Goal: Task Accomplishment & Management: Manage account settings

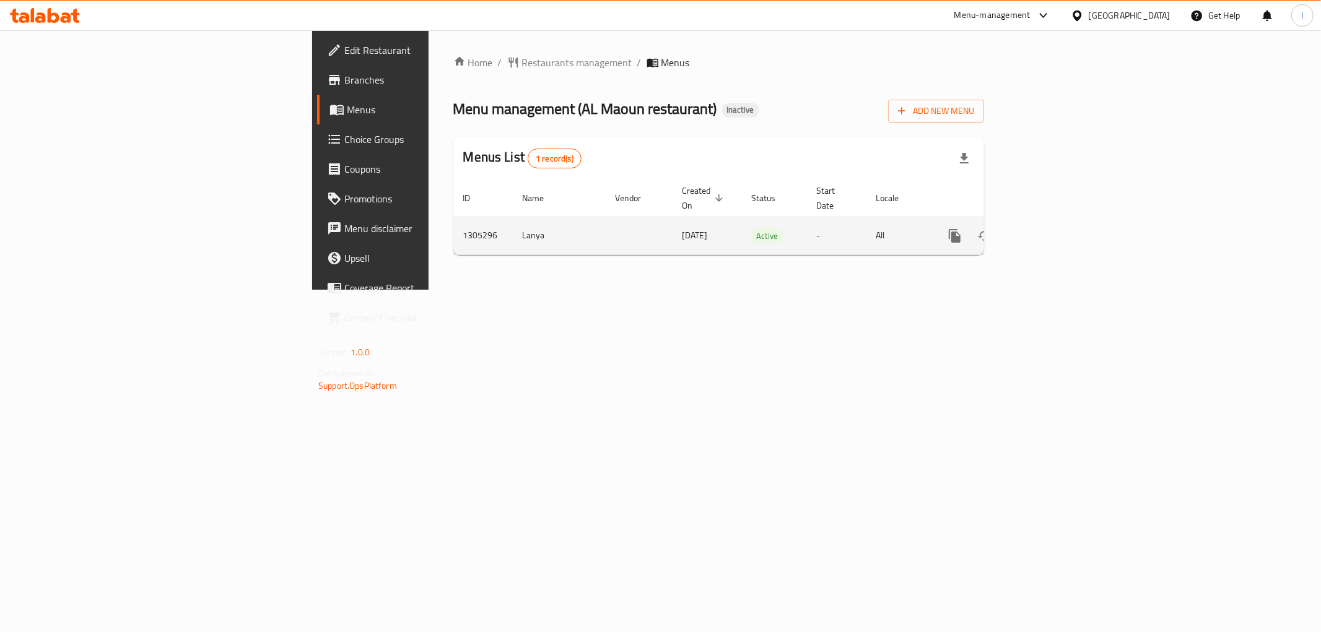
click at [1050, 230] on icon "enhanced table" at bounding box center [1044, 235] width 11 height 11
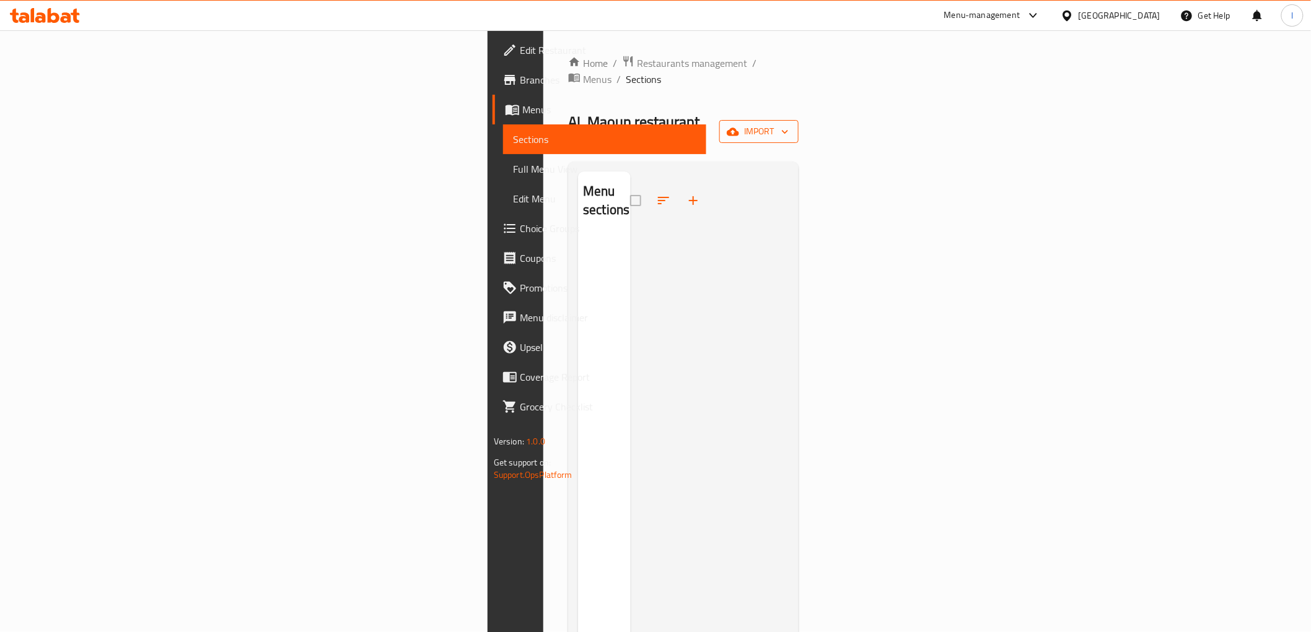
click at [789, 124] on span "import" at bounding box center [758, 131] width 59 height 15
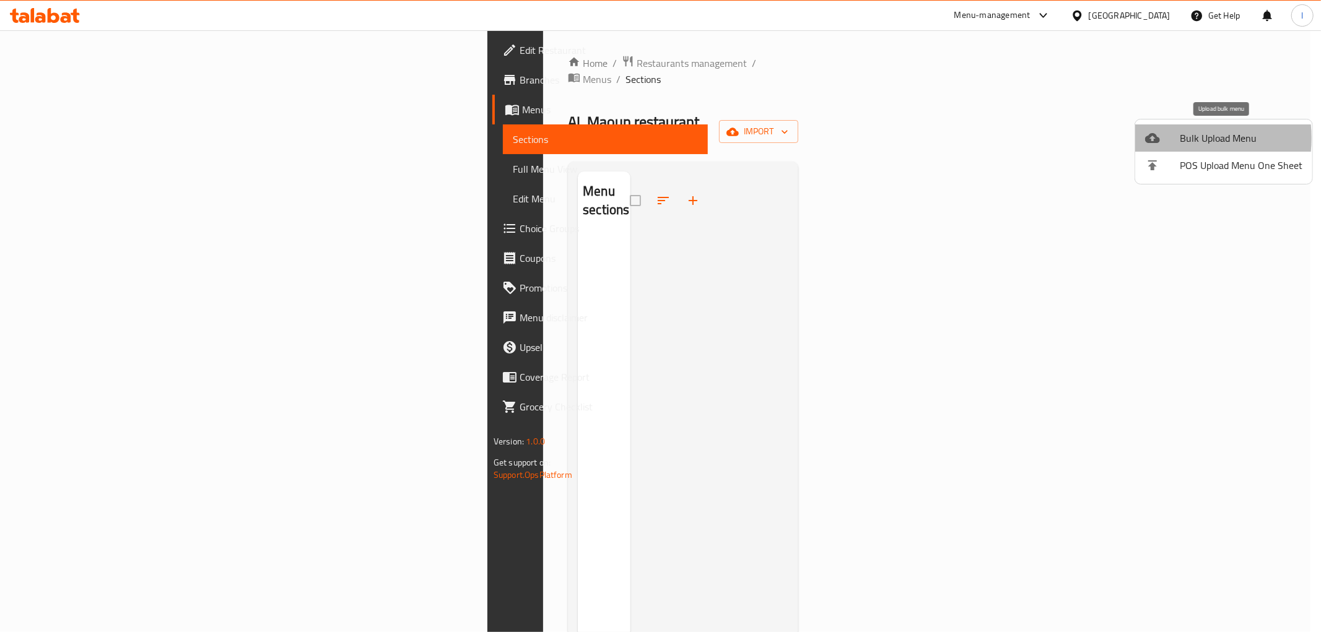
click at [1161, 138] on div at bounding box center [1162, 138] width 35 height 15
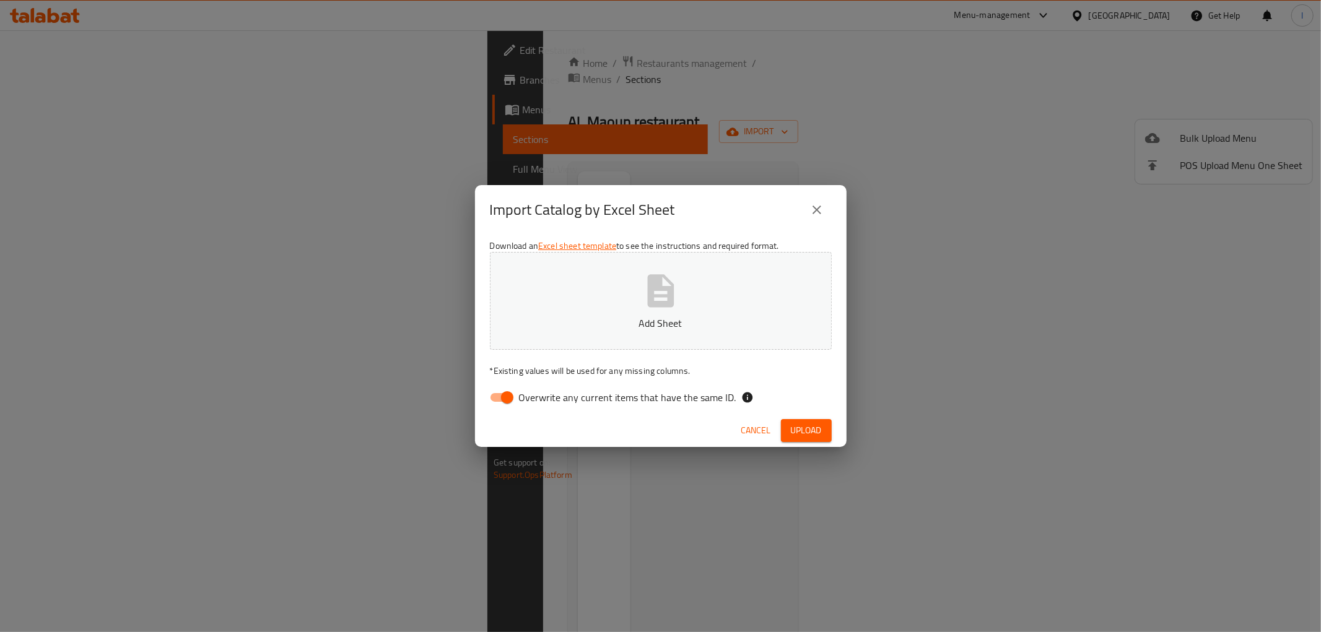
click at [599, 404] on span "Overwrite any current items that have the same ID." at bounding box center [627, 397] width 217 height 15
click at [543, 404] on input "Overwrite any current items that have the same ID." at bounding box center [507, 398] width 71 height 24
checkbox input "false"
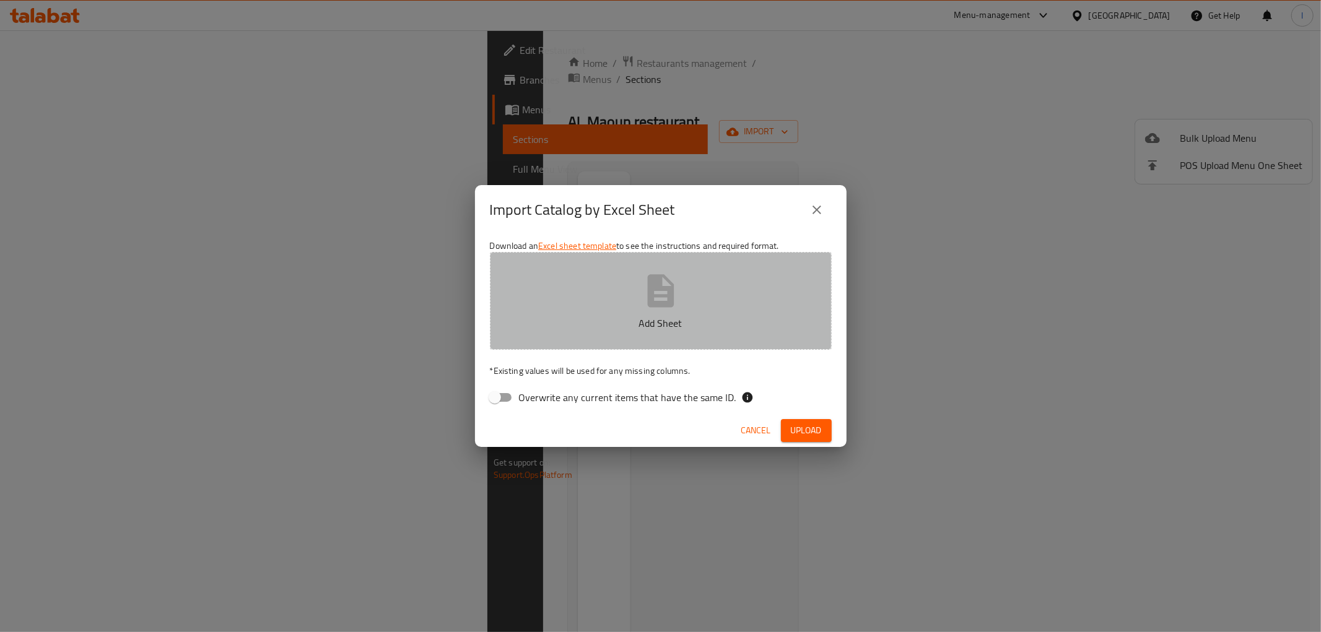
click at [617, 311] on button "Add Sheet" at bounding box center [661, 301] width 342 height 98
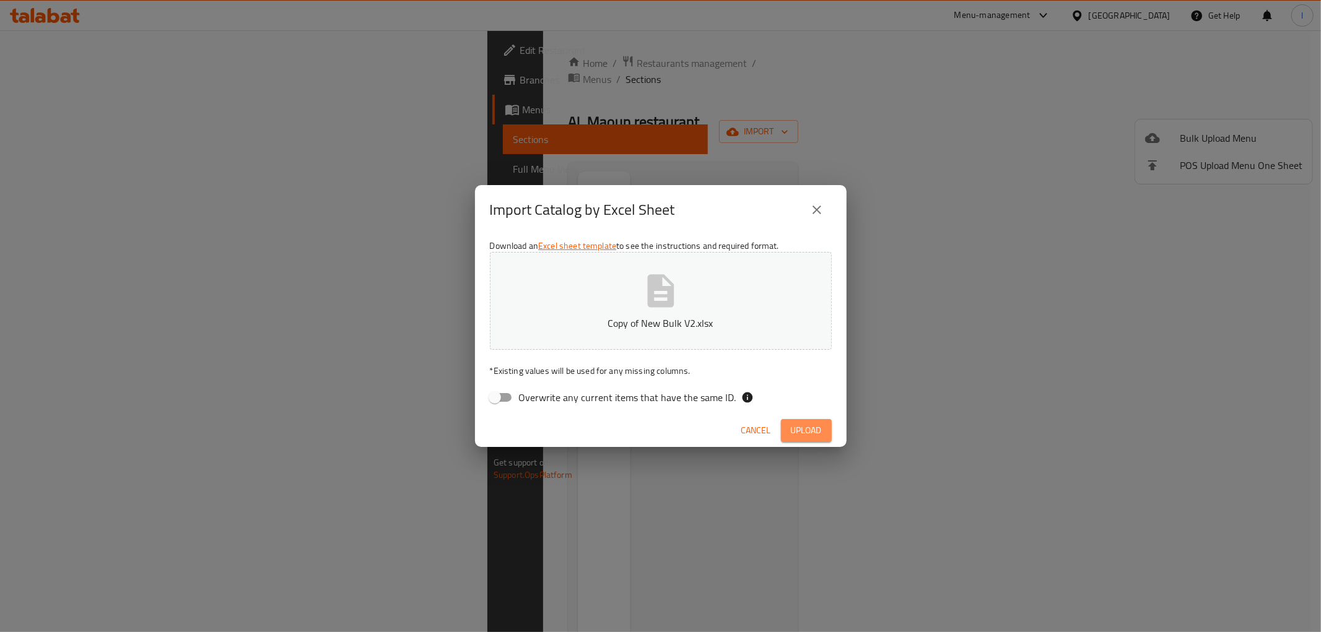
click at [806, 426] on span "Upload" at bounding box center [806, 430] width 31 height 15
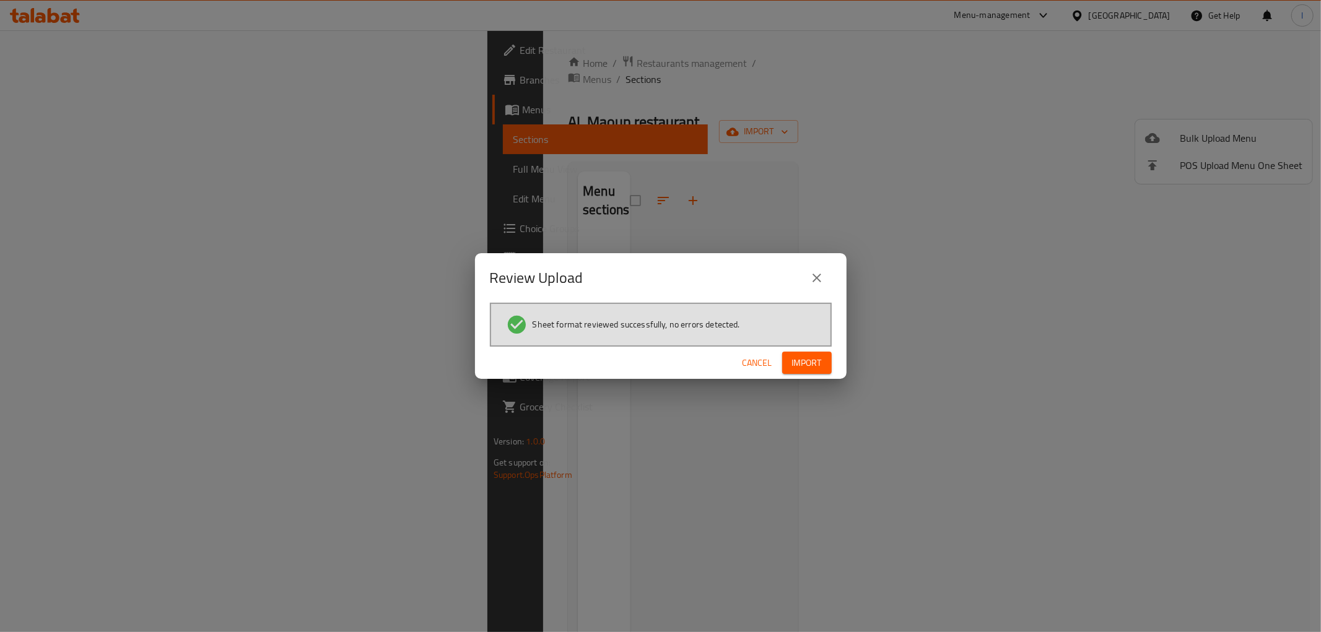
click at [813, 364] on span "Import" at bounding box center [807, 363] width 30 height 15
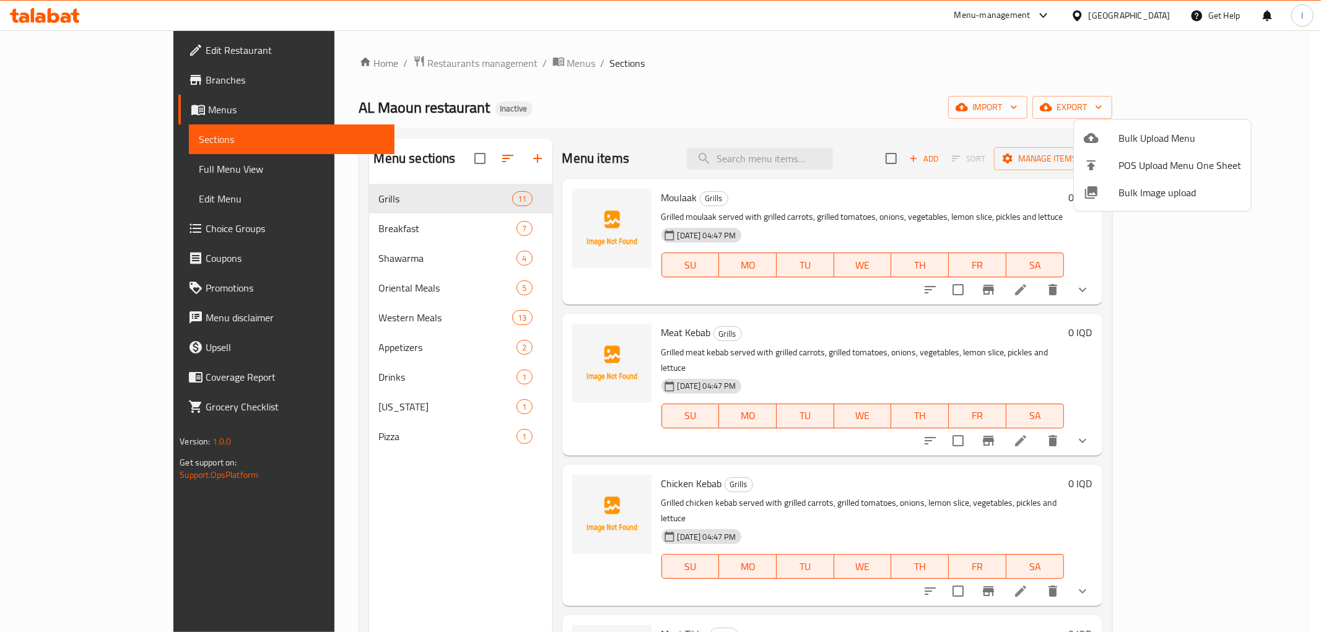
click at [76, 172] on div at bounding box center [660, 316] width 1321 height 632
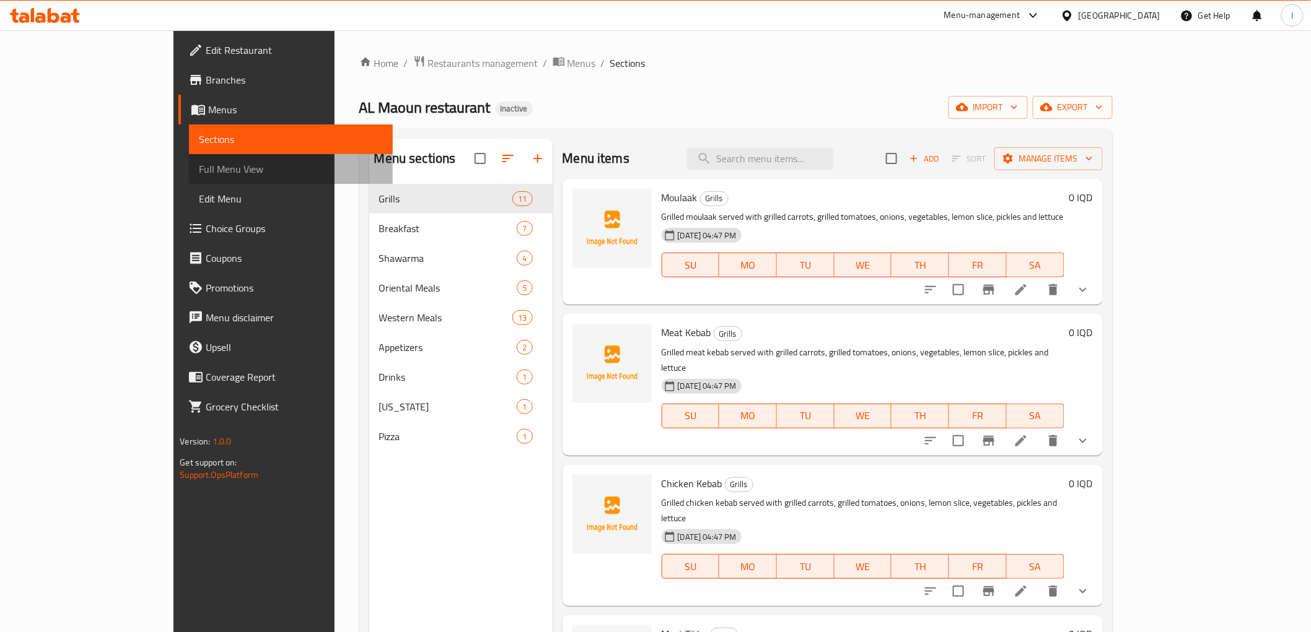
click at [199, 172] on span "Full Menu View" at bounding box center [290, 169] width 183 height 15
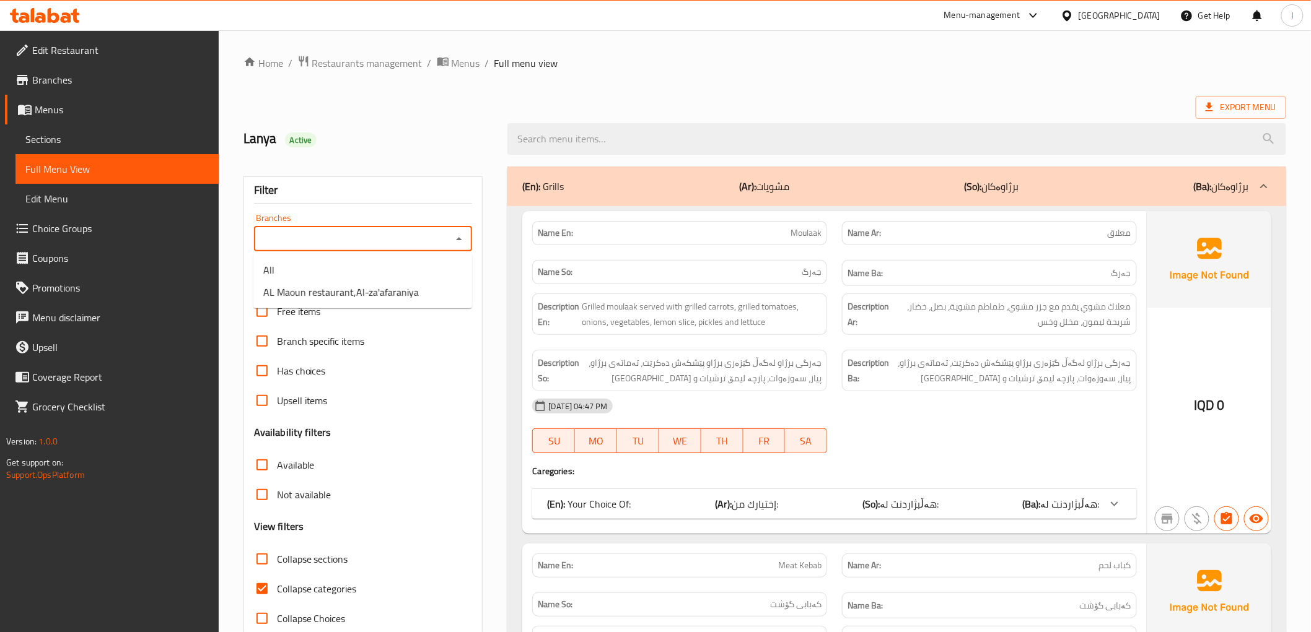
click at [423, 230] on input "Branches" at bounding box center [353, 238] width 191 height 17
click at [363, 291] on span "AL Maoun restaurant,Al-za'afaraniya" at bounding box center [340, 292] width 155 height 15
type input "AL Maoun restaurant,Al-za'afaraniya"
click at [313, 591] on span "Collapse categories" at bounding box center [317, 589] width 80 height 15
click at [277, 591] on input "Collapse categories" at bounding box center [262, 589] width 30 height 30
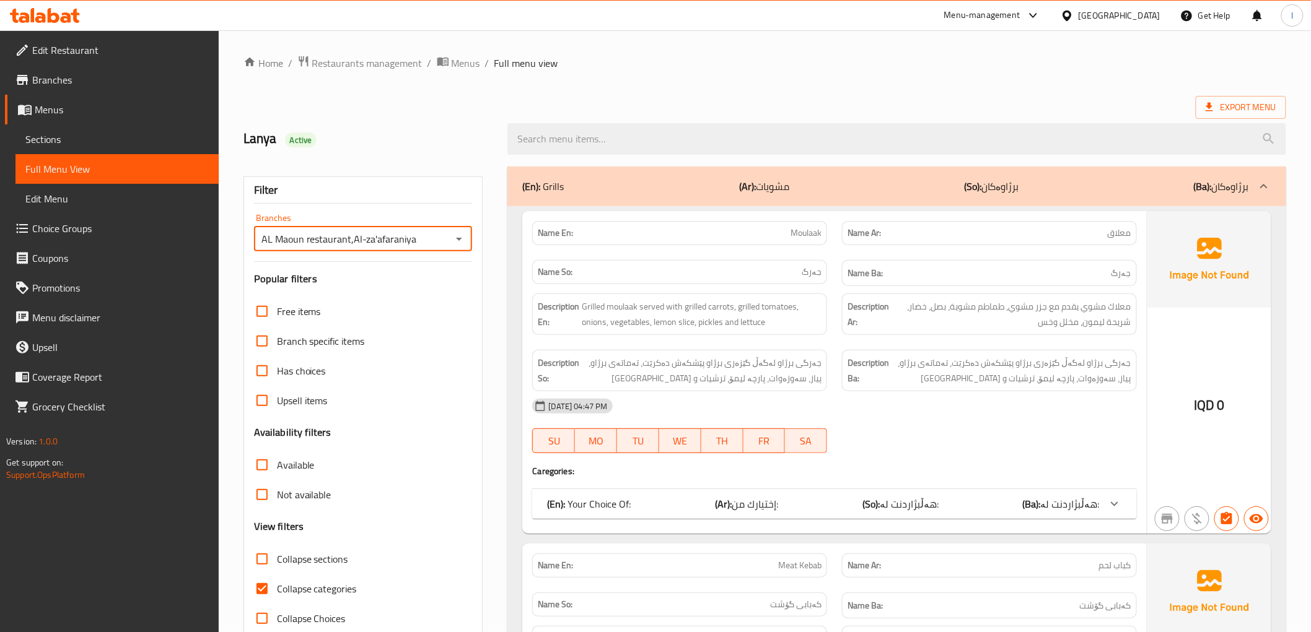
checkbox input "false"
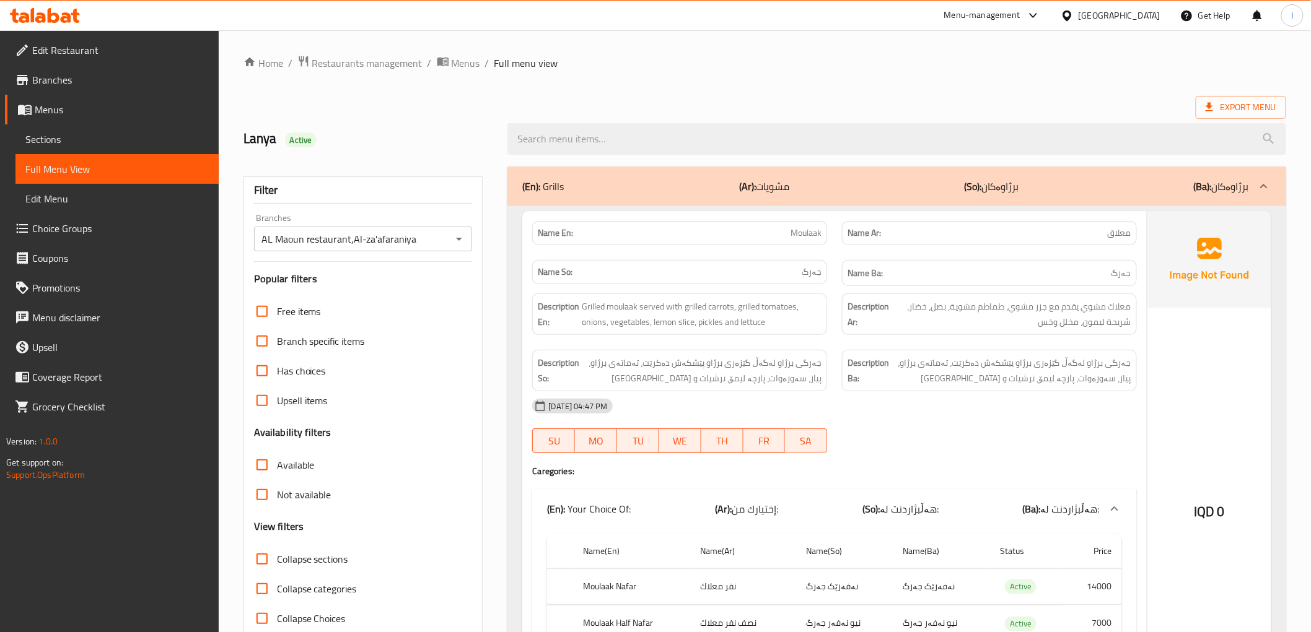
click at [1185, 319] on div "IQD 0" at bounding box center [1209, 478] width 124 height 535
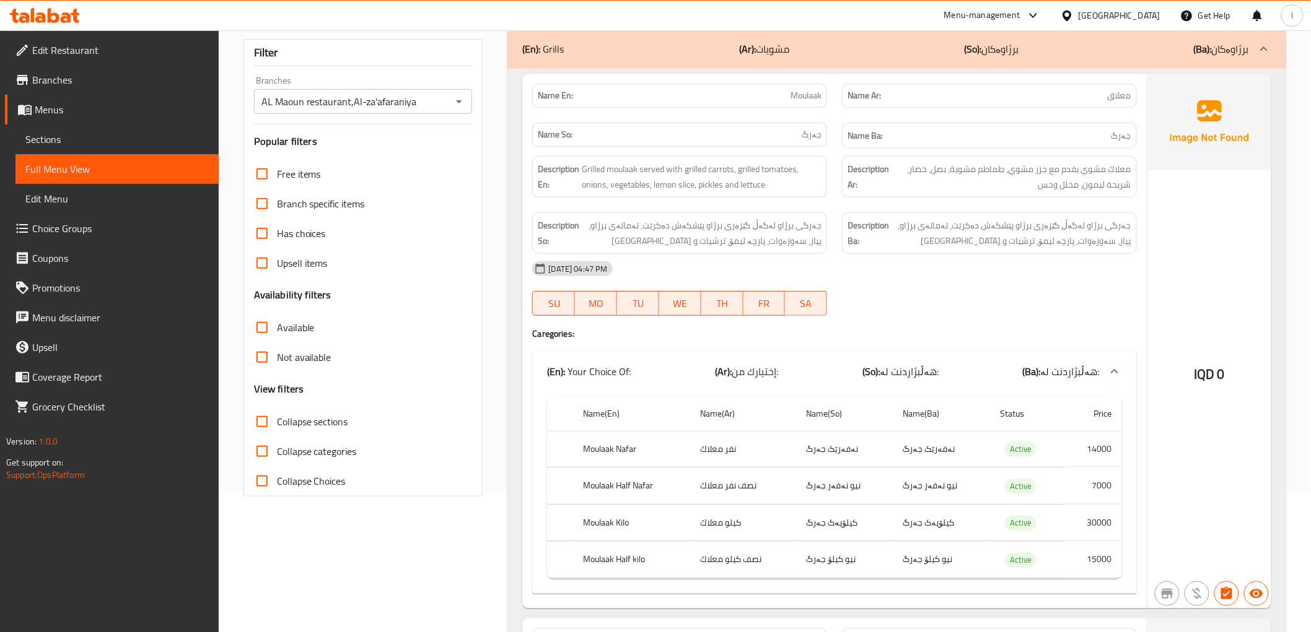
scroll to position [206, 0]
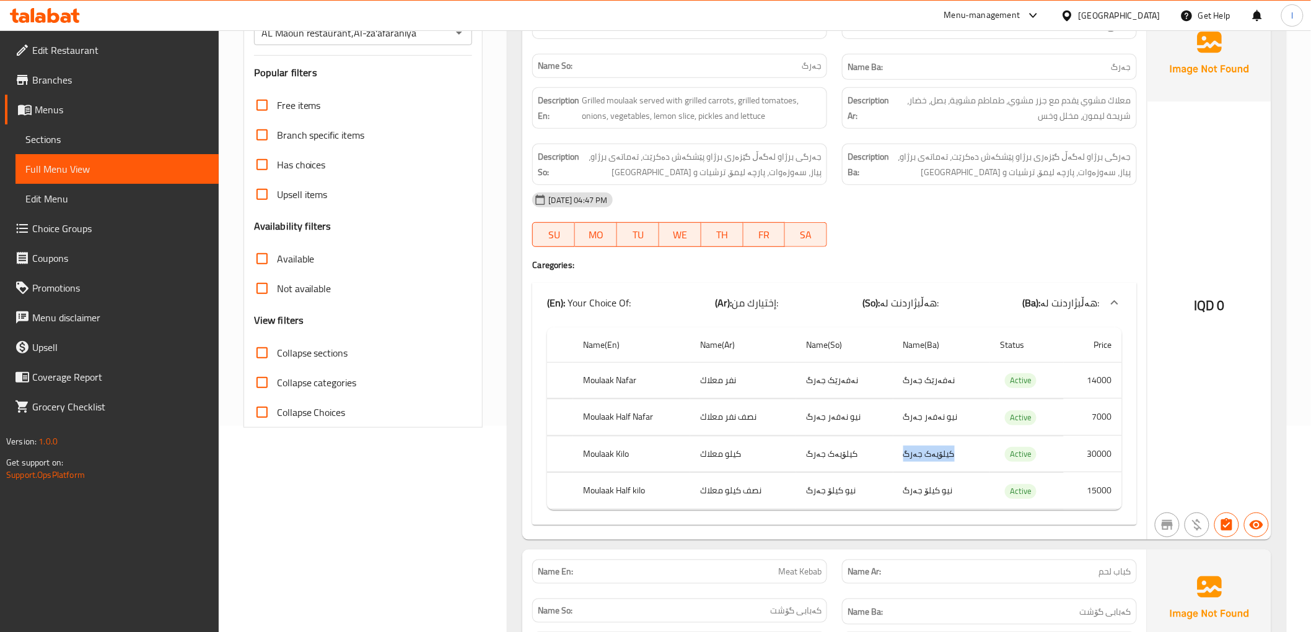
drag, startPoint x: 963, startPoint y: 457, endPoint x: 903, endPoint y: 457, distance: 60.1
click at [903, 457] on td "کیلۆیەک جەرگ" at bounding box center [941, 454] width 97 height 37
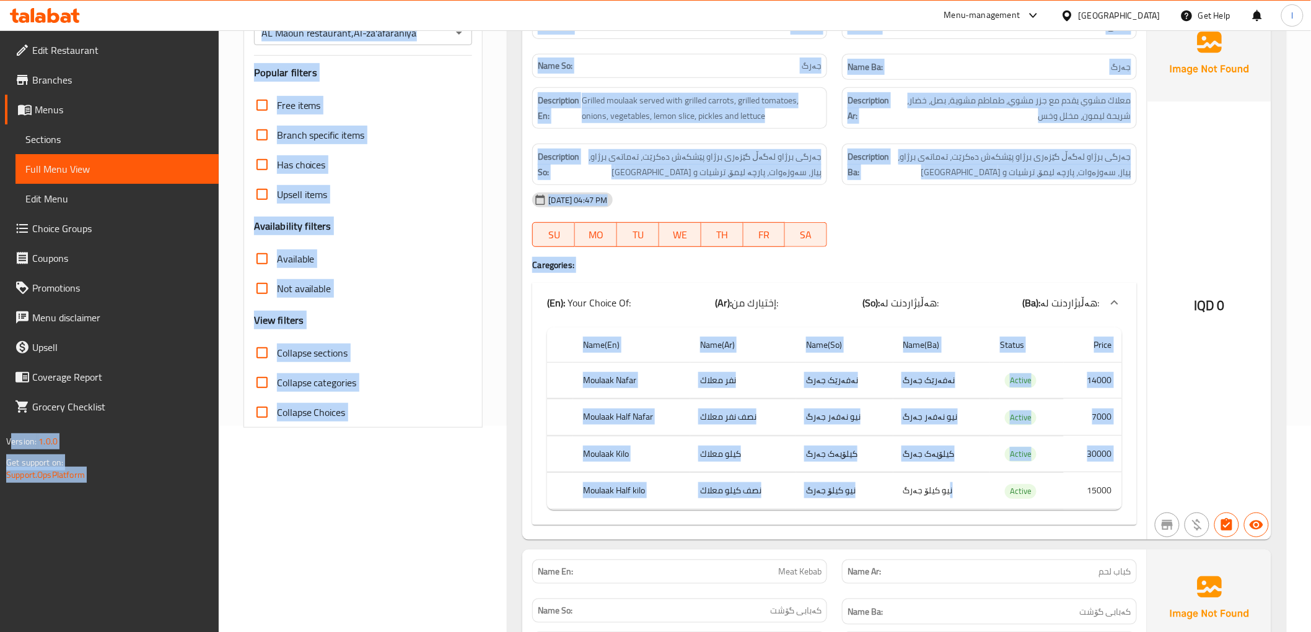
drag, startPoint x: 951, startPoint y: 492, endPoint x: 77, endPoint y: 382, distance: 880.9
click at [1052, 302] on span "هەڵبژاردنت لە:" at bounding box center [1070, 303] width 59 height 19
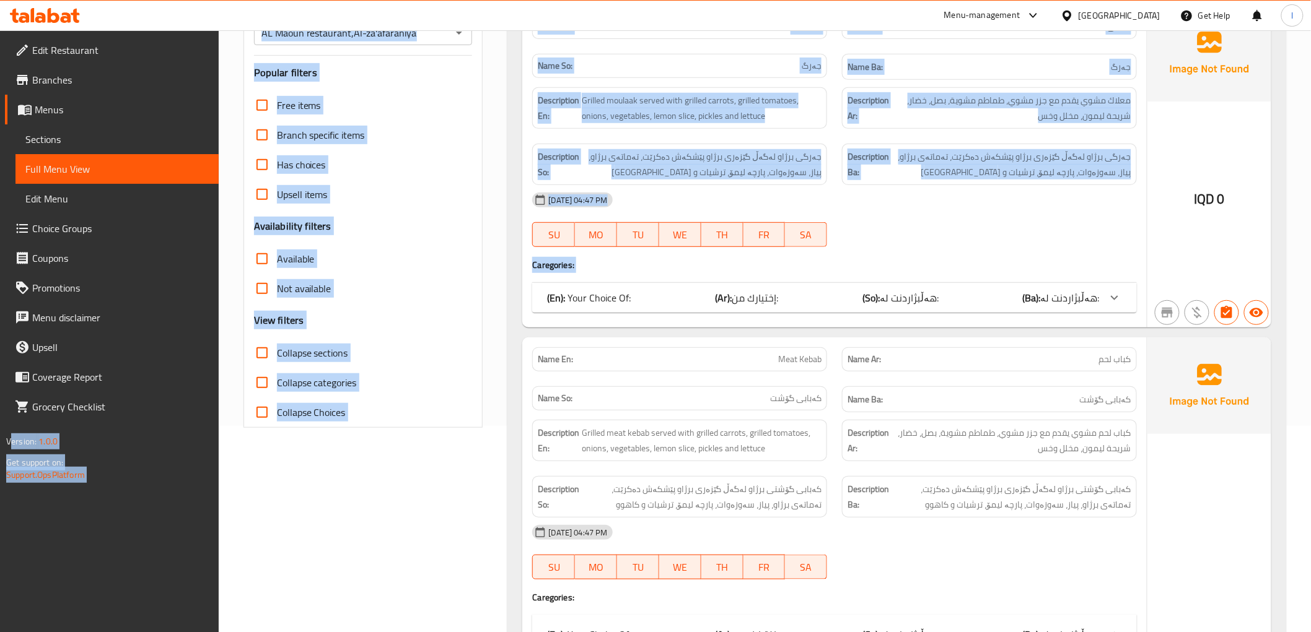
click at [1052, 302] on span "هەڵبژاردنت لە:" at bounding box center [1070, 298] width 59 height 19
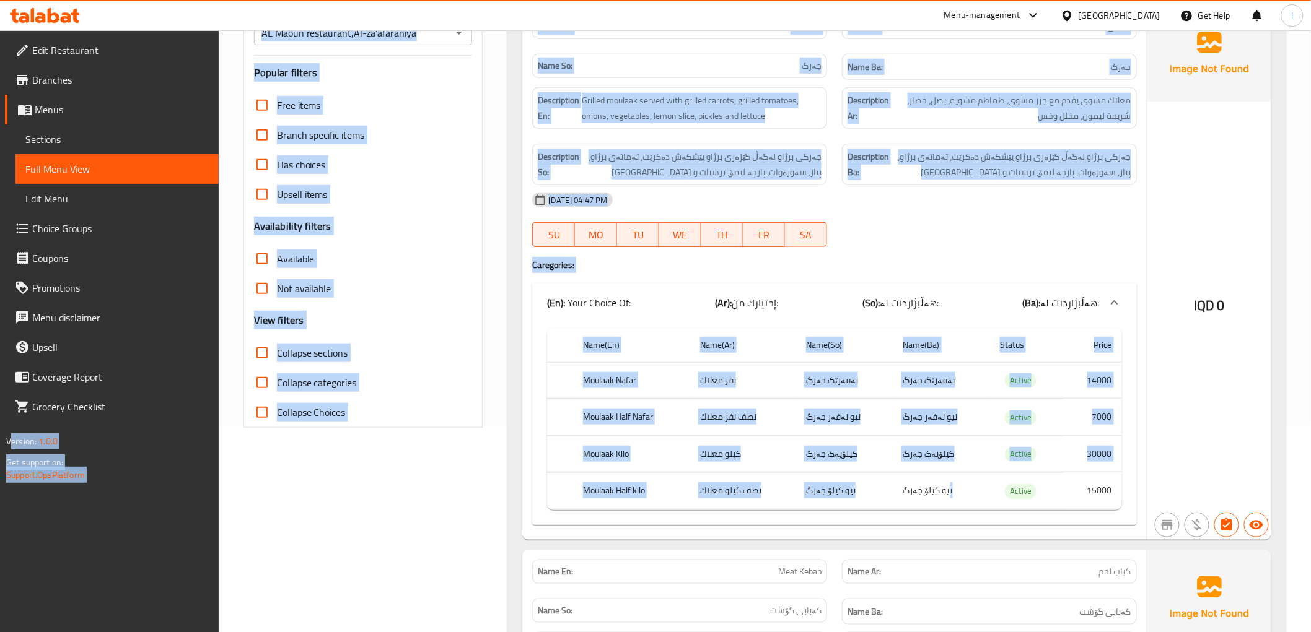
click at [885, 237] on div "12-08-2025 04:47 PM SU MO TU WE TH FR SA" at bounding box center [834, 219] width 619 height 69
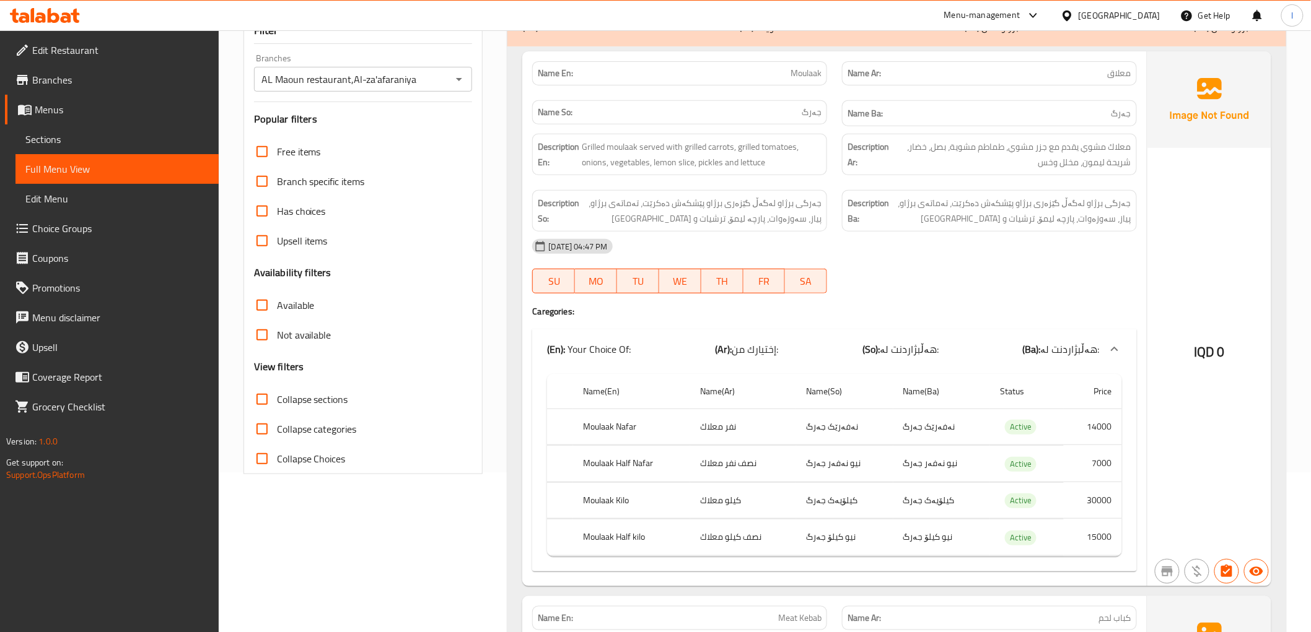
scroll to position [138, 0]
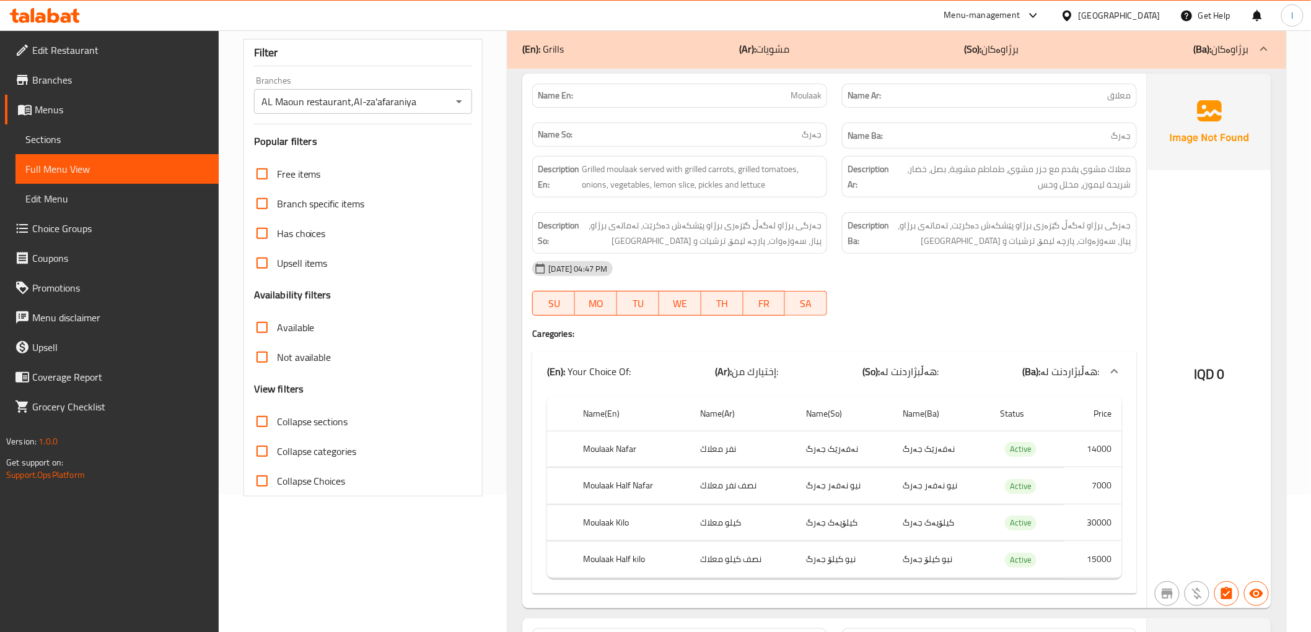
click at [330, 419] on span "Collapse sections" at bounding box center [312, 421] width 71 height 15
click at [277, 419] on input "Collapse sections" at bounding box center [262, 422] width 30 height 30
checkbox input "true"
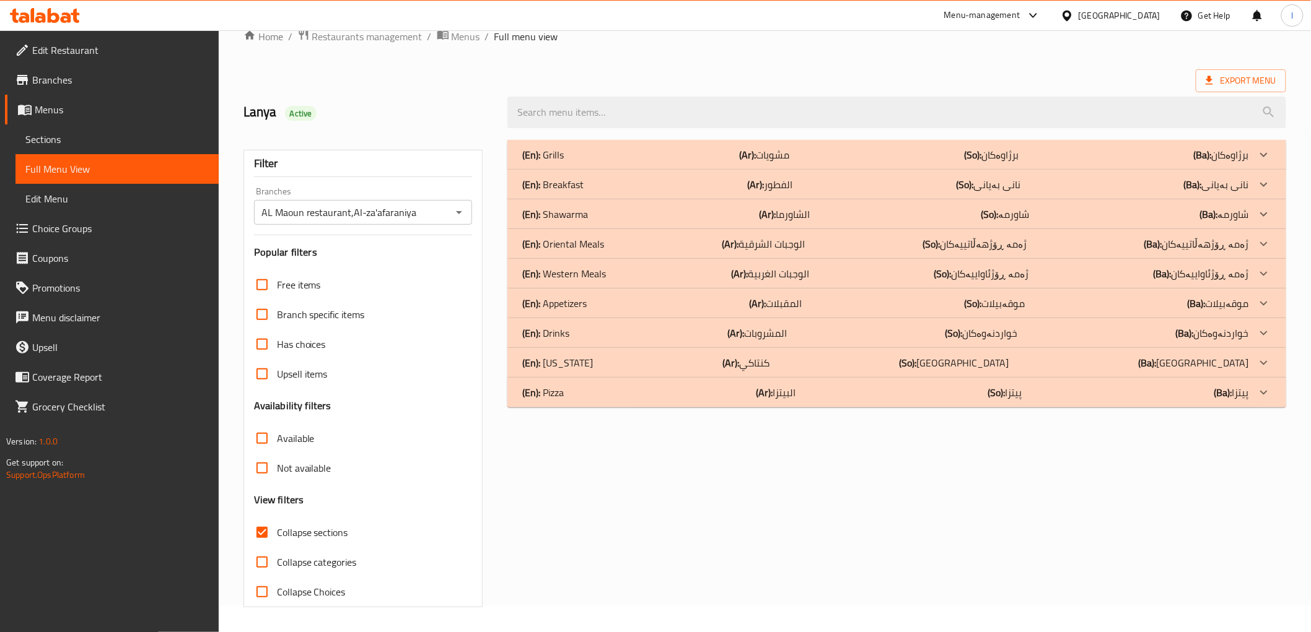
scroll to position [27, 0]
click at [751, 147] on b "(Ar):" at bounding box center [747, 155] width 17 height 19
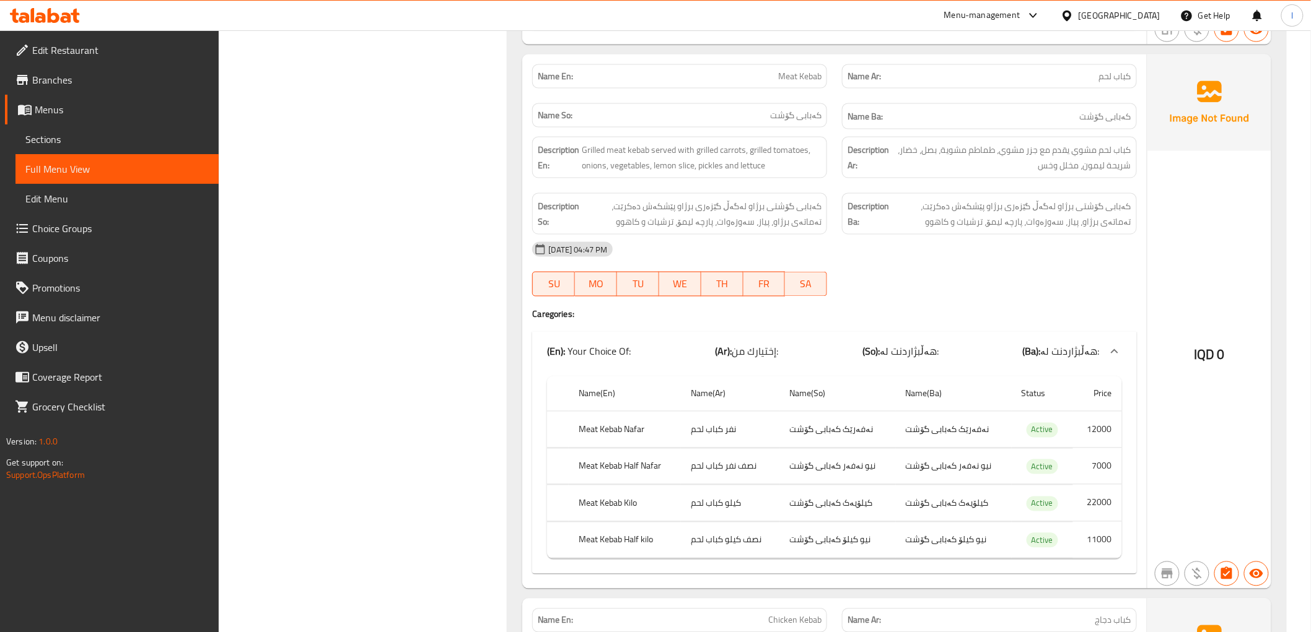
scroll to position [715, 0]
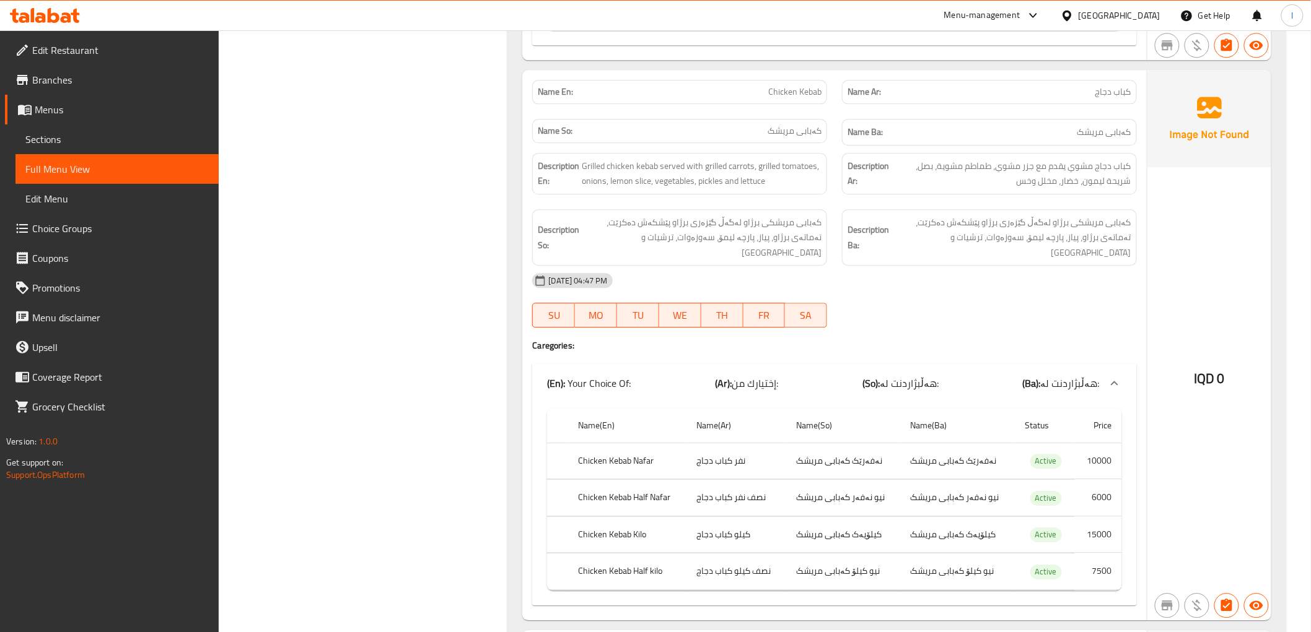
scroll to position [1265, 0]
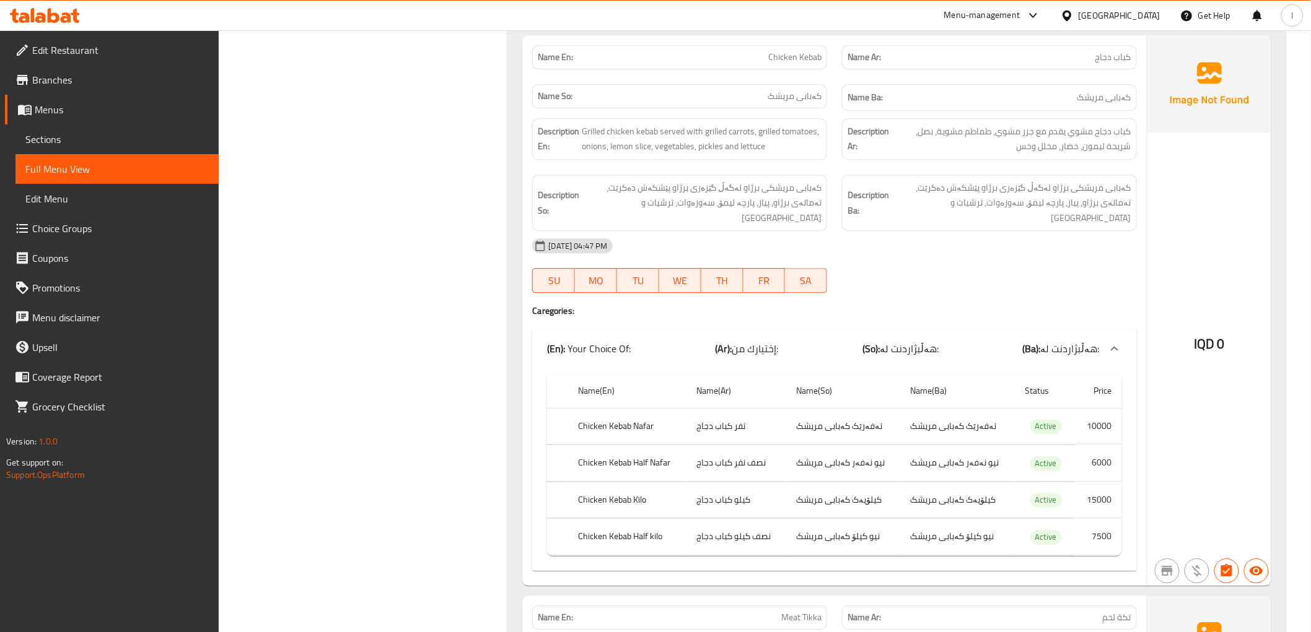
click at [1116, 286] on div at bounding box center [989, 293] width 310 height 15
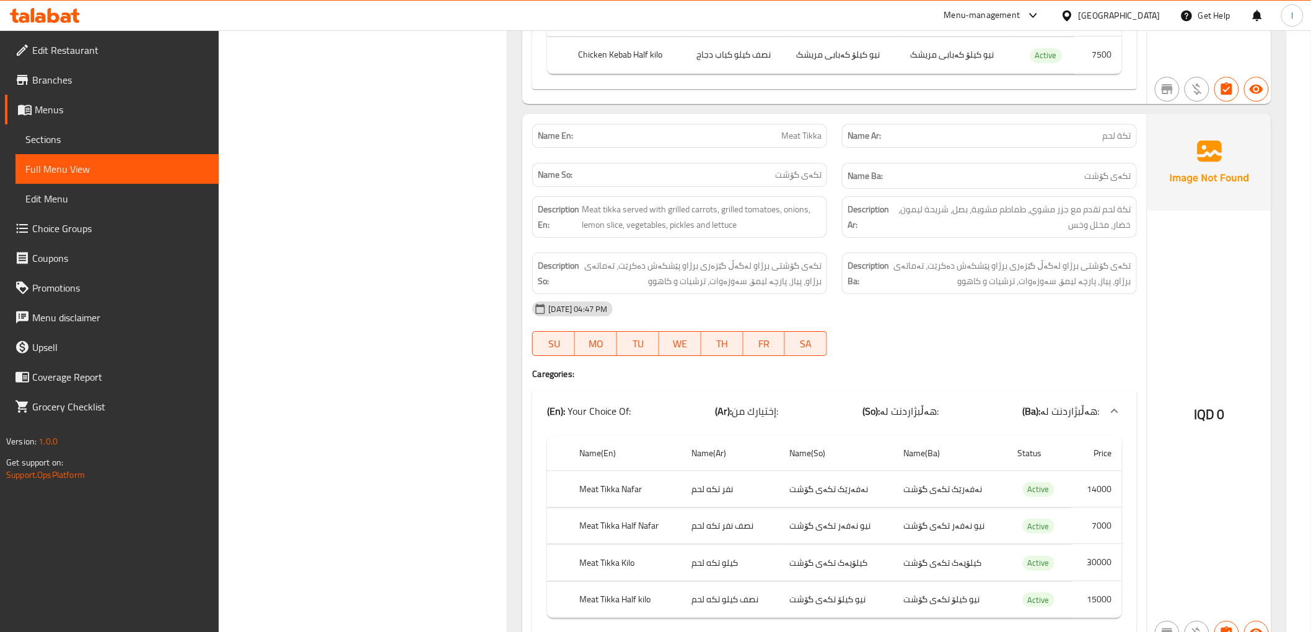
scroll to position [1816, 0]
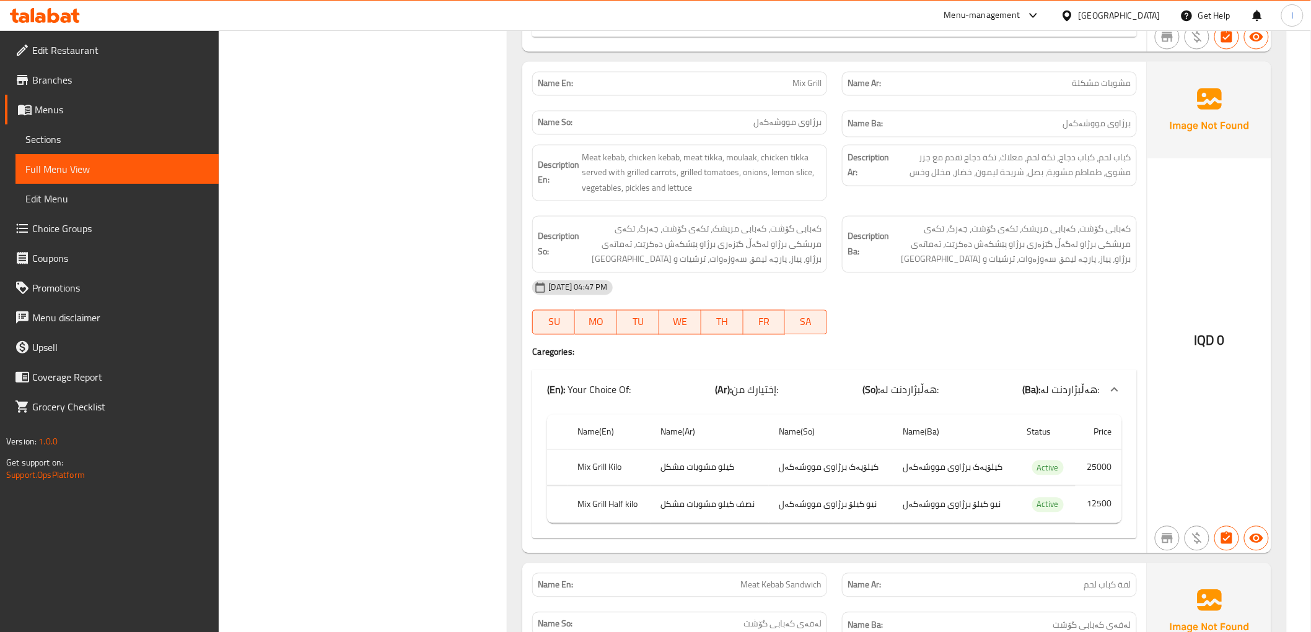
scroll to position [2958, 0]
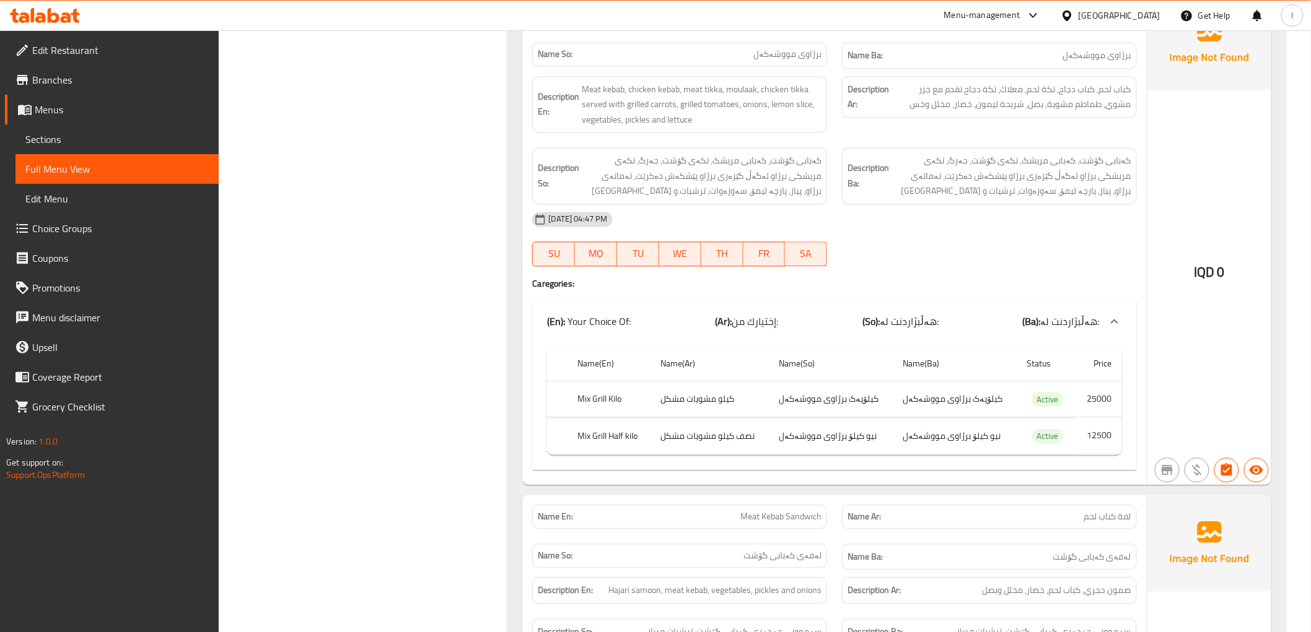
click at [1180, 357] on div "IQD 0" at bounding box center [1209, 239] width 124 height 492
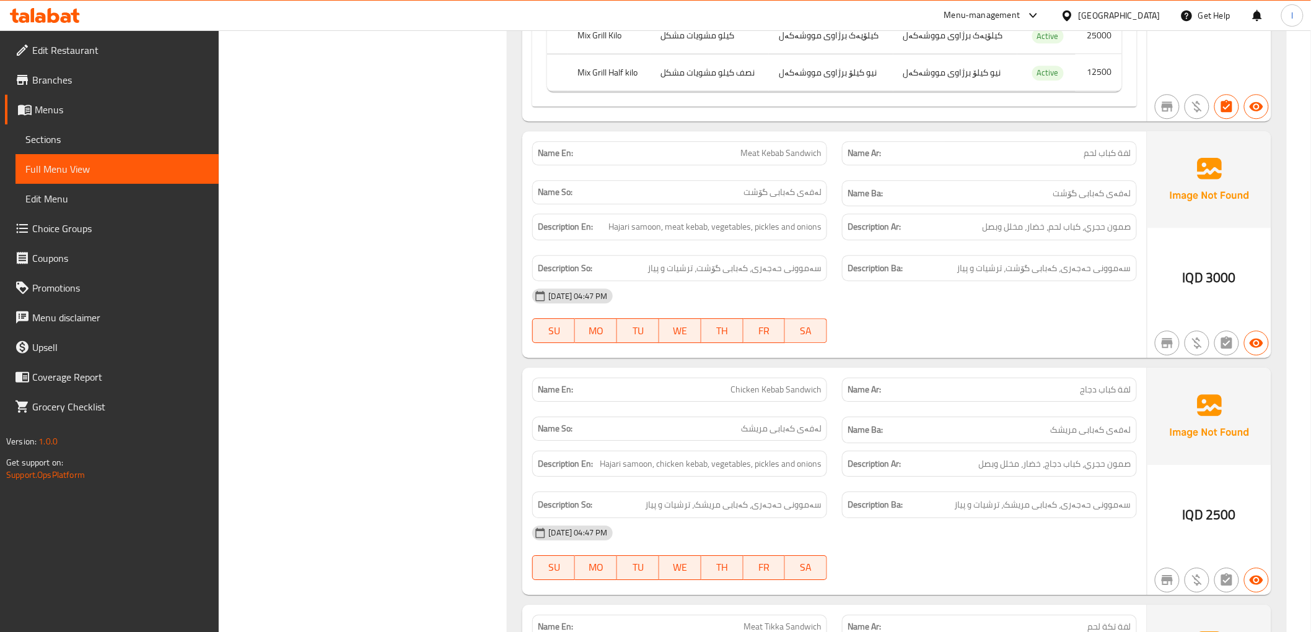
scroll to position [3355, 0]
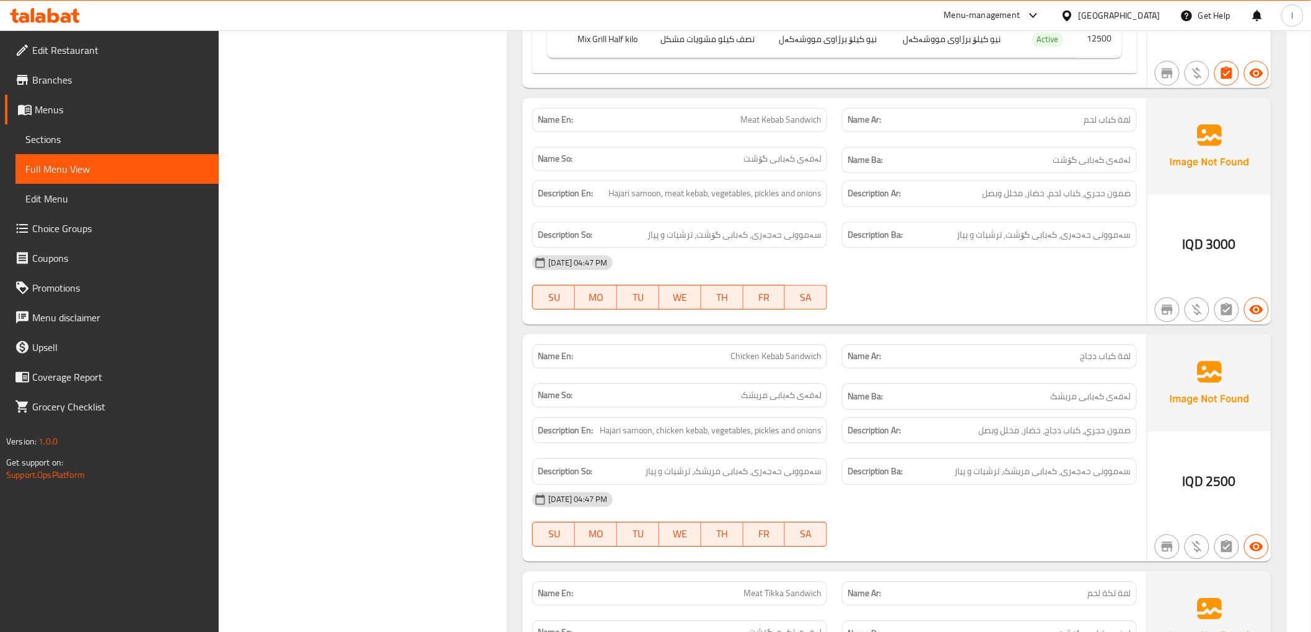
click at [1189, 404] on img at bounding box center [1209, 382] width 124 height 97
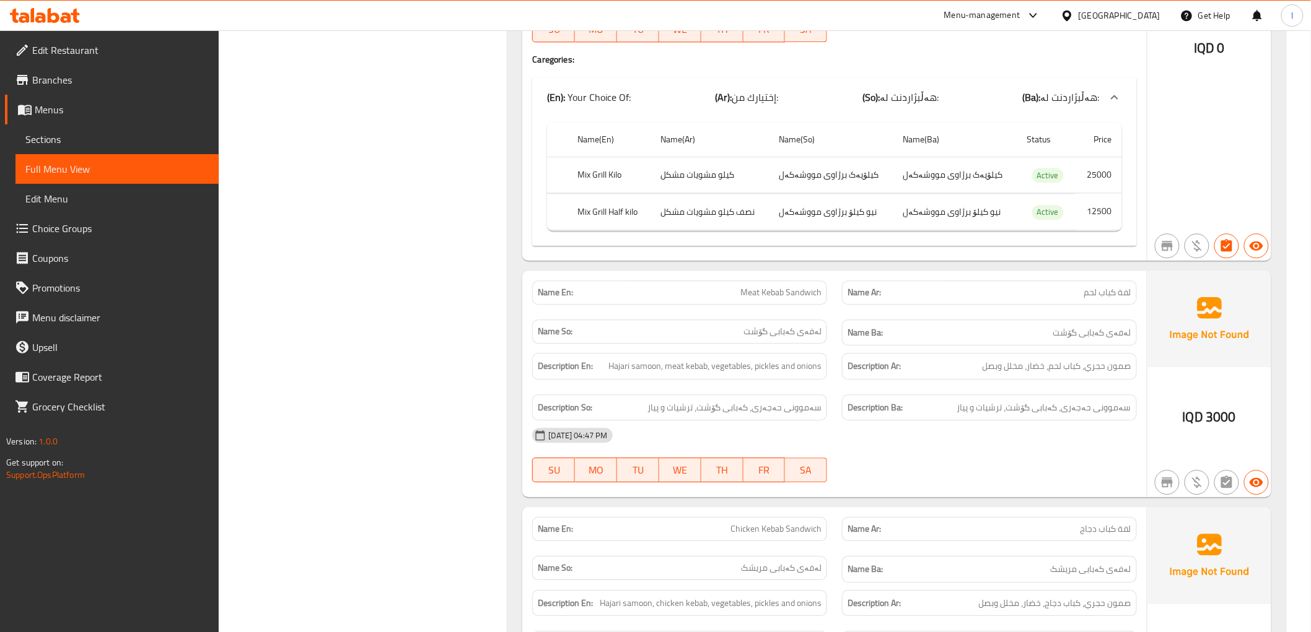
scroll to position [3194, 0]
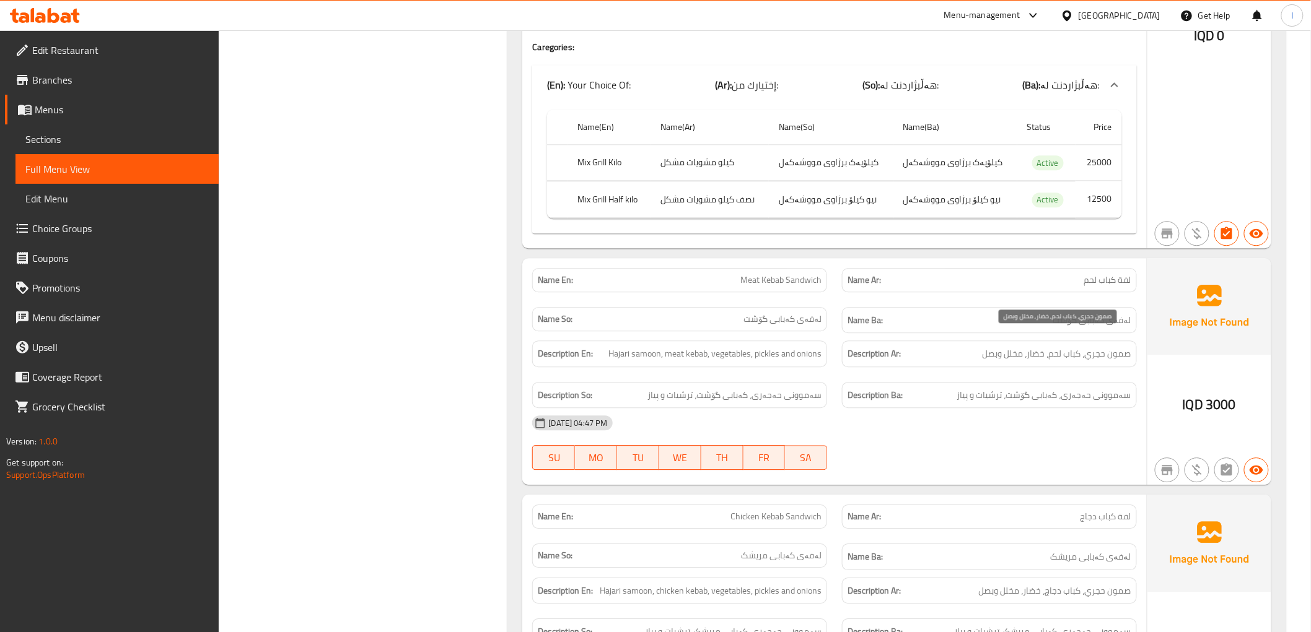
click at [1002, 346] on span "صمون حجري، كباب لحم، خضار، مخلل وبصل" at bounding box center [1056, 353] width 149 height 15
click at [48, 144] on span "Sections" at bounding box center [116, 139] width 183 height 15
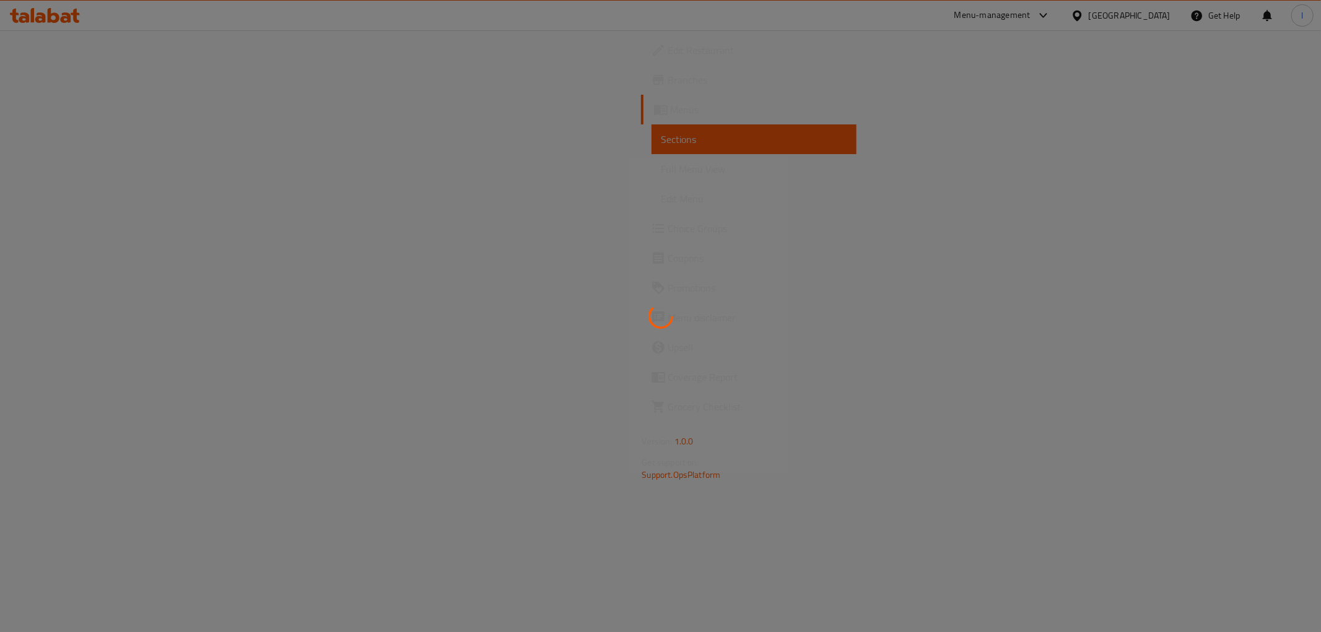
click at [47, 171] on div at bounding box center [660, 316] width 1321 height 632
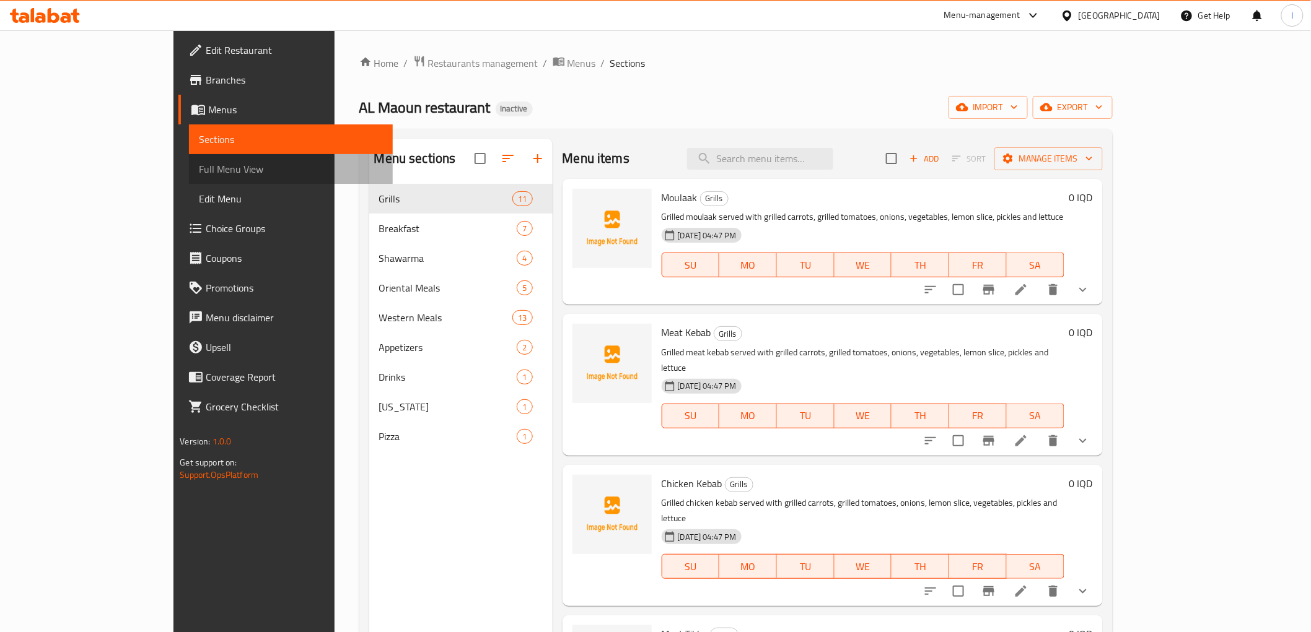
click at [199, 164] on span "Full Menu View" at bounding box center [290, 169] width 183 height 15
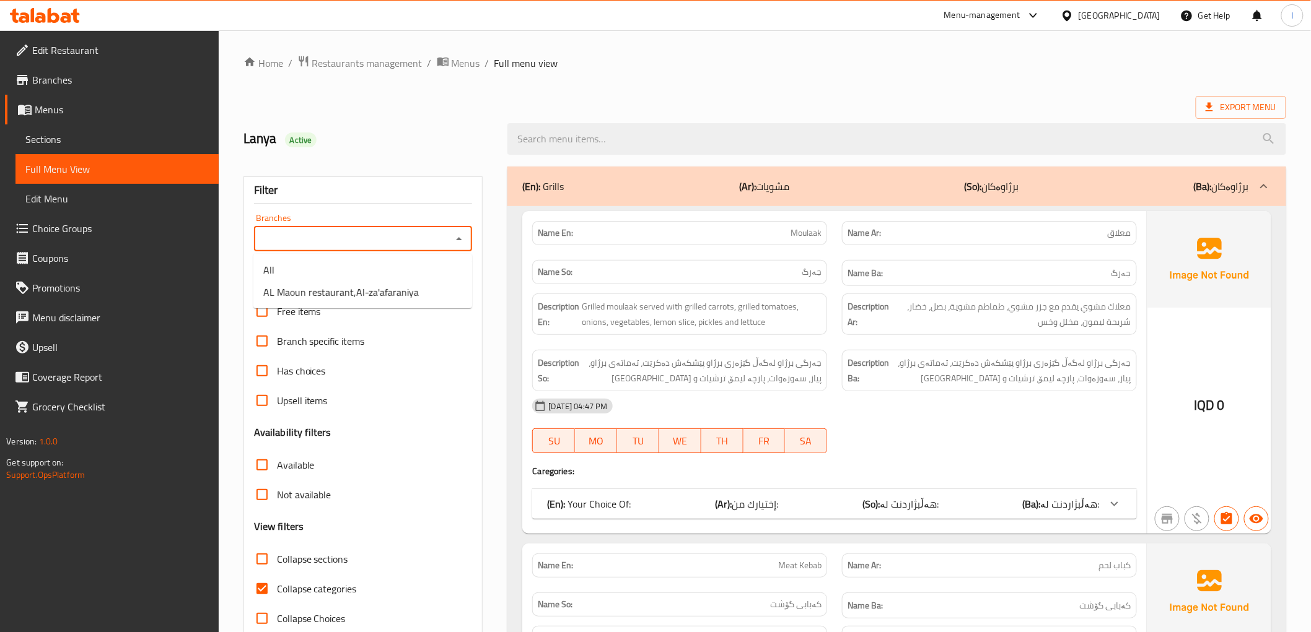
click at [343, 243] on input "Branches" at bounding box center [353, 238] width 191 height 17
click at [329, 299] on span "AL Maoun restaurant,Al-za'afaraniya" at bounding box center [340, 292] width 155 height 15
type input "AL Maoun restaurant,Al-za'afaraniya"
click at [319, 583] on span "Collapse categories" at bounding box center [317, 589] width 80 height 15
click at [277, 583] on input "Collapse categories" at bounding box center [262, 589] width 30 height 30
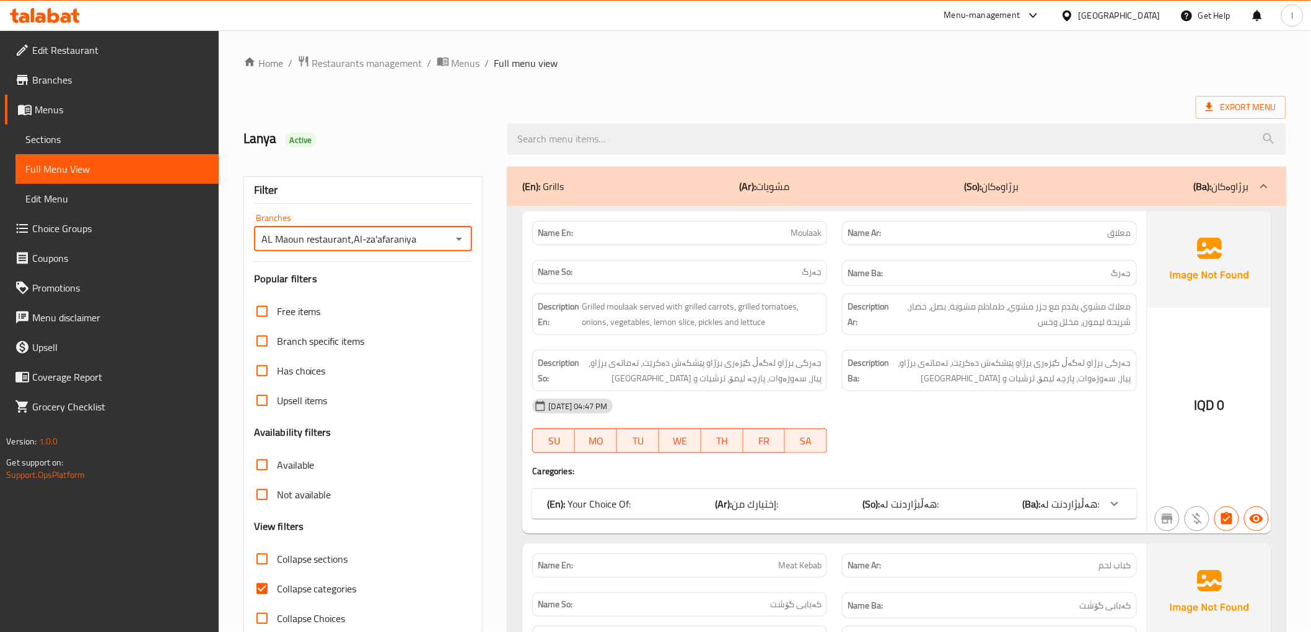
checkbox input "false"
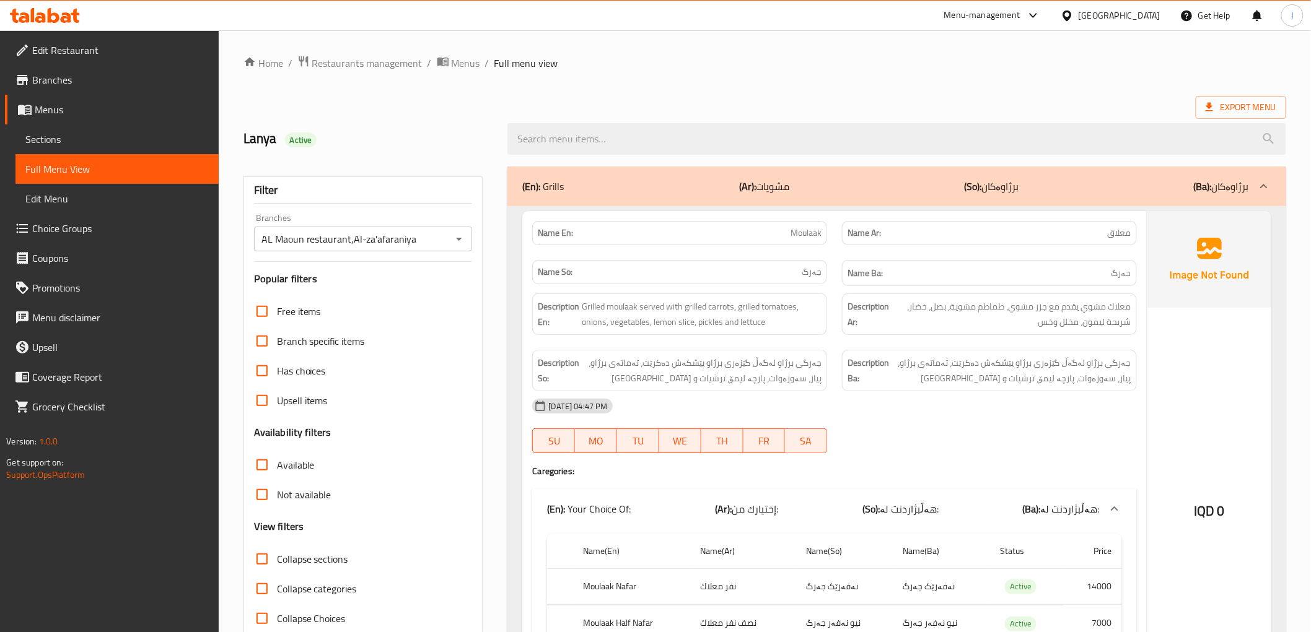
click at [311, 566] on span "Collapse sections" at bounding box center [312, 559] width 71 height 15
click at [277, 566] on input "Collapse sections" at bounding box center [262, 559] width 30 height 30
checkbox input "true"
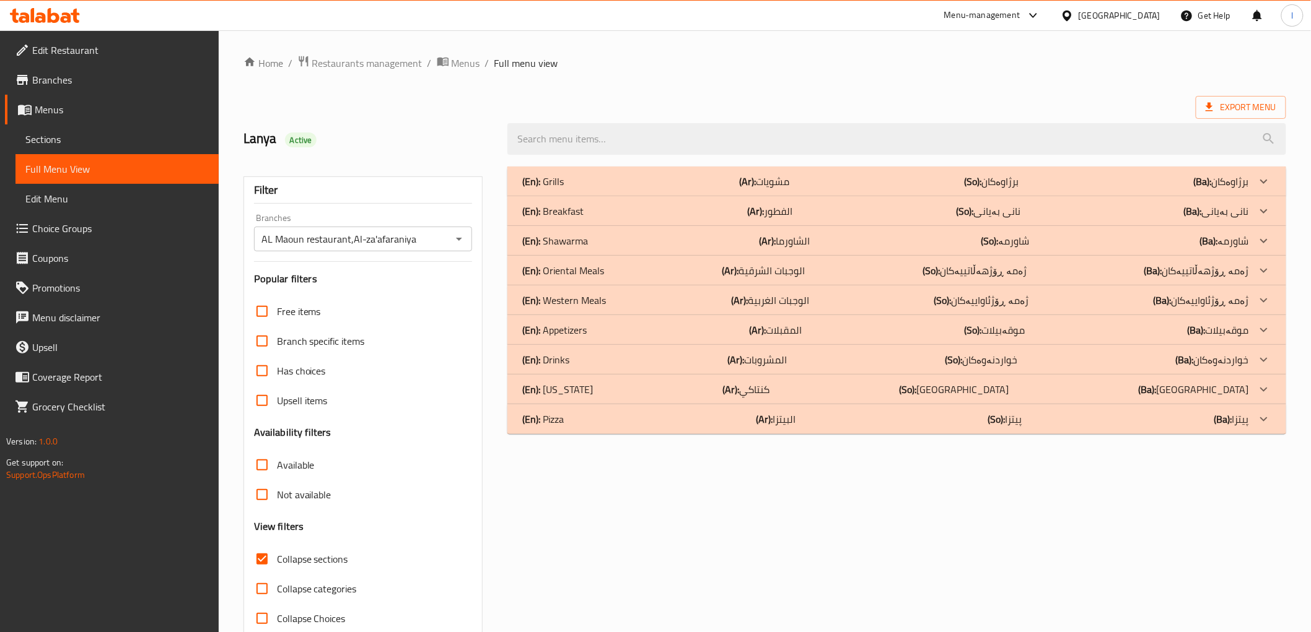
click at [807, 189] on div "(En): Grills (Ar): مشويات (So): برژاوەکان (Ba): برژاوەکان" at bounding box center [896, 182] width 778 height 30
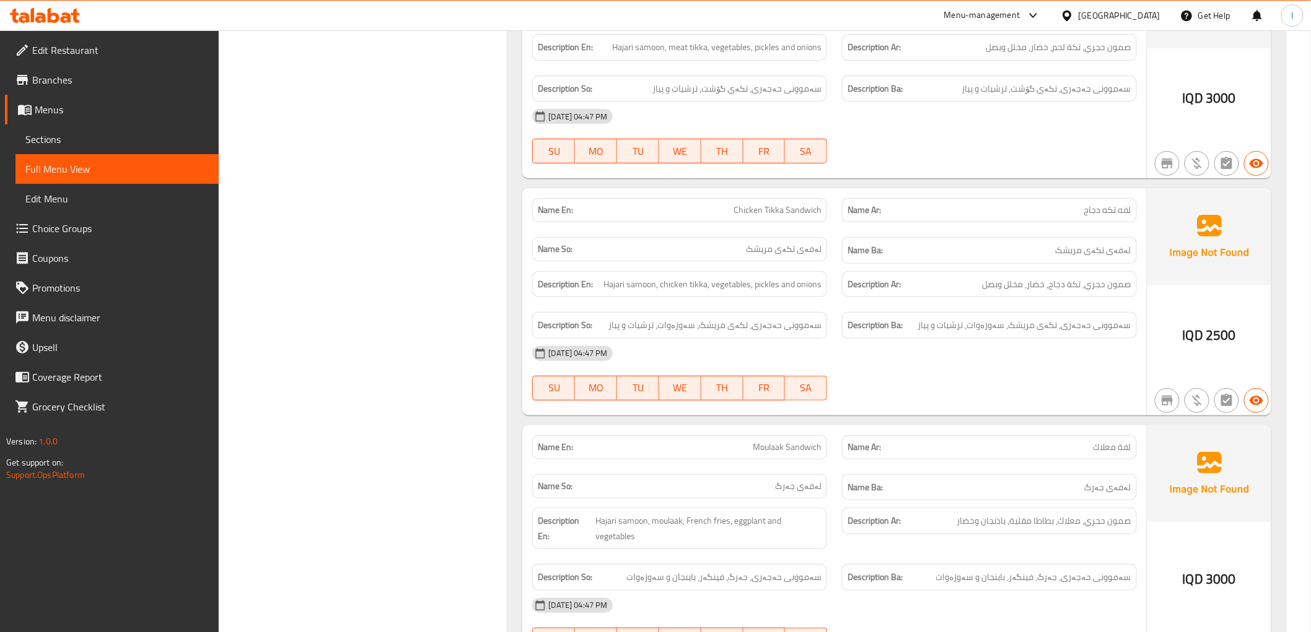
scroll to position [4042, 0]
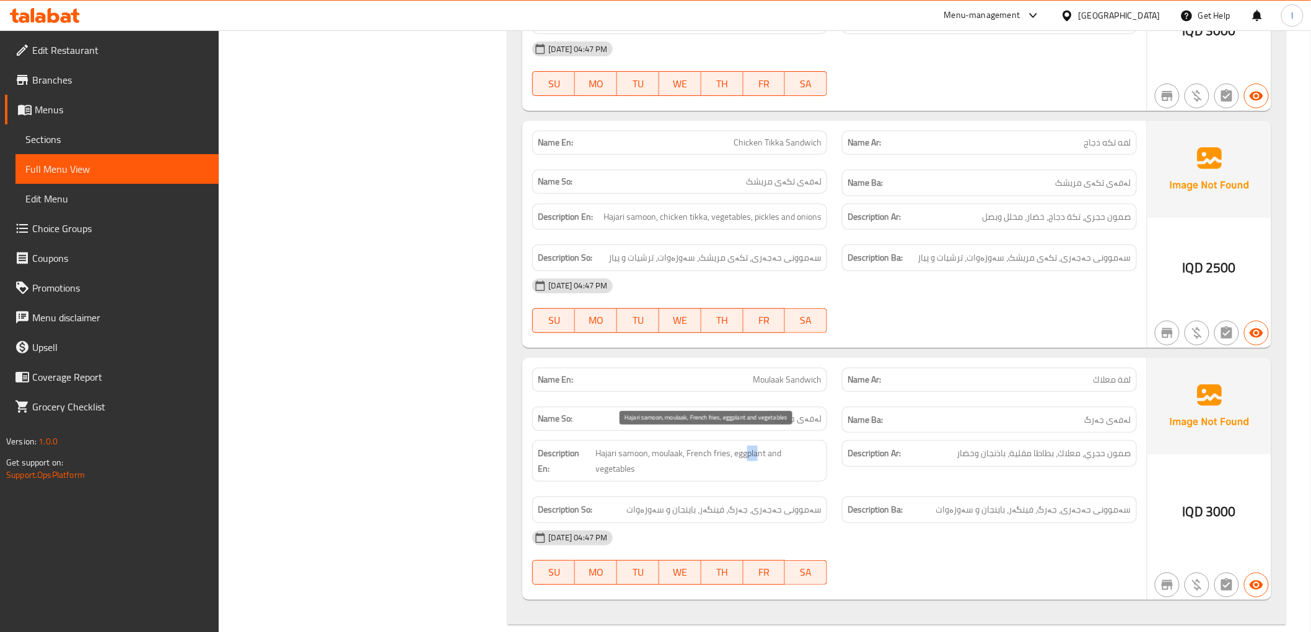
drag, startPoint x: 757, startPoint y: 440, endPoint x: 748, endPoint y: 444, distance: 9.8
click at [748, 446] on span "Hajari samoon, moulaak, French fries, eggplant and vegetables" at bounding box center [708, 461] width 226 height 30
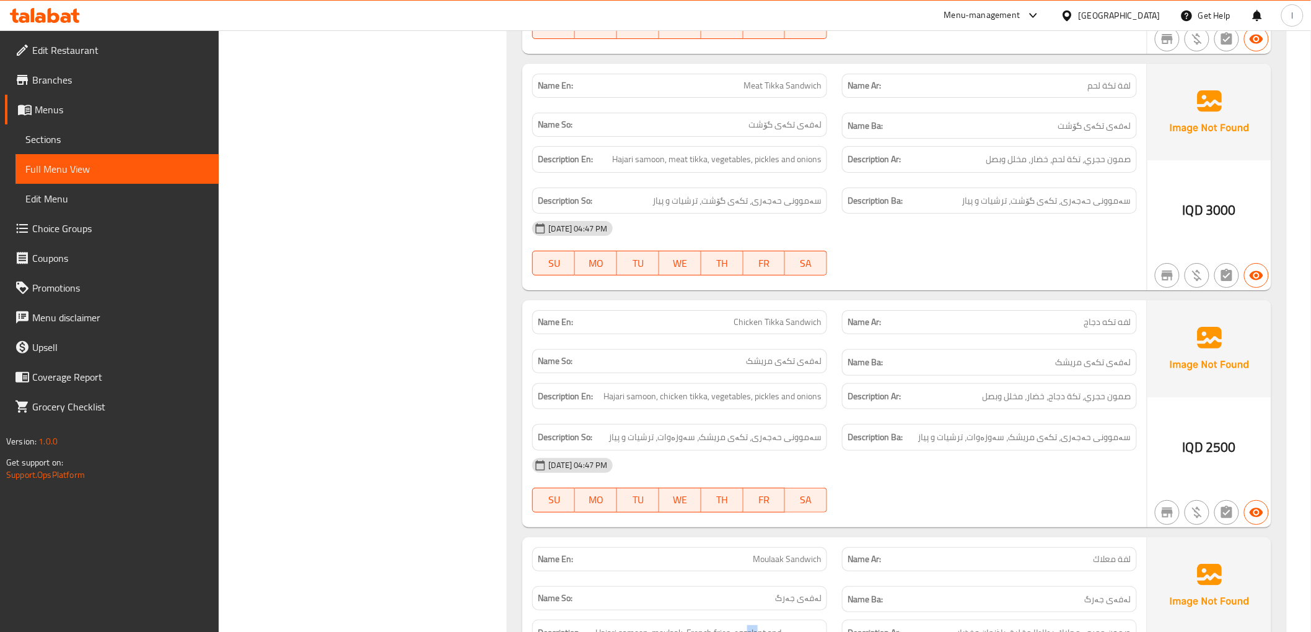
scroll to position [3836, 0]
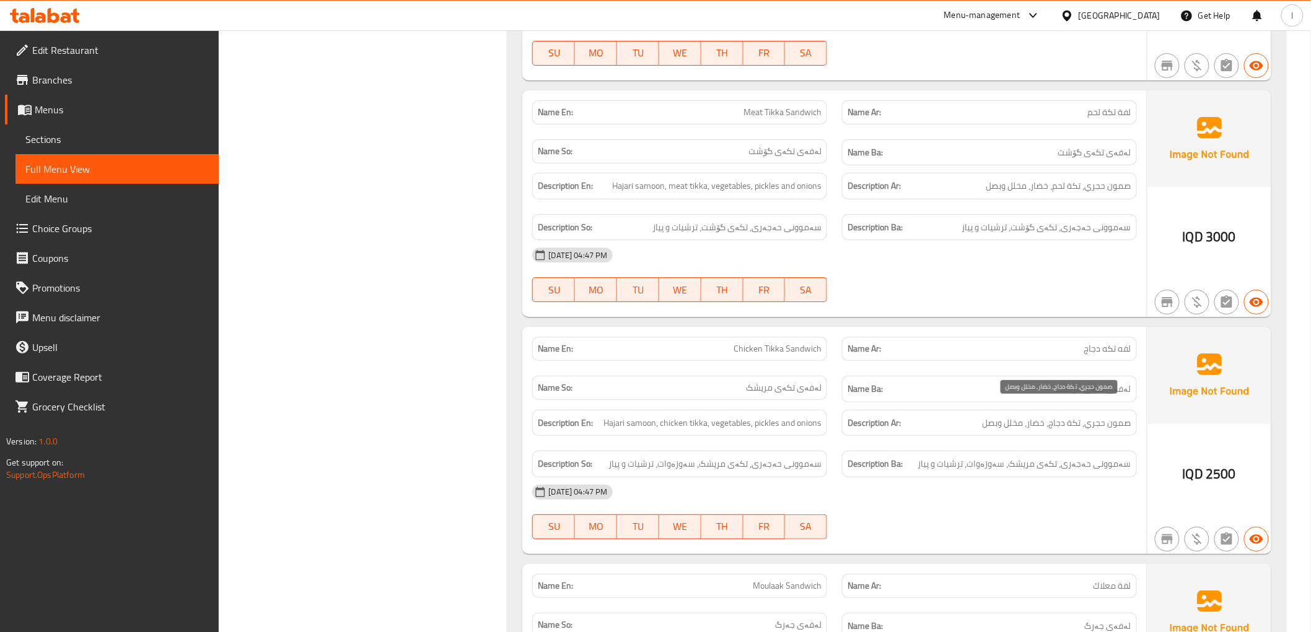
click at [1083, 416] on span "صمون حجري، تكة دجاج، خضار، مخلل وبصل" at bounding box center [1056, 423] width 149 height 15
click at [689, 416] on span "Hajari samoon, chicken tikka, vegetables, pickles and onions" at bounding box center [712, 423] width 218 height 15
click at [732, 416] on span "Hajari samoon, chicken tikka, vegetables, pickles and onions" at bounding box center [712, 423] width 218 height 15
click at [754, 416] on span "Hajari samoon, chicken tikka, vegetables, pickles and onions" at bounding box center [712, 423] width 218 height 15
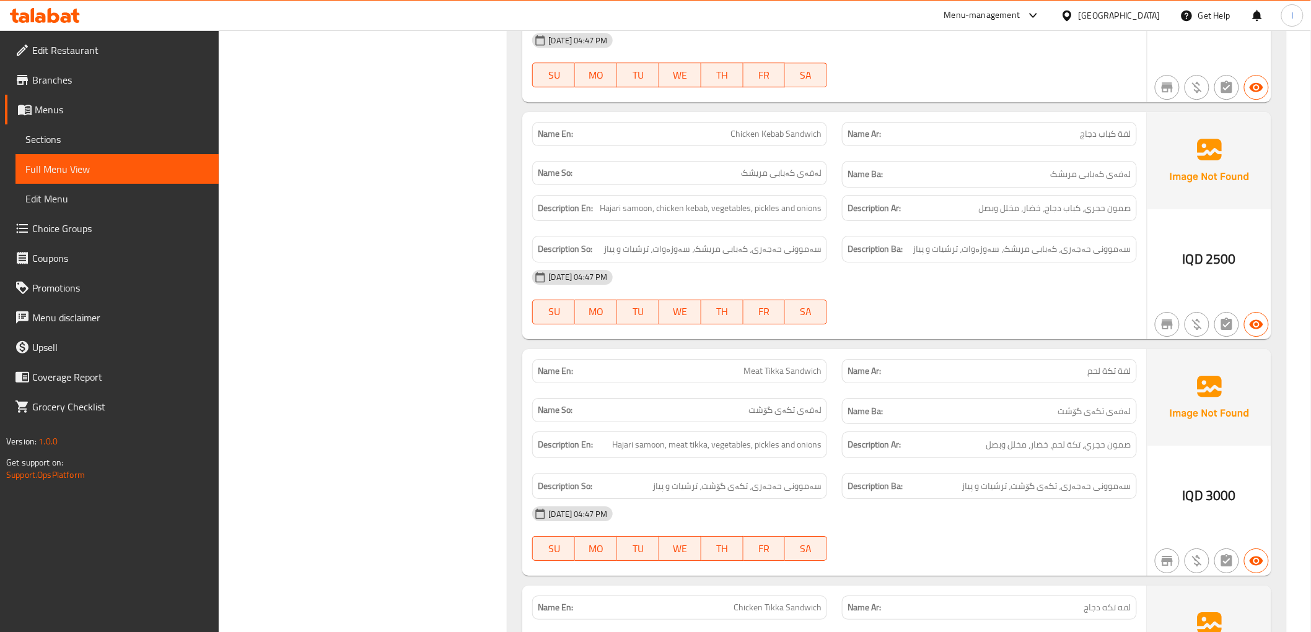
scroll to position [3492, 0]
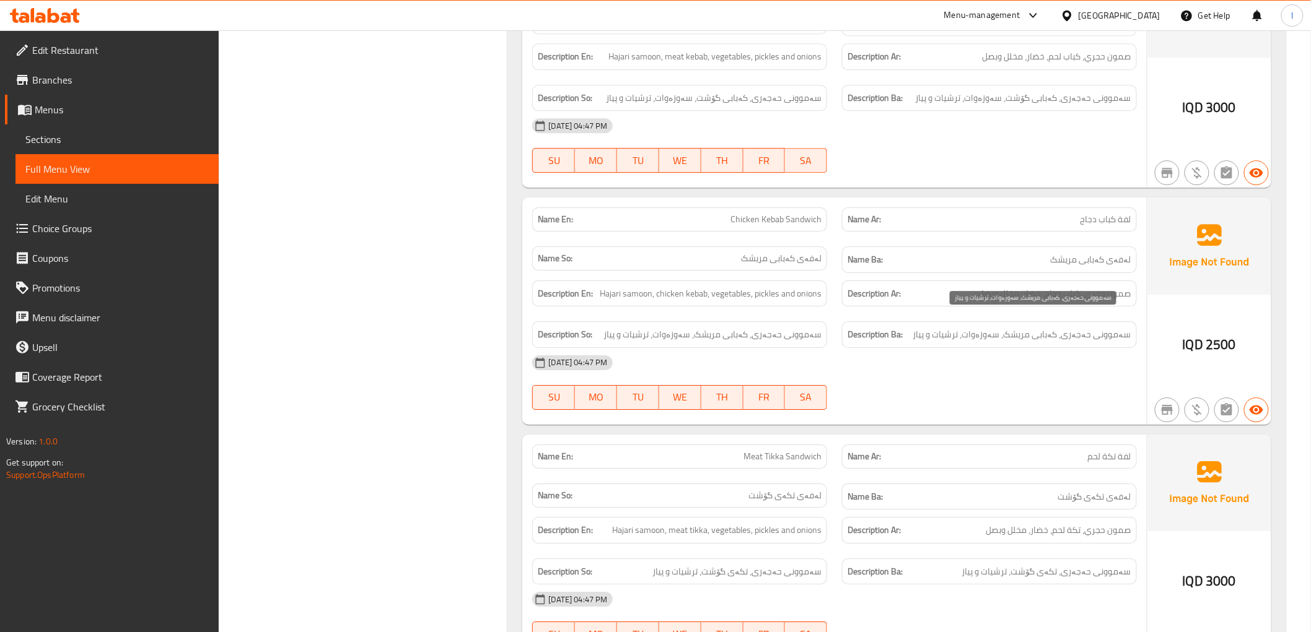
click at [990, 327] on span "سەموونی حەجەری، کەبابی مریشک، سەوزەوات، ترشیات و پیاز" at bounding box center [1022, 334] width 218 height 15
drag, startPoint x: 972, startPoint y: 323, endPoint x: 1005, endPoint y: 330, distance: 33.7
click at [1005, 330] on div "Description Ba: سەموونی حەجەری، کەبابی مریشک، سەوزەوات، ترشیات و پیاز" at bounding box center [989, 334] width 295 height 27
copy span "سەوزەوات،"
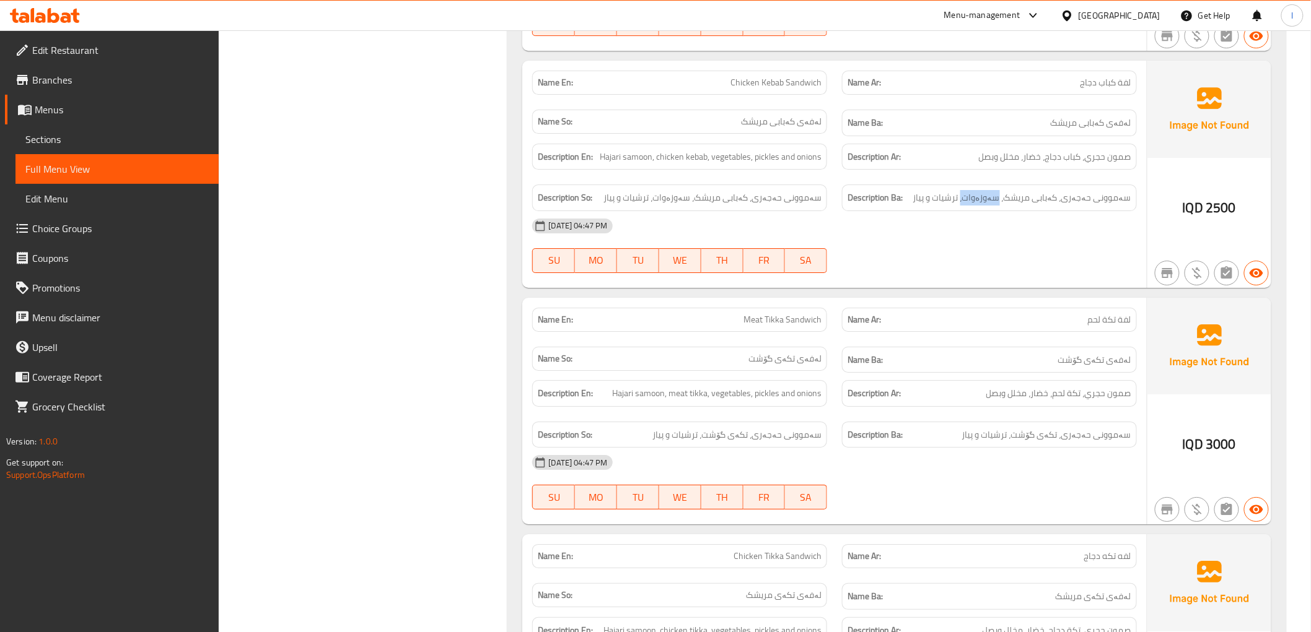
scroll to position [3630, 0]
click at [55, 129] on link "Sections" at bounding box center [116, 140] width 203 height 30
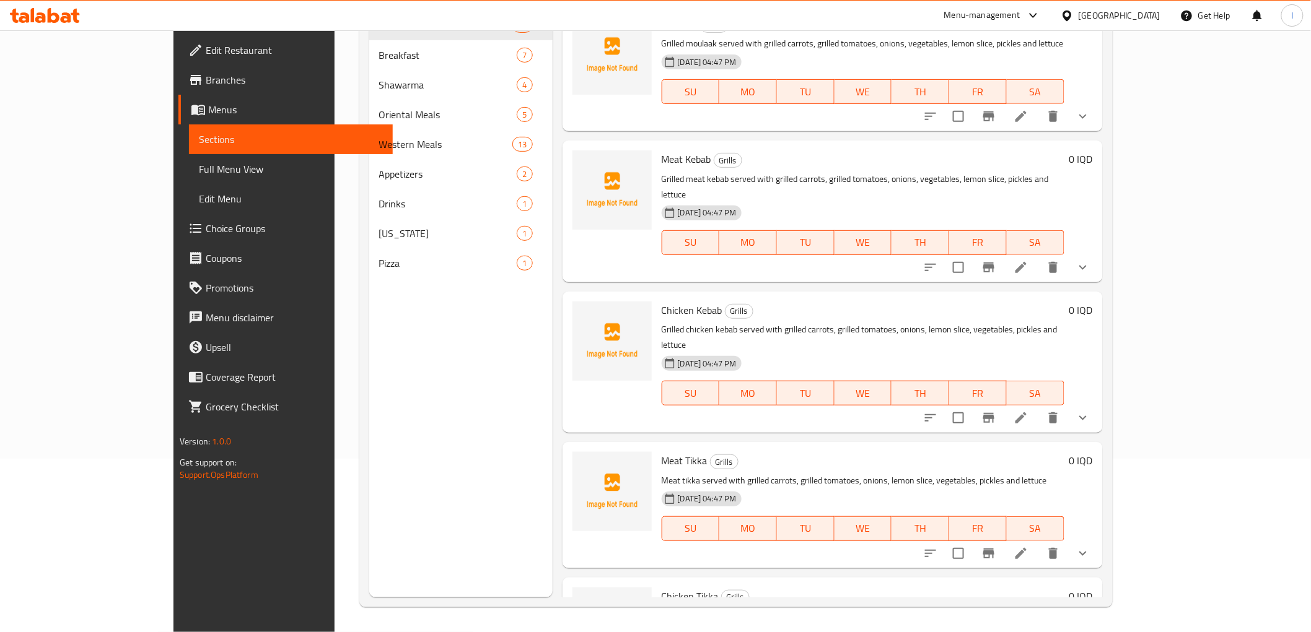
scroll to position [173, 0]
click at [199, 162] on span "Full Menu View" at bounding box center [290, 169] width 183 height 15
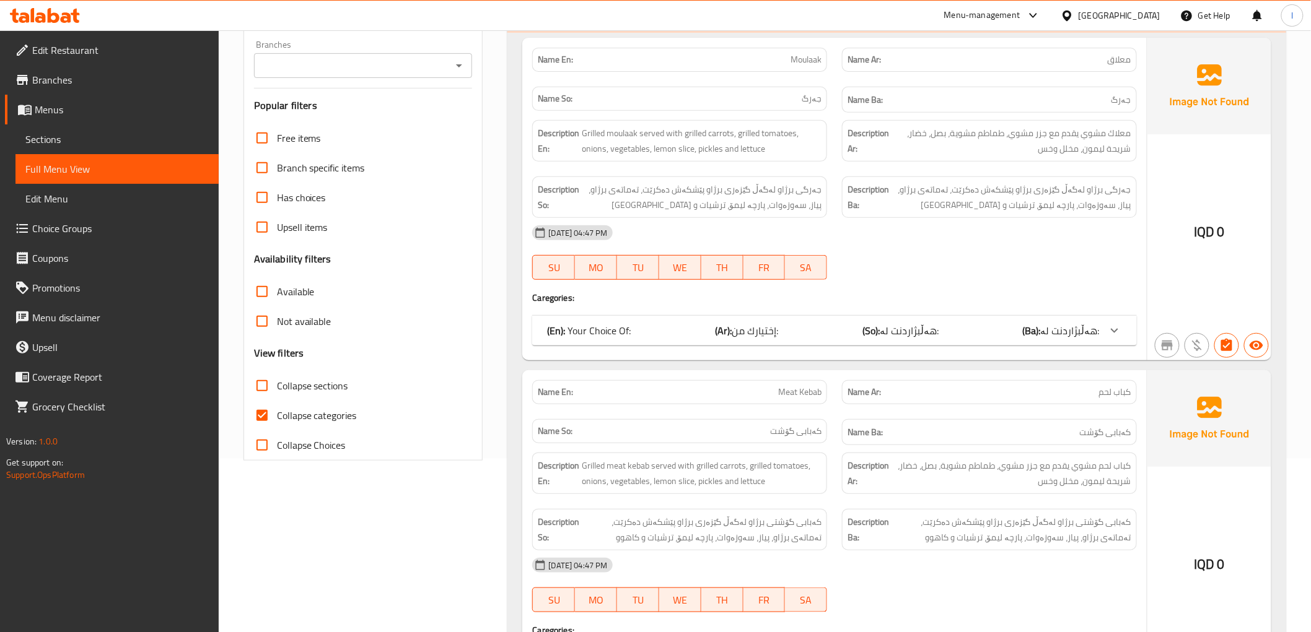
click at [377, 48] on div "Branches Branches" at bounding box center [363, 59] width 219 height 38
click at [363, 64] on input "Branches" at bounding box center [353, 65] width 191 height 17
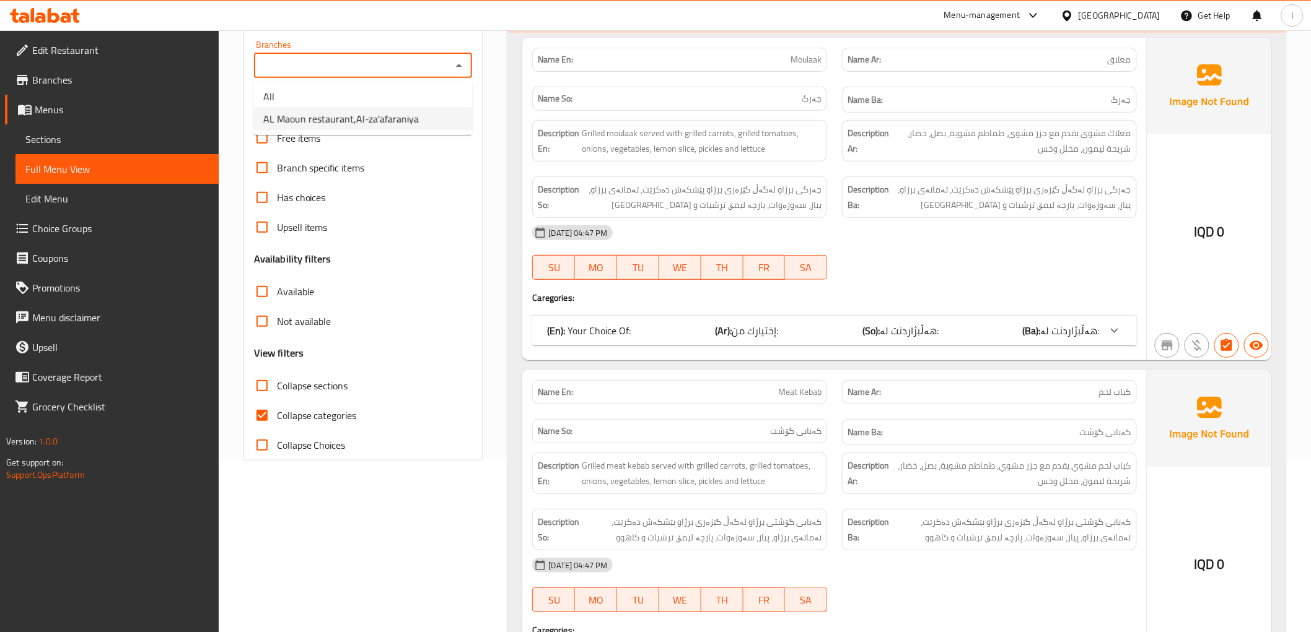
click at [347, 118] on span "AL Maoun restaurant,Al-za'afaraniya" at bounding box center [340, 118] width 155 height 15
type input "AL Maoun restaurant,Al-za'afaraniya"
click at [264, 426] on input "Collapse categories" at bounding box center [262, 416] width 30 height 30
checkbox input "false"
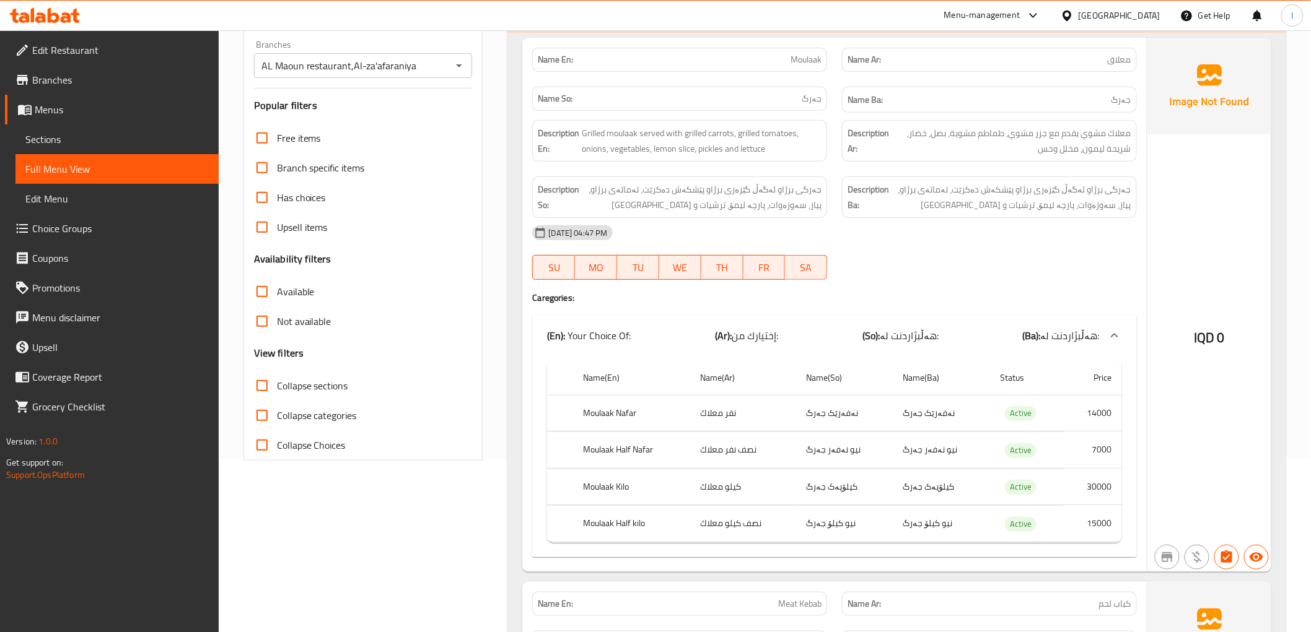
click at [266, 395] on input "Collapse sections" at bounding box center [262, 386] width 30 height 30
checkbox input "true"
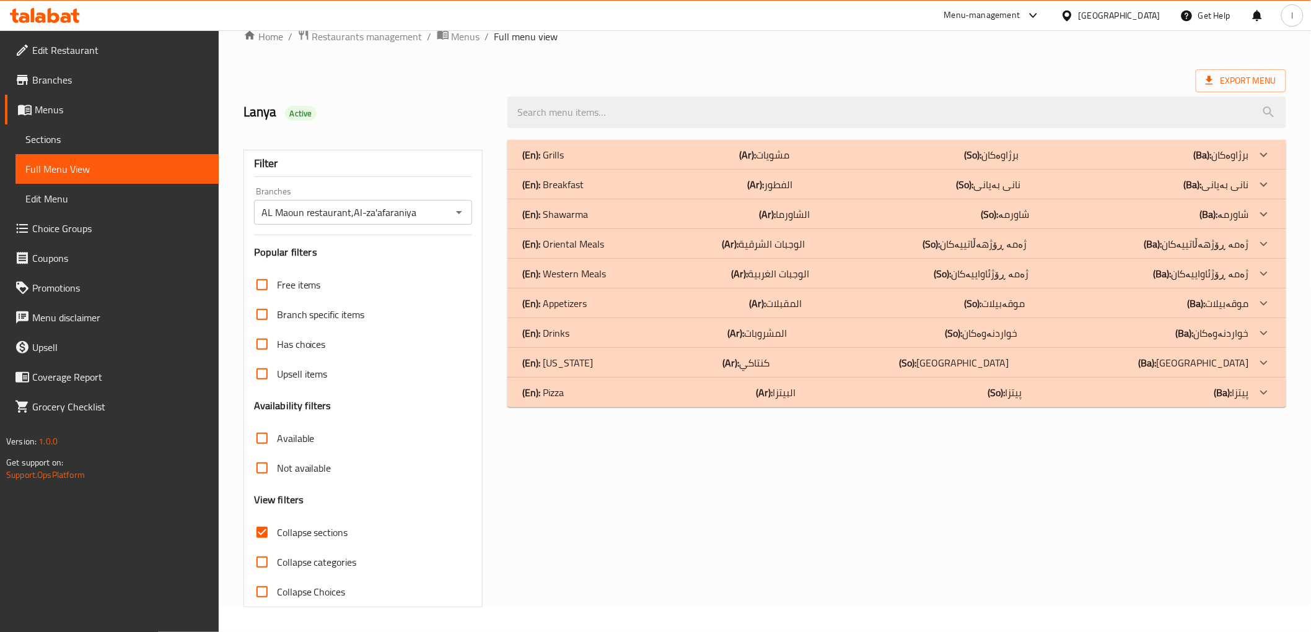
scroll to position [27, 0]
click at [717, 150] on div "(En): Grills (Ar): مشويات (So): برژاوەکان (Ba): برژاوەکان" at bounding box center [885, 154] width 726 height 15
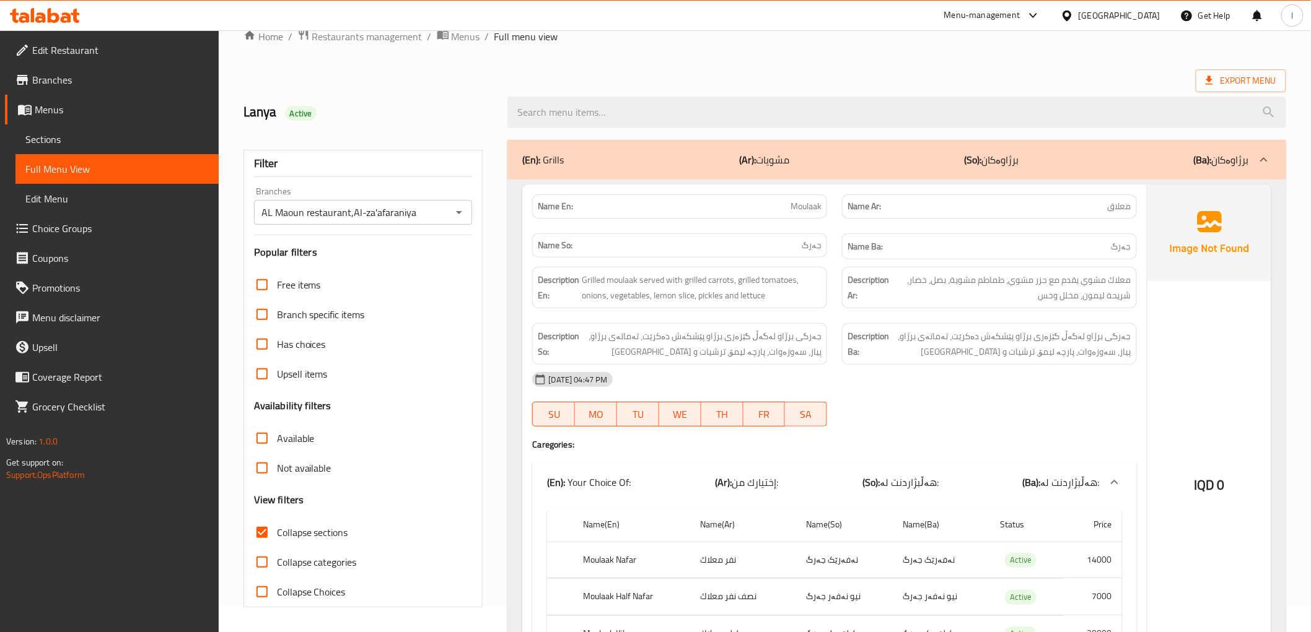
scroll to position [0, 0]
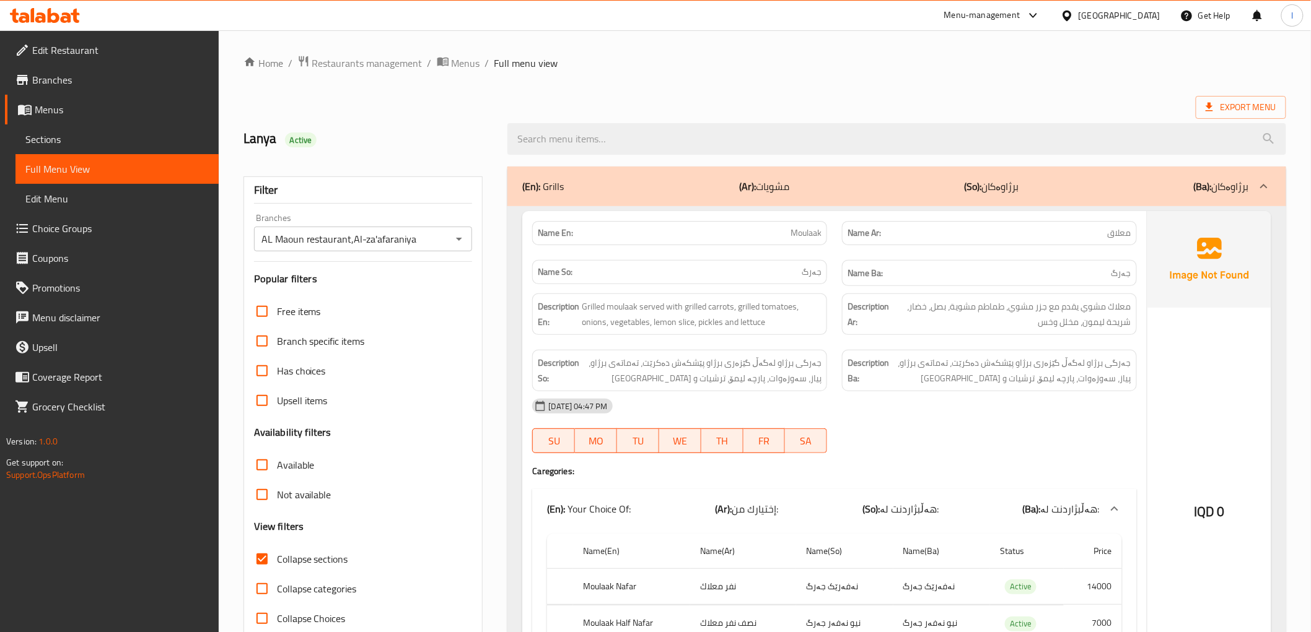
click at [971, 188] on b "(So):" at bounding box center [972, 186] width 17 height 19
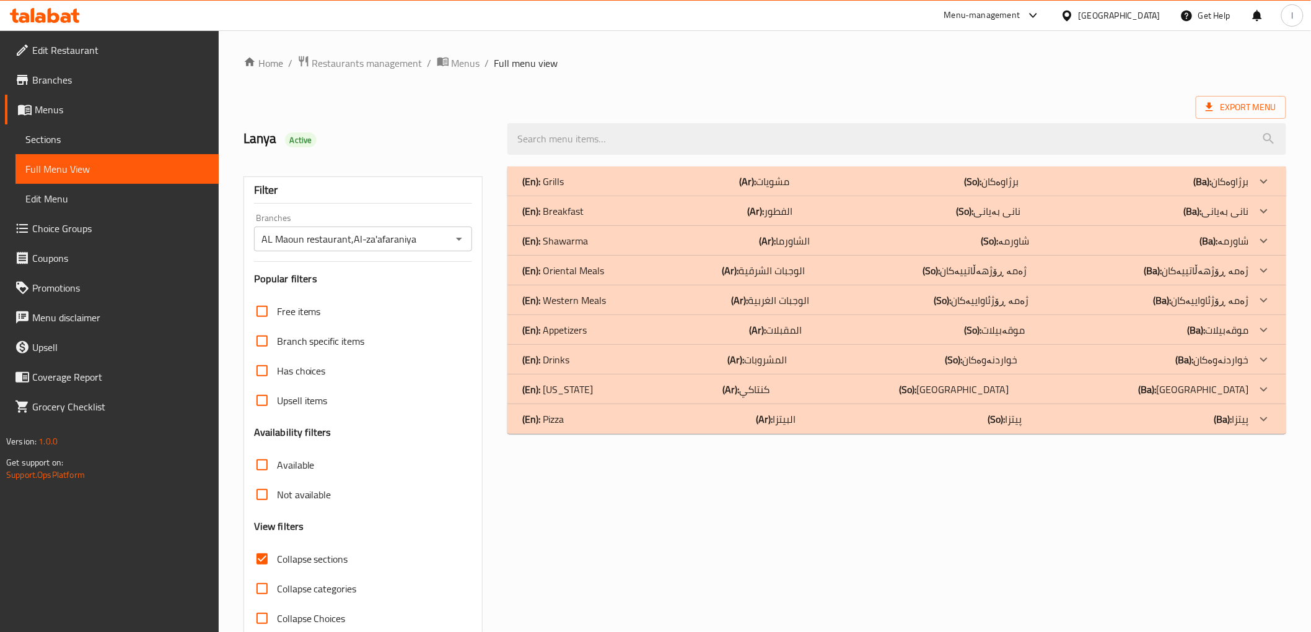
click at [832, 189] on div "(En): Breakfast (Ar): الفطور (So): نانی بەیانی (Ba): نانی بەیانی" at bounding box center [885, 181] width 726 height 15
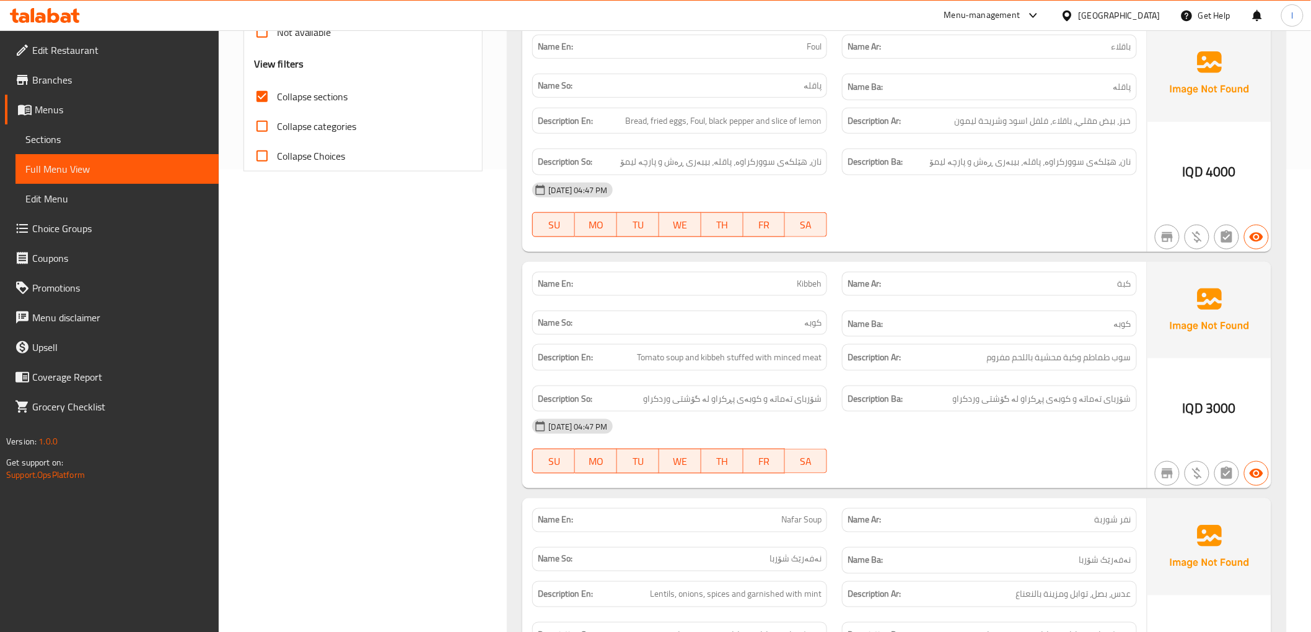
scroll to position [478, 0]
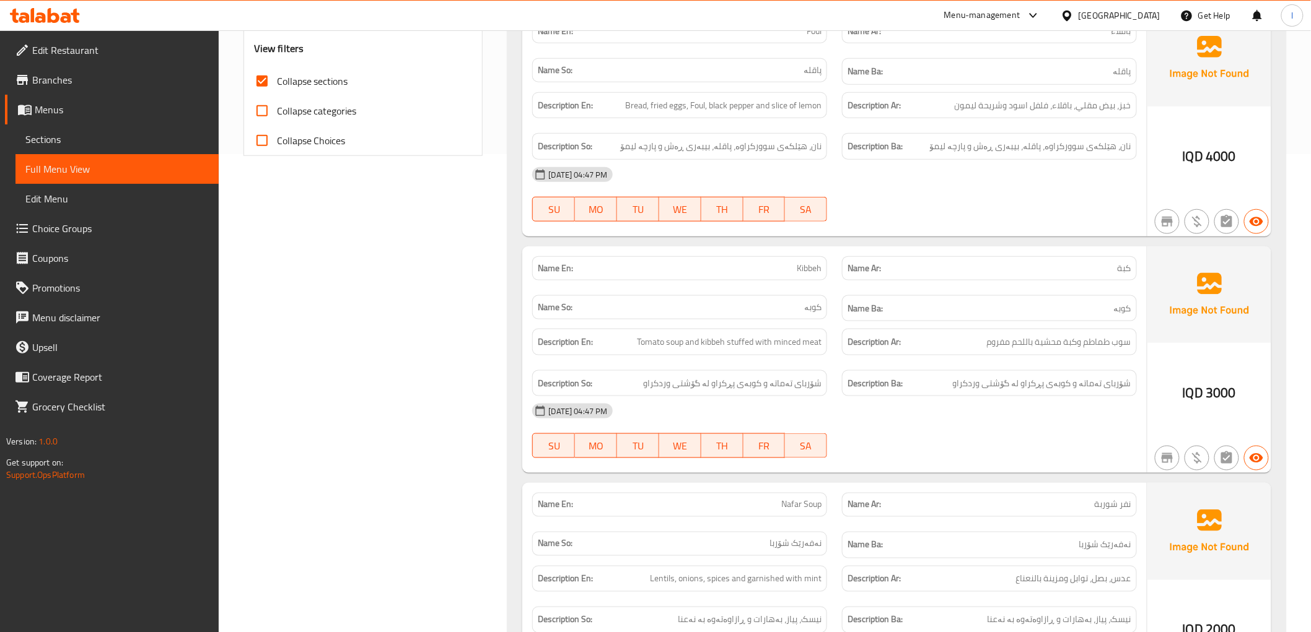
click at [983, 404] on div "[DATE] 04:47 PM" at bounding box center [834, 411] width 619 height 30
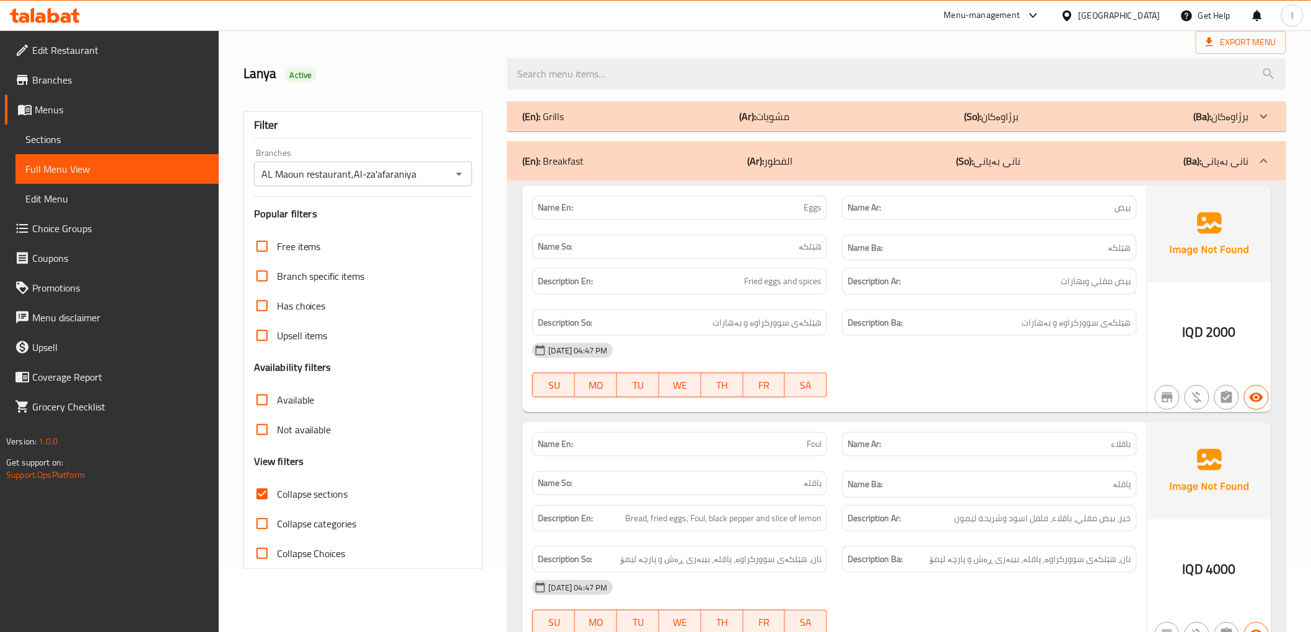
scroll to position [0, 0]
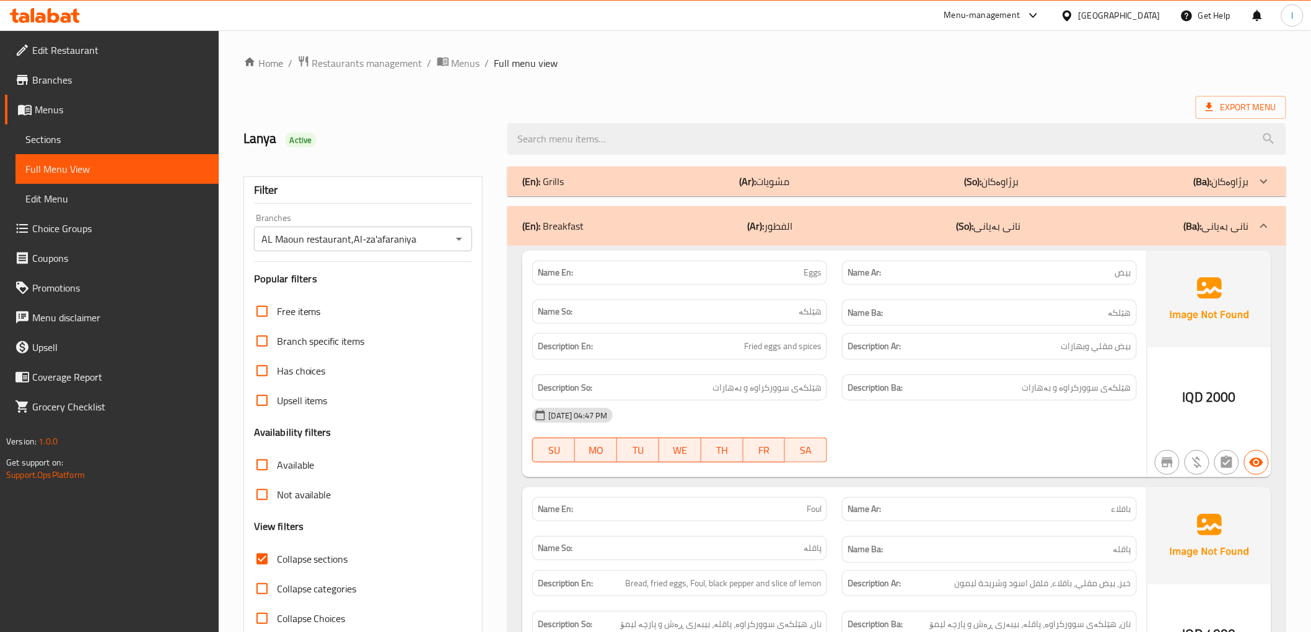
click at [1010, 239] on div "(En): Breakfast (Ar): الفطور (So): نانی بەیانی (Ba): نانی بەیانی" at bounding box center [896, 226] width 778 height 40
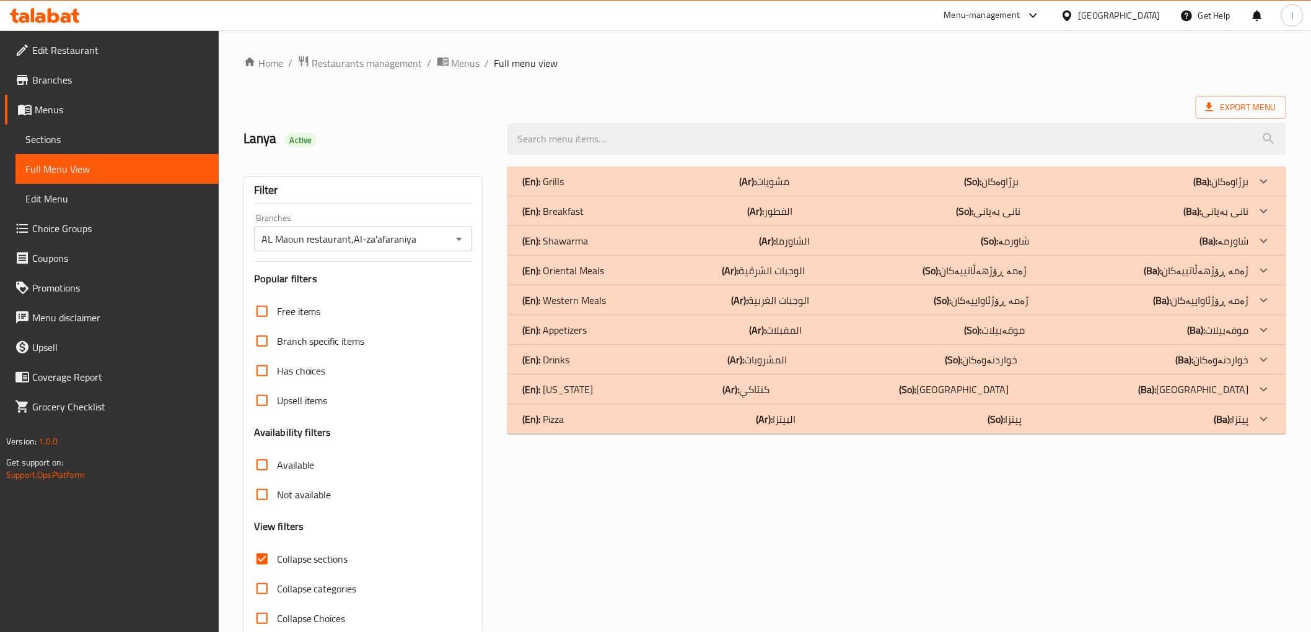
click at [981, 191] on b "(So):" at bounding box center [972, 181] width 17 height 19
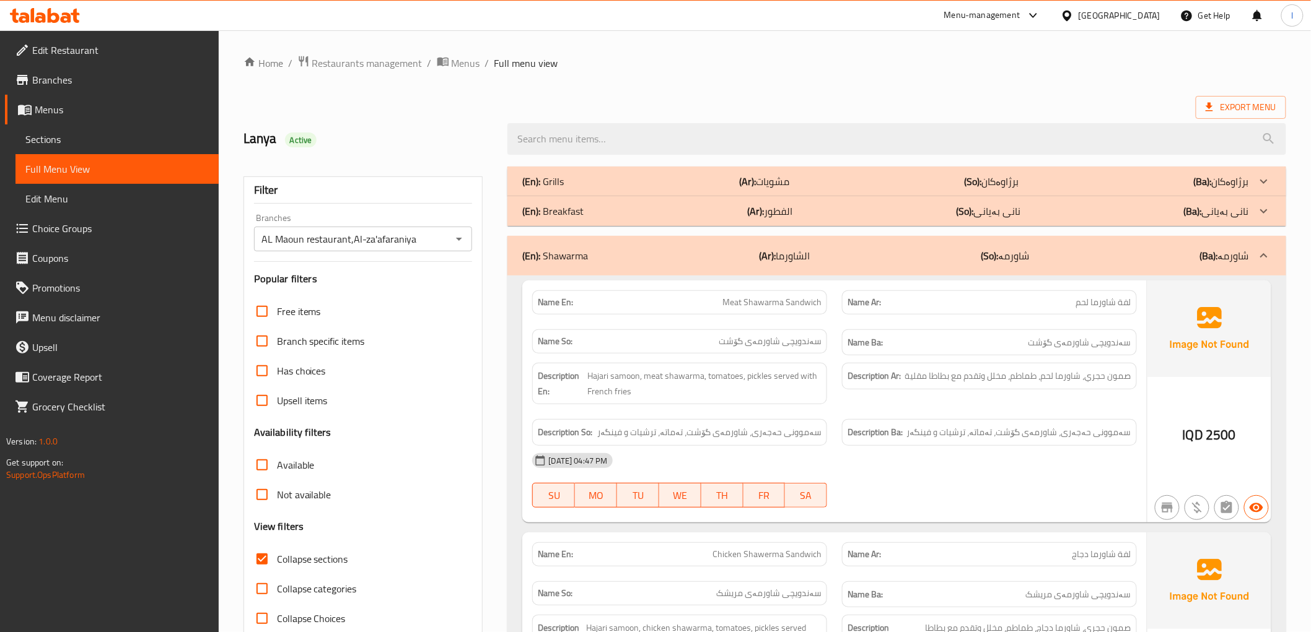
click at [1177, 400] on div "IQD 2500" at bounding box center [1209, 402] width 124 height 242
click at [55, 145] on span "Sections" at bounding box center [116, 139] width 183 height 15
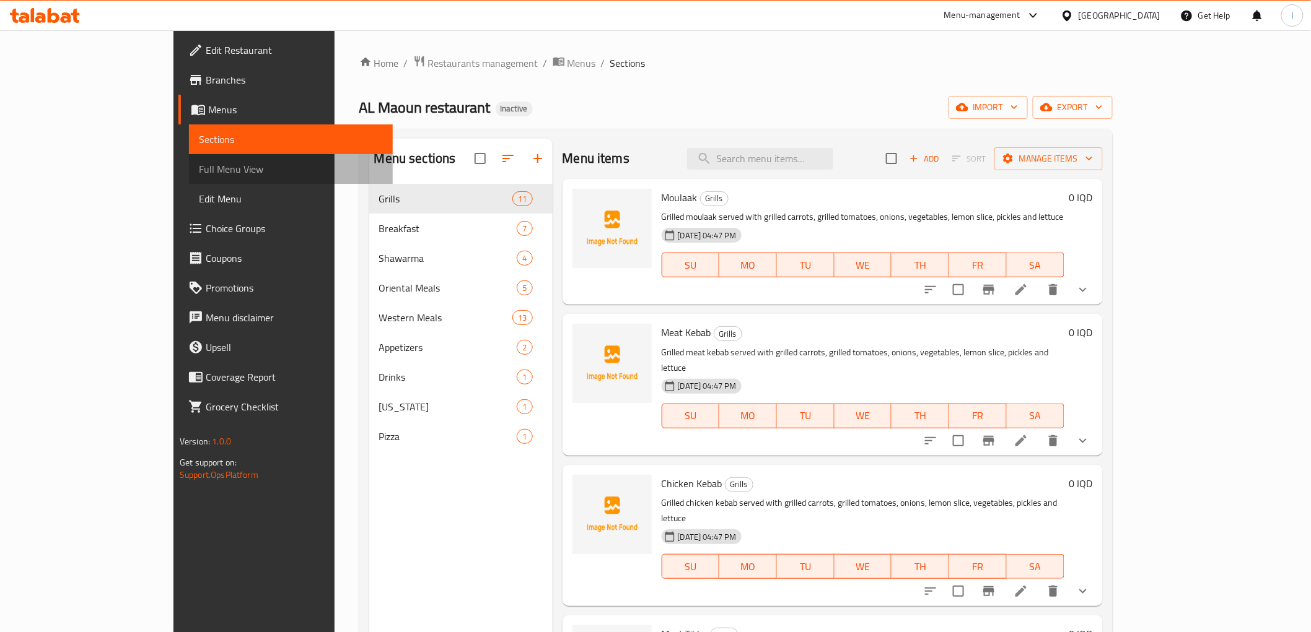
click at [199, 168] on span "Full Menu View" at bounding box center [290, 169] width 183 height 15
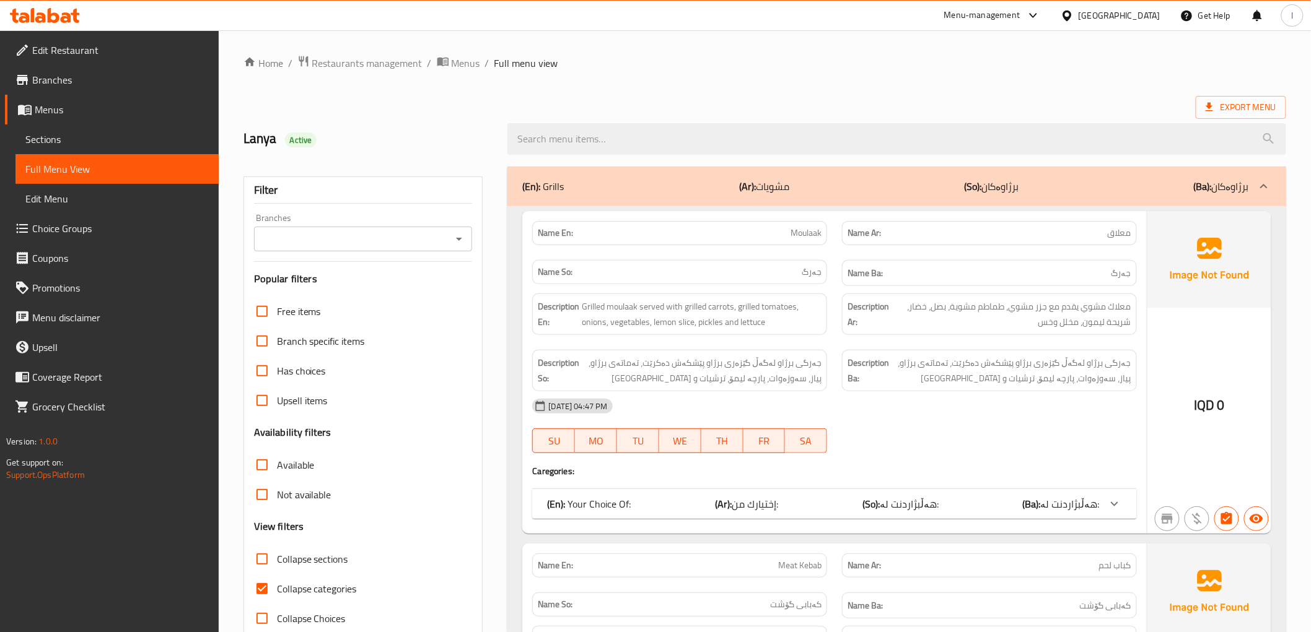
drag, startPoint x: 364, startPoint y: 254, endPoint x: 363, endPoint y: 243, distance: 11.2
click at [363, 254] on div "Filter Branches Branches Popular filters Free items Branch specific items Has c…" at bounding box center [363, 406] width 240 height 458
click at [363, 240] on input "Branches" at bounding box center [353, 238] width 191 height 17
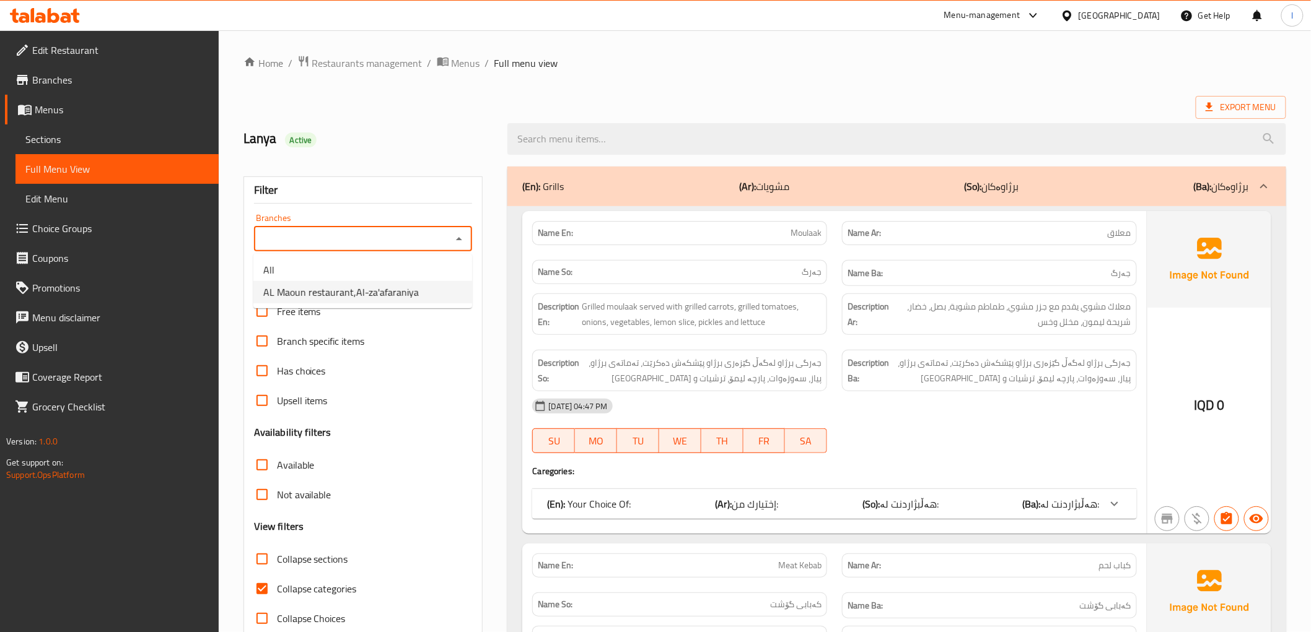
drag, startPoint x: 335, startPoint y: 287, endPoint x: 297, endPoint y: 422, distance: 140.2
click at [333, 287] on span "AL Maoun restaurant,Al-za'afaraniya" at bounding box center [340, 292] width 155 height 15
type input "AL Maoun restaurant,Al-za'afaraniya"
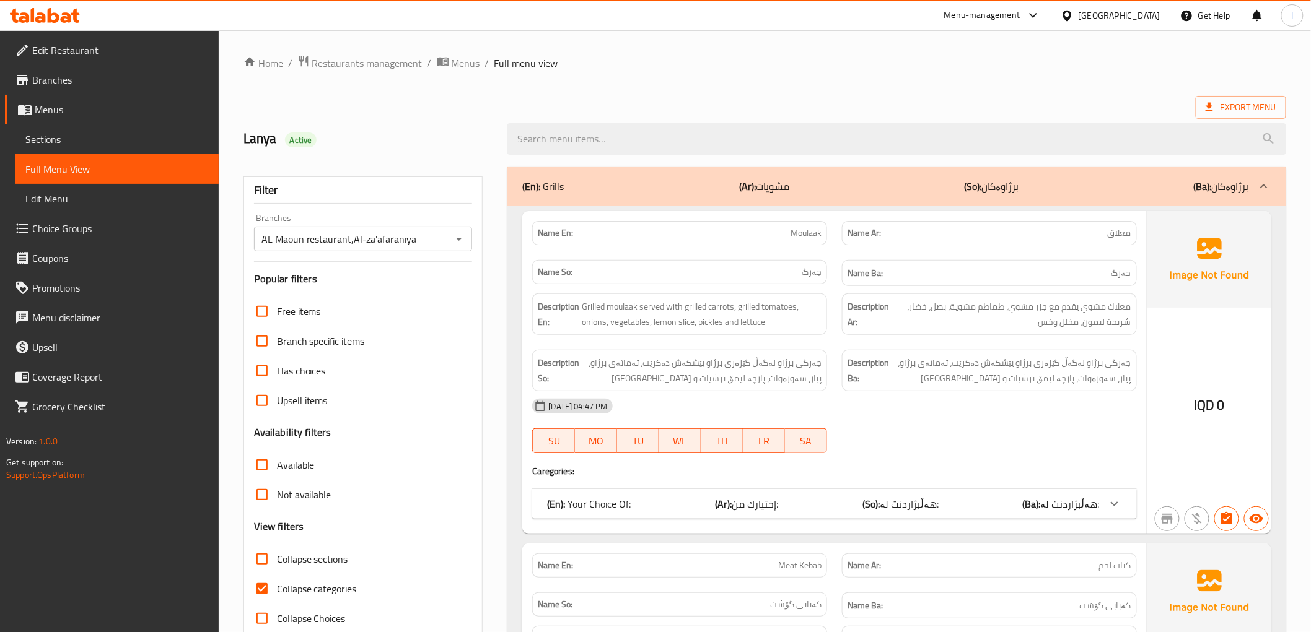
click at [284, 591] on span "Collapse categories" at bounding box center [317, 589] width 80 height 15
click at [255, 590] on input "Collapse categories" at bounding box center [262, 589] width 30 height 30
checkbox input "false"
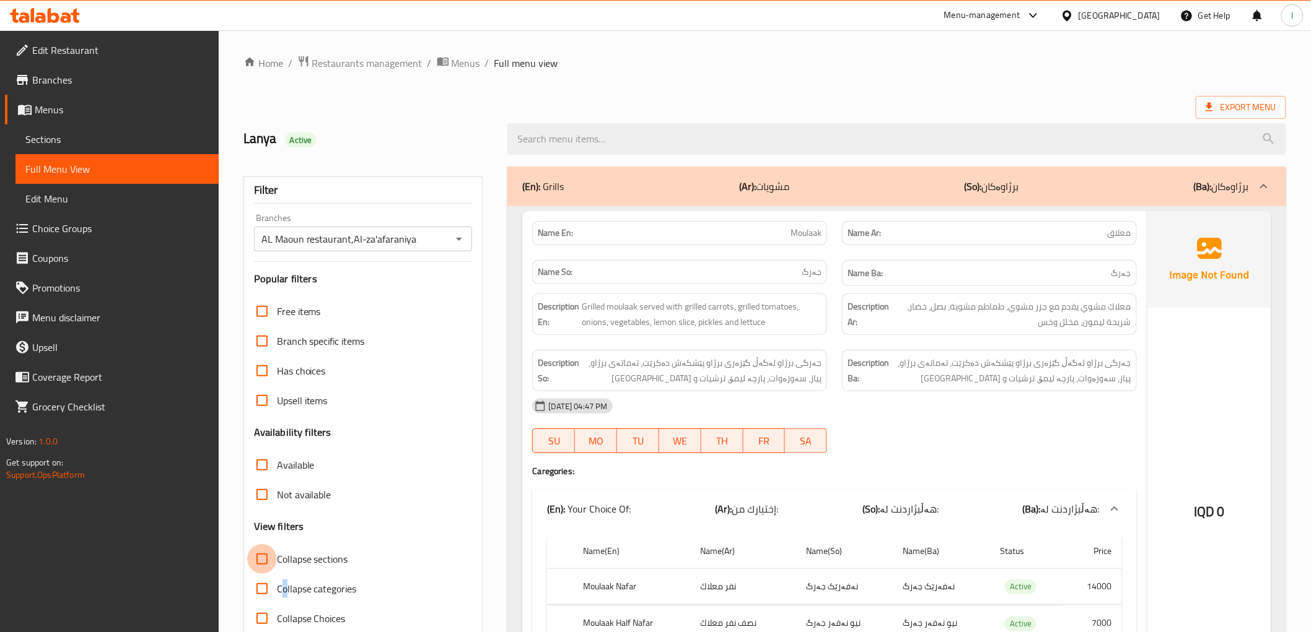
click at [262, 562] on input "Collapse sections" at bounding box center [262, 559] width 30 height 30
checkbox input "true"
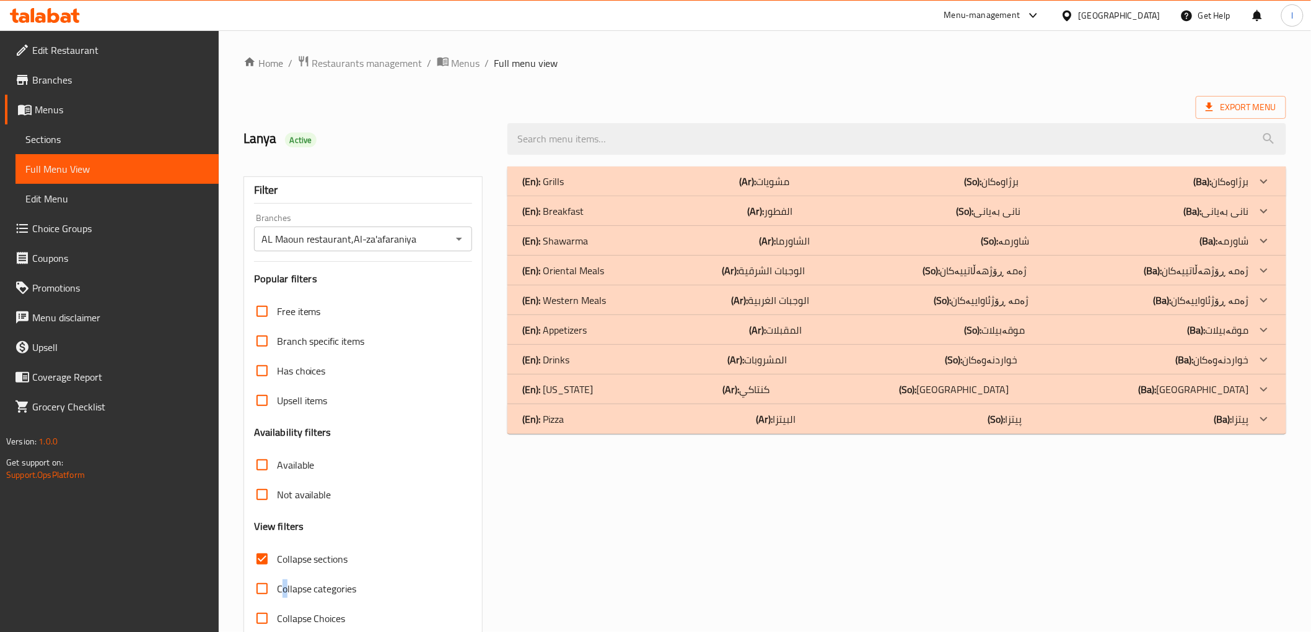
click at [610, 189] on div "(En): Shawarma (Ar): الشاورما (So): شاورمە (Ba): شاورمە" at bounding box center [885, 181] width 726 height 15
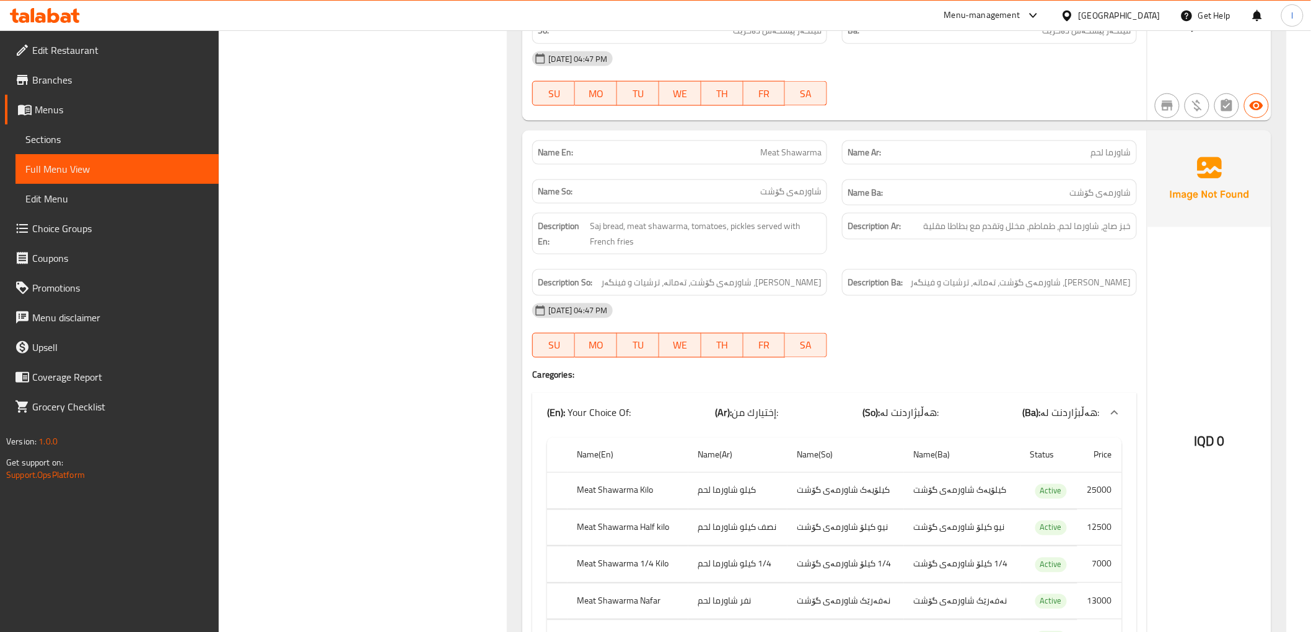
scroll to position [688, 0]
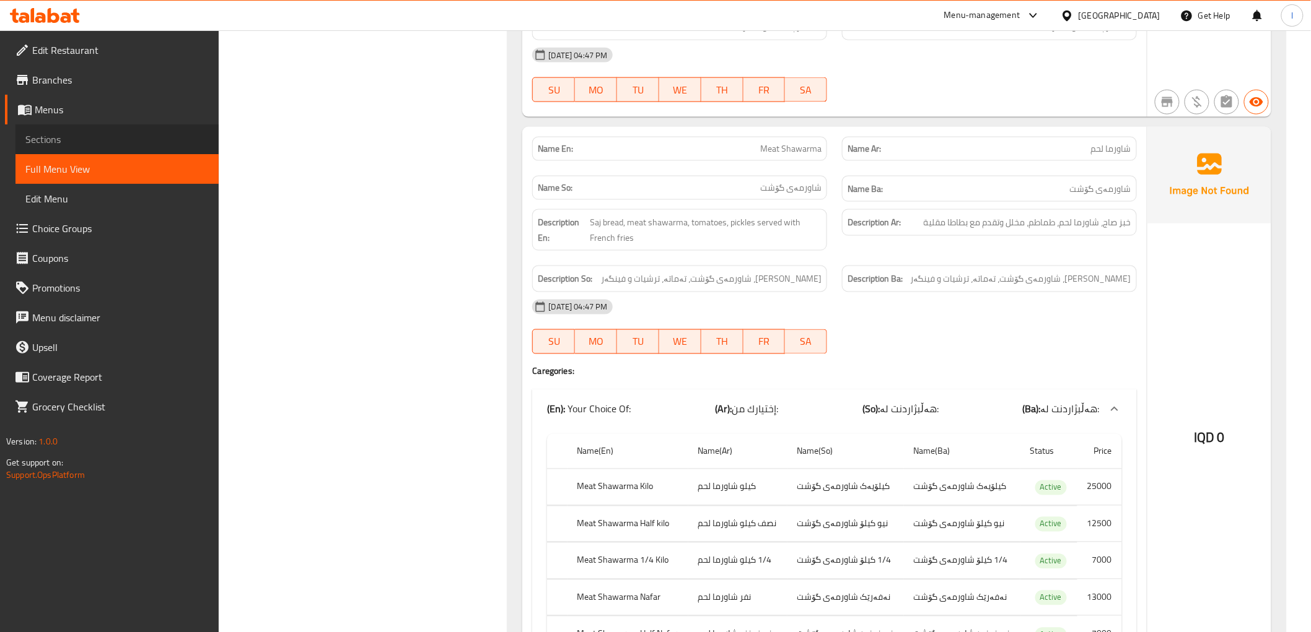
click at [81, 134] on span "Sections" at bounding box center [116, 139] width 183 height 15
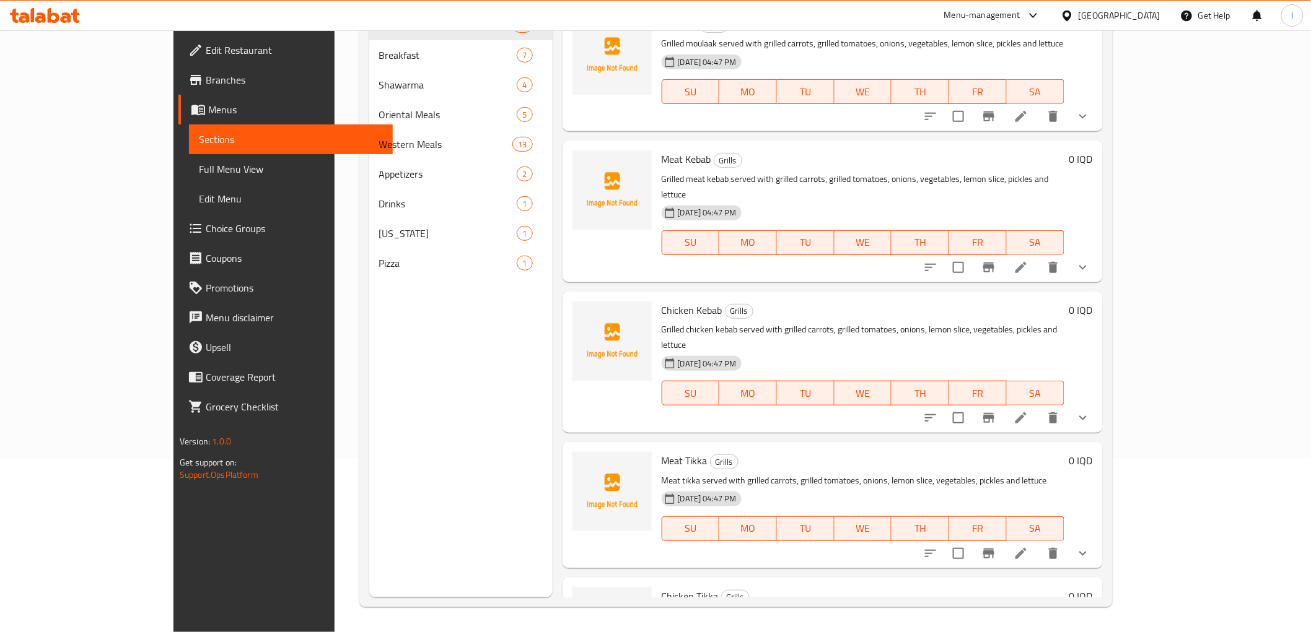
scroll to position [173, 0]
click at [199, 172] on span "Full Menu View" at bounding box center [290, 169] width 183 height 15
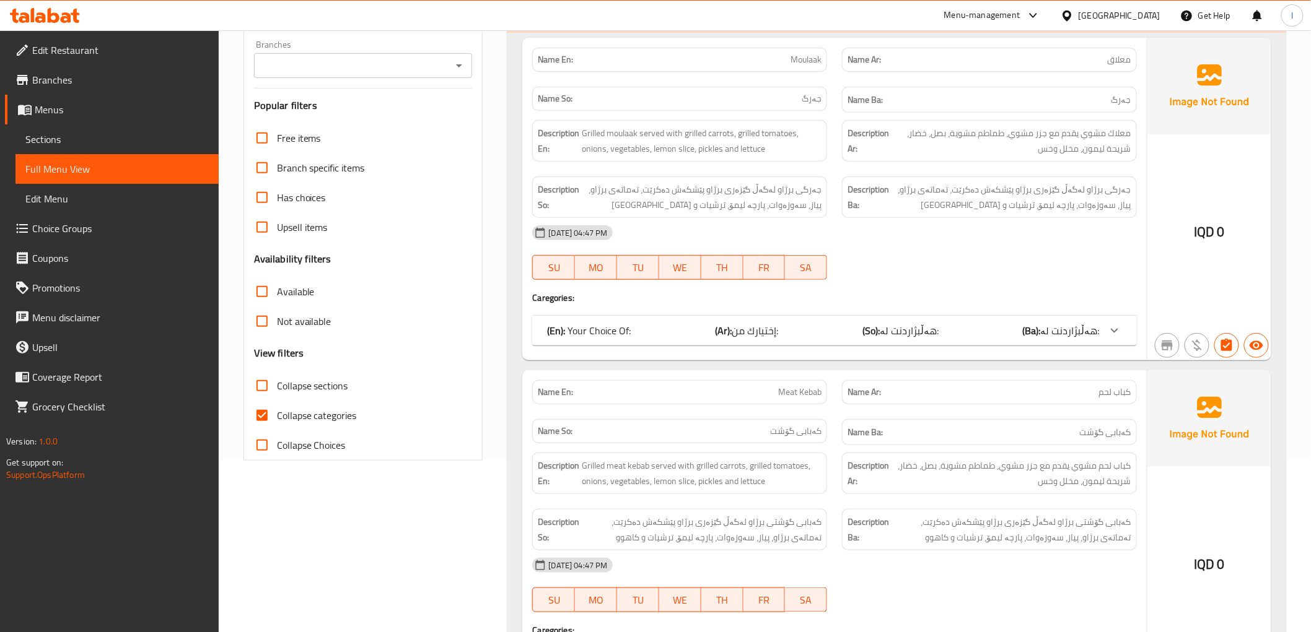
click at [330, 38] on div "Filter Branches Branches Popular filters Free items Branch specific items Has c…" at bounding box center [363, 232] width 240 height 458
click at [314, 71] on input "Branches" at bounding box center [353, 65] width 191 height 17
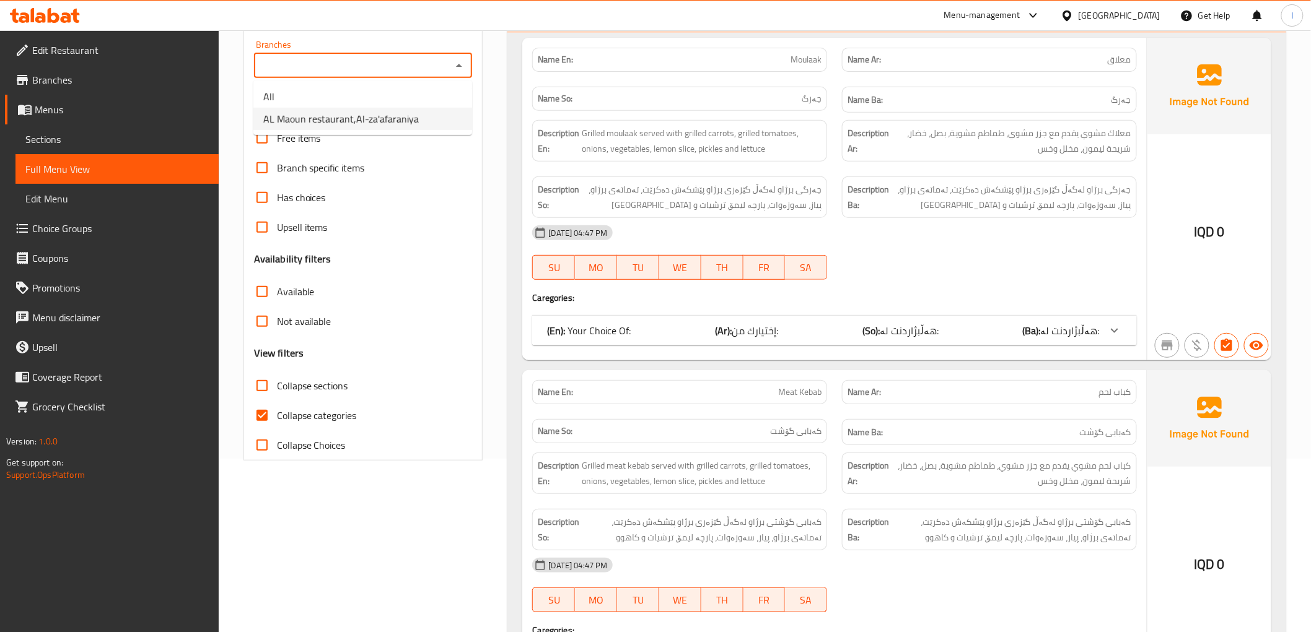
click at [317, 124] on span "AL Maoun restaurant,Al-za'afaraniya" at bounding box center [340, 118] width 155 height 15
type input "AL Maoun restaurant,Al-za'afaraniya"
click at [300, 412] on span "Collapse categories" at bounding box center [317, 415] width 80 height 15
click at [277, 412] on input "Collapse categories" at bounding box center [262, 416] width 30 height 30
checkbox input "false"
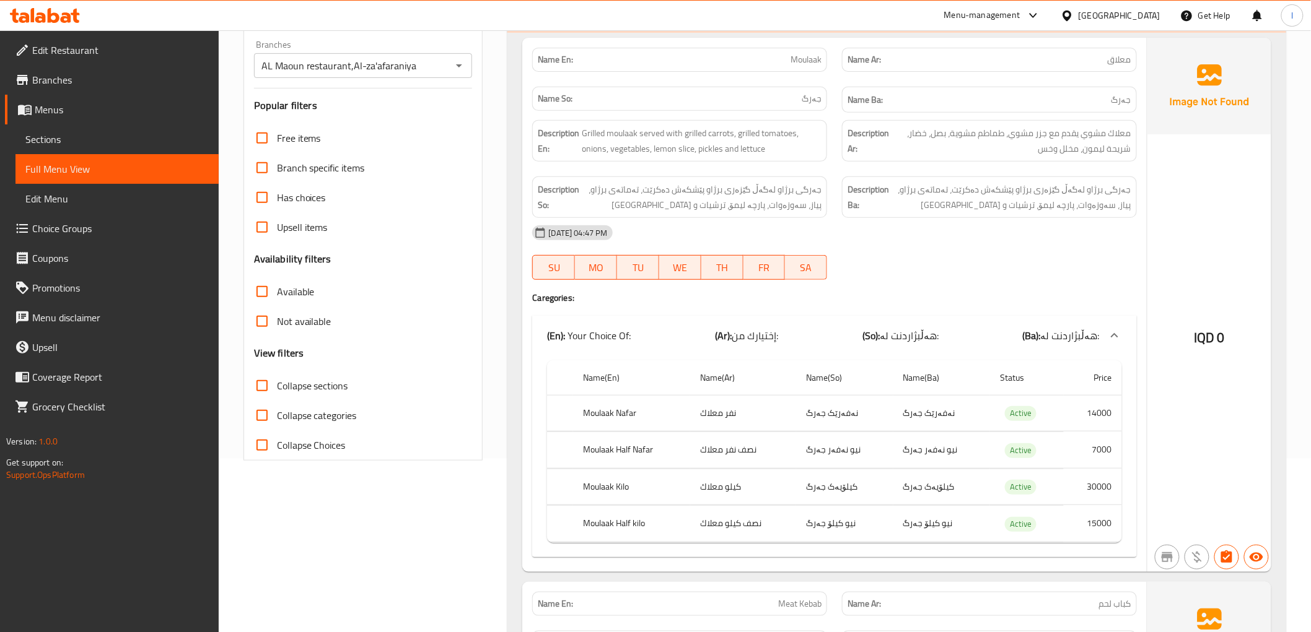
click at [306, 391] on span "Collapse sections" at bounding box center [312, 385] width 71 height 15
click at [277, 391] on input "Collapse sections" at bounding box center [262, 386] width 30 height 30
checkbox input "true"
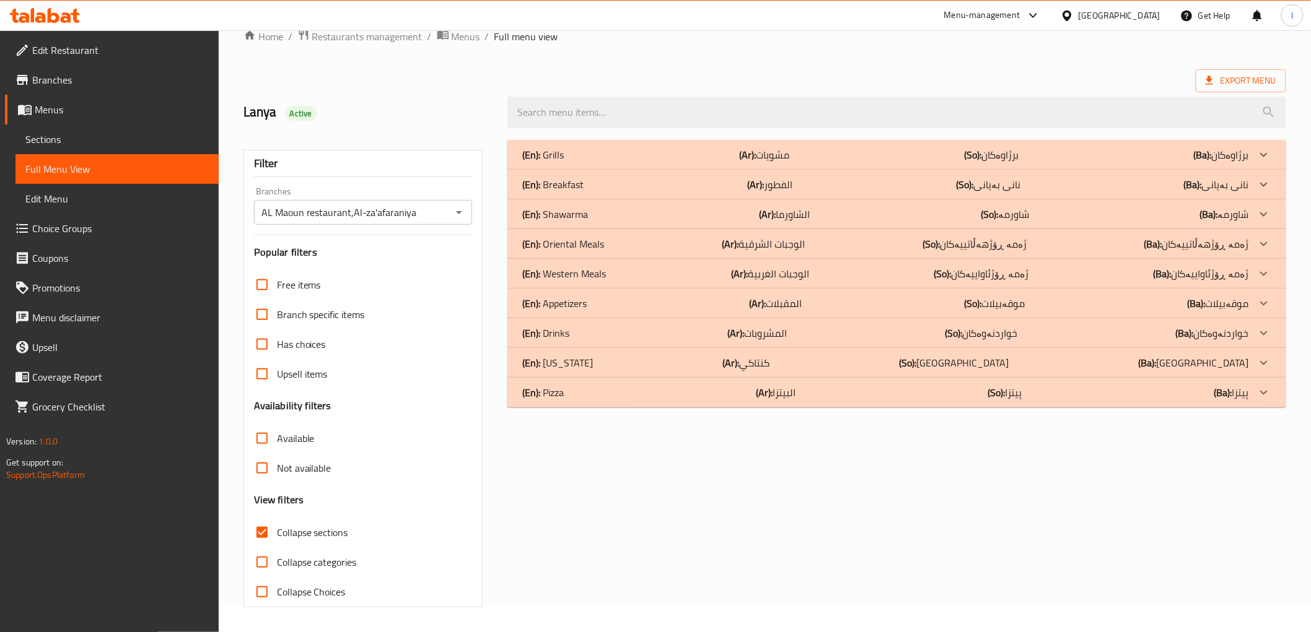
scroll to position [27, 0]
click at [607, 162] on div "(En): Shawarma (Ar): الشاورما (So): شاورمە (Ba): شاورمە" at bounding box center [885, 154] width 726 height 15
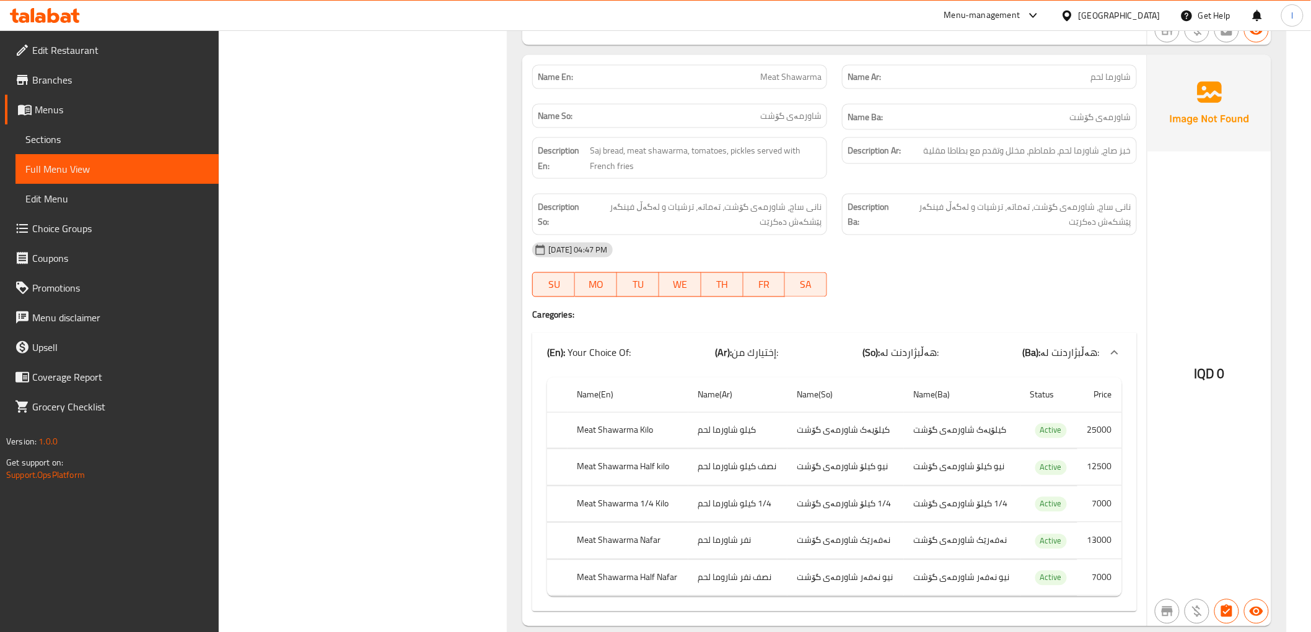
scroll to position [784, 0]
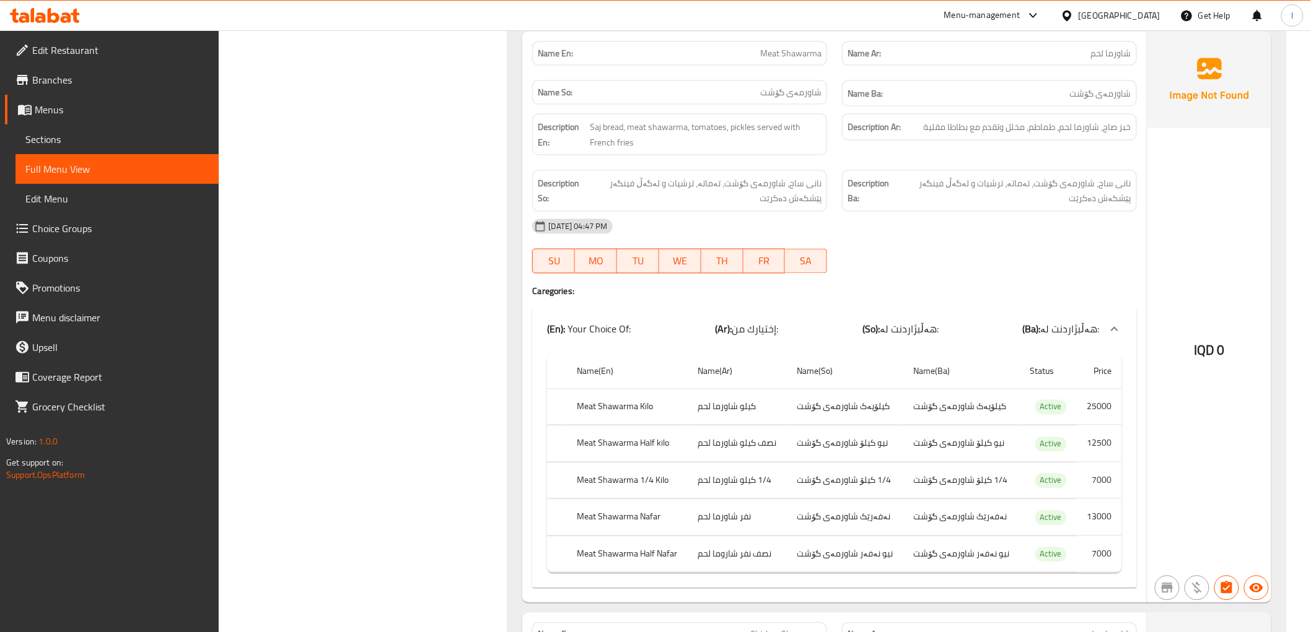
click at [1152, 500] on div "IQD 0" at bounding box center [1209, 318] width 124 height 572
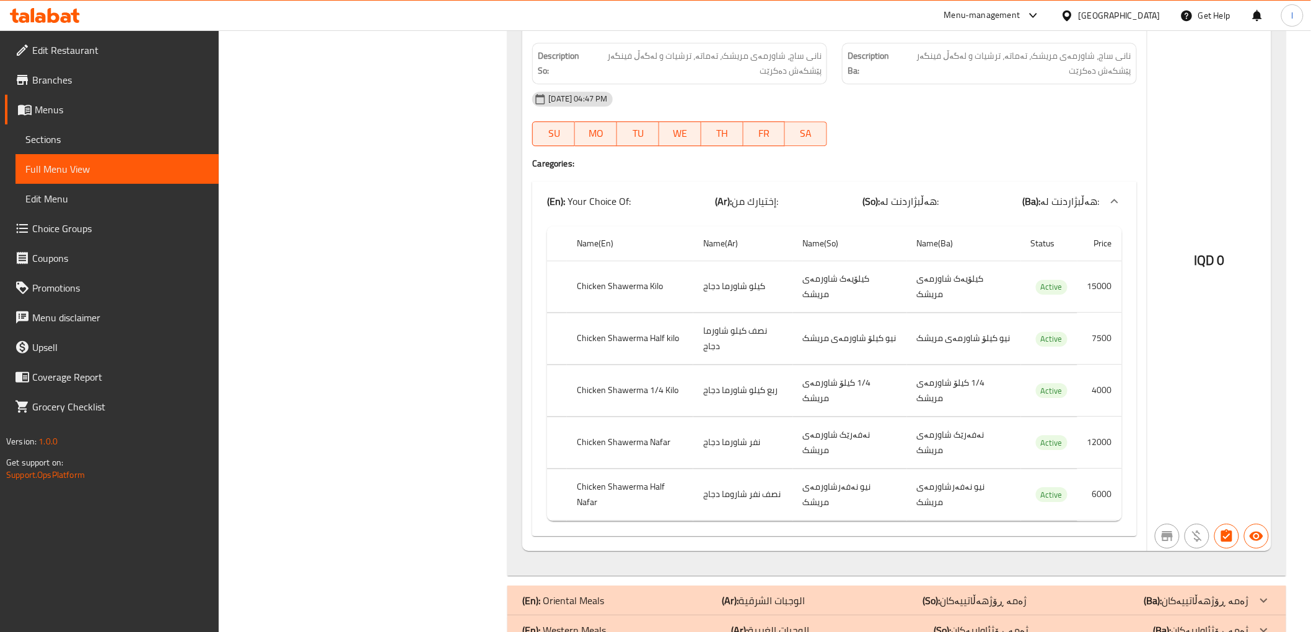
scroll to position [1472, 0]
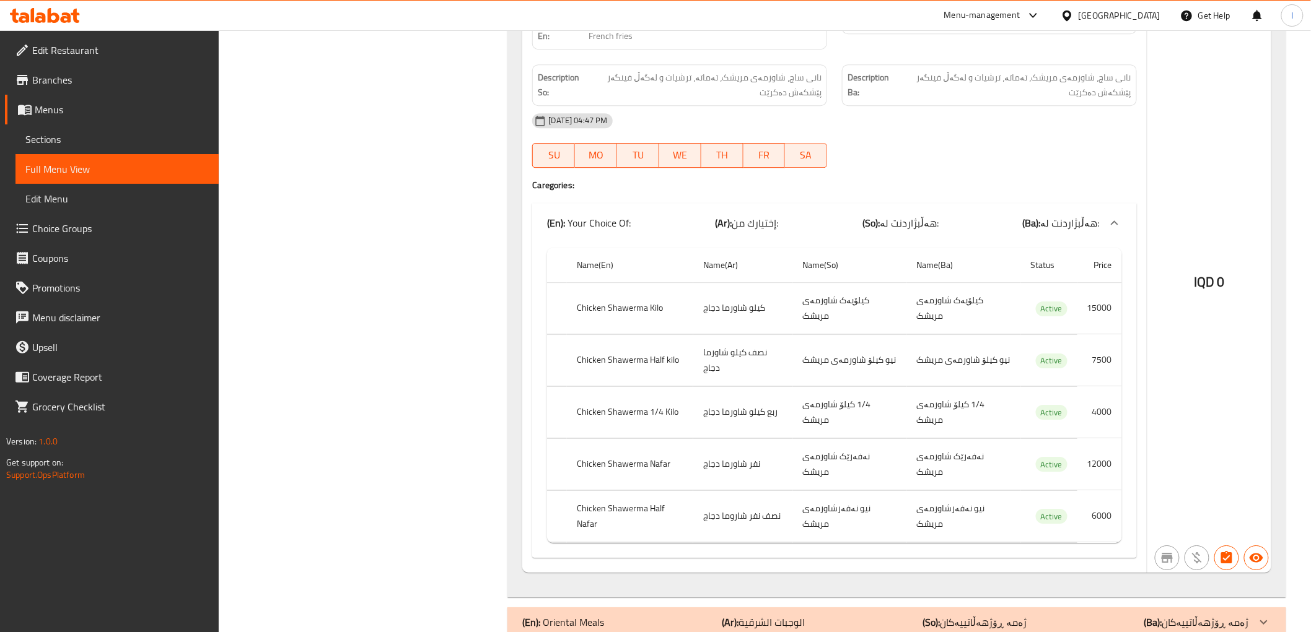
click at [1222, 411] on div "IQD 0" at bounding box center [1209, 249] width 124 height 648
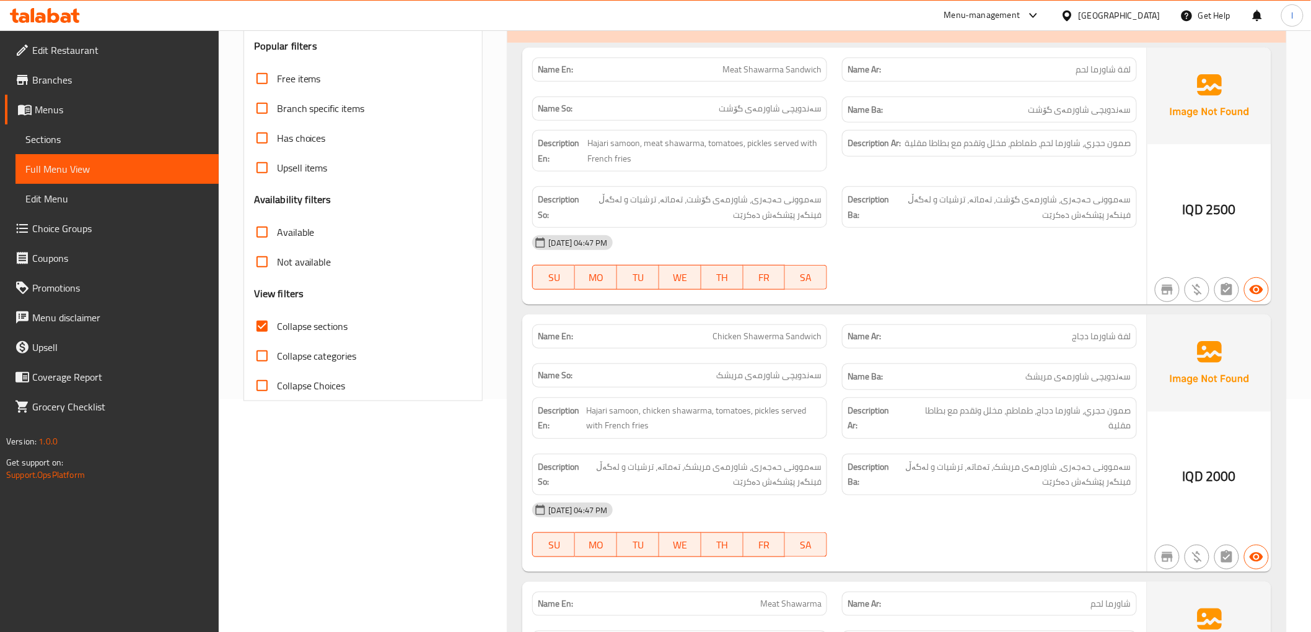
scroll to position [27, 0]
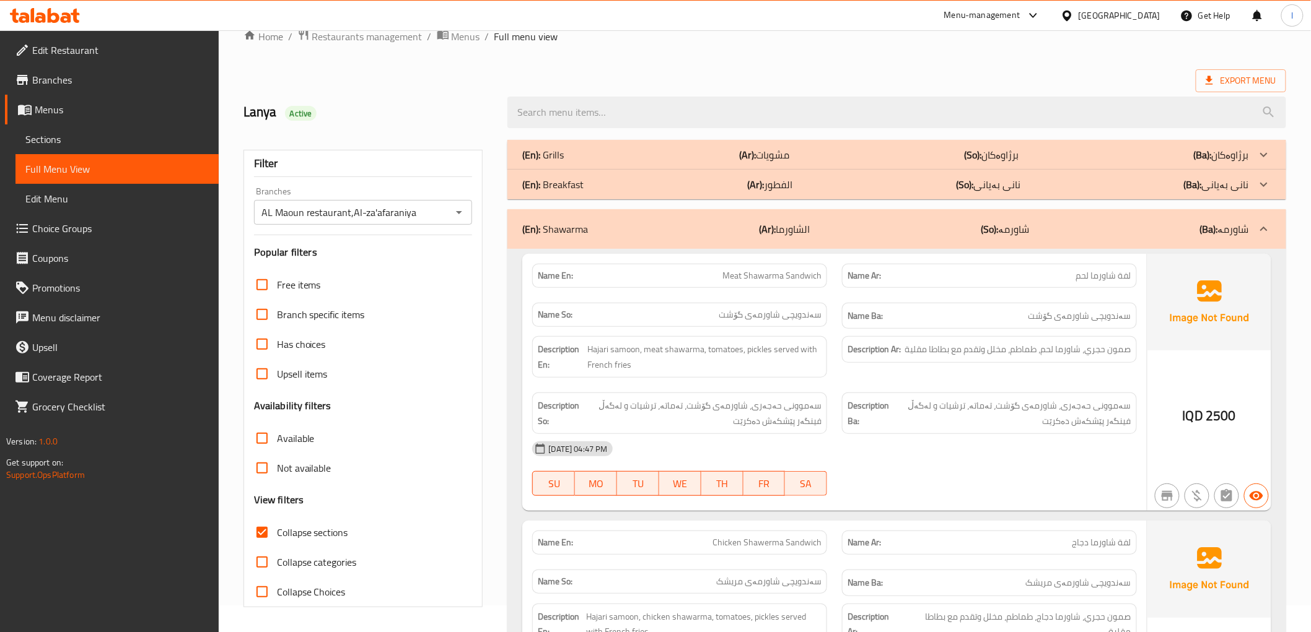
click at [981, 247] on div "(En): Shawarma (Ar): الشاورما (So): شاورمە (Ba): شاورمە" at bounding box center [896, 229] width 778 height 40
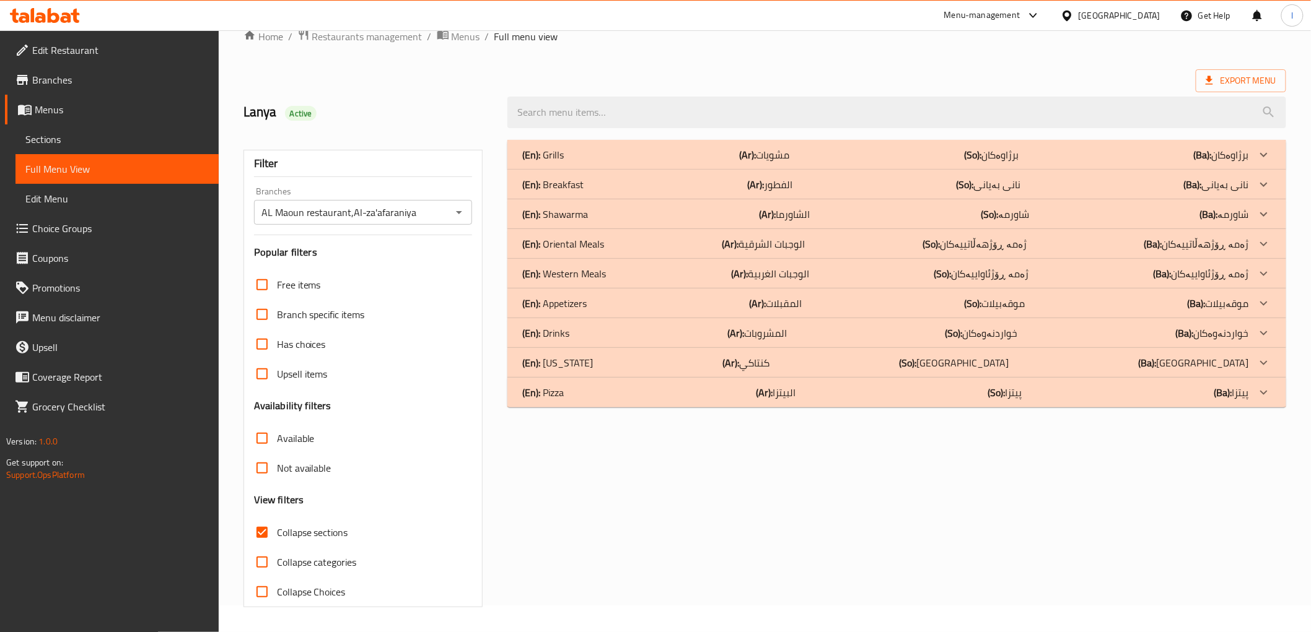
click at [863, 162] on div "(En): Oriental Meals (Ar): الوجبات الشرقية (So): ژەمە ڕۆژهەڵاتییەکان (Ba): ژەمە…" at bounding box center [885, 154] width 726 height 15
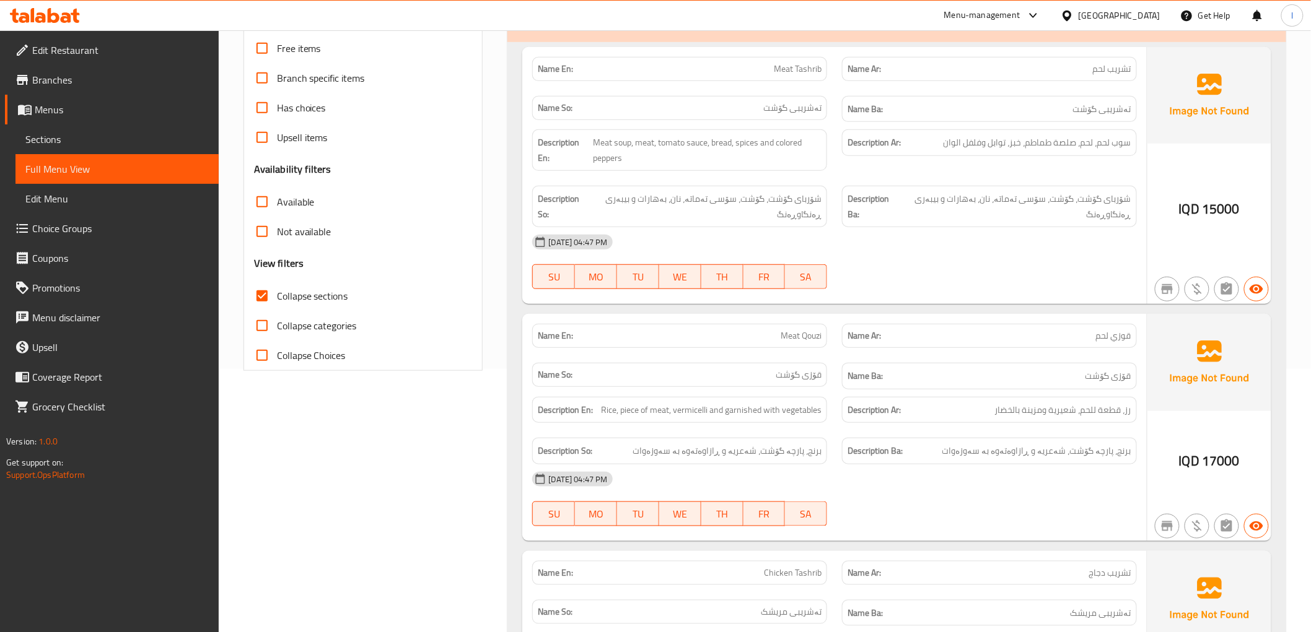
scroll to position [90, 0]
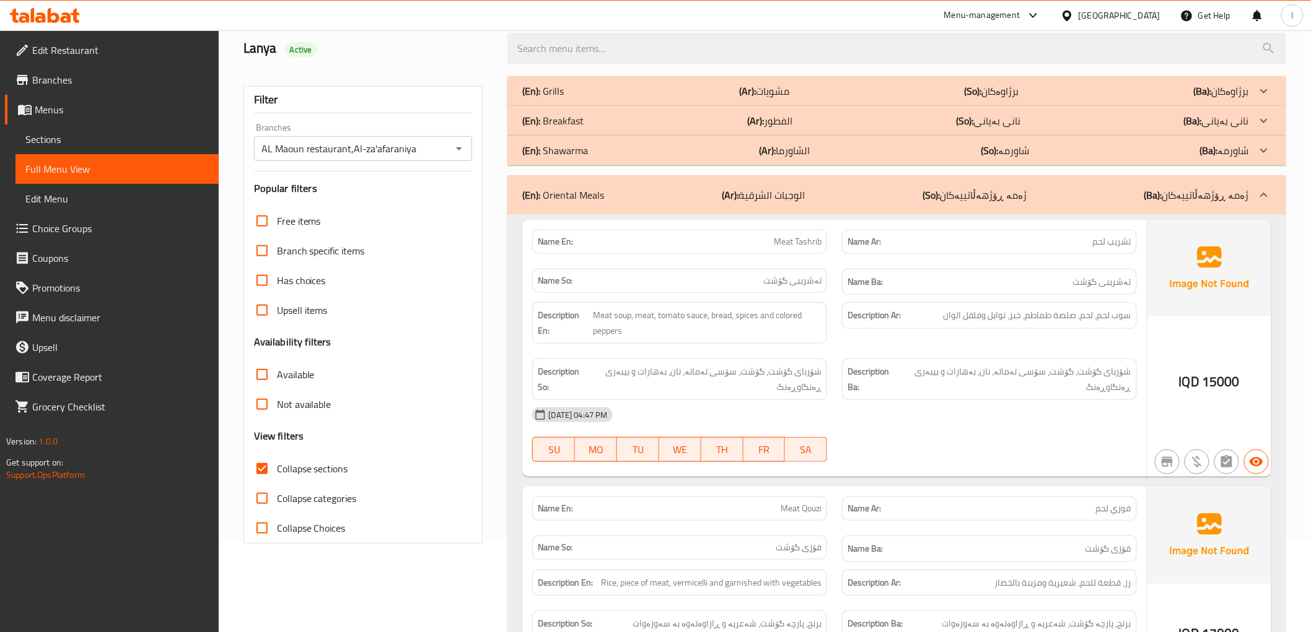
click at [1149, 271] on img at bounding box center [1209, 268] width 124 height 97
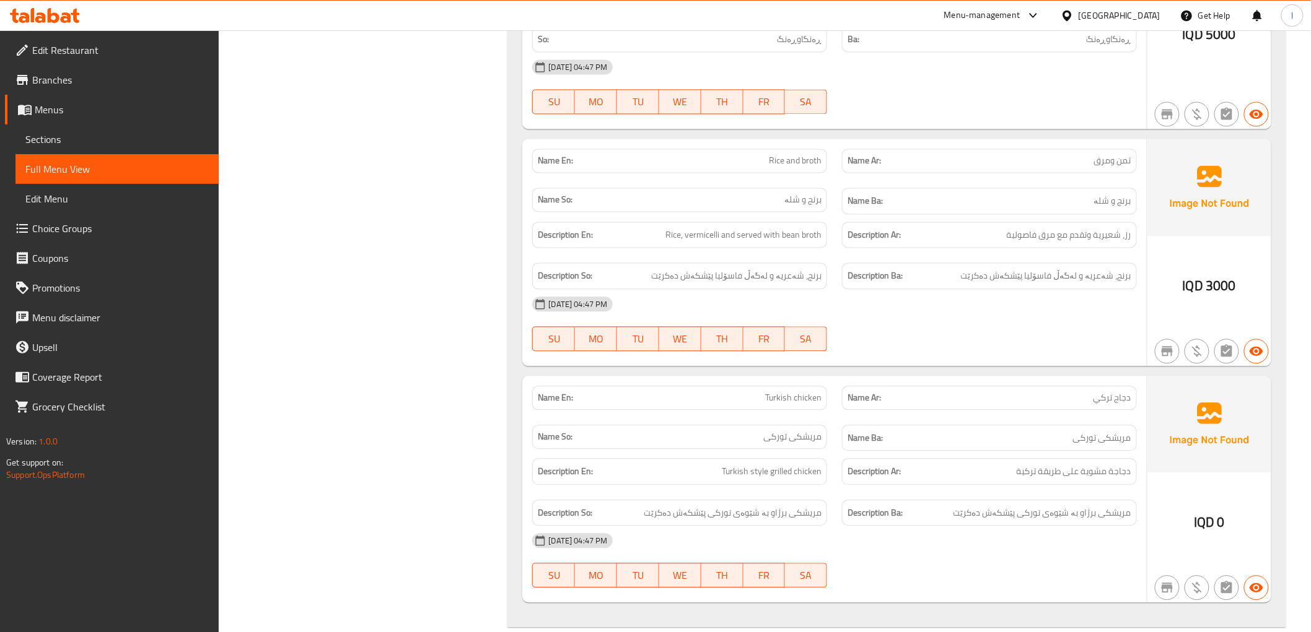
scroll to position [973, 0]
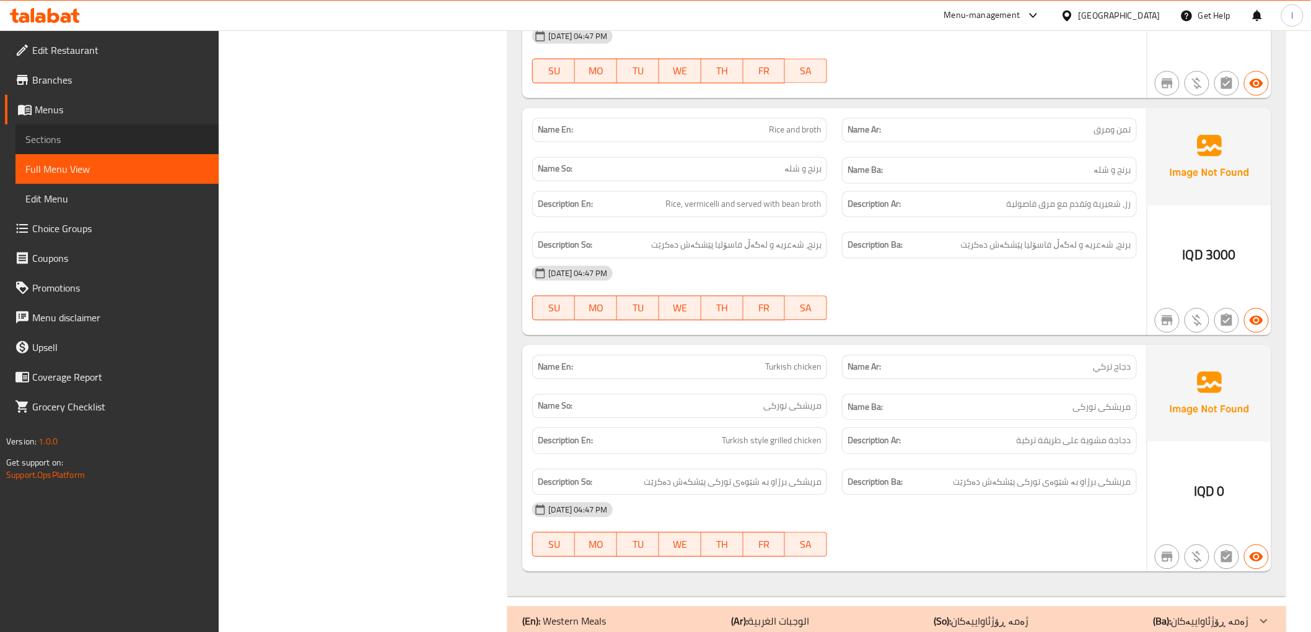
click at [90, 134] on span "Sections" at bounding box center [116, 139] width 183 height 15
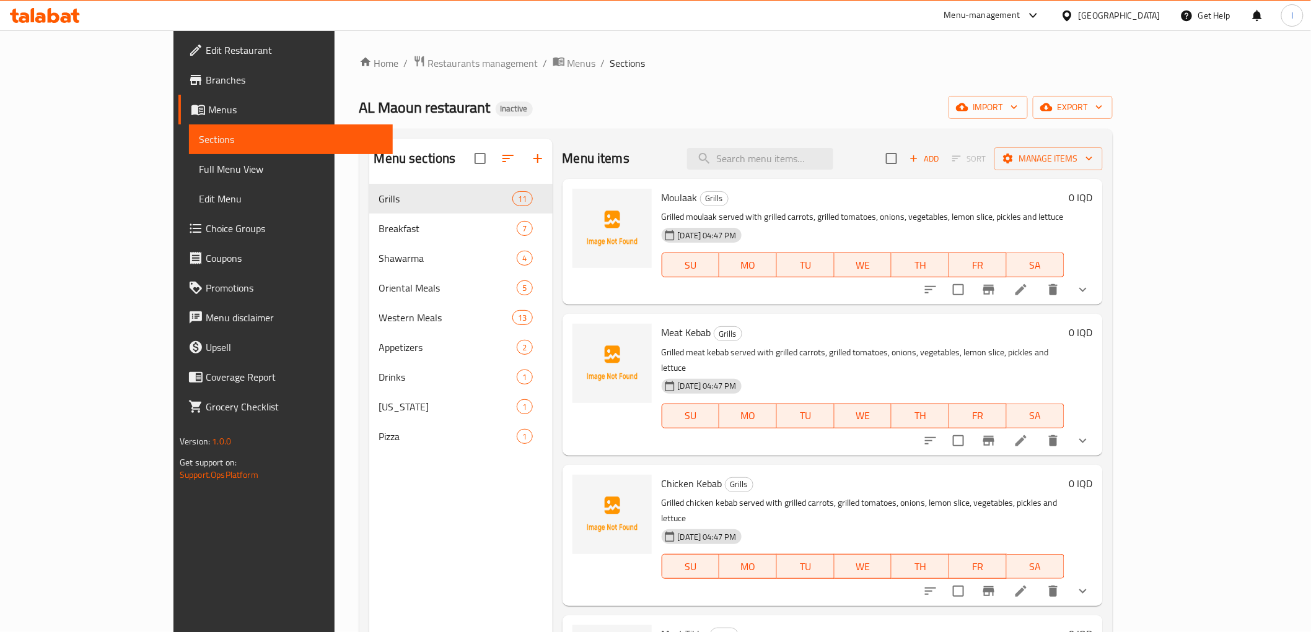
click at [199, 173] on span "Full Menu View" at bounding box center [290, 169] width 183 height 15
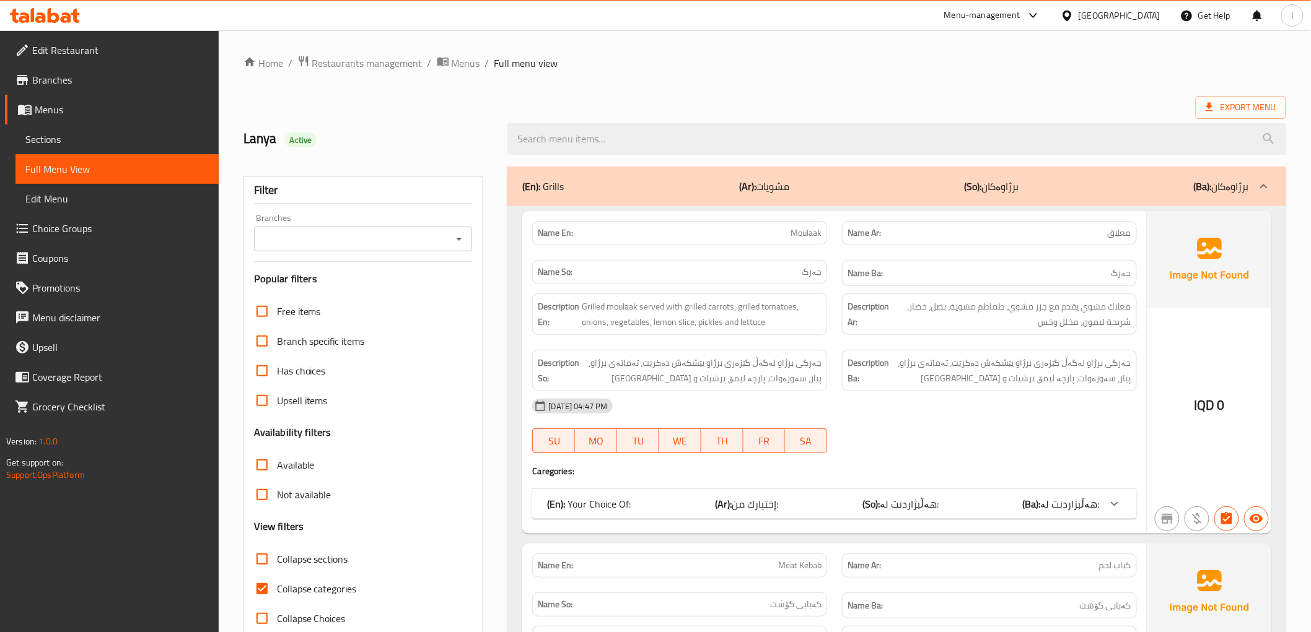
click at [337, 235] on input "Branches" at bounding box center [353, 238] width 191 height 17
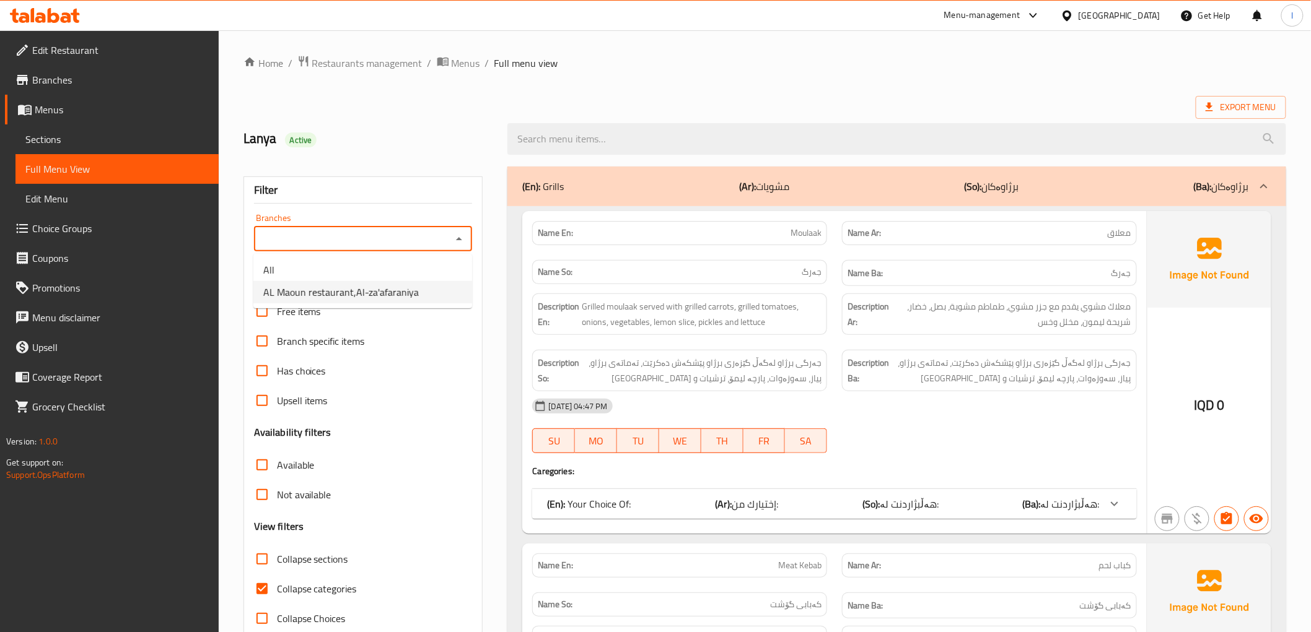
click at [359, 295] on span "AL Maoun restaurant,Al-za'afaraniya" at bounding box center [340, 292] width 155 height 15
type input "AL Maoun restaurant,Al-za'afaraniya"
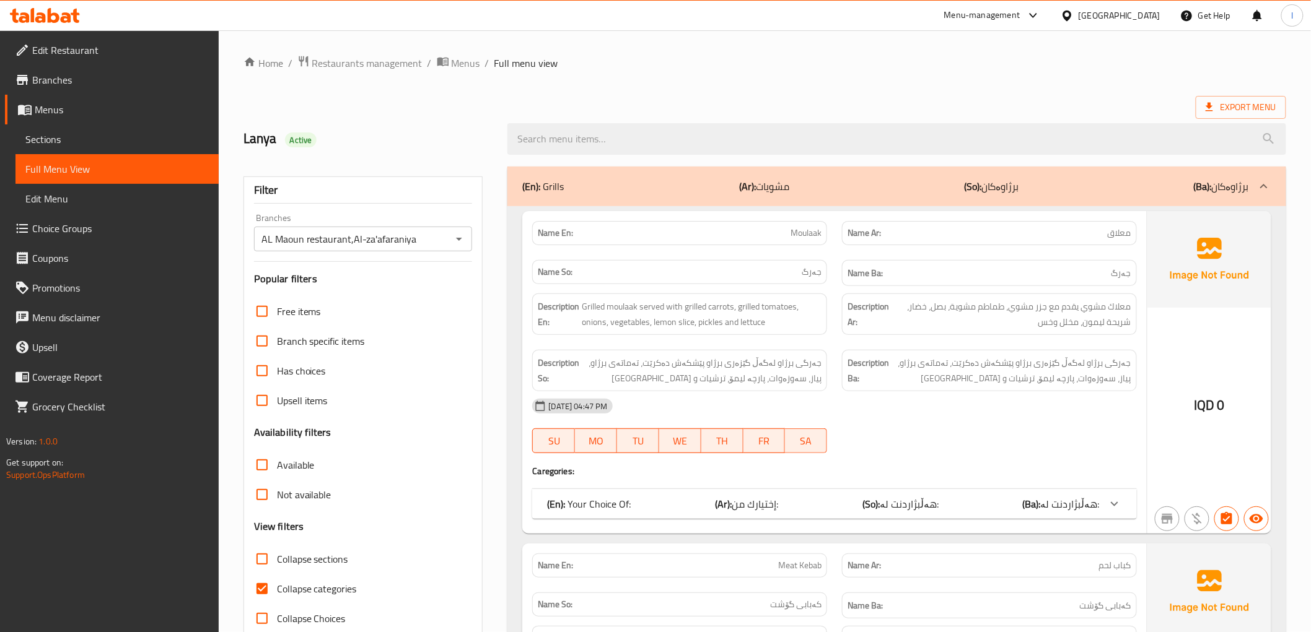
click at [345, 582] on span "Collapse categories" at bounding box center [317, 589] width 80 height 15
click at [277, 580] on input "Collapse categories" at bounding box center [262, 589] width 30 height 30
checkbox input "false"
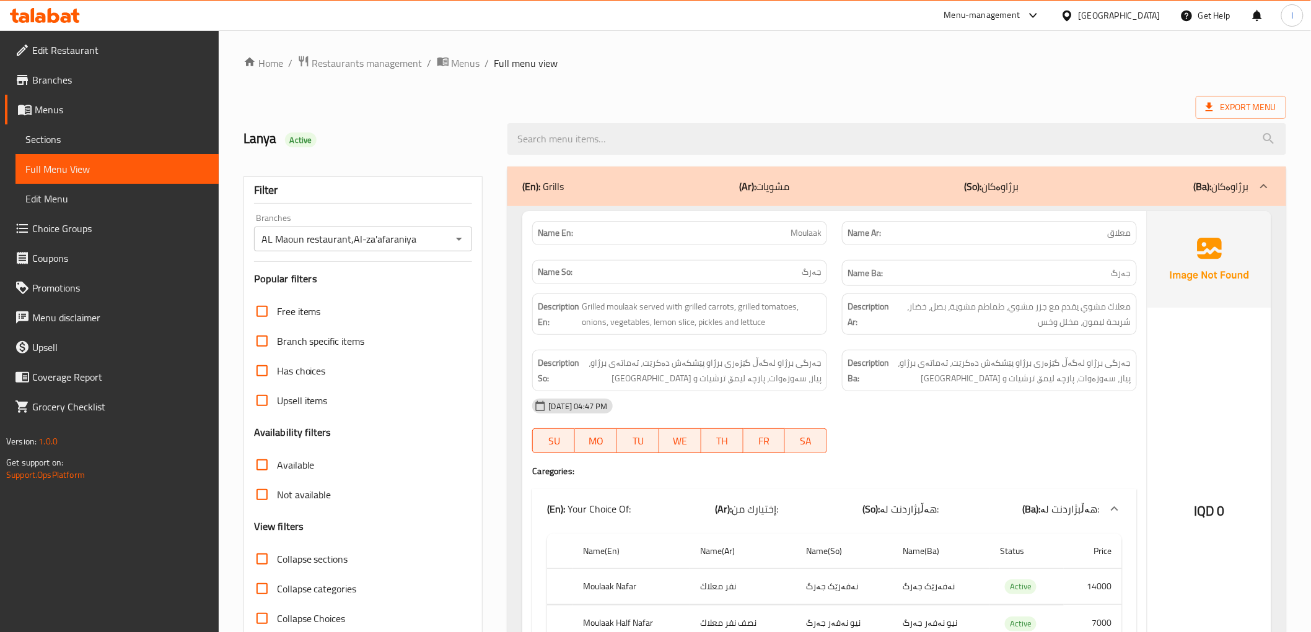
click at [318, 554] on span "Collapse sections" at bounding box center [312, 559] width 71 height 15
click at [277, 554] on input "Collapse sections" at bounding box center [262, 559] width 30 height 30
checkbox input "true"
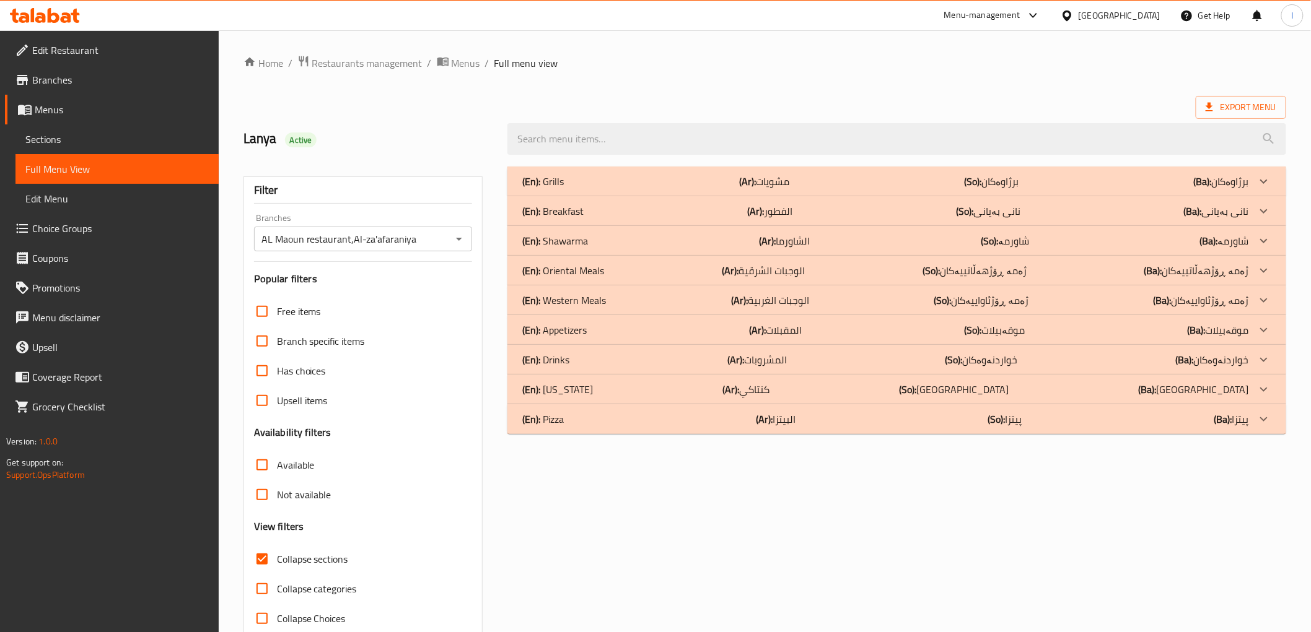
click at [649, 189] on div "(En): Oriental Meals (Ar): الوجبات الشرقية (So): ژەمە ڕۆژهەڵاتییەکان (Ba): ژەمە…" at bounding box center [885, 181] width 726 height 15
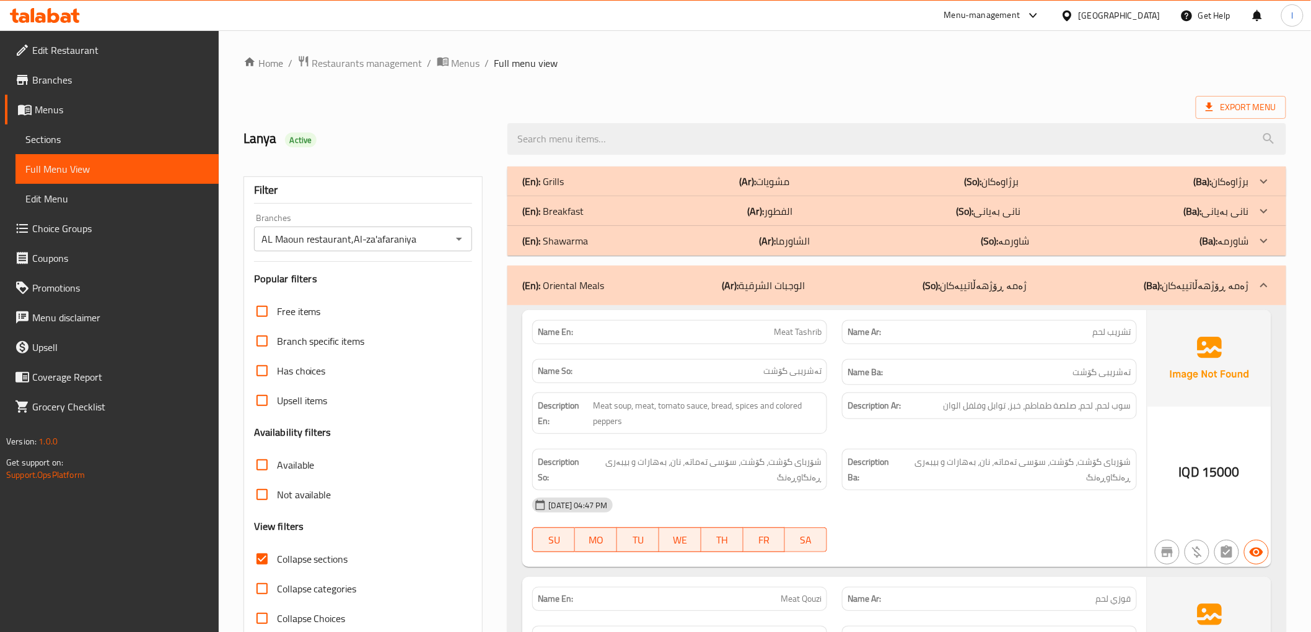
click at [824, 268] on div "(En): Oriental Meals (Ar): الوجبات الشرقية (So): ژەمە ڕۆژهەڵاتییەکان (Ba): ژەمە…" at bounding box center [896, 286] width 778 height 40
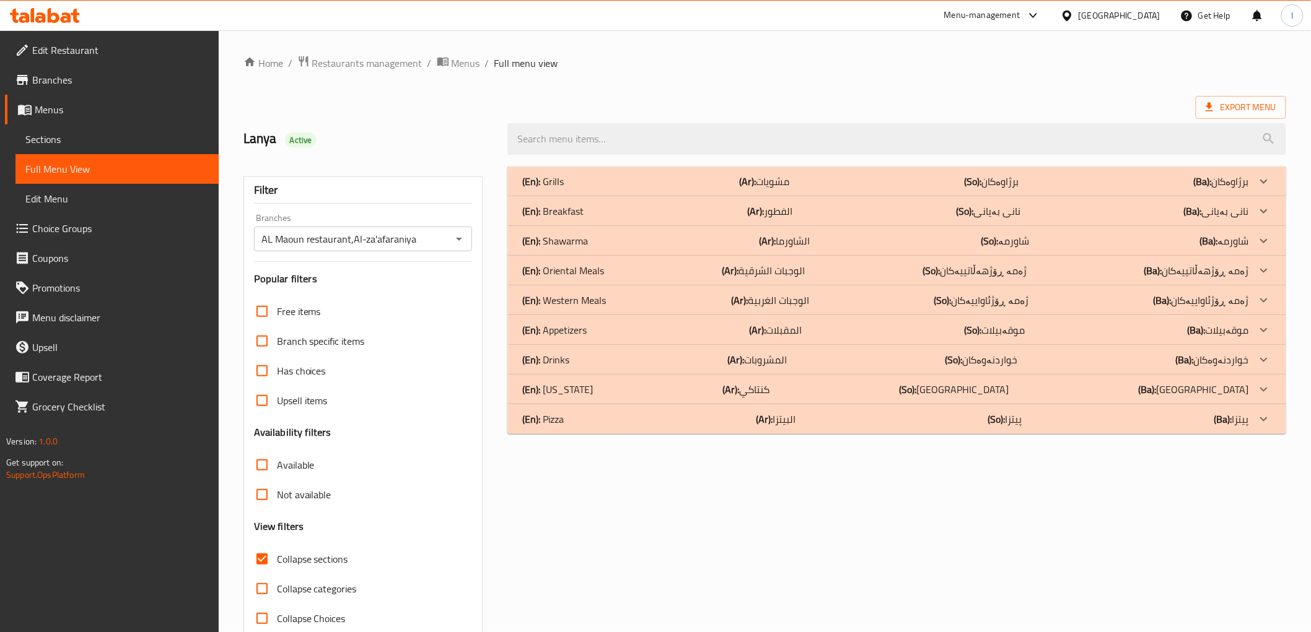
click at [702, 189] on div "(En): Western Meals (Ar): الوجبات الغربية (So): ژەمە ڕۆژئاواییەکان (Ba): ژەمە ڕ…" at bounding box center [885, 181] width 726 height 15
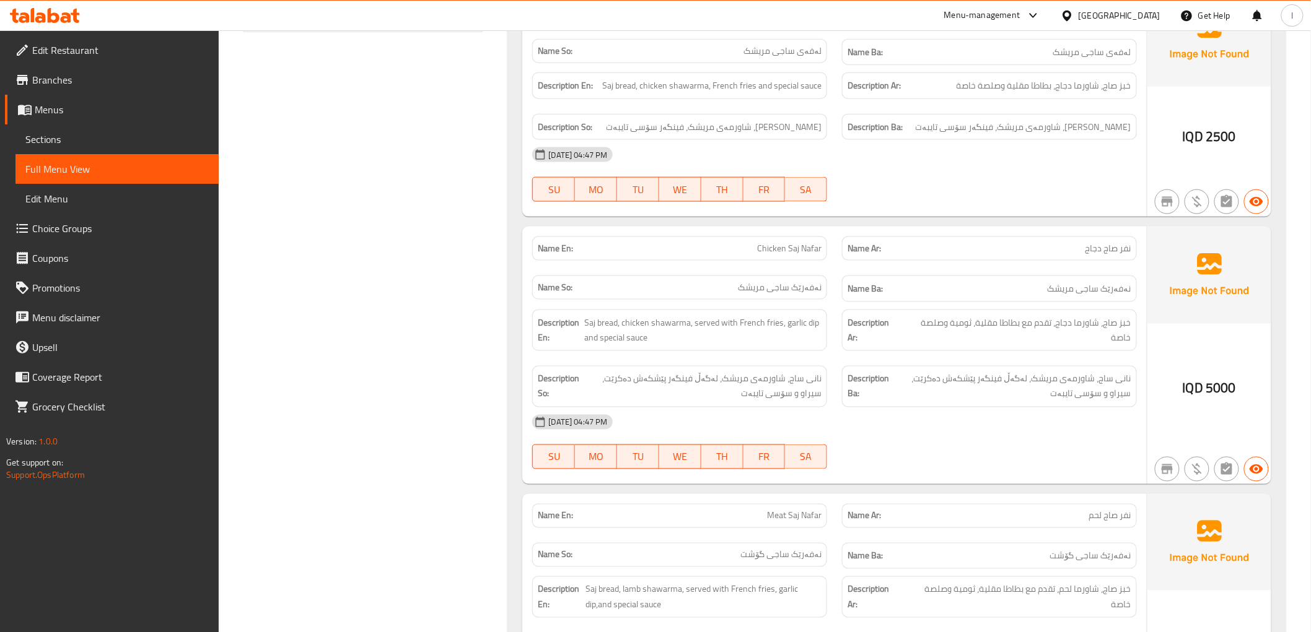
scroll to position [624, 0]
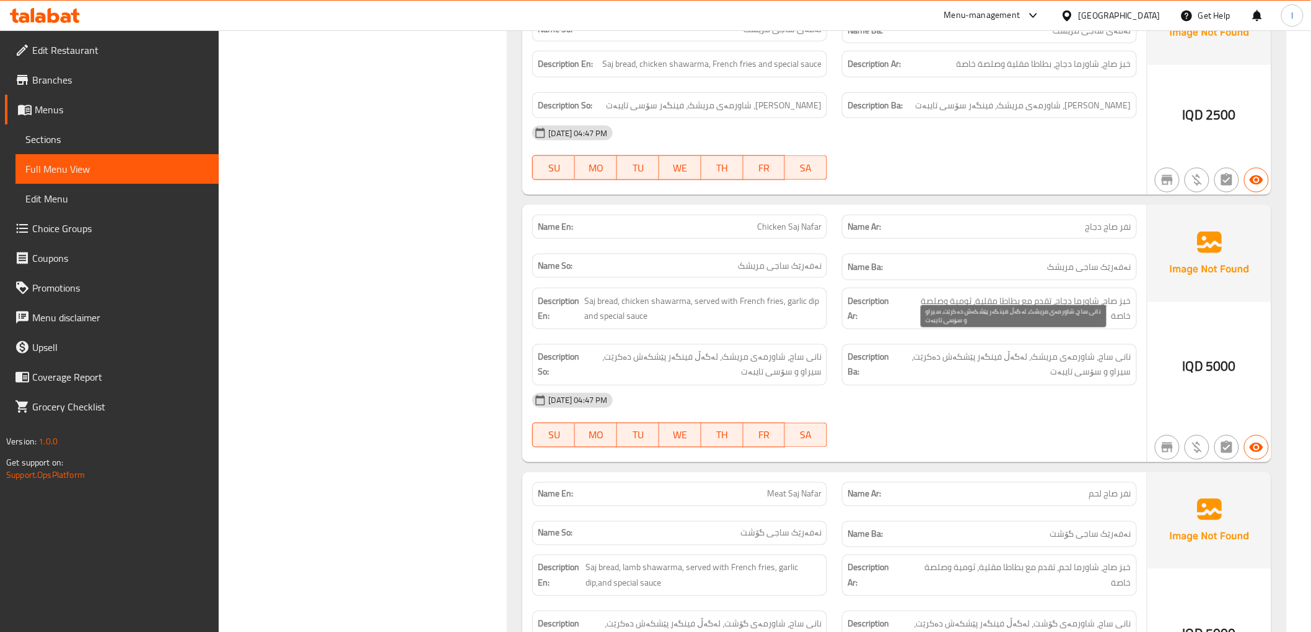
click at [1059, 350] on span "نانی ساج، شاورمەی مریشک، لەگەڵ فینگەر پێشکەش دەکرێت، سیراو و سۆسی تایبەت" at bounding box center [1012, 365] width 238 height 30
click at [969, 353] on span "نانی ساج، شاورمەی مریشک، لەگەڵ فینگەر پێشکەش دەکرێت، سیراو و سۆسی تایبەت" at bounding box center [1012, 365] width 238 height 30
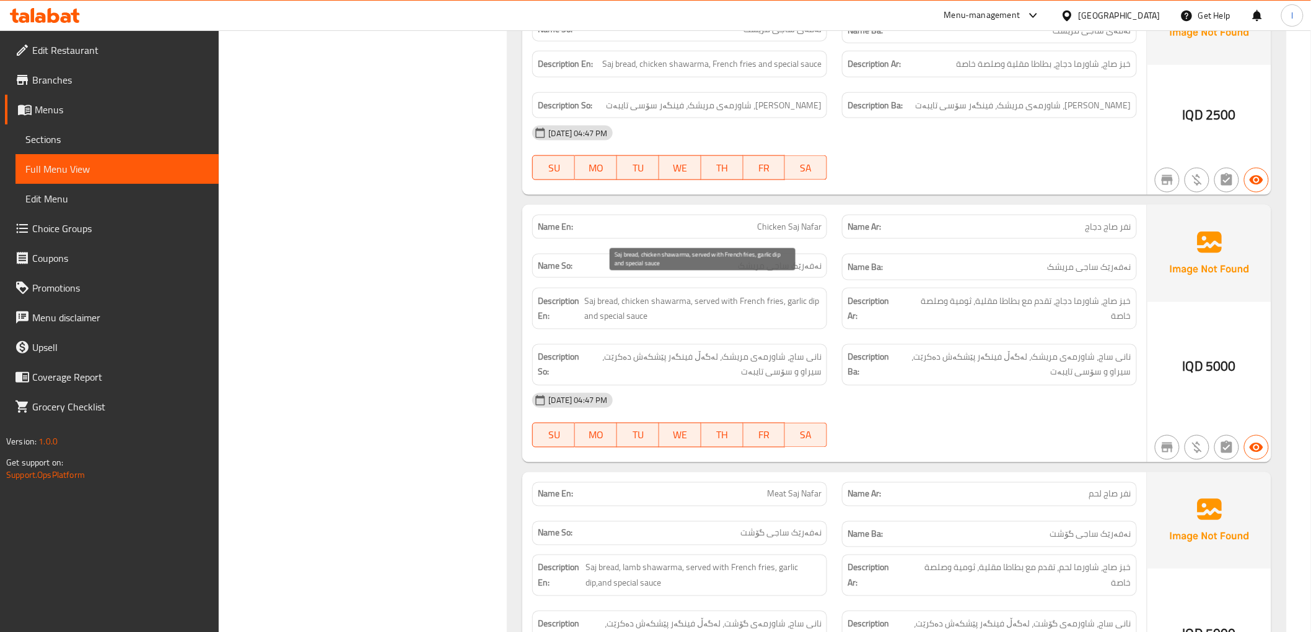
click at [597, 294] on span "Saj bread, chicken shawarma, served with French fries, garlic dip and special s…" at bounding box center [702, 309] width 237 height 30
drag, startPoint x: 632, startPoint y: 287, endPoint x: 670, endPoint y: 287, distance: 37.8
click at [670, 294] on span "Saj bread, chicken shawarma, served with French fries, garlic dip and special s…" at bounding box center [702, 309] width 237 height 30
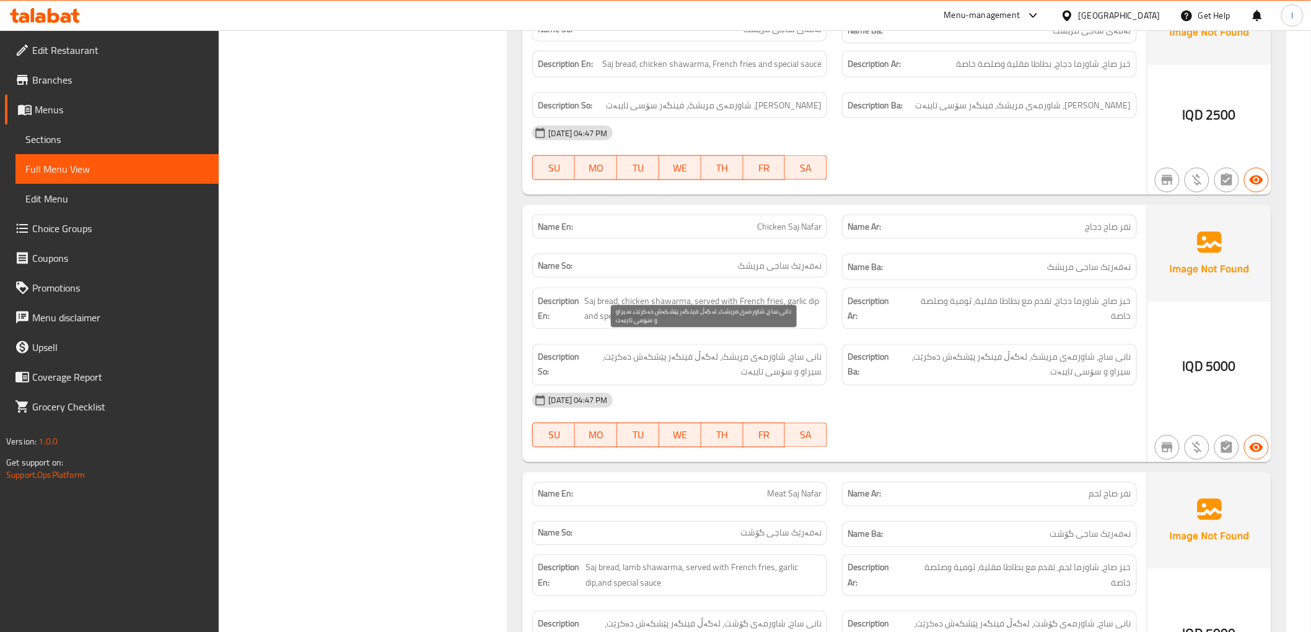
click at [740, 350] on span "نانی ساج، شاورمەی مریشک، لەگەڵ فینگەر پێشکەش دەکرێت، سیراو و سۆسی تایبەت" at bounding box center [702, 365] width 238 height 30
click at [657, 352] on span "نانی ساج، شاورمەی مریشک، لەگەڵ فینگەر پێشکەش دەکرێت، سیراو و سۆسی تایبەت" at bounding box center [702, 365] width 238 height 30
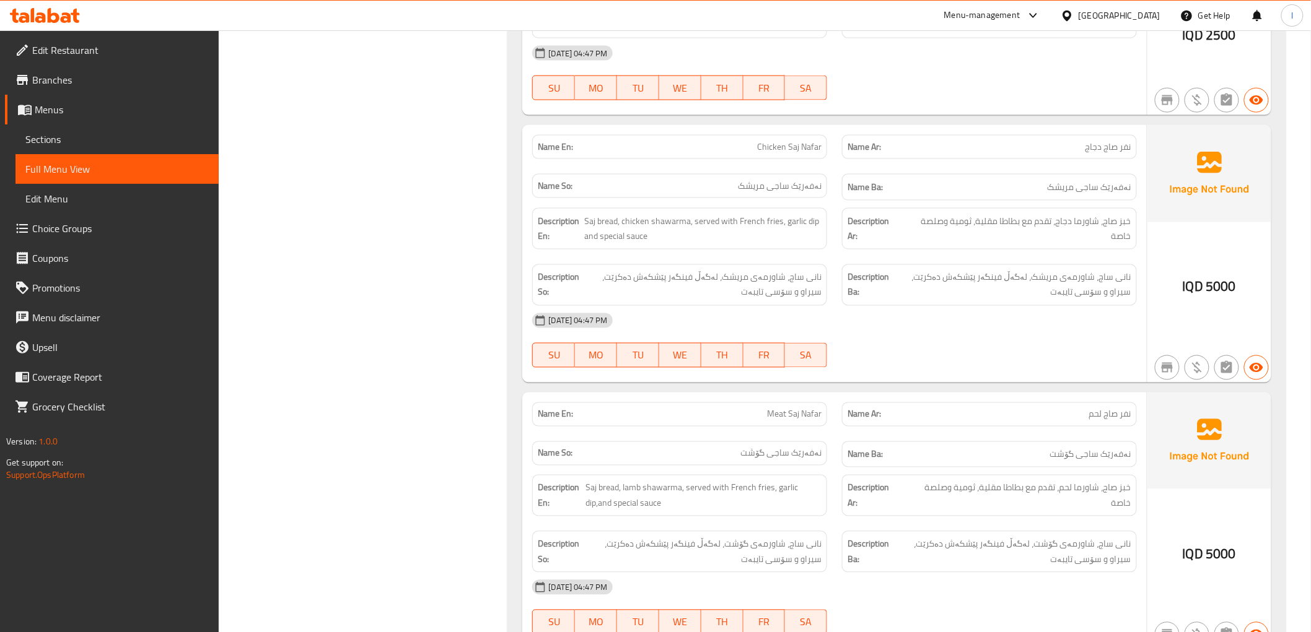
scroll to position [831, 0]
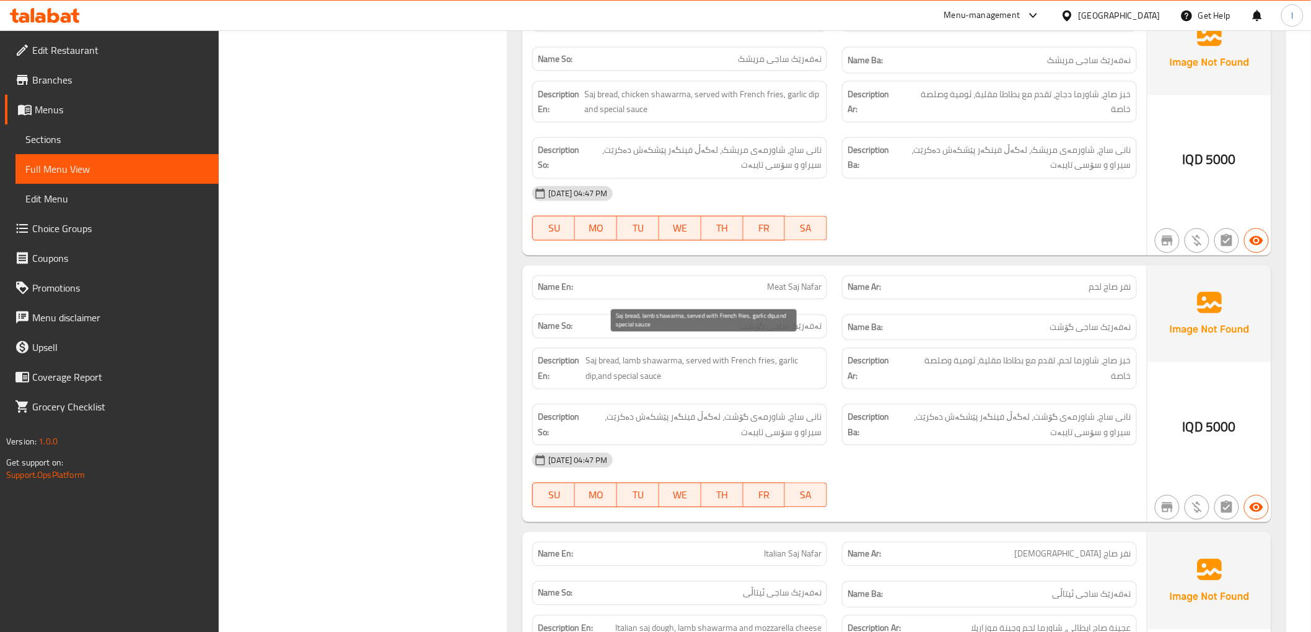
click at [638, 354] on span "Saj bread, lamb shawarma, served with French fries, garlic dip,and special sauce" at bounding box center [703, 369] width 236 height 30
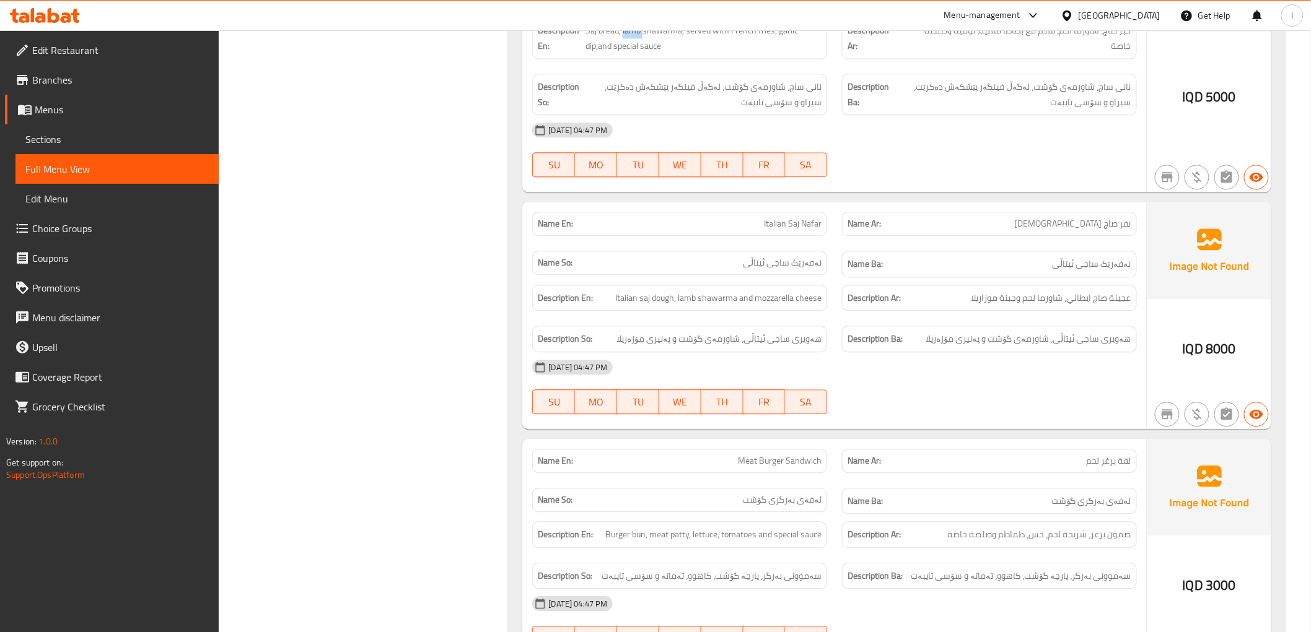
scroll to position [1174, 0]
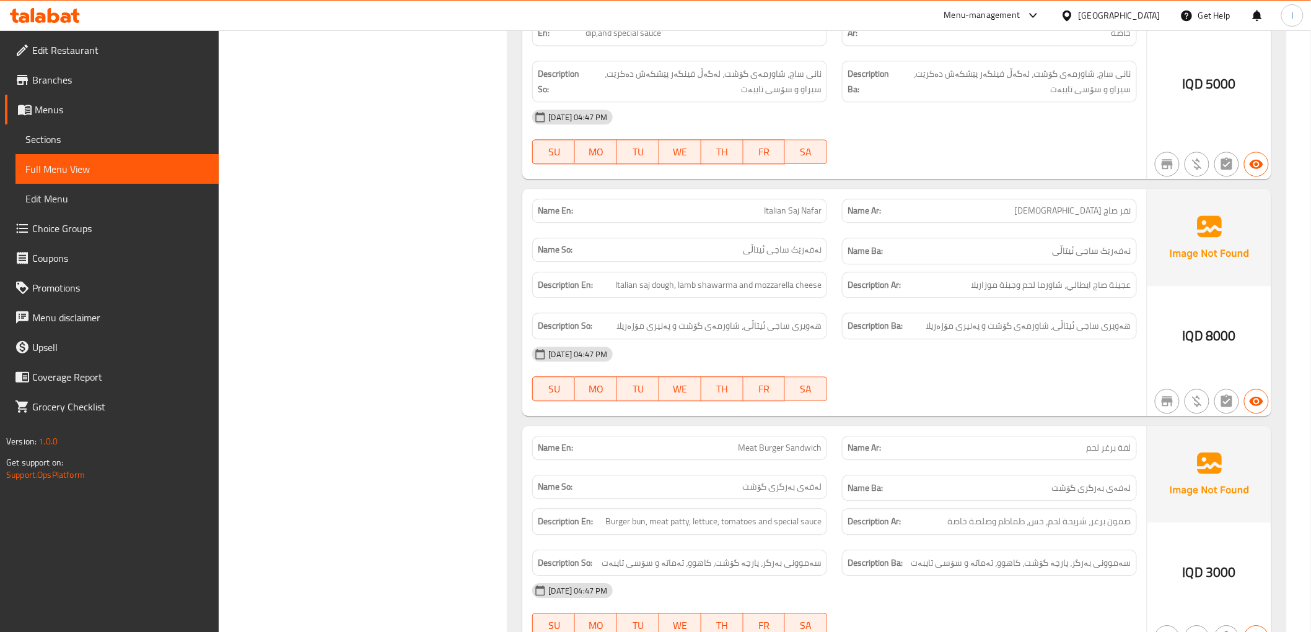
click at [1049, 247] on div "Name Ba: نەفەرێک ساجی ئیتاڵی" at bounding box center [989, 251] width 295 height 27
click at [734, 278] on span "Italian saj dough, lamb shawarma and mozzarella cheese" at bounding box center [718, 285] width 206 height 15
click at [702, 278] on span "Italian saj dough, lamb shawarma and mozzarella cheese" at bounding box center [718, 285] width 206 height 15
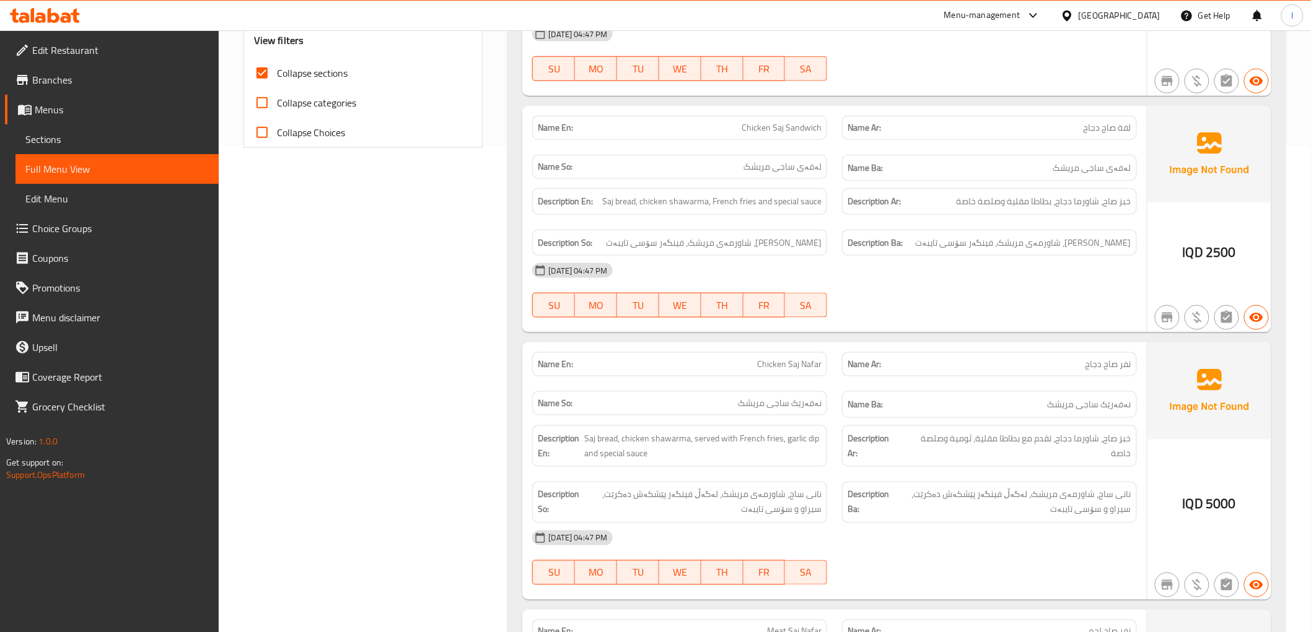
scroll to position [142, 0]
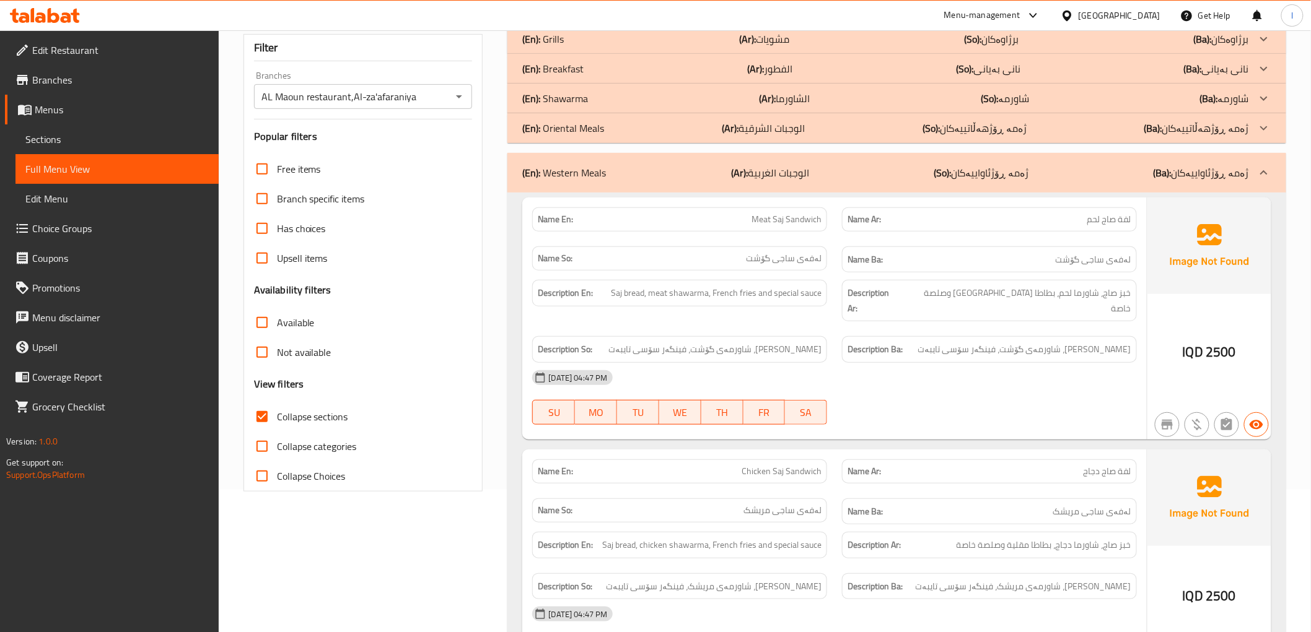
click at [785, 183] on div "(En): Western Meals (Ar): الوجبات الغربية (So): ژەمە ڕۆژئاواییەکان (Ba): ژەمە ڕ…" at bounding box center [896, 173] width 778 height 40
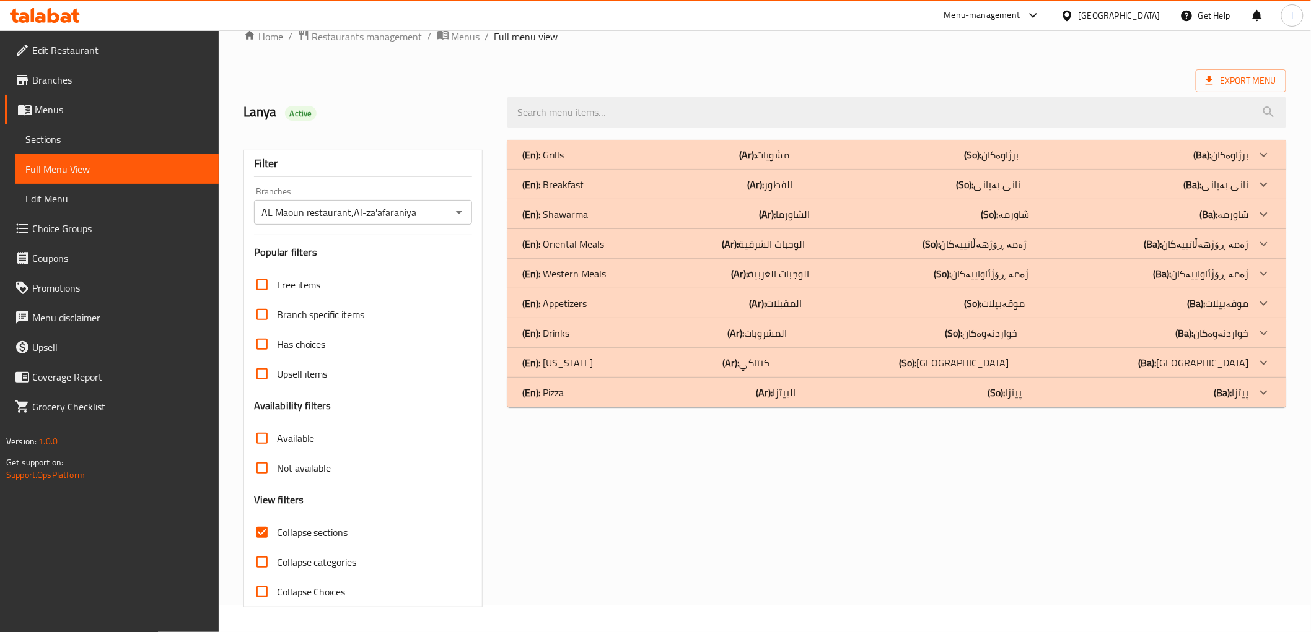
scroll to position [27, 0]
click at [647, 170] on div "(En): Appetizers (Ar): المقبلات (So): موقەبیلات (Ba): موقەبیلات" at bounding box center [896, 155] width 778 height 30
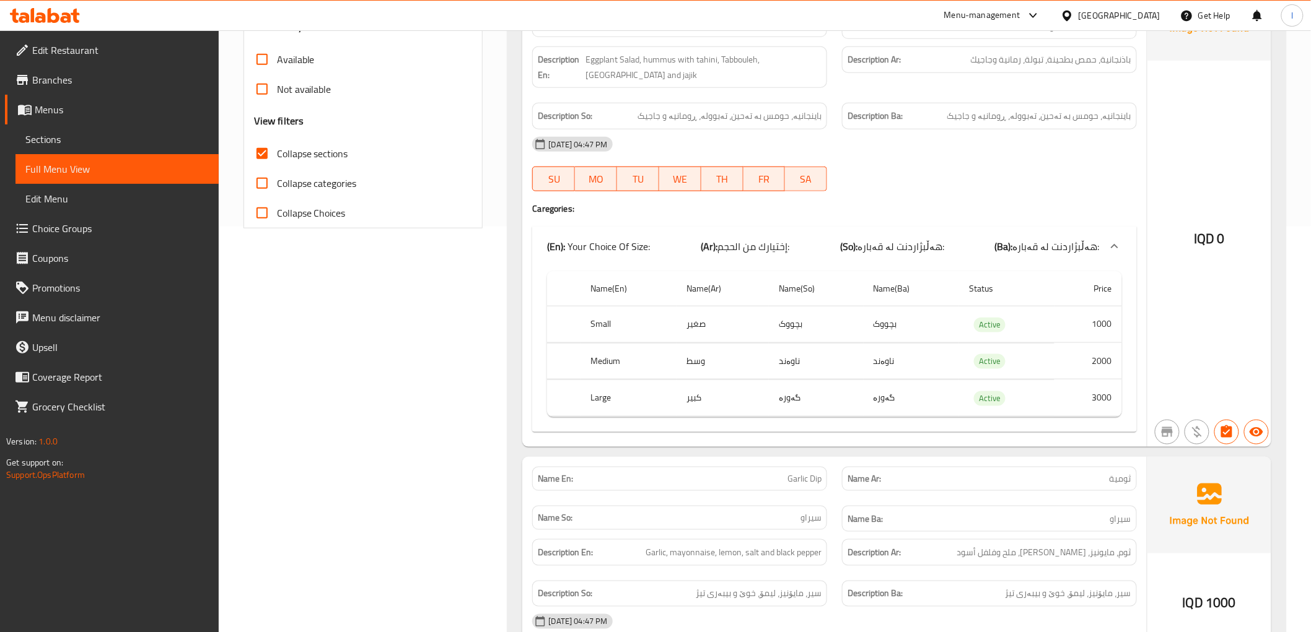
scroll to position [606, 0]
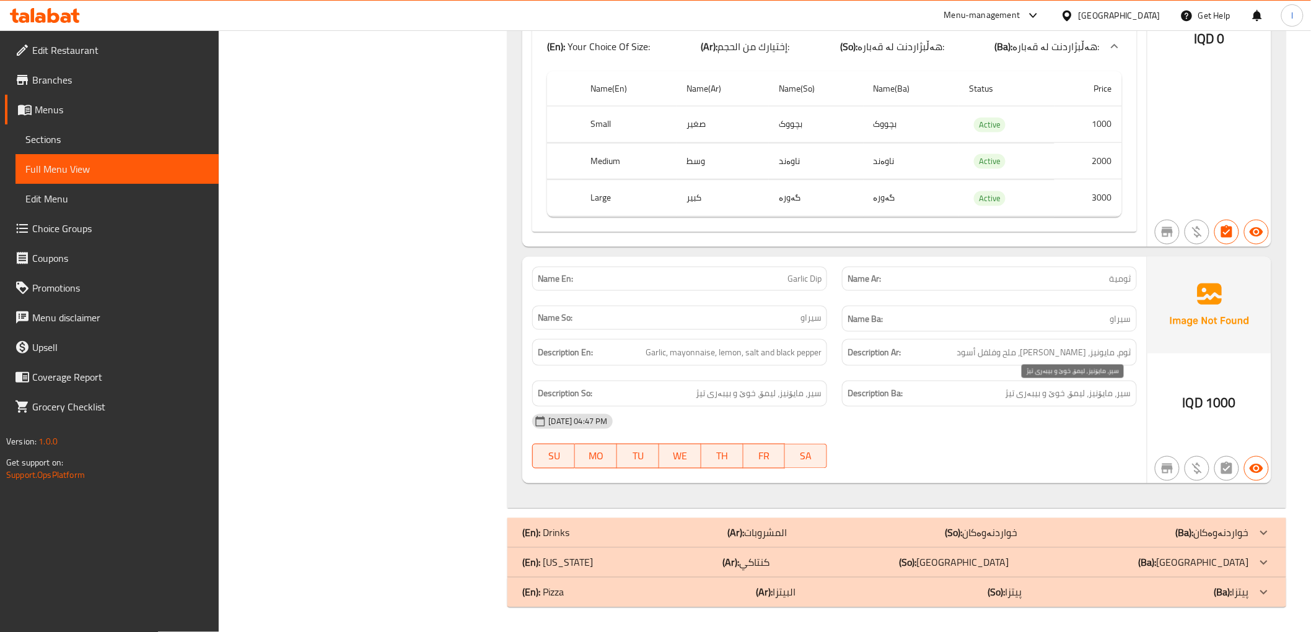
click at [1023, 400] on span "سیر، مایۆنیز، لیمۆ، خوێ و بیبەری تیژ" at bounding box center [1068, 394] width 126 height 15
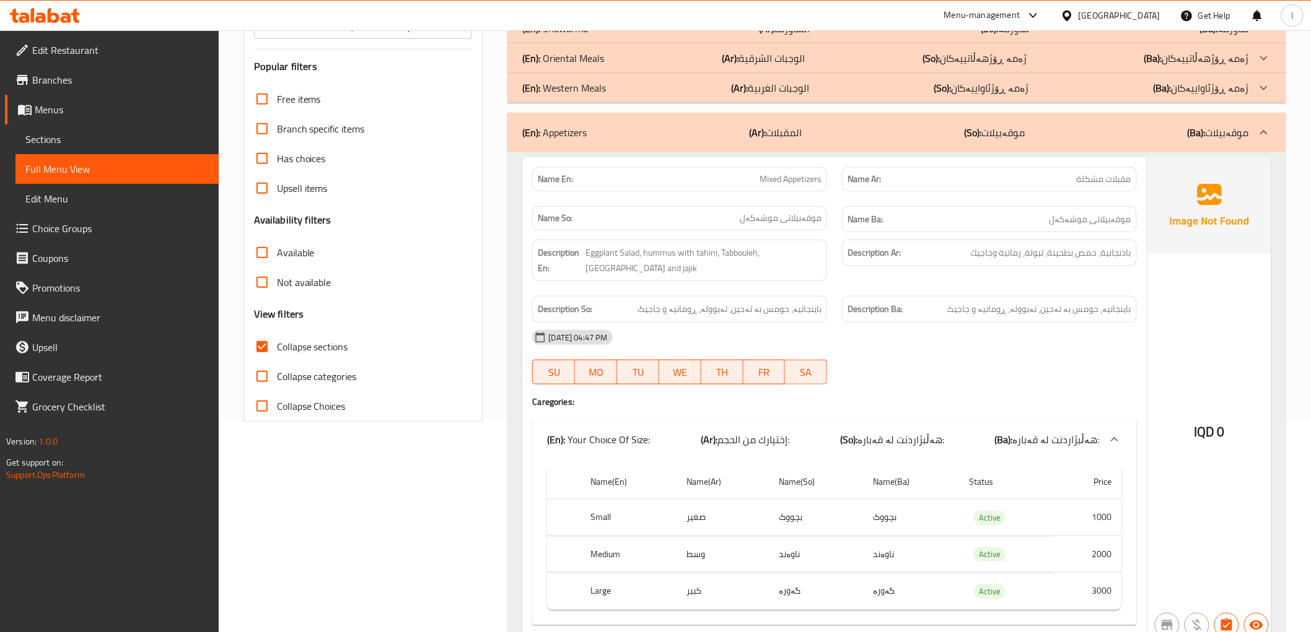
scroll to position [0, 0]
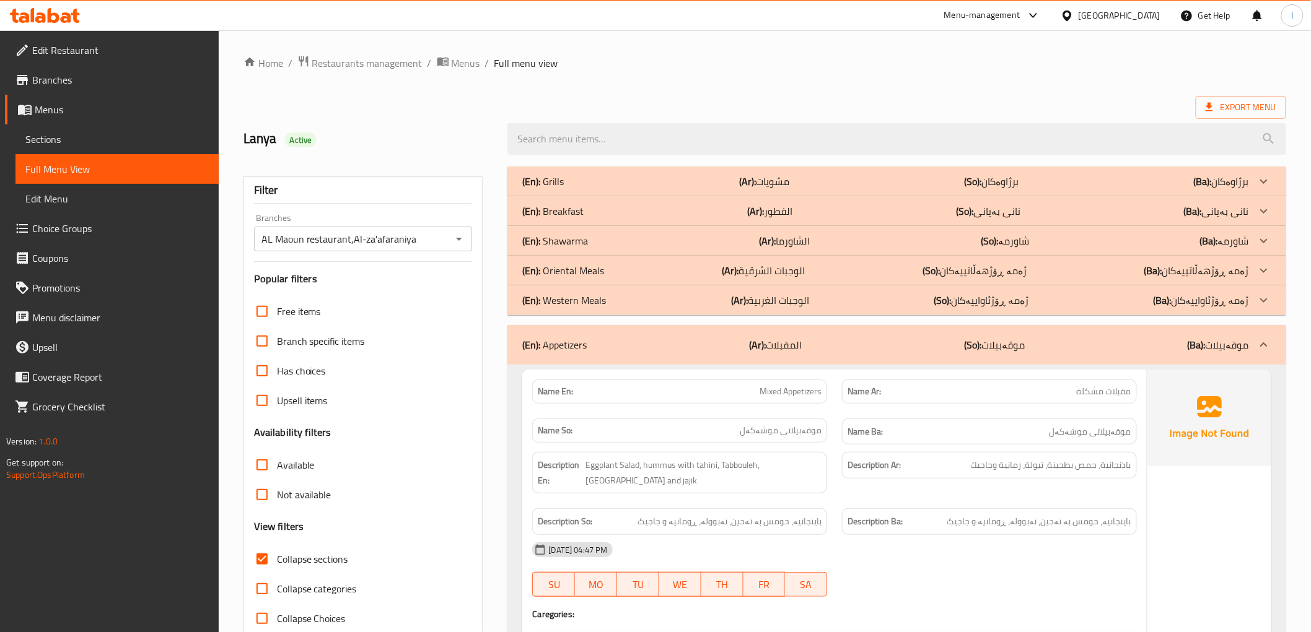
click at [752, 350] on b "(Ar):" at bounding box center [758, 345] width 17 height 19
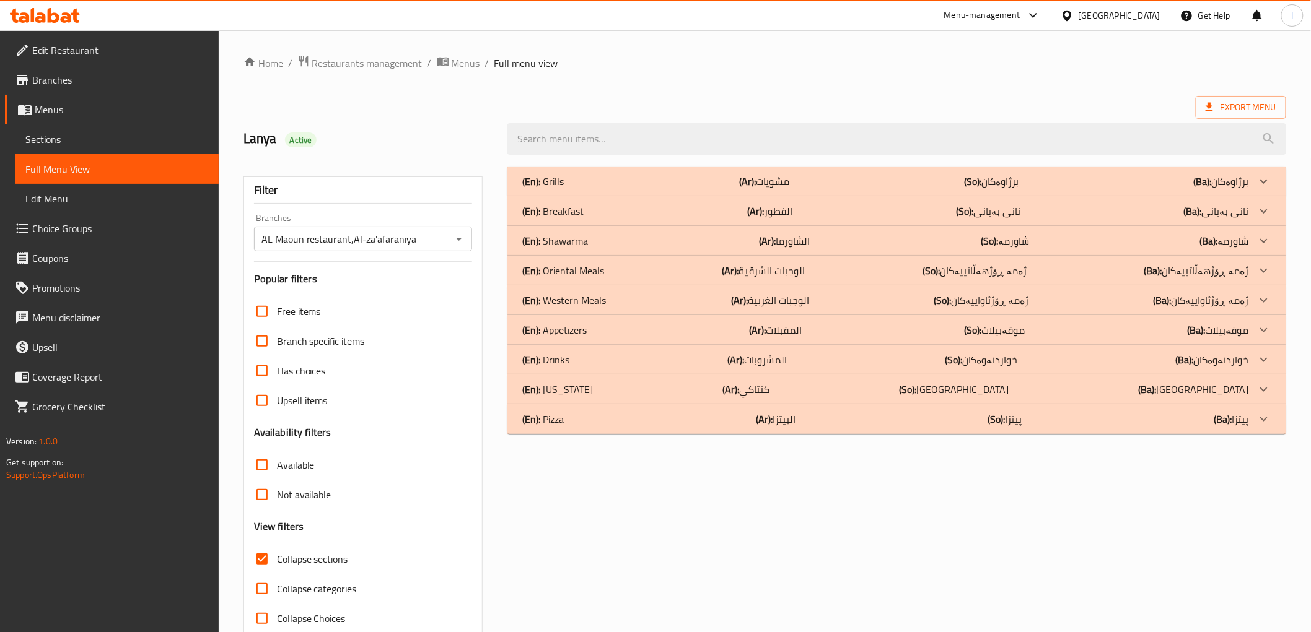
scroll to position [27, 0]
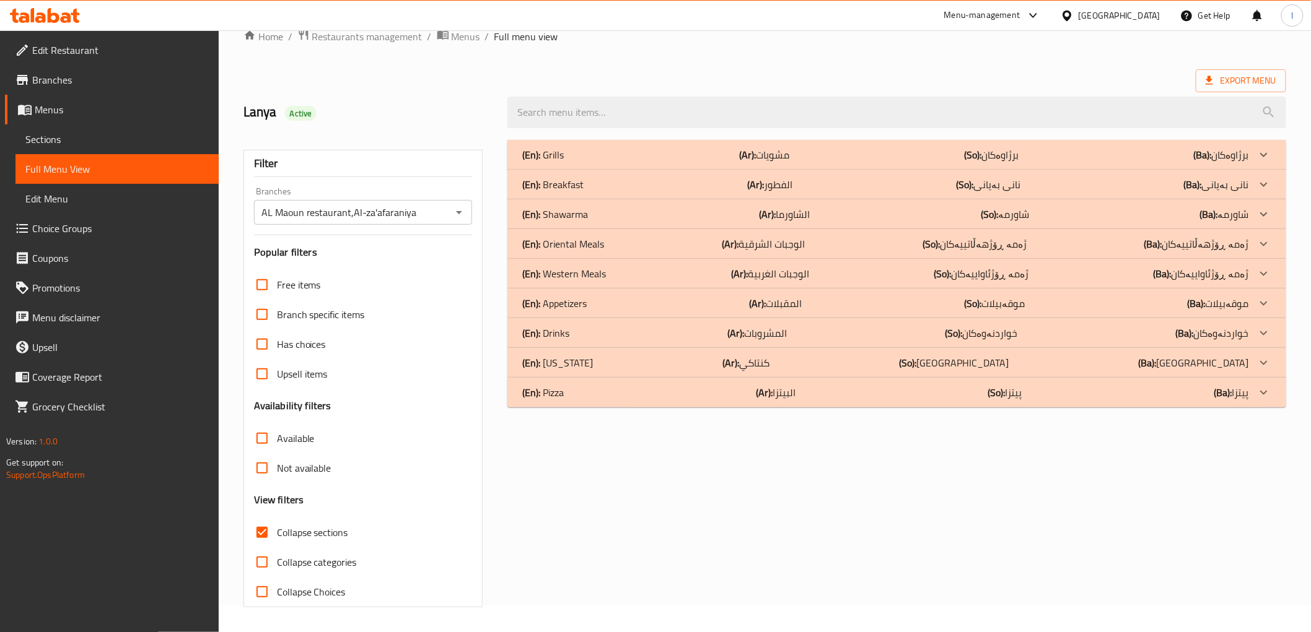
click at [745, 164] on b "(Ar):" at bounding box center [747, 155] width 17 height 19
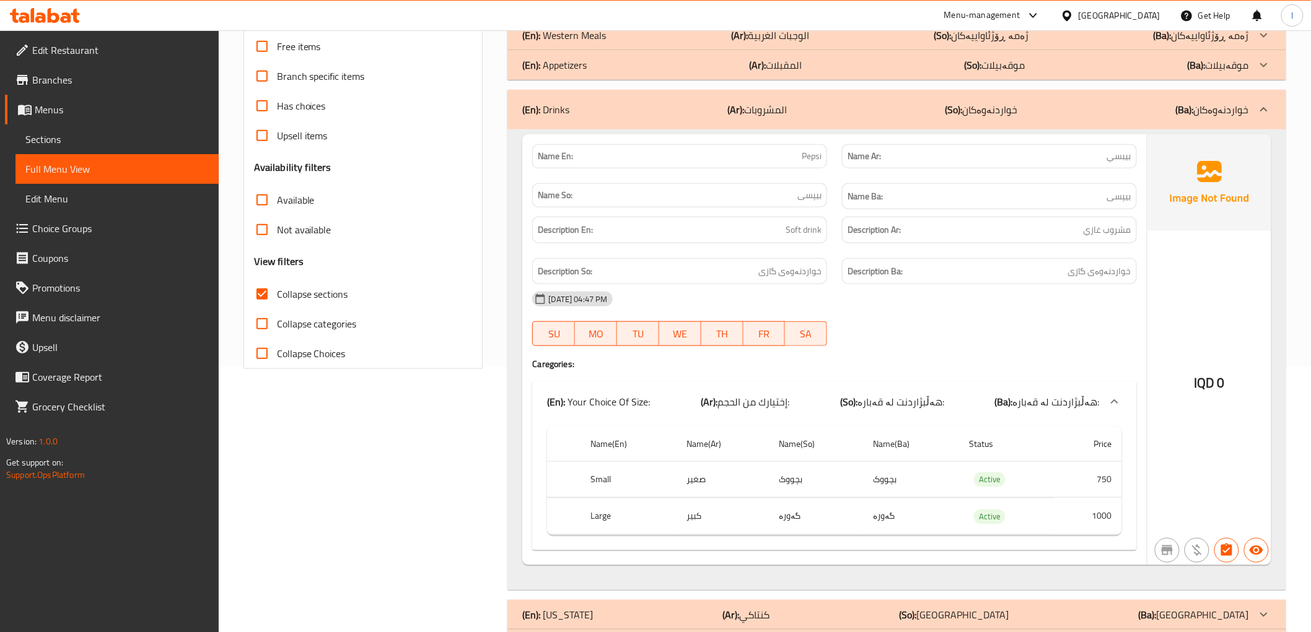
scroll to position [180, 0]
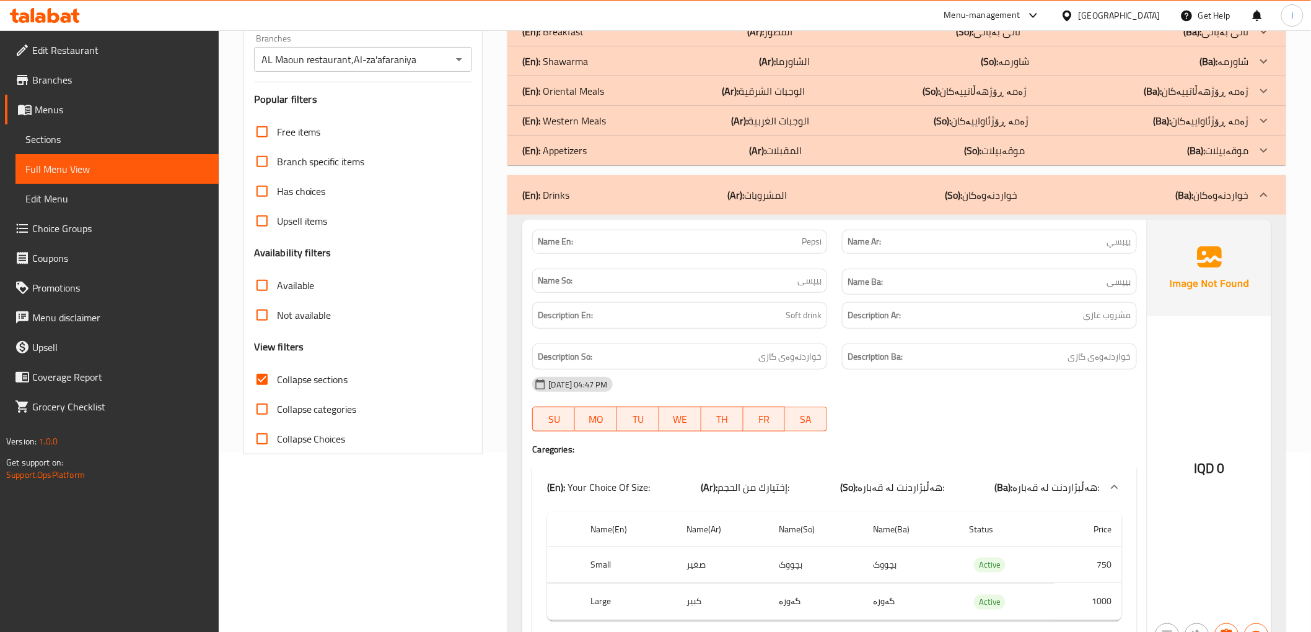
click at [787, 194] on p "(Ar): المشروبات" at bounding box center [757, 195] width 59 height 15
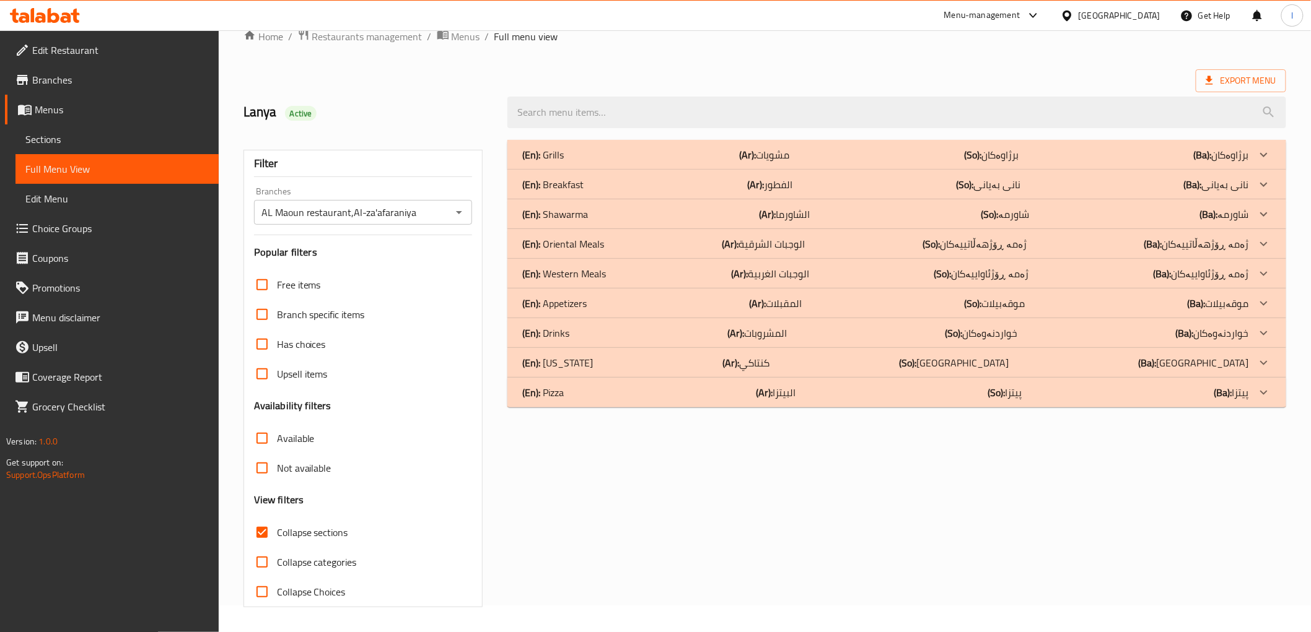
scroll to position [27, 0]
click at [729, 170] on div "(En): Kentucky (Ar): كنتاكي (So): کنتاکی (Ba): کنتاکی" at bounding box center [896, 155] width 778 height 30
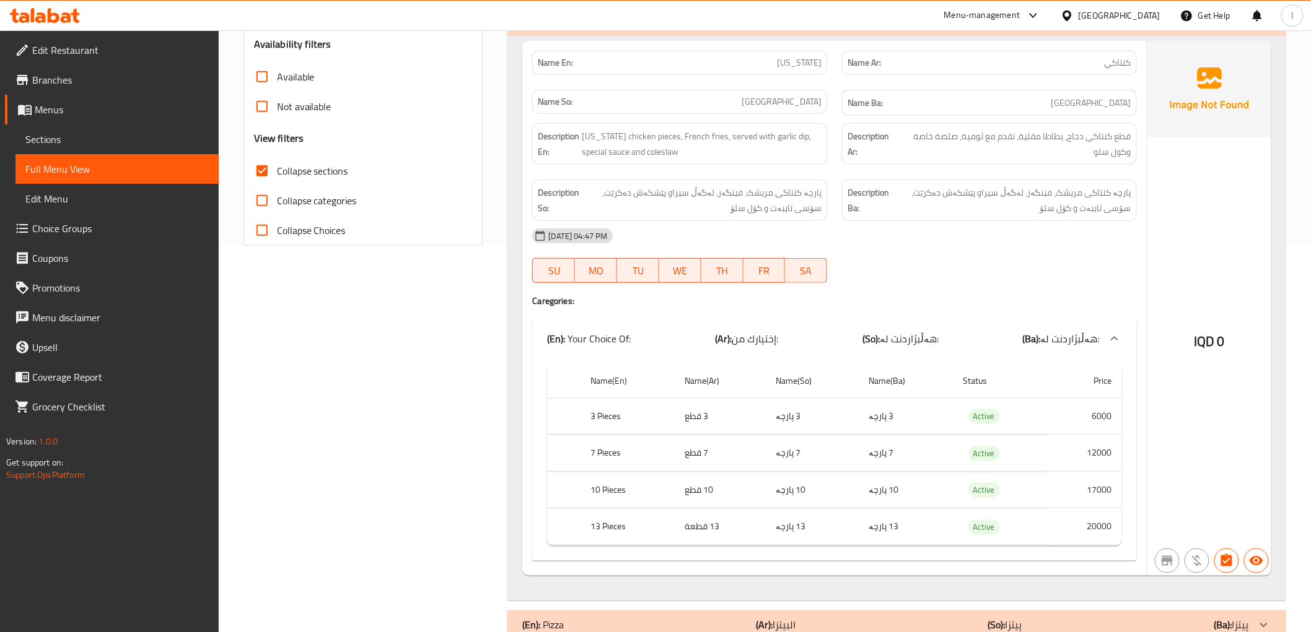
scroll to position [421, 0]
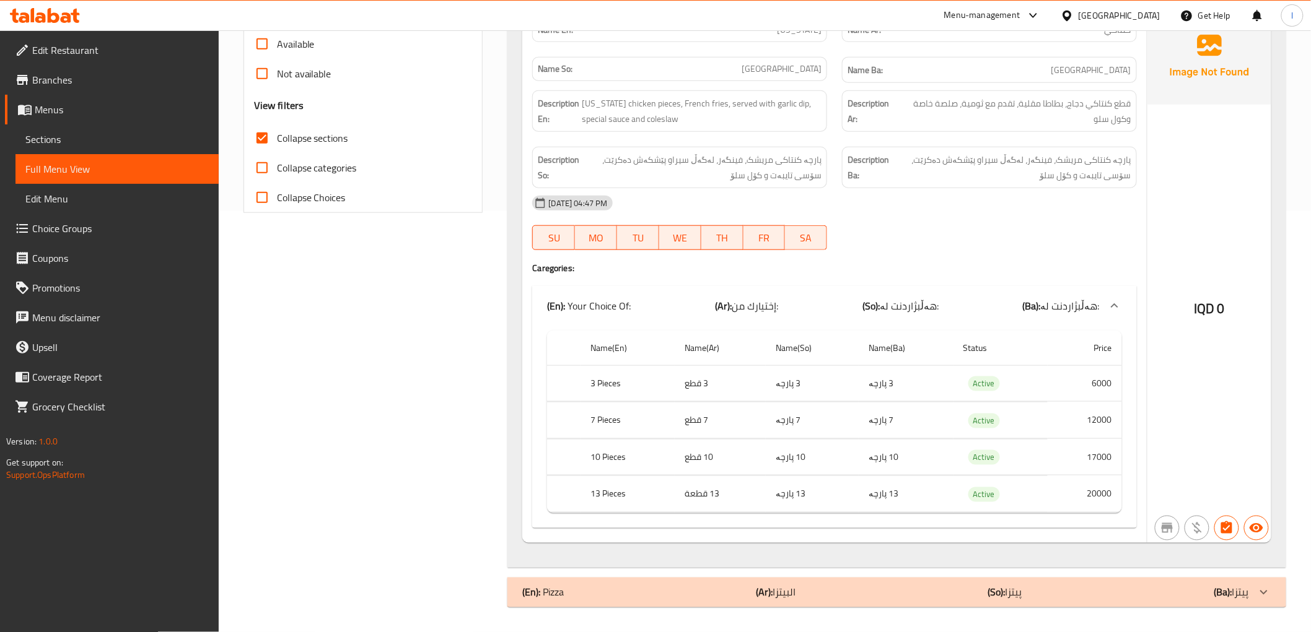
click at [1141, 413] on div "Name En: Kentucky Name Ar: كنتاكي Name So: کنتاکی Name Ba: کنتاکی Description E…" at bounding box center [834, 275] width 624 height 535
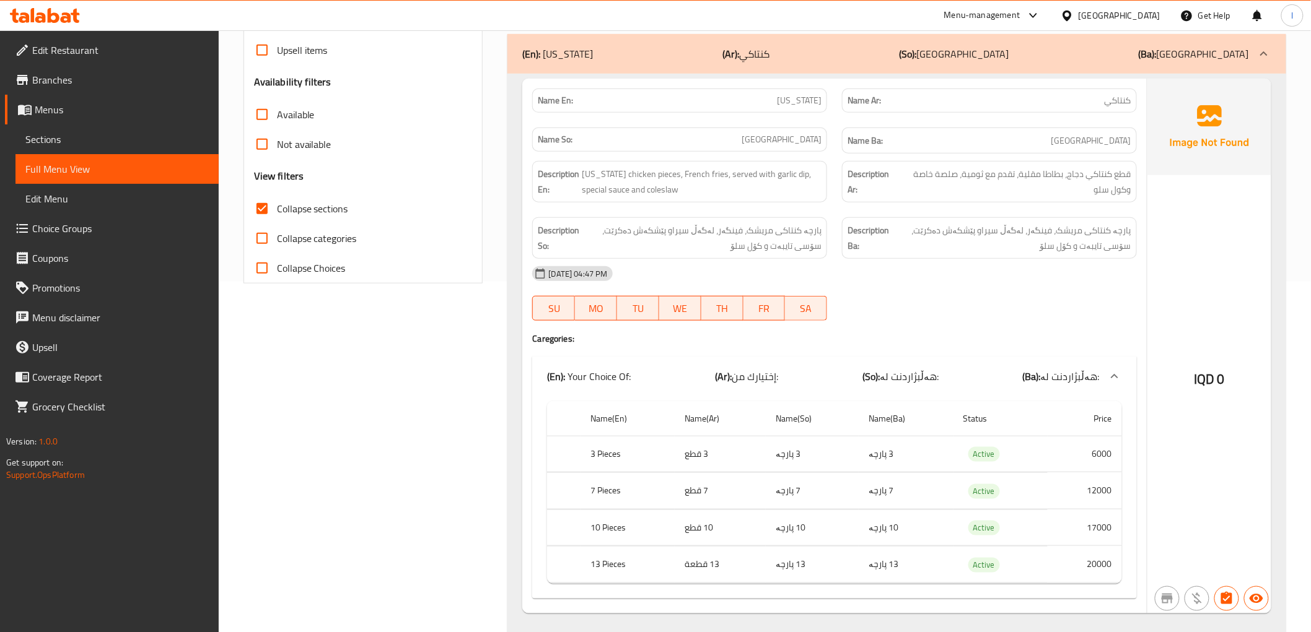
scroll to position [214, 0]
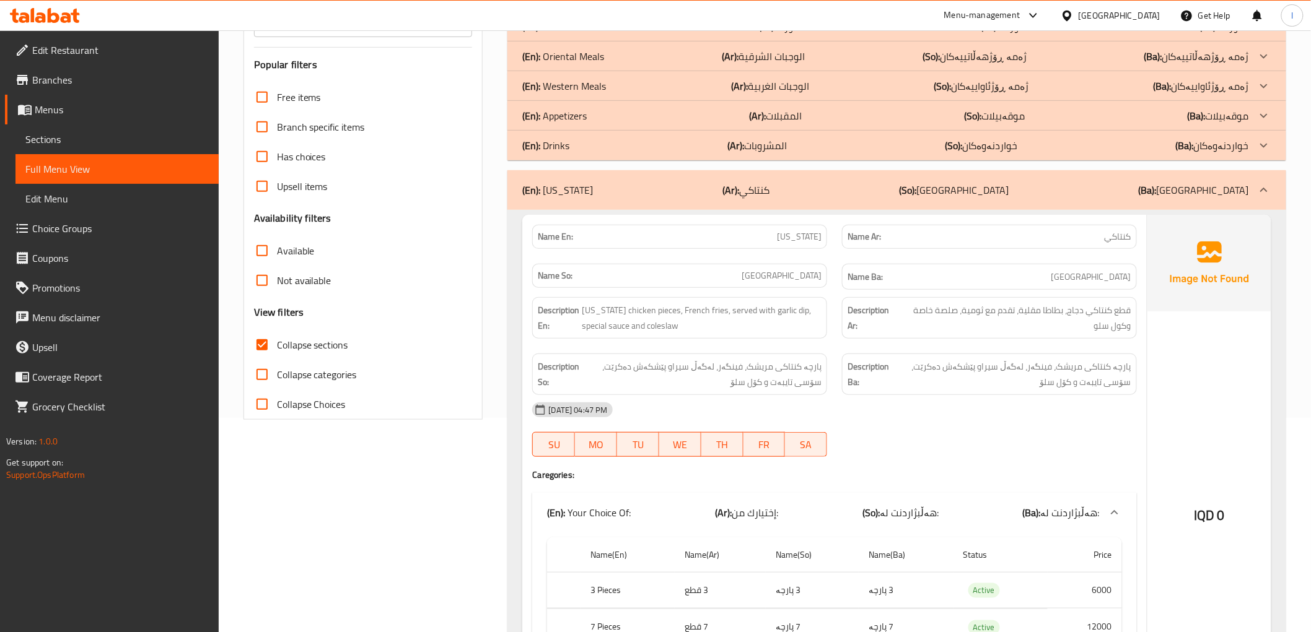
click at [977, 176] on div "(En): Kentucky (Ar): كنتاكي (So): کنتاکی (Ba): کنتاکی" at bounding box center [896, 190] width 778 height 40
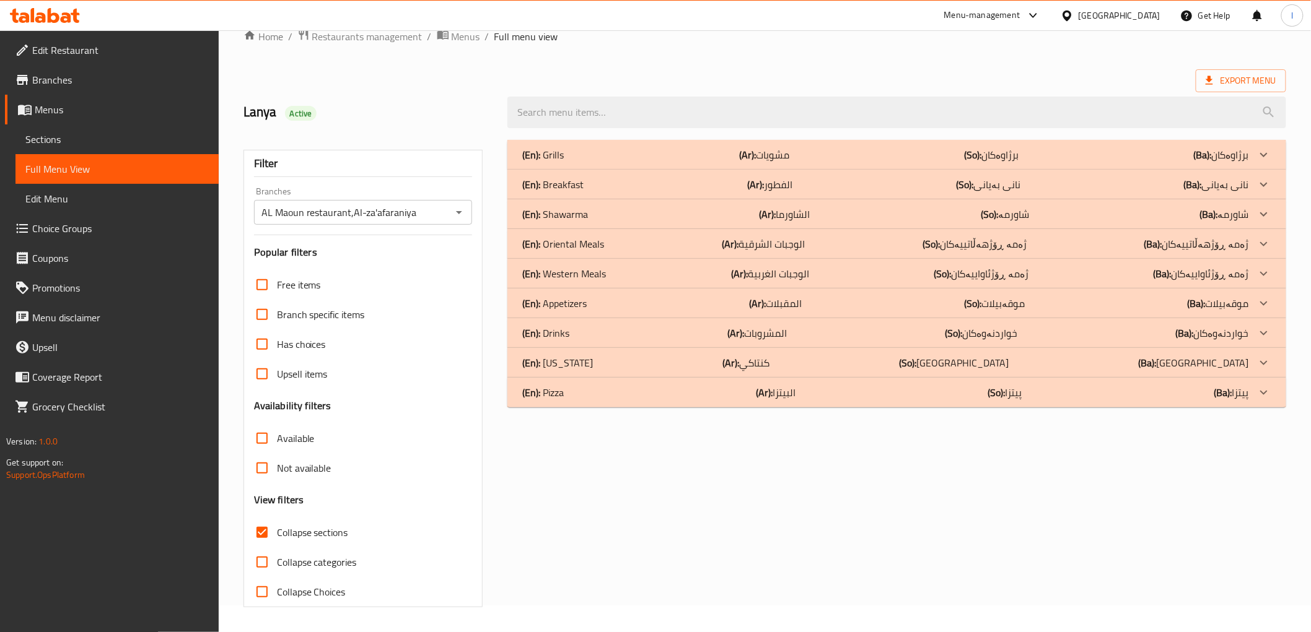
scroll to position [27, 0]
click at [938, 162] on div "(En): Pizza (Ar): البيتزا (So): پیتزا (Ba): پیتزا" at bounding box center [885, 154] width 726 height 15
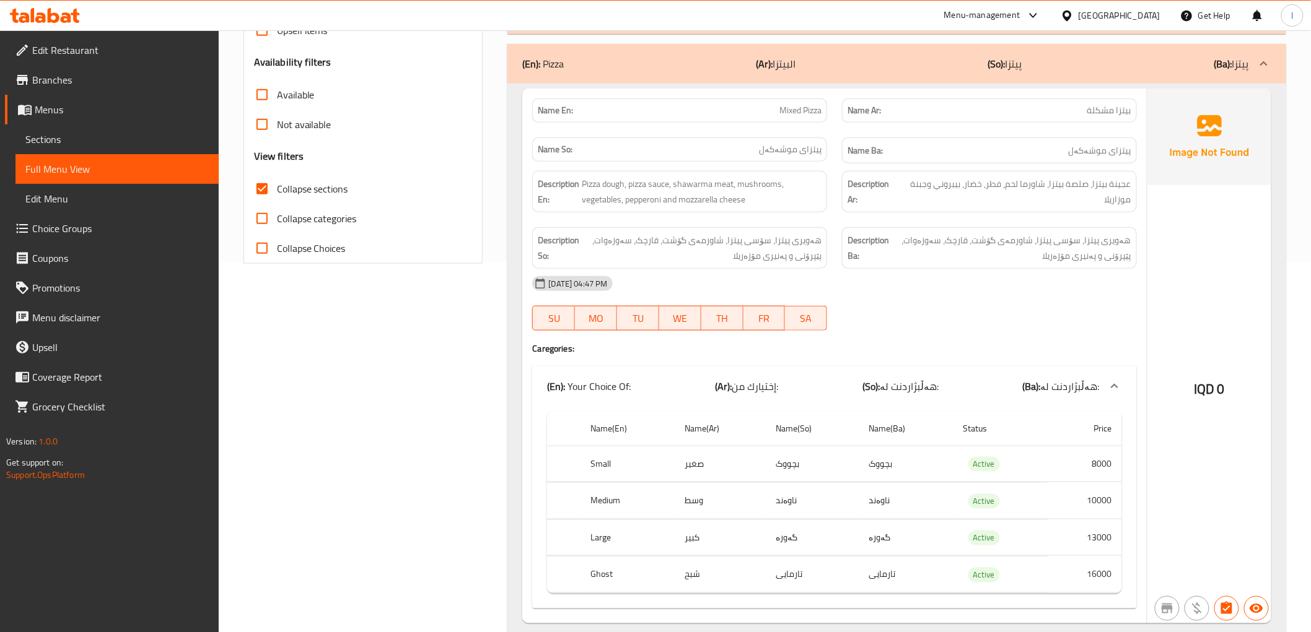
scroll to position [411, 0]
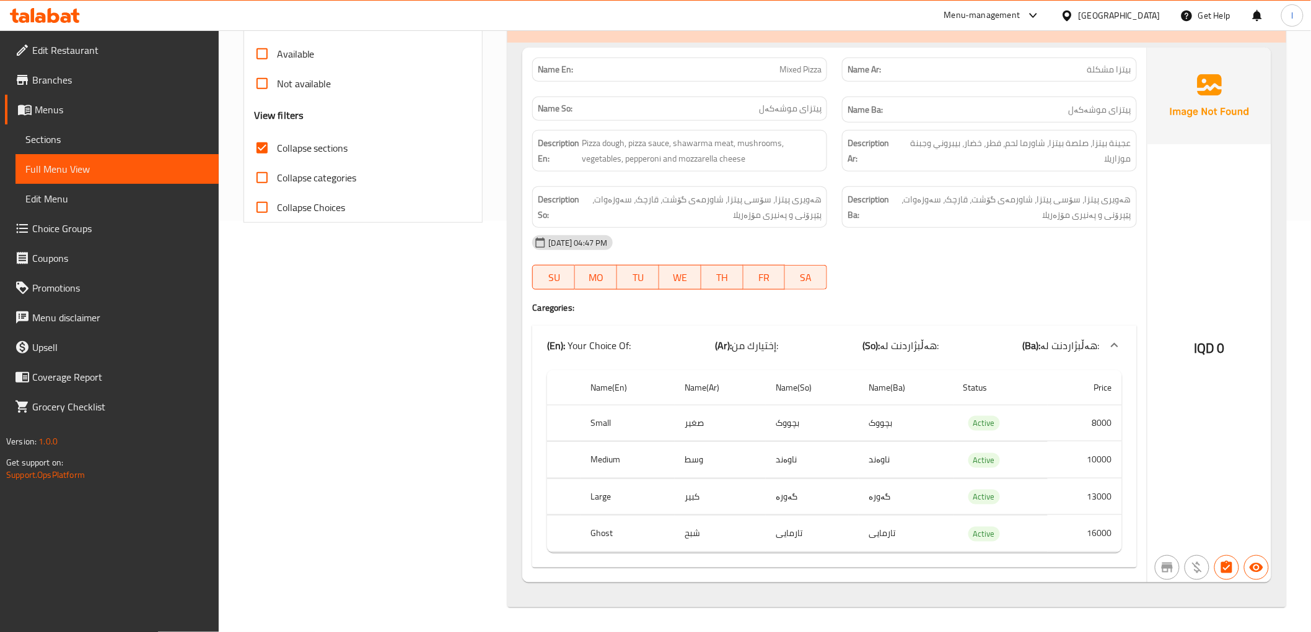
click at [1166, 446] on div "IQD 0" at bounding box center [1209, 315] width 124 height 535
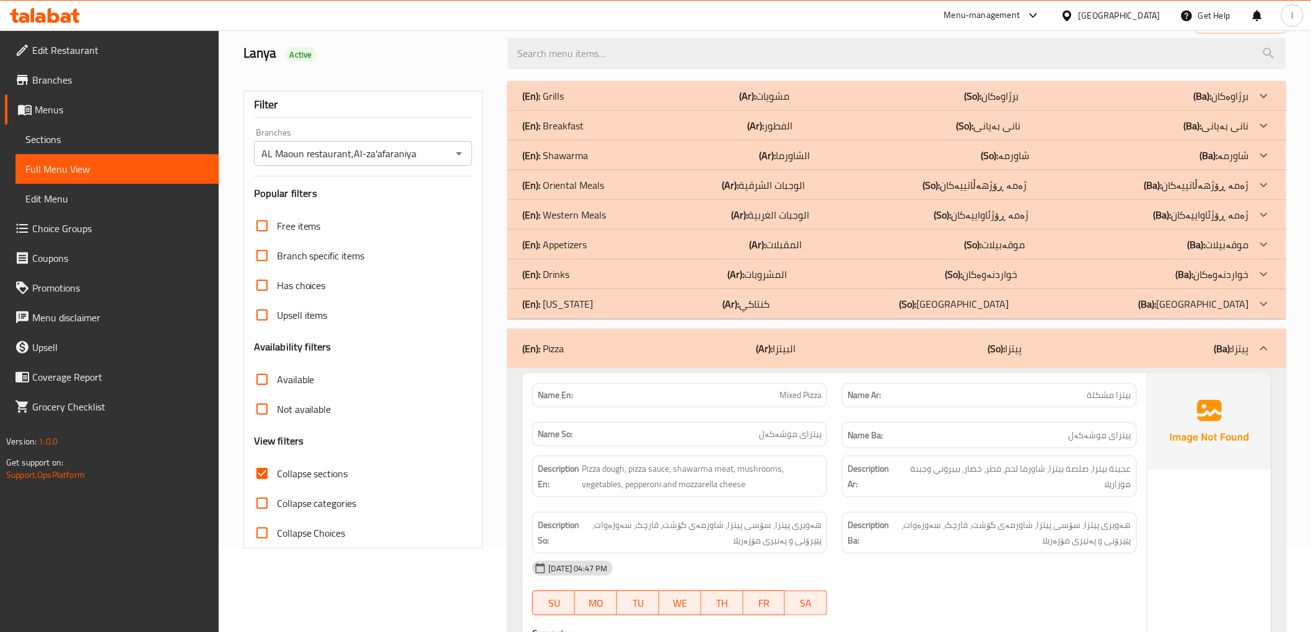
scroll to position [0, 0]
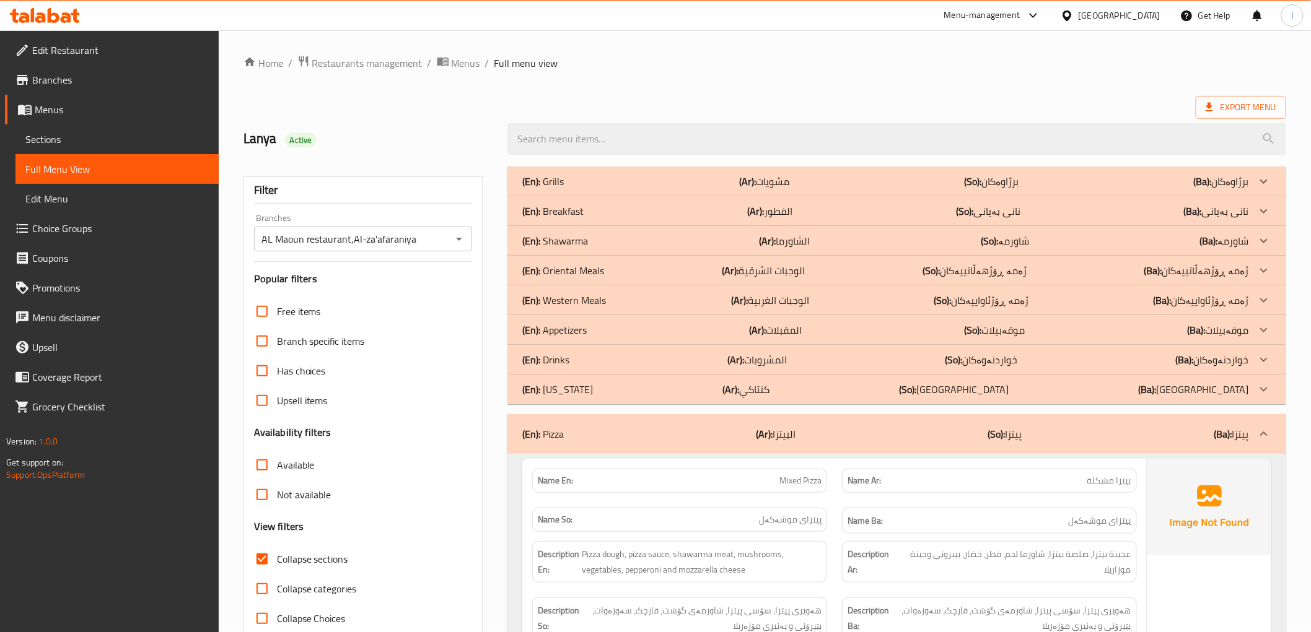
click at [887, 432] on div "(En): Pizza (Ar): البيتزا (So): پیتزا (Ba): پیتزا" at bounding box center [885, 434] width 726 height 15
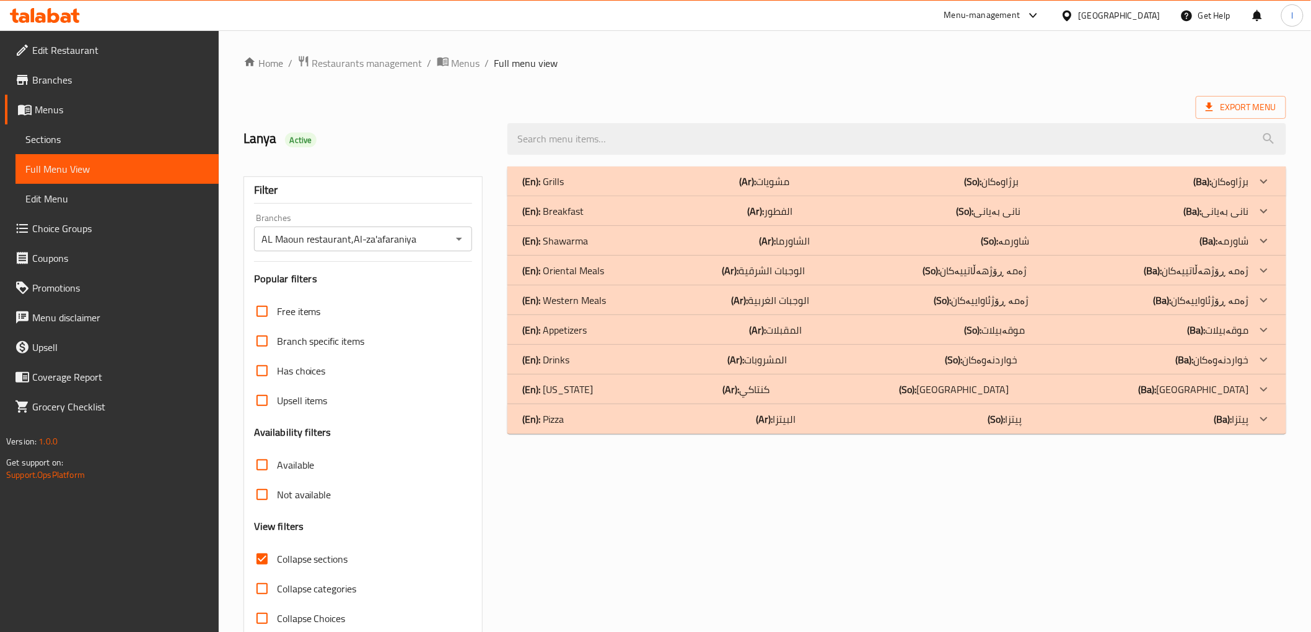
click at [70, 139] on span "Sections" at bounding box center [116, 139] width 183 height 15
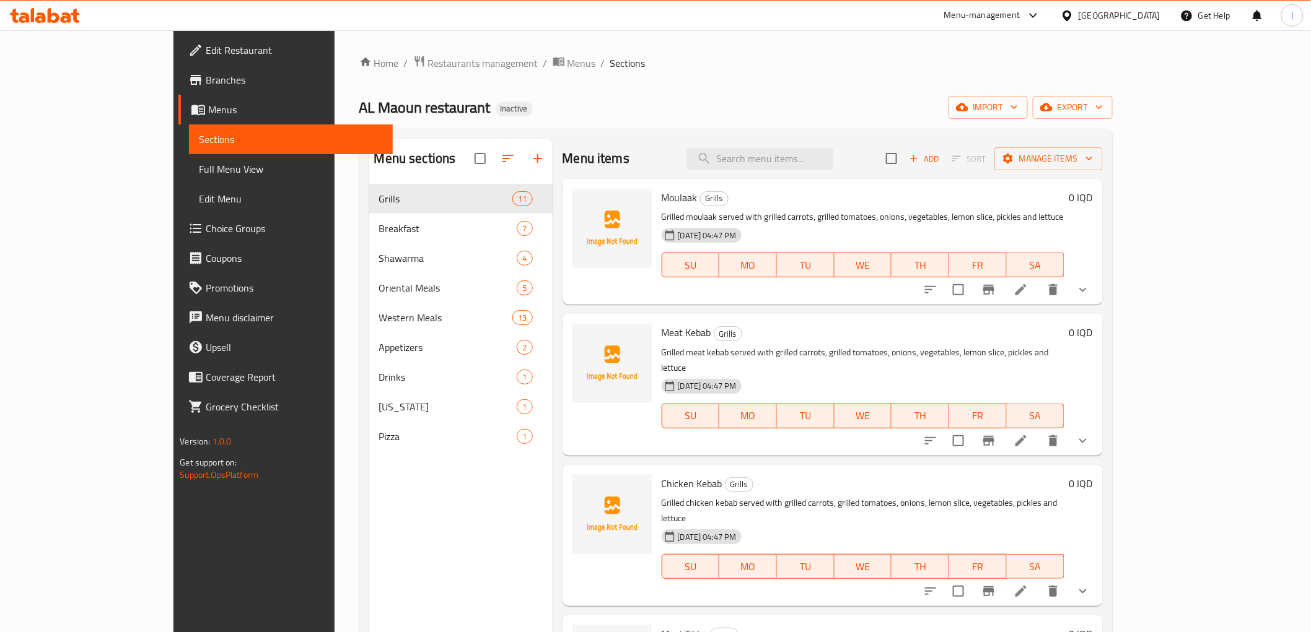
click at [416, 548] on div "Menu sections Grills 11 Breakfast 7 Shawarma 4 Oriental Meals 5 Western Meals 1…" at bounding box center [460, 455] width 183 height 632
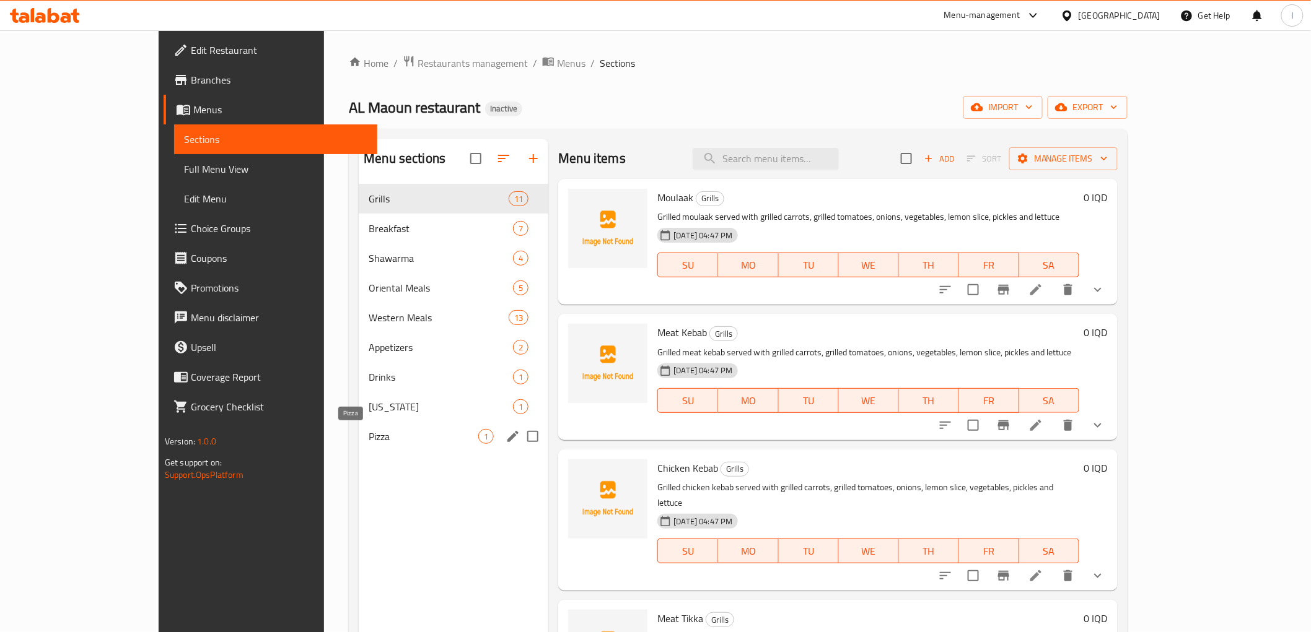
click at [369, 432] on span "Pizza" at bounding box center [424, 436] width 110 height 15
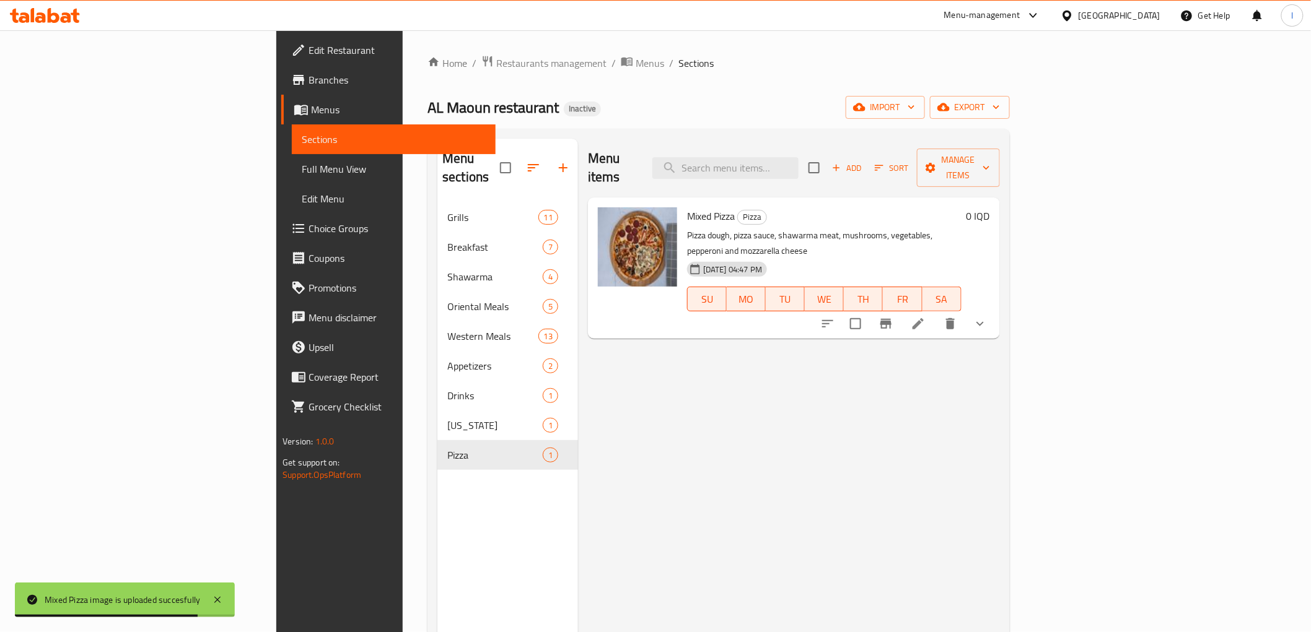
click at [653, 413] on div "Menu items Add Sort Manage items Mixed Pizza Pizza Pizza dough, pizza sauce, sh…" at bounding box center [789, 455] width 422 height 632
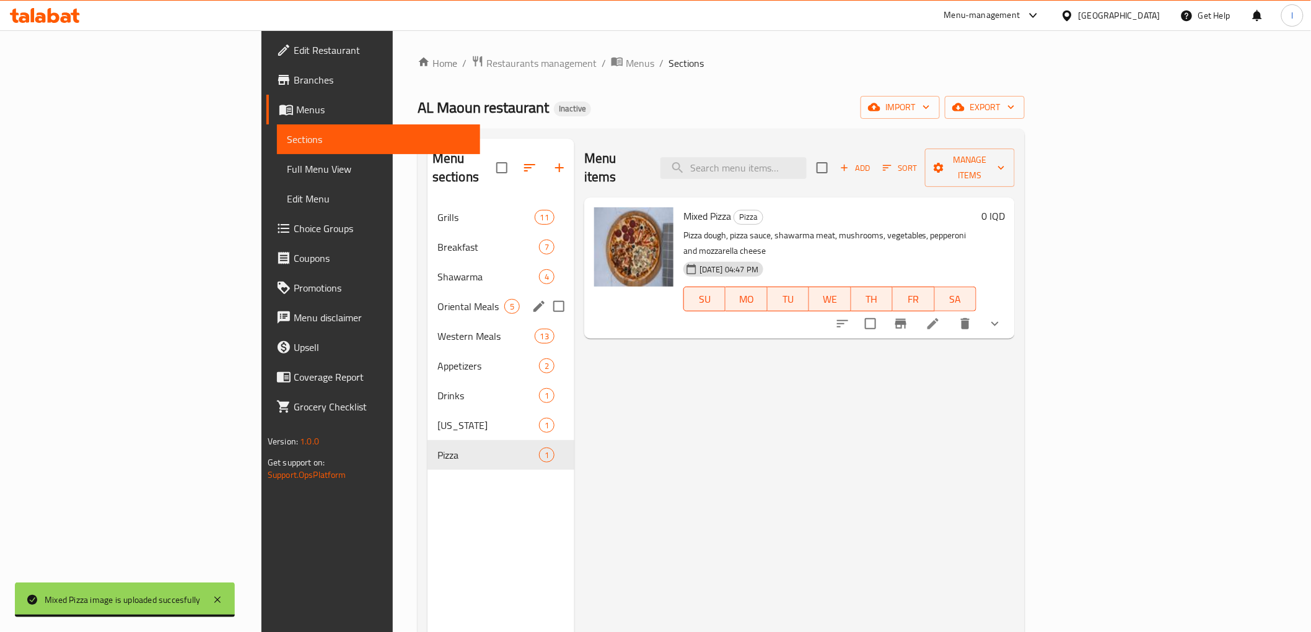
click at [427, 292] on div "Oriental Meals 5" at bounding box center [500, 307] width 147 height 30
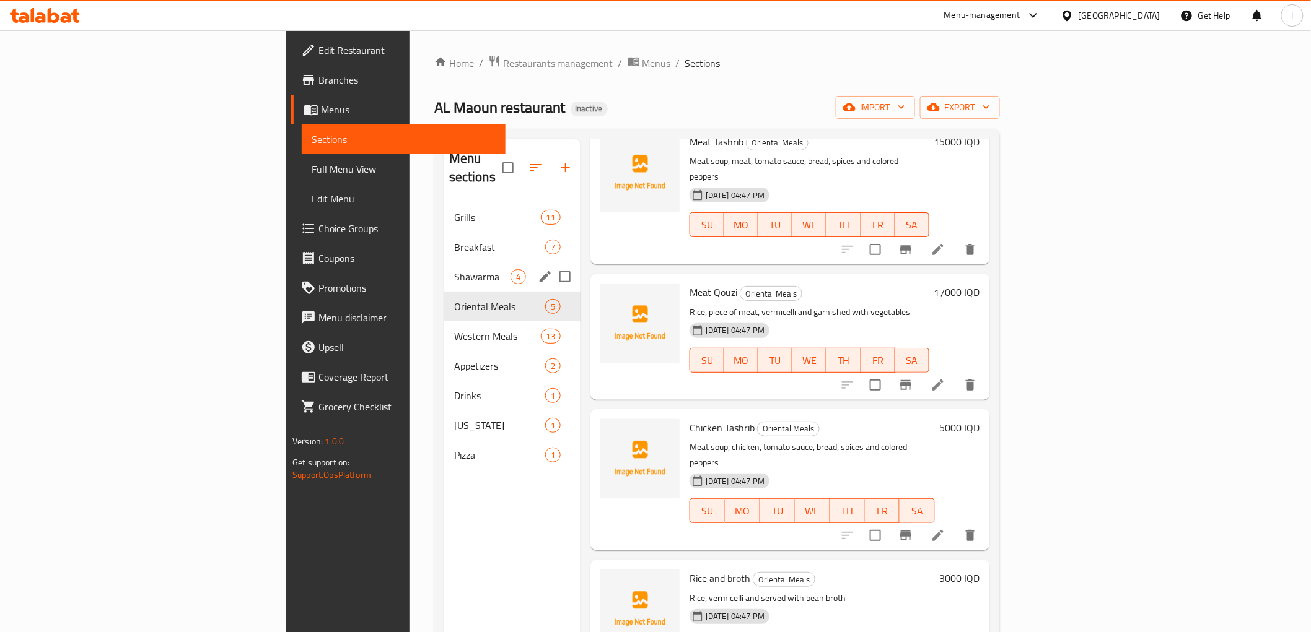
click at [454, 269] on span "Shawarma" at bounding box center [482, 276] width 56 height 15
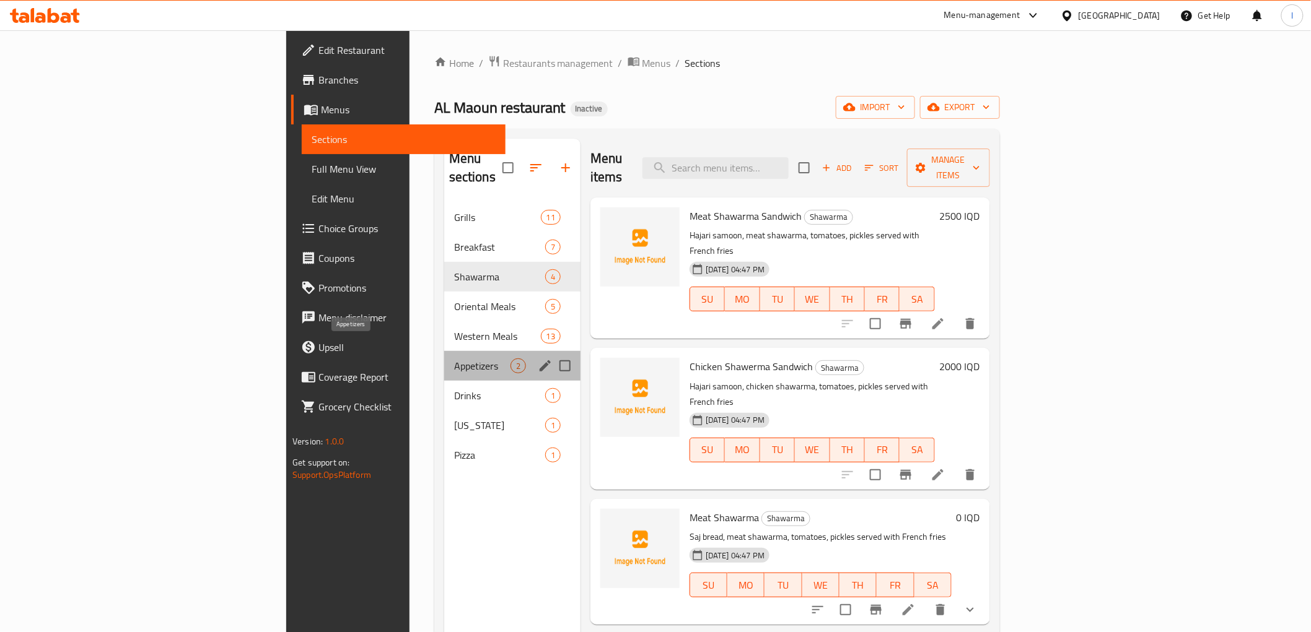
click at [454, 359] on span "Appetizers" at bounding box center [482, 366] width 56 height 15
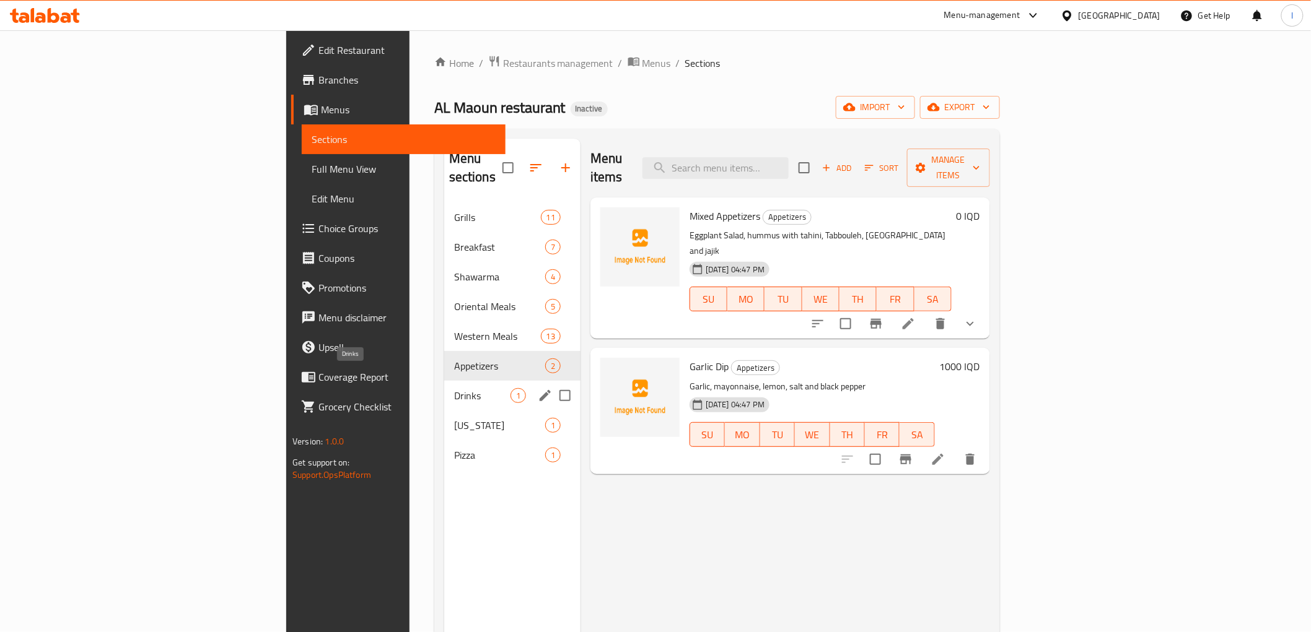
click at [444, 387] on div "Drinks 1" at bounding box center [512, 396] width 136 height 30
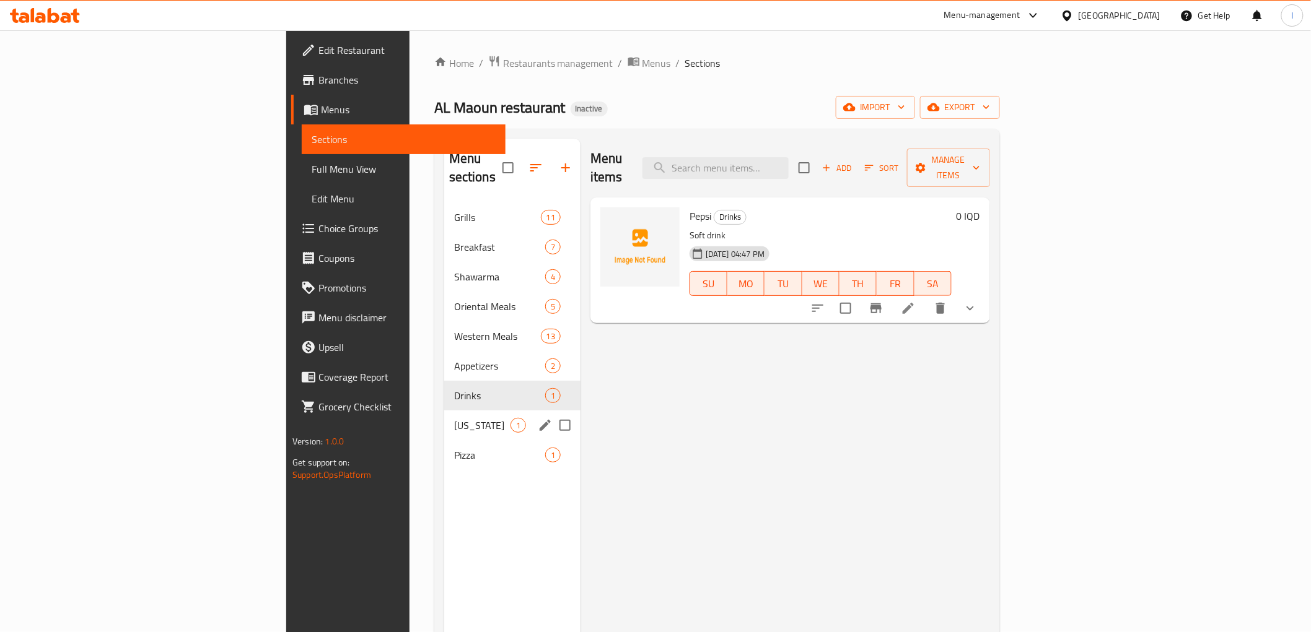
click at [444, 411] on div "Kentucky 1" at bounding box center [512, 426] width 136 height 30
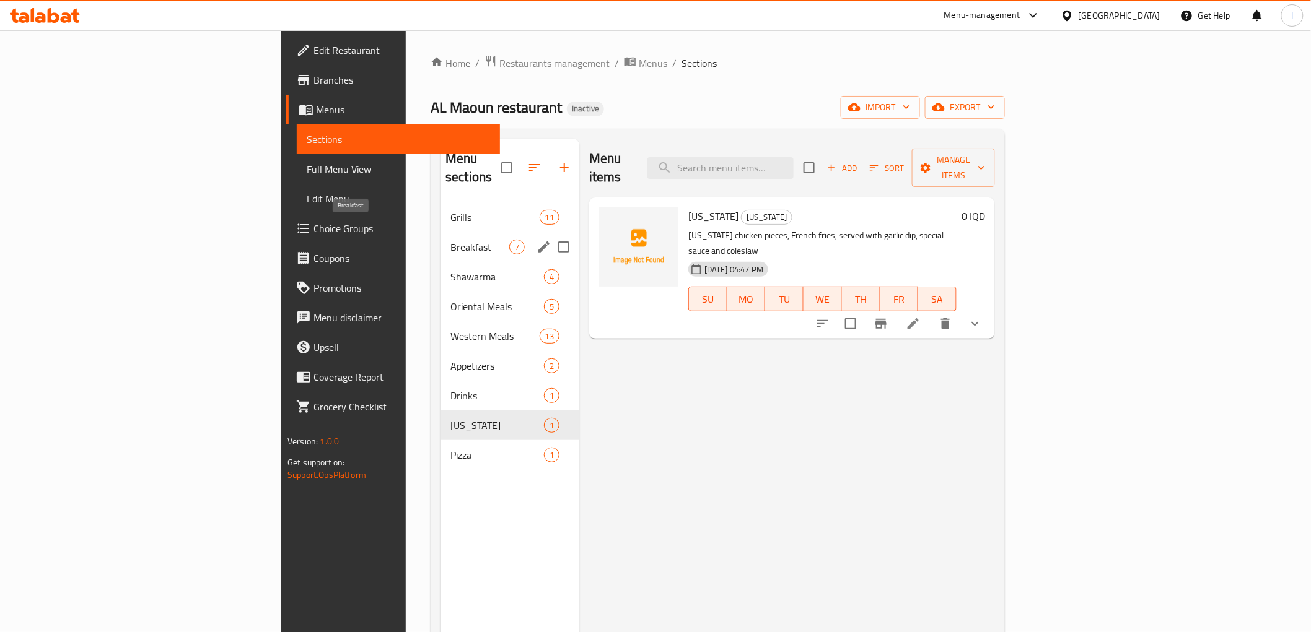
click at [450, 240] on span "Breakfast" at bounding box center [479, 247] width 59 height 15
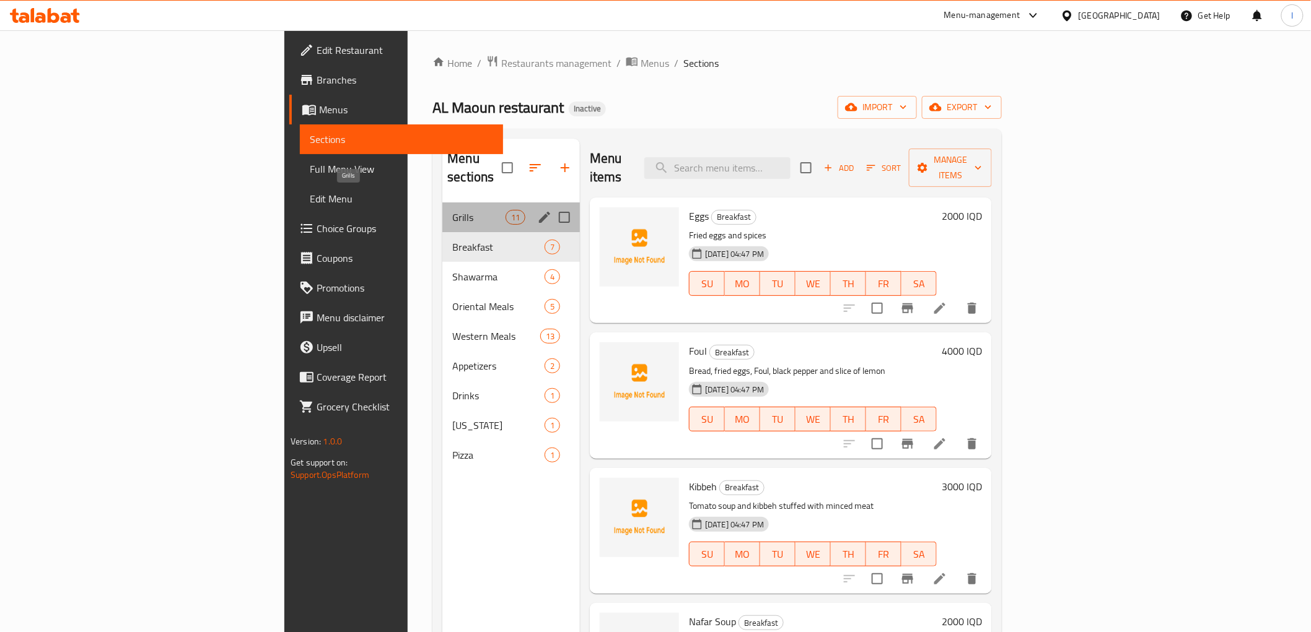
click at [452, 210] on span "Grills" at bounding box center [478, 217] width 53 height 15
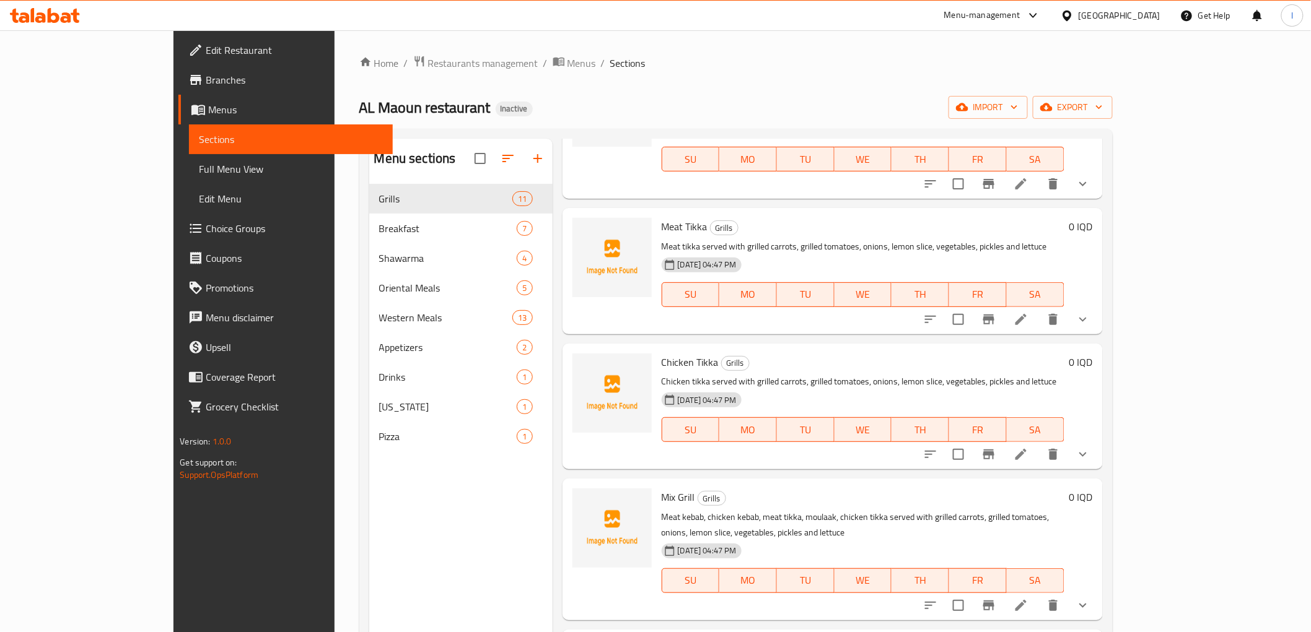
scroll to position [344, 0]
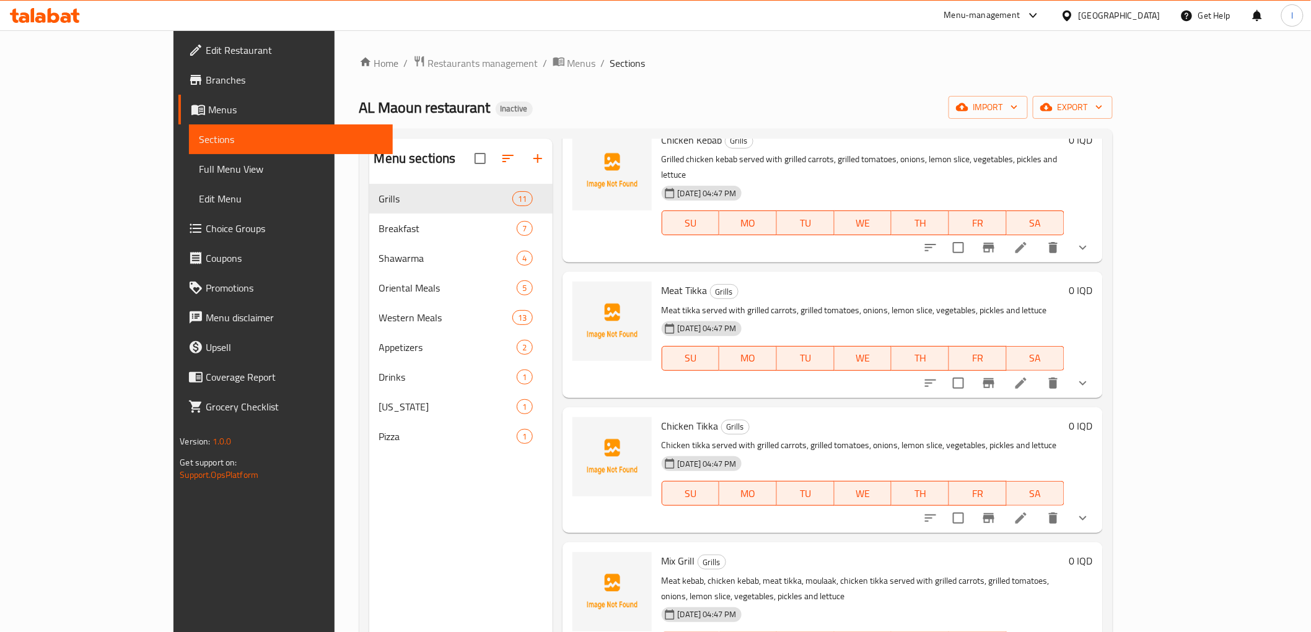
click at [369, 588] on div "Menu sections Grills 11 Breakfast 7 Shawarma 4 Oriental Meals 5 Western Meals 1…" at bounding box center [460, 455] width 183 height 632
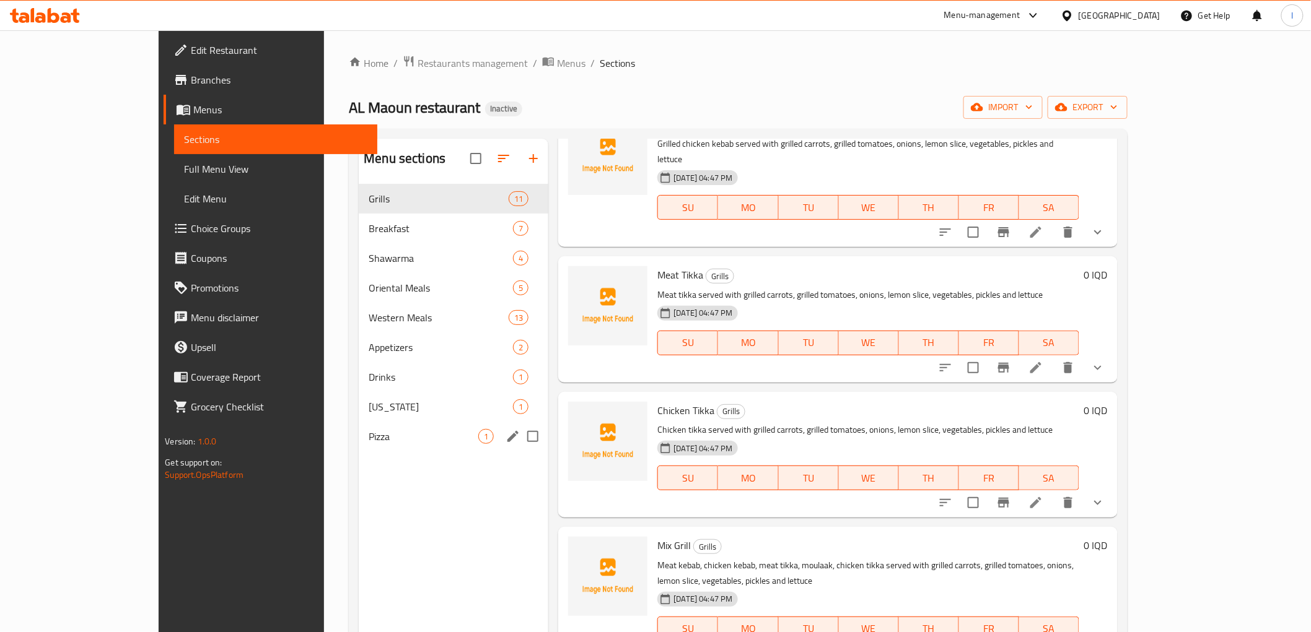
click at [359, 446] on div "Pizza 1" at bounding box center [454, 437] width 190 height 30
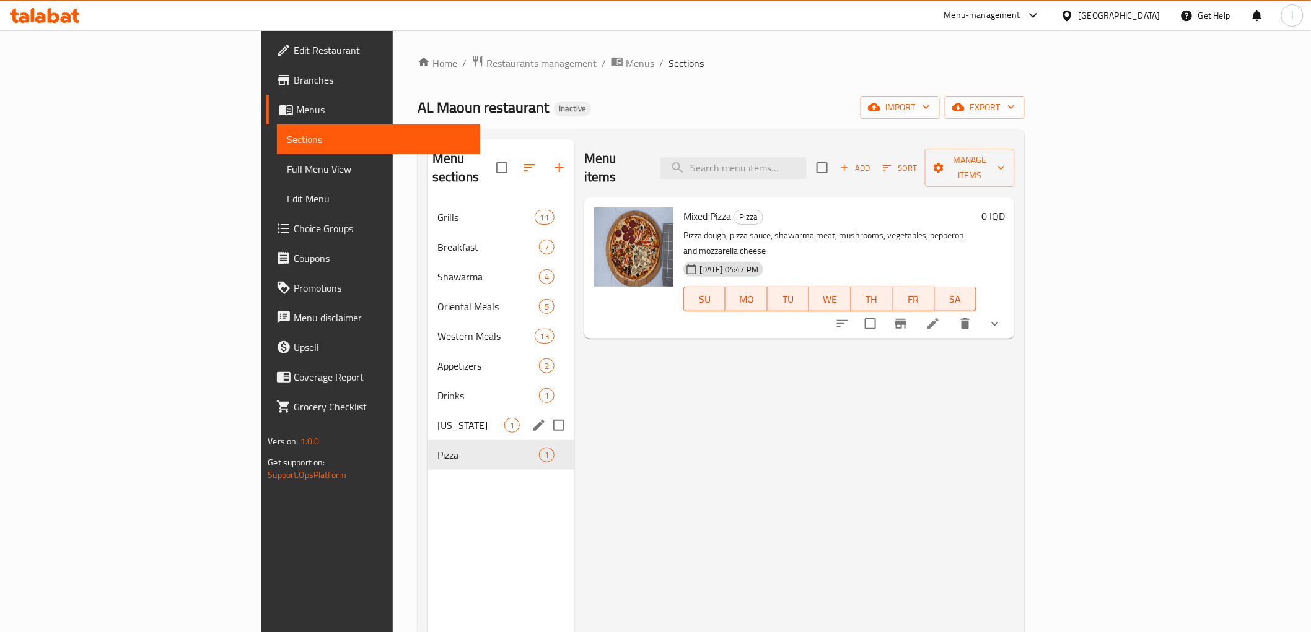
click at [437, 418] on span "Kentucky" at bounding box center [470, 425] width 67 height 15
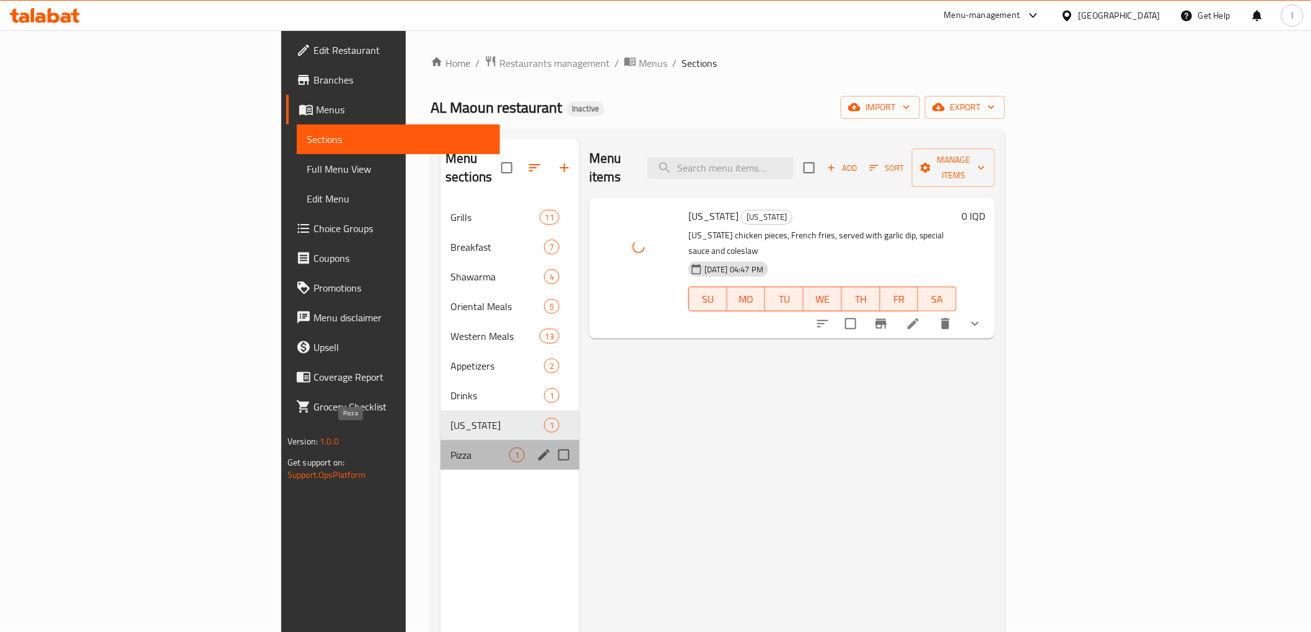
click at [450, 448] on span "Pizza" at bounding box center [479, 455] width 59 height 15
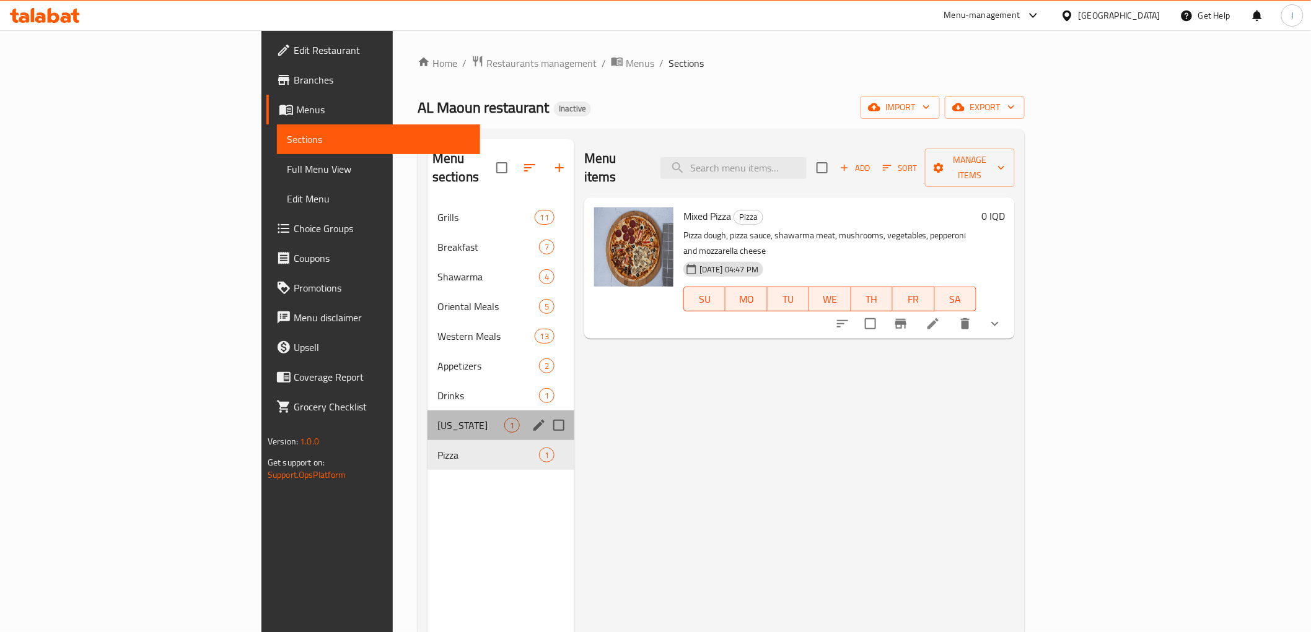
click at [427, 411] on div "Kentucky 1" at bounding box center [500, 426] width 147 height 30
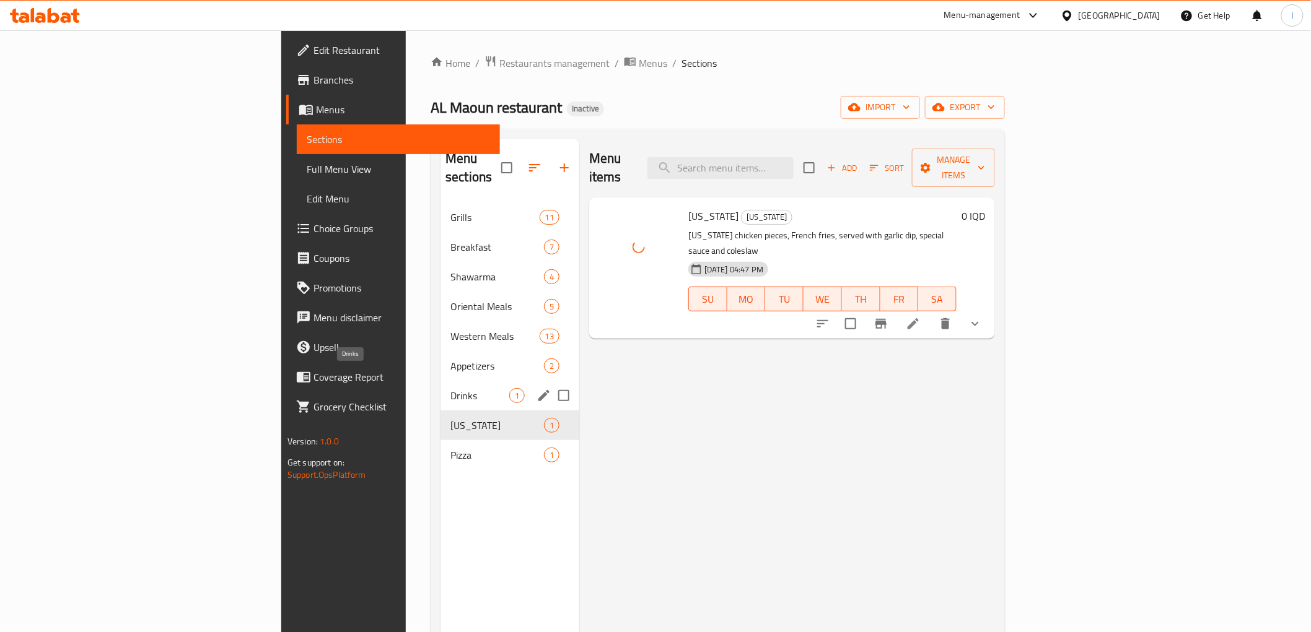
click at [450, 388] on span "Drinks" at bounding box center [479, 395] width 59 height 15
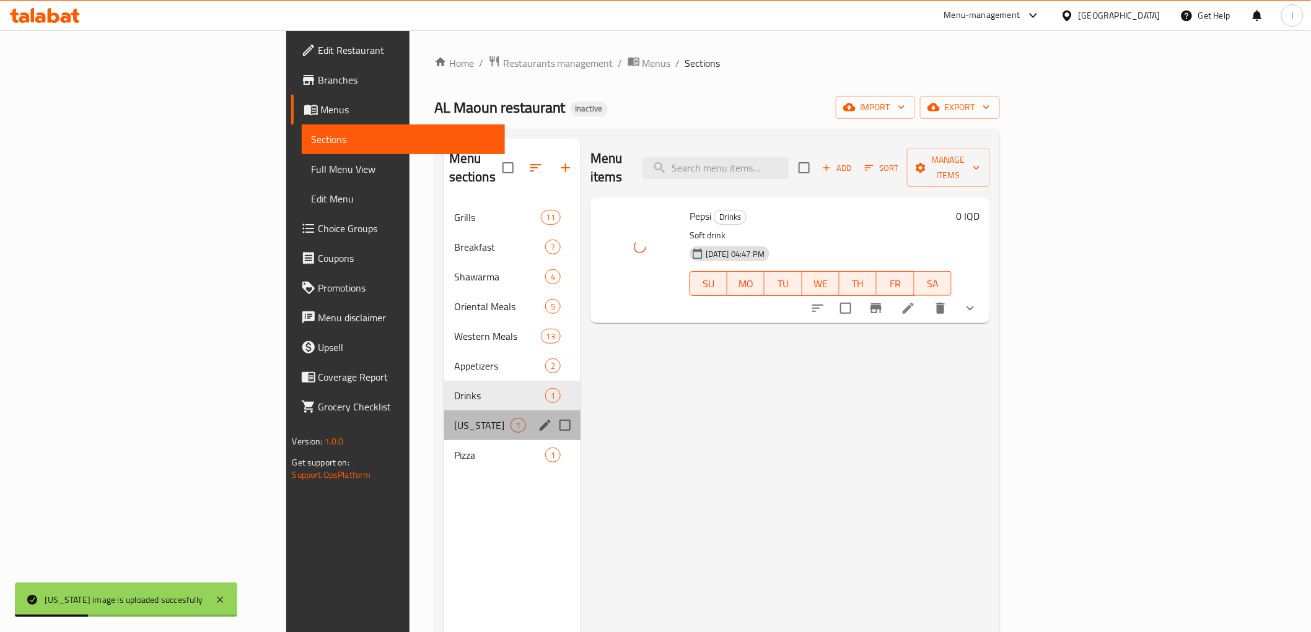
click at [444, 411] on div "Kentucky 1" at bounding box center [512, 426] width 136 height 30
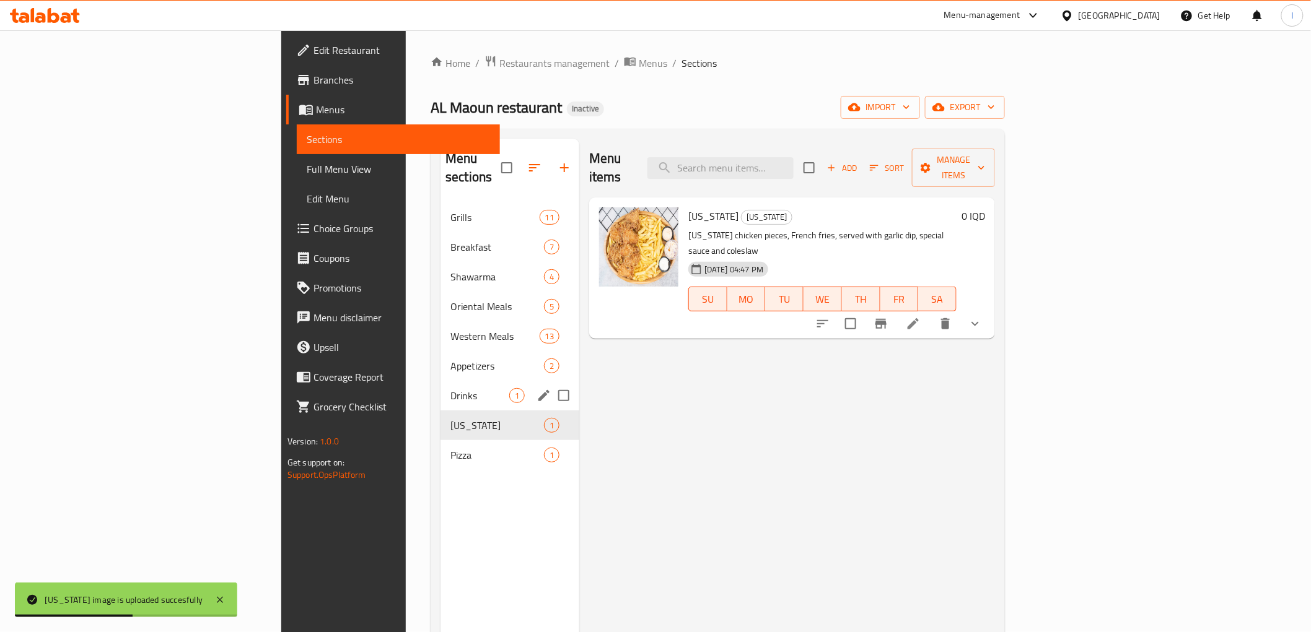
click at [440, 381] on div "Drinks 1" at bounding box center [509, 396] width 139 height 30
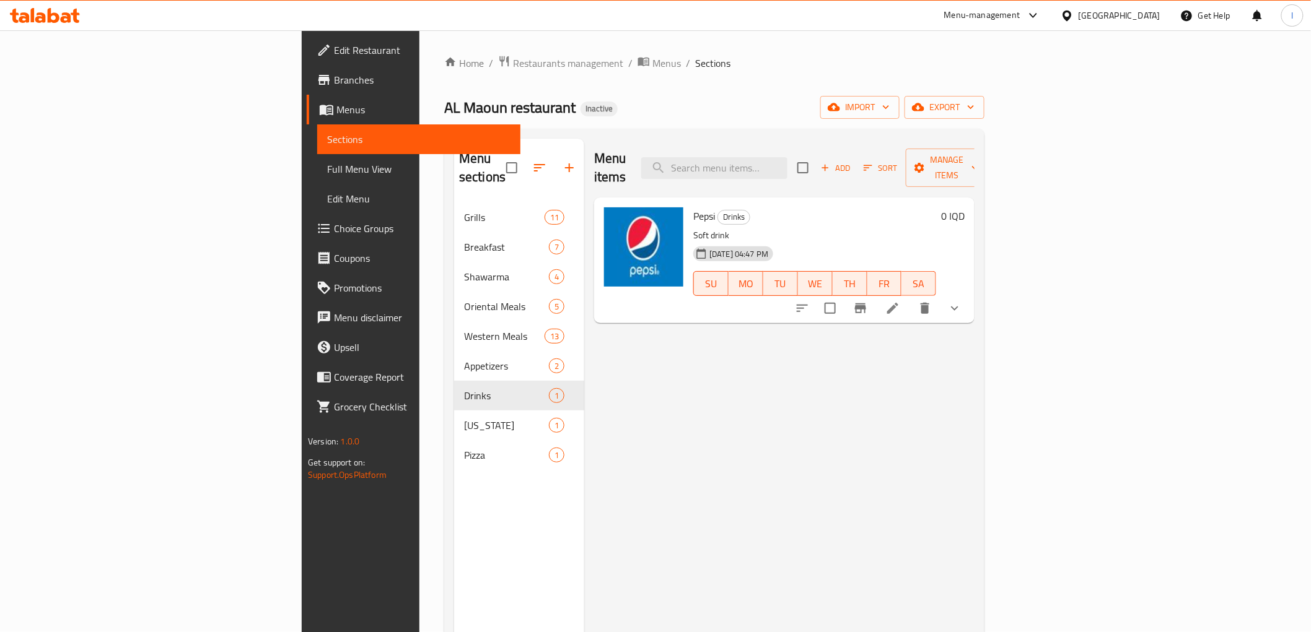
click at [600, 429] on div "Menu items Add Sort Manage items Pepsi Drinks Soft drink 12-08-2025 04:47 PM SU…" at bounding box center [779, 455] width 390 height 632
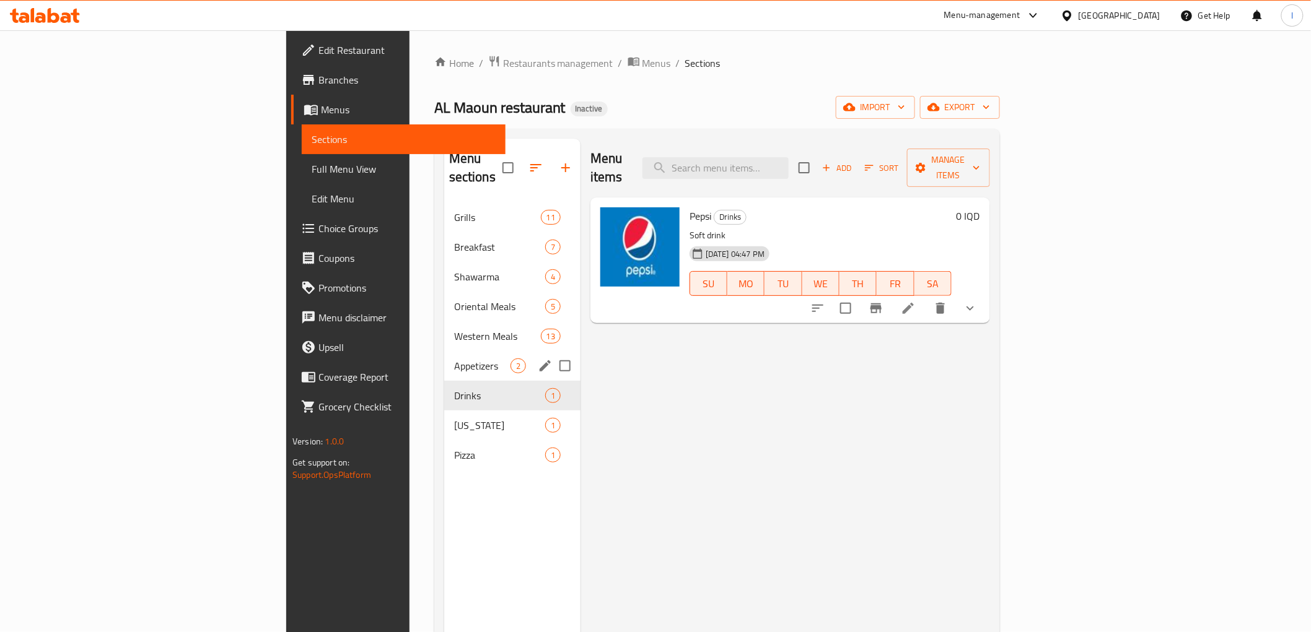
click at [444, 357] on div "Appetizers 2" at bounding box center [512, 366] width 136 height 30
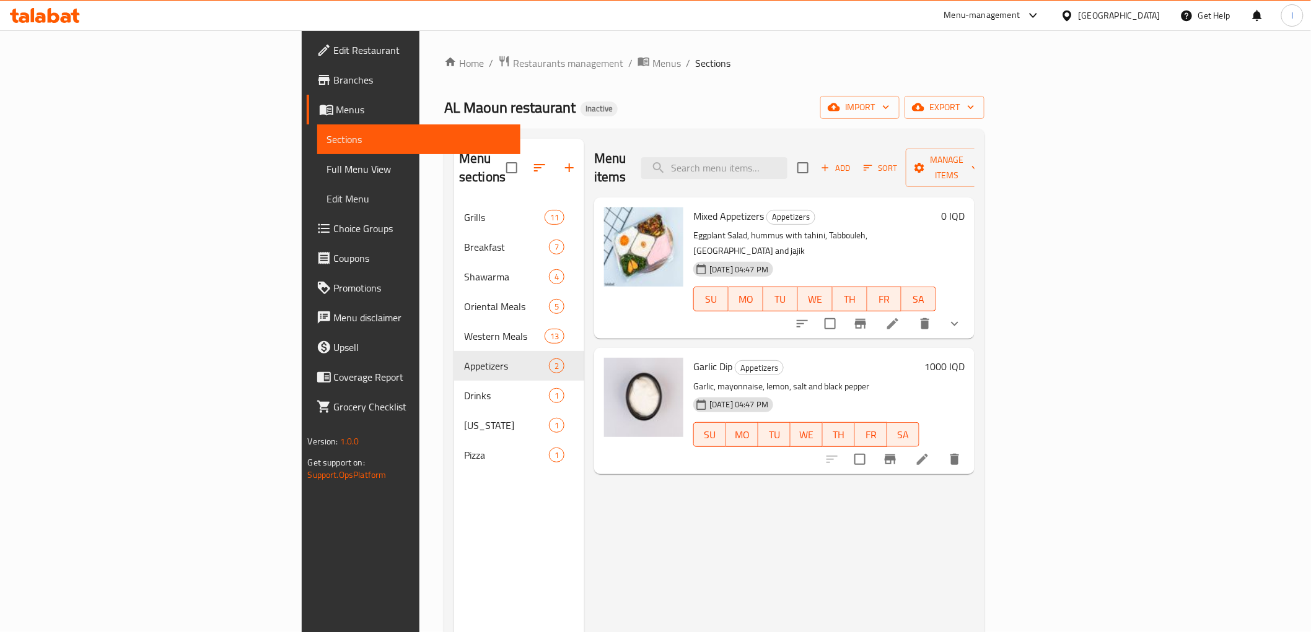
drag, startPoint x: 571, startPoint y: 517, endPoint x: 559, endPoint y: 493, distance: 26.6
click at [584, 517] on div "Menu items Add Sort Manage items Mixed Appetizers Appetizers Eggplant Salad, hu…" at bounding box center [779, 455] width 390 height 632
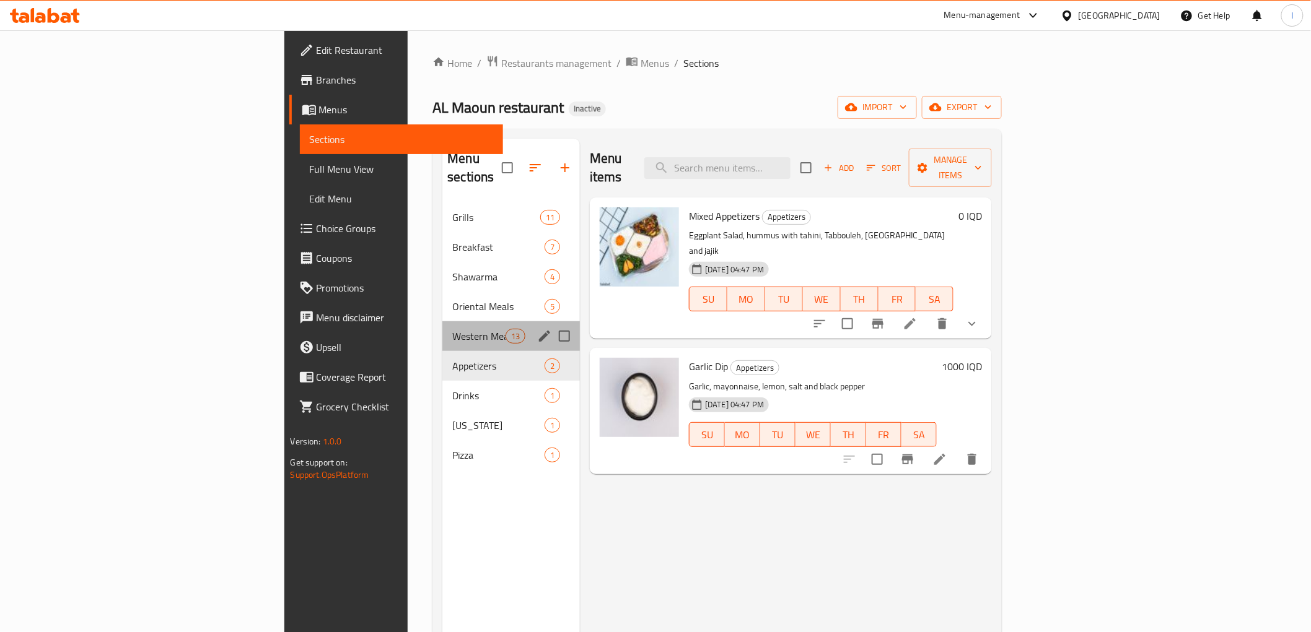
click at [442, 327] on div "Western Meals 13" at bounding box center [511, 336] width 138 height 30
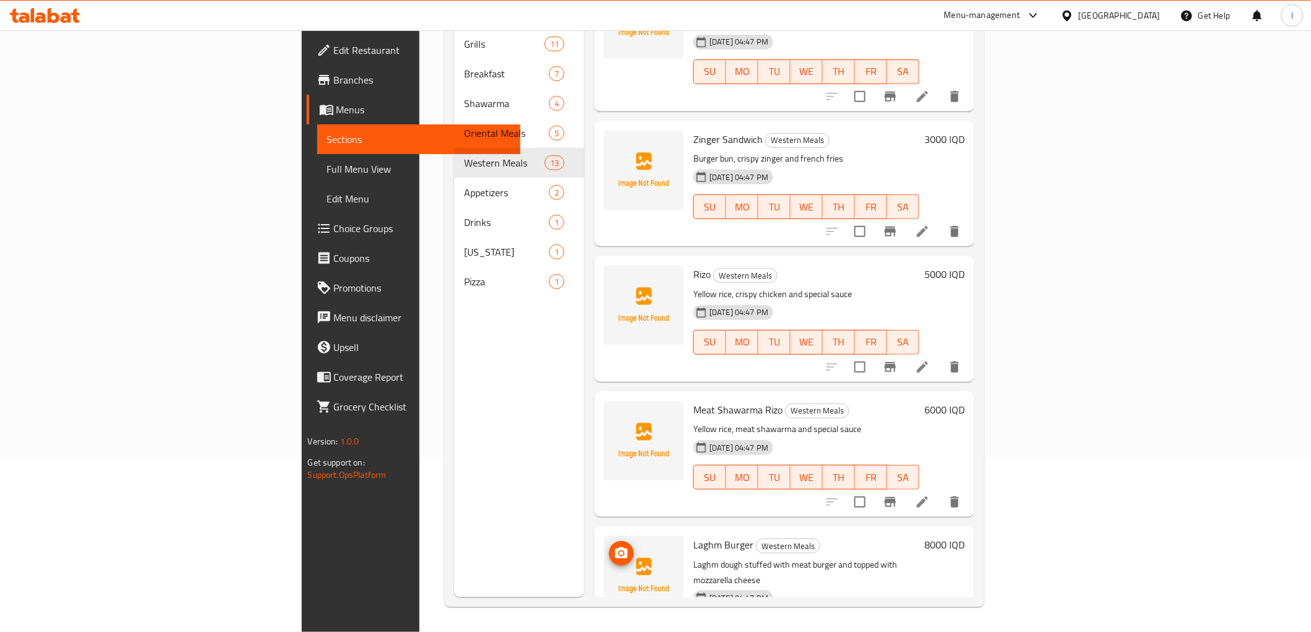
scroll to position [1156, 0]
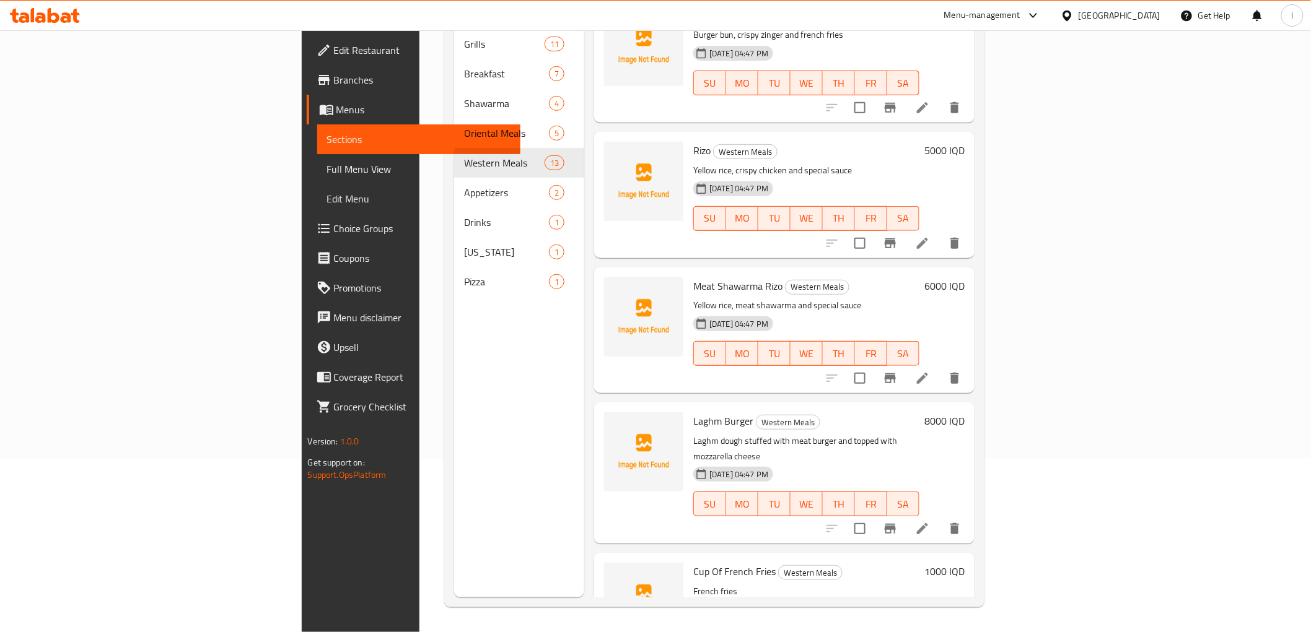
click at [454, 544] on div "Menu sections Grills 11 Breakfast 7 Shawarma 4 Oriental Meals 5 Western Meals 1…" at bounding box center [519, 281] width 130 height 632
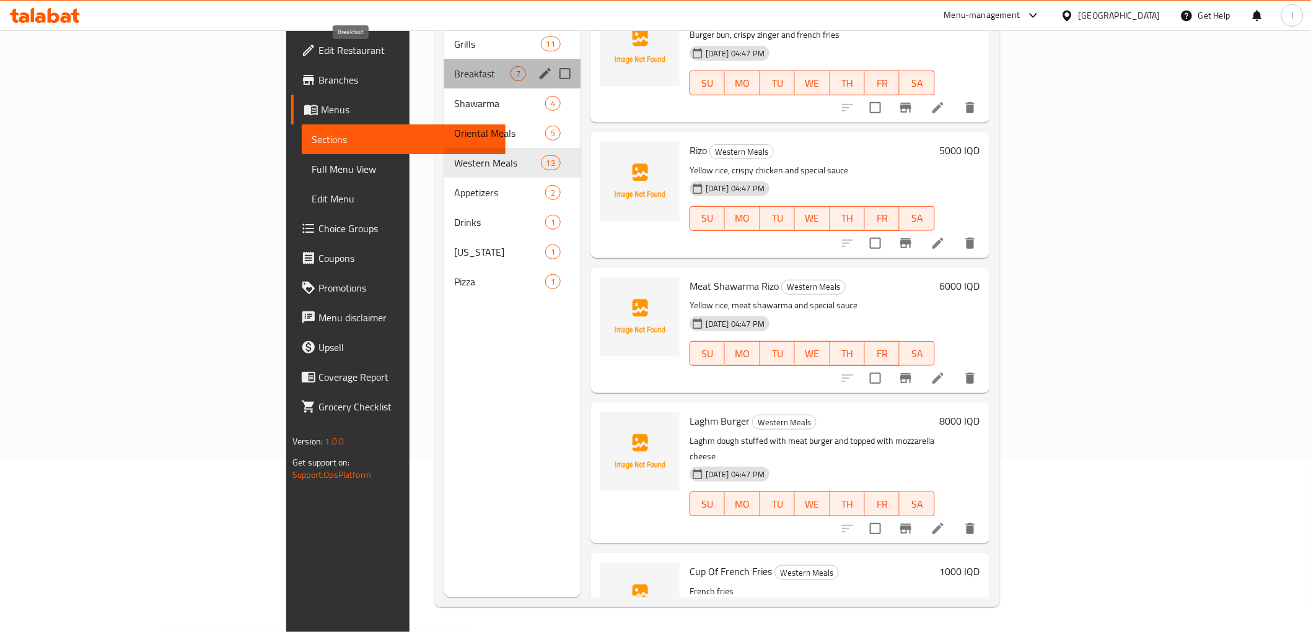
click at [454, 66] on span "Breakfast" at bounding box center [482, 73] width 56 height 15
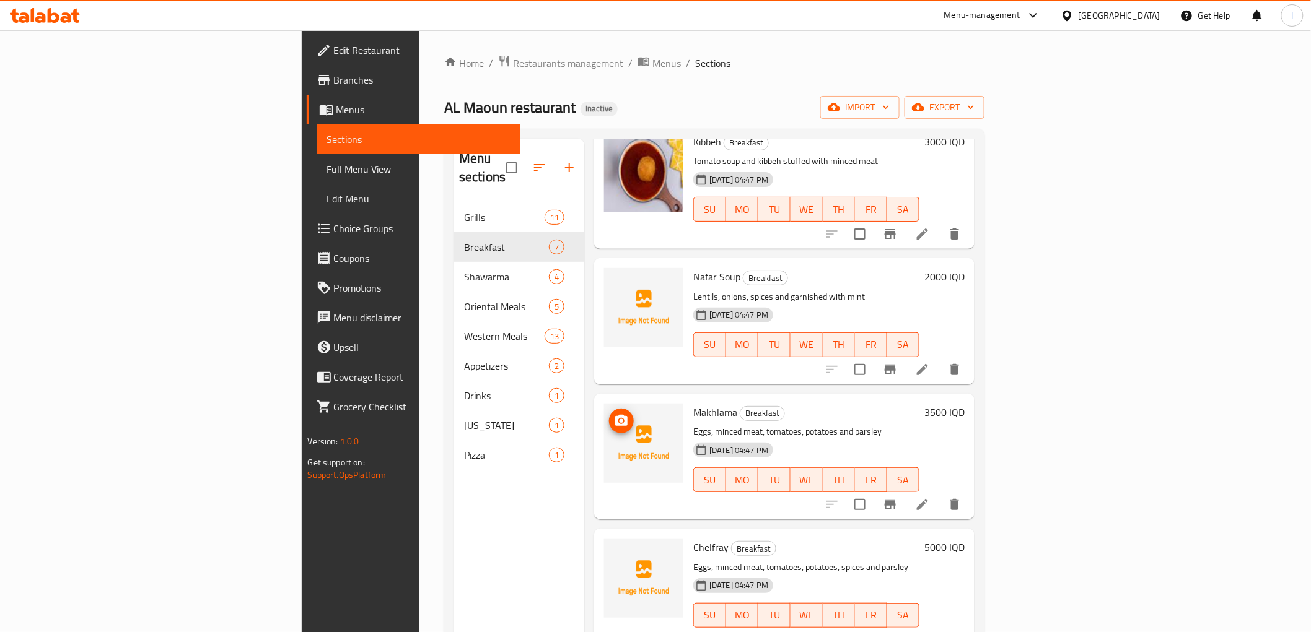
scroll to position [138, 0]
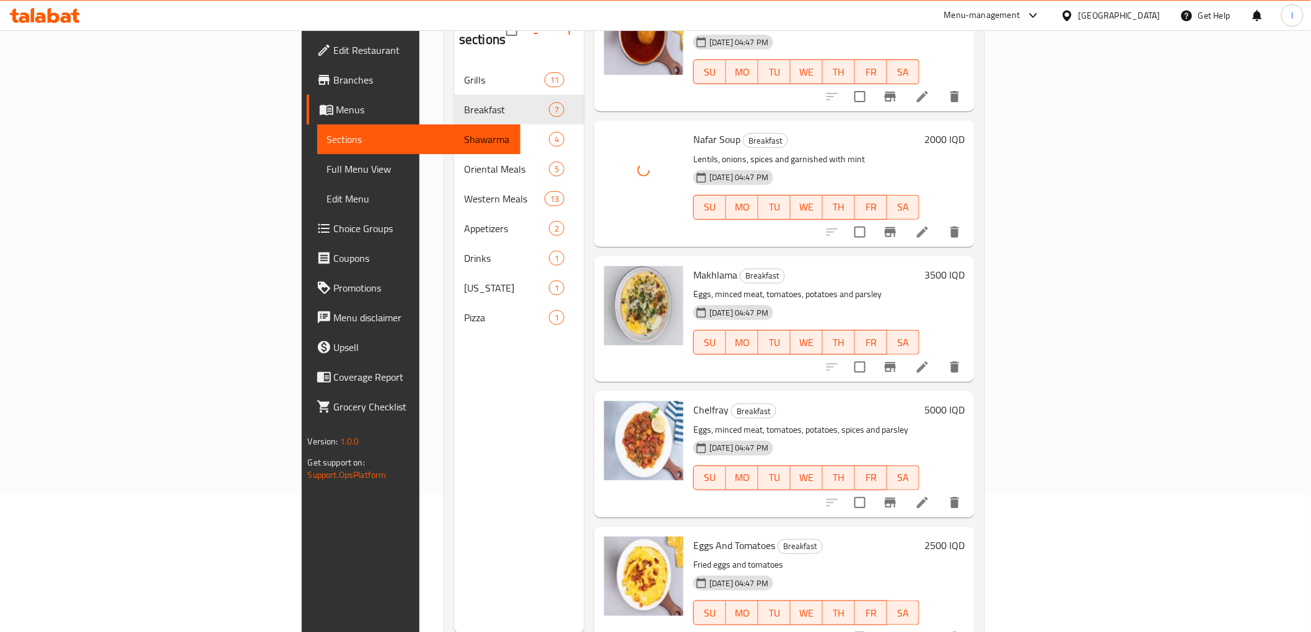
click at [454, 499] on div "Menu sections Grills 11 Breakfast 7 Shawarma 4 Oriental Meals 5 Western Meals 1…" at bounding box center [519, 317] width 130 height 632
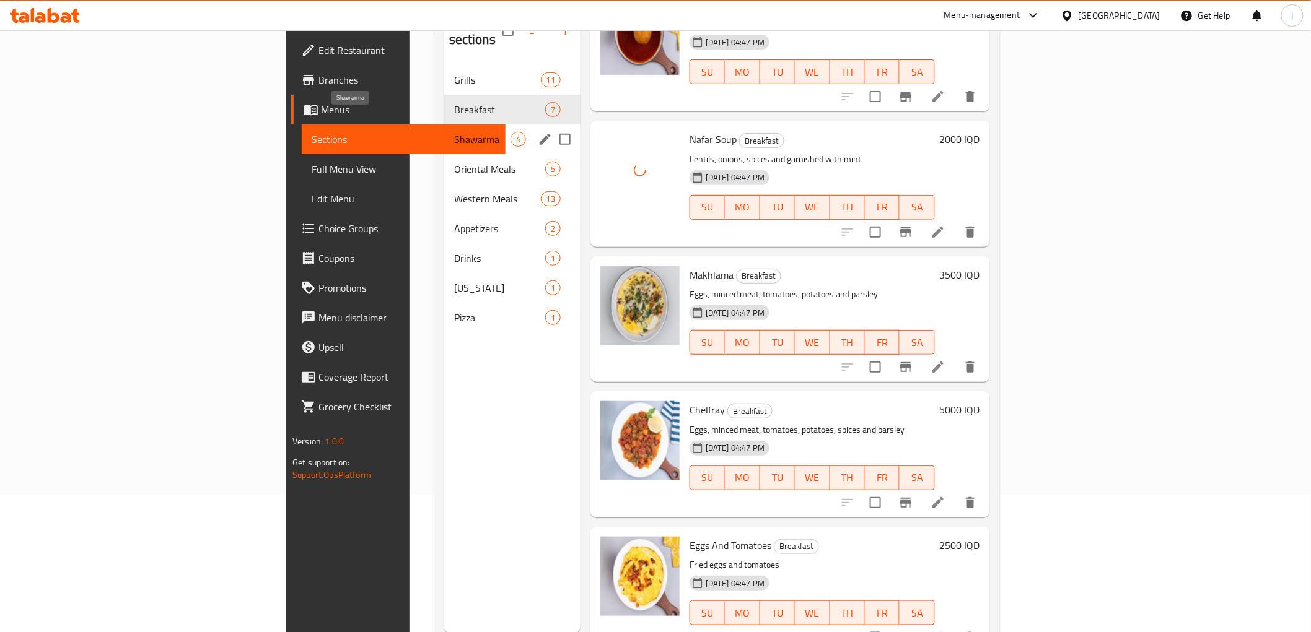
click at [454, 132] on span "Shawarma" at bounding box center [482, 139] width 56 height 15
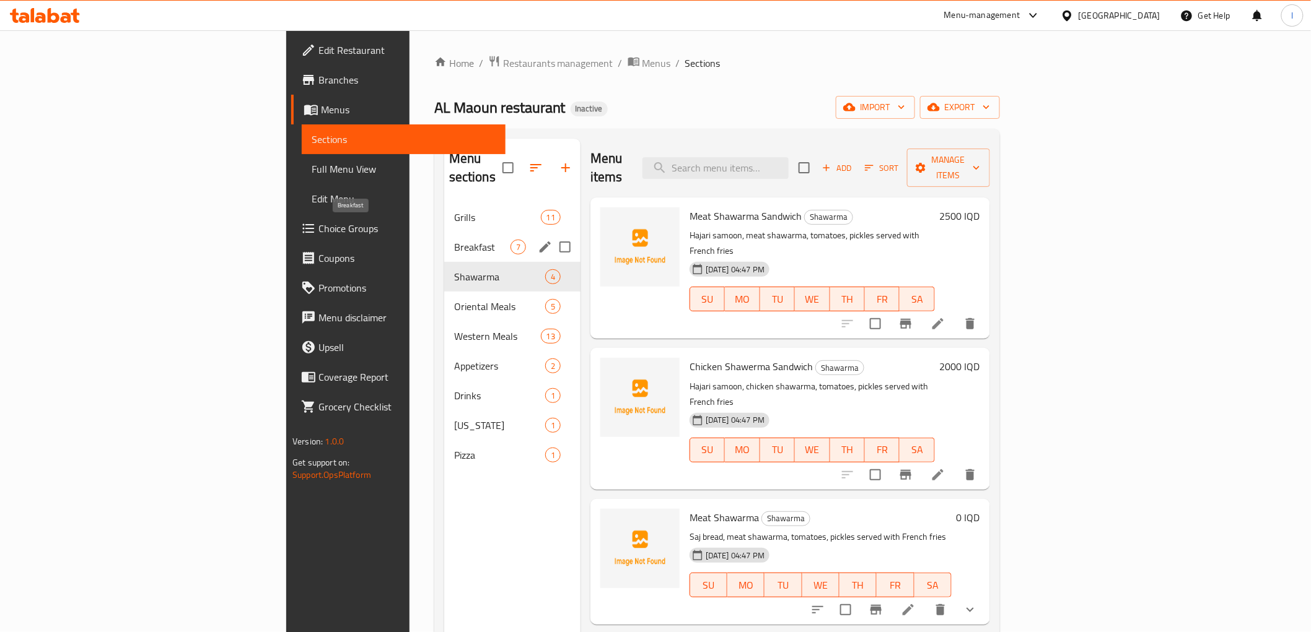
click at [454, 240] on span "Breakfast" at bounding box center [482, 247] width 56 height 15
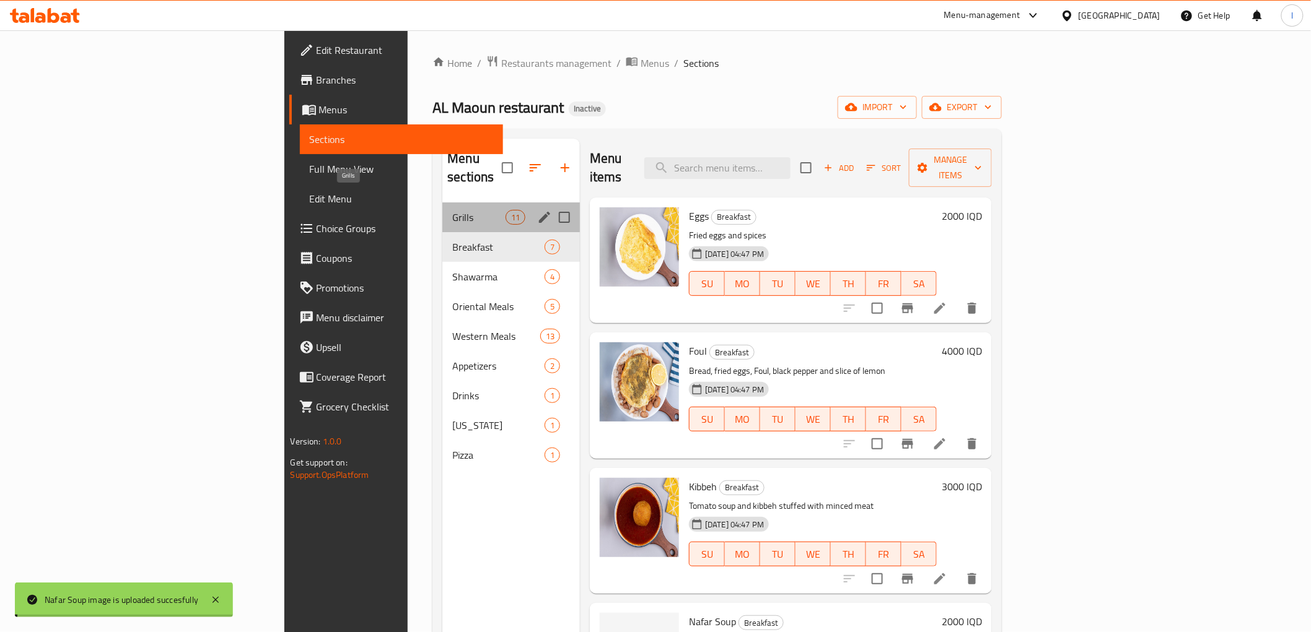
click at [452, 210] on span "Grills" at bounding box center [478, 217] width 53 height 15
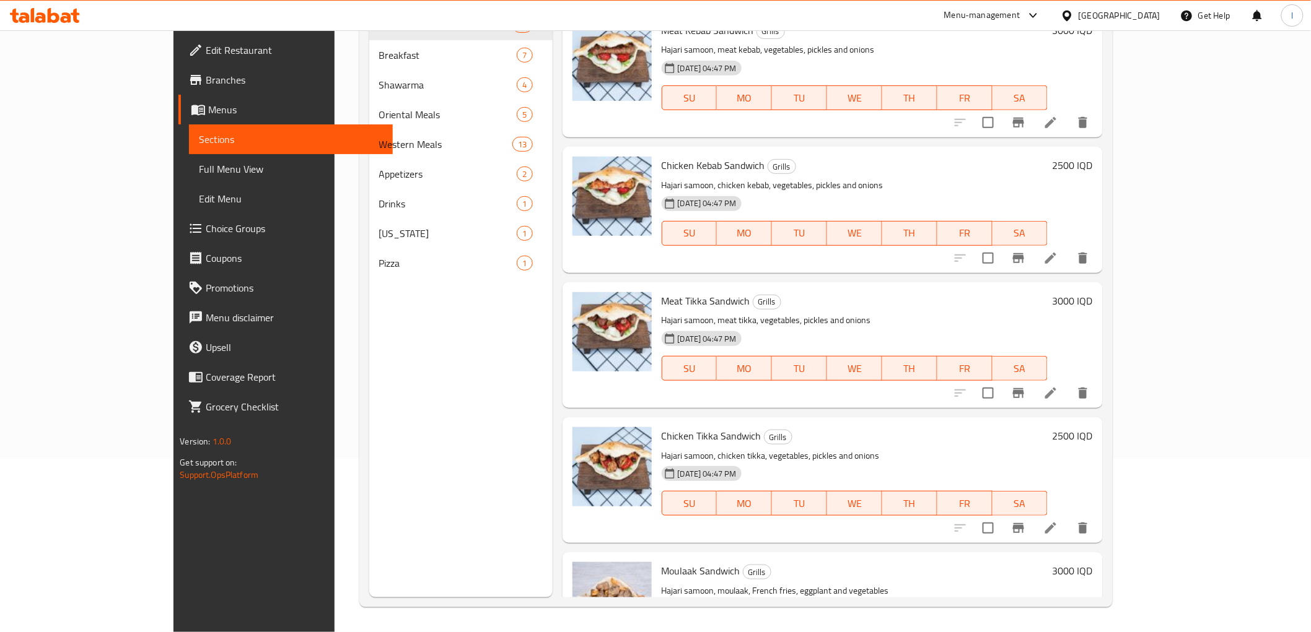
scroll to position [886, 0]
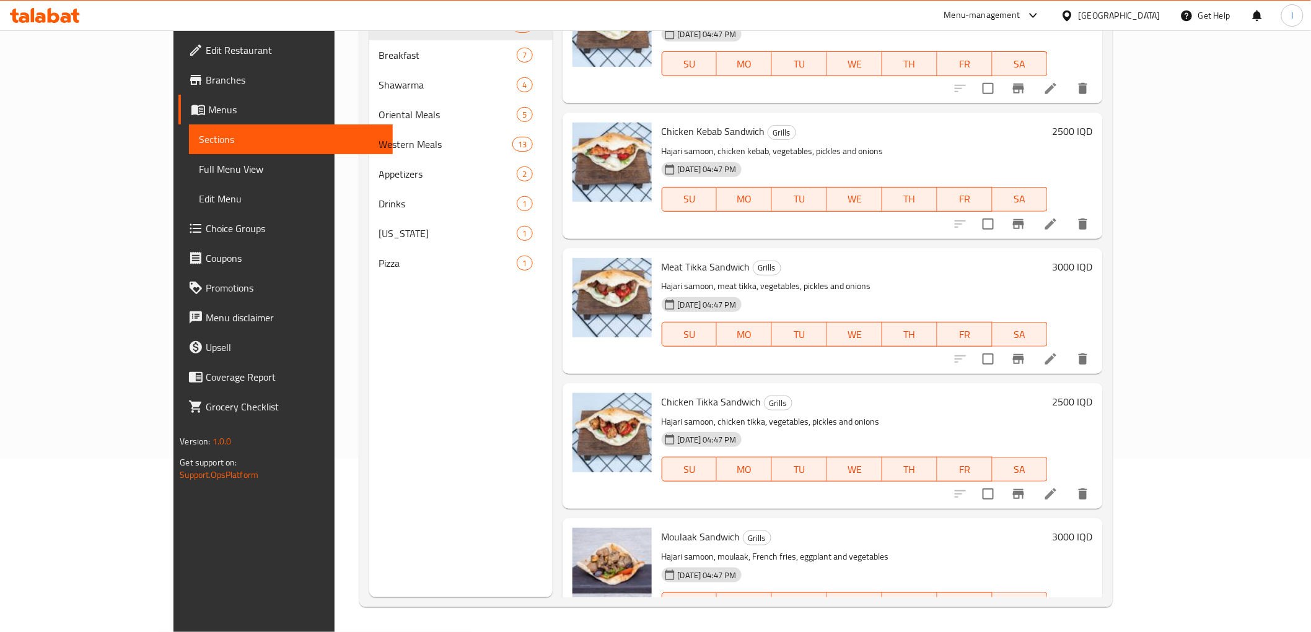
click at [369, 535] on div "Menu sections Grills 11 Breakfast 7 Shawarma 4 Oriental Meals 5 Western Meals 1…" at bounding box center [460, 281] width 183 height 632
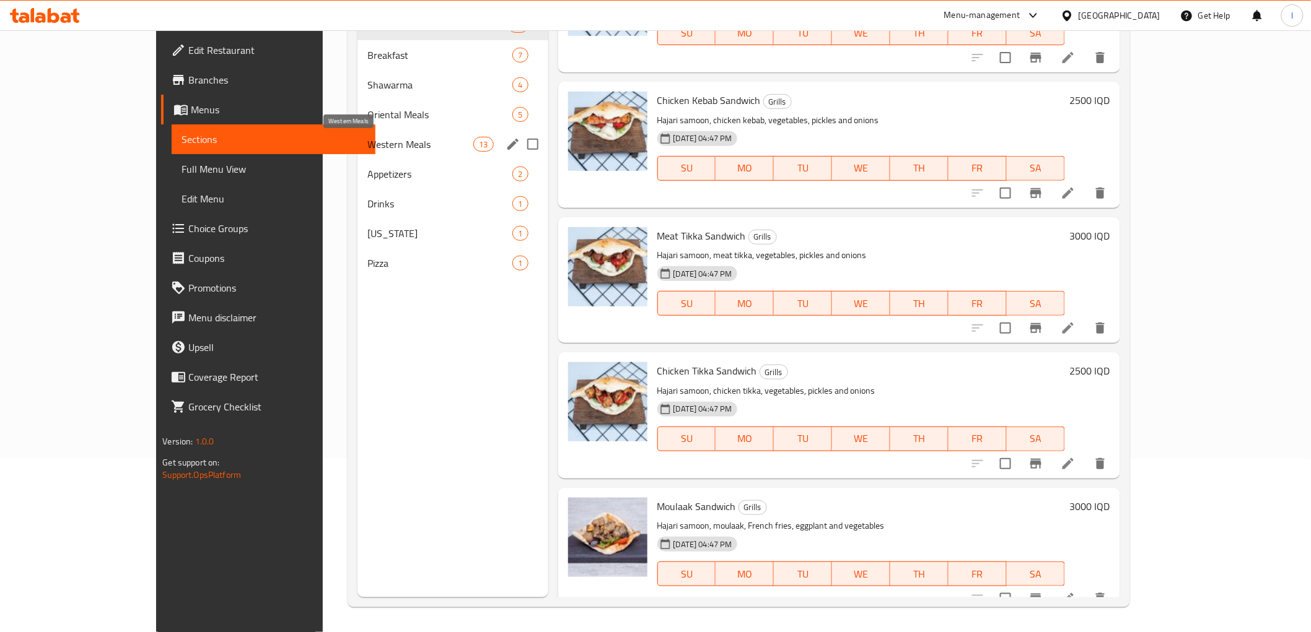
click at [367, 139] on span "Western Meals" at bounding box center [420, 144] width 106 height 15
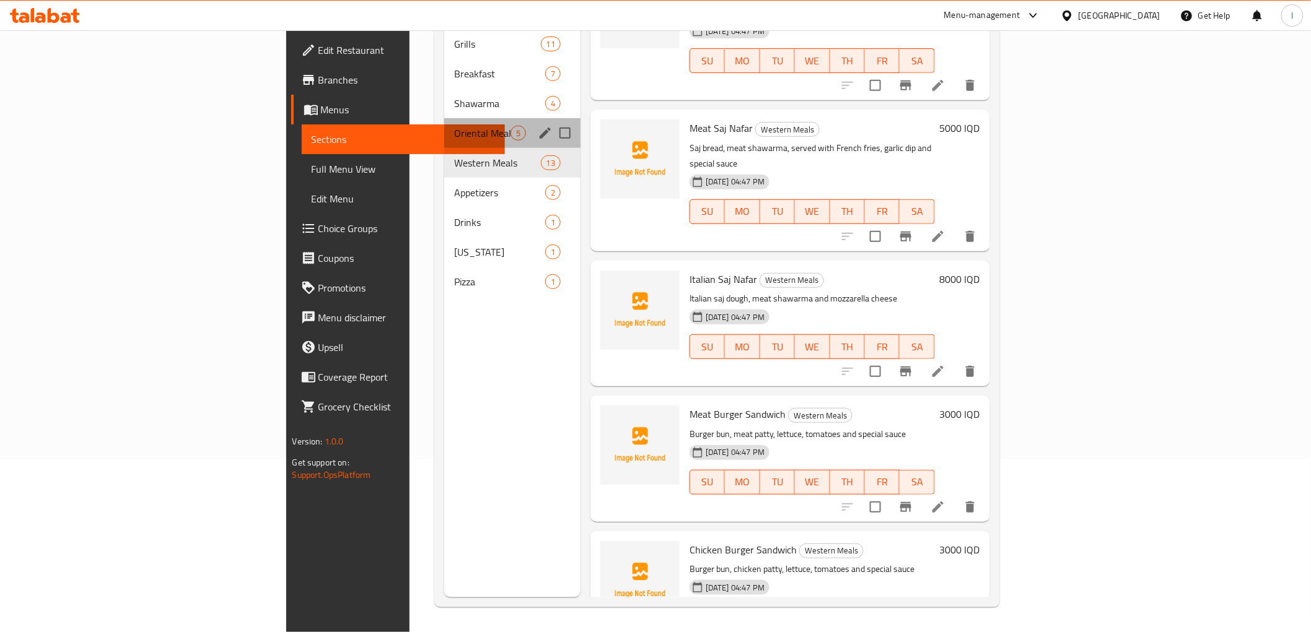
click at [444, 124] on div "Oriental Meals 5" at bounding box center [512, 133] width 136 height 30
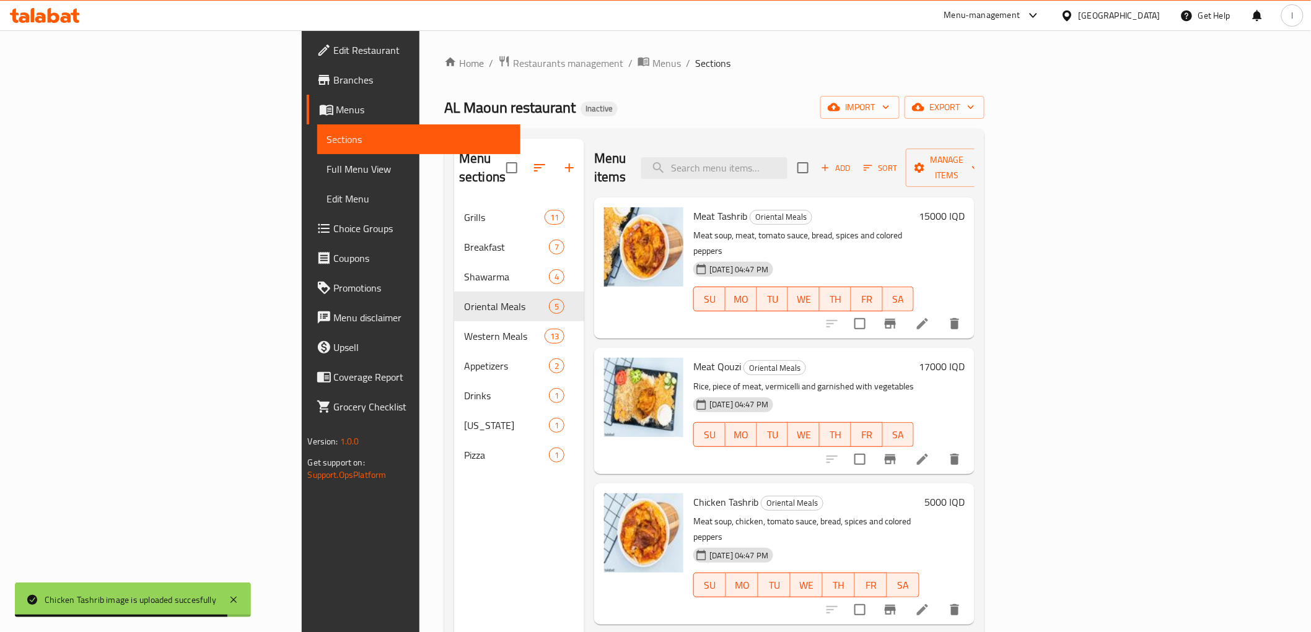
click at [454, 525] on div "Menu sections Grills 11 Breakfast 7 Shawarma 4 Oriental Meals 5 Western Meals 1…" at bounding box center [519, 455] width 130 height 632
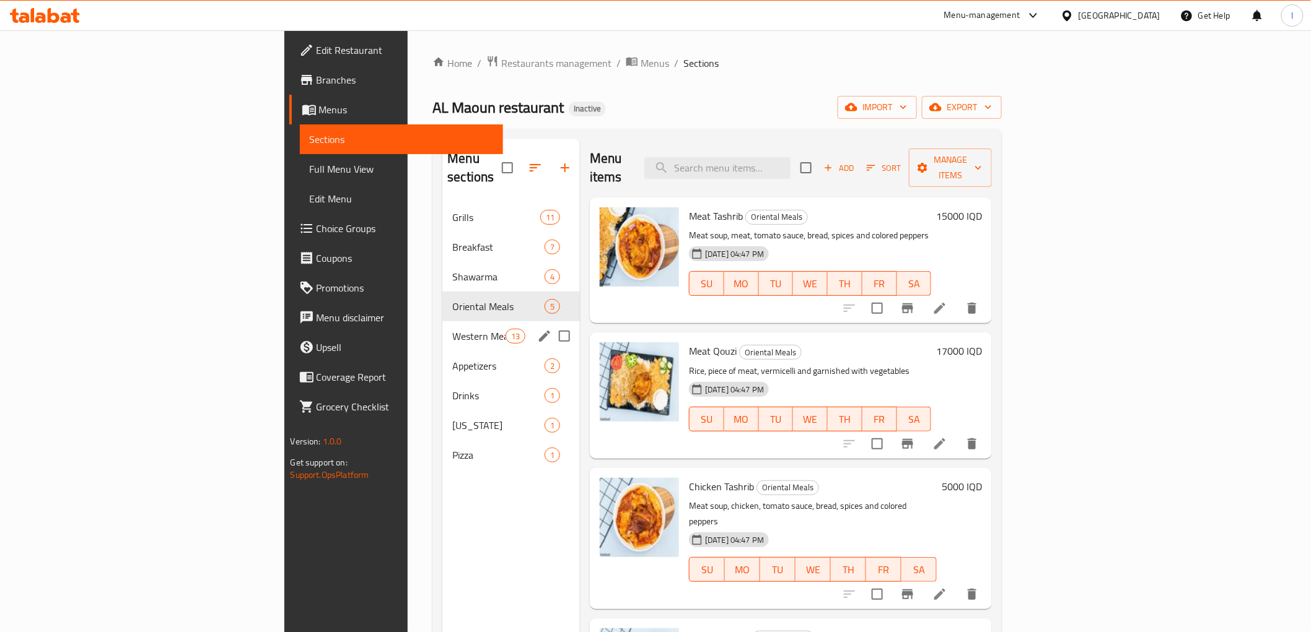
click at [442, 325] on div "Western Meals 13" at bounding box center [511, 336] width 138 height 30
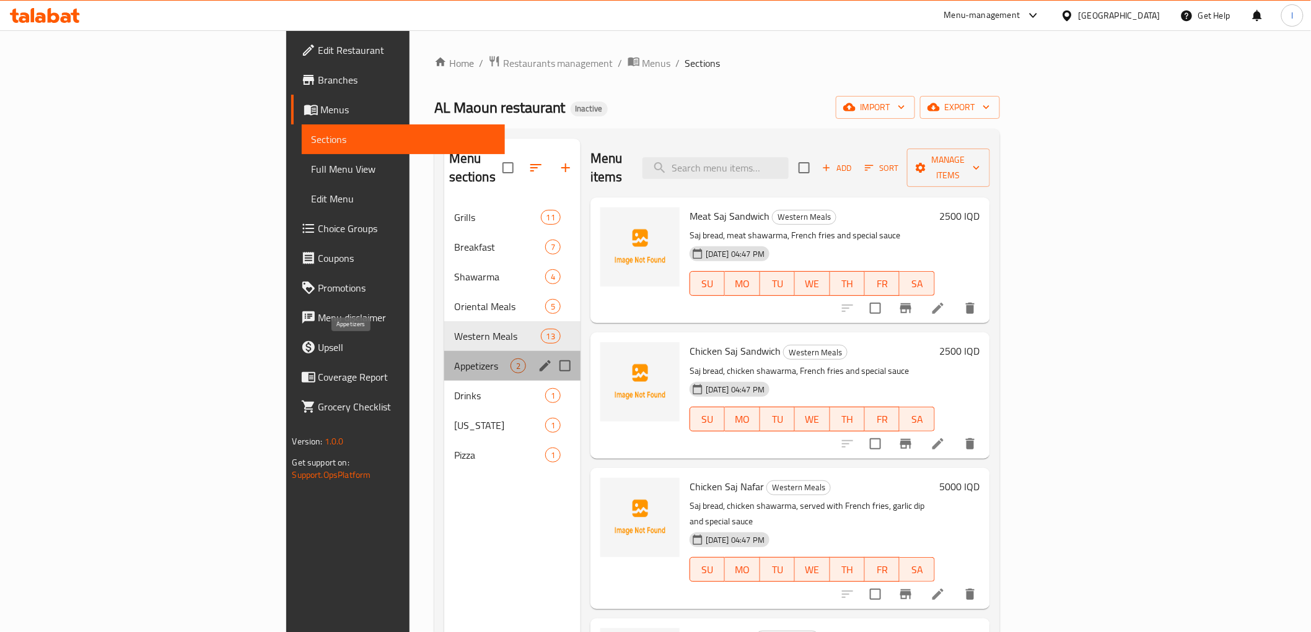
click at [454, 359] on span "Appetizers" at bounding box center [482, 366] width 56 height 15
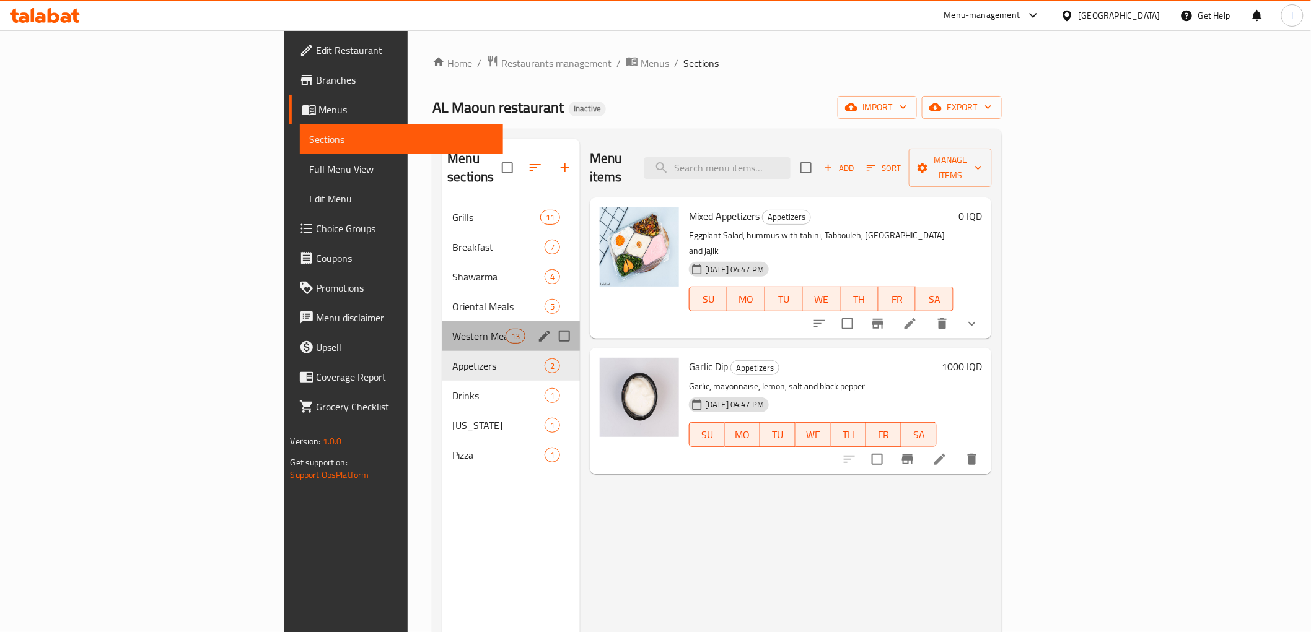
click at [442, 327] on div "Western Meals 13" at bounding box center [511, 336] width 138 height 30
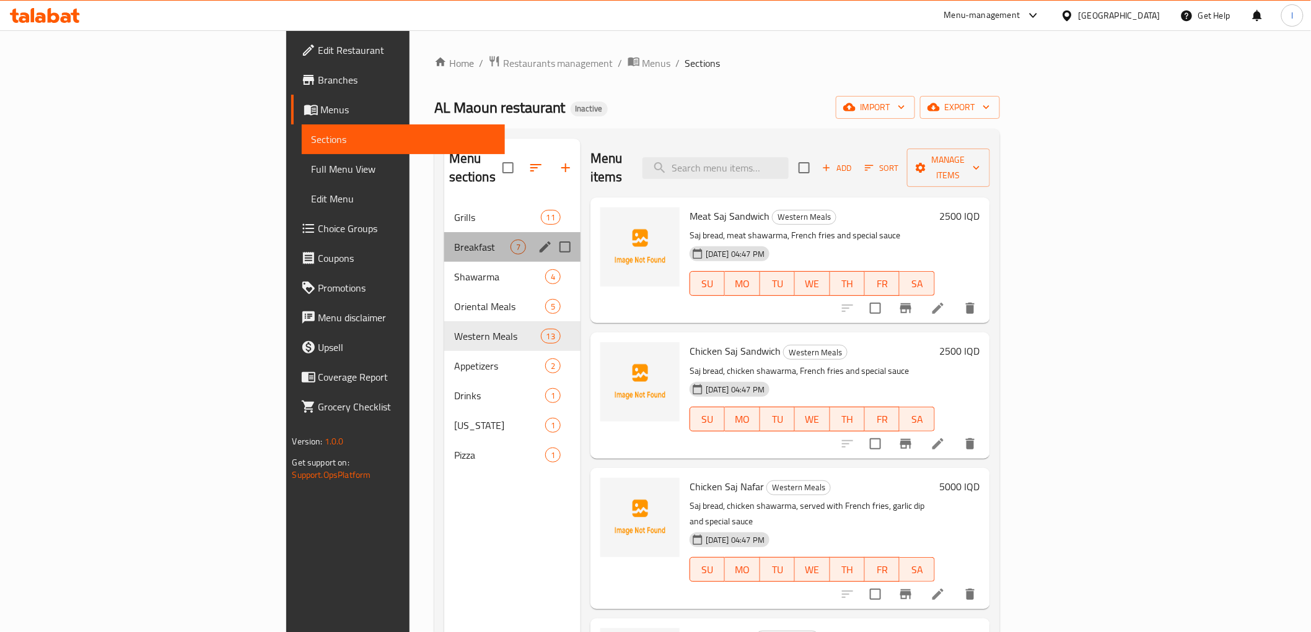
click at [444, 240] on div "Breakfast 7" at bounding box center [512, 247] width 136 height 30
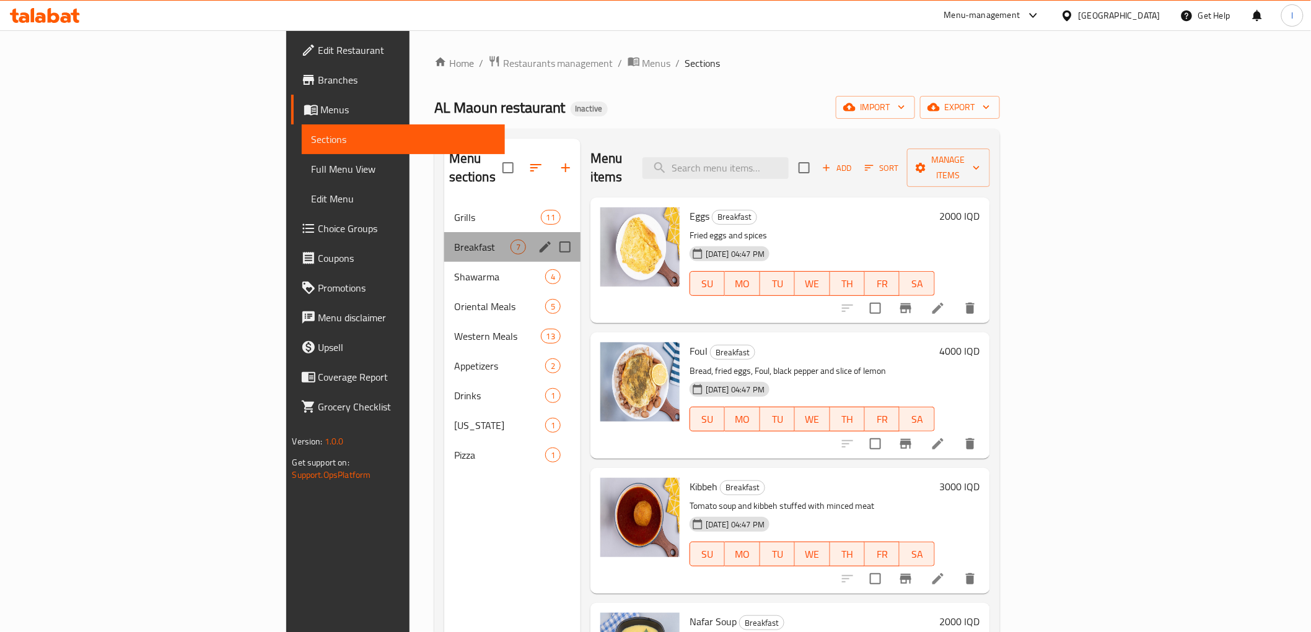
click at [444, 232] on div "Breakfast 7" at bounding box center [512, 247] width 136 height 30
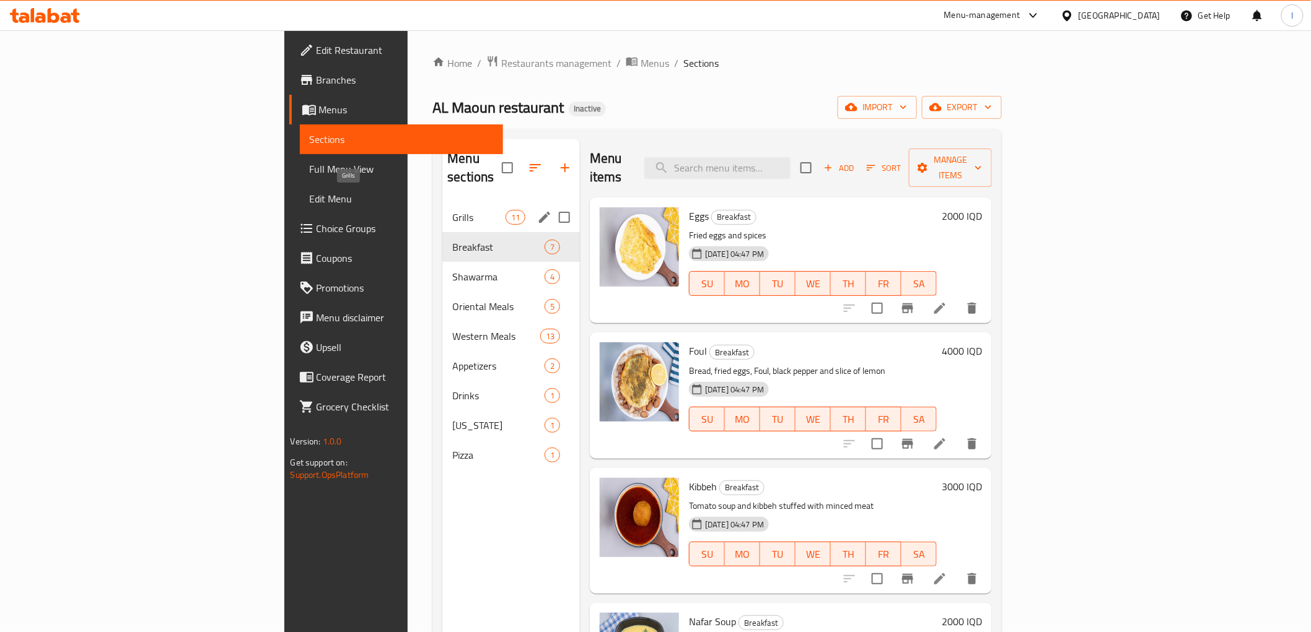
click at [452, 210] on span "Grills" at bounding box center [478, 217] width 53 height 15
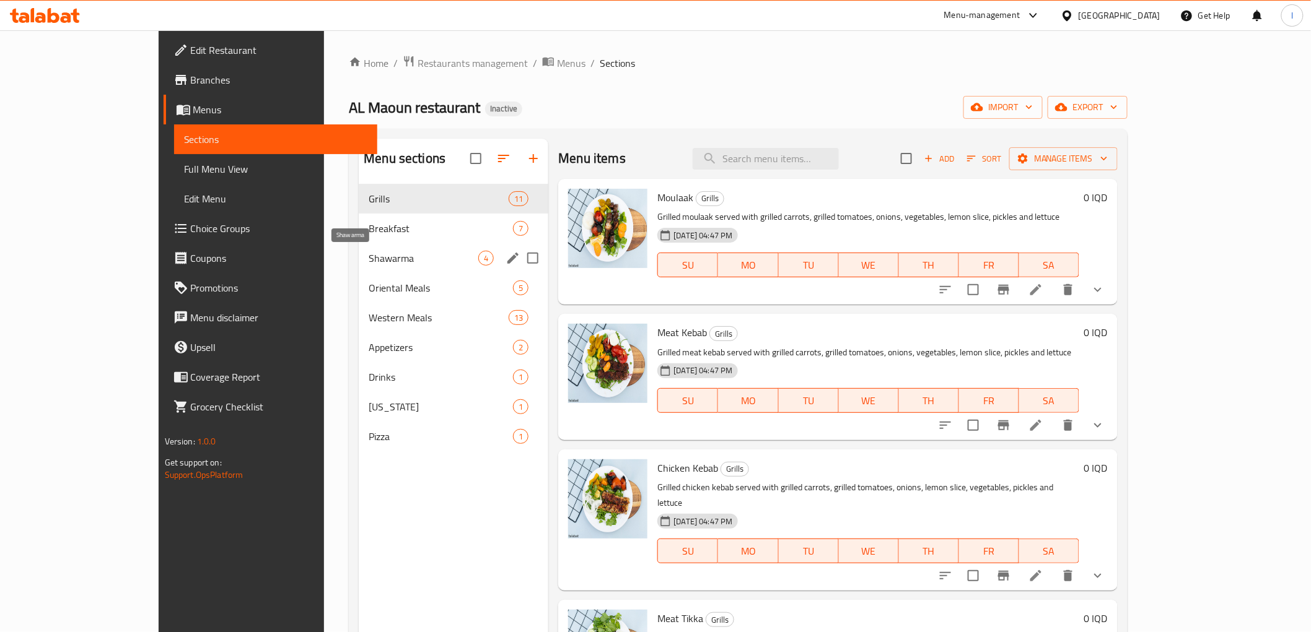
click at [369, 265] on span "Shawarma" at bounding box center [424, 258] width 110 height 15
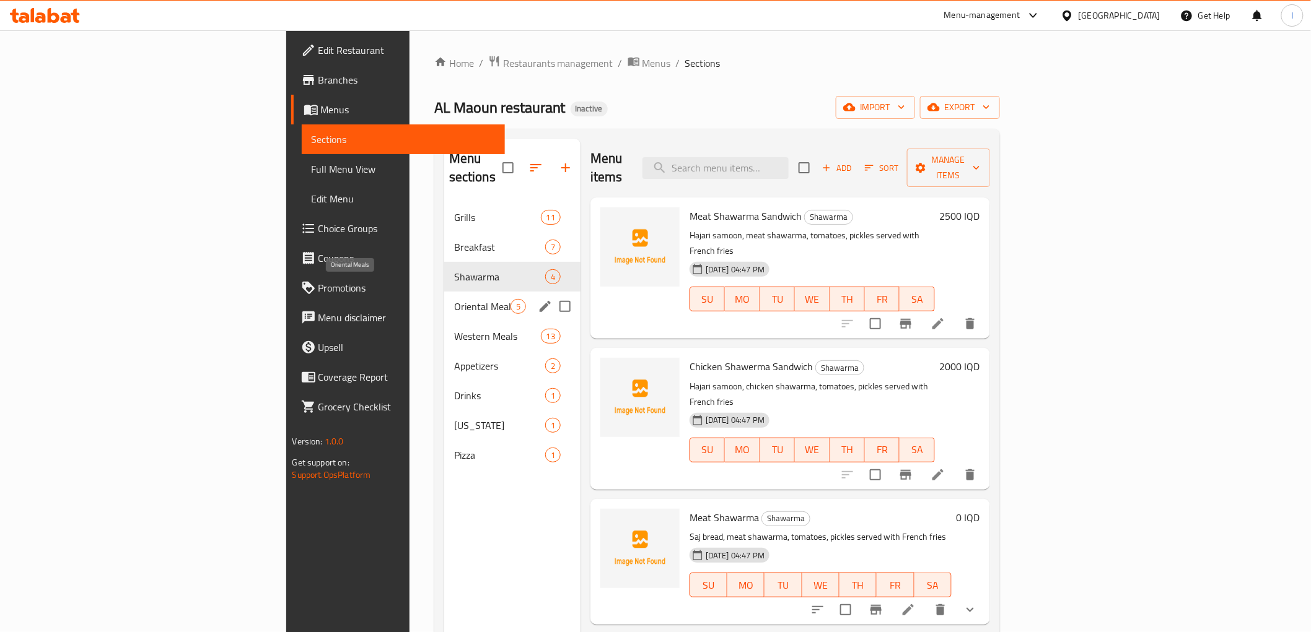
click at [454, 299] on span "Oriental Meals" at bounding box center [482, 306] width 56 height 15
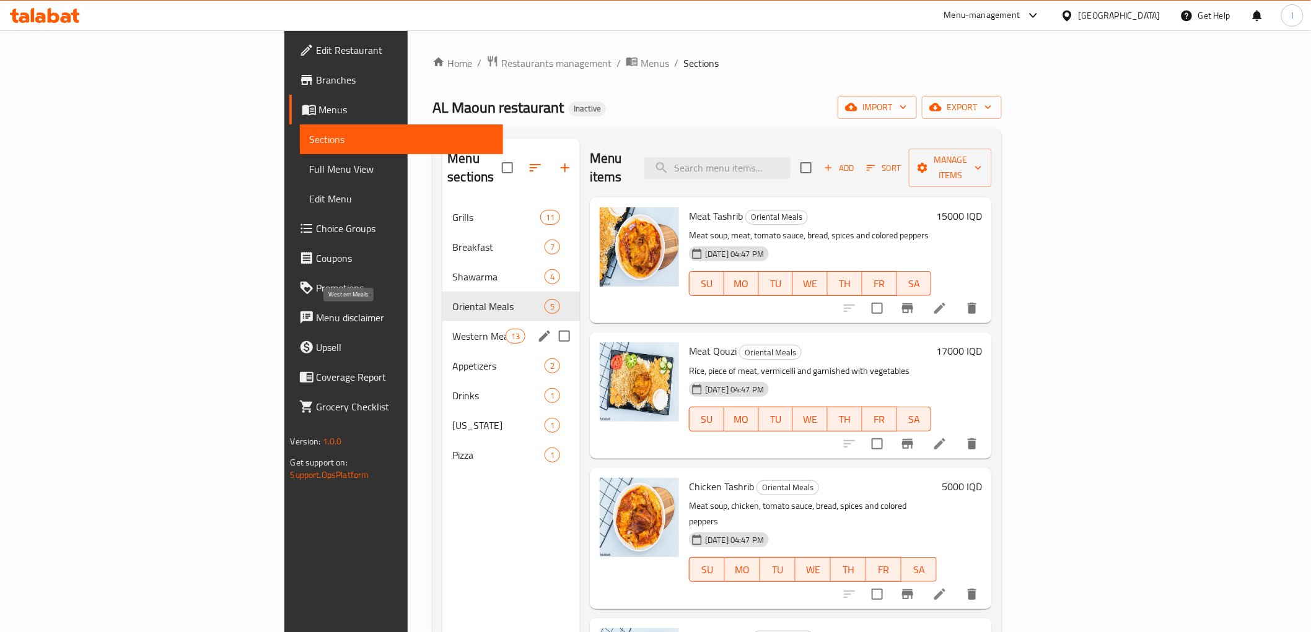
click at [452, 329] on span "Western Meals" at bounding box center [478, 336] width 53 height 15
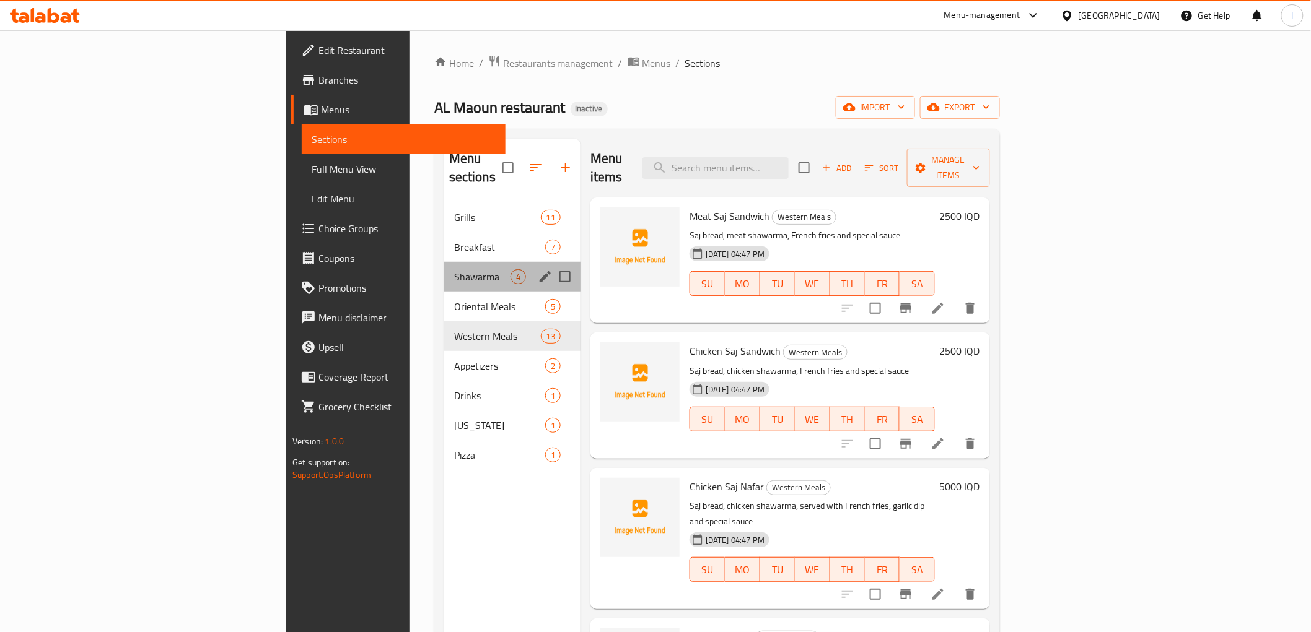
click at [444, 267] on div "Shawarma 4" at bounding box center [512, 277] width 136 height 30
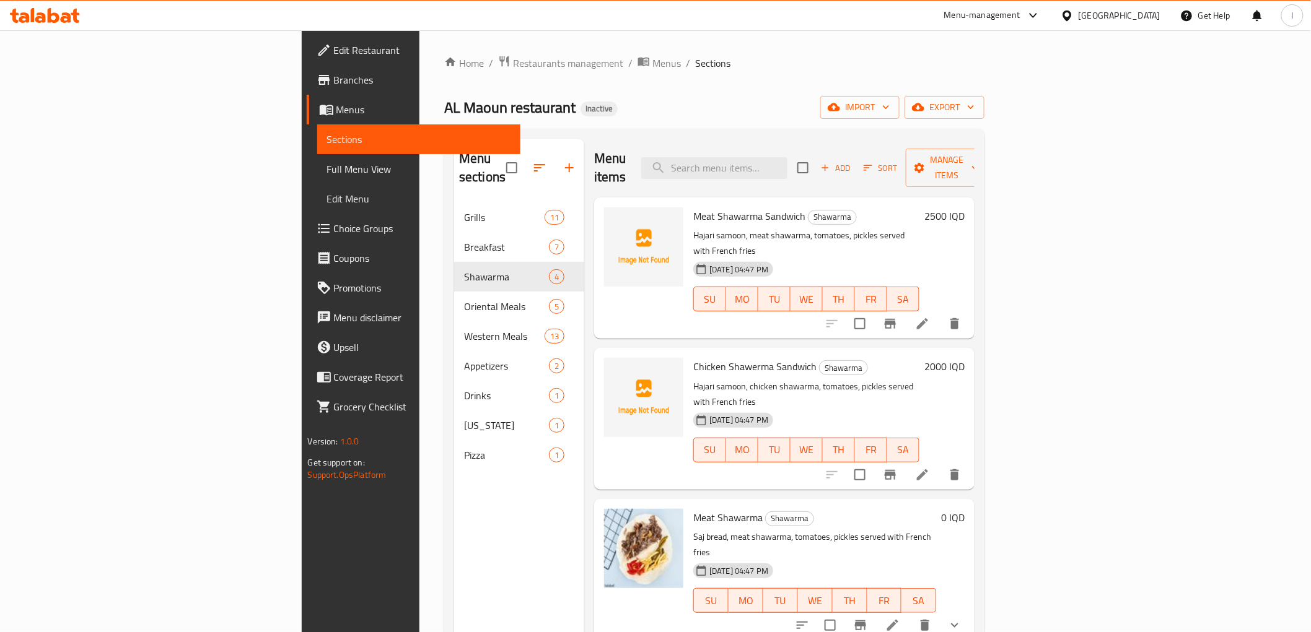
click at [693, 357] on span "Chicken Shawerma Sandwich" at bounding box center [754, 366] width 123 height 19
copy h6 "Chicken Shawerma Sandwich"
click at [693, 207] on span "Meat Shawarma Sandwich" at bounding box center [749, 216] width 112 height 19
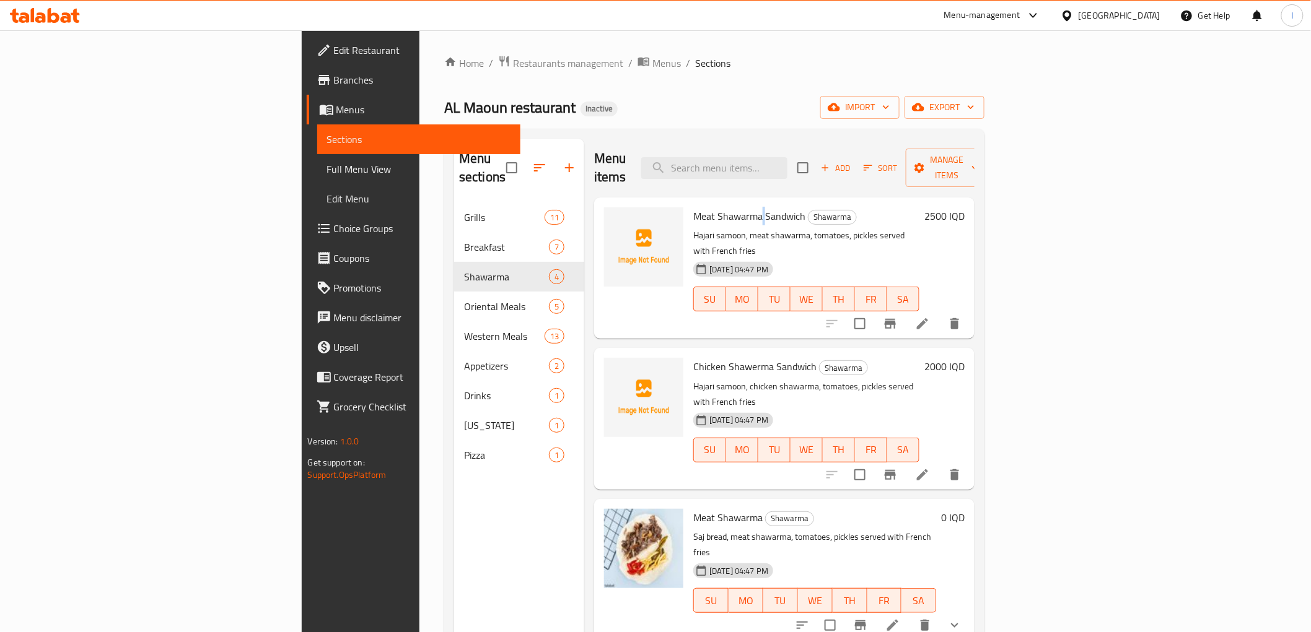
click at [693, 207] on span "Meat Shawarma Sandwich" at bounding box center [749, 216] width 112 height 19
copy h6 "Meat Shawarma Sandwich"
click at [454, 508] on div "Menu sections Grills 11 Breakfast 7 Shawarma 4 Oriental Meals 5 Western Meals 1…" at bounding box center [519, 455] width 130 height 632
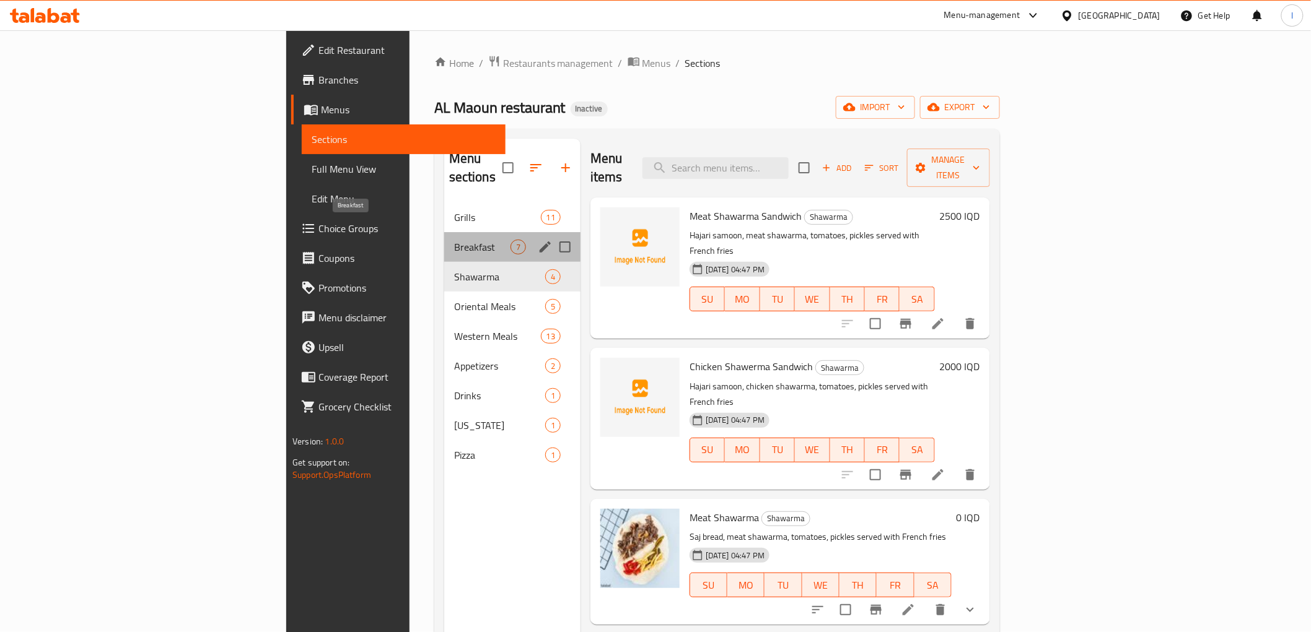
click at [454, 240] on span "Breakfast" at bounding box center [482, 247] width 56 height 15
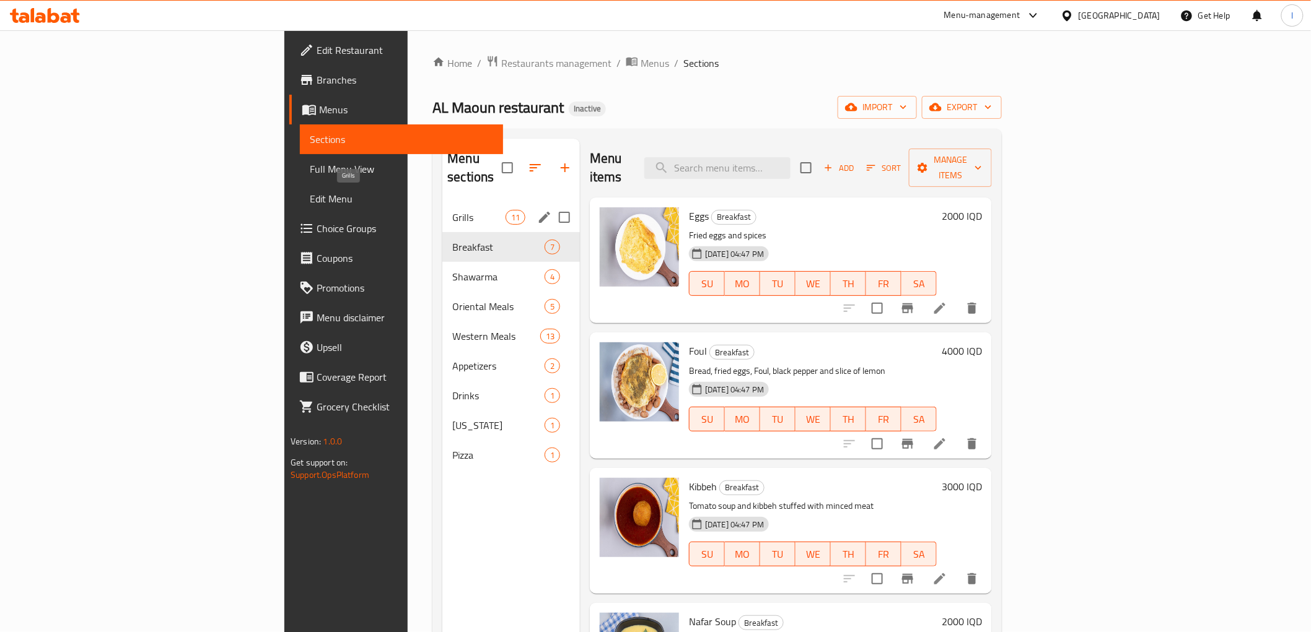
click at [452, 210] on span "Grills" at bounding box center [478, 217] width 53 height 15
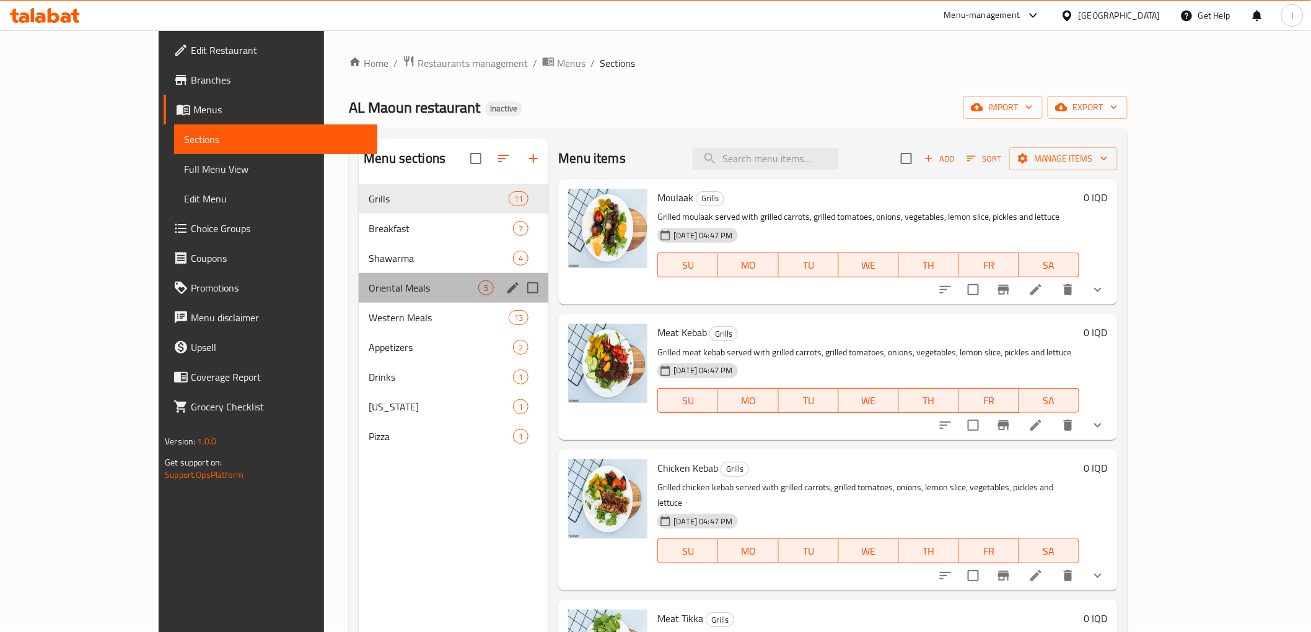
click at [359, 276] on div "Oriental Meals 5" at bounding box center [454, 288] width 190 height 30
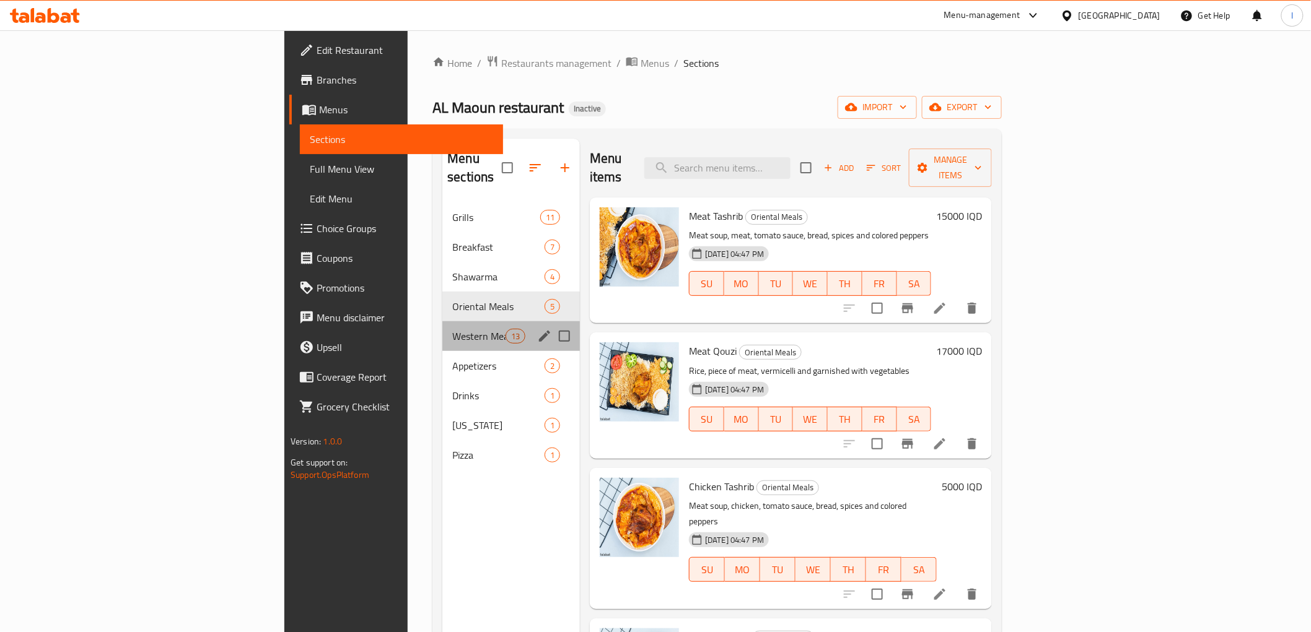
click at [442, 321] on div "Western Meals 13" at bounding box center [511, 336] width 138 height 30
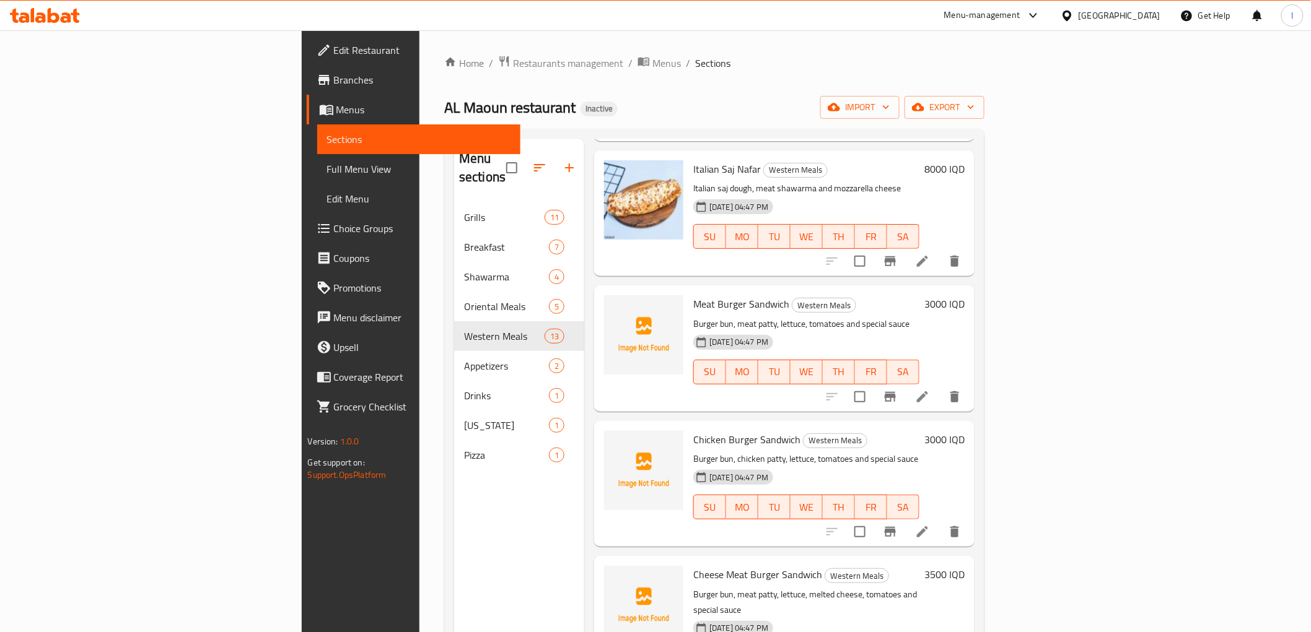
scroll to position [688, 0]
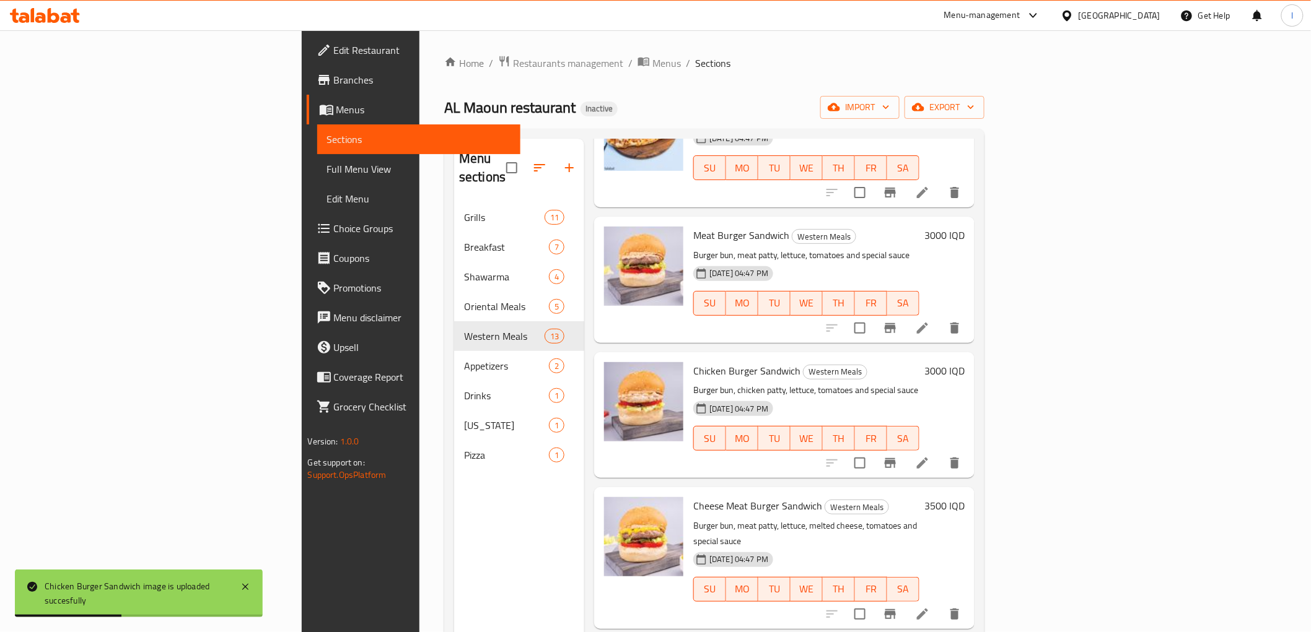
click at [454, 545] on div "Menu sections Grills 11 Breakfast 7 Shawarma 4 Oriental Meals 5 Western Meals 1…" at bounding box center [519, 455] width 130 height 632
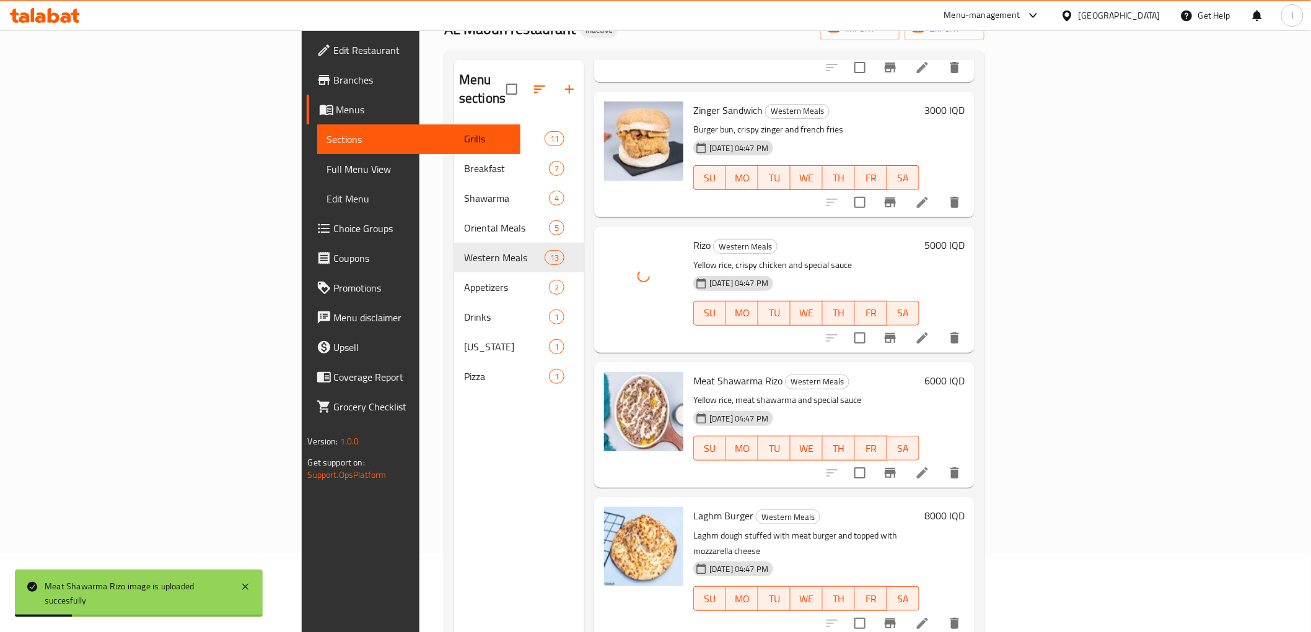
scroll to position [173, 0]
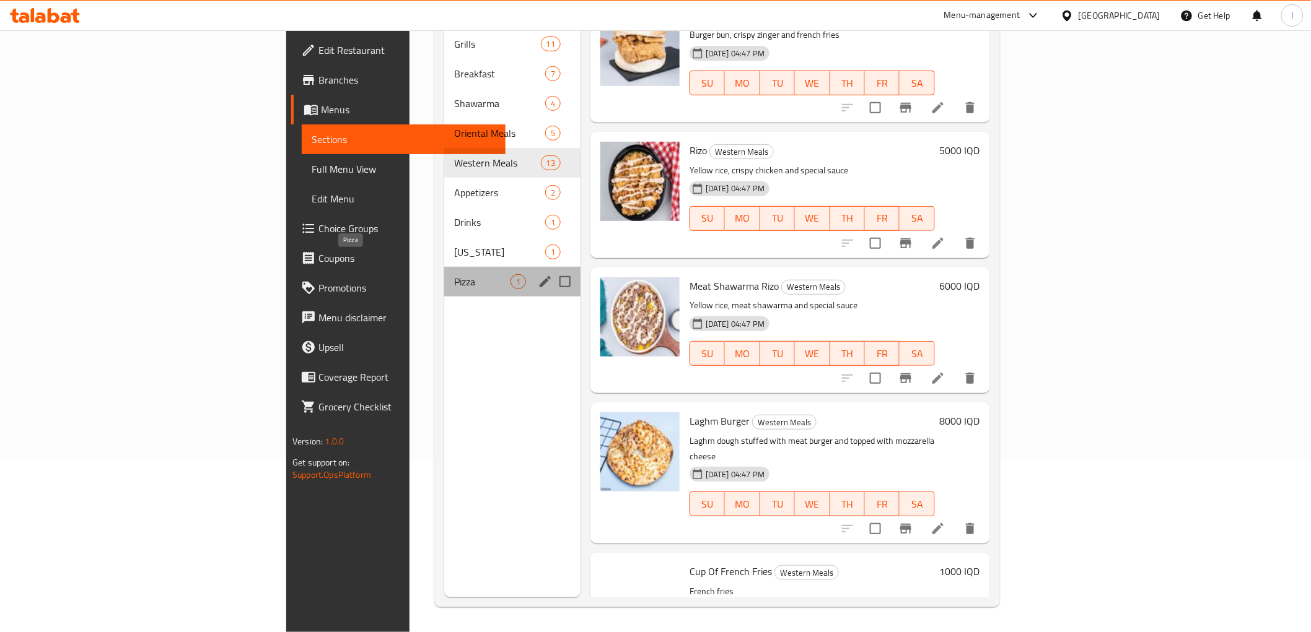
click at [454, 274] on span "Pizza" at bounding box center [482, 281] width 56 height 15
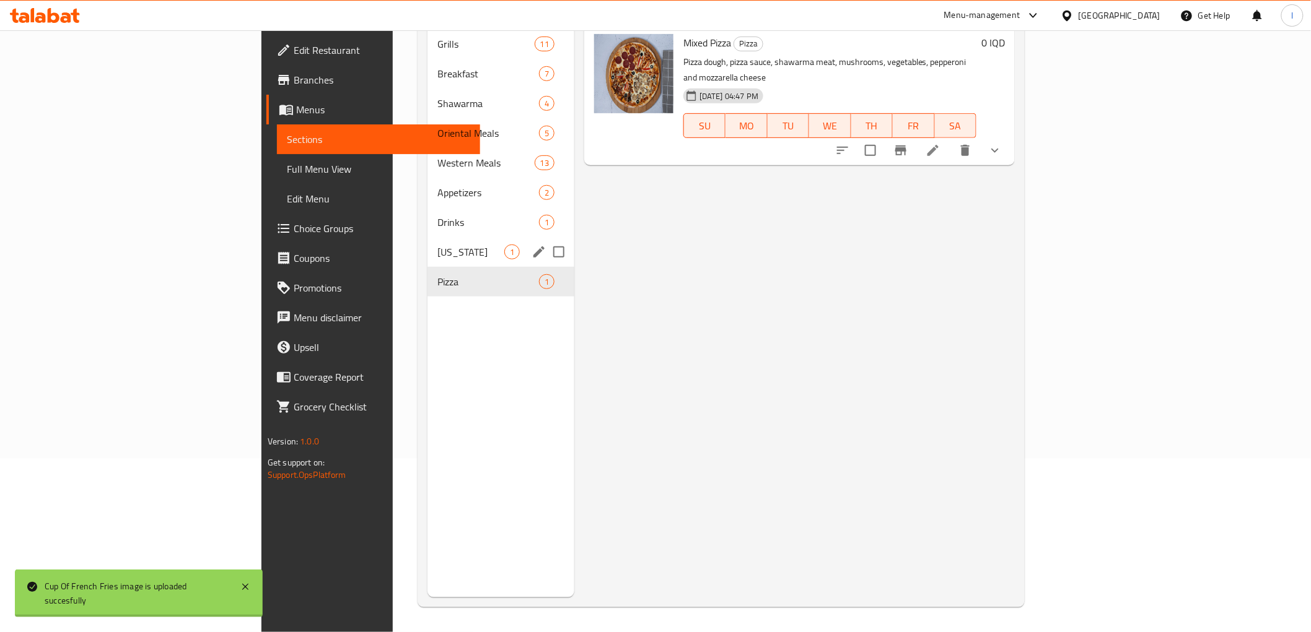
click at [427, 237] on div "Kentucky 1" at bounding box center [500, 252] width 147 height 30
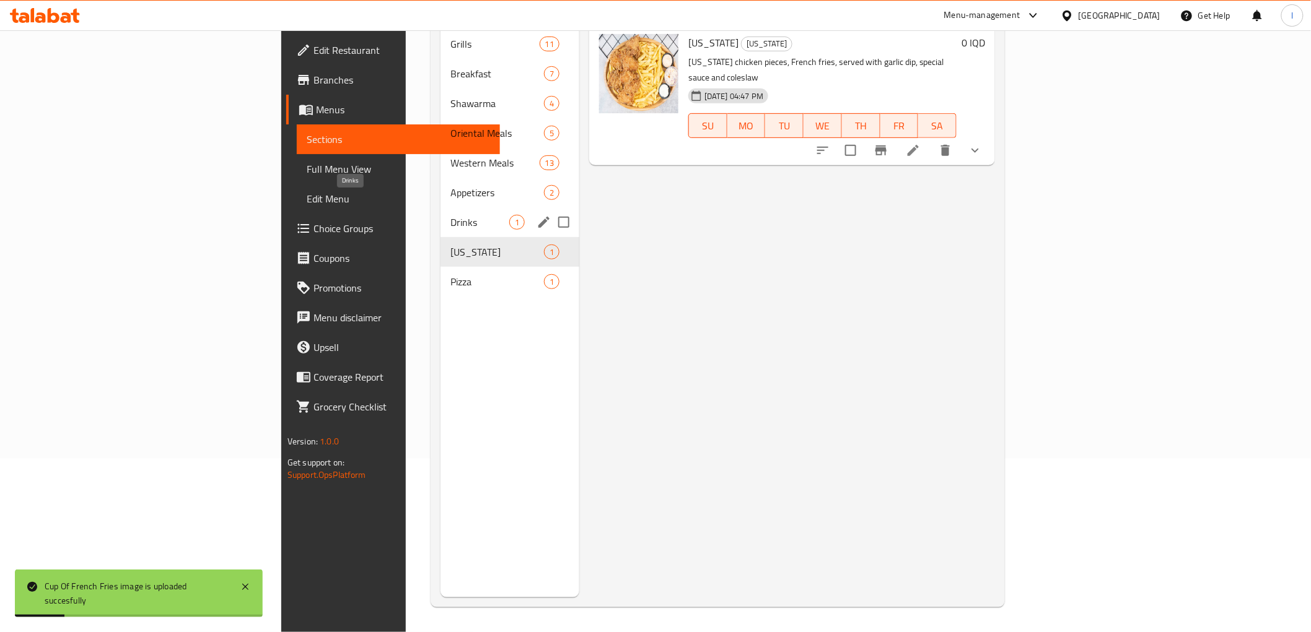
click at [450, 215] on span "Drinks" at bounding box center [479, 222] width 59 height 15
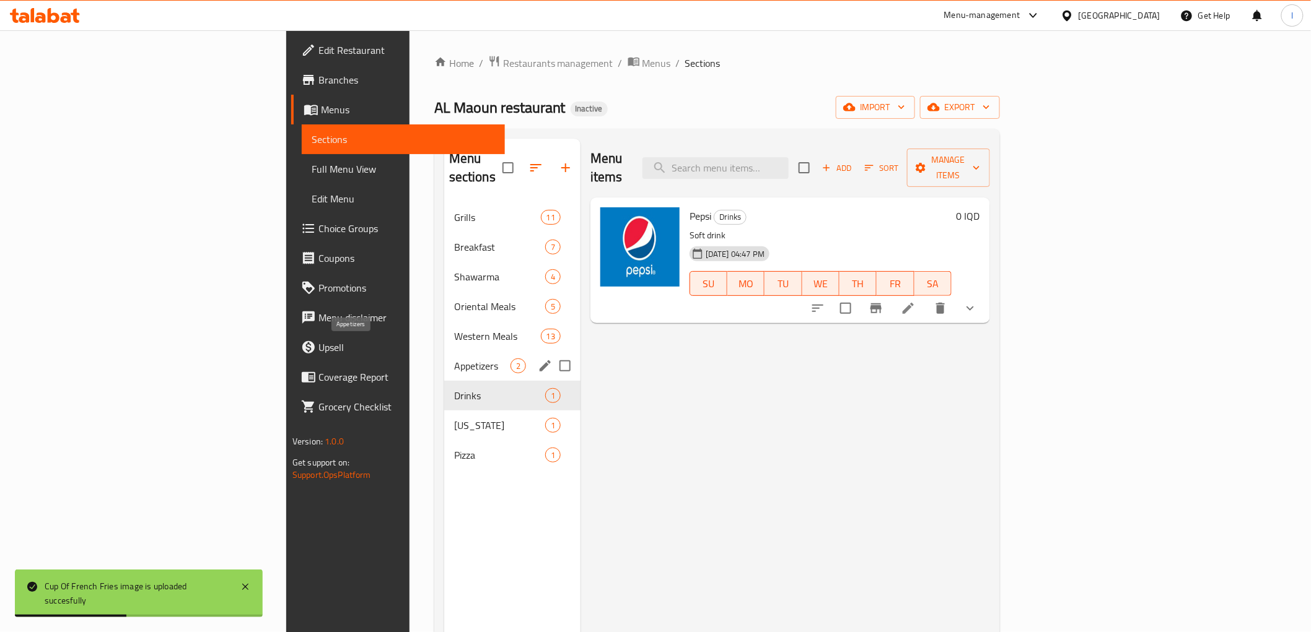
click at [454, 359] on span "Appetizers" at bounding box center [482, 366] width 56 height 15
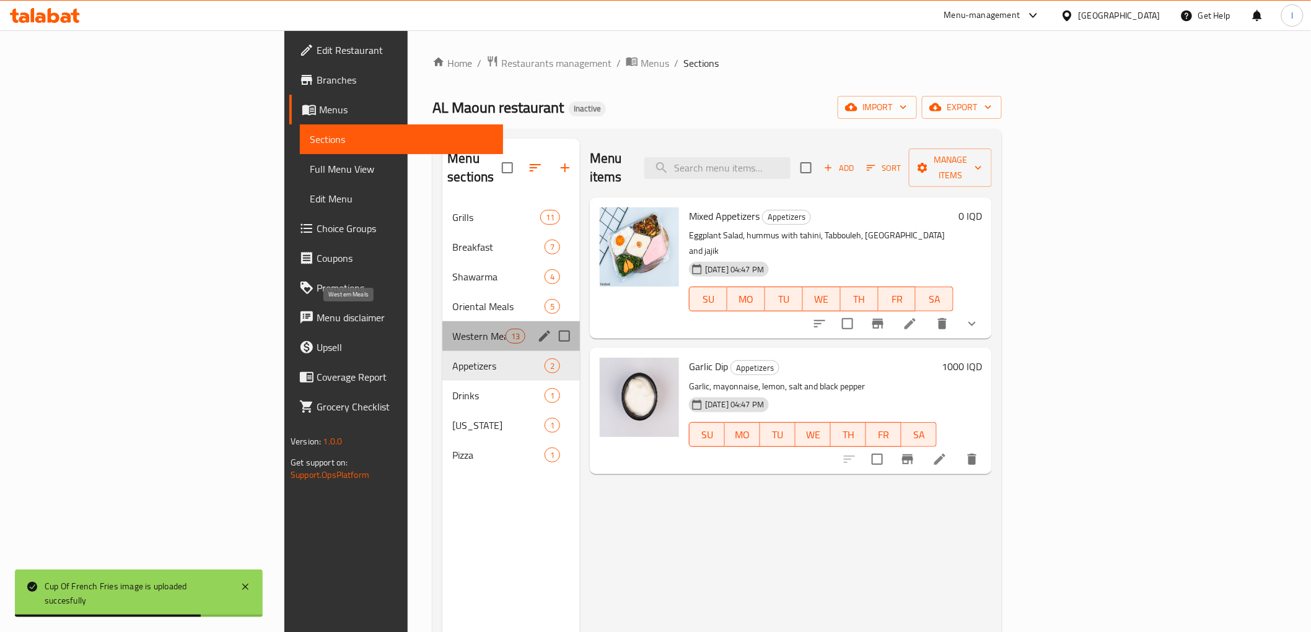
click at [452, 329] on span "Western Meals" at bounding box center [478, 336] width 53 height 15
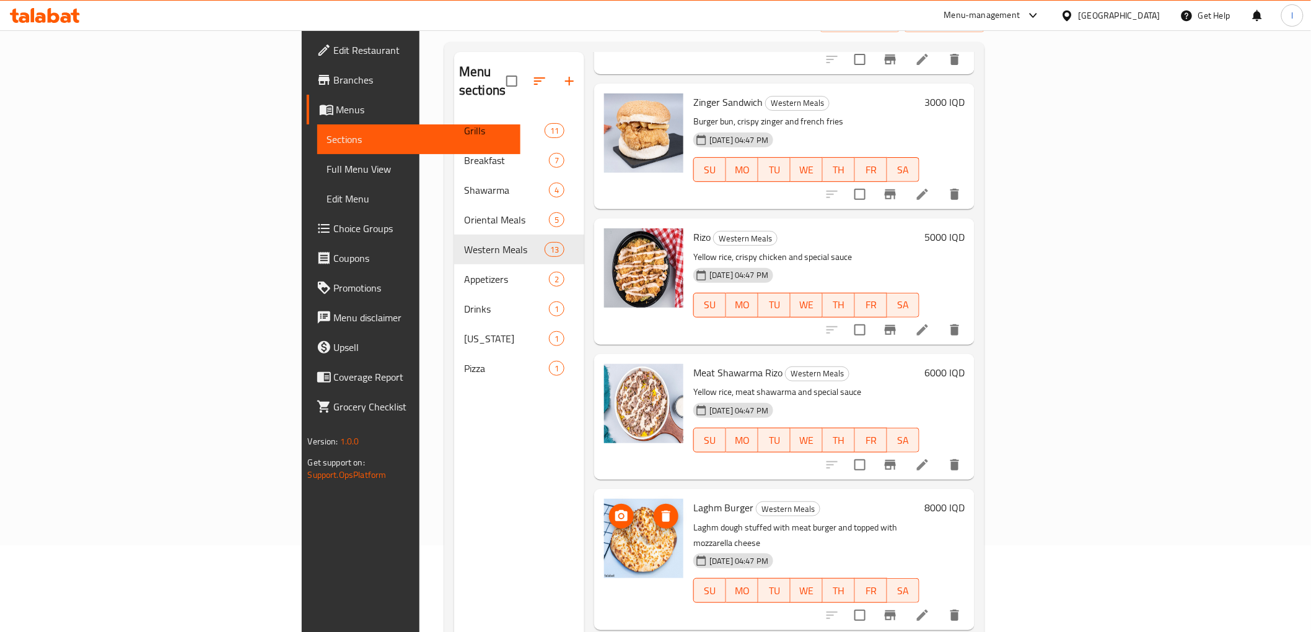
scroll to position [173, 0]
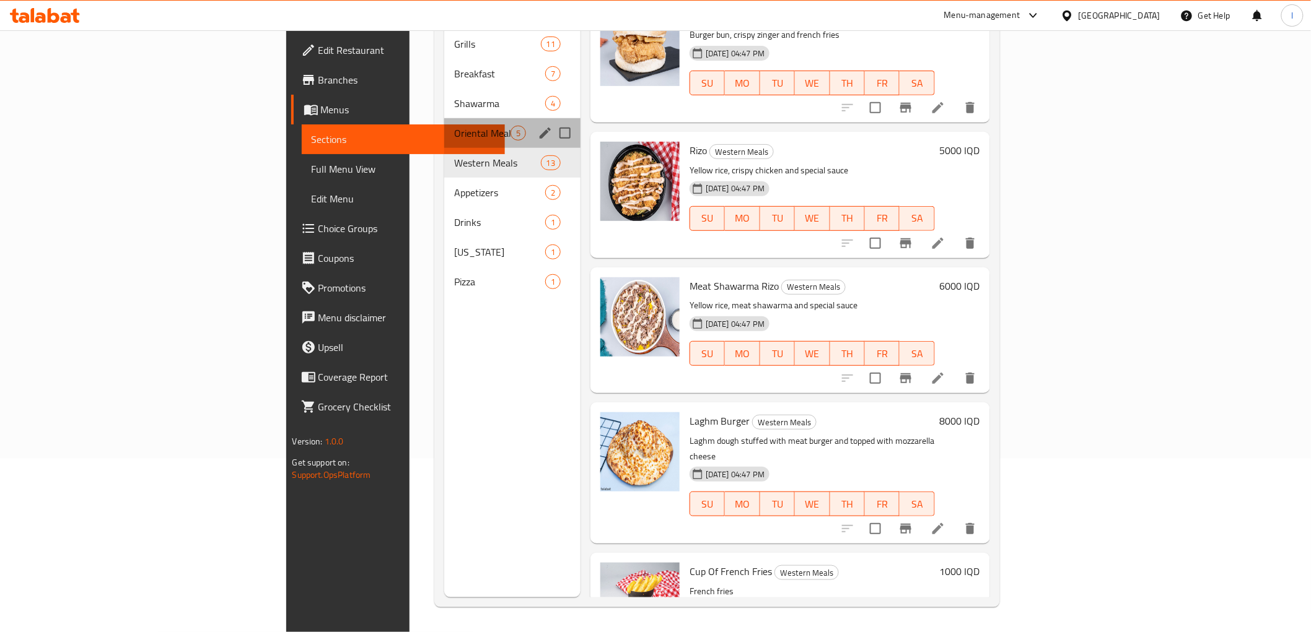
click at [444, 126] on div "Oriental Meals 5" at bounding box center [512, 133] width 136 height 30
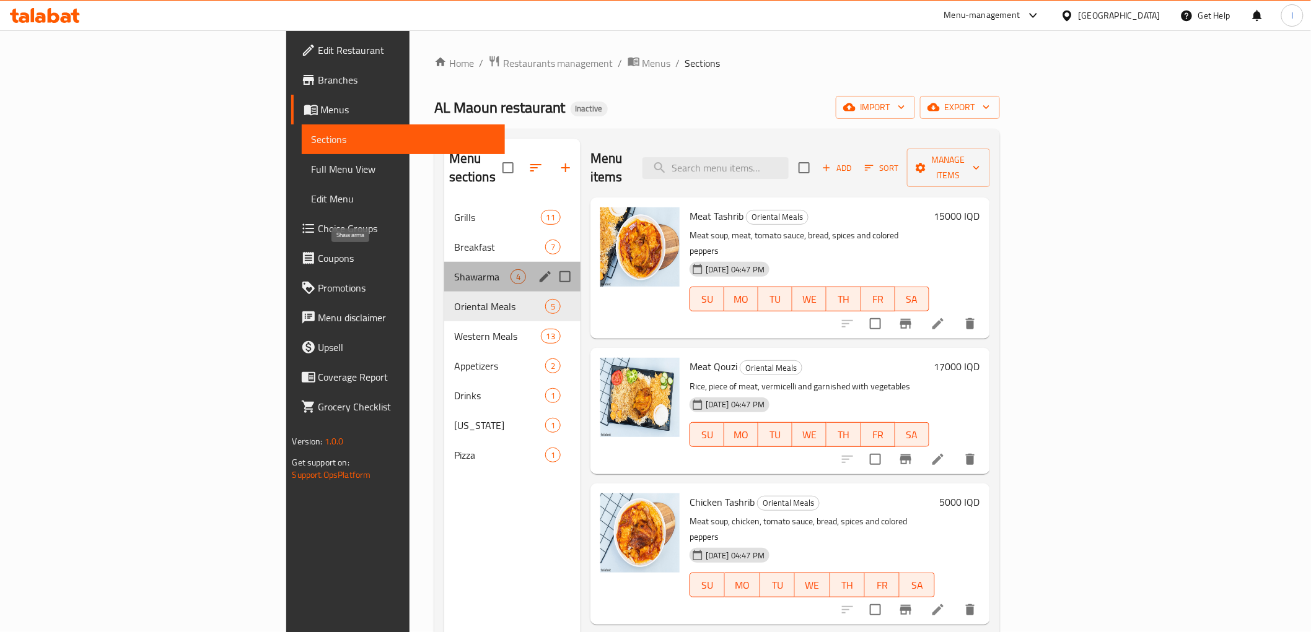
click at [454, 269] on span "Shawarma" at bounding box center [482, 276] width 56 height 15
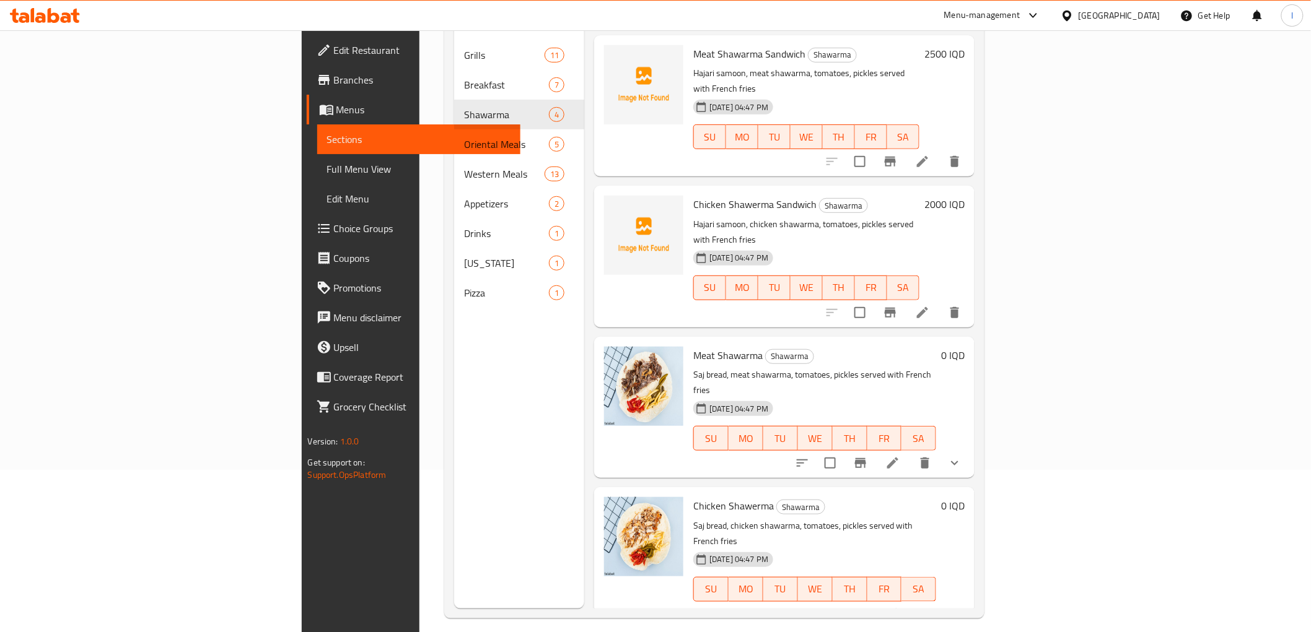
scroll to position [173, 0]
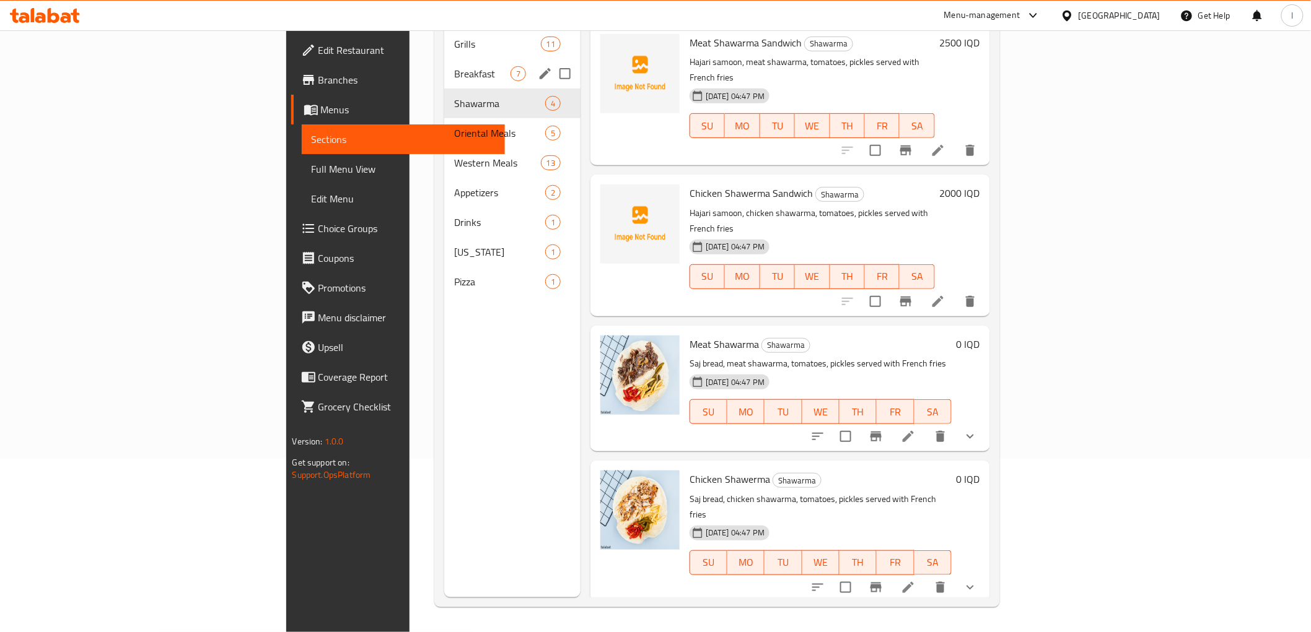
click at [444, 63] on div "Breakfast 7" at bounding box center [512, 74] width 136 height 30
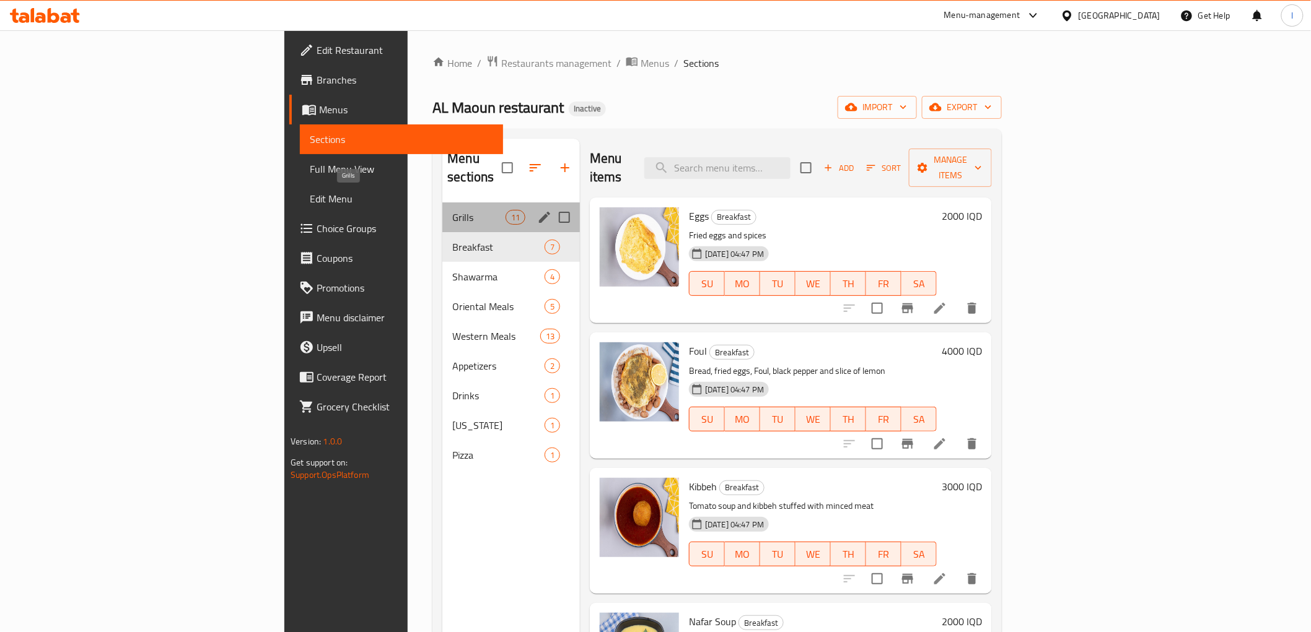
click at [452, 210] on span "Grills" at bounding box center [478, 217] width 53 height 15
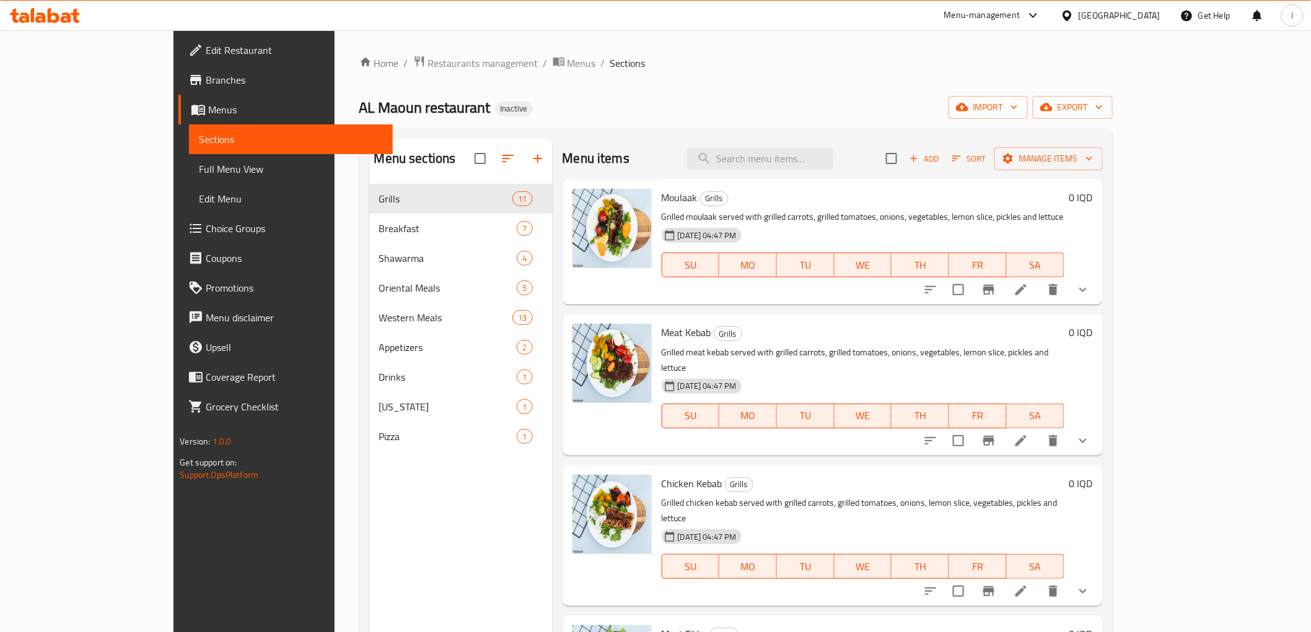
click at [189, 178] on link "Full Menu View" at bounding box center [290, 169] width 203 height 30
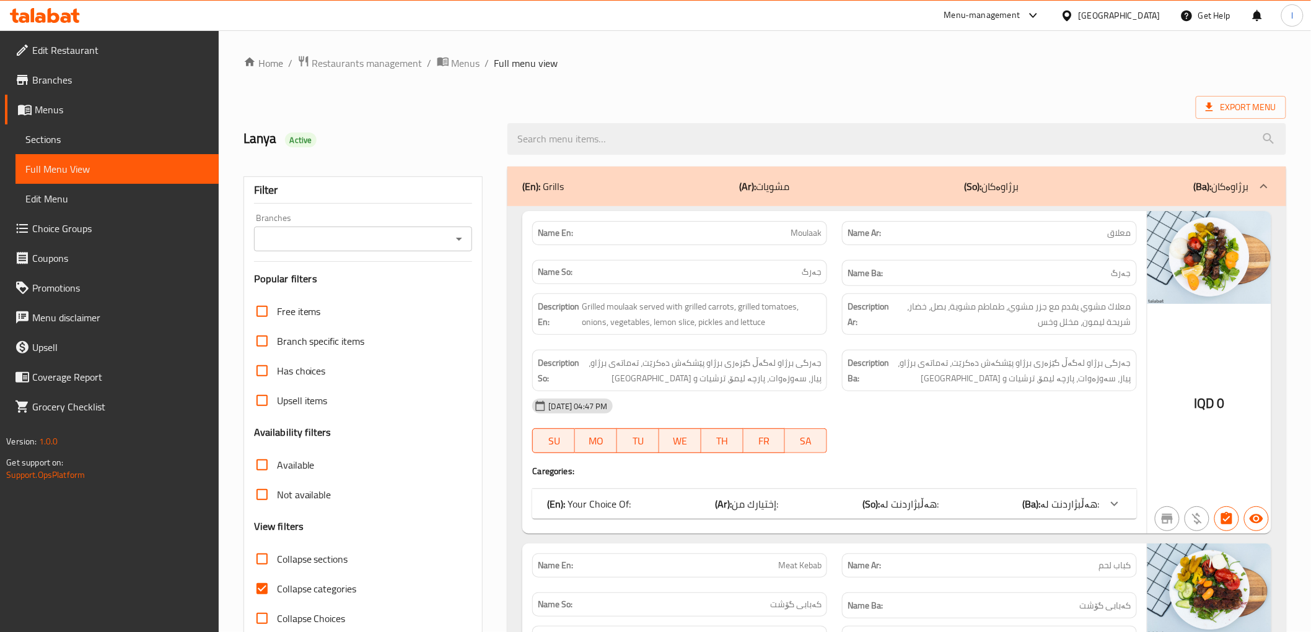
click at [388, 246] on input "Branches" at bounding box center [353, 238] width 191 height 17
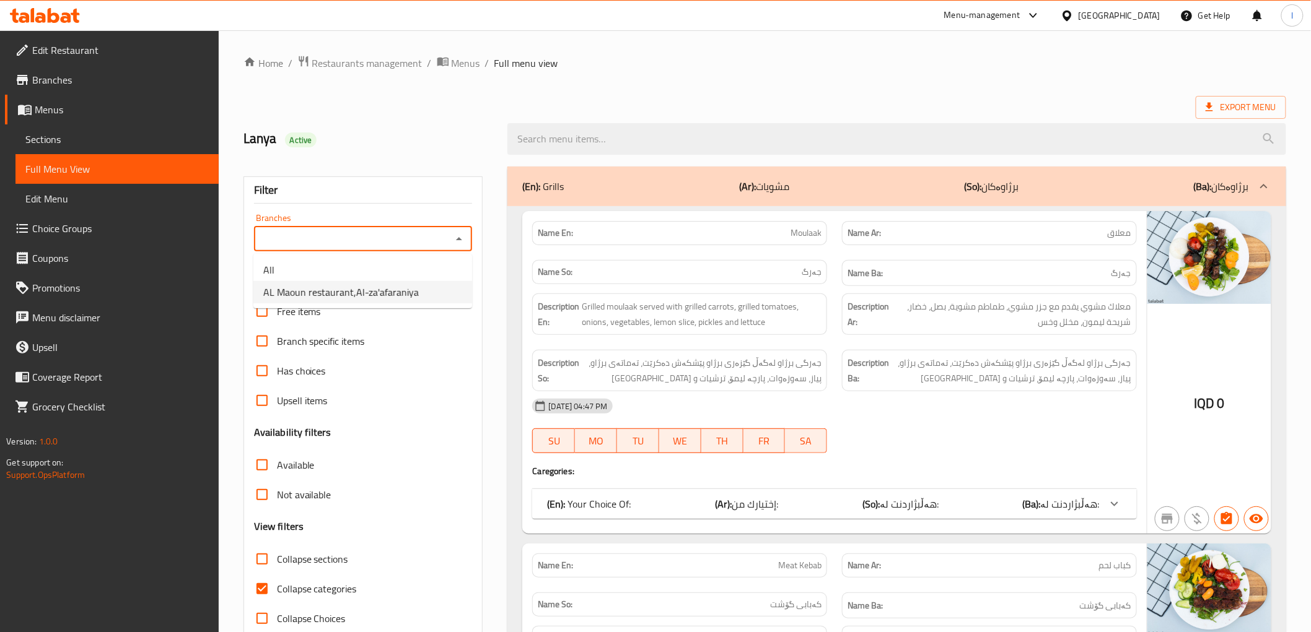
click at [360, 287] on span "AL Maoun restaurant,Al-za'afaraniya" at bounding box center [340, 292] width 155 height 15
type input "AL Maoun restaurant,Al-za'afaraniya"
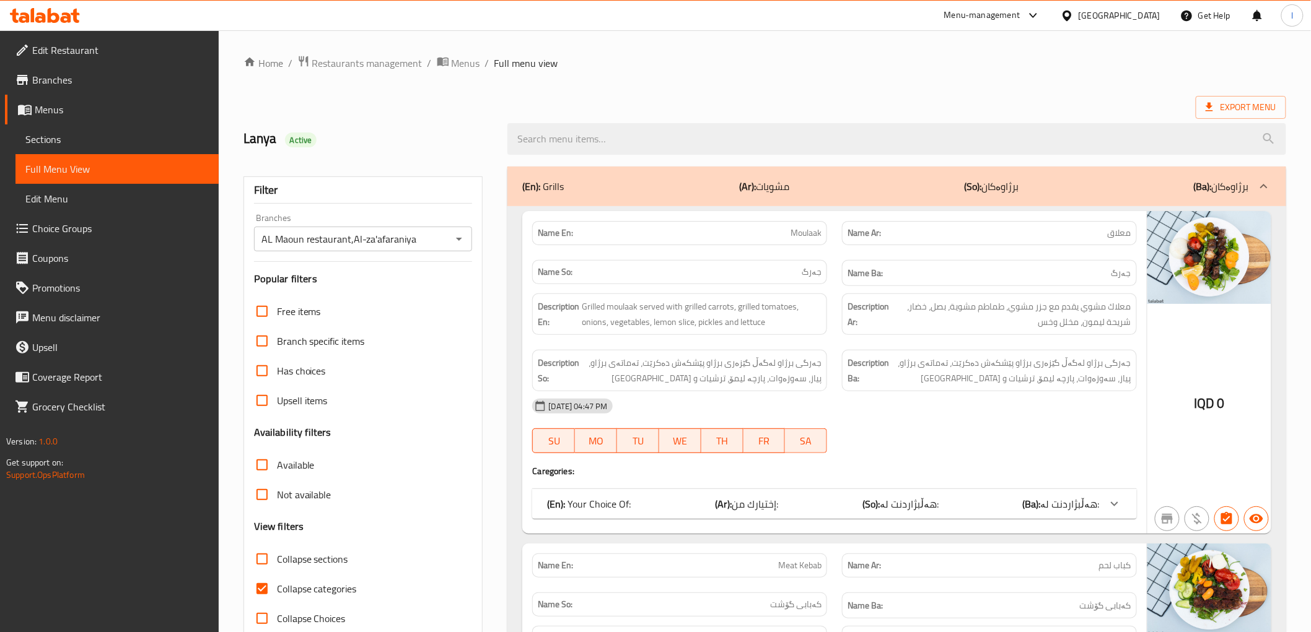
click at [291, 592] on span "Collapse categories" at bounding box center [317, 589] width 80 height 15
click at [277, 592] on input "Collapse categories" at bounding box center [262, 589] width 30 height 30
checkbox input "false"
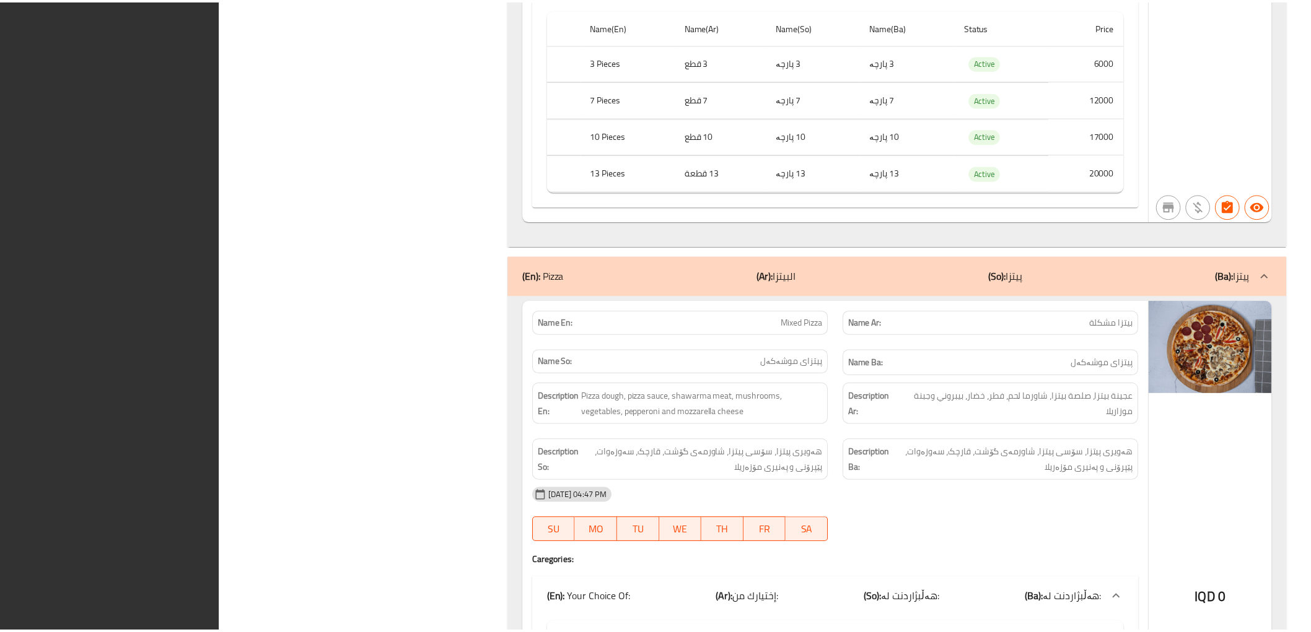
scroll to position [14902, 0]
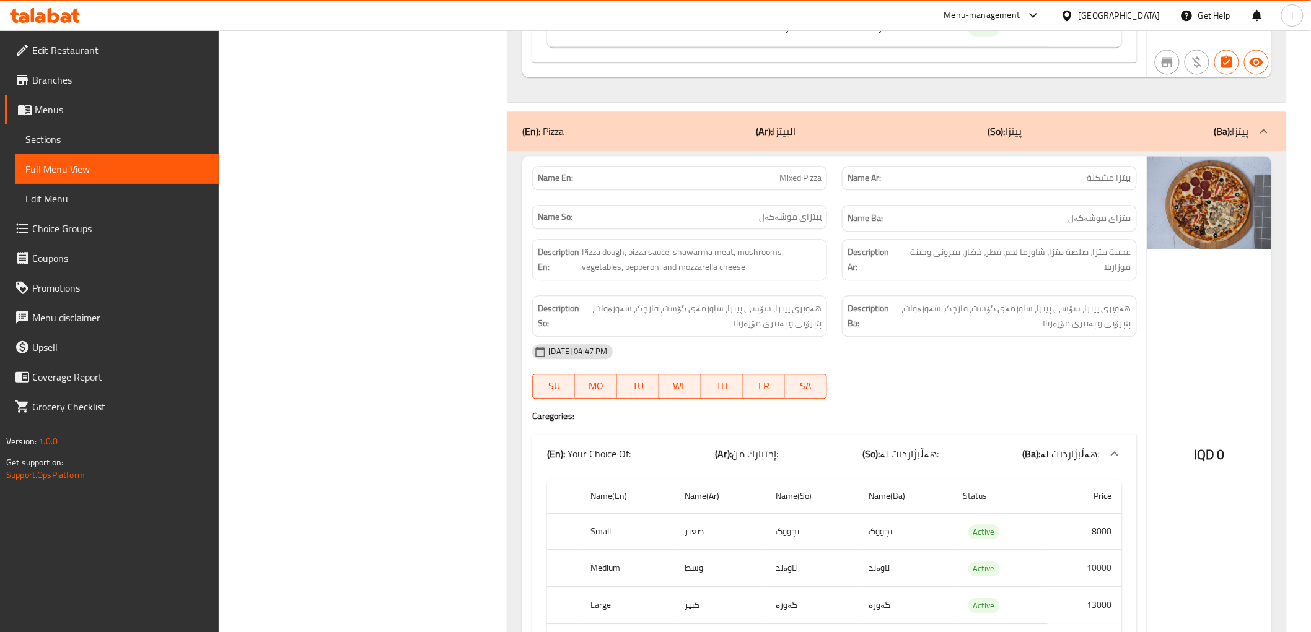
click at [58, 56] on span "Edit Restaurant" at bounding box center [120, 50] width 177 height 15
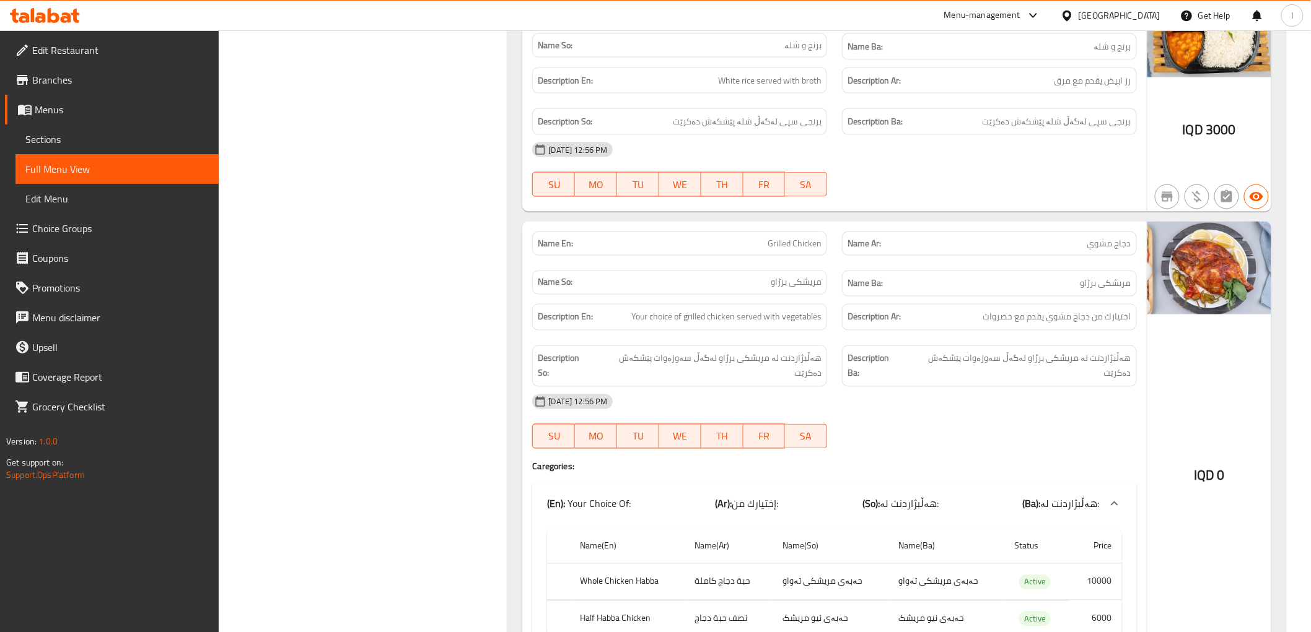
scroll to position [4667, 0]
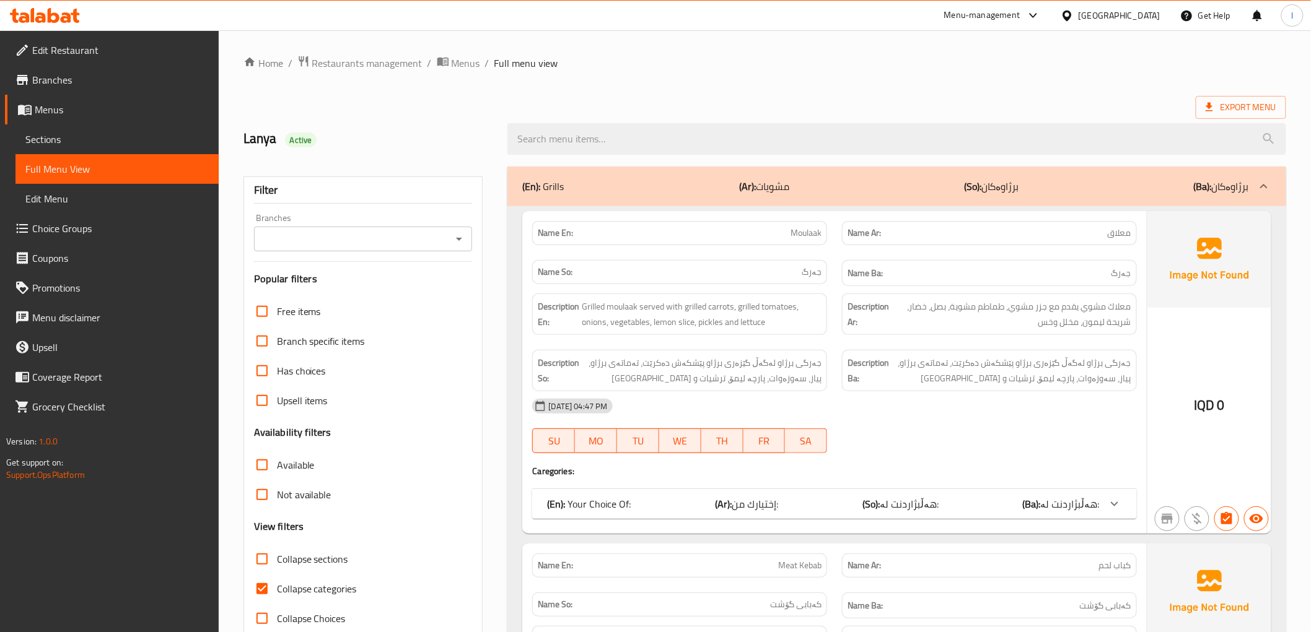
click at [38, 138] on span "Sections" at bounding box center [116, 139] width 183 height 15
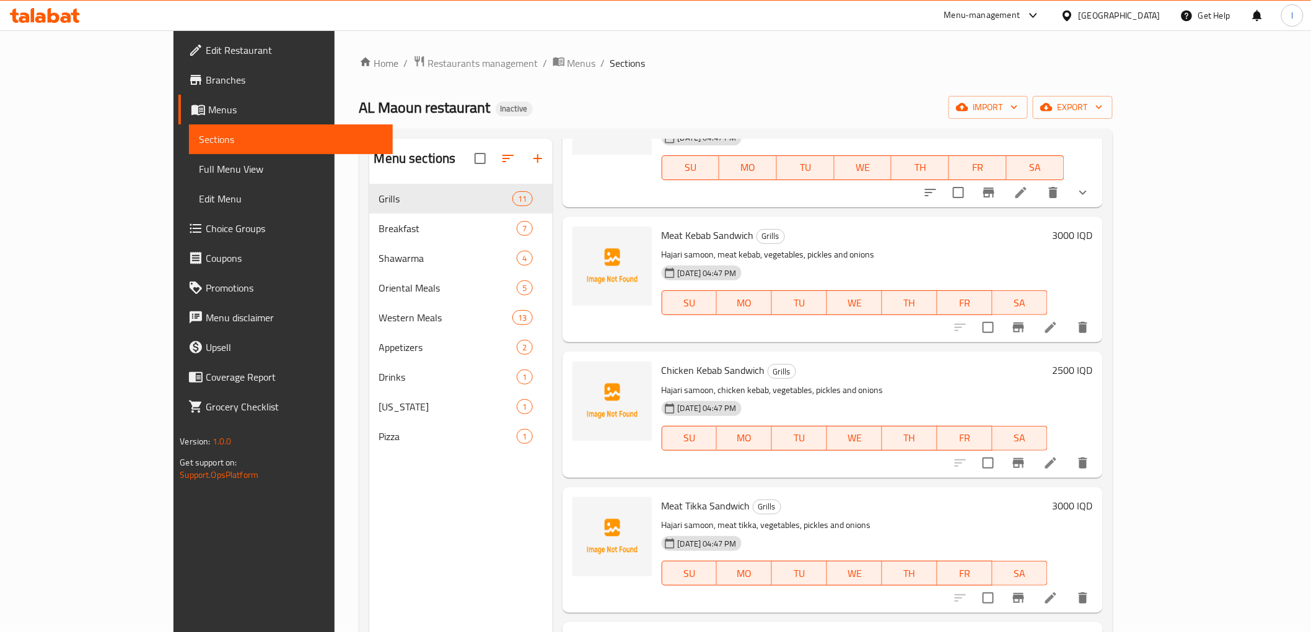
scroll to position [826, 0]
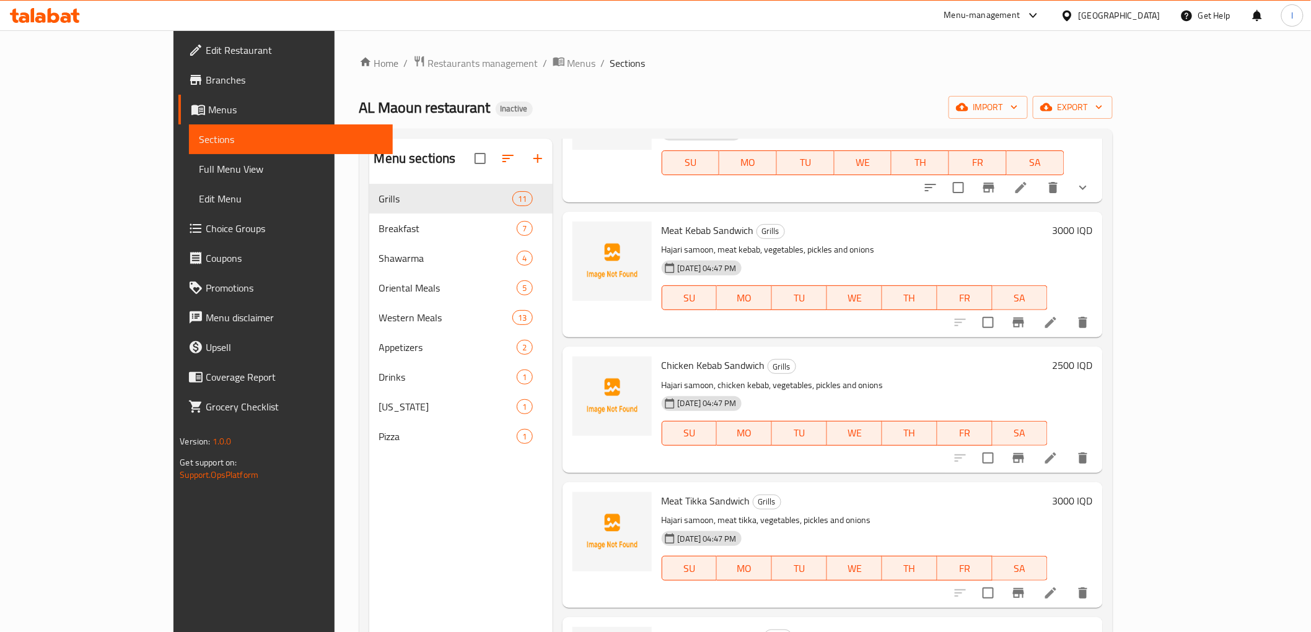
click at [1068, 312] on li at bounding box center [1050, 323] width 35 height 22
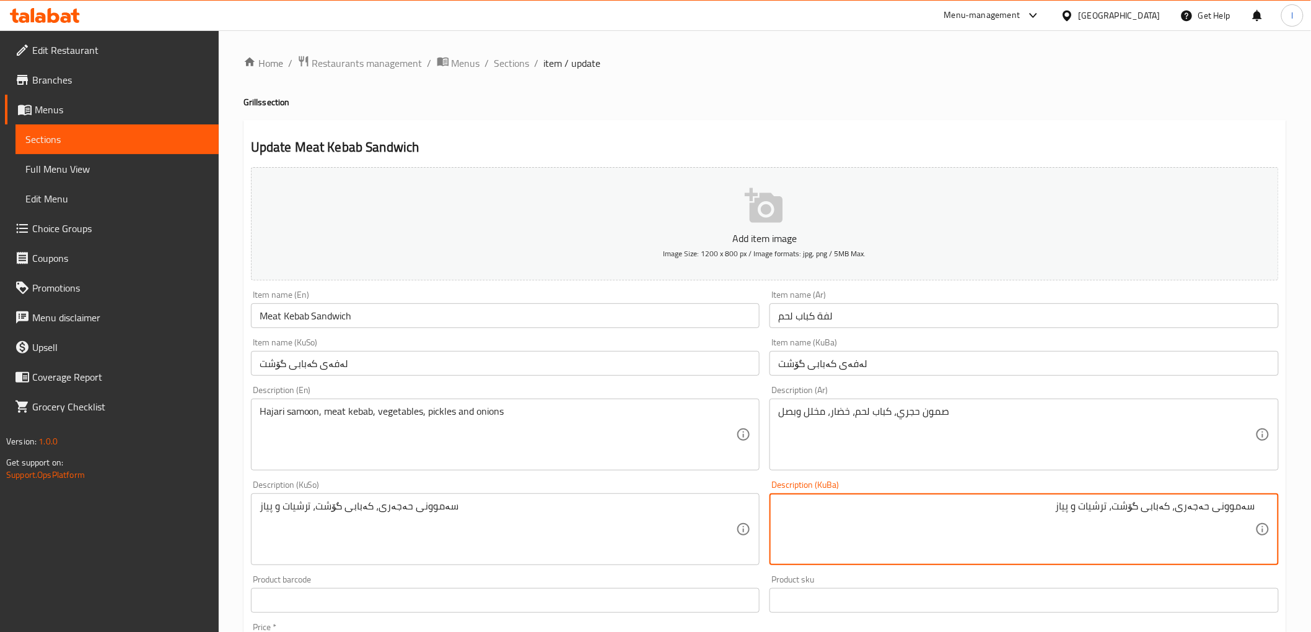
click at [1180, 510] on textarea "سەموونی حەجەری، کەبابی گۆشت، ترشیات و پیاز" at bounding box center [1016, 529] width 477 height 59
click at [1139, 509] on textarea "سەموونی حەجەری، کەبابی گۆشت، ترشیات و پیاز" at bounding box center [1016, 529] width 477 height 59
click at [1119, 517] on textarea "سەموونی حەجەری، کەبابی گۆشت، ترشیات و پیاز" at bounding box center [1016, 529] width 477 height 59
click at [1035, 512] on textarea "سەموونی حەجەری، کەبابی گۆشت، سەوزەوات، ترشیات و پیاز" at bounding box center [1016, 529] width 477 height 59
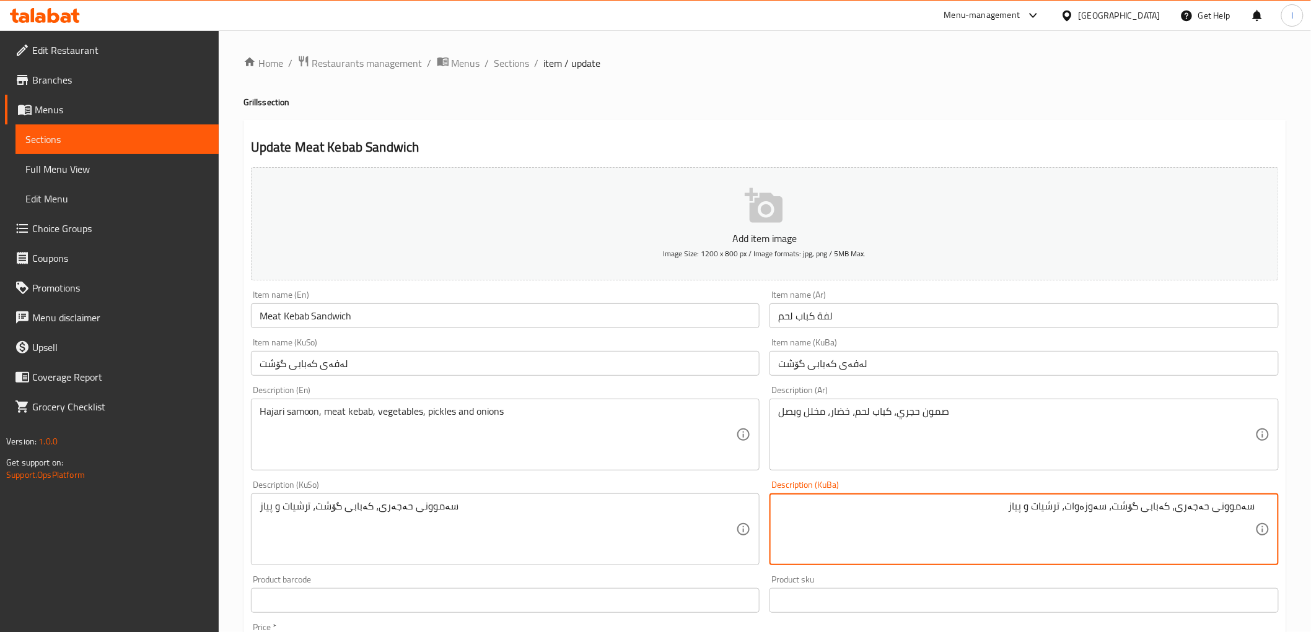
click at [1035, 512] on textarea "سەموونی حەجەری، کەبابی گۆشت، سەوزەوات، ترشیات و پیاز" at bounding box center [1016, 529] width 477 height 59
type textarea "سەموونی حەجەری، کەبابی گۆشت، سەوزەوات، ترشیات و پیاز"
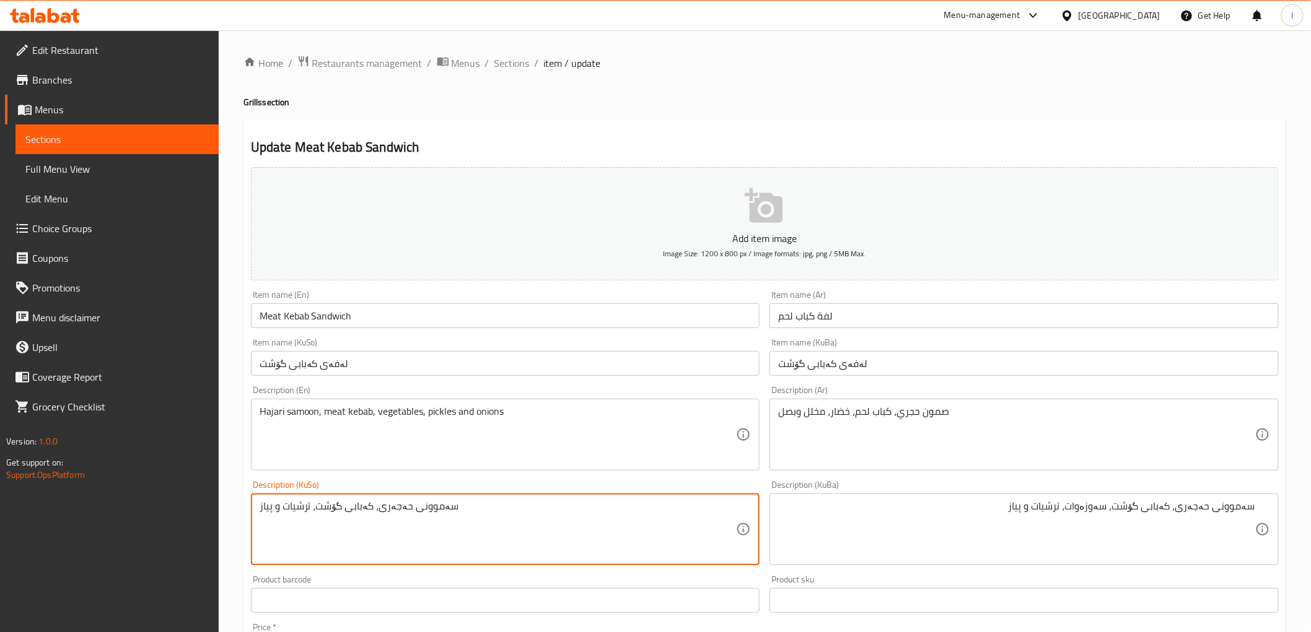
drag, startPoint x: 566, startPoint y: 520, endPoint x: 78, endPoint y: 450, distance: 493.1
paste textarea "ەوزەوات،"
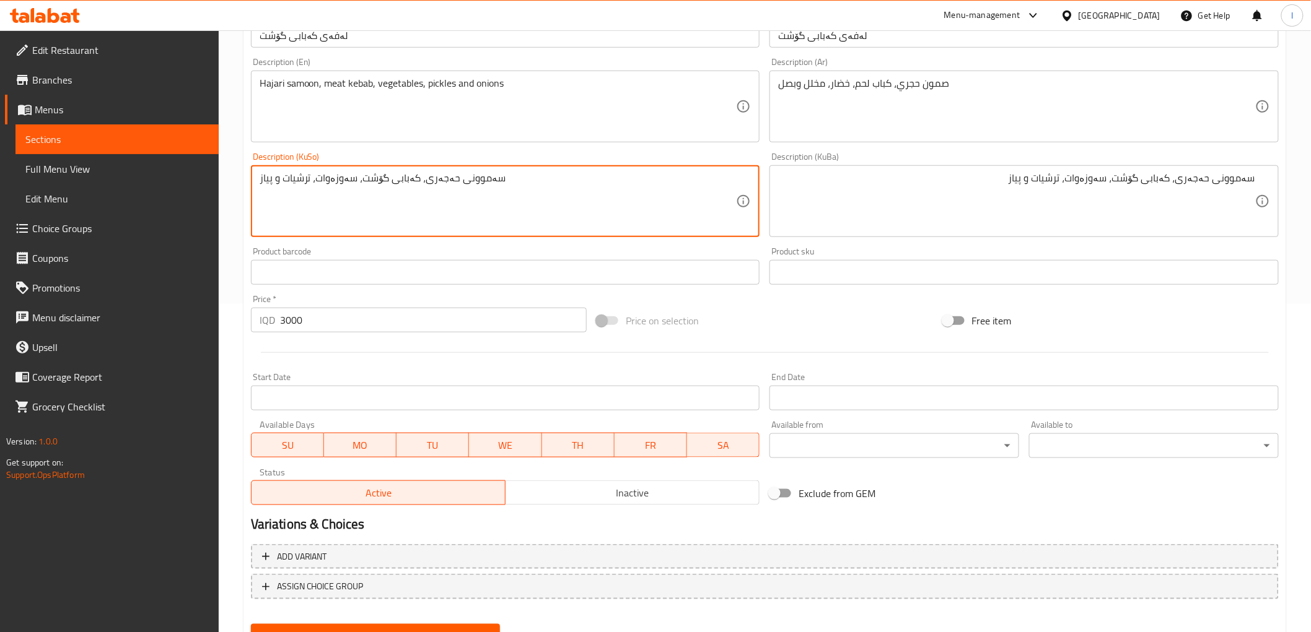
scroll to position [383, 0]
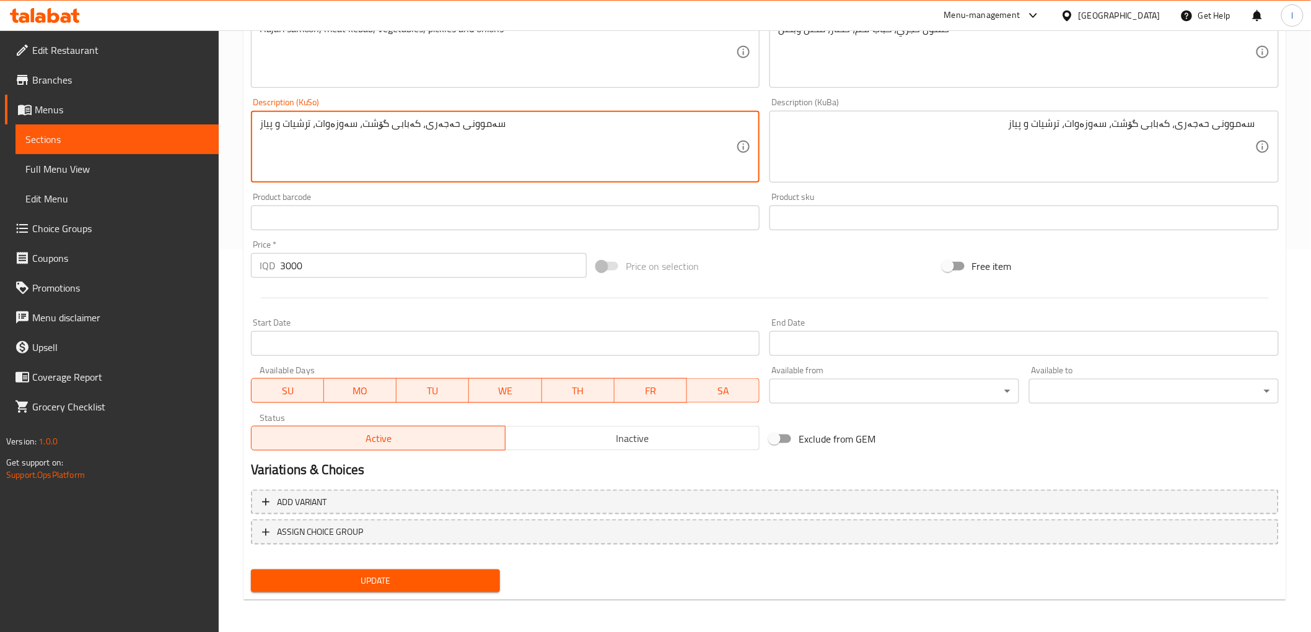
type textarea "سەموونی حەجەری، کەبابی گۆشت، سەوزەوات، ترشیات و پیاز"
click at [422, 585] on span "Update" at bounding box center [376, 581] width 230 height 15
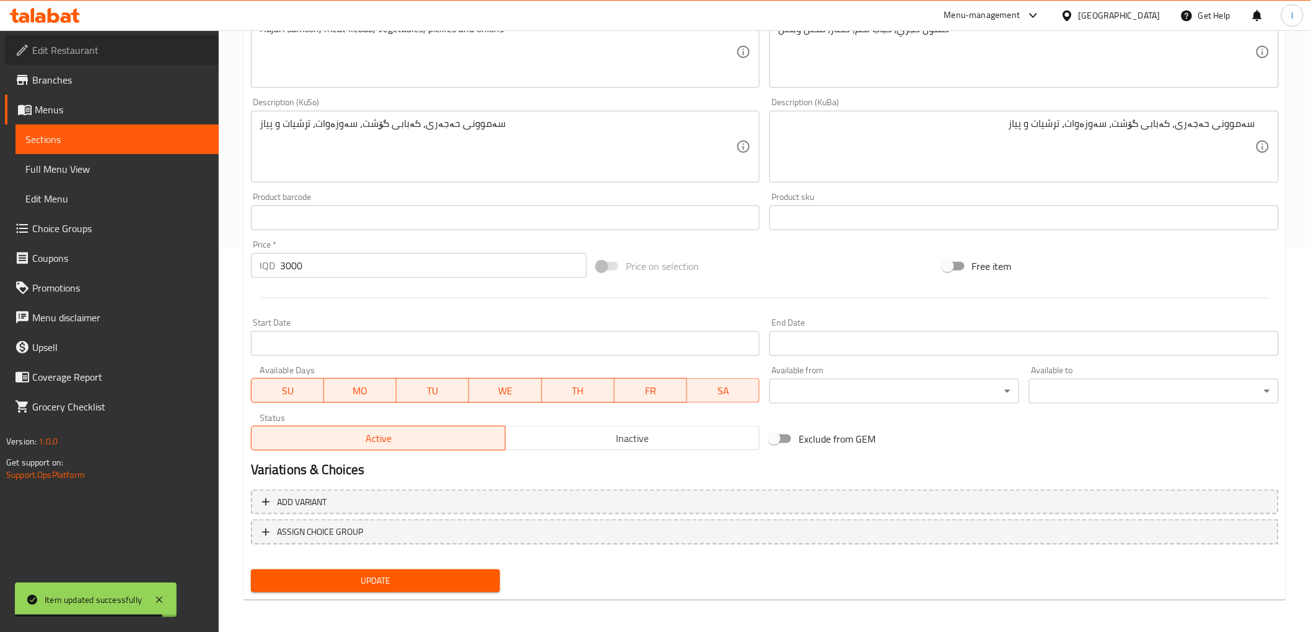
click at [170, 60] on link "Edit Restaurant" at bounding box center [112, 50] width 214 height 30
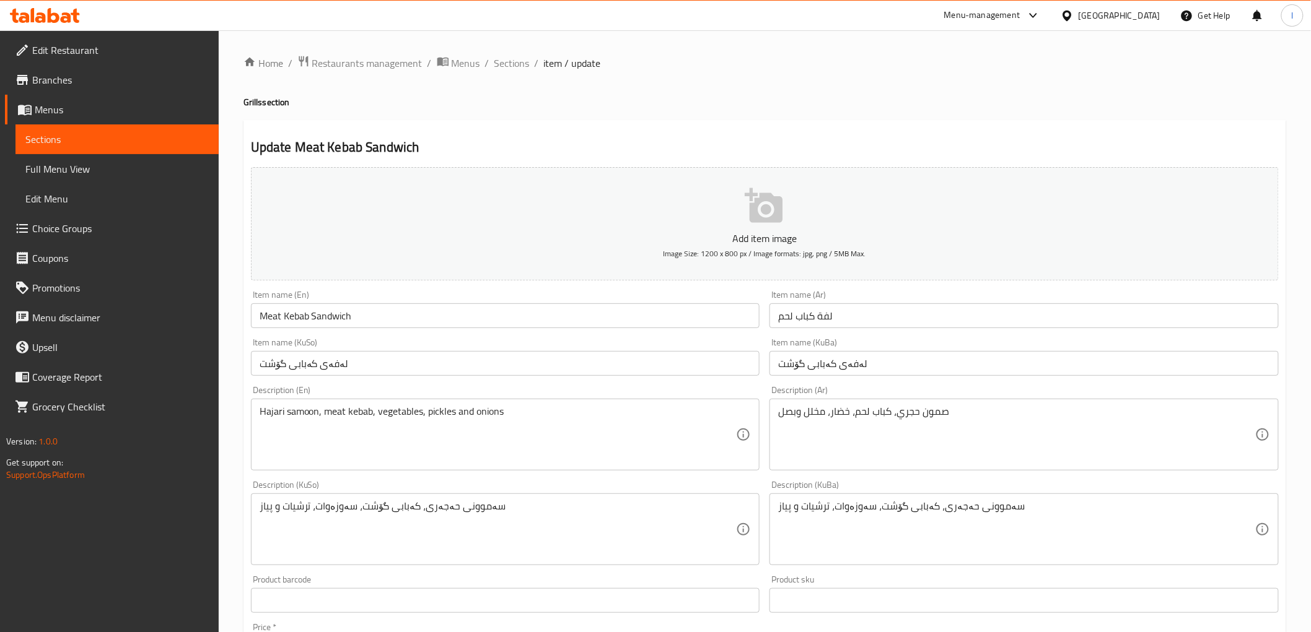
click at [102, 135] on span "Sections" at bounding box center [116, 139] width 183 height 15
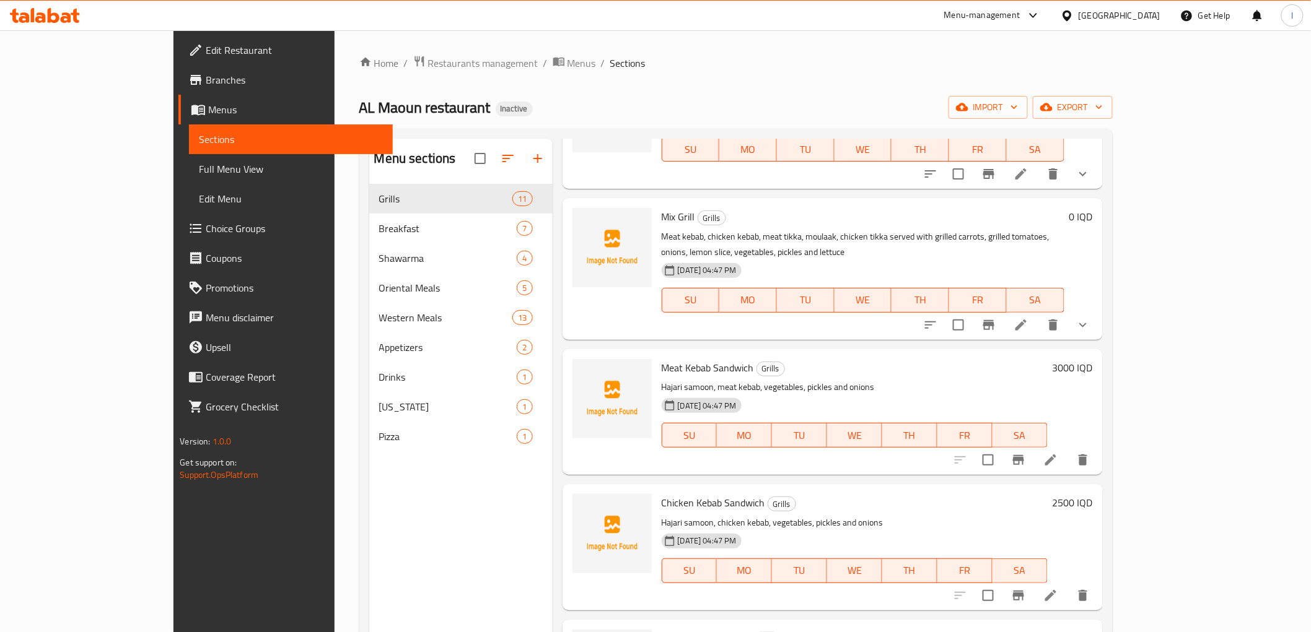
scroll to position [826, 0]
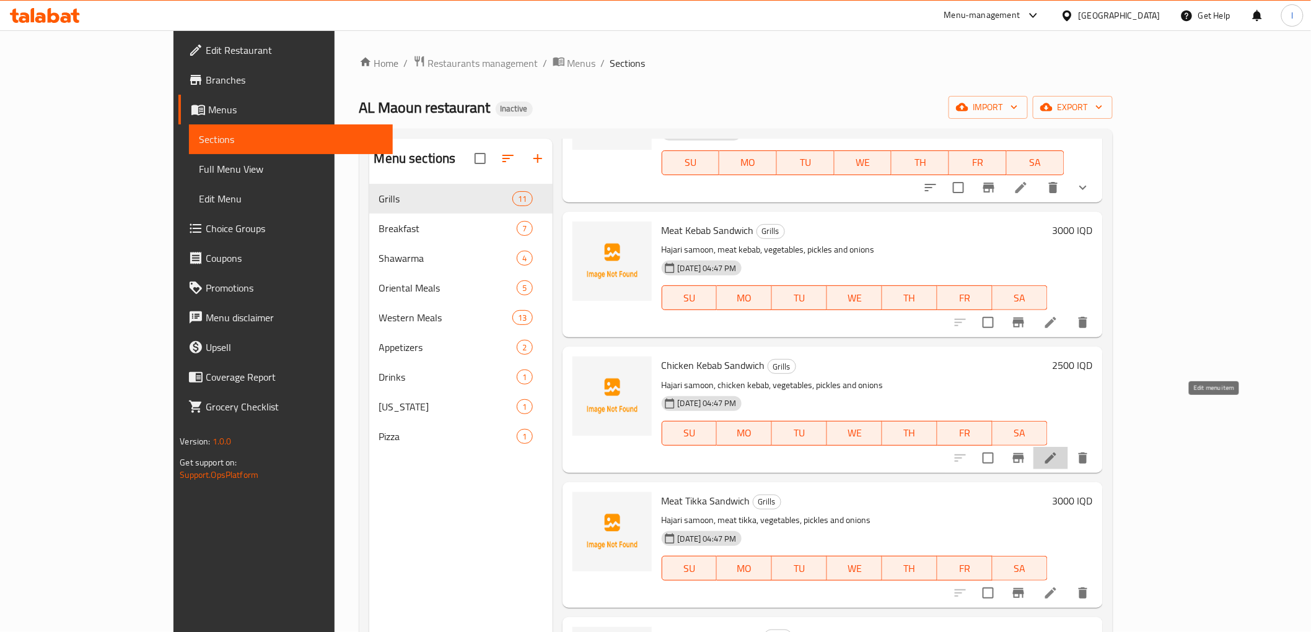
click at [1056, 453] on icon at bounding box center [1050, 458] width 11 height 11
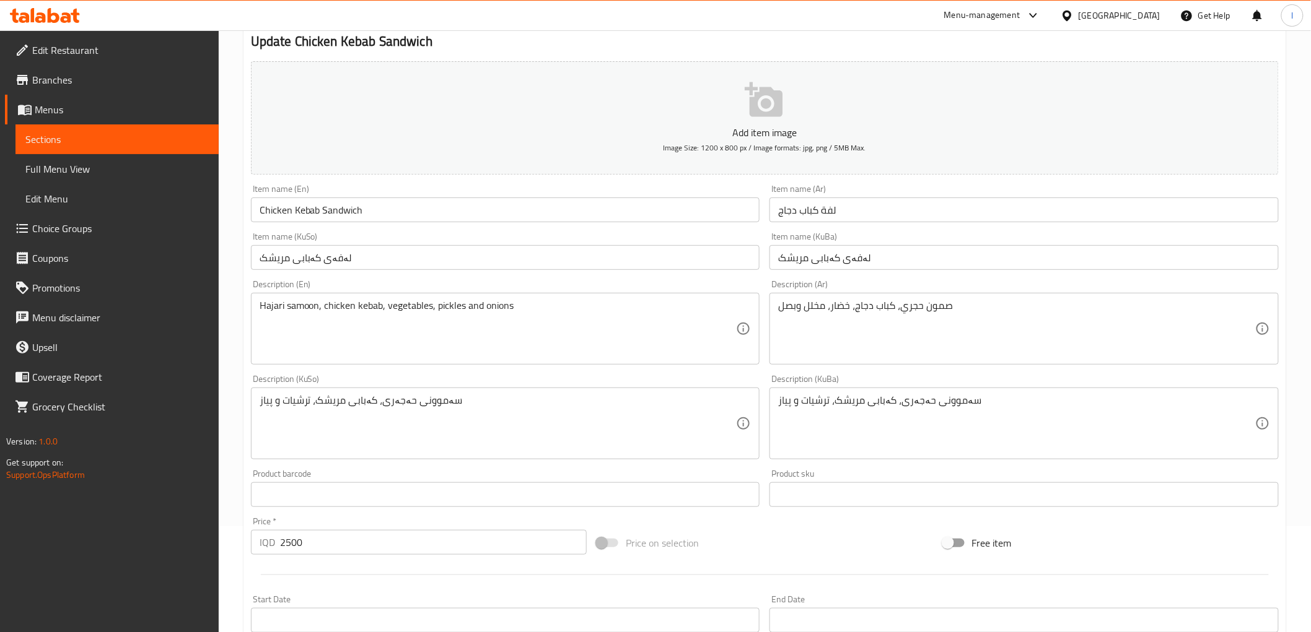
scroll to position [138, 0]
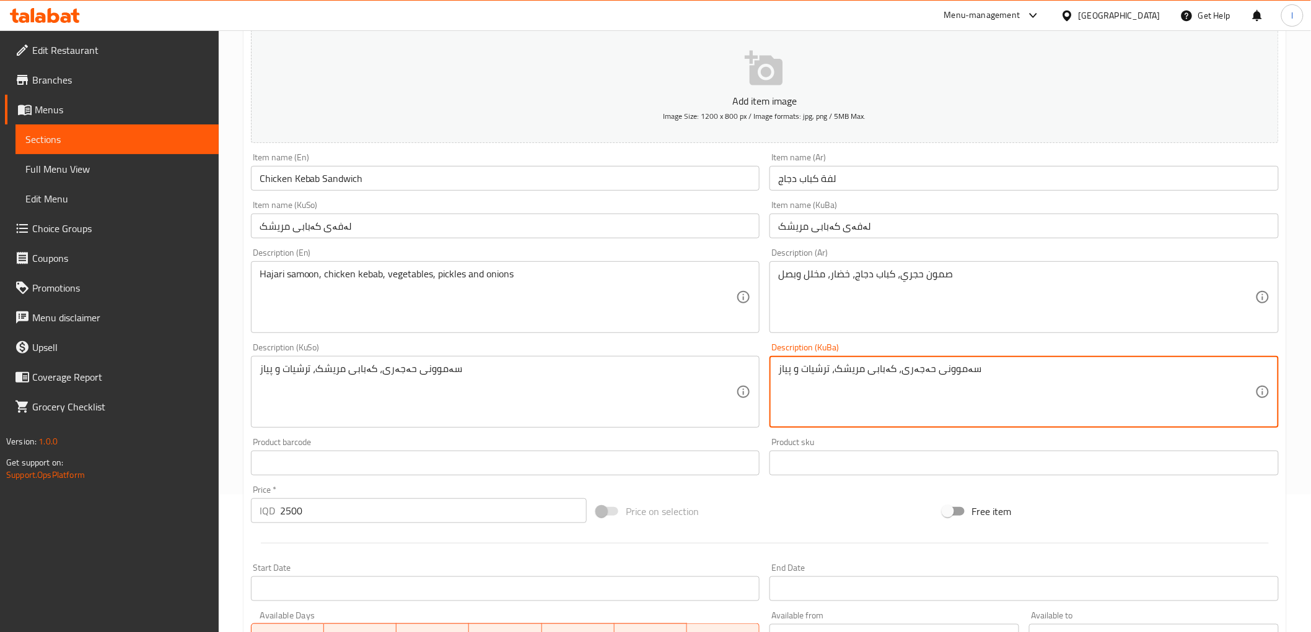
click at [833, 374] on textarea "سەموونی حەجەری، کەبابی مریشک، ترشیات و پیاز" at bounding box center [1016, 392] width 477 height 59
click at [830, 372] on textarea "سەموونی حەجەری، کەبابی مریشک، ترشیات و پیاز" at bounding box center [1016, 392] width 477 height 59
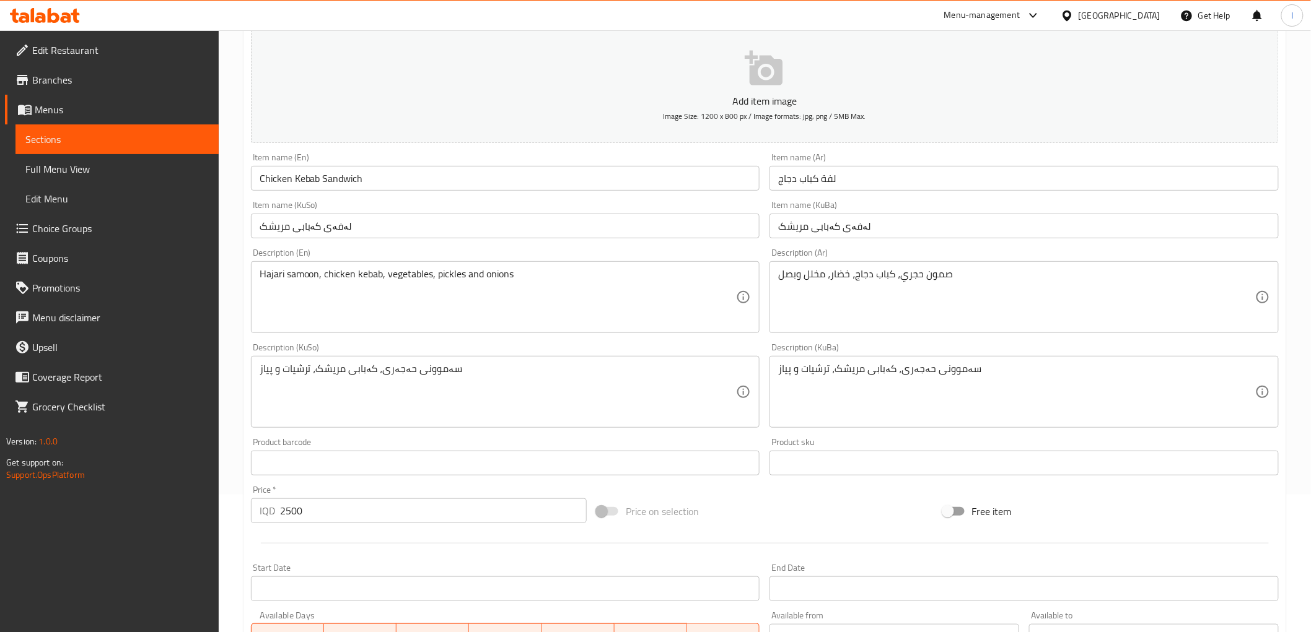
click at [828, 370] on textarea "سەموونی حەجەری، کەبابی مریشک، ترشیات و پیاز" at bounding box center [1016, 392] width 477 height 59
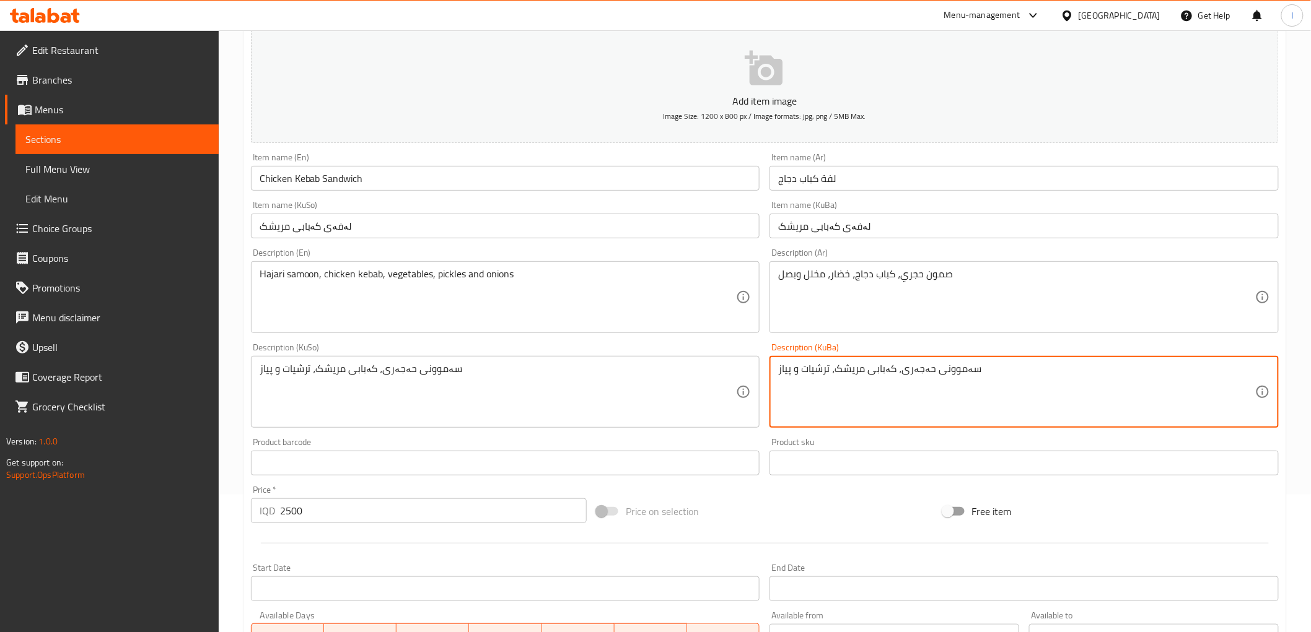
click at [832, 370] on textarea "سەموونی حەجەری، کەبابی مریشک، ترشیات و پیاز" at bounding box center [1016, 392] width 477 height 59
click at [831, 372] on textarea "سەموونی حەجەری، کەبابی مریشک، ترشیات و پیاز" at bounding box center [1016, 392] width 477 height 59
click at [813, 373] on textarea "سەموونی حەجەری، کەبابی مریشک، ترشیات و پیاز" at bounding box center [1016, 392] width 477 height 59
click at [1116, 376] on textarea "سەموونی حەجەری، کەبابی مریشک، ترشیات و پیاز" at bounding box center [1016, 392] width 477 height 59
drag, startPoint x: 981, startPoint y: 370, endPoint x: 1321, endPoint y: 385, distance: 339.8
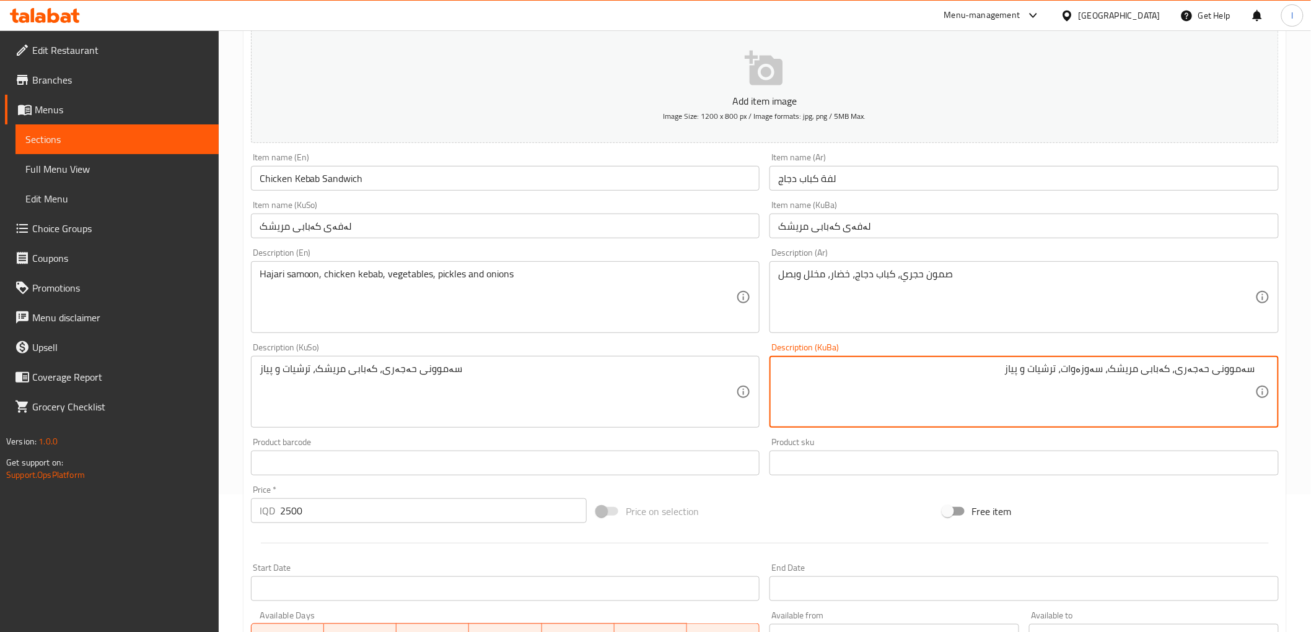
click at [1311, 385] on html "​ Menu-management Iraq Get Help l Edit Restaurant Branches Menus Sections Full …" at bounding box center [655, 178] width 1311 height 632
type textarea "سەموونی حەجەری، کەبابی مریشک، سەوزەوات، ترشیات و پیاز"
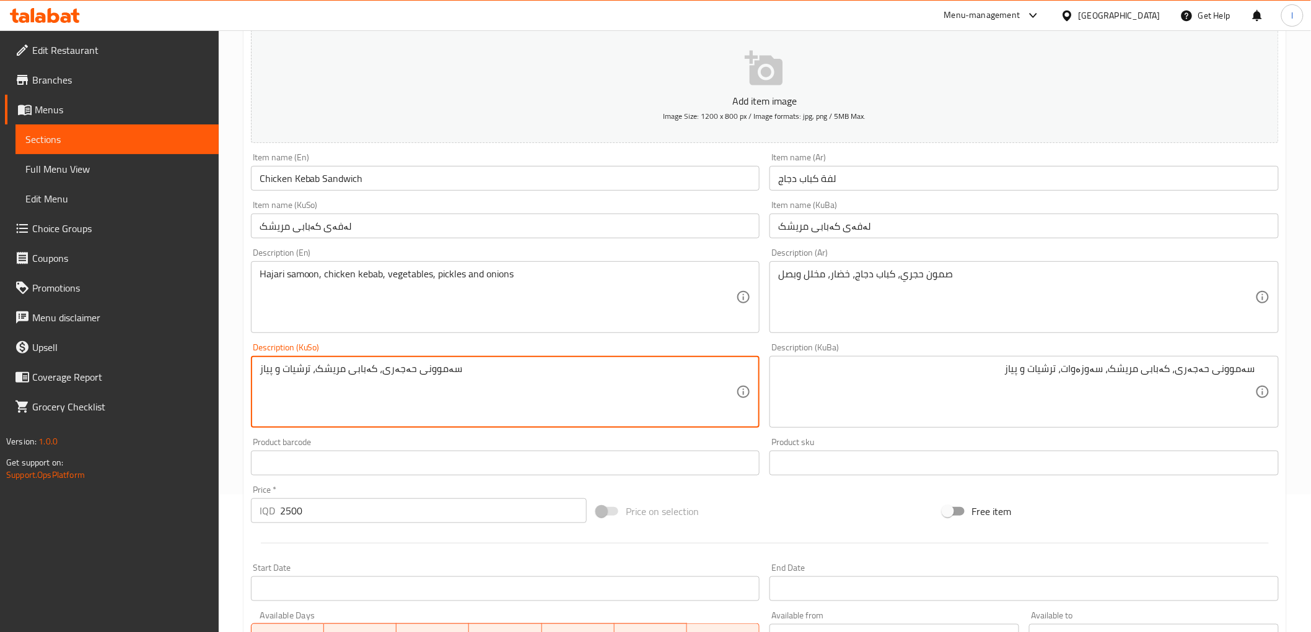
drag, startPoint x: 457, startPoint y: 387, endPoint x: 53, endPoint y: 324, distance: 408.7
paste textarea "ەوزەوات،"
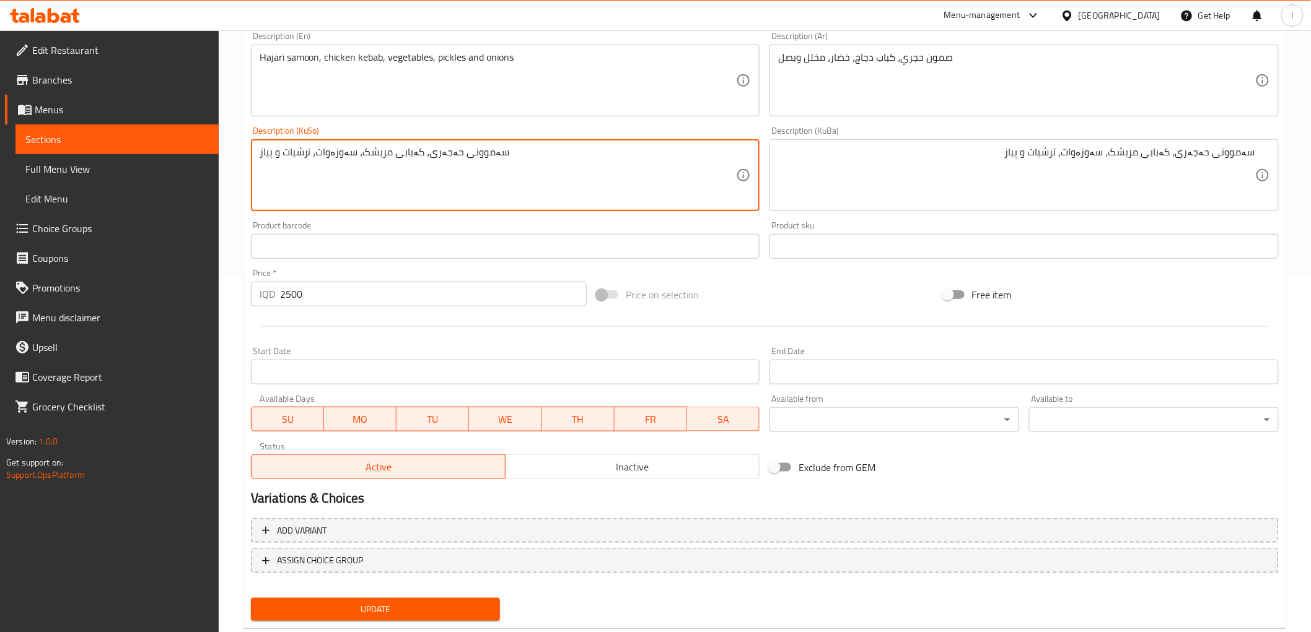
scroll to position [383, 0]
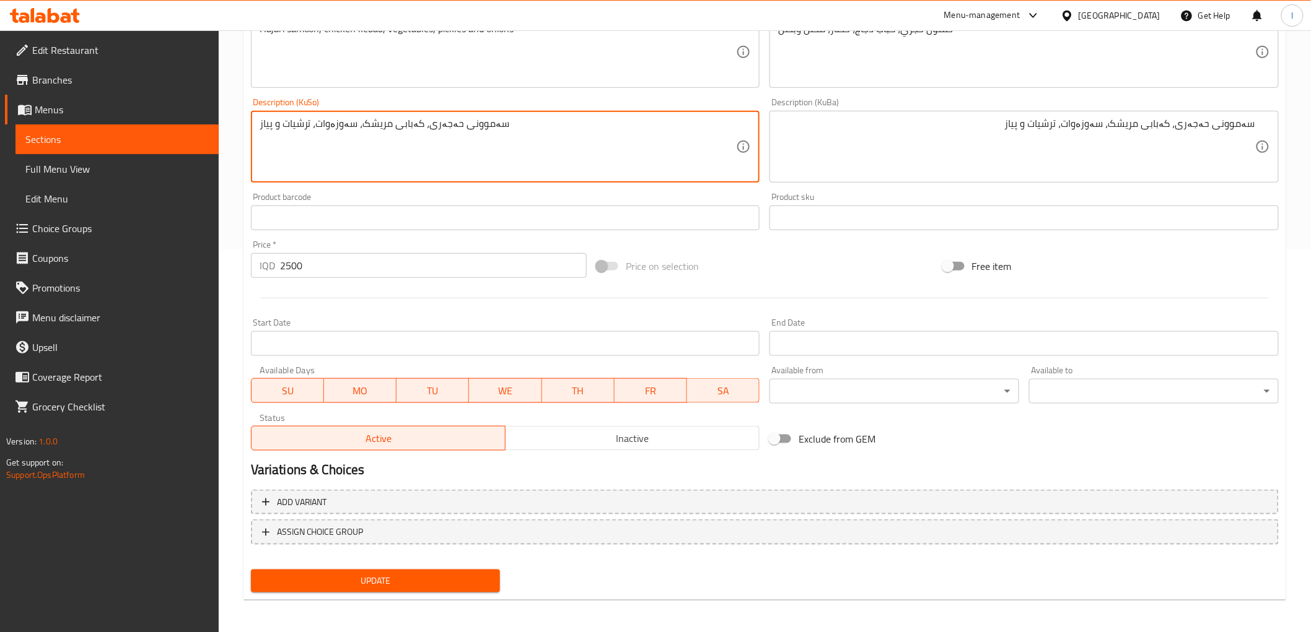
type textarea "سەموونی حەجەری، کەبابی مریشک، سەوزەوات، ترشیات و پیاز"
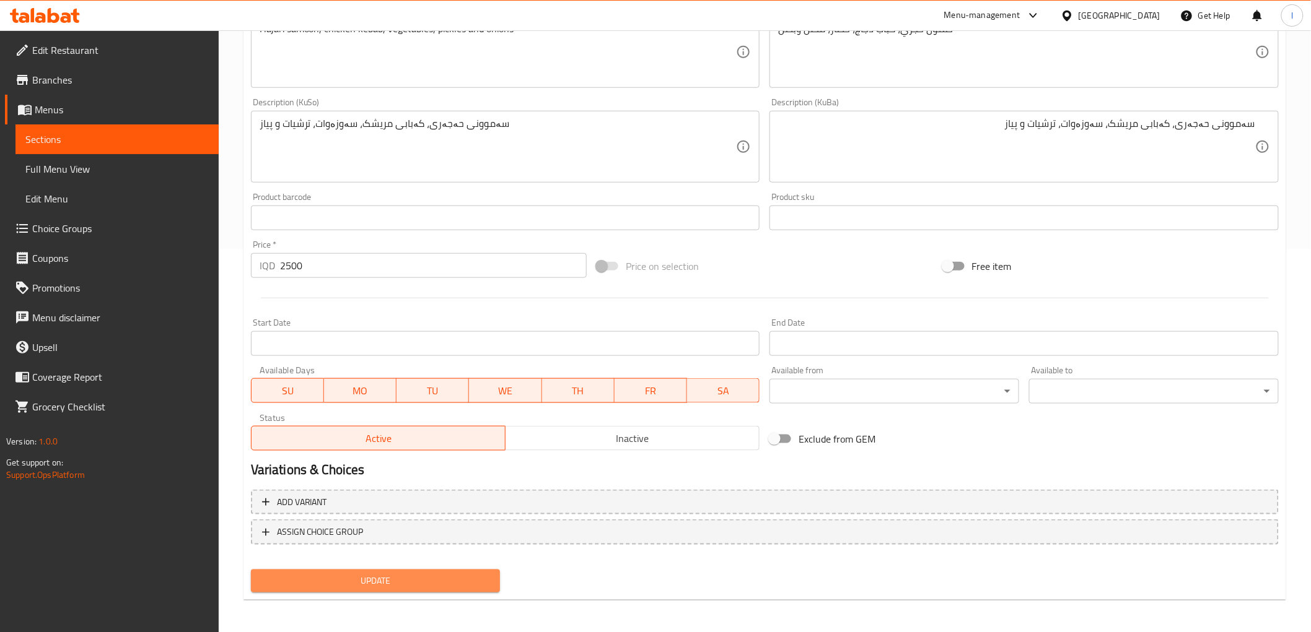
click at [442, 585] on span "Update" at bounding box center [376, 581] width 230 height 15
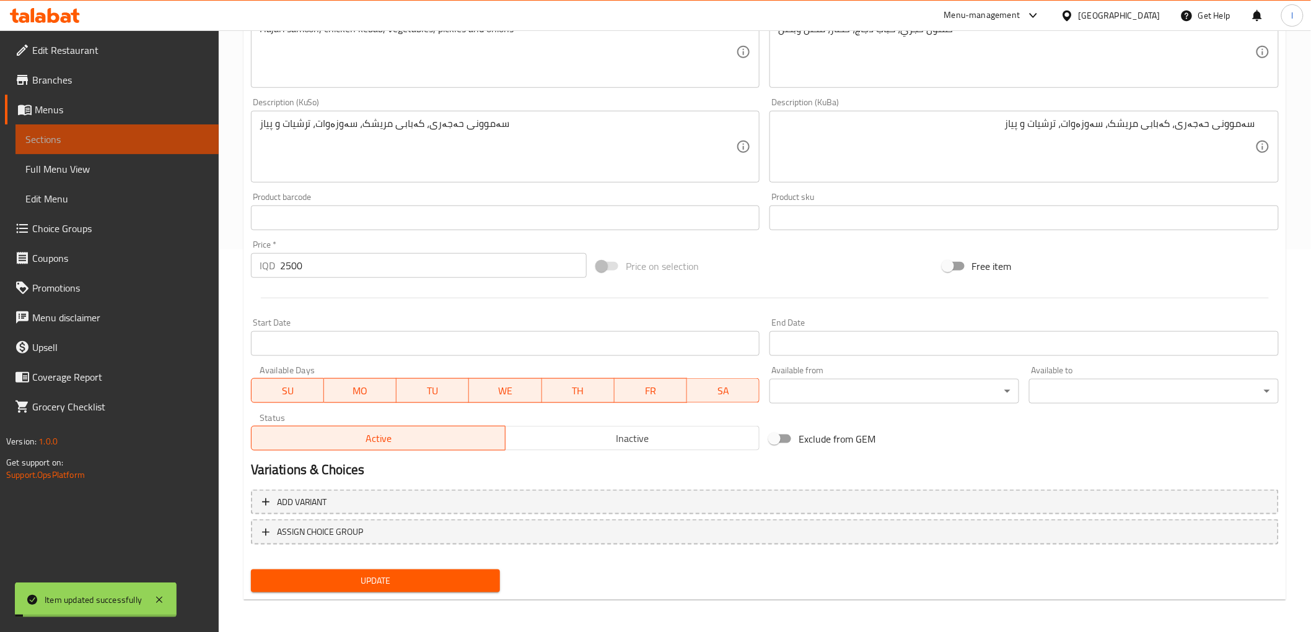
click at [89, 139] on span "Sections" at bounding box center [116, 139] width 183 height 15
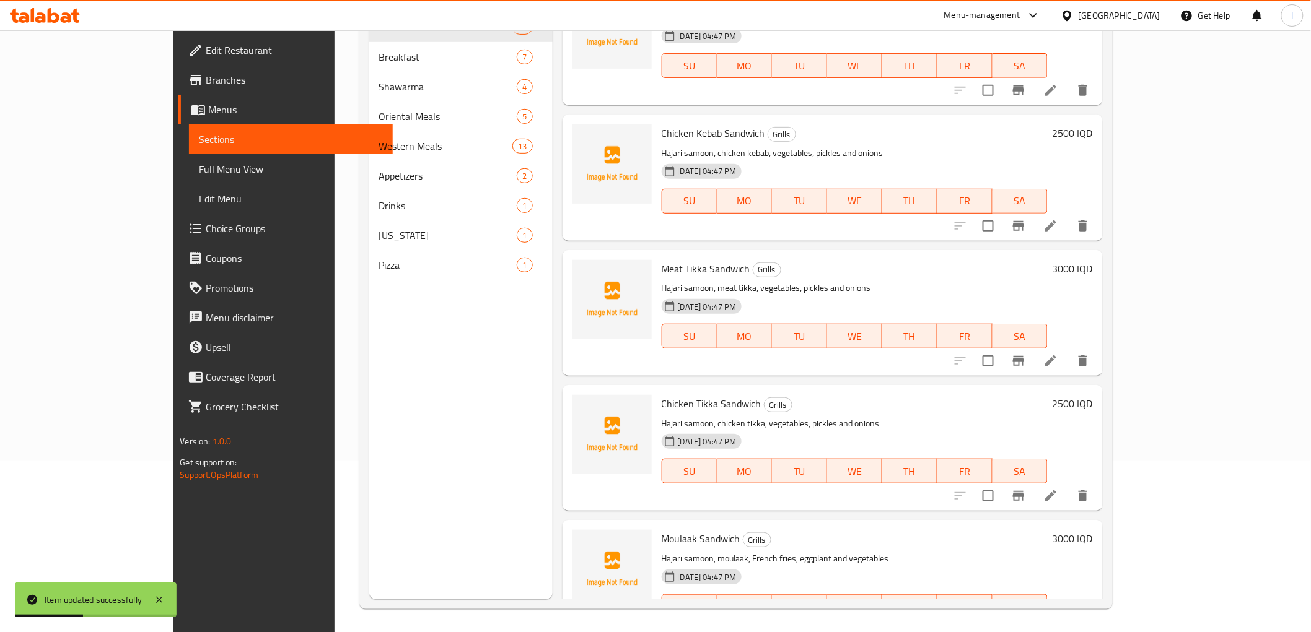
scroll to position [173, 0]
click at [1068, 619] on li at bounding box center [1050, 630] width 35 height 22
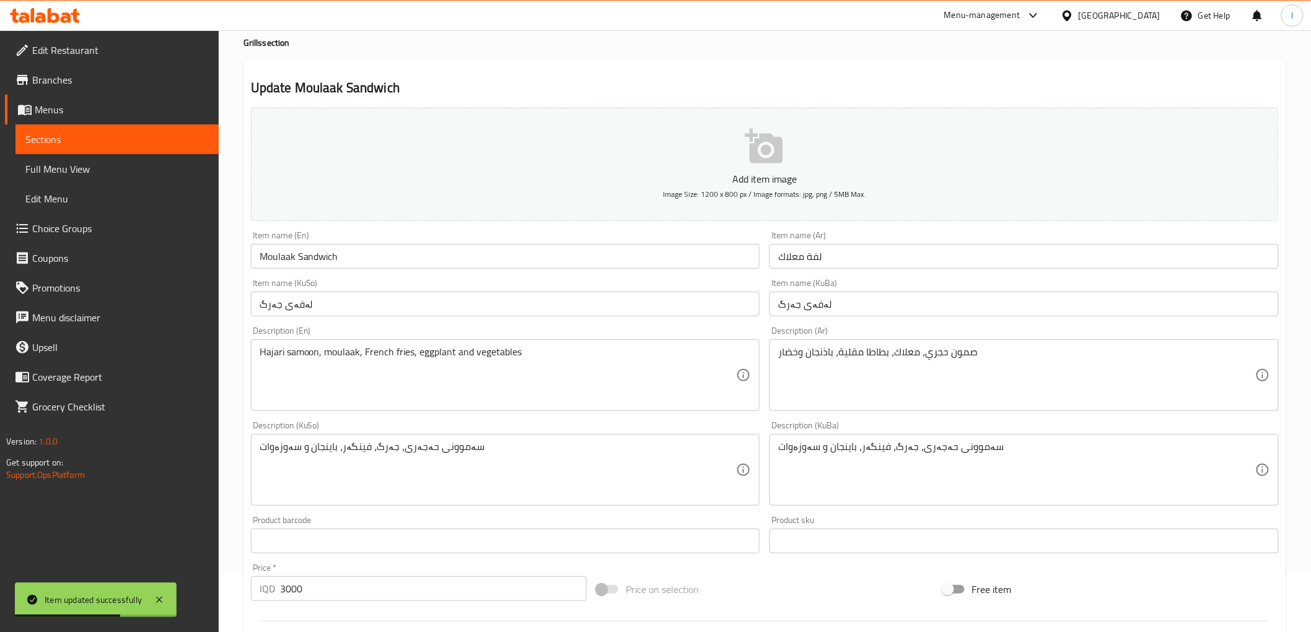
scroll to position [138, 0]
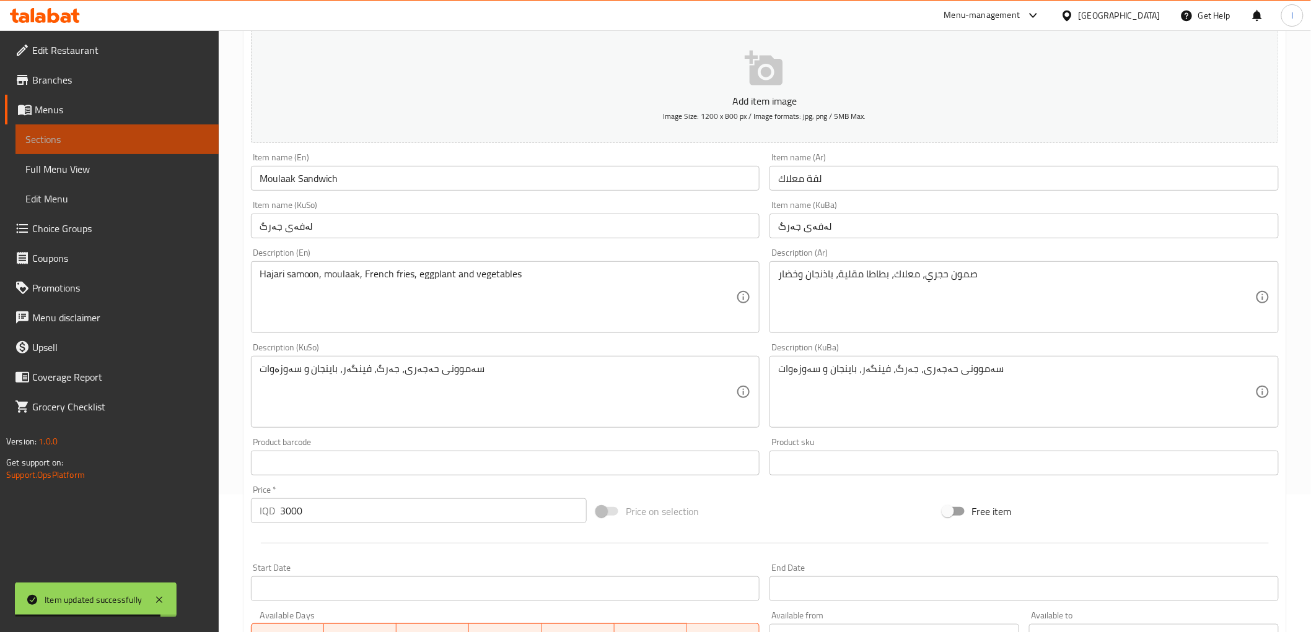
click at [81, 128] on link "Sections" at bounding box center [116, 140] width 203 height 30
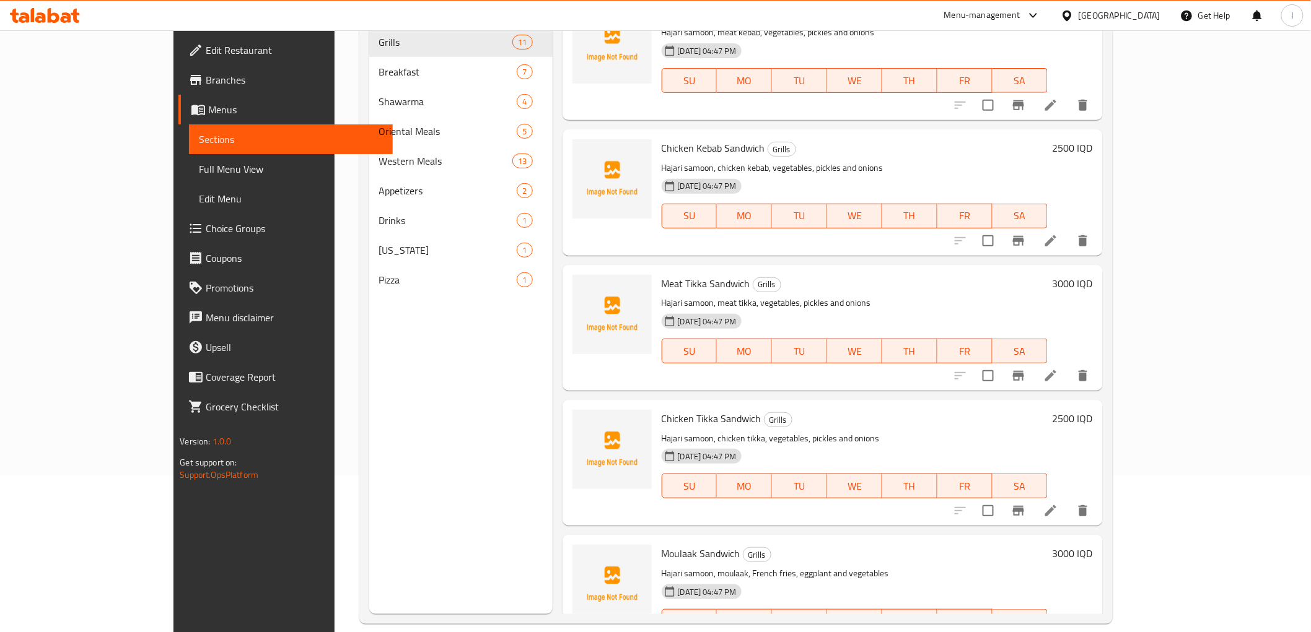
scroll to position [173, 0]
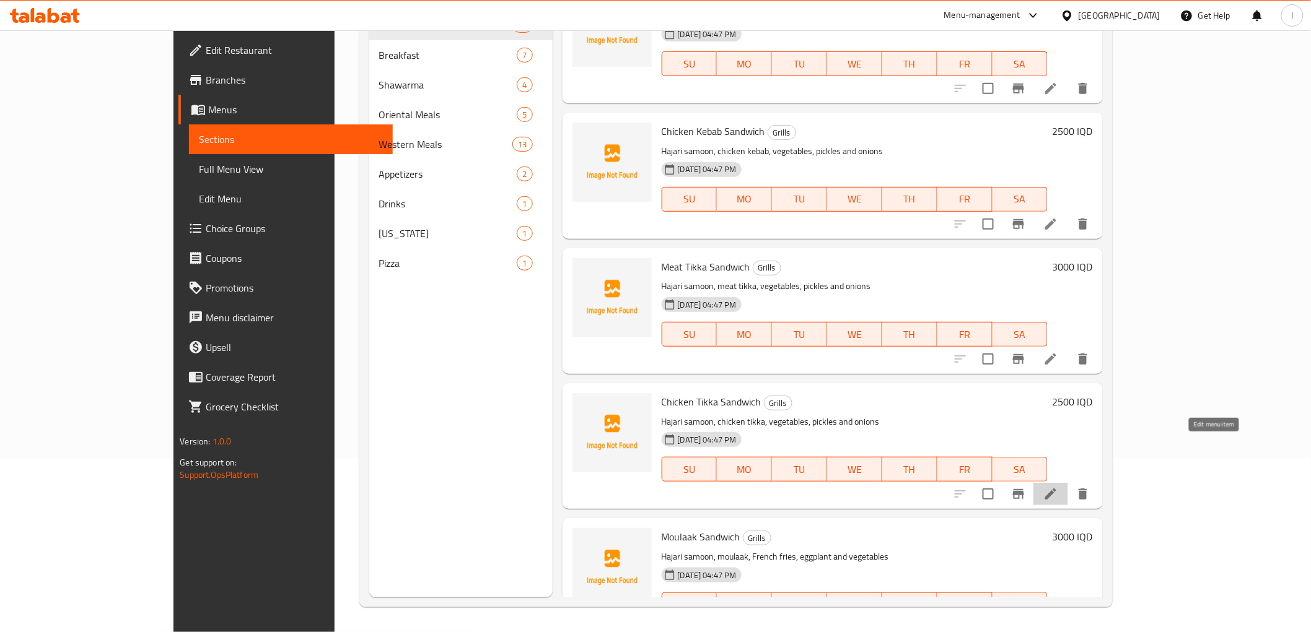
click at [1058, 487] on icon at bounding box center [1050, 494] width 15 height 15
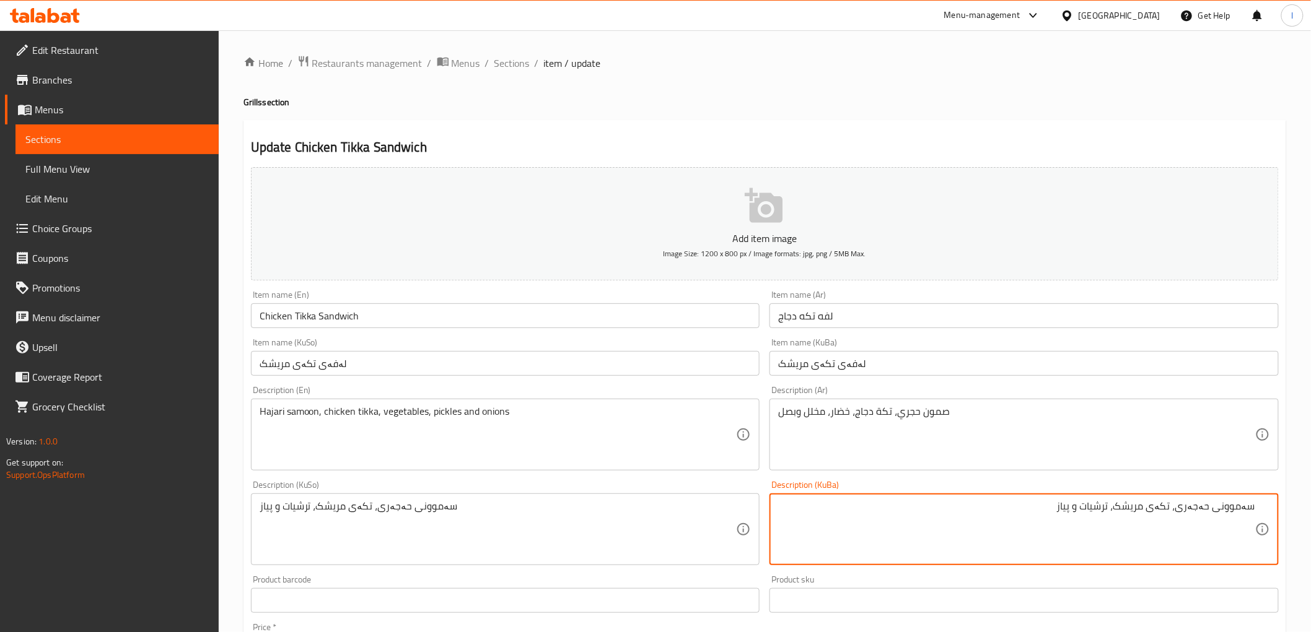
click at [1120, 512] on textarea "سەموونی حەجەری، تکەی مریشک، ترشیات و پیاز" at bounding box center [1016, 529] width 477 height 59
click at [954, 507] on textarea "سەموونی حەجەری، تکەی مریشک، سەوزەوات، ترشیات و پیاز" at bounding box center [1016, 529] width 477 height 59
drag, startPoint x: 942, startPoint y: 513, endPoint x: 1321, endPoint y: 539, distance: 379.4
click at [1311, 539] on html "​ Menu-management Iraq Get Help l Edit Restaurant Branches Menus Sections Full …" at bounding box center [655, 316] width 1311 height 632
type textarea "سەموونی حەجەری، تکەی مریشک، سەوزەوات، ترشیات و پیاز"
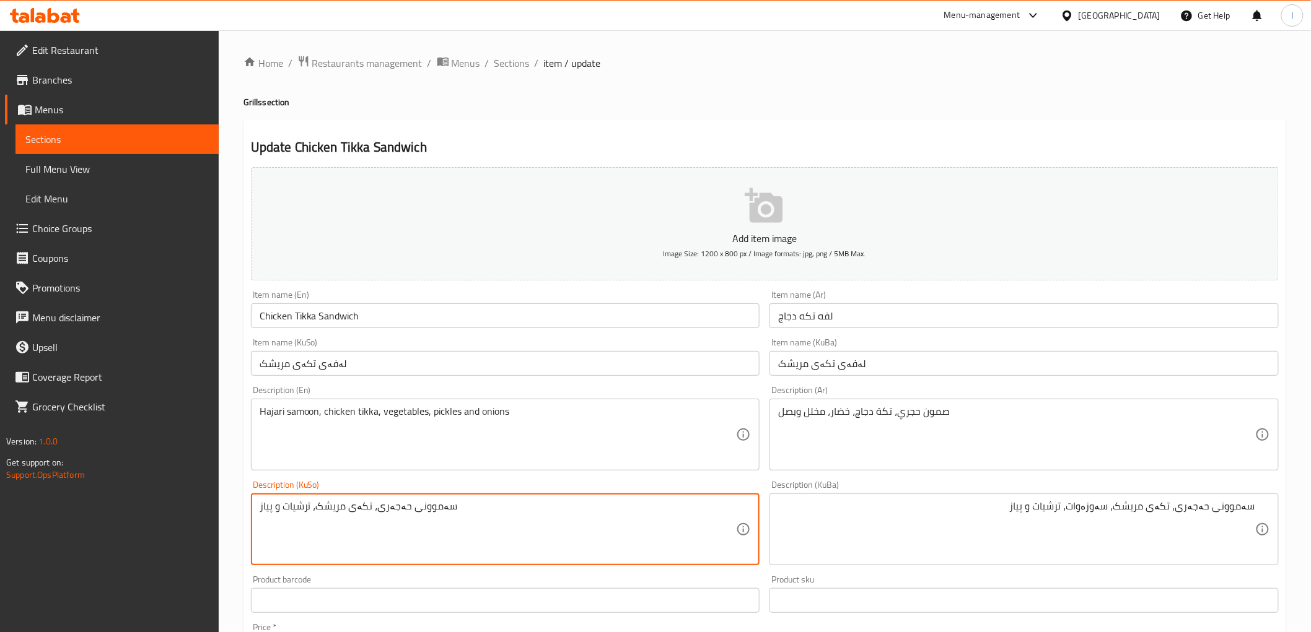
drag, startPoint x: 487, startPoint y: 504, endPoint x: 0, endPoint y: 470, distance: 488.1
paste textarea "ەوزەوات،"
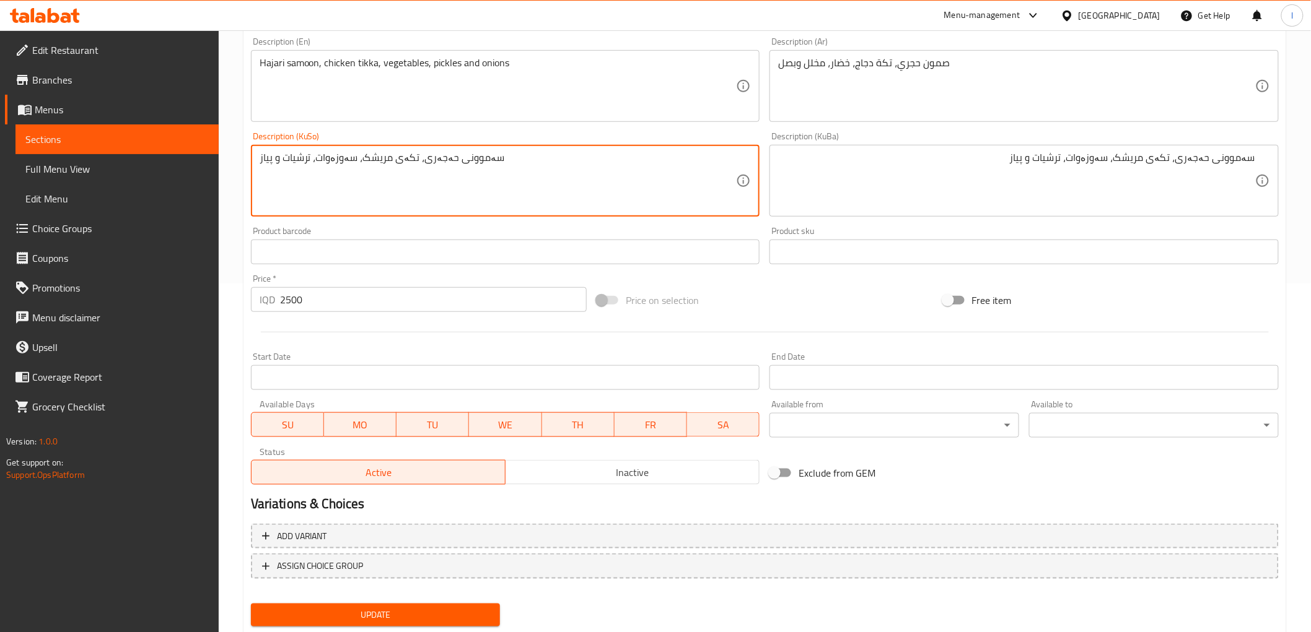
scroll to position [383, 0]
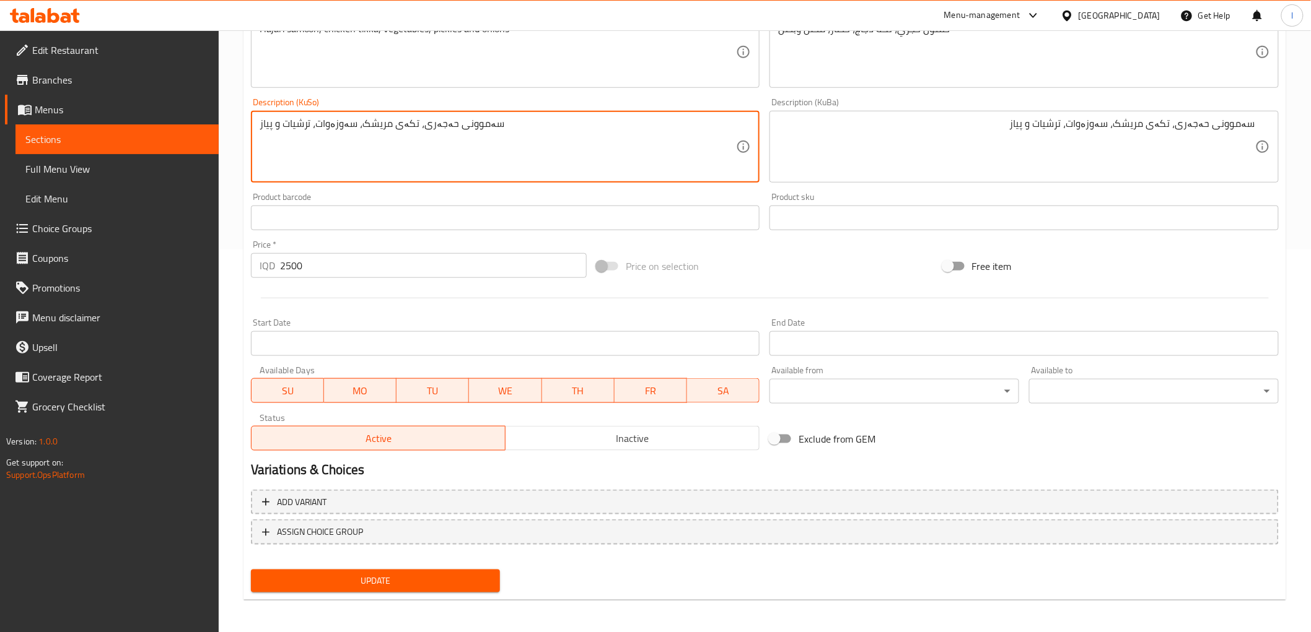
type textarea "سەموونی حەجەری، تکەی مریشک، سەوزەوات، ترشیات و پیاز"
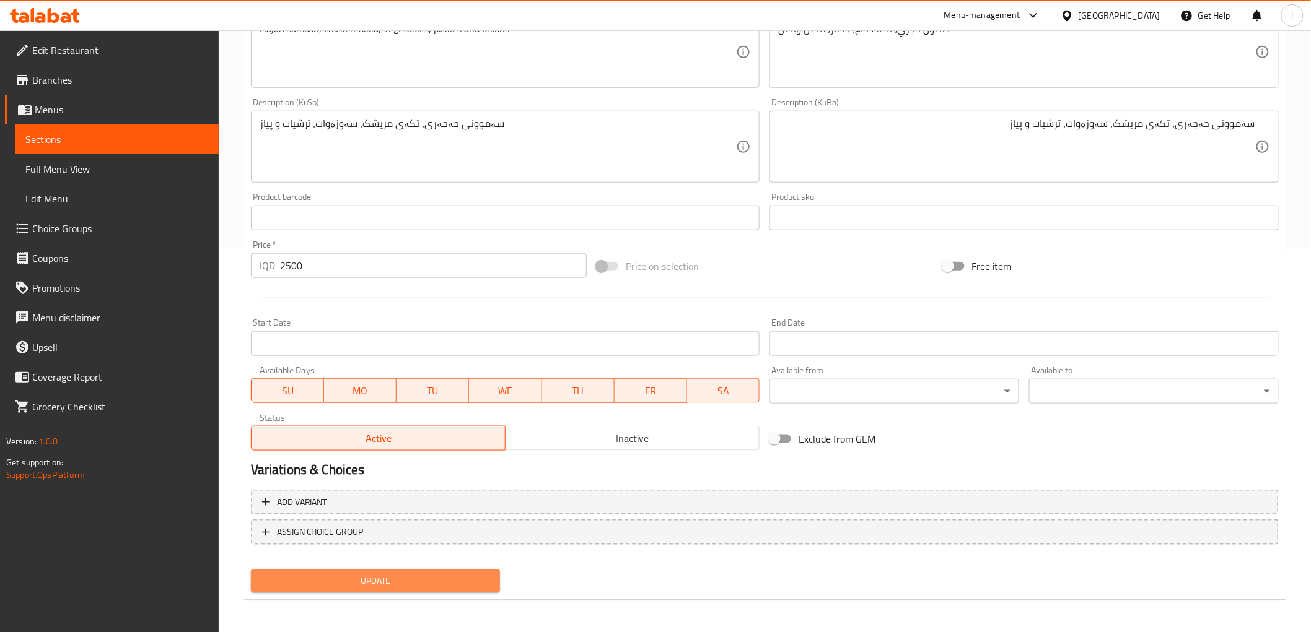
click at [406, 574] on span "Update" at bounding box center [376, 581] width 230 height 15
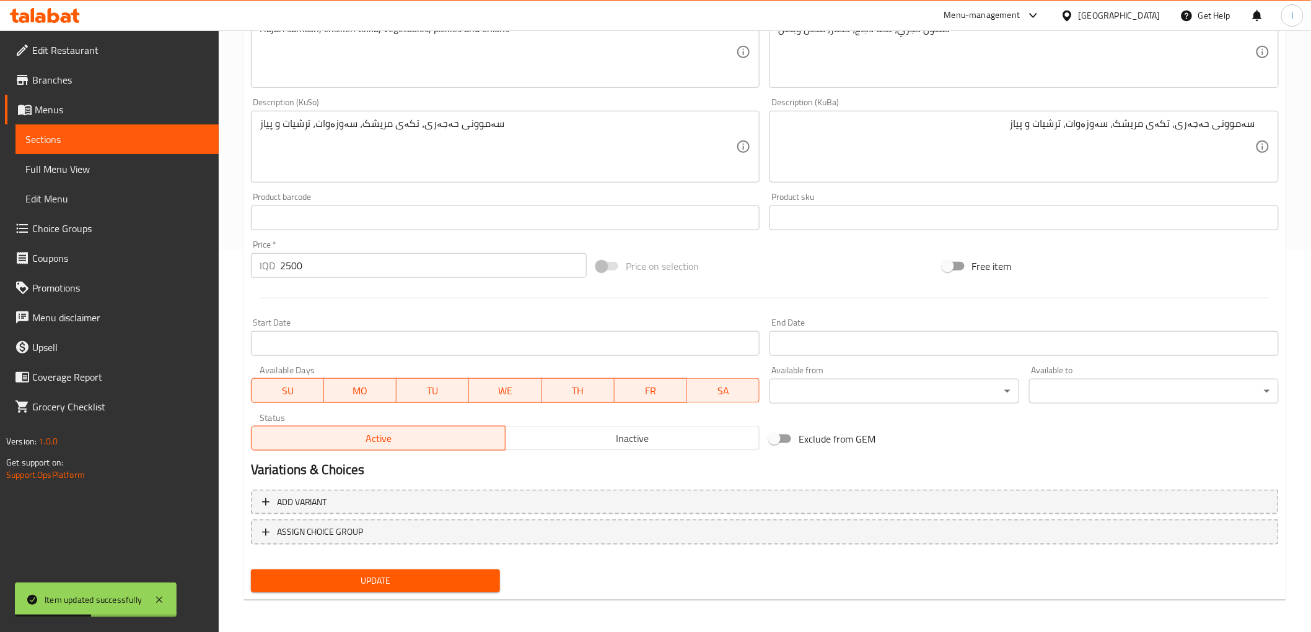
click at [128, 133] on span "Sections" at bounding box center [116, 139] width 183 height 15
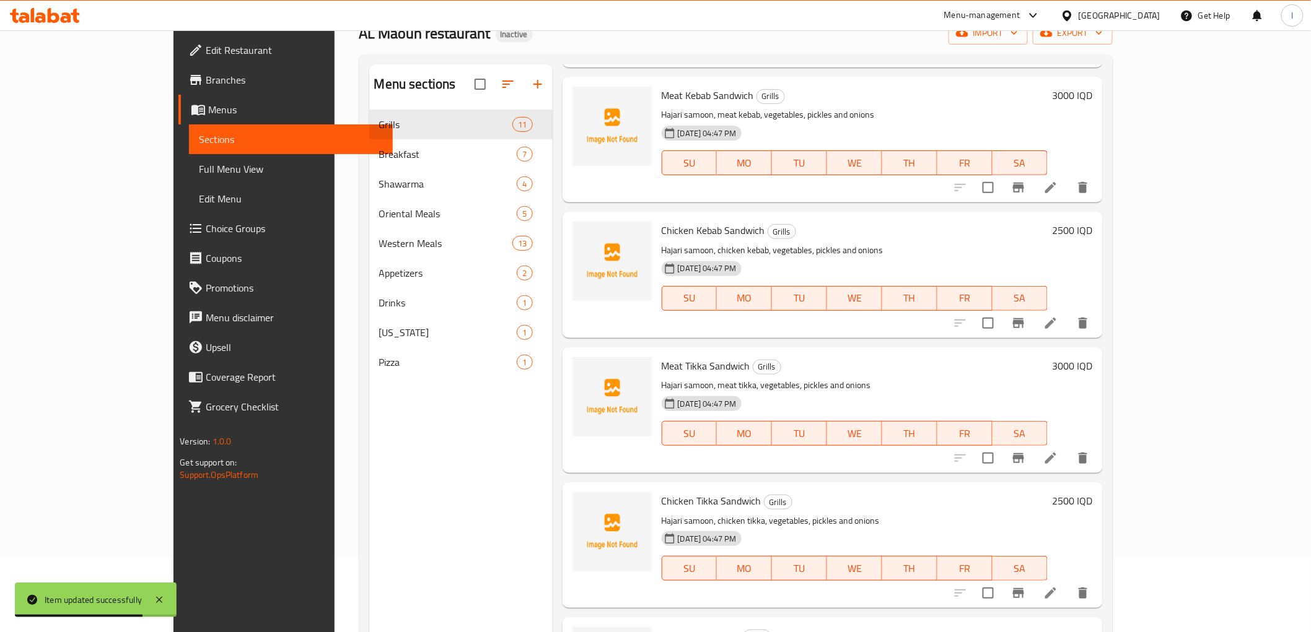
scroll to position [104, 0]
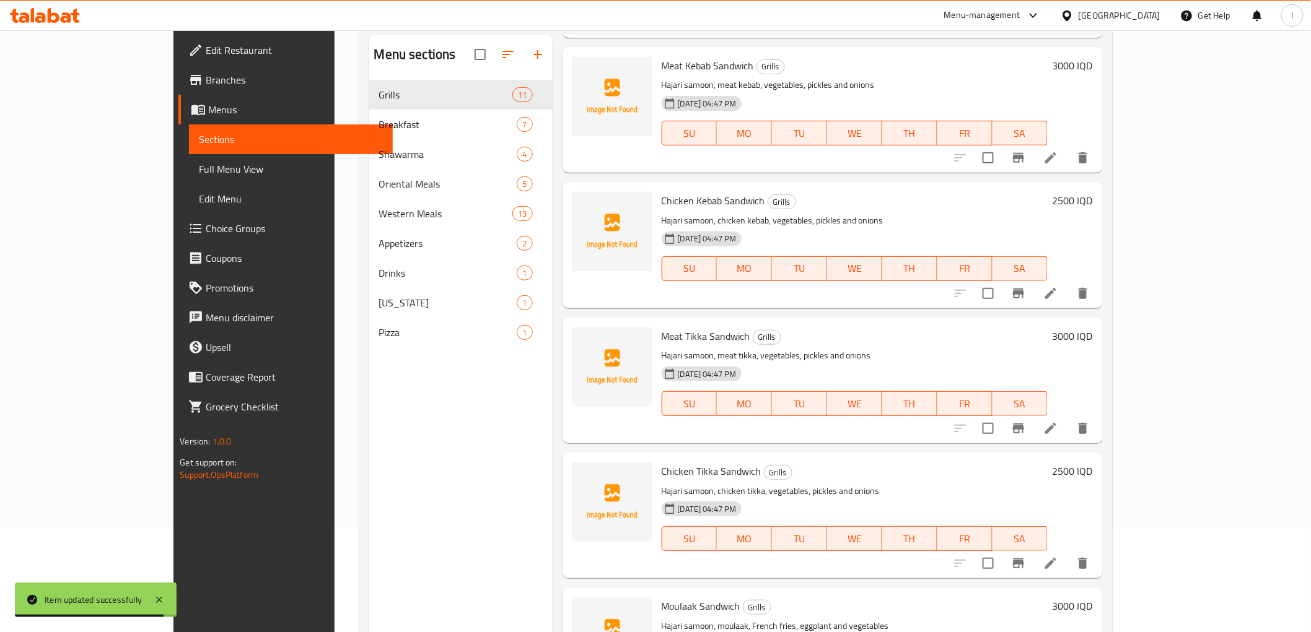
click at [1058, 556] on icon at bounding box center [1050, 563] width 15 height 15
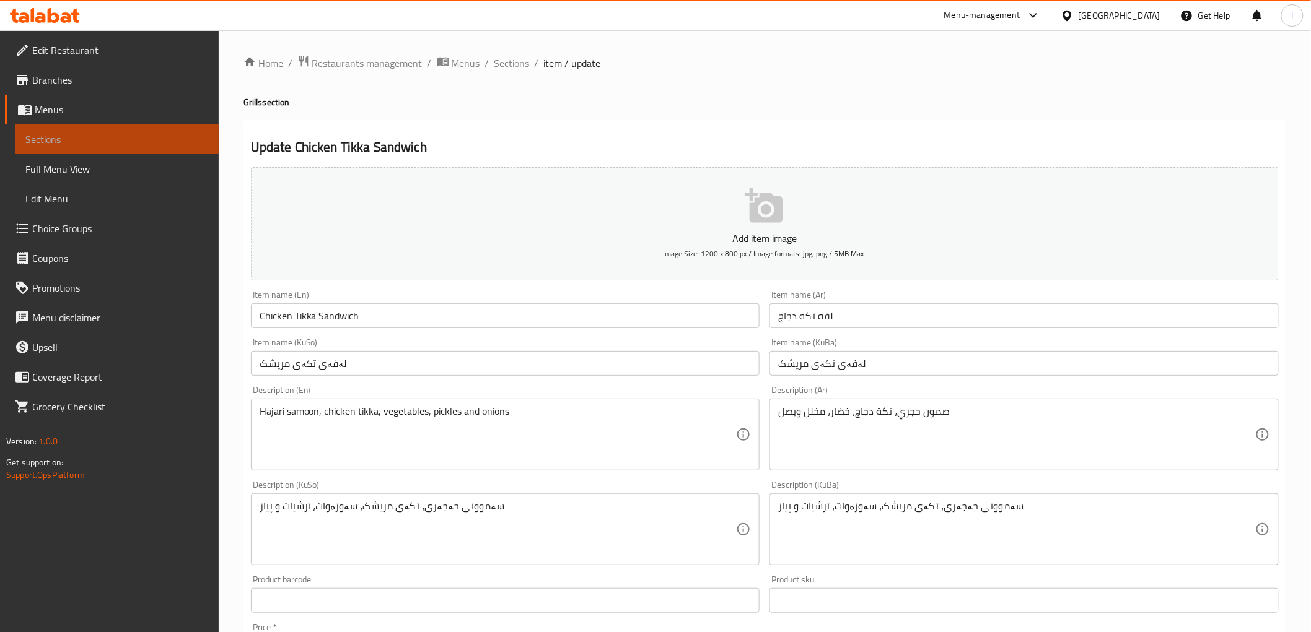
click at [126, 147] on link "Sections" at bounding box center [116, 140] width 203 height 30
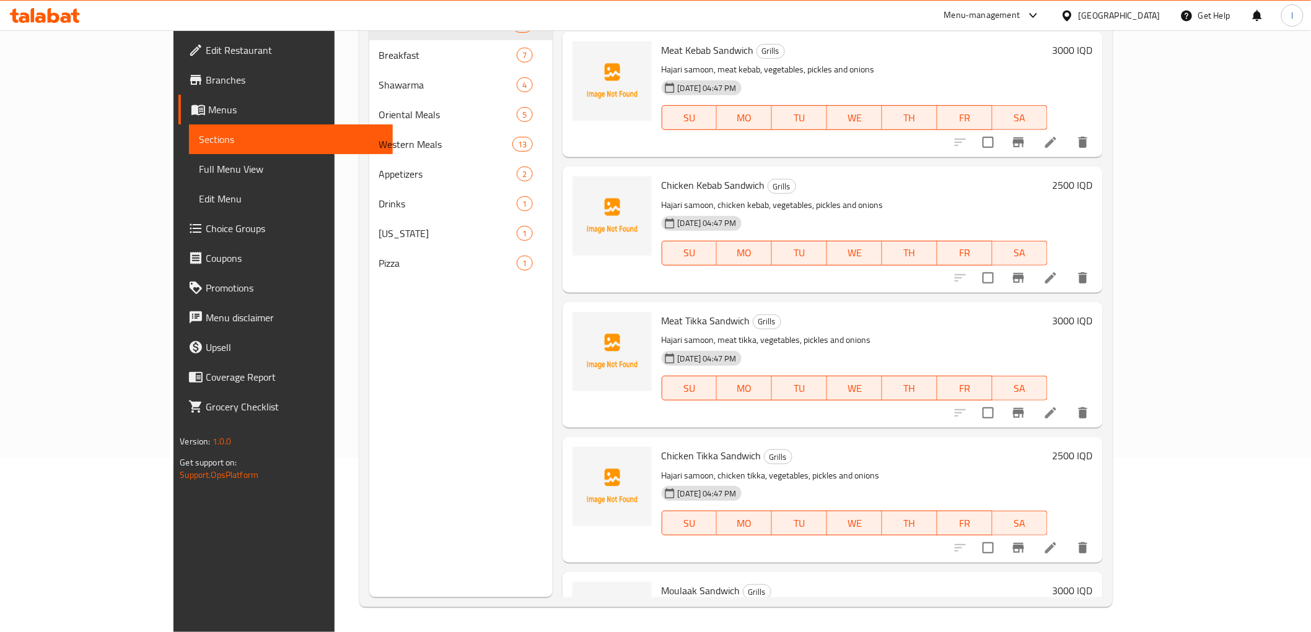
scroll to position [748, 0]
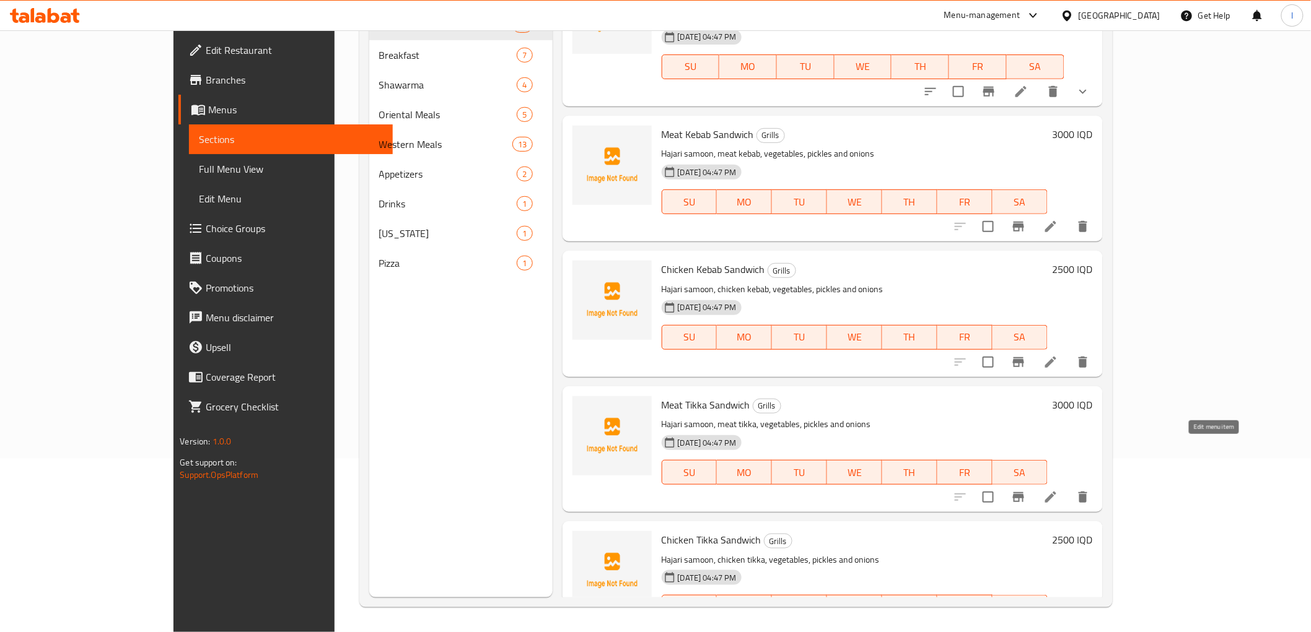
click at [1058, 490] on icon at bounding box center [1050, 497] width 15 height 15
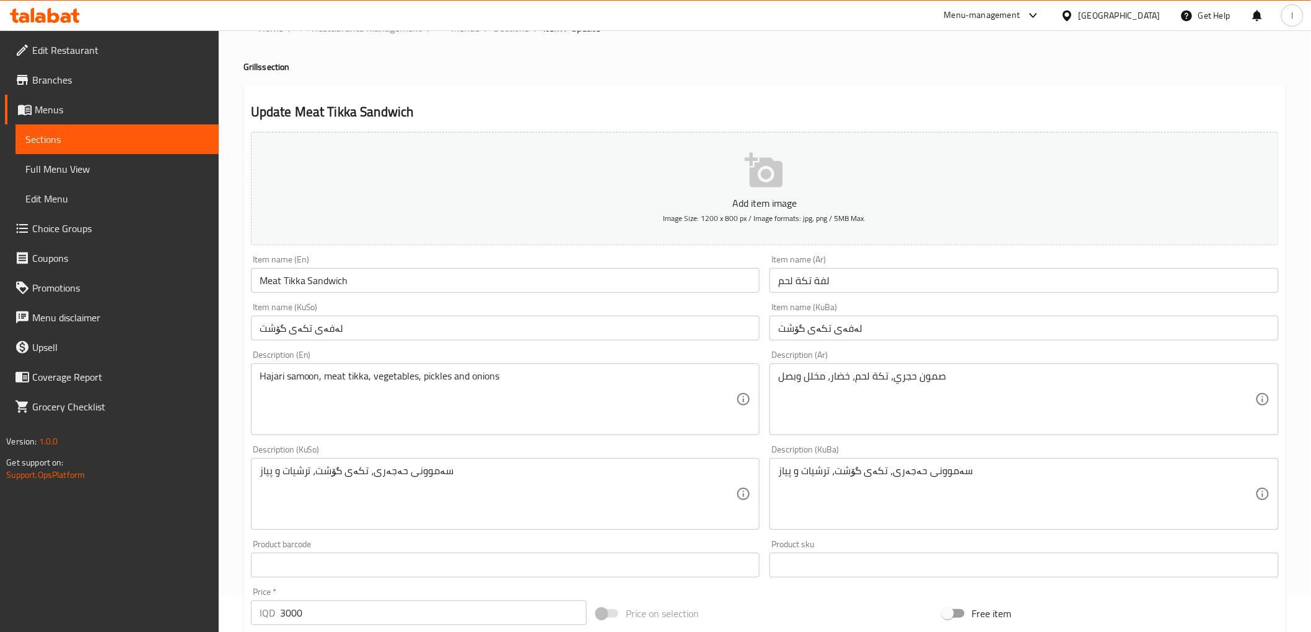
scroll to position [69, 0]
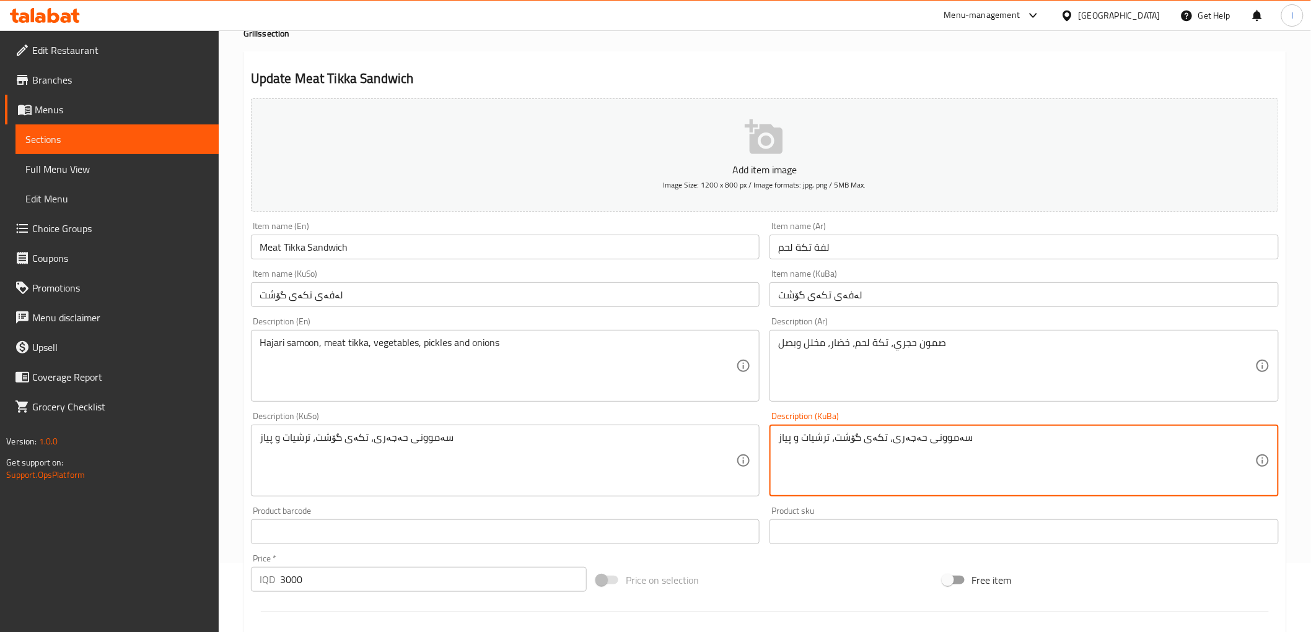
click at [831, 442] on textarea "سەموونی حەجەری، تکەی گۆشت، ترشیات و پیاز" at bounding box center [1016, 461] width 477 height 59
paste textarea "ەوزەوات،"
click at [909, 448] on textarea "سەموونی حەجەری، تکەی گۆشت، سەوزەوات، ترشیات و پیاز" at bounding box center [1016, 461] width 477 height 59
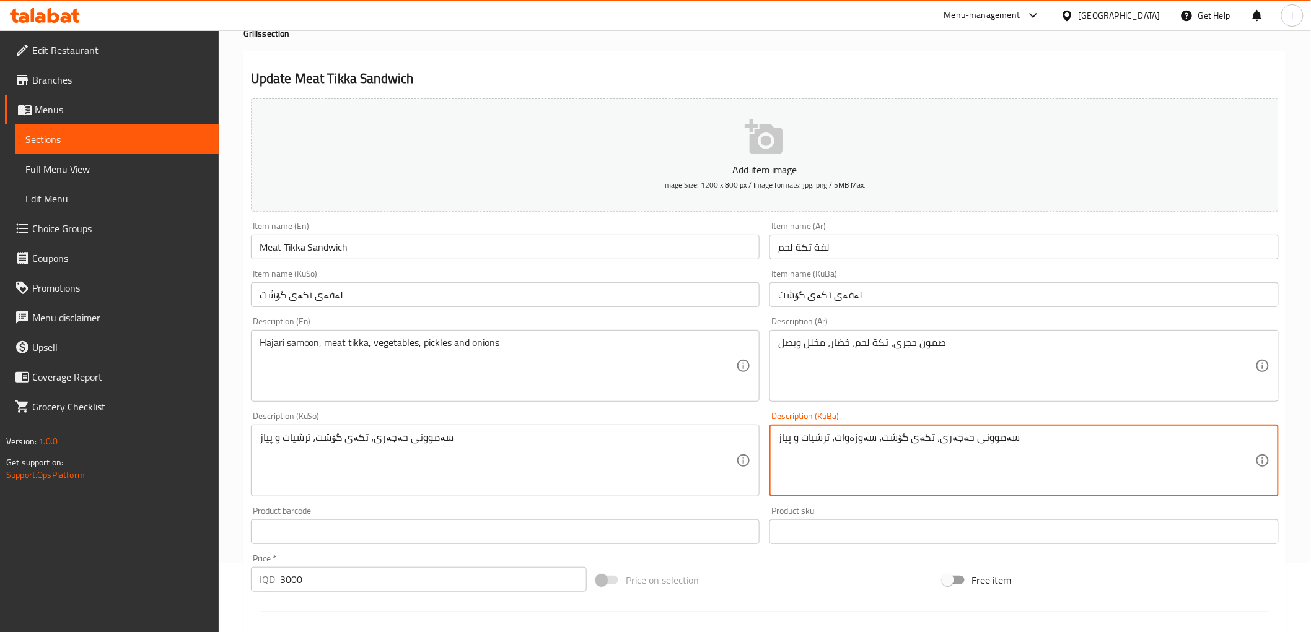
type textarea "سەموونی حەجەری، تکەی گۆشت، سەوزەوات، ترشیات و پیاز"
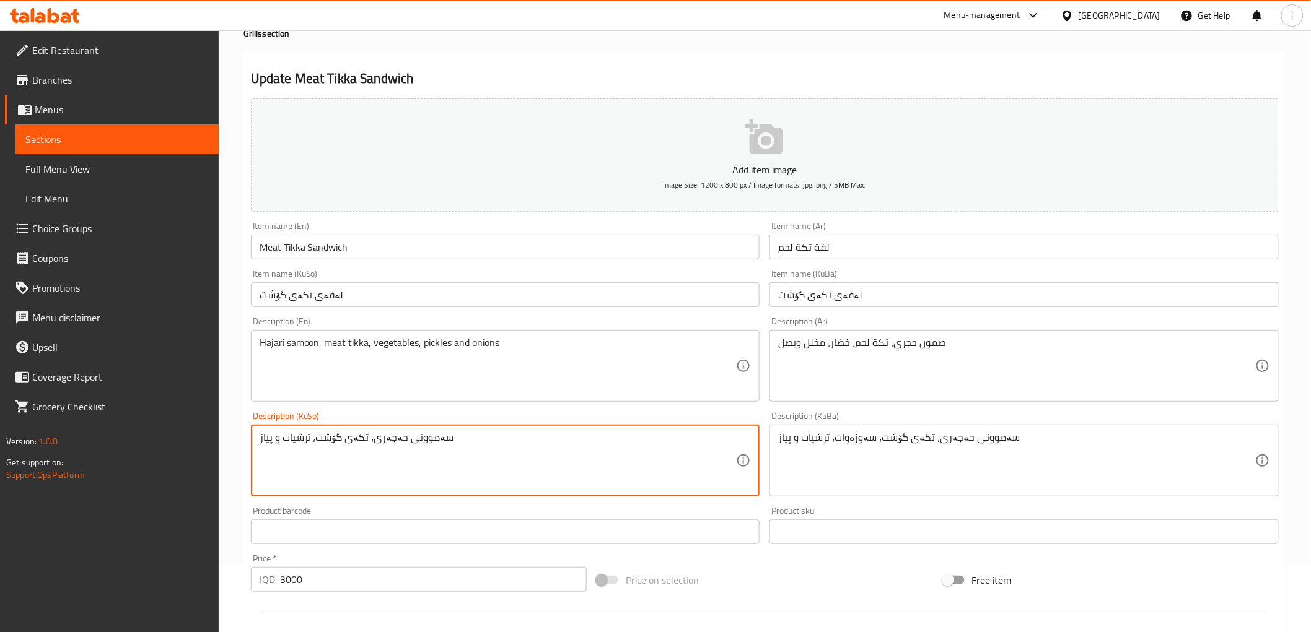
drag, startPoint x: 410, startPoint y: 442, endPoint x: 0, endPoint y: 360, distance: 418.3
paste textarea "ەوزەوات،"
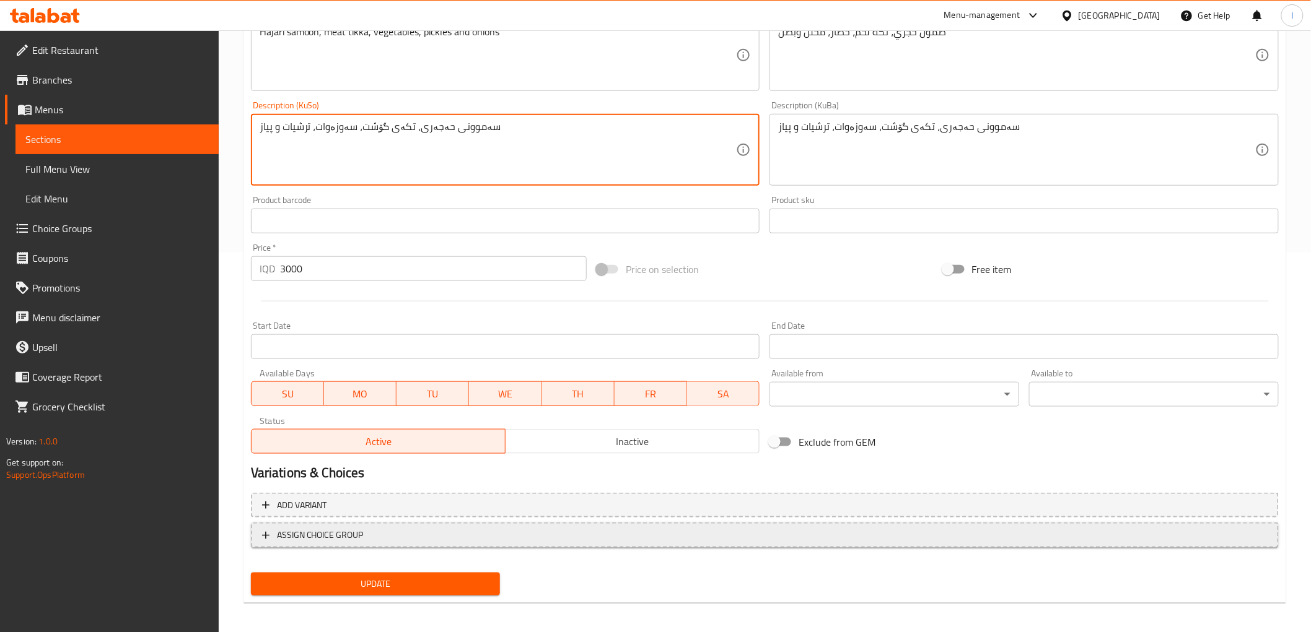
scroll to position [383, 0]
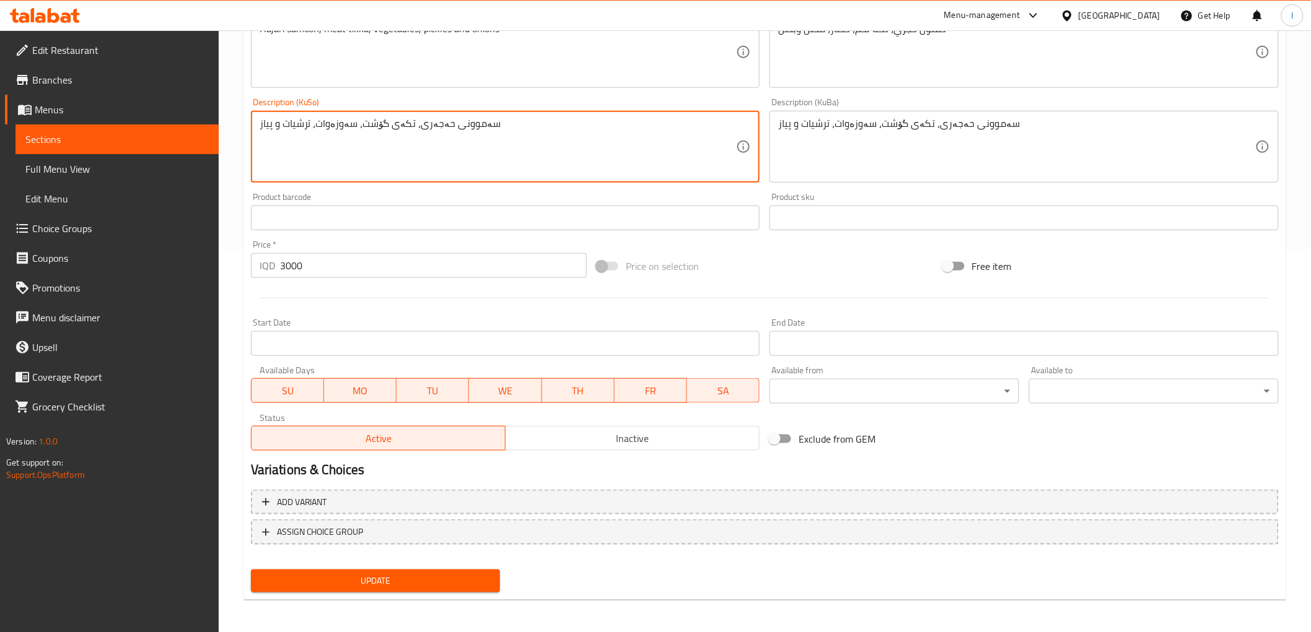
type textarea "سەموونی حەجەری، تکەی گۆشت، سەوزەوات، ترشیات و پیاز"
click at [459, 583] on span "Update" at bounding box center [376, 581] width 230 height 15
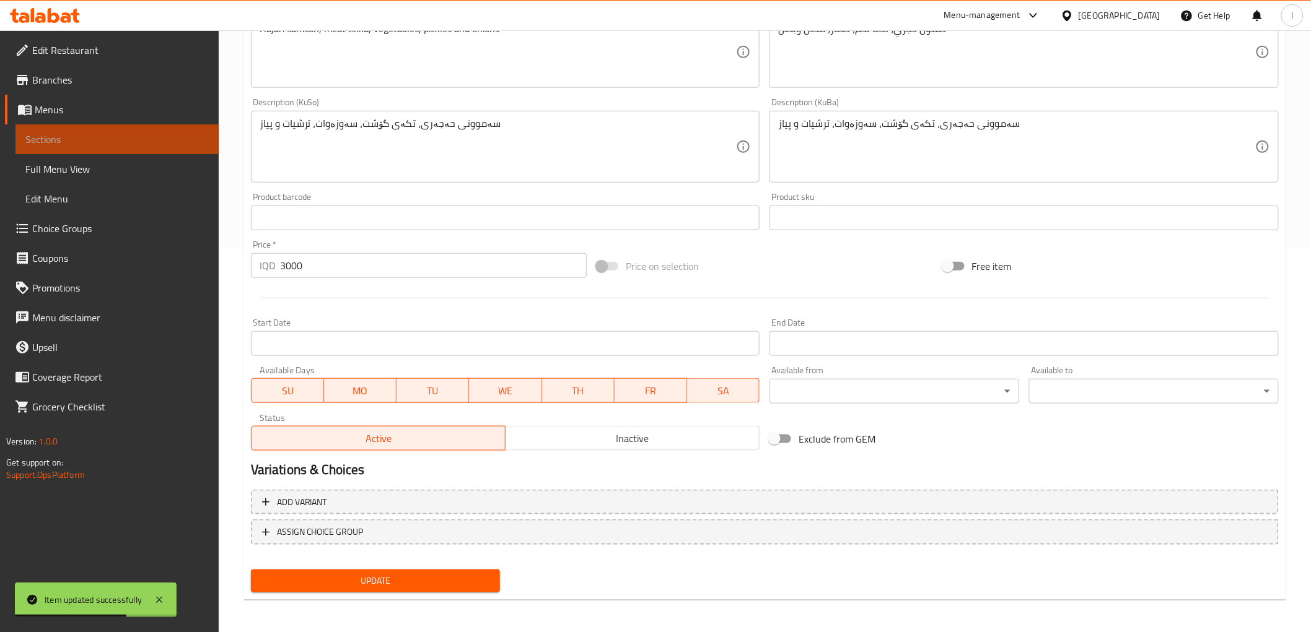
click at [102, 131] on link "Sections" at bounding box center [116, 140] width 203 height 30
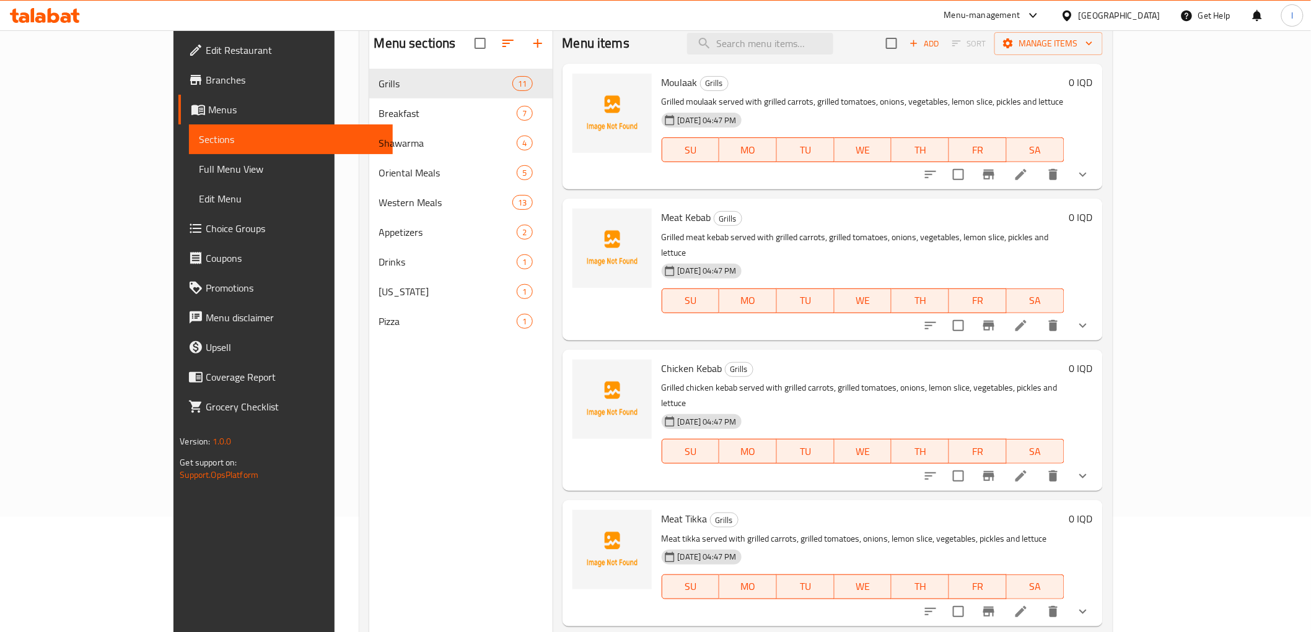
scroll to position [35, 0]
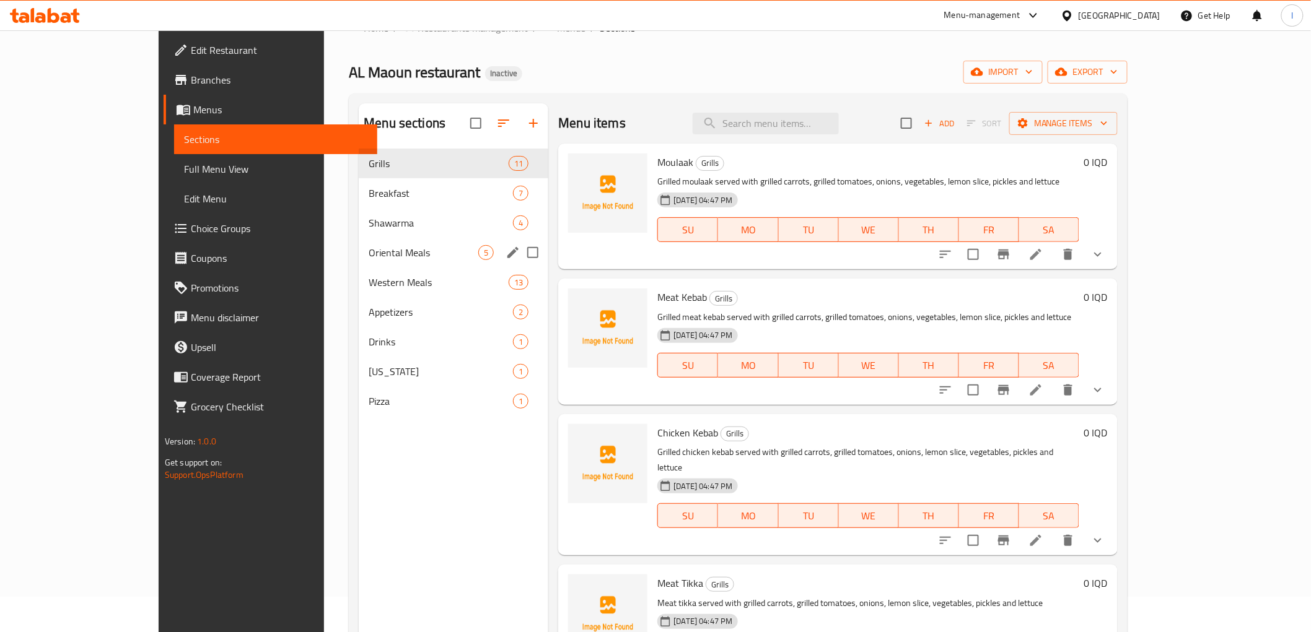
click at [359, 238] on div "Oriental Meals 5" at bounding box center [454, 253] width 190 height 30
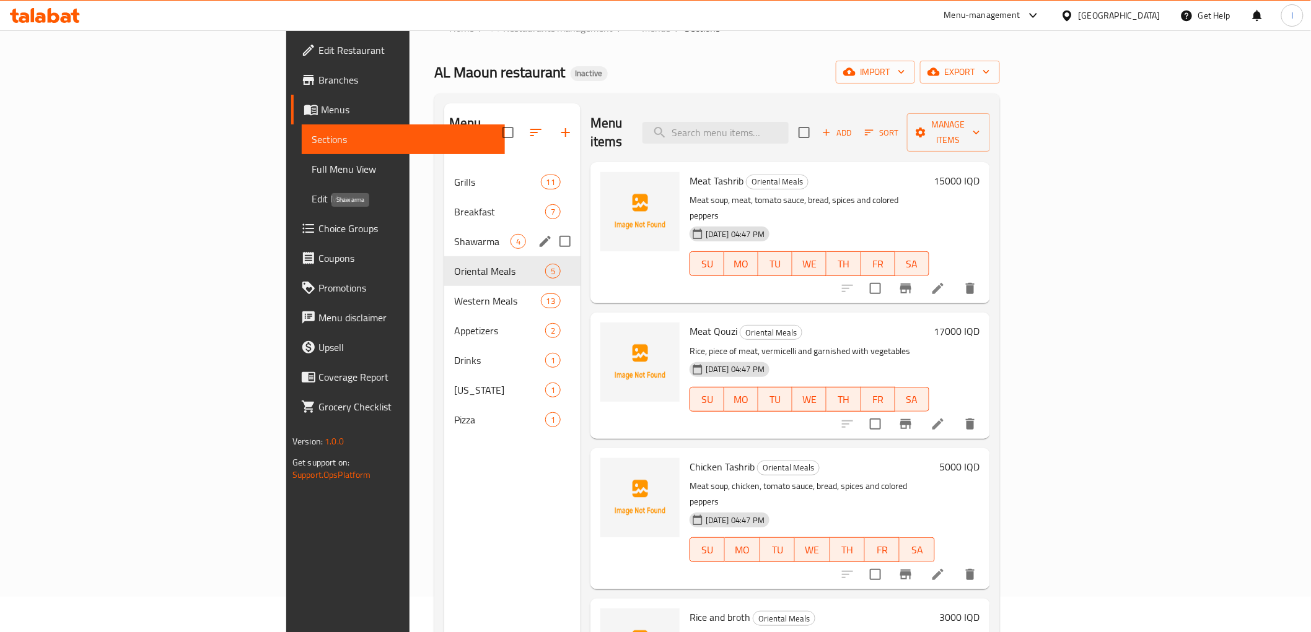
click at [454, 234] on span "Shawarma" at bounding box center [482, 241] width 56 height 15
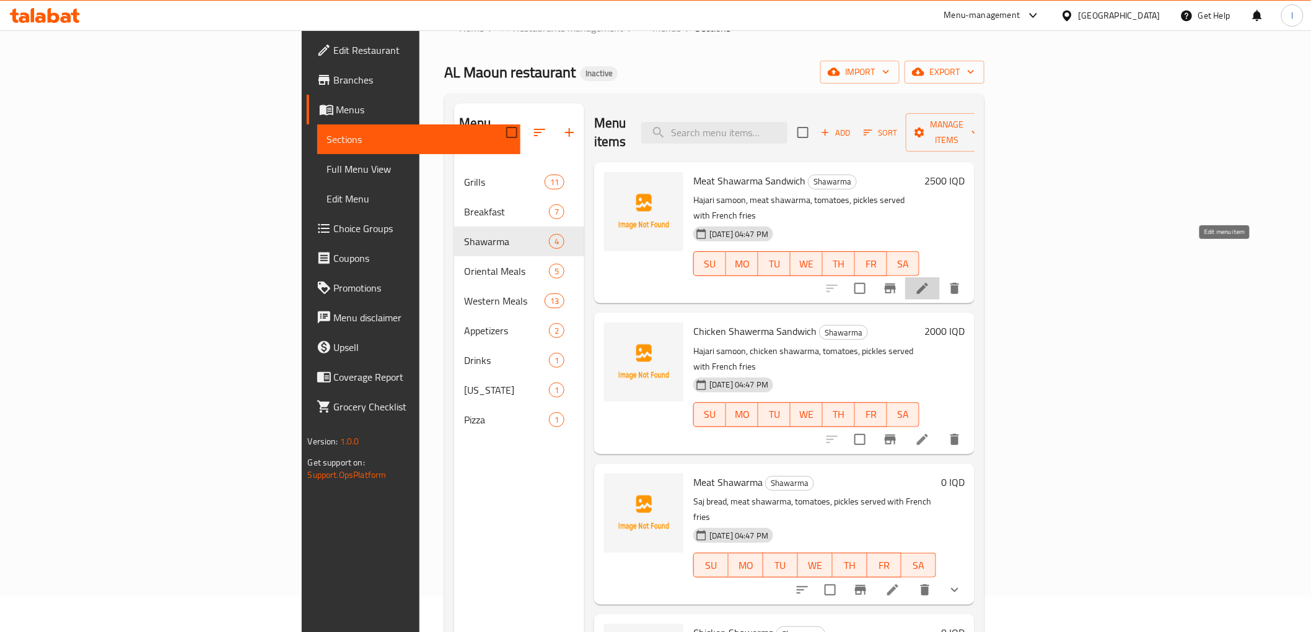
click at [930, 281] on icon at bounding box center [922, 288] width 15 height 15
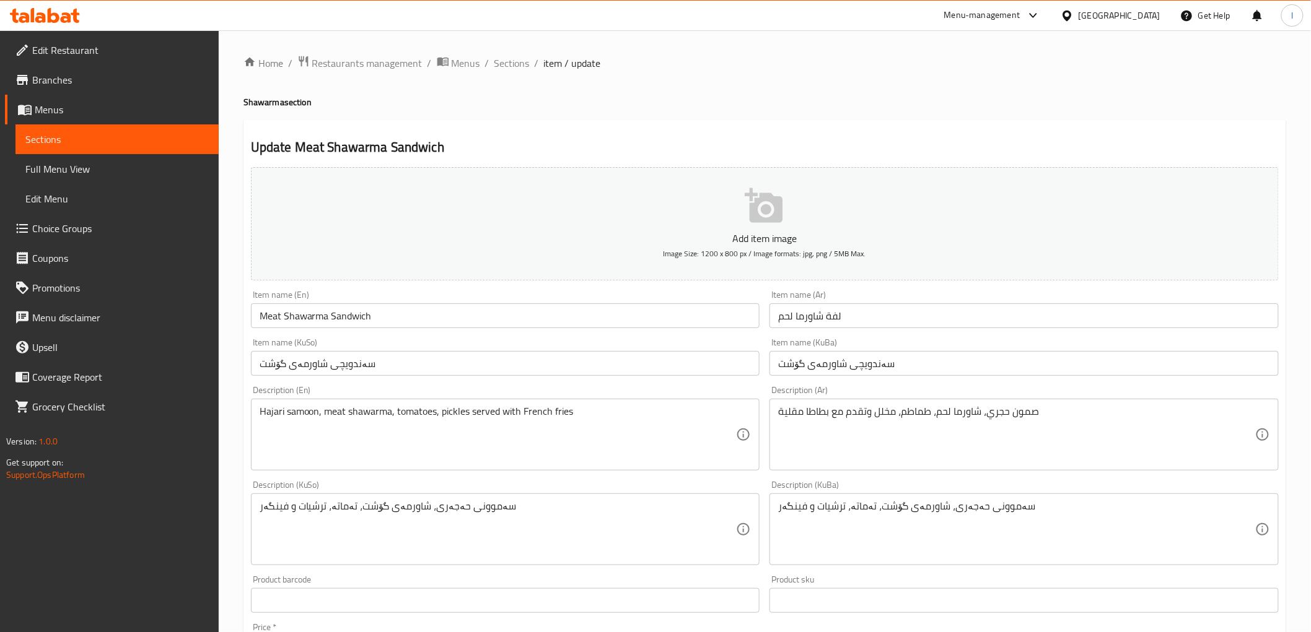
drag, startPoint x: 777, startPoint y: 509, endPoint x: 806, endPoint y: 509, distance: 28.5
click at [811, 512] on div "سەموونی حەجەری، شاورمەی گۆشت، تەماتە، ترشیات و فینگەر Description (KuBa)" at bounding box center [1023, 530] width 509 height 72
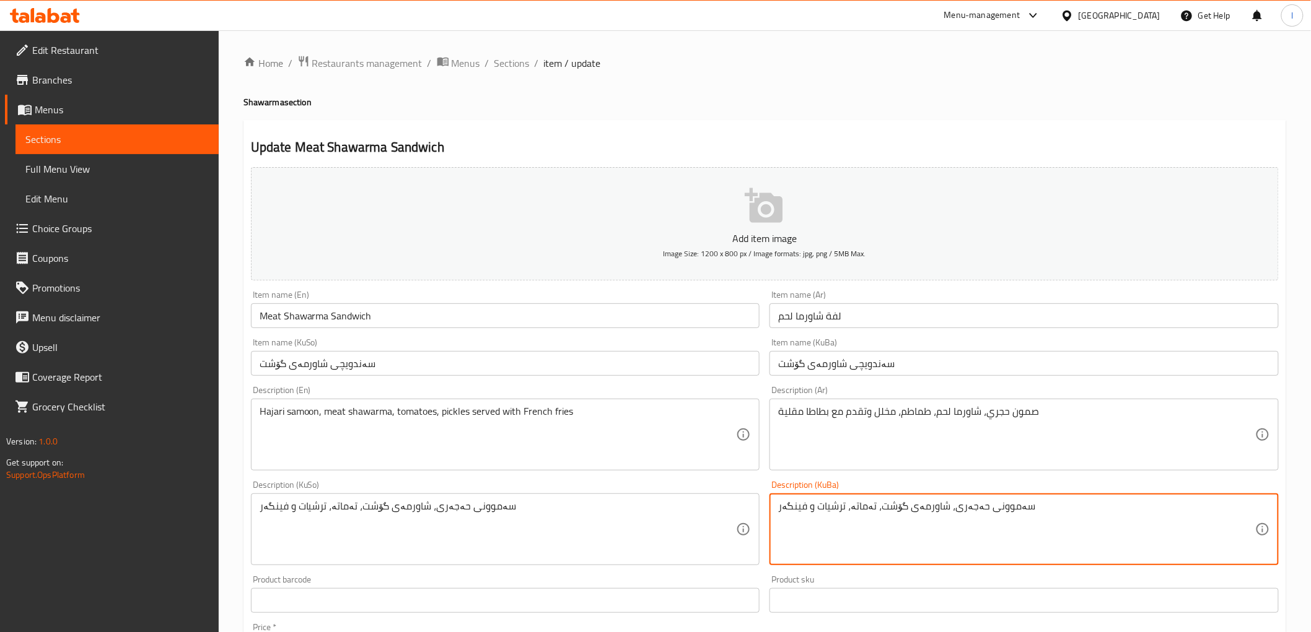
click at [782, 499] on div "سەموونی حەجەری، شاورمەی گۆشت، تەماتە، ترشیات و فینگەر Description (KuBa)" at bounding box center [1023, 530] width 509 height 72
click at [789, 502] on textarea "سەموونی حەجەری، شاورمەی گۆشت، تەماتە، ترشیات و فینگەر" at bounding box center [1016, 529] width 477 height 59
drag, startPoint x: 861, startPoint y: 507, endPoint x: 1321, endPoint y: 530, distance: 460.2
click at [1311, 530] on html "​ Menu-management Iraq Get Help l Edit Restaurant Branches Menus Sections Full …" at bounding box center [655, 316] width 1311 height 632
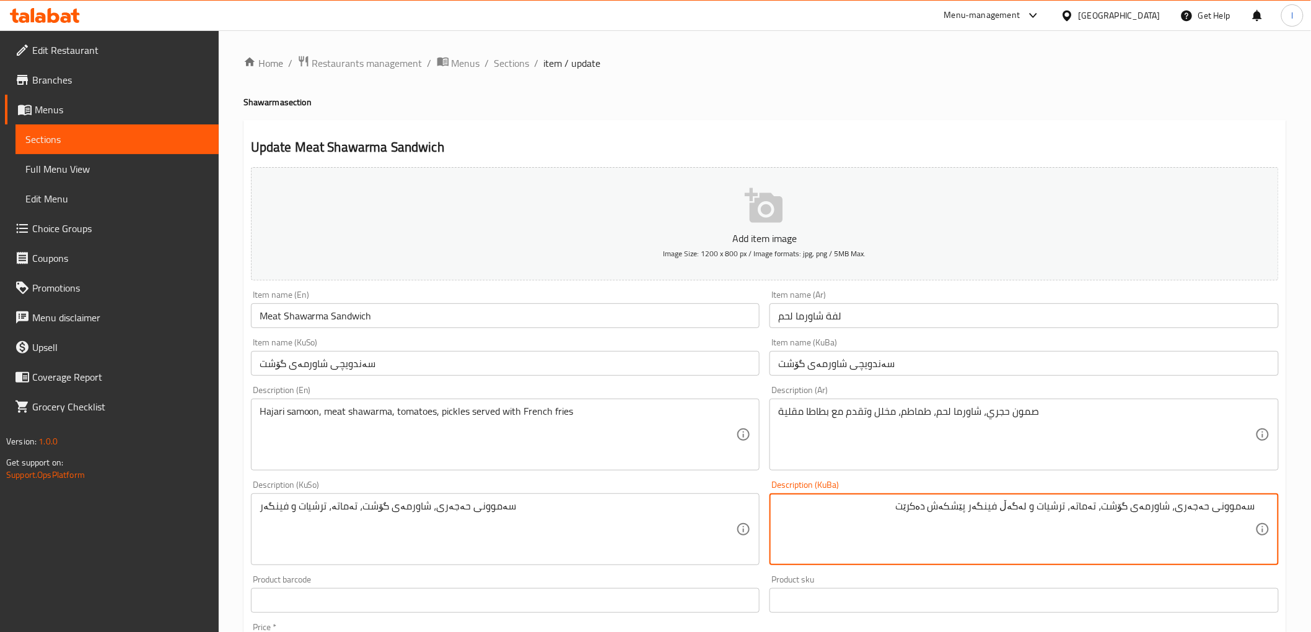
type textarea "سەموونی حەجەری، شاورمەی گۆشت، تەماتە، ترشیات و لەگەڵ فینگەر پێشکەش دەکرێت"
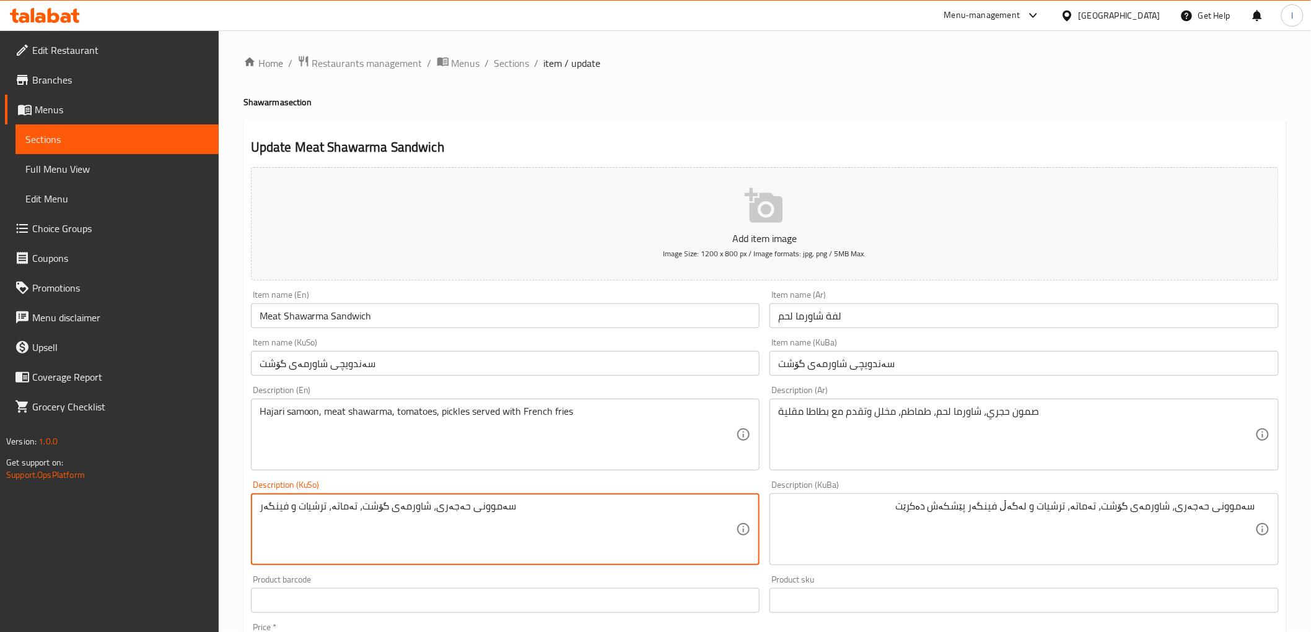
drag, startPoint x: 545, startPoint y: 522, endPoint x: 0, endPoint y: 447, distance: 550.2
paste textarea "ەگەڵ فینگەر پێشکەش دەکرێت"
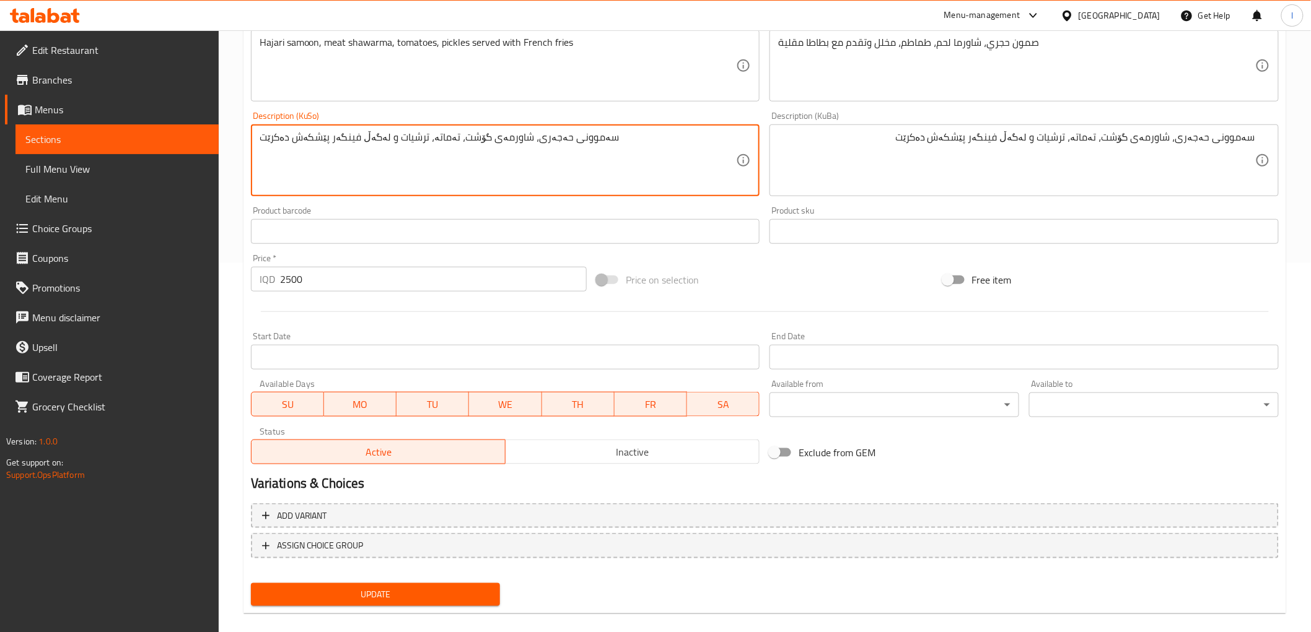
scroll to position [383, 0]
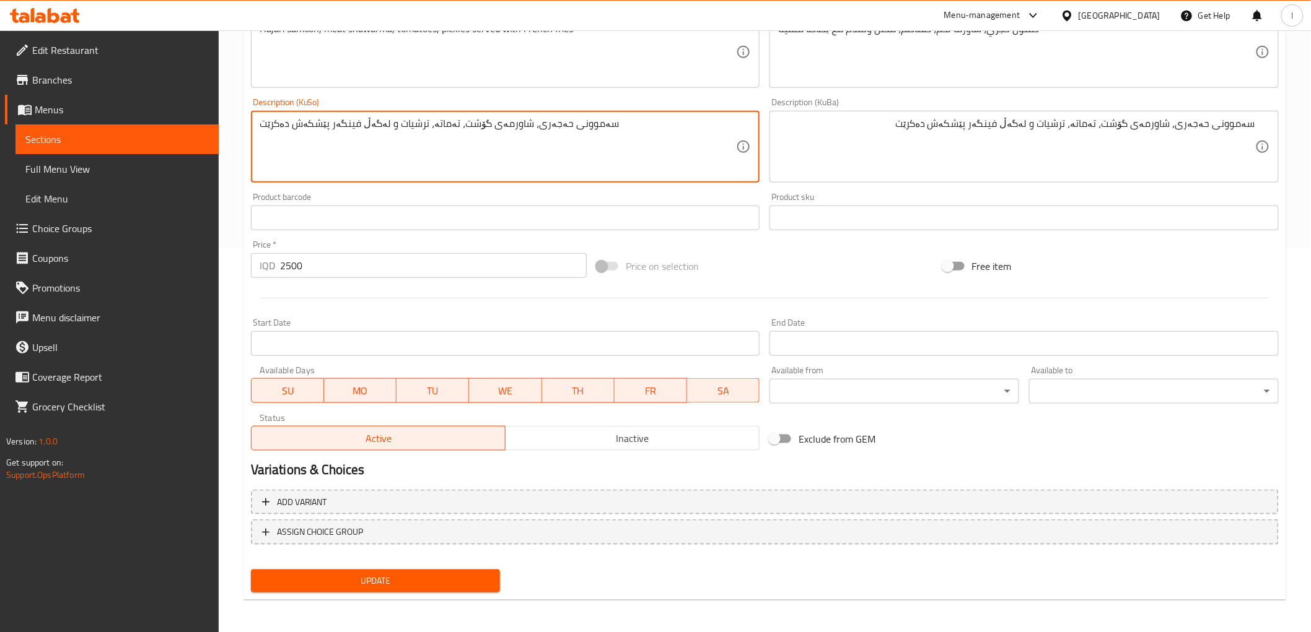
type textarea "سەموونی حەجەری، شاورمەی گۆشت، تەماتە، ترشیات و لەگەڵ فینگەر پێشکەش دەکرێت"
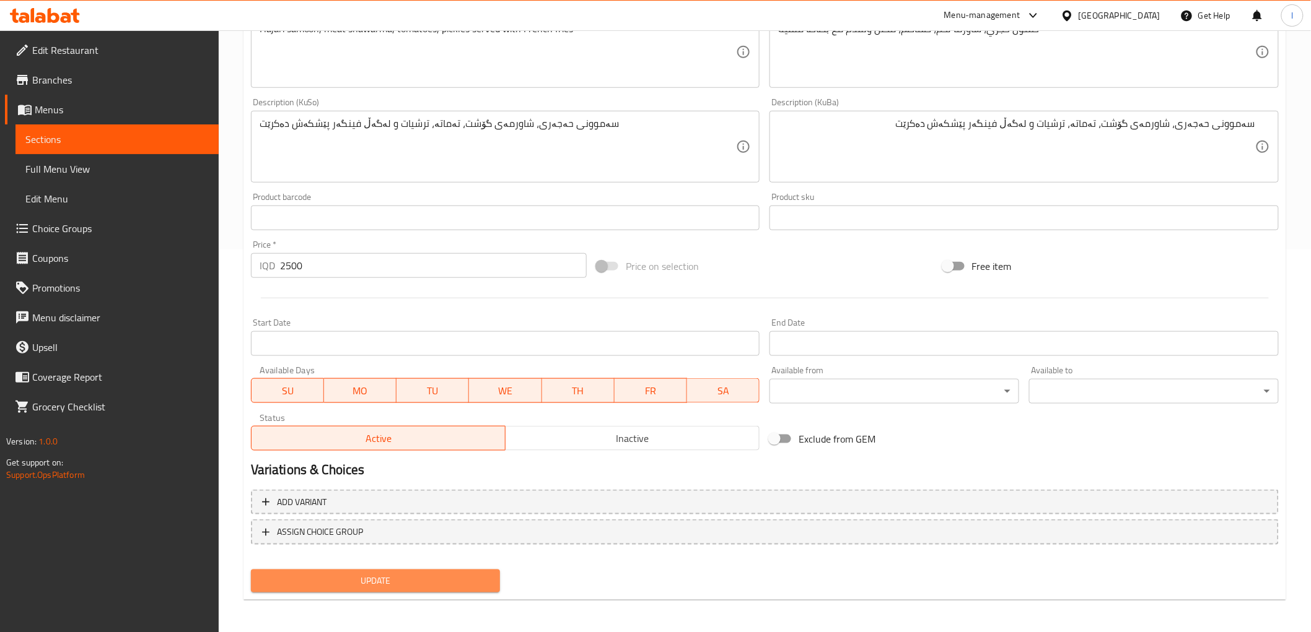
click at [481, 574] on span "Update" at bounding box center [376, 581] width 230 height 15
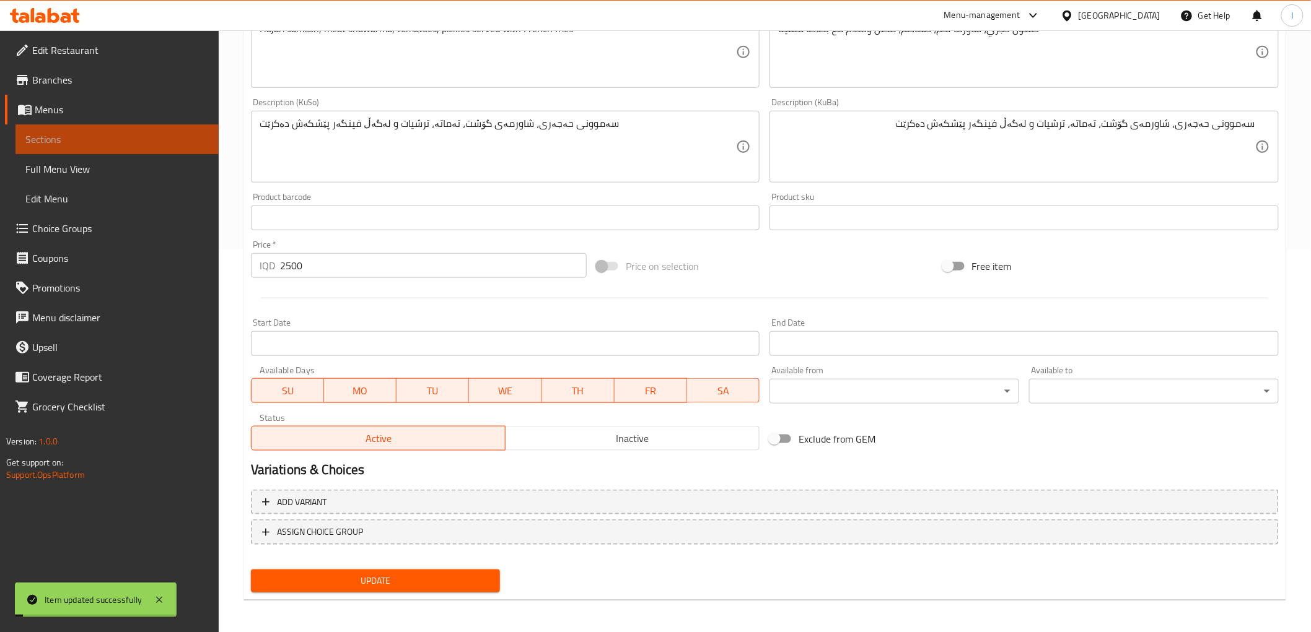
click at [113, 142] on span "Sections" at bounding box center [116, 139] width 183 height 15
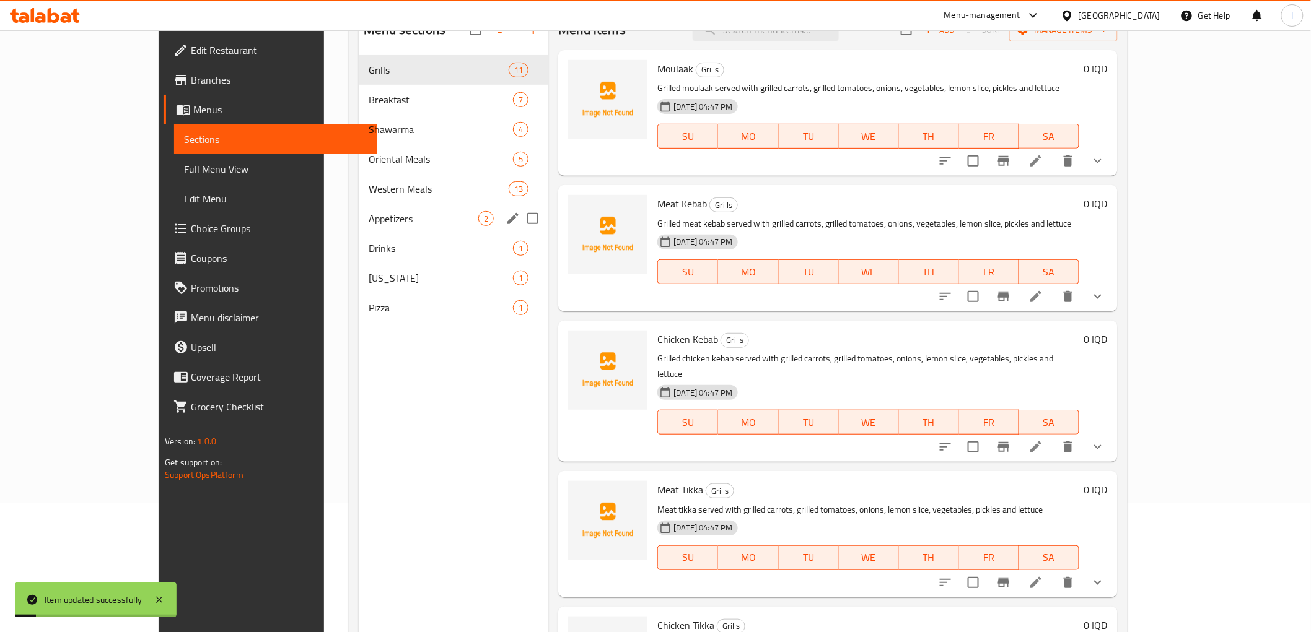
scroll to position [104, 0]
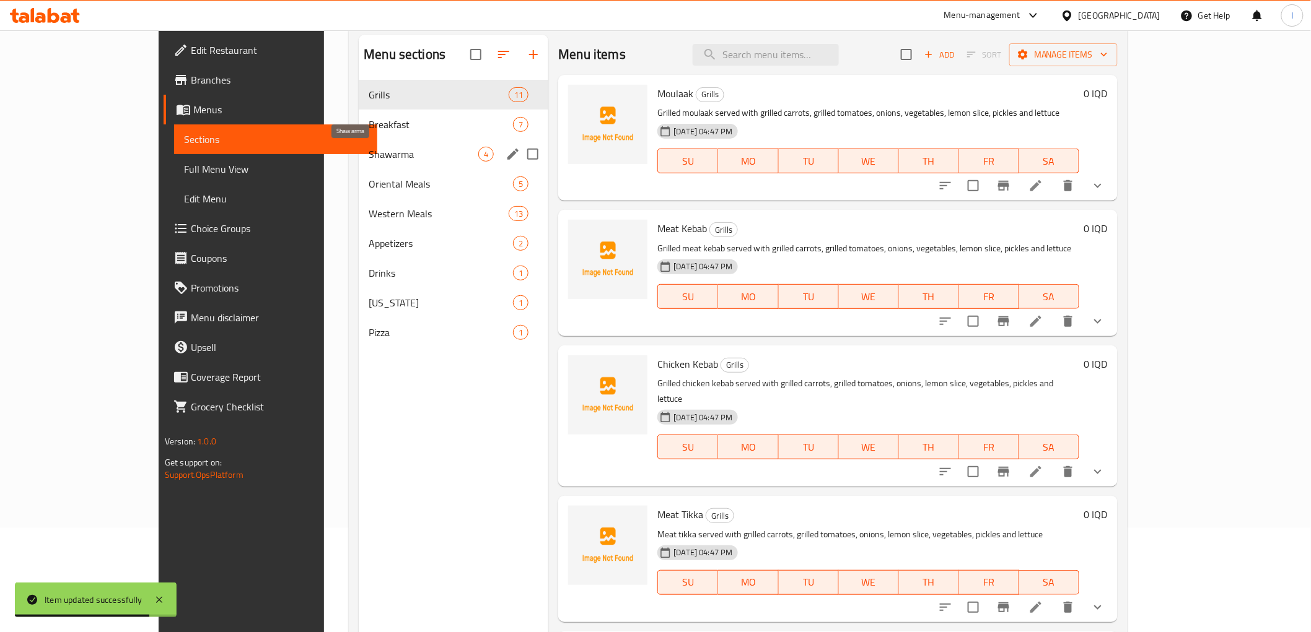
click at [369, 157] on span "Shawarma" at bounding box center [424, 154] width 110 height 15
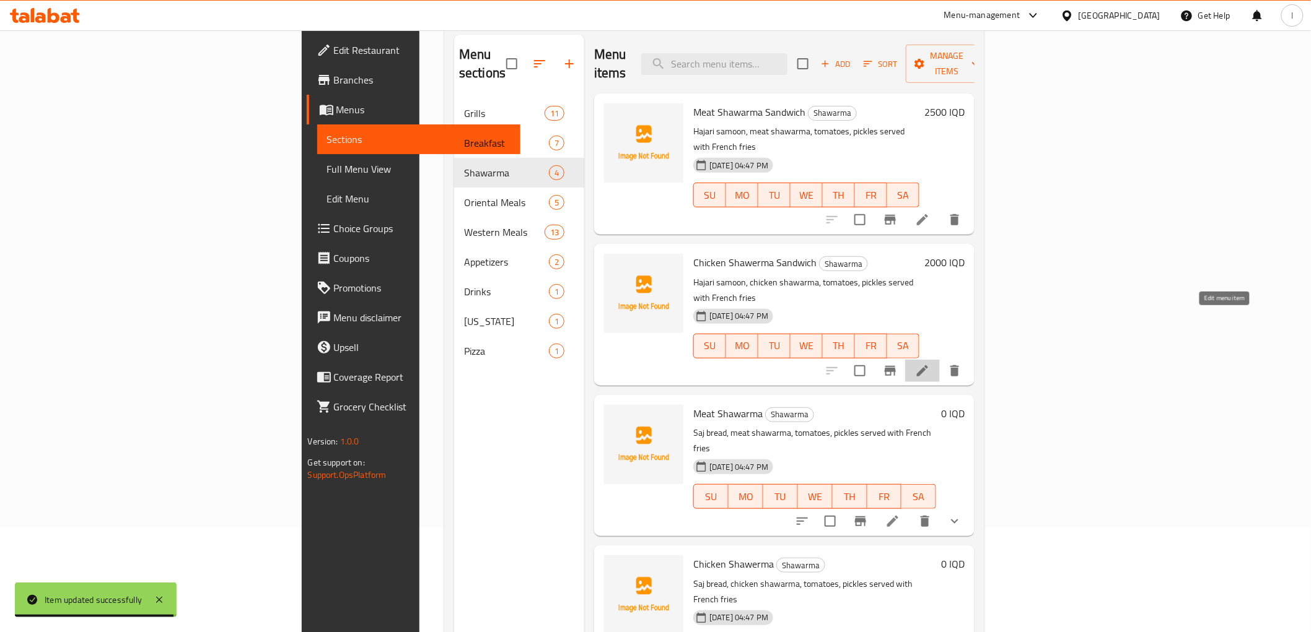
click at [930, 364] on icon at bounding box center [922, 371] width 15 height 15
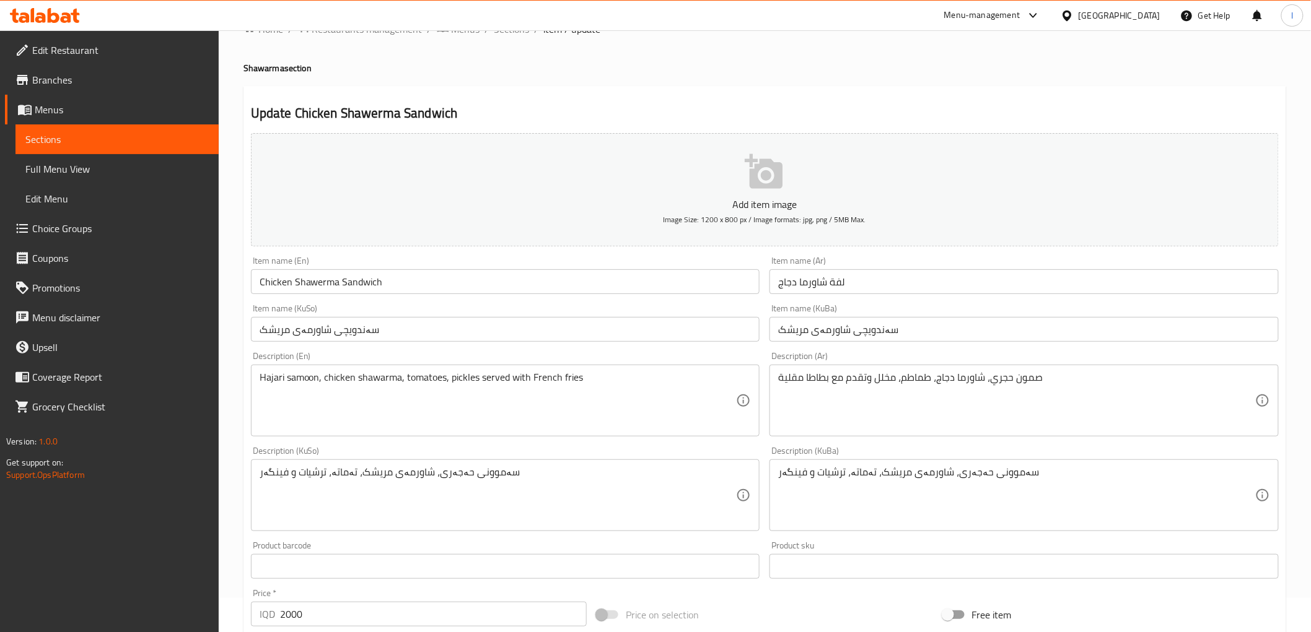
scroll to position [69, 0]
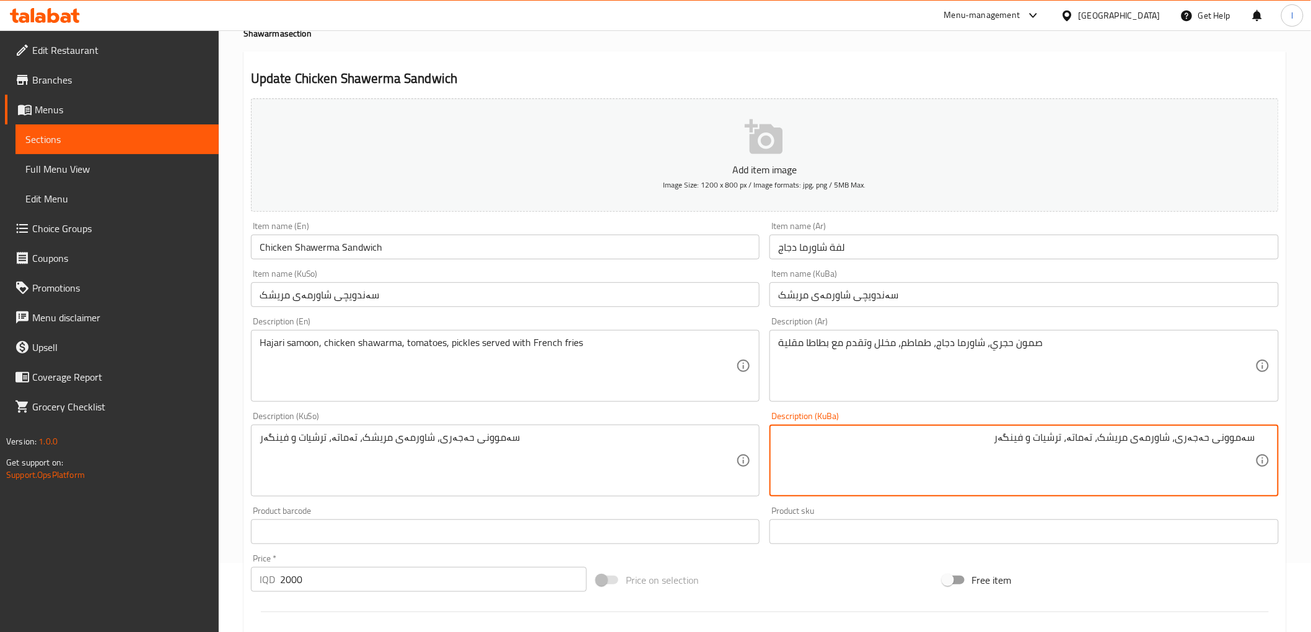
click at [850, 442] on textarea "سەموونی حەجەری، شاورمەی مریشک، تەماتە، ترشیات و فینگەر" at bounding box center [1016, 461] width 477 height 59
drag, startPoint x: 991, startPoint y: 436, endPoint x: 1039, endPoint y: 439, distance: 48.4
click at [1039, 439] on textarea "سەموونی حەجەری، شاورمەی مریشک، تەماتە، ترشیات و فینگەر" at bounding box center [1016, 461] width 477 height 59
paste textarea "لەگەڵ فینگەر پێشکەش دەکرێت"
click at [1038, 439] on textarea "سەموونی حەجەری، شاورمەی مریشک، تەماتە، ترشیات ولەگەڵ فینگەر پێشکەش دەکرێت" at bounding box center [1016, 461] width 477 height 59
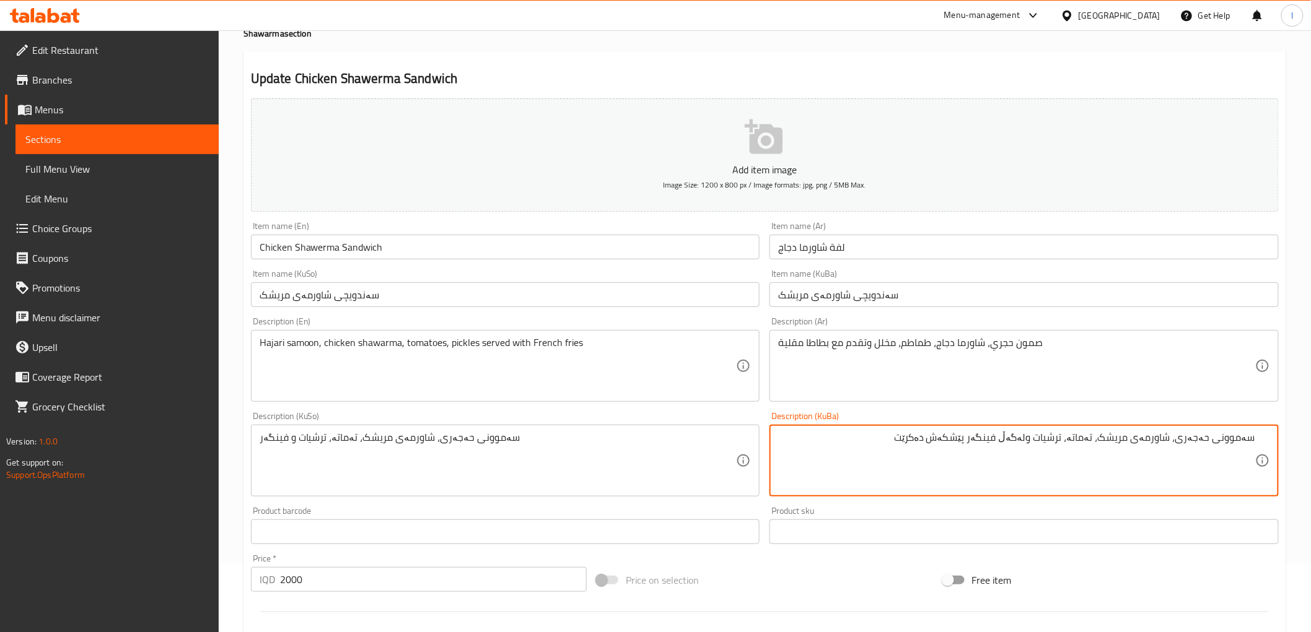
click at [1039, 440] on textarea "سەموونی حەجەری، شاورمەی مریشک، تەماتە، ترشیات ولەگەڵ فینگەر پێشکەش دەکرێت" at bounding box center [1016, 461] width 477 height 59
type textarea "سەموونی حەجەری، شاورمەی مریشک، تەماتە، ترشیات و لەگەڵ فینگەر پێشکەش دەکرێت"
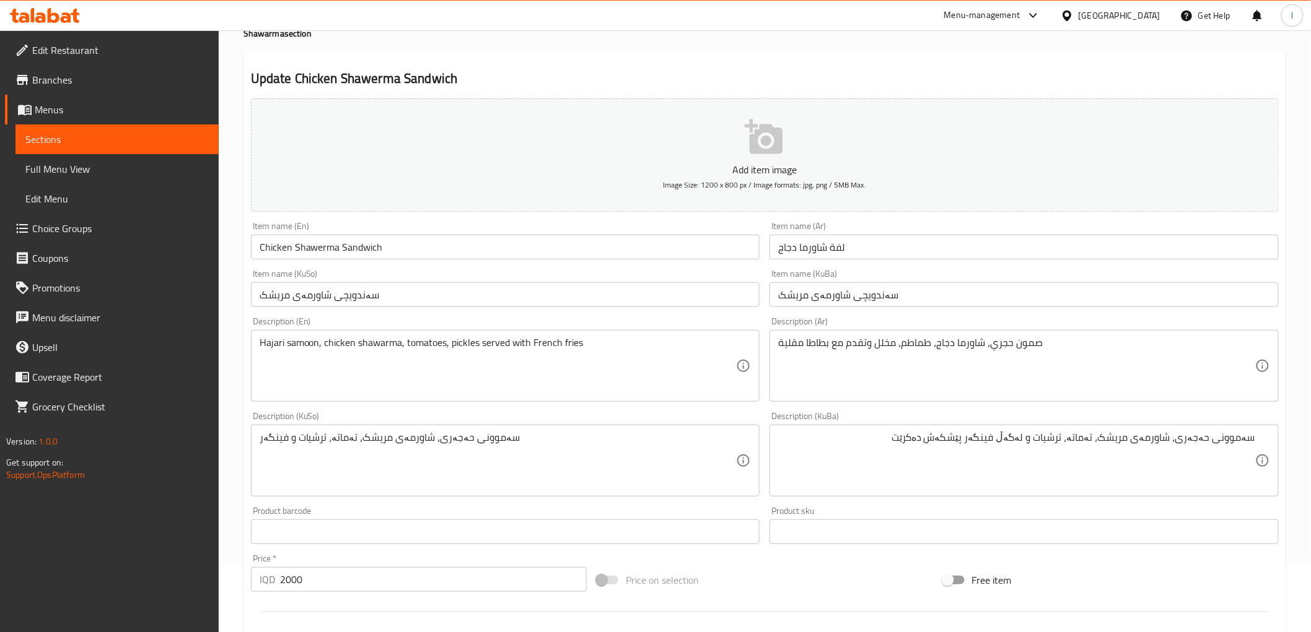
drag, startPoint x: 809, startPoint y: 431, endPoint x: 1321, endPoint y: 448, distance: 512.0
click at [1311, 448] on html "​ Menu-management Iraq Get Help l Edit Restaurant Branches Menus Sections Full …" at bounding box center [655, 247] width 1311 height 632
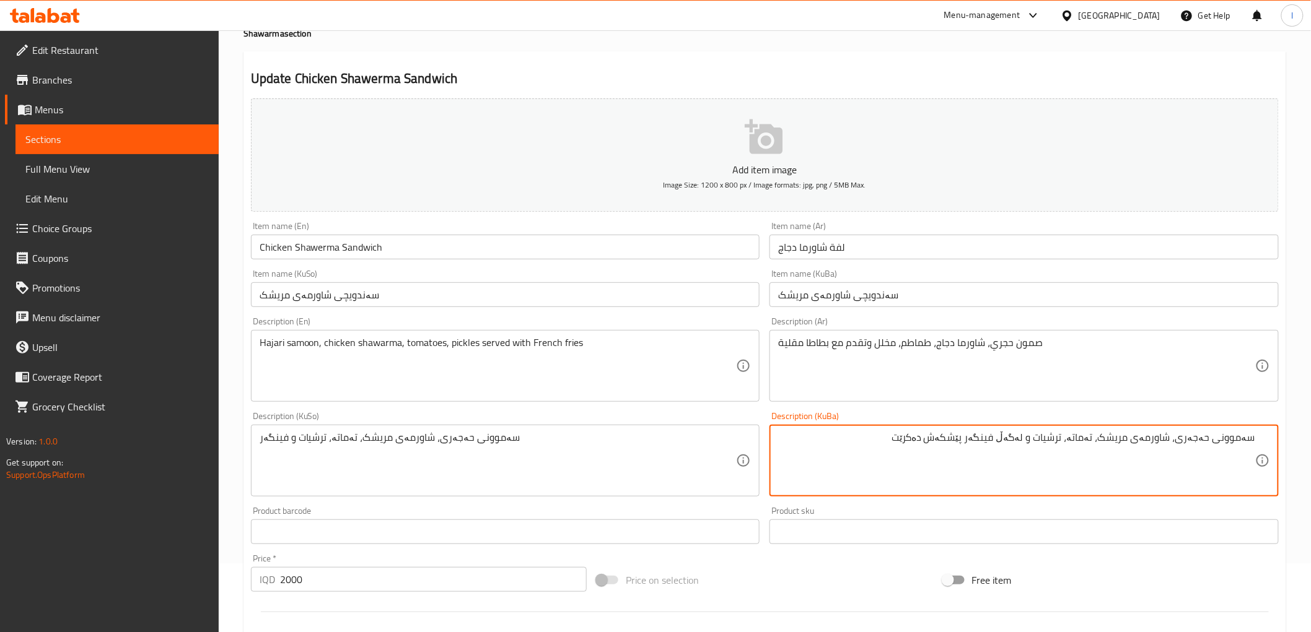
click at [1191, 441] on textarea "سەموونی حەجەری، شاورمەی مریشک، تەماتە، ترشیات و لەگەڵ فینگەر پێشکەش دەکرێت" at bounding box center [1016, 461] width 477 height 59
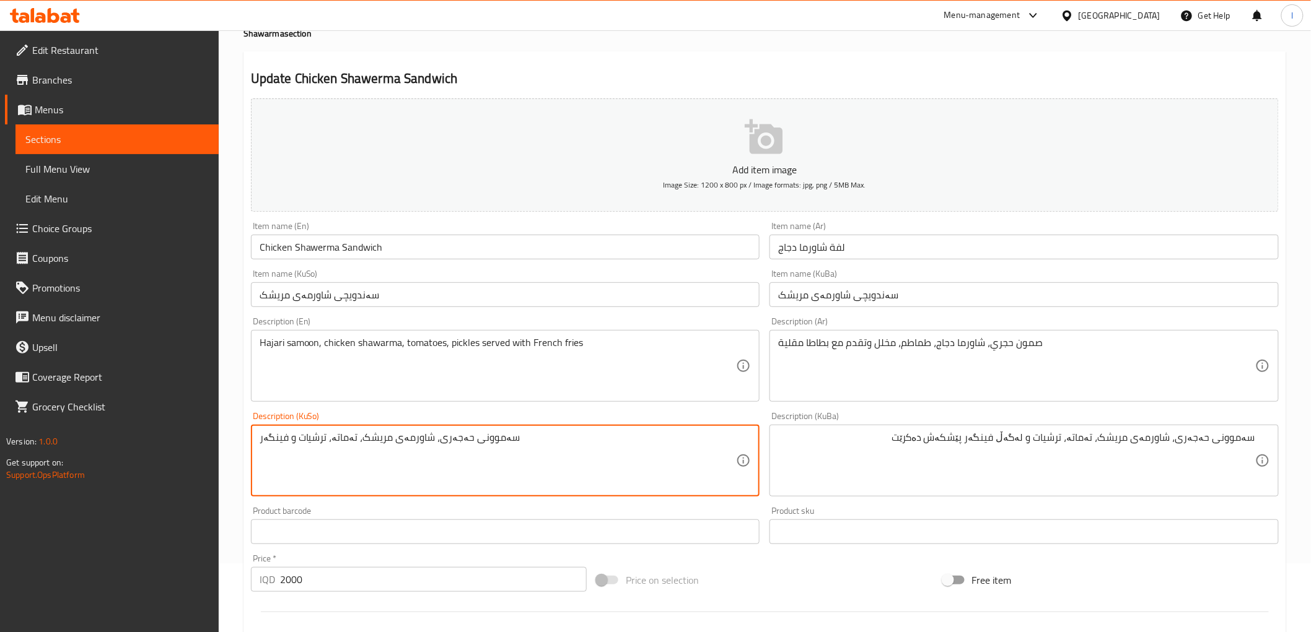
click at [416, 434] on textarea "سەموونی حەجەری، شاورمەی مریشک، تەماتە، ترشیات و فینگەر" at bounding box center [498, 461] width 477 height 59
paste textarea "ەگەڵ فینگەر پێشکەش دەکرێت"
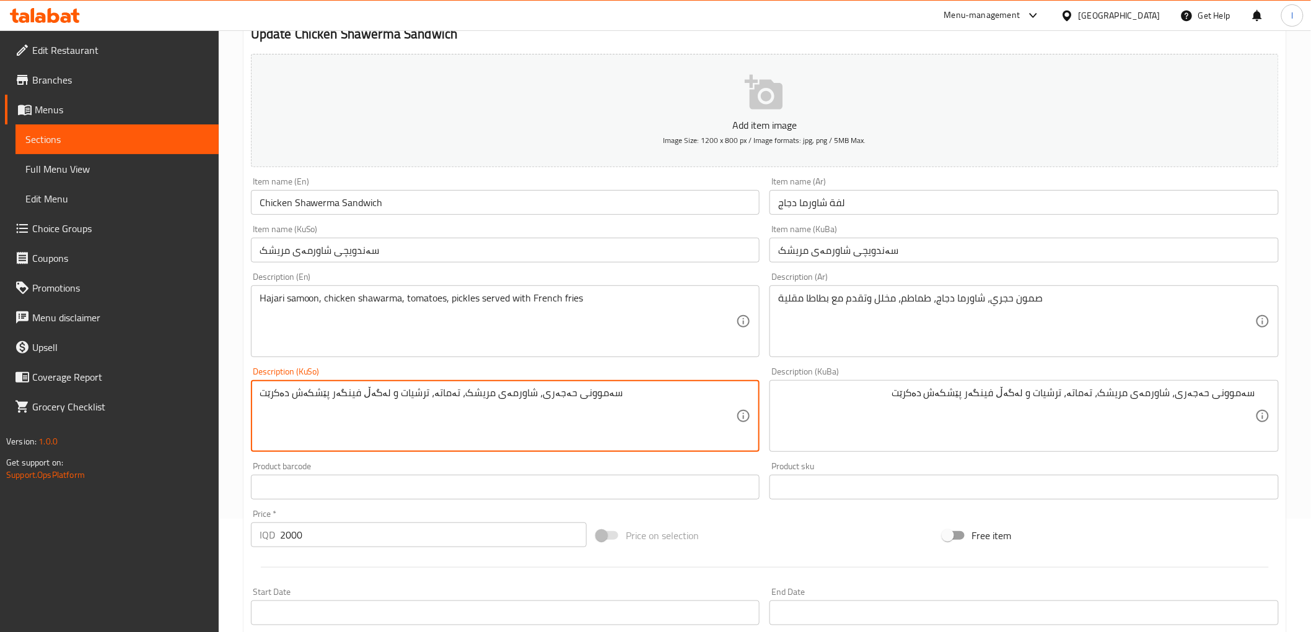
scroll to position [383, 0]
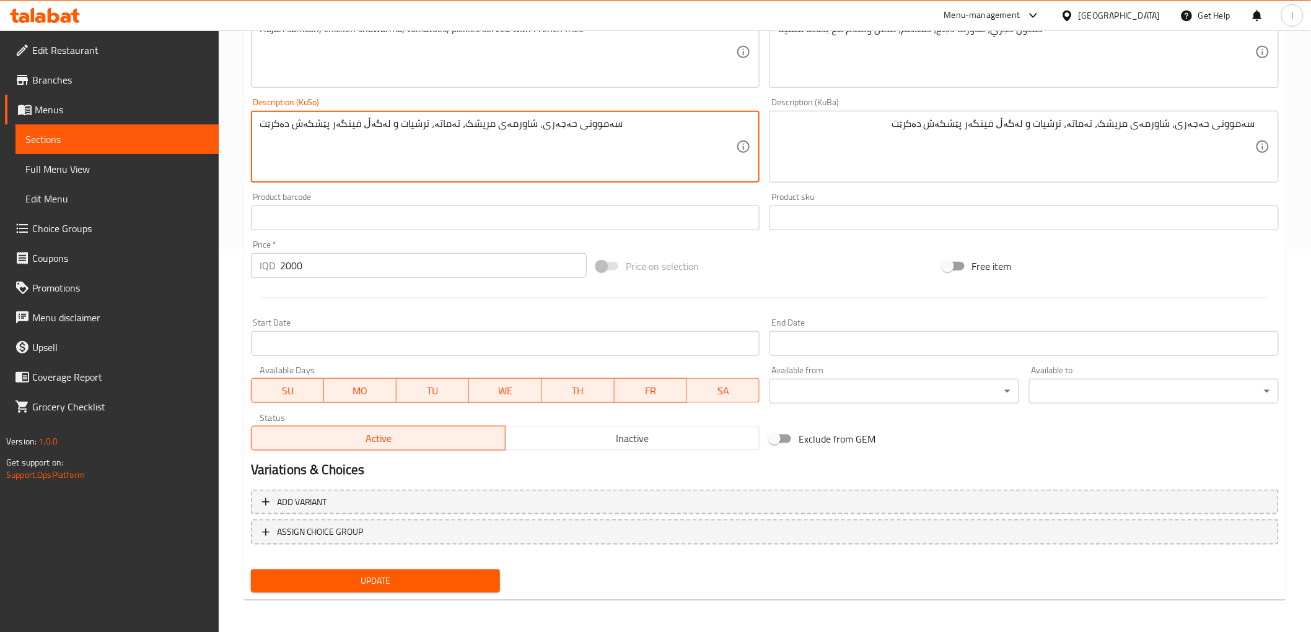
type textarea "سەموونی حەجەری، شاورمەی مریشک، تەماتە، ترشیات و لەگەڵ فینگەر پێشکەش دەکرێت"
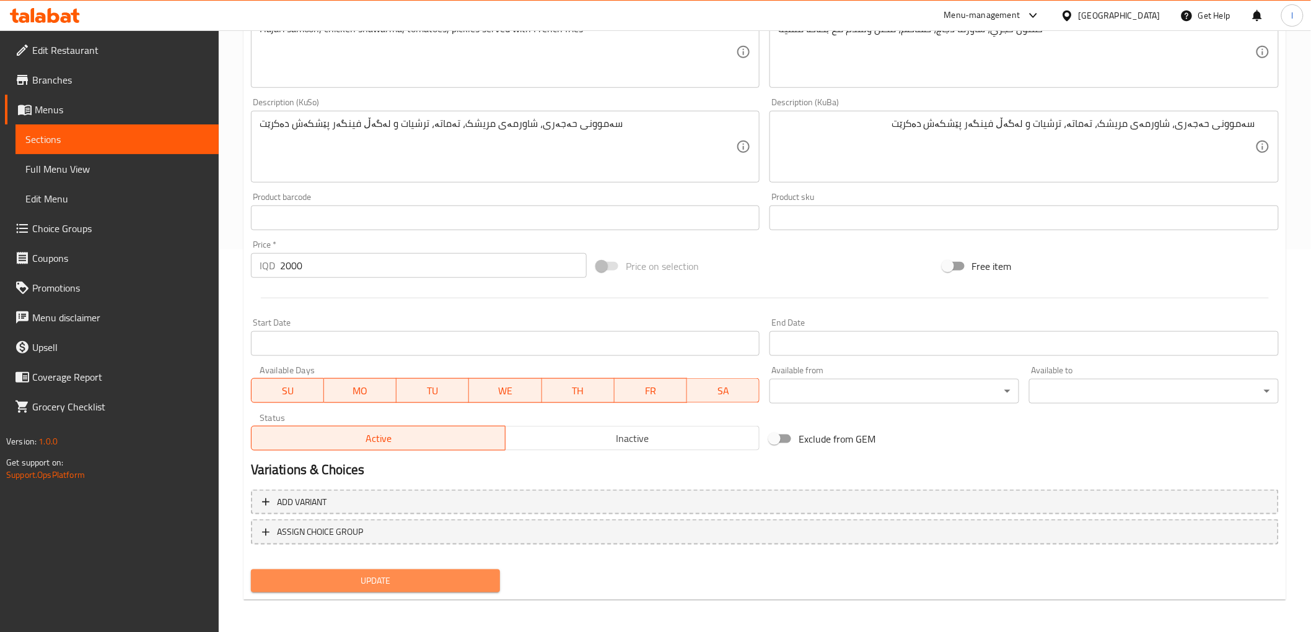
click at [389, 588] on button "Update" at bounding box center [376, 581] width 250 height 23
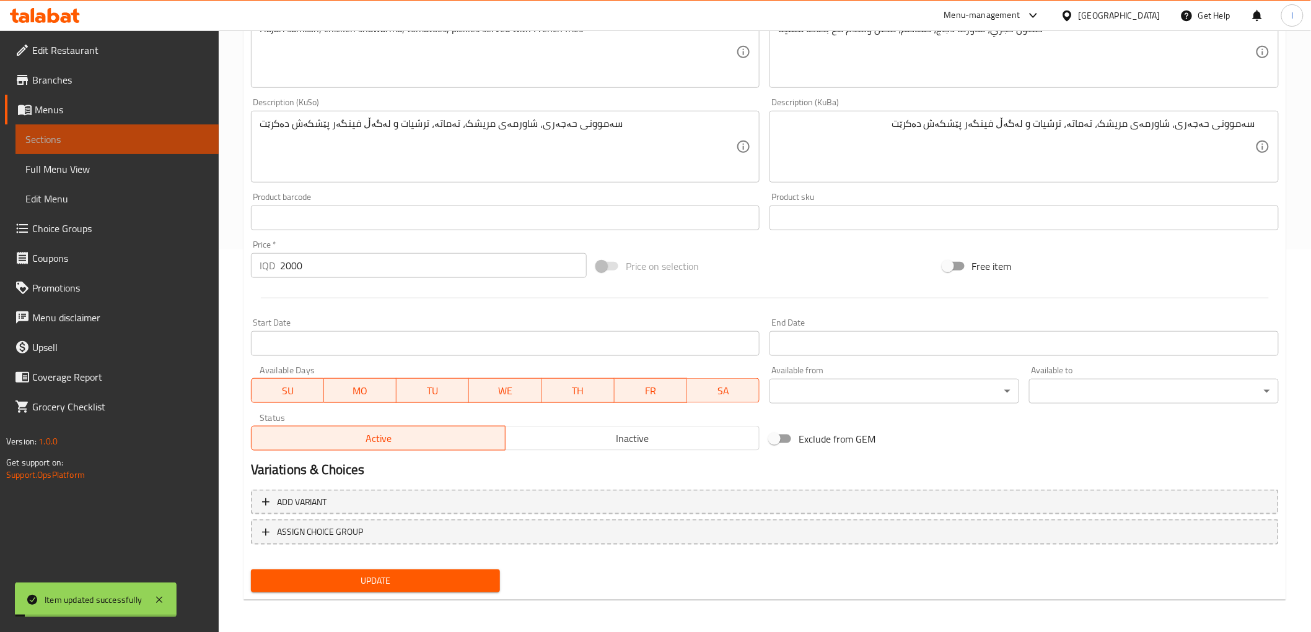
click at [66, 145] on span "Sections" at bounding box center [116, 139] width 183 height 15
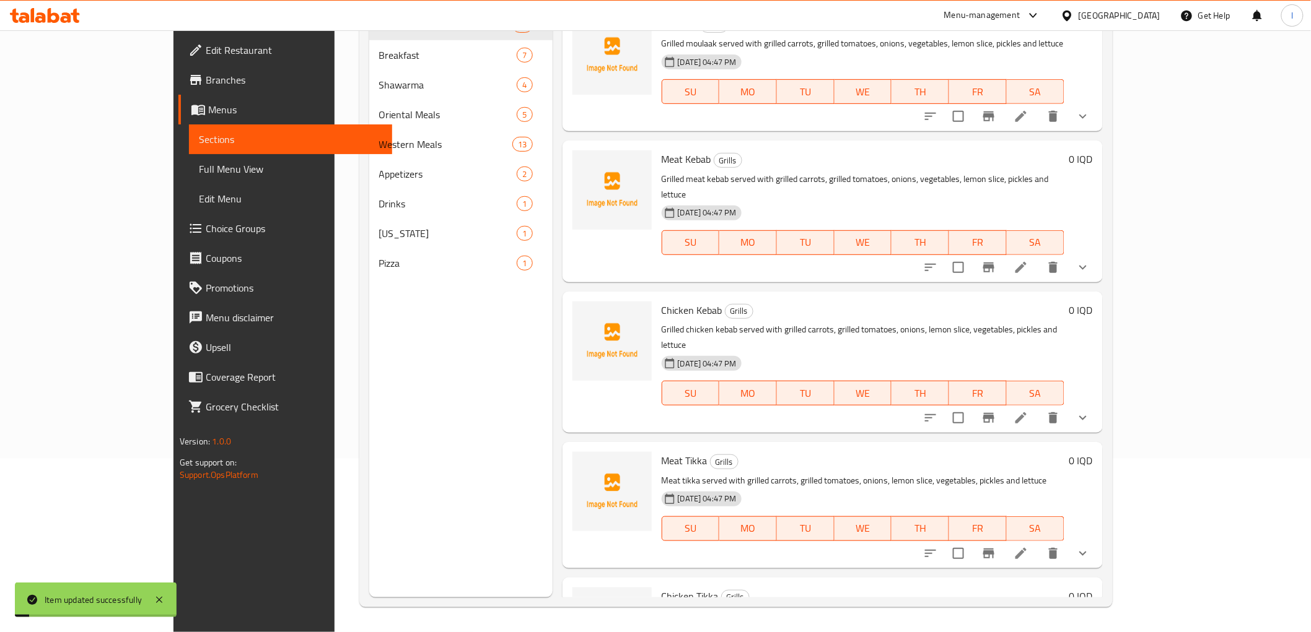
scroll to position [173, 0]
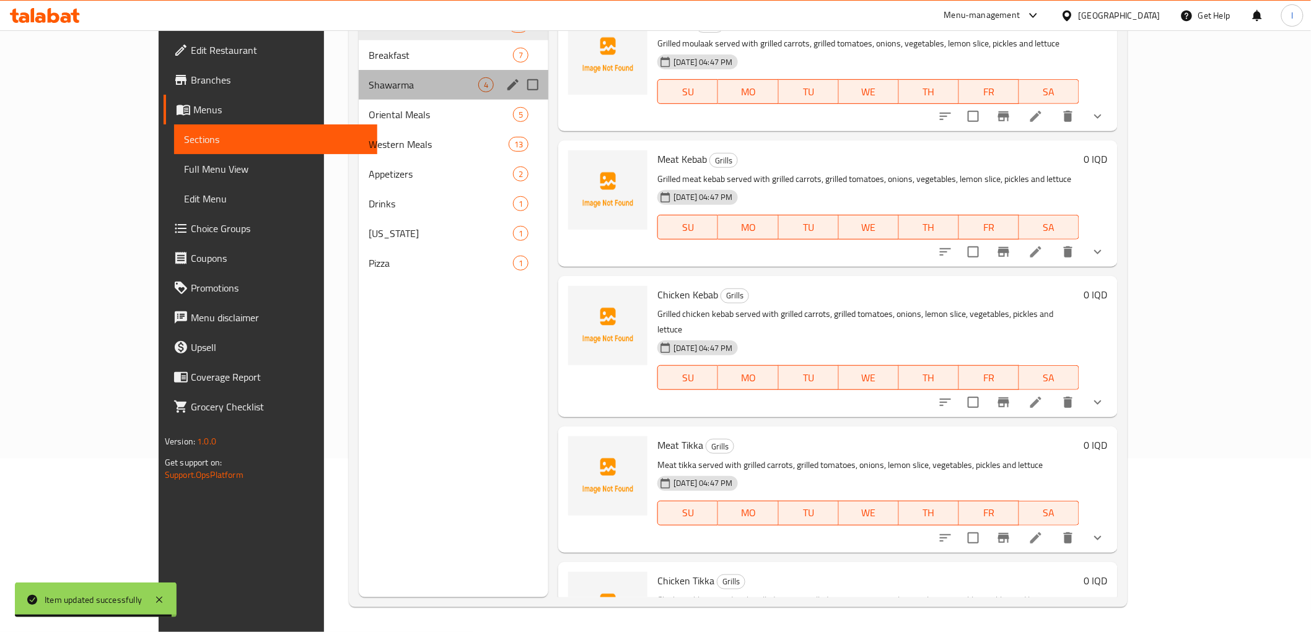
click at [359, 96] on div "Shawarma 4" at bounding box center [454, 85] width 190 height 30
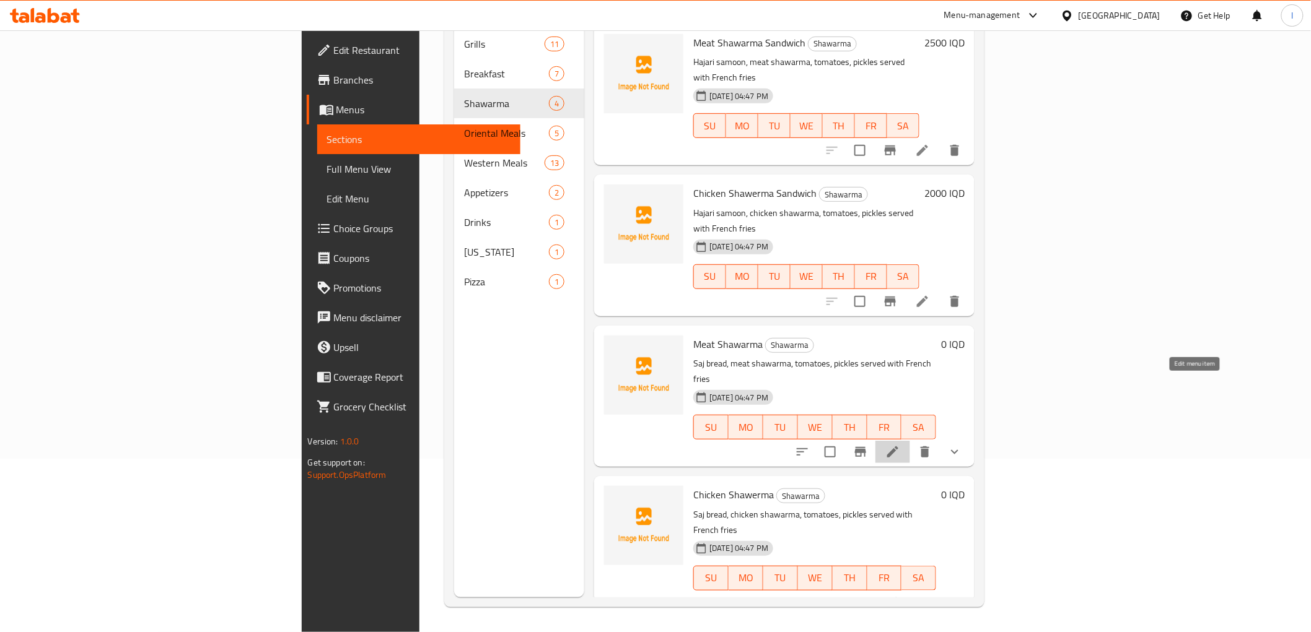
click at [900, 445] on icon at bounding box center [892, 452] width 15 height 15
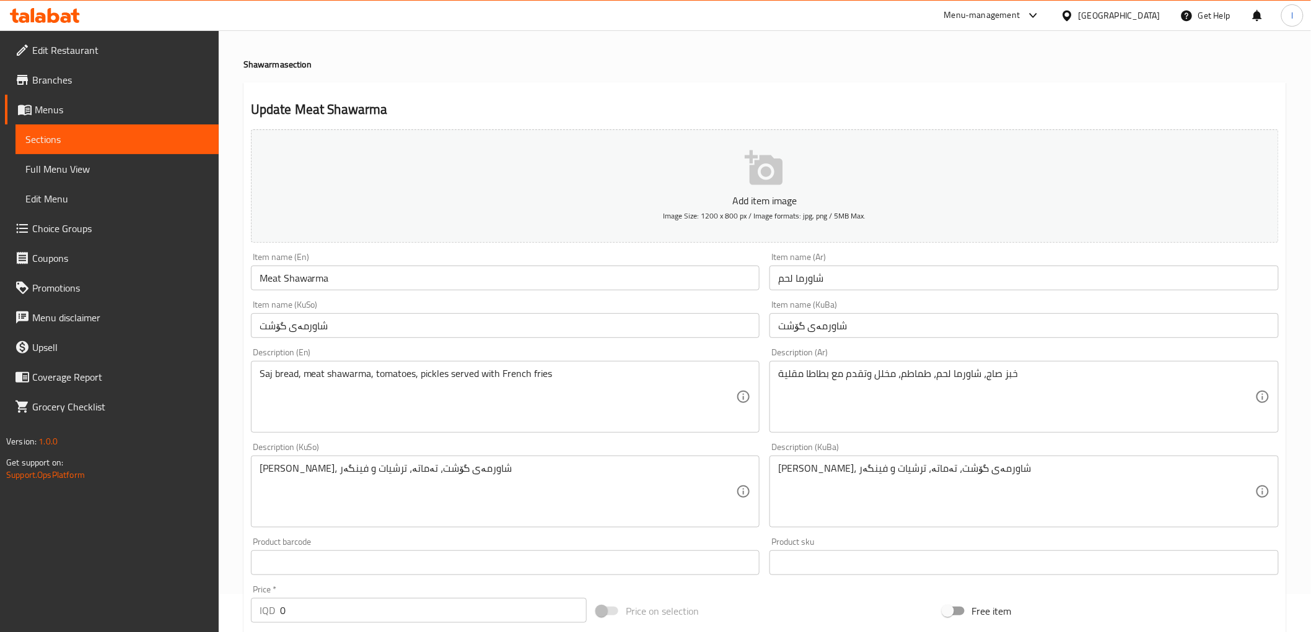
scroll to position [69, 0]
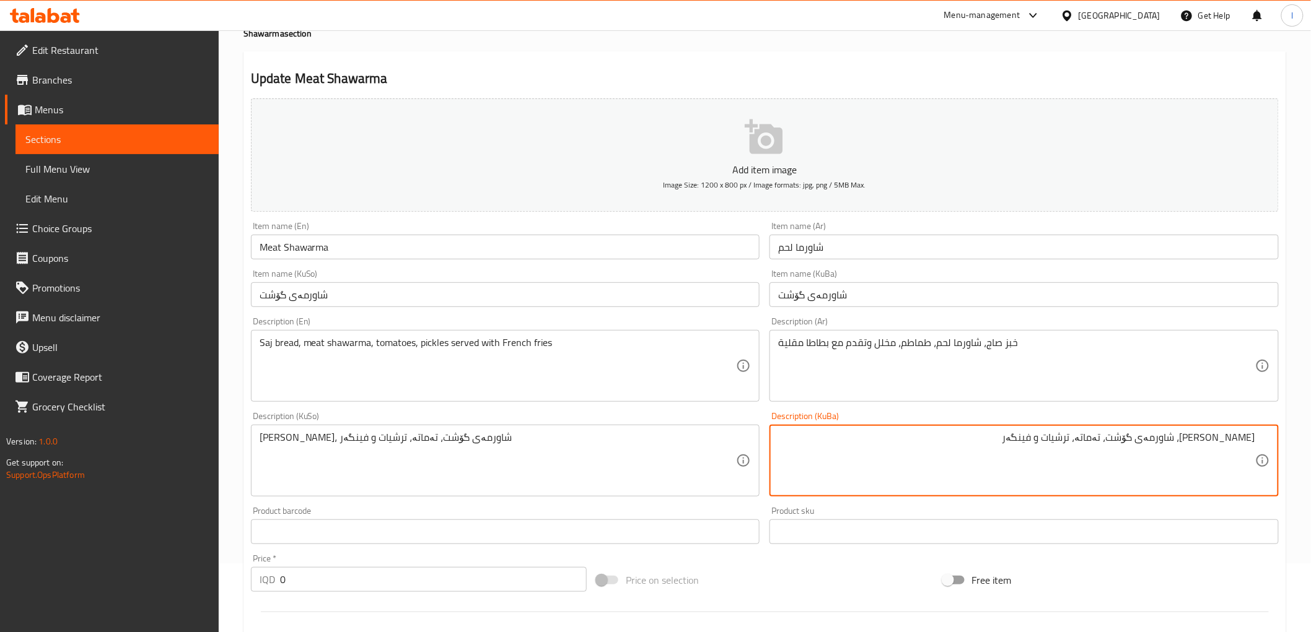
drag, startPoint x: 1025, startPoint y: 434, endPoint x: 1078, endPoint y: 447, distance: 54.8
click at [1078, 447] on textarea "نانی ساج، شاورمەی گۆشت، تەماتە، ترشیات و فینگەر" at bounding box center [1016, 461] width 477 height 59
paste textarea "ەگەڵ فینگەر پێشکەش دەکرێت"
click at [998, 434] on textarea "نانی ساج، شاورمەی گۆشت، تەماتە، ترشیات و لەگەڵ فینگەر پێشکەش دەکرێت" at bounding box center [1016, 461] width 477 height 59
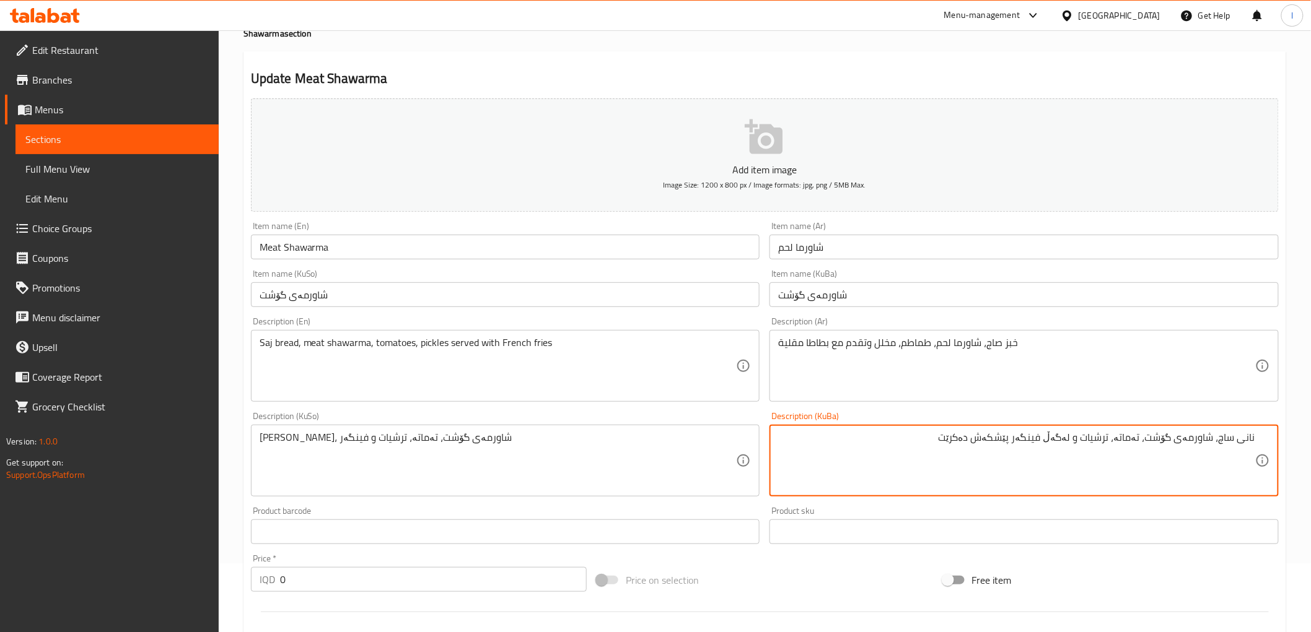
click at [998, 434] on textarea "نانی ساج، شاورمەی گۆشت، تەماتە، ترشیات و لەگەڵ فینگەر پێشکەش دەکرێت" at bounding box center [1016, 461] width 477 height 59
type textarea "نانی ساج، شاورمەی گۆشت، تەماتە، ترشیات و لەگەڵ فینگەر پێشکەش دەکرێت"
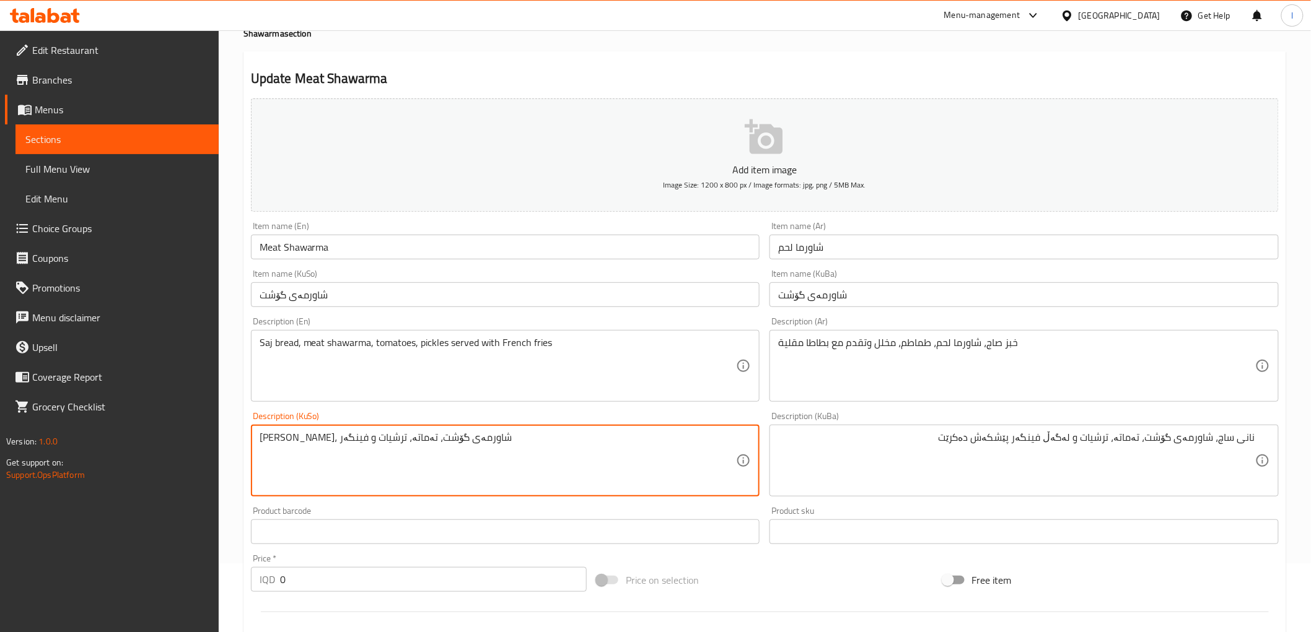
drag, startPoint x: 497, startPoint y: 452, endPoint x: 90, endPoint y: 398, distance: 409.9
paste textarea "ەگەڵ فینگەر پێشکەش دەکرێت"
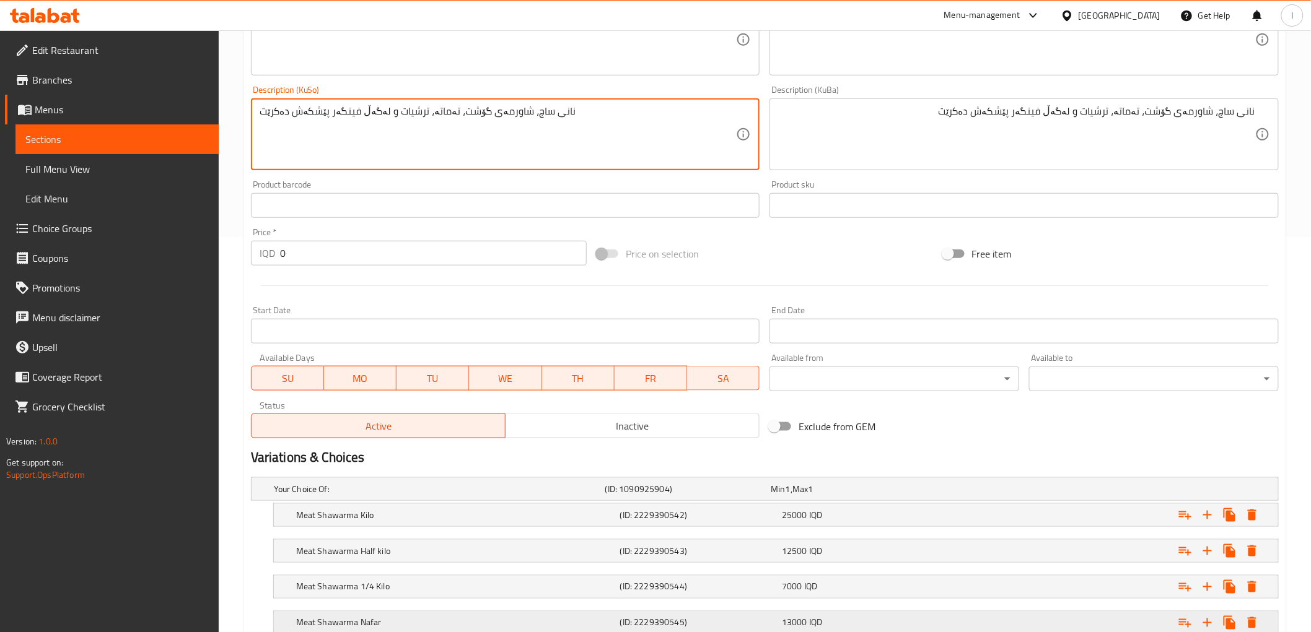
scroll to position [481, 0]
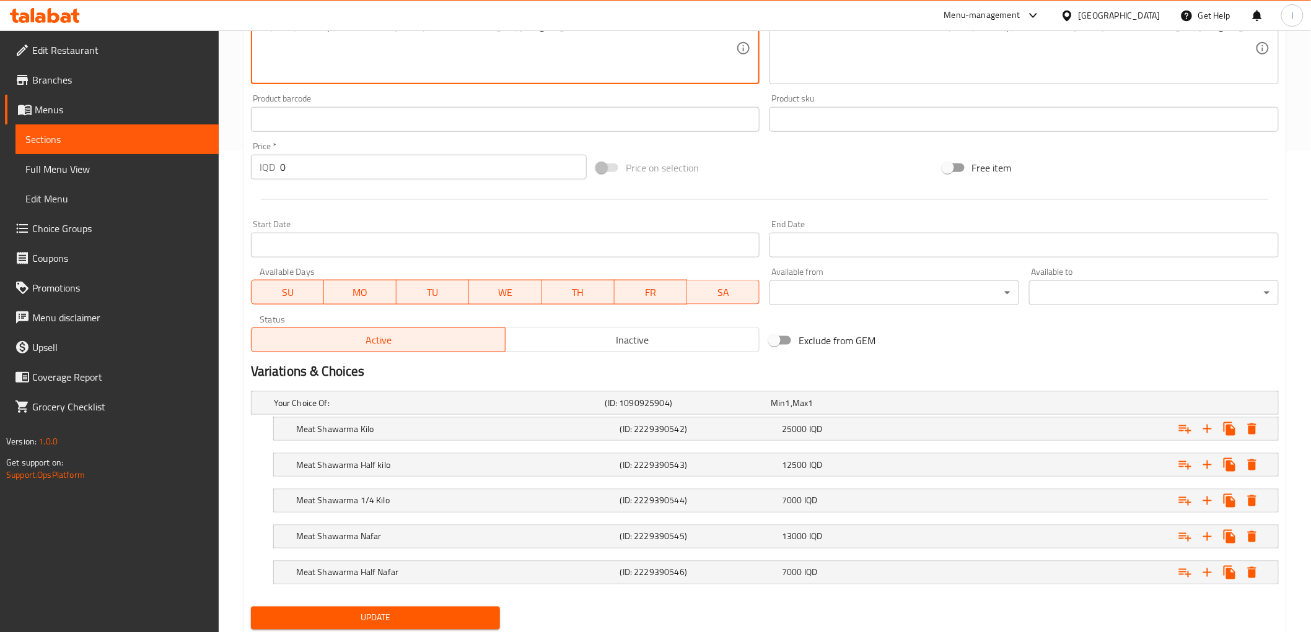
type textarea "نانی ساج، شاورمەی گۆشت، تەماتە، ترشیات و لەگەڵ فینگەر پێشکەش دەکرێت"
click at [385, 623] on span "Update" at bounding box center [376, 618] width 230 height 15
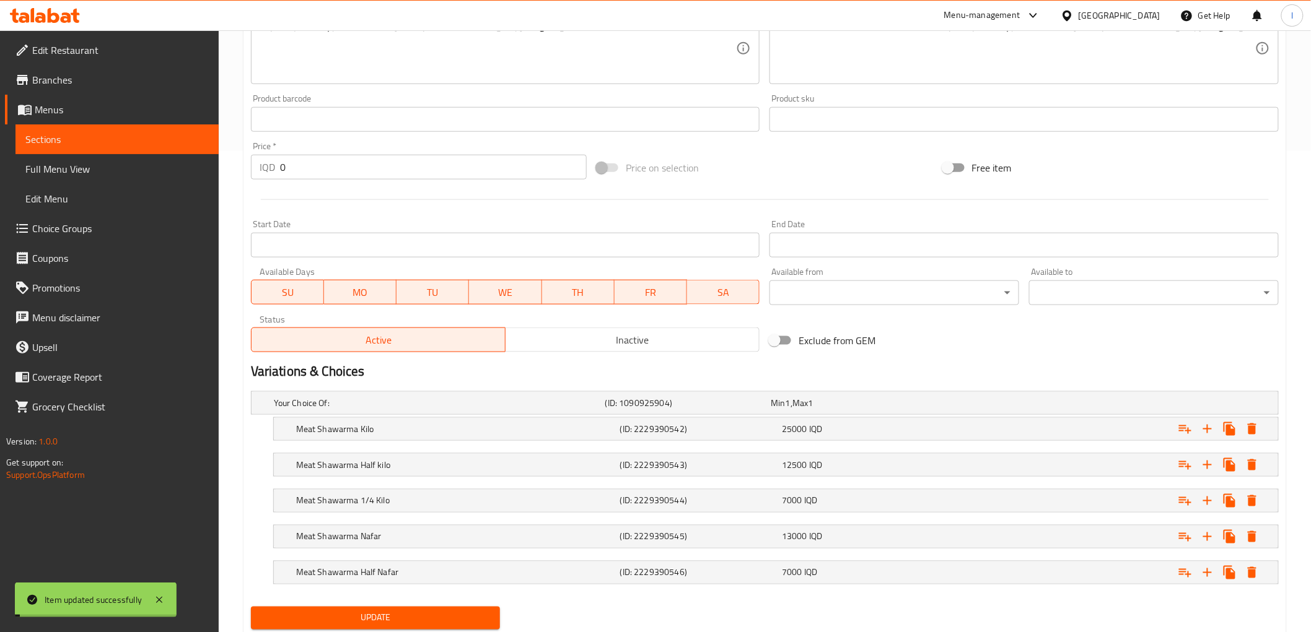
click at [72, 144] on span "Sections" at bounding box center [116, 139] width 183 height 15
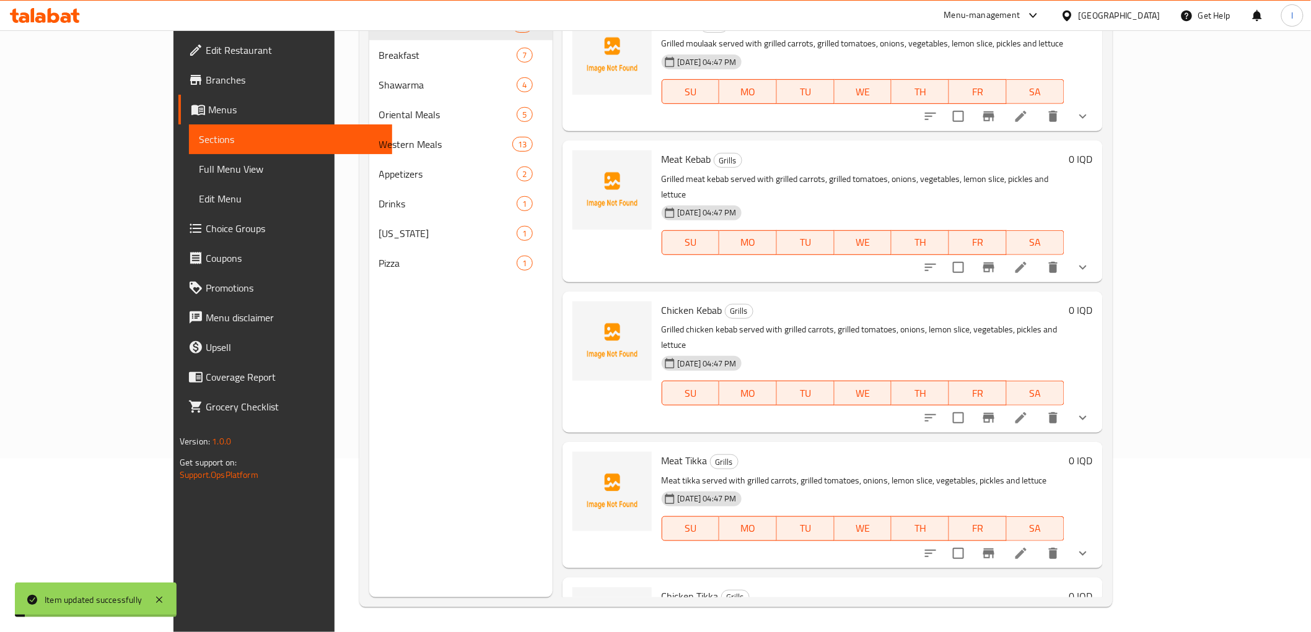
scroll to position [173, 0]
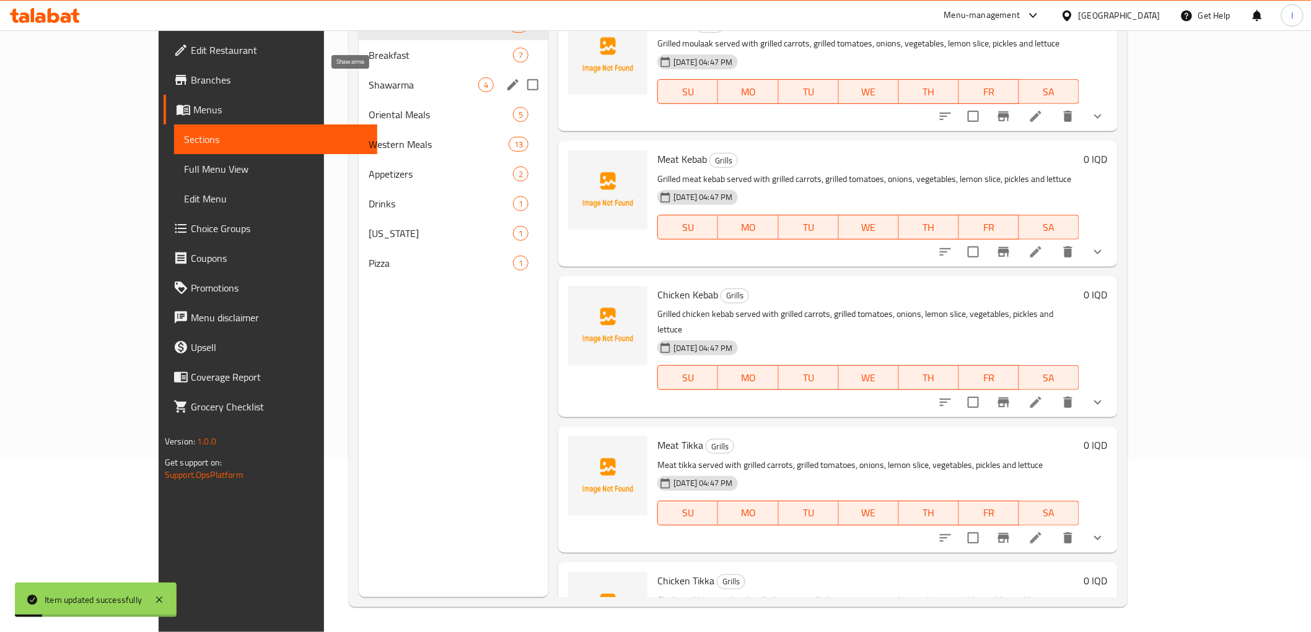
click at [369, 77] on span "Shawarma" at bounding box center [424, 84] width 110 height 15
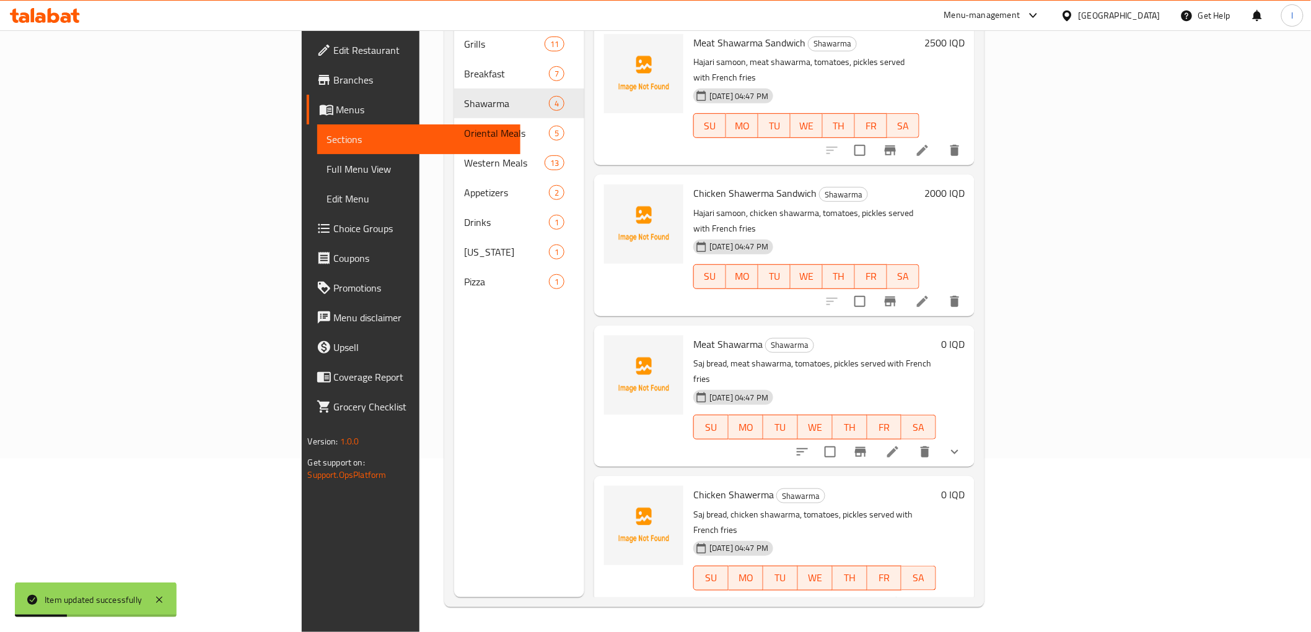
click at [900, 596] on icon at bounding box center [892, 603] width 15 height 15
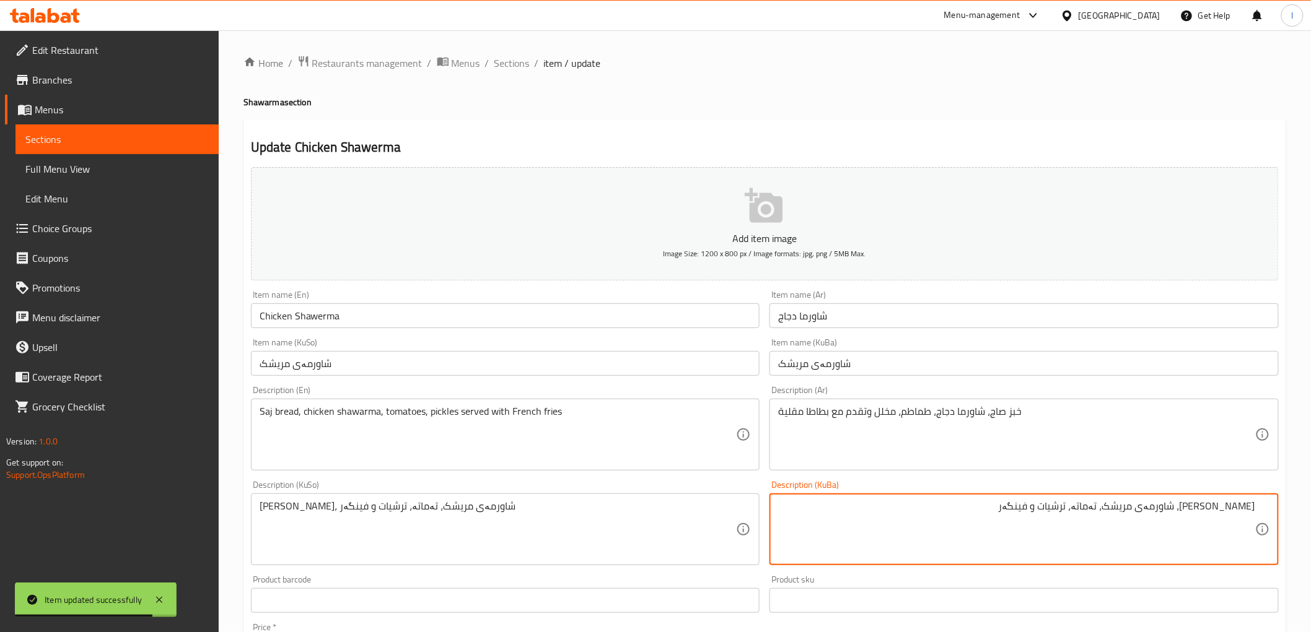
drag, startPoint x: 1016, startPoint y: 520, endPoint x: 1075, endPoint y: 517, distance: 58.3
click at [1075, 517] on textarea "نانی ساج، شاورمەی مریشک، تەماتە، ترشیات و فینگەر" at bounding box center [1016, 529] width 477 height 59
paste textarea "ەگەڵ فینگەر پێشکەش دەکرێت"
click at [1081, 505] on textarea "نانی ساج، شاورمەی مریشک، تەماتە، ترشیات و لەگەڵ فینگەر پێشکەش دەکرێت" at bounding box center [1016, 529] width 477 height 59
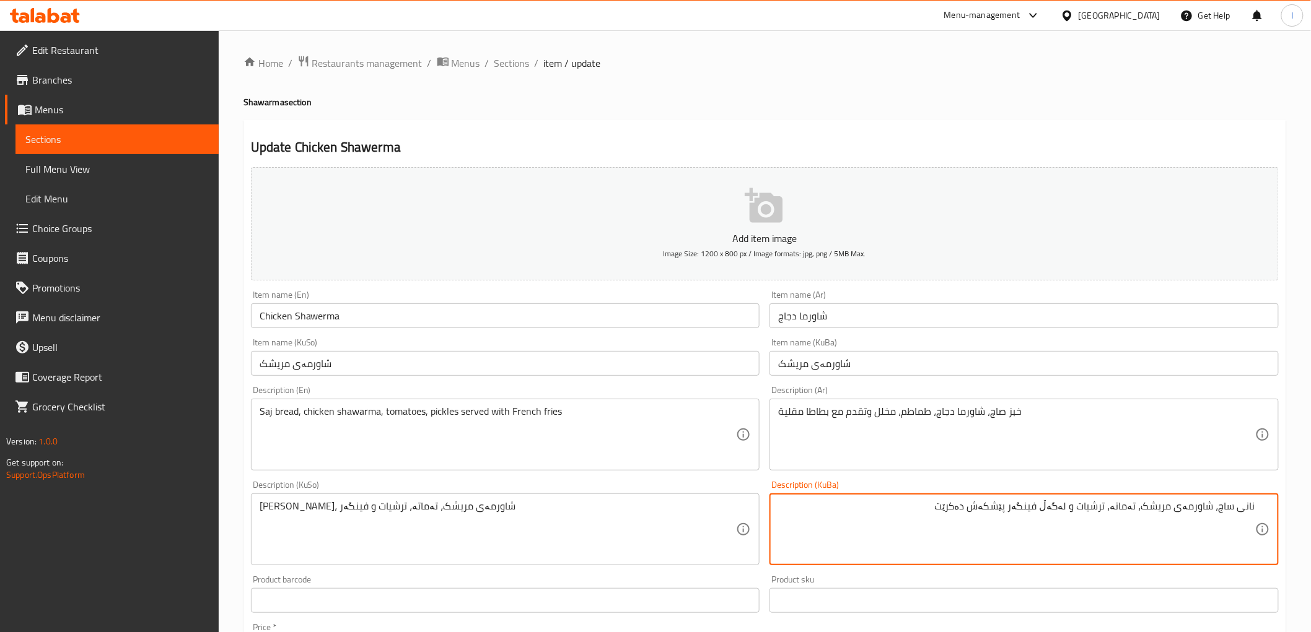
click at [1081, 505] on textarea "نانی ساج، شاورمەی مریشک، تەماتە، ترشیات و لەگەڵ فینگەر پێشکەش دەکرێت" at bounding box center [1016, 529] width 477 height 59
type textarea "نانی ساج، شاورمەی مریشک، تەماتە، ترشیات و لەگەڵ فینگەر پێشکەش دەکرێت"
click at [386, 498] on div "نانی ساج، شاورمەی مریشک، تەماتە، ترشیات و فینگەر Description (KuSo)" at bounding box center [505, 530] width 509 height 72
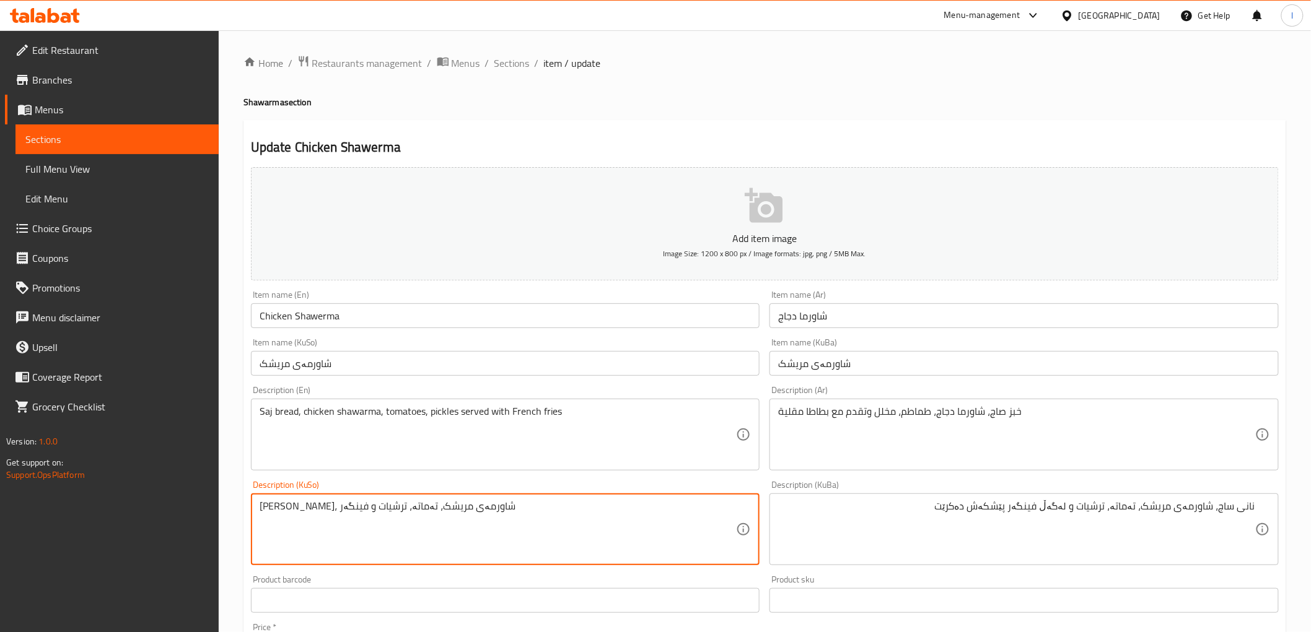
click at [374, 506] on textarea "نانی ساج، شاورمەی مریشک، تەماتە، ترشیات و فینگەر" at bounding box center [498, 529] width 477 height 59
paste textarea "ەگەڵ فینگەر پێشکەش دەکرێت"
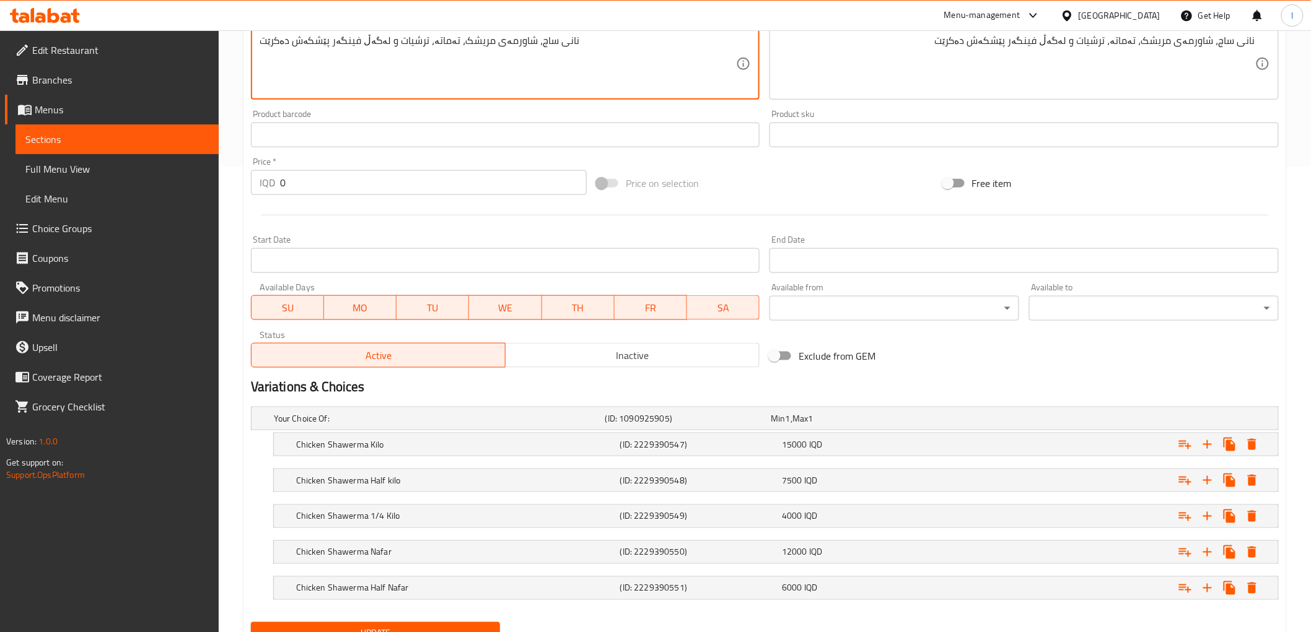
scroll to position [521, 0]
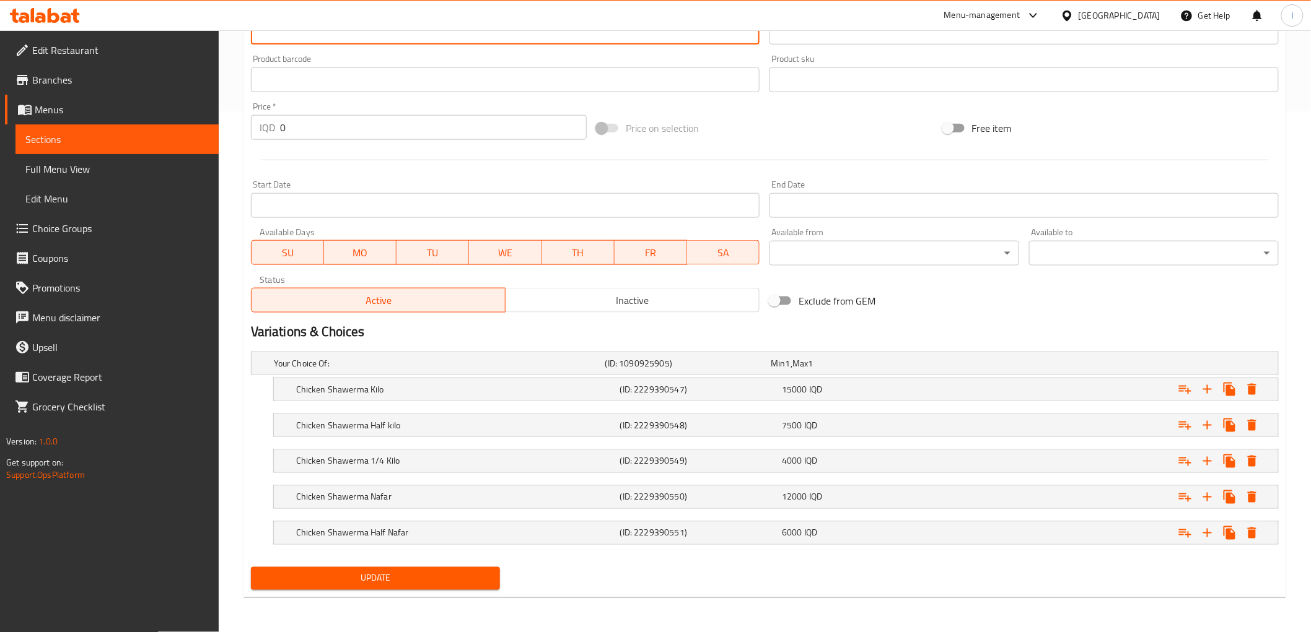
type textarea "نانی ساج، شاورمەی مریشک، تەماتە، ترشیات و لەگەڵ فینگەر پێشکەش دەکرێت"
click at [422, 583] on span "Update" at bounding box center [376, 578] width 230 height 15
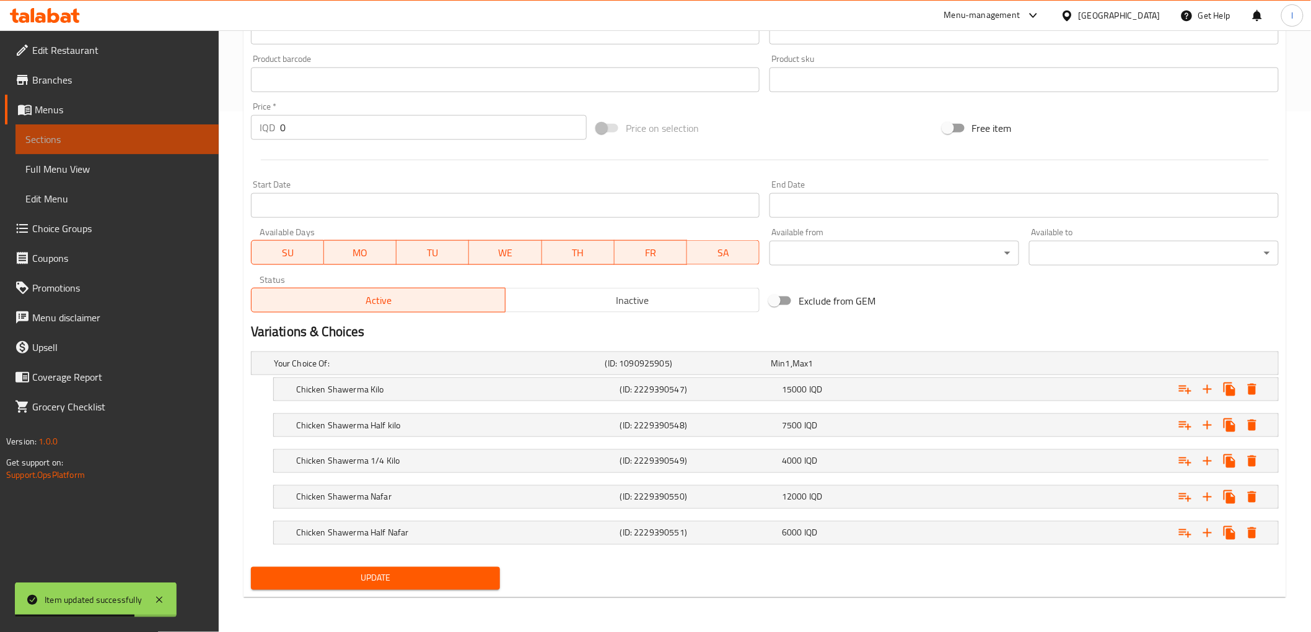
click at [110, 141] on span "Sections" at bounding box center [116, 139] width 183 height 15
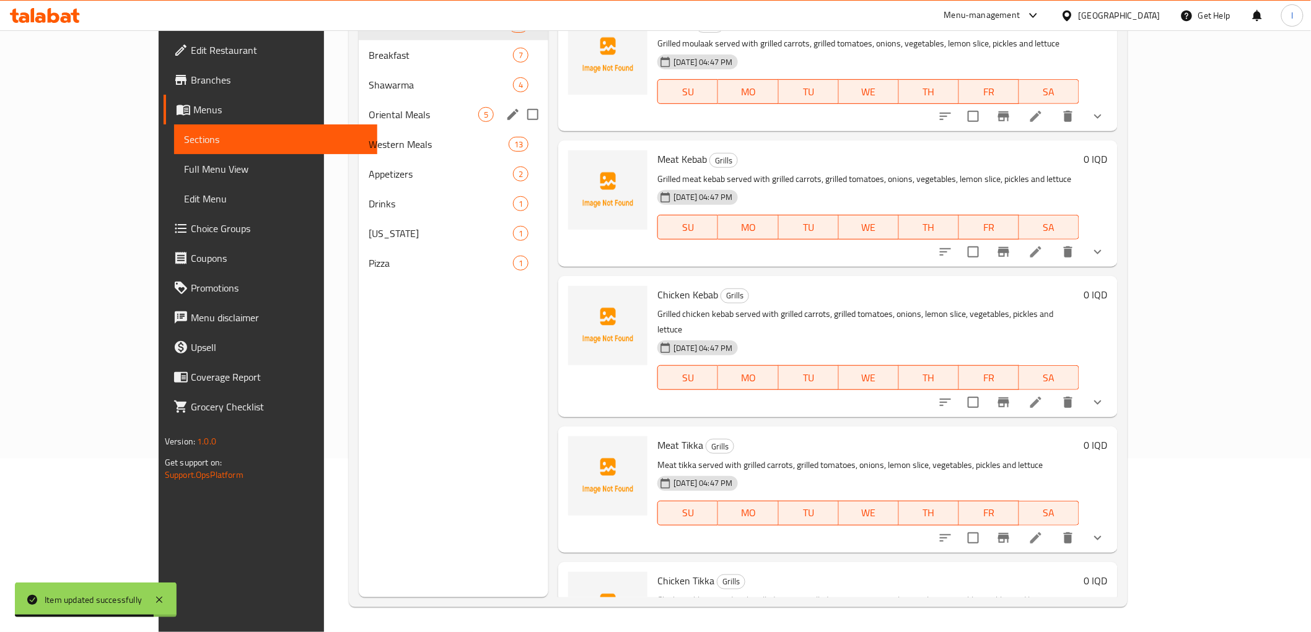
click at [359, 127] on div "Oriental Meals 5" at bounding box center [454, 115] width 190 height 30
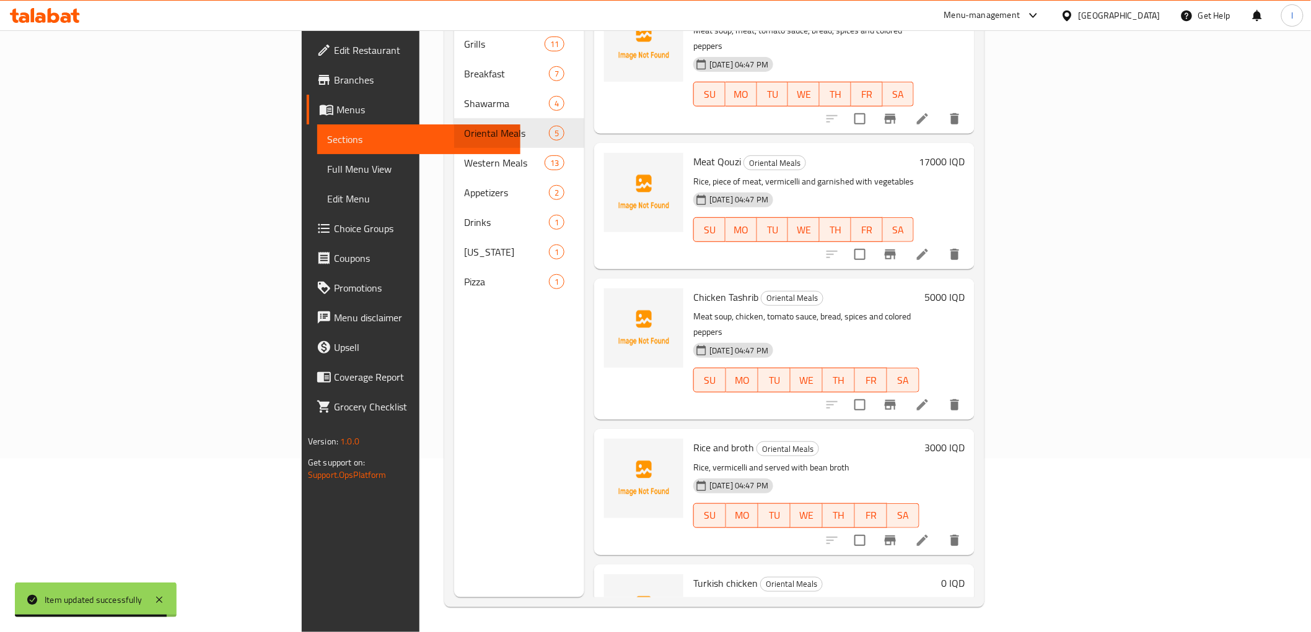
scroll to position [74, 0]
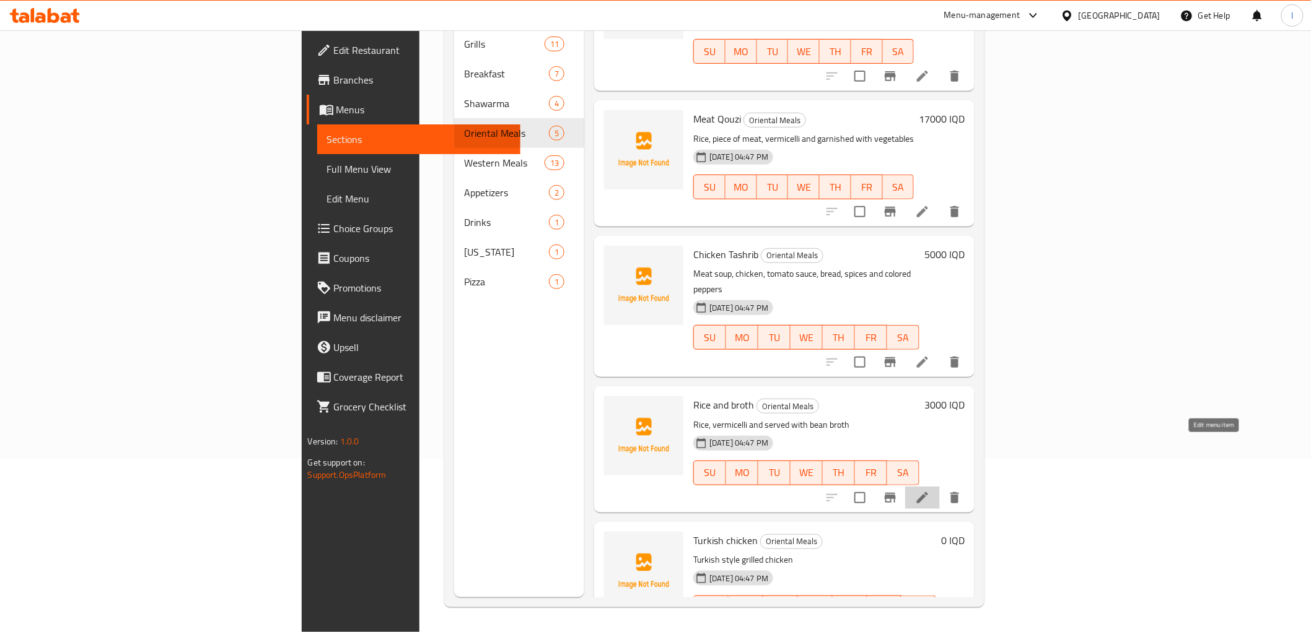
click at [930, 491] on icon at bounding box center [922, 498] width 15 height 15
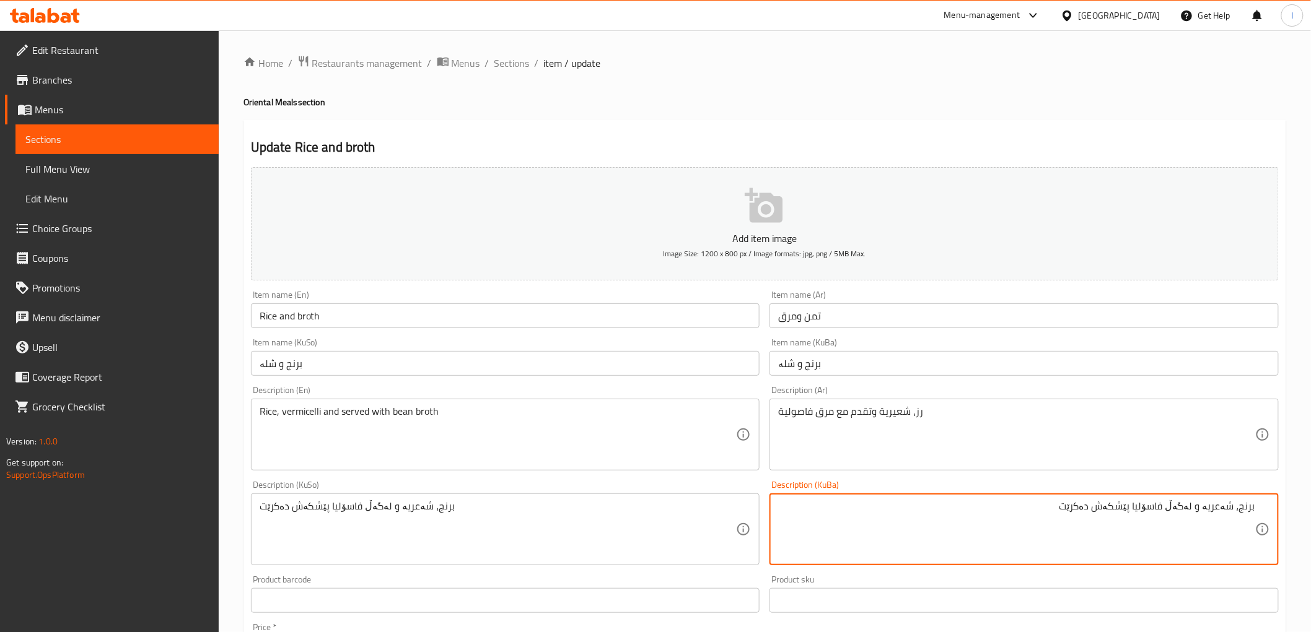
click at [1175, 515] on textarea "برنج، شەعریە و لەگەڵ فاسۆلیا پێشکەش دەکرێت" at bounding box center [1016, 529] width 477 height 59
click at [1078, 505] on textarea "برنج، شەعریە و لەگەڵ شلەی فاسۆلیا پێشکەش دەکرێت" at bounding box center [1016, 529] width 477 height 59
type textarea "برنج، شەعریە و لەگەڵ شلەی فاسۆلیا پێشکەش دەکرێت"
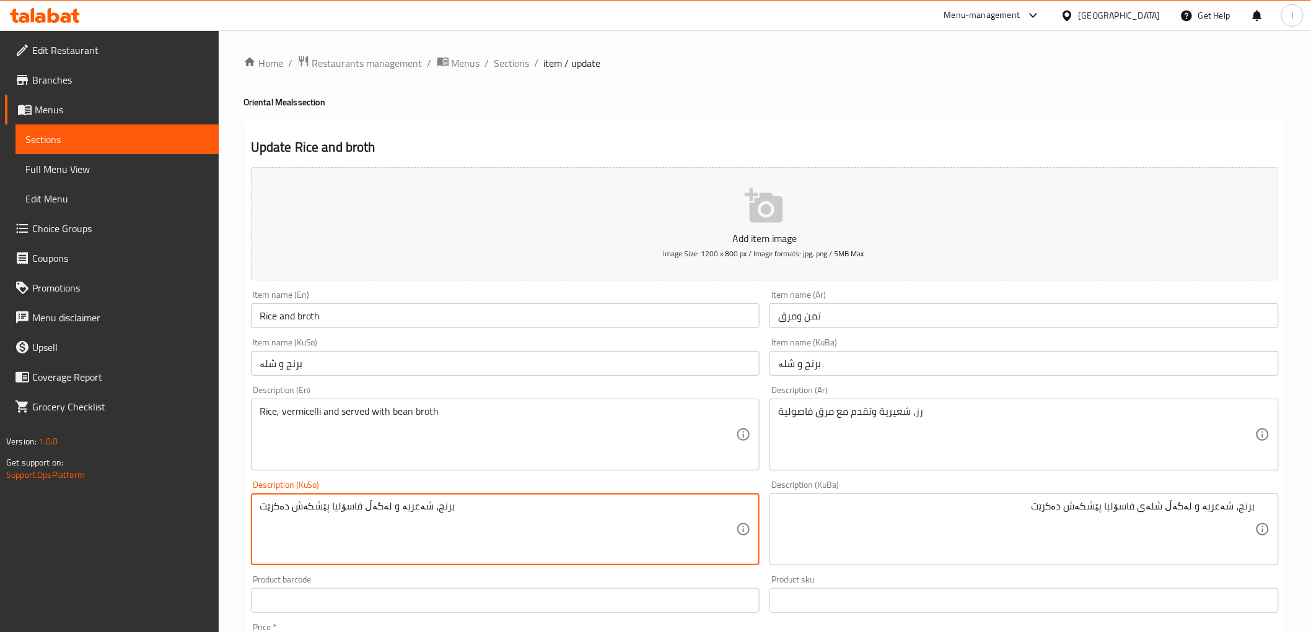
drag, startPoint x: 157, startPoint y: 493, endPoint x: 114, endPoint y: 484, distance: 44.3
paste textarea "شلەی"
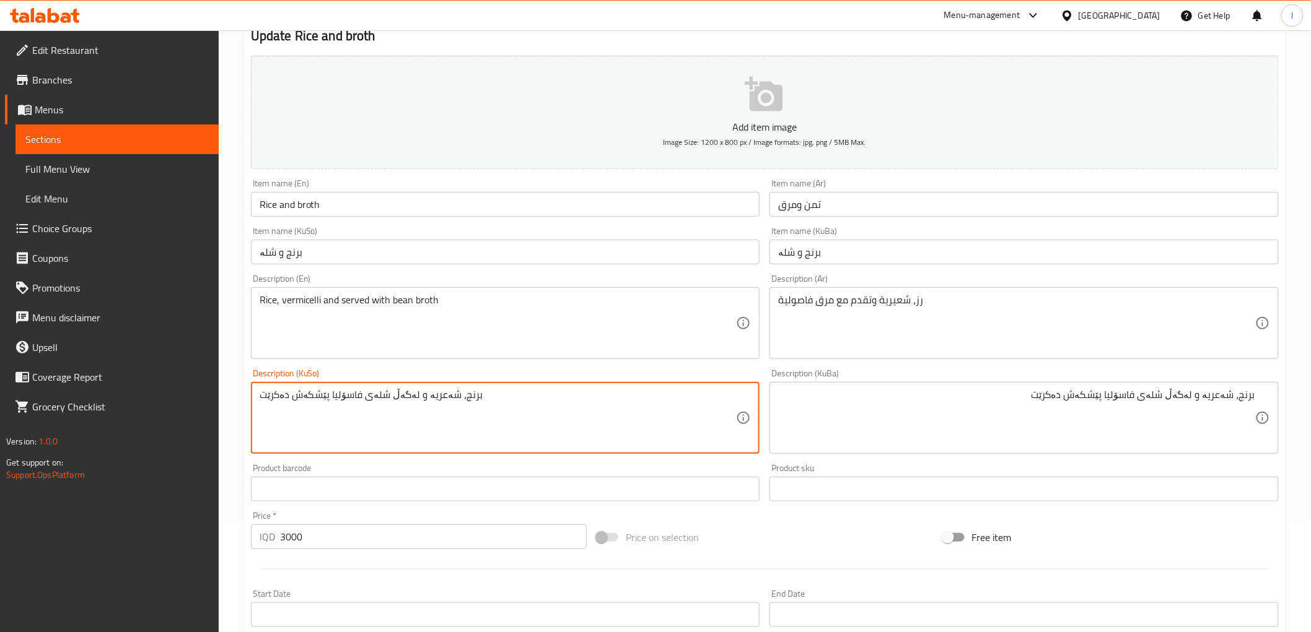
scroll to position [344, 0]
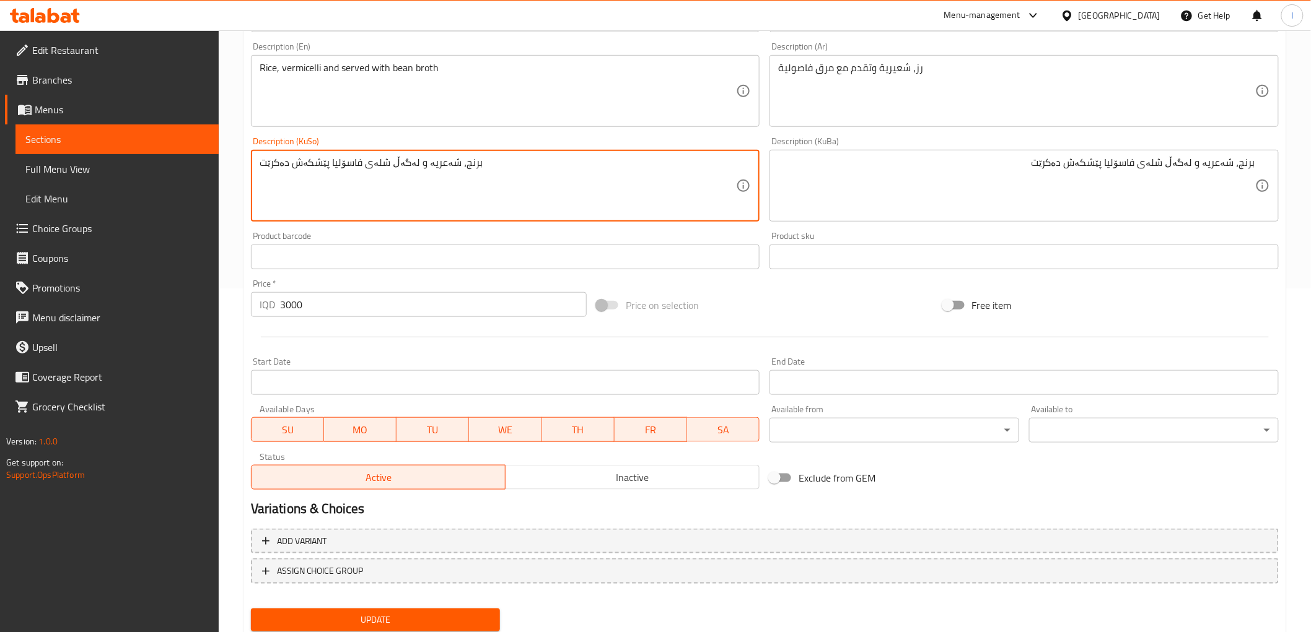
type textarea "برنج، شەعریە و لەگەڵ شلەی فاسۆلیا پێشکەش دەکرێت"
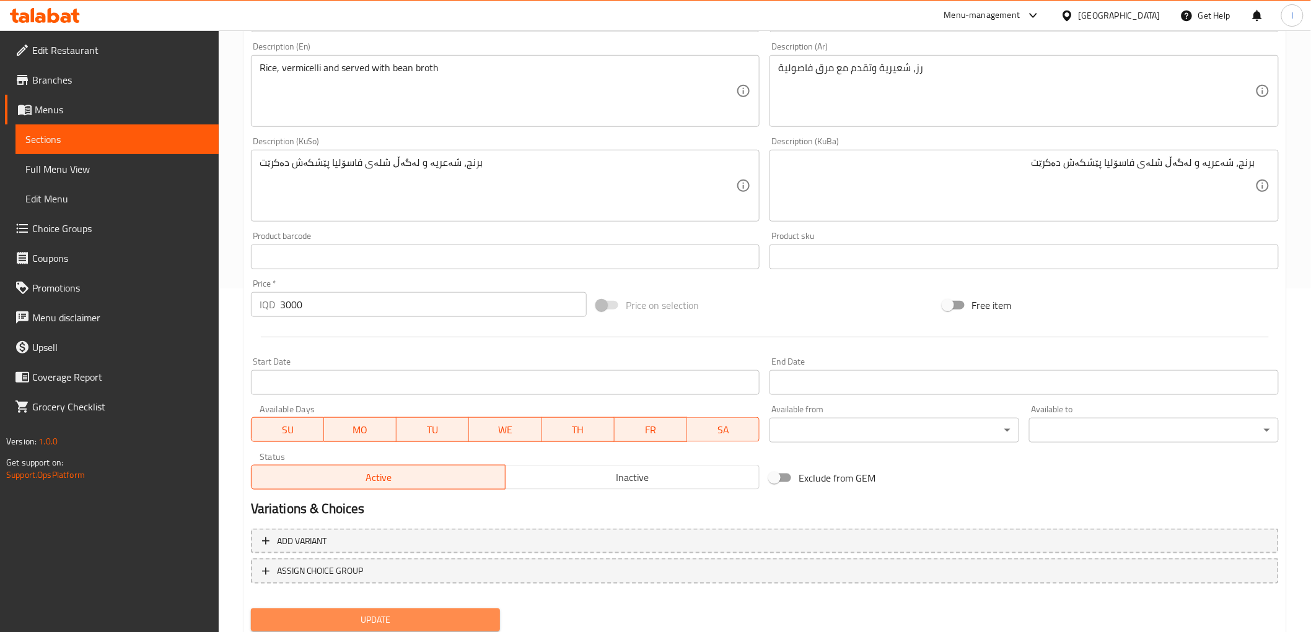
click at [405, 617] on span "Update" at bounding box center [376, 620] width 230 height 15
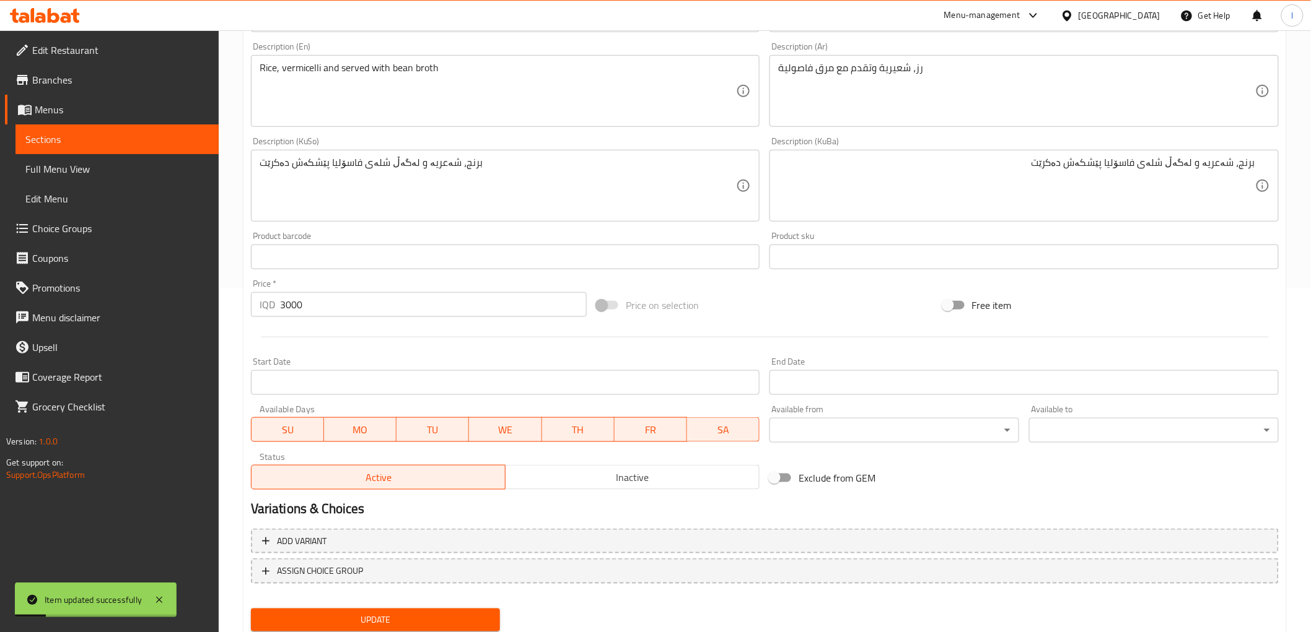
click at [84, 238] on link "Choice Groups" at bounding box center [112, 229] width 214 height 30
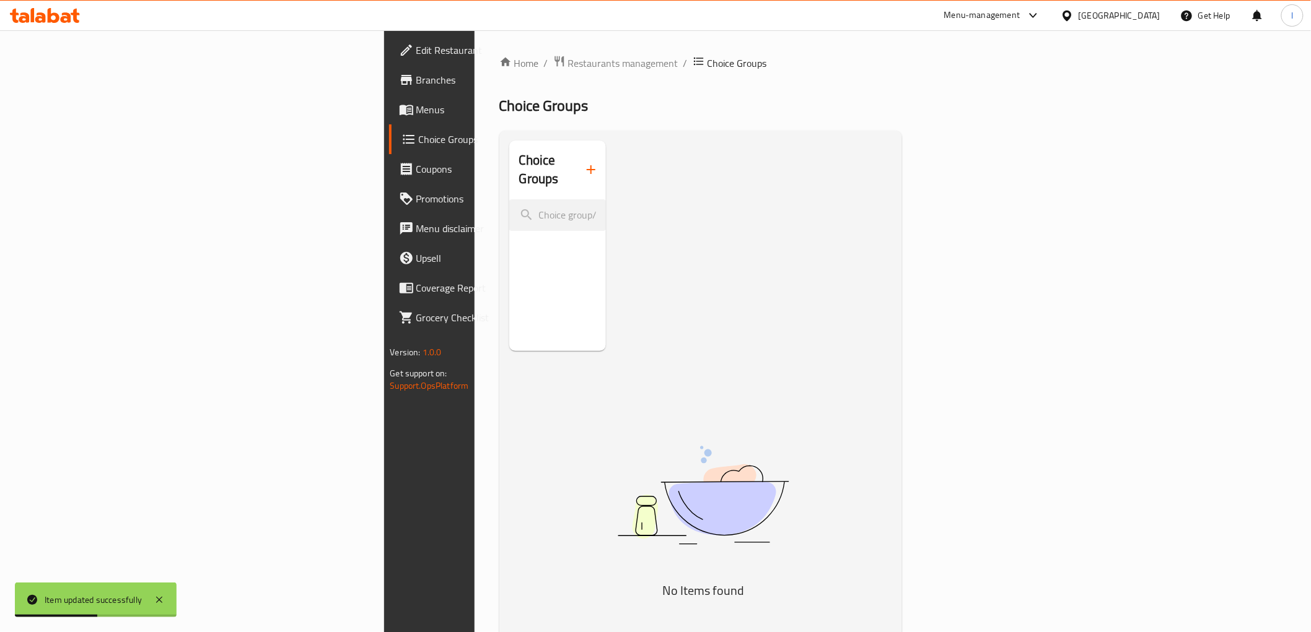
click at [576, 164] on button "button" at bounding box center [591, 170] width 30 height 30
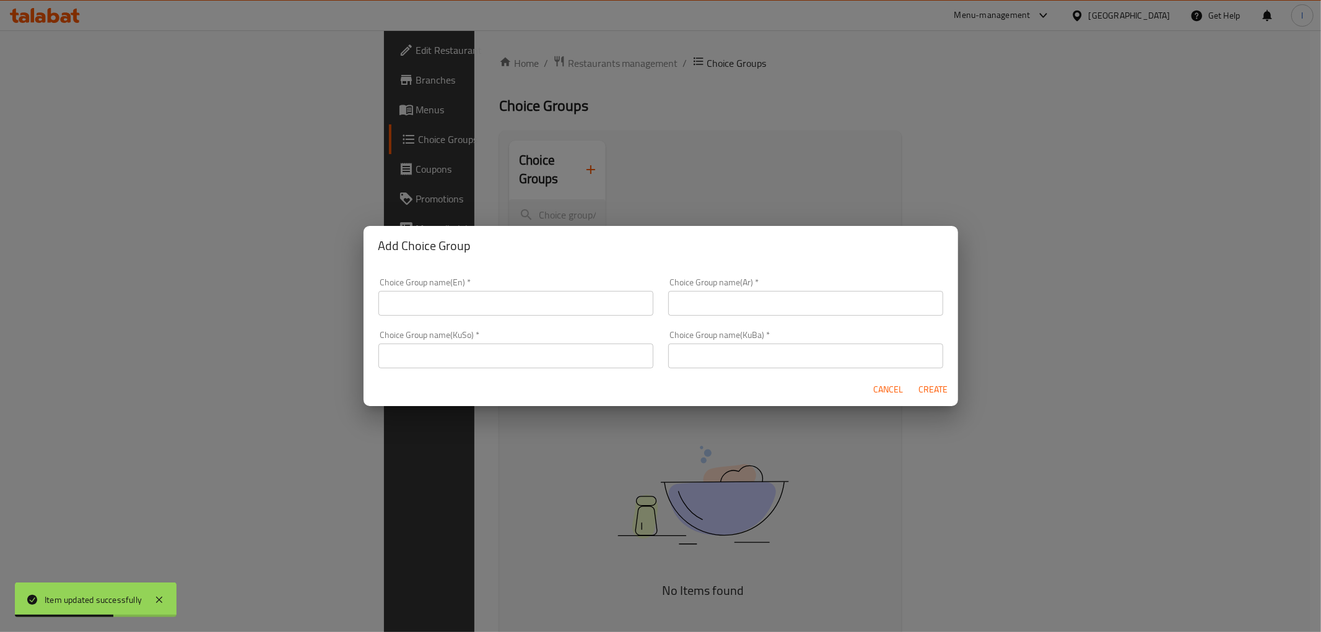
click at [479, 287] on div "Choice Group name(En)   * Choice Group name(En) *" at bounding box center [515, 297] width 275 height 38
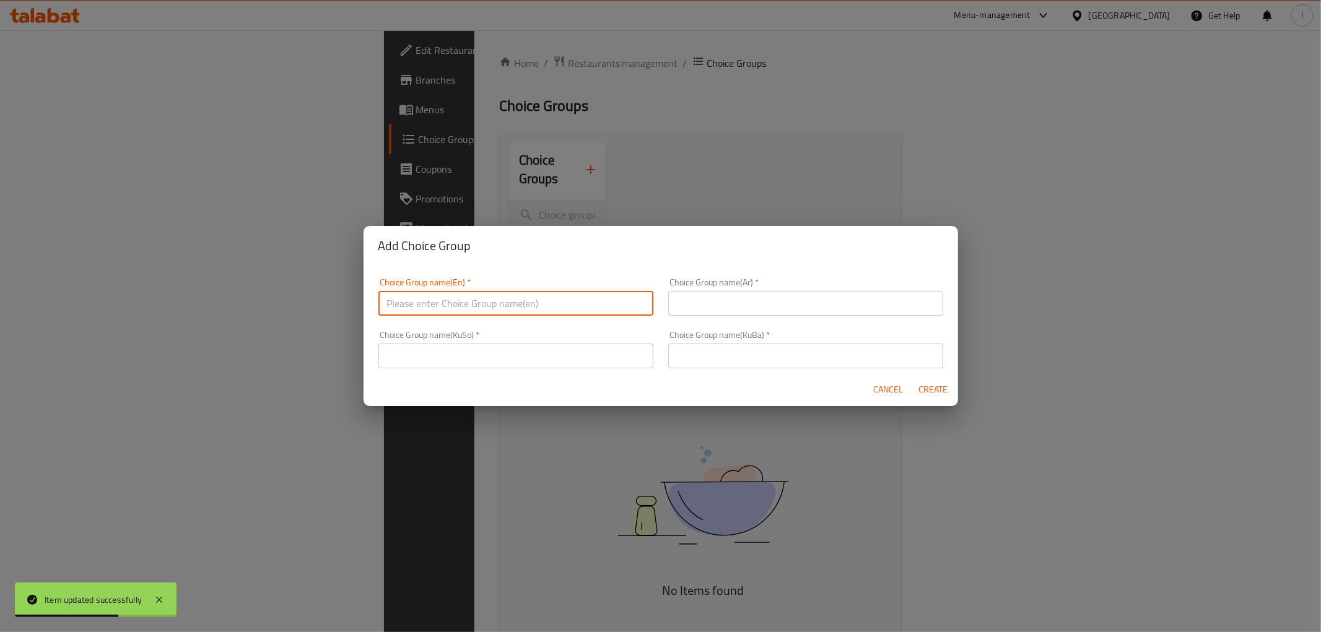
click at [477, 295] on input "text" at bounding box center [515, 303] width 275 height 25
type input "Your Choice Of :"
click at [706, 300] on input "text" at bounding box center [805, 303] width 275 height 25
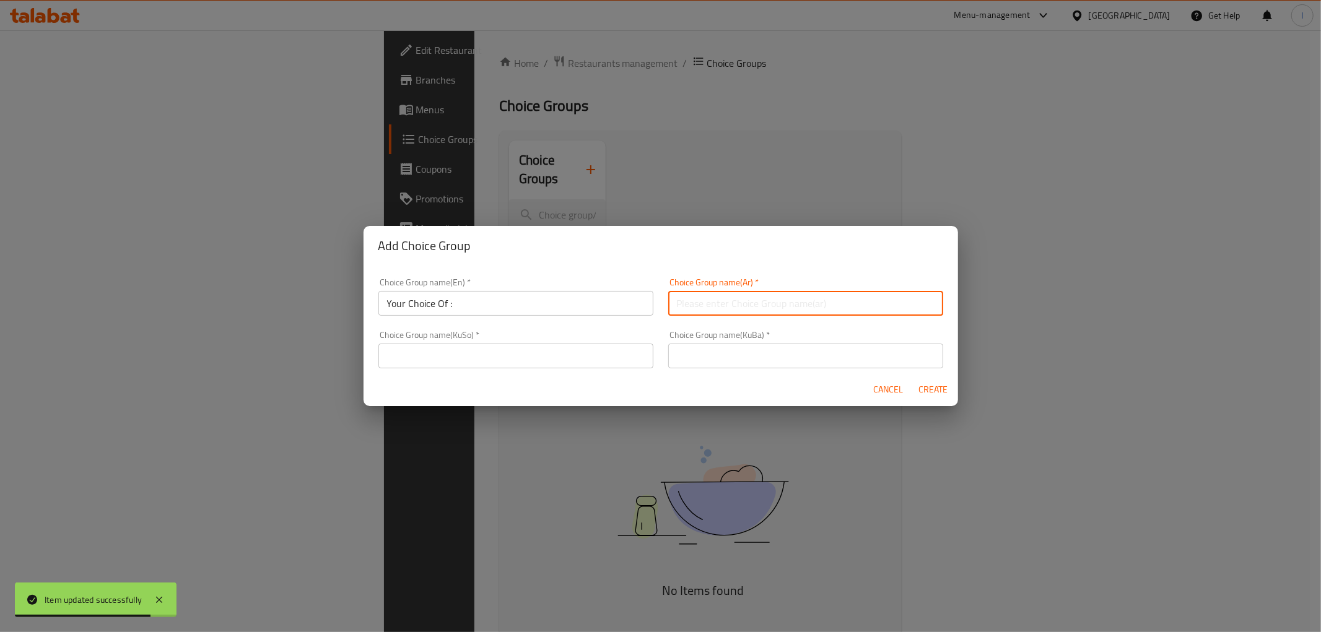
type input "إختيارك من :"
click at [577, 353] on input "text" at bounding box center [515, 356] width 275 height 25
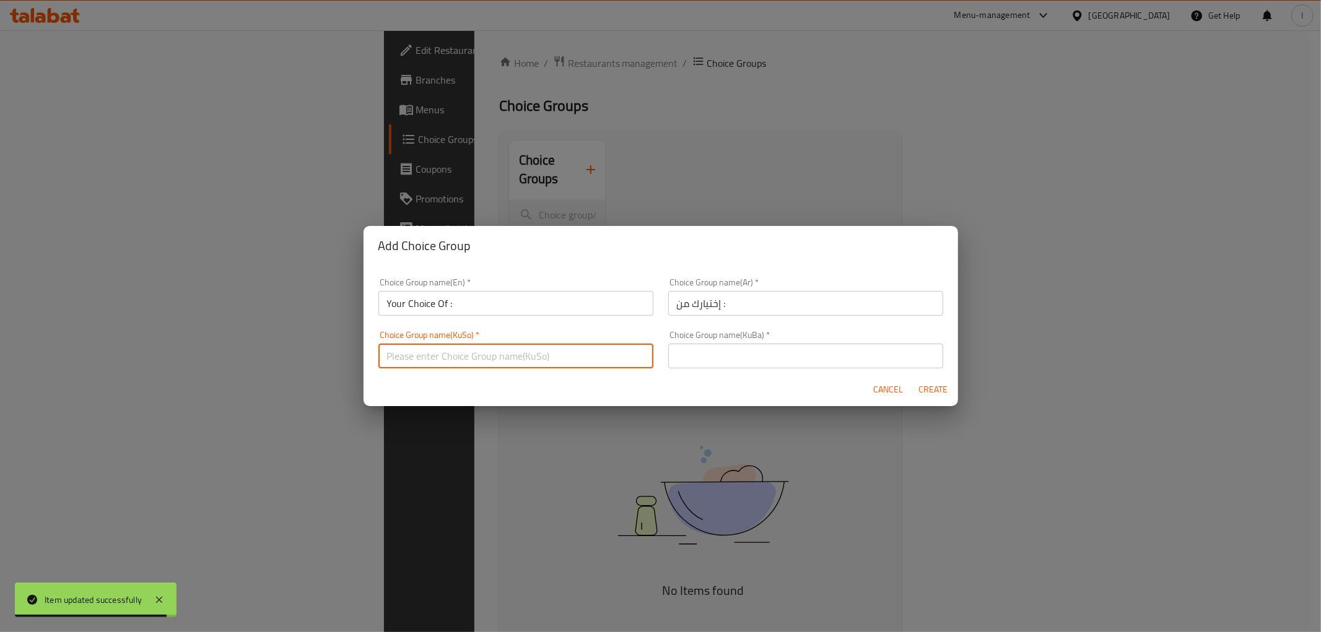
type input "هەڵبژاردنت لە :"
click at [719, 364] on input "text" at bounding box center [805, 356] width 275 height 25
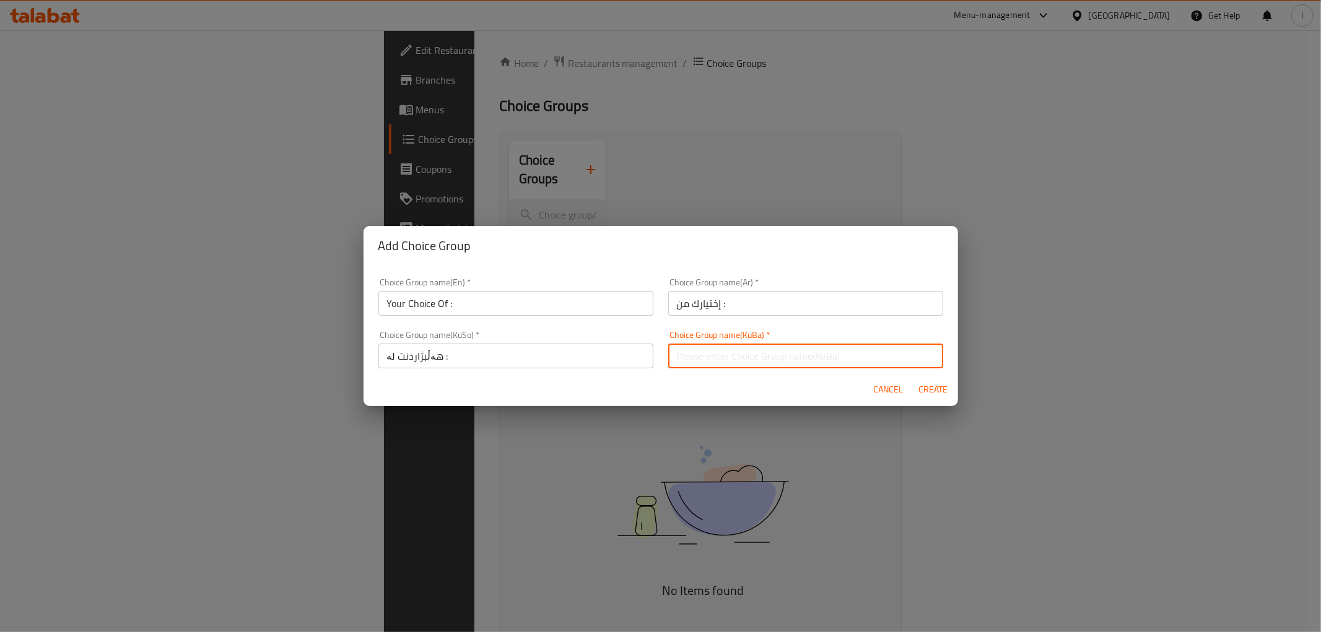
type input "هەڵبژاردنت لە :"
click at [940, 391] on span "Create" at bounding box center [934, 389] width 30 height 15
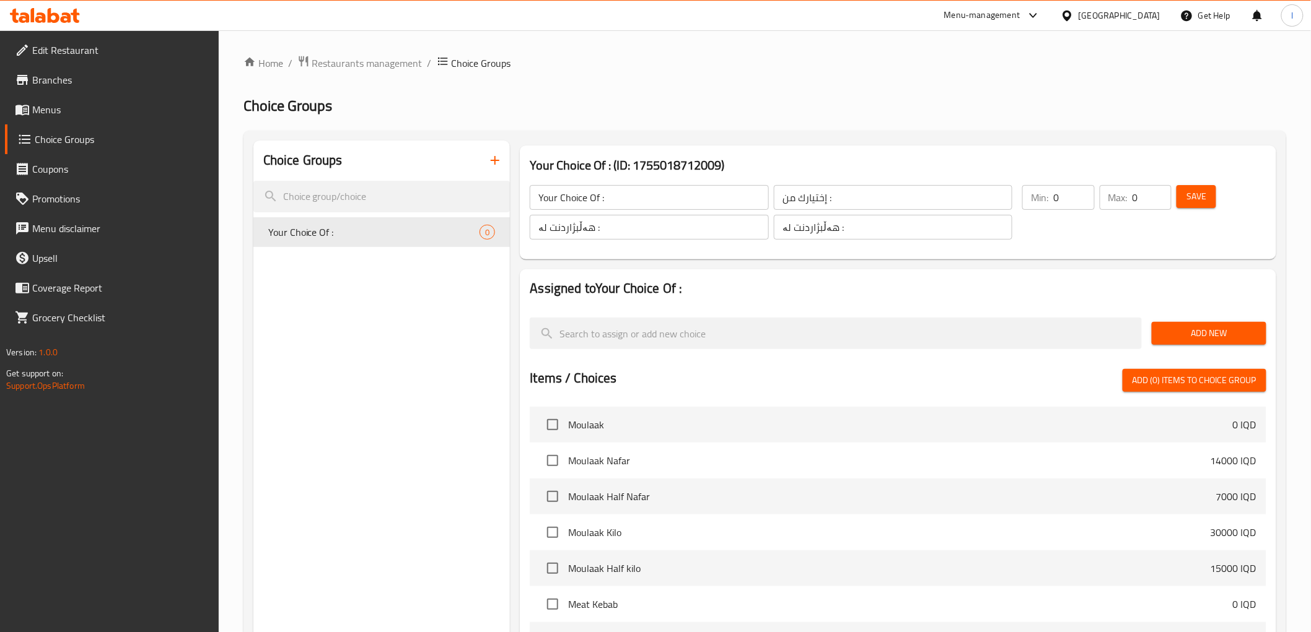
click at [1230, 337] on span "Add New" at bounding box center [1208, 333] width 95 height 15
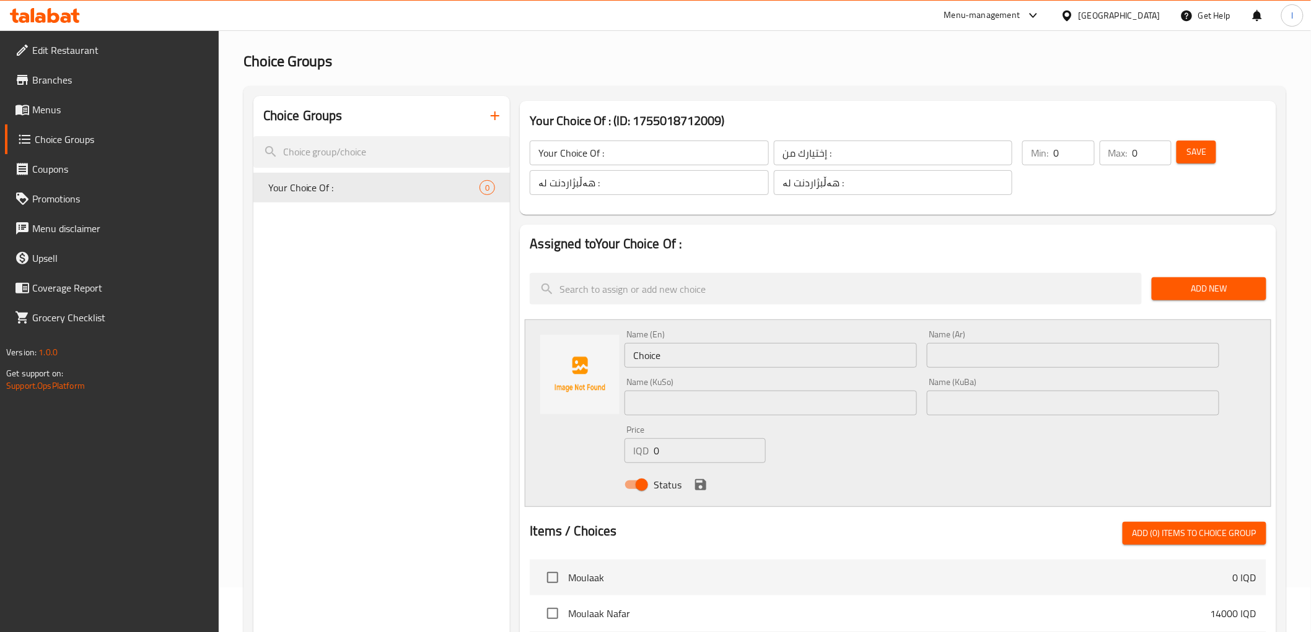
scroll to position [69, 0]
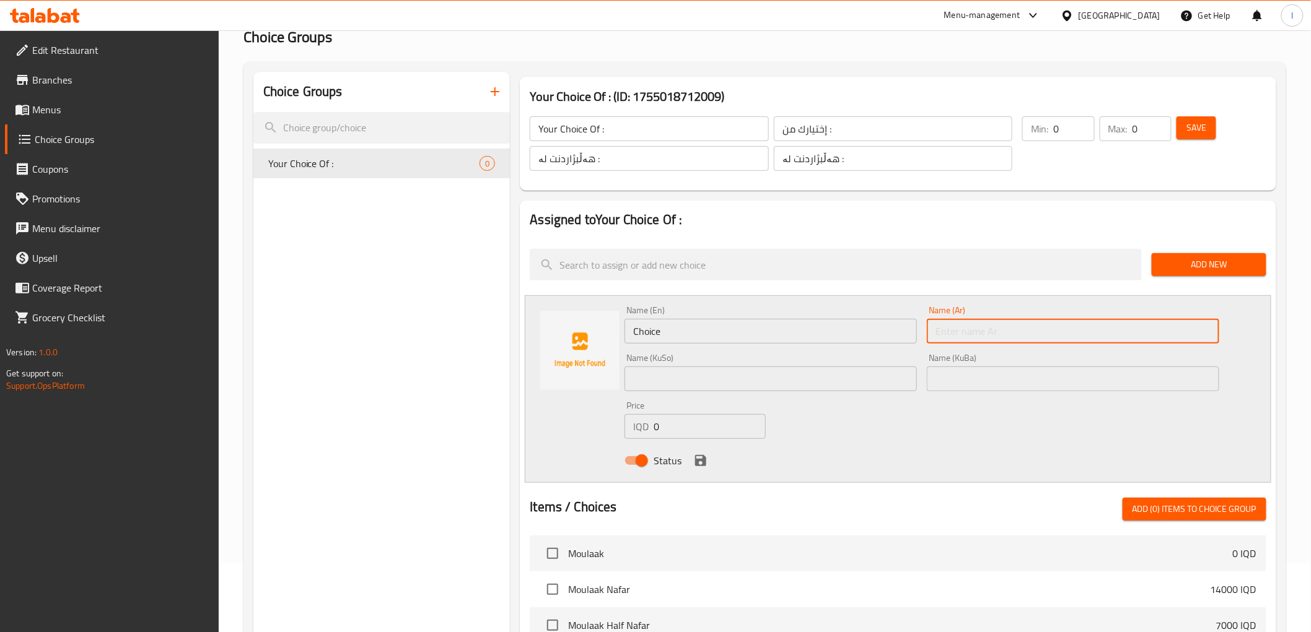
click at [1072, 319] on input "text" at bounding box center [1073, 331] width 292 height 25
paste input "نصف دجاجة"
type input "نصف دجاجة"
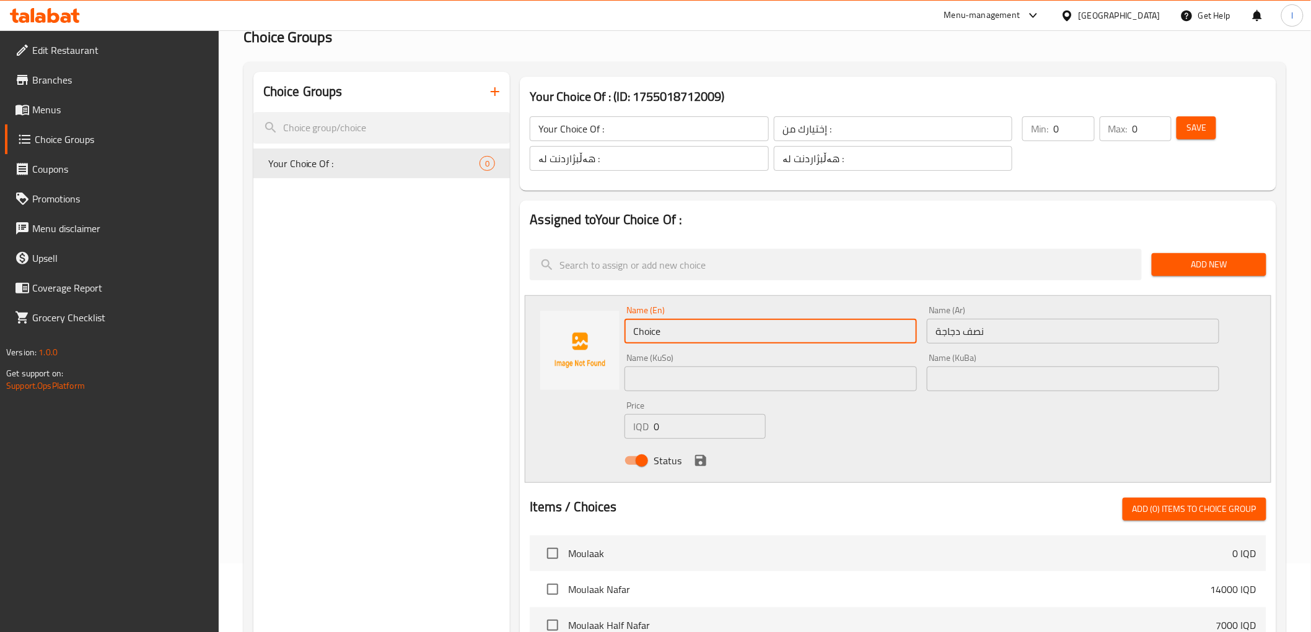
drag, startPoint x: 738, startPoint y: 343, endPoint x: 351, endPoint y: 289, distance: 391.0
click at [353, 290] on div "Choice Groups Your Choice Of : 0 Your Choice Of : (ID: 1755018712009) Your Choi…" at bounding box center [767, 542] width 1028 height 940
paste input "Half Chicken"
type input "Half Chicken"
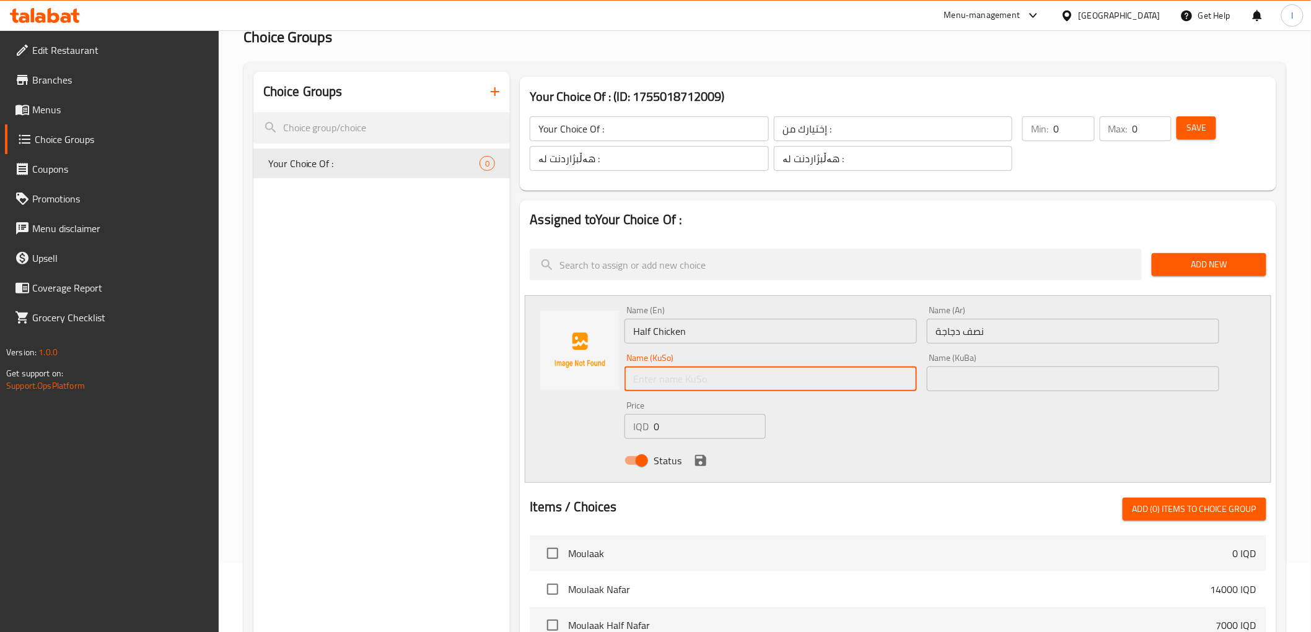
click at [754, 372] on input "text" at bounding box center [770, 379] width 292 height 25
paste input "نیو مریشک"
type input "نیو مریشک"
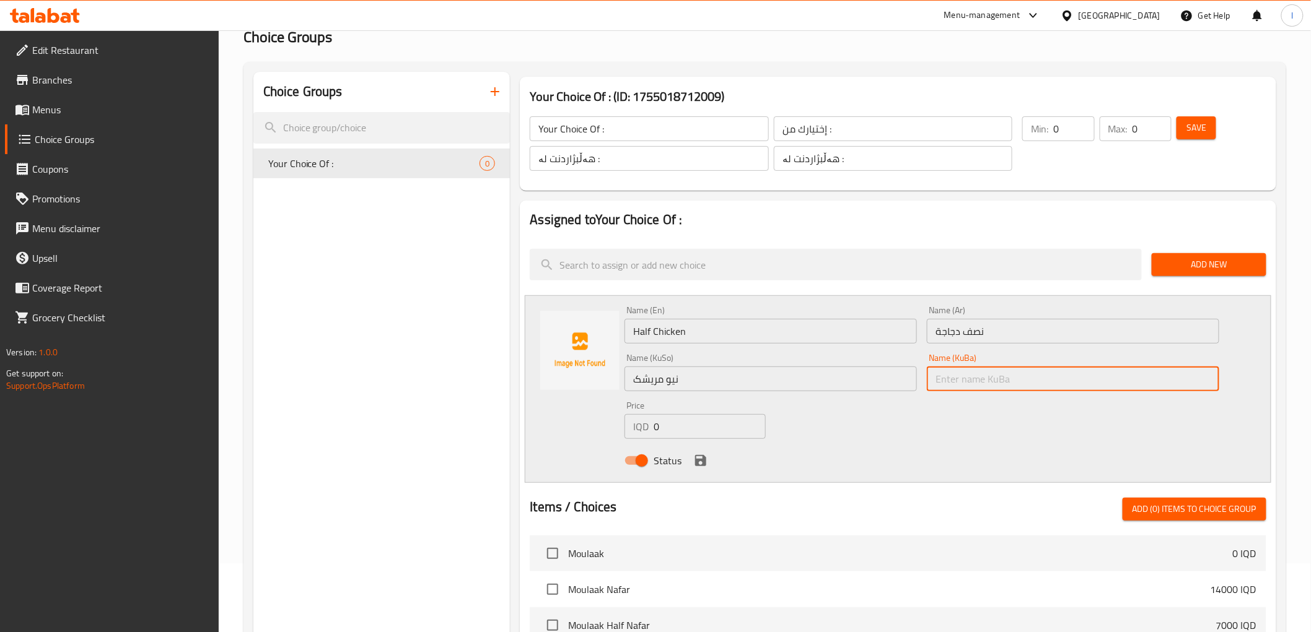
drag, startPoint x: 995, startPoint y: 388, endPoint x: 971, endPoint y: 393, distance: 25.4
click at [995, 388] on input "text" at bounding box center [1073, 379] width 292 height 25
paste input "نیو مریشک"
type input "نیو مریشک"
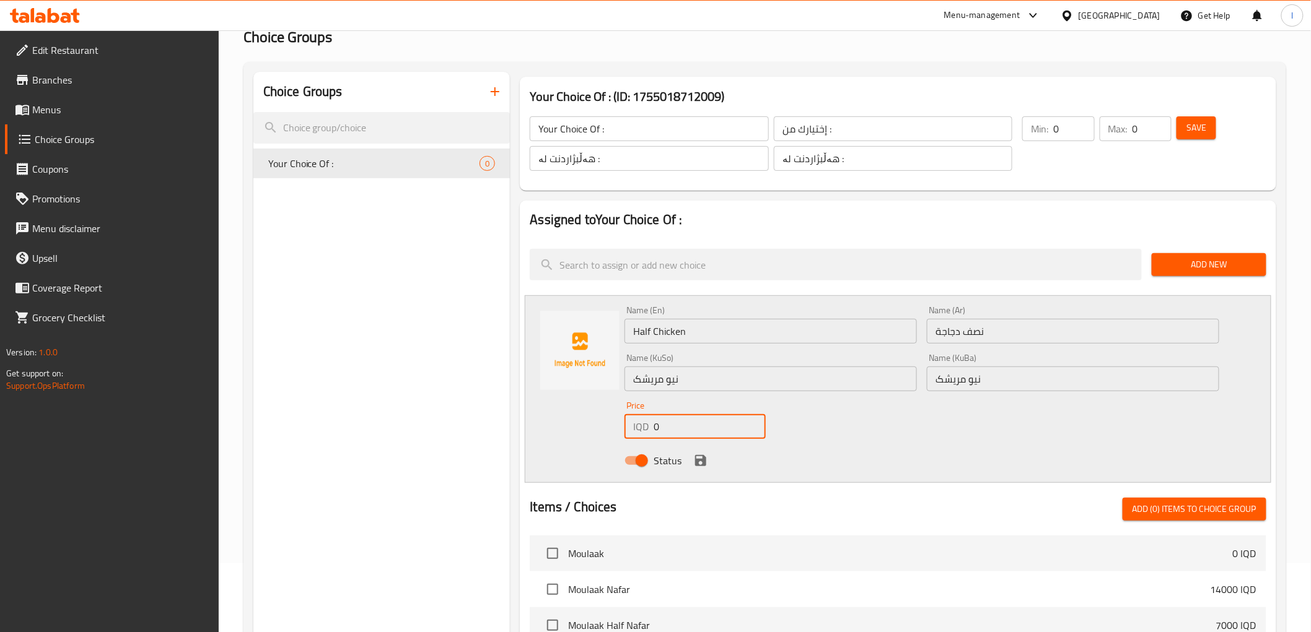
drag, startPoint x: 571, startPoint y: 431, endPoint x: 538, endPoint y: 431, distance: 33.5
click at [542, 431] on div "Name (En) Half Chicken Name (En) Name (Ar) نصف دجاجة Name (Ar) Name (KuSo) نیو …" at bounding box center [898, 389] width 746 height 188
type input "7000"
click at [696, 459] on icon "save" at bounding box center [700, 460] width 11 height 11
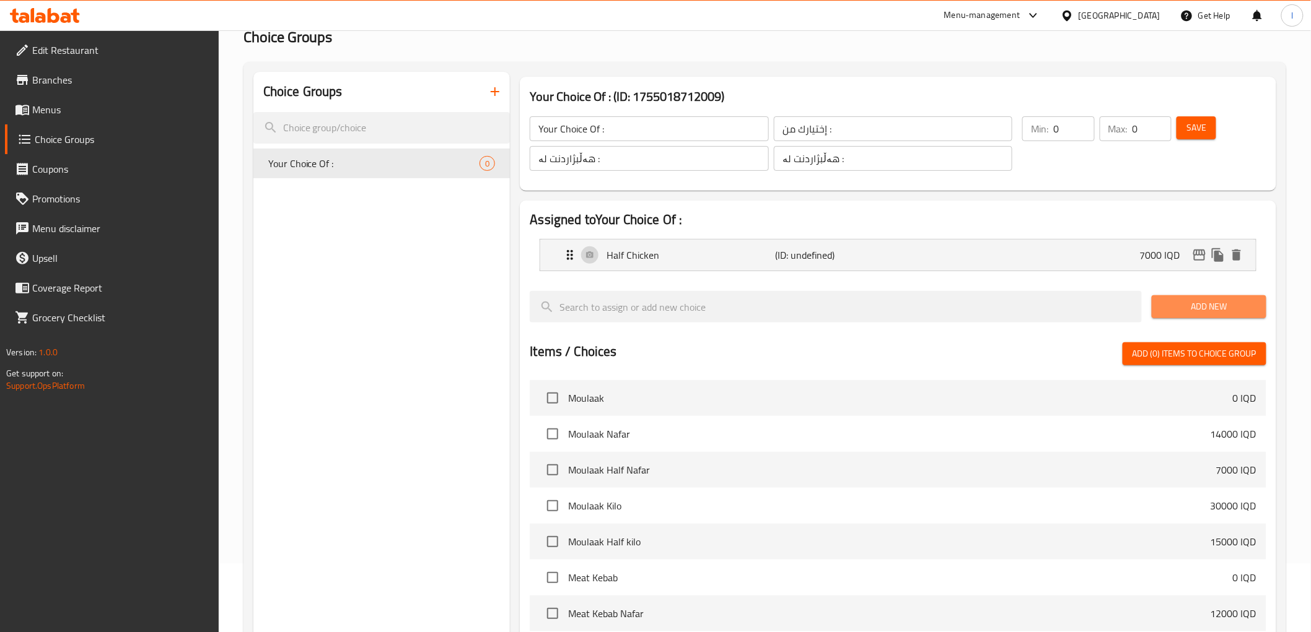
click at [1186, 311] on span "Add New" at bounding box center [1208, 306] width 95 height 15
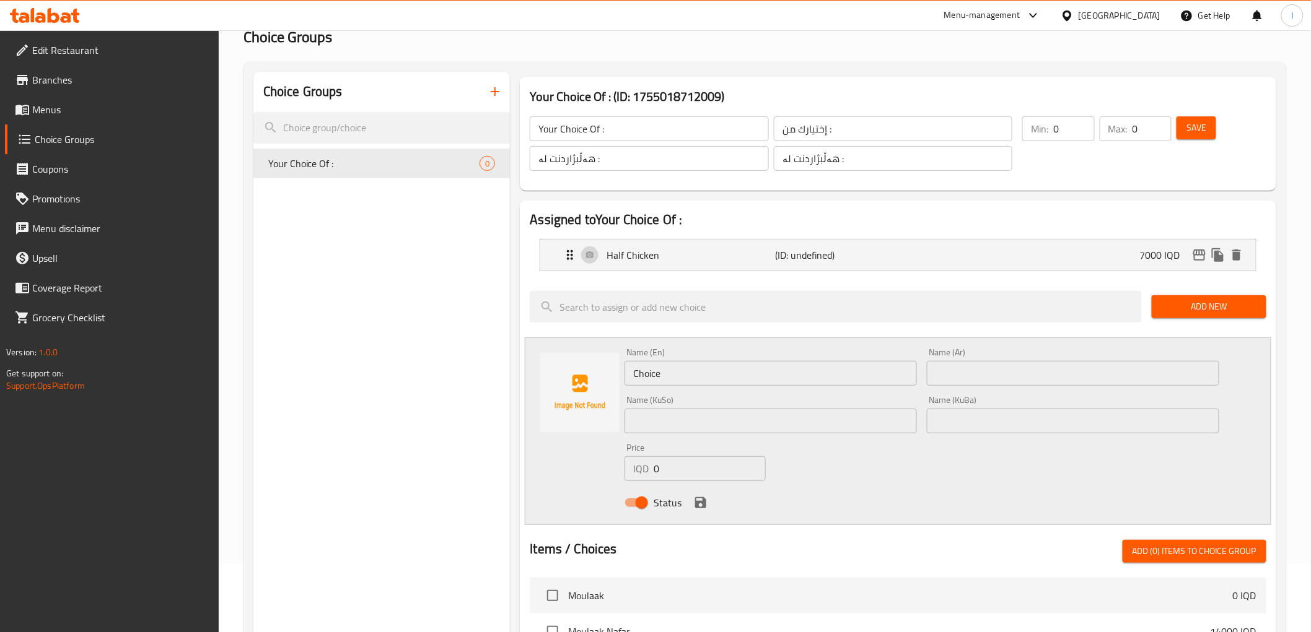
click at [1070, 369] on input "text" at bounding box center [1073, 373] width 292 height 25
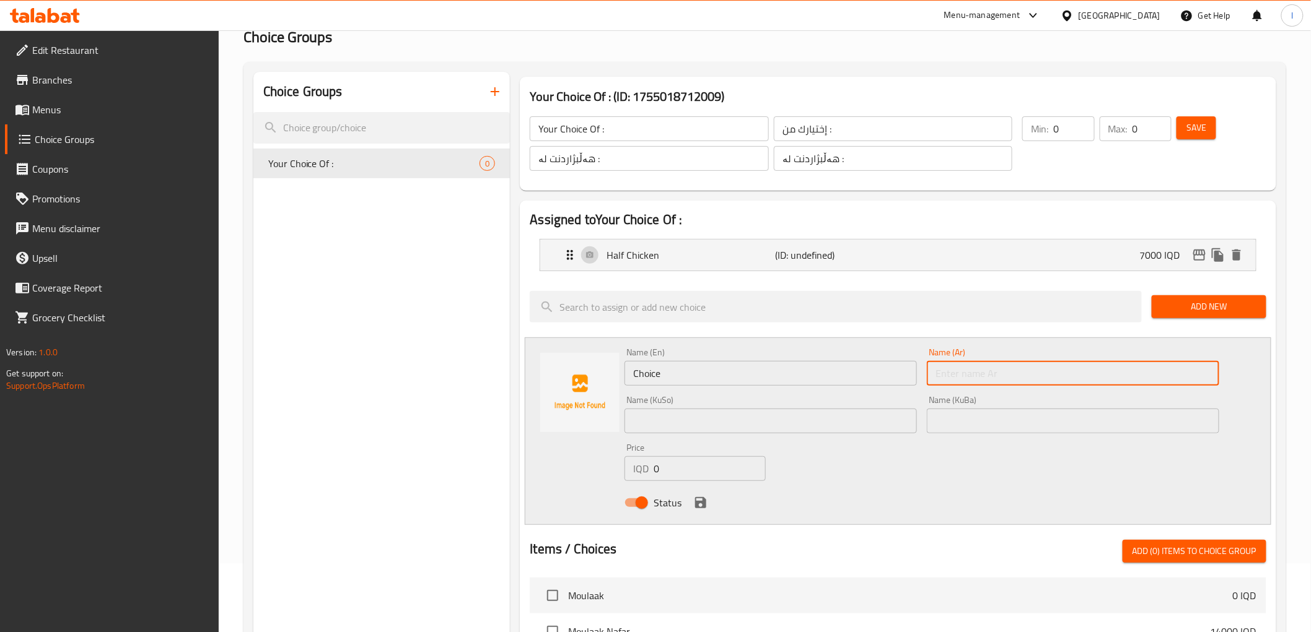
paste input "دجاجة كاملة"
type input "دجاجة كاملة"
drag, startPoint x: 740, startPoint y: 379, endPoint x: 387, endPoint y: 334, distance: 356.5
click at [389, 347] on div "Choice Groups Your Choice Of : 0 Your Choice Of : (ID: 1755018712009) Your Choi…" at bounding box center [767, 563] width 1028 height 982
paste input "Whole Chicken"
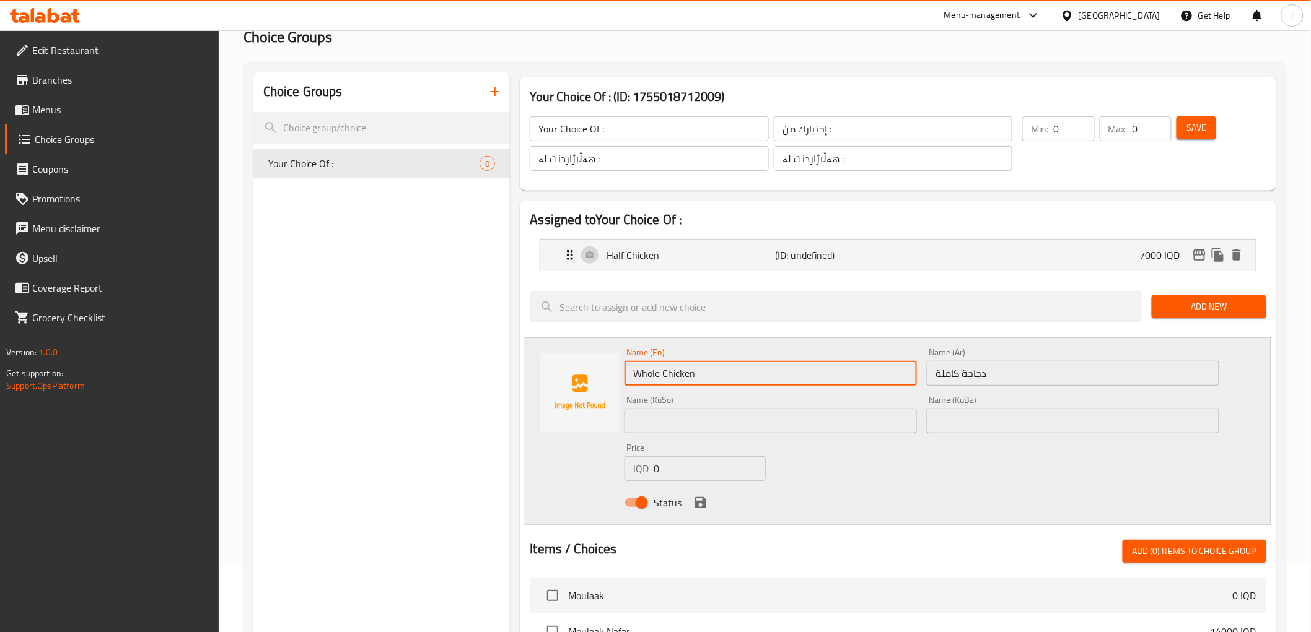
type input "Whole Chicken"
click at [706, 434] on div "Name (KuSo) Name (KuSo)" at bounding box center [770, 415] width 302 height 48
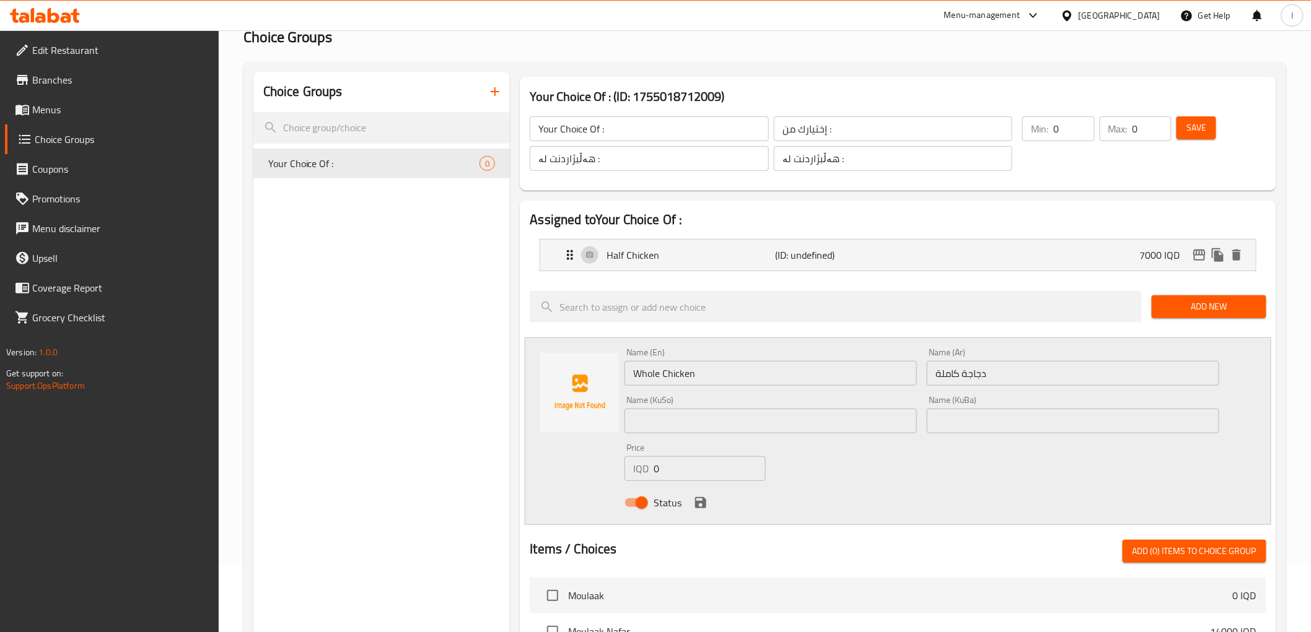
click at [900, 406] on div "Name (KuSo) Name (KuSo)" at bounding box center [770, 415] width 292 height 38
click at [883, 416] on input "text" at bounding box center [770, 421] width 292 height 25
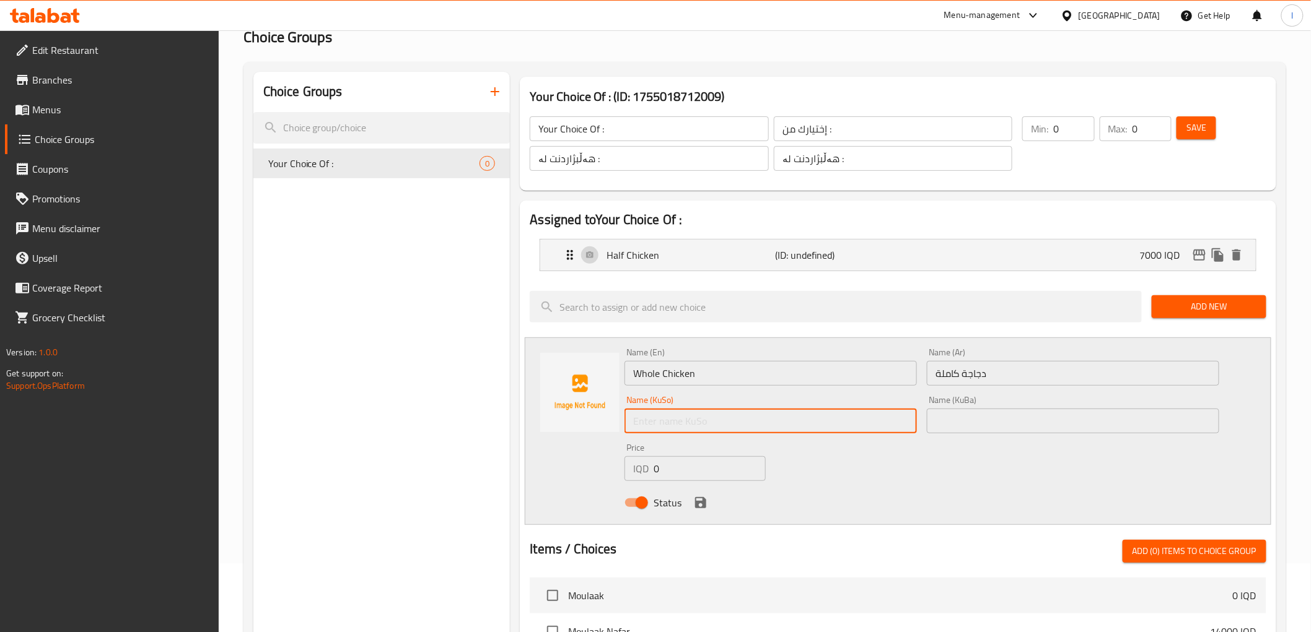
paste input "مریشکی تەواو"
type input "مریشکی تەواو"
click at [1052, 417] on input "text" at bounding box center [1073, 421] width 292 height 25
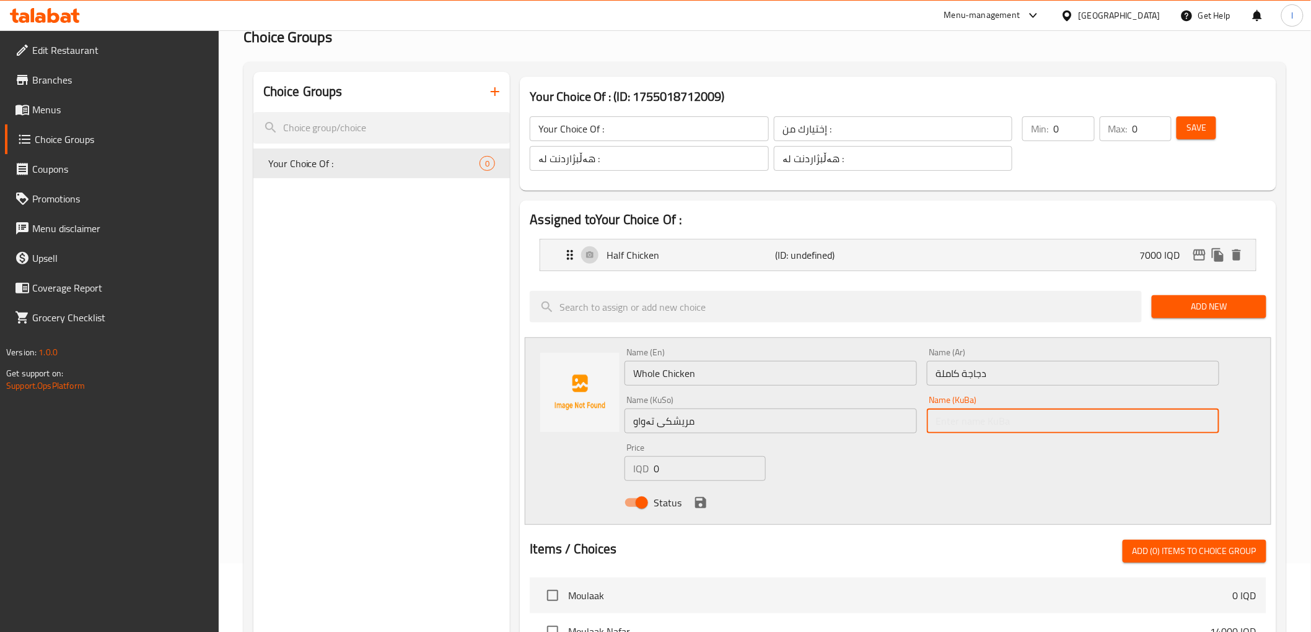
paste input "مریشکی تەواو"
type input "مریشکی تەواو"
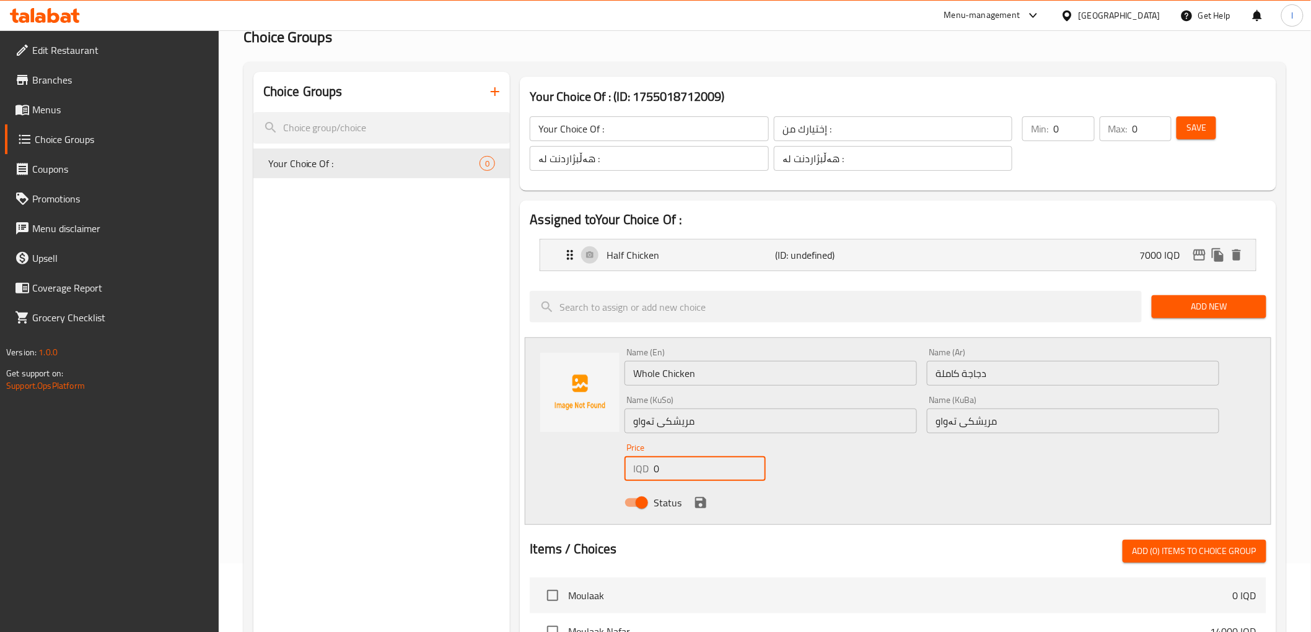
drag, startPoint x: 689, startPoint y: 471, endPoint x: 496, endPoint y: 463, distance: 192.8
click at [499, 465] on div "Choice Groups Your Choice Of : 0 Your Choice Of : (ID: 1755018712009) Your Choi…" at bounding box center [767, 563] width 1028 height 982
type input "14000"
click at [697, 498] on icon "save" at bounding box center [700, 502] width 11 height 11
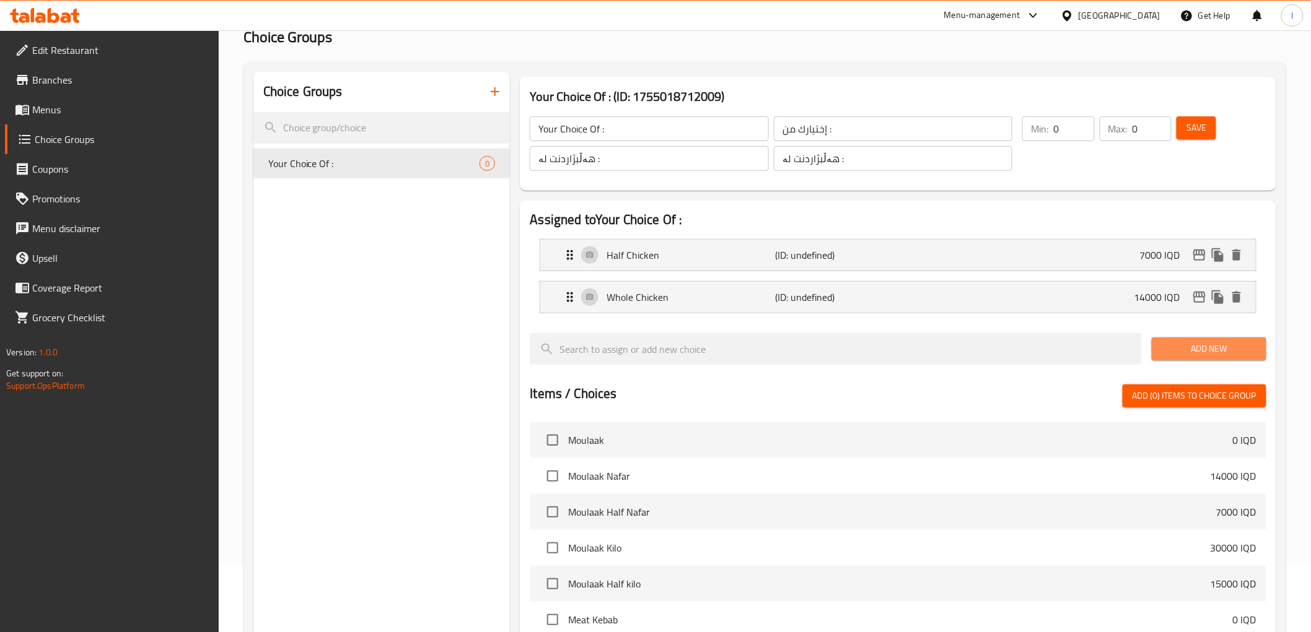
click at [1213, 348] on span "Add New" at bounding box center [1208, 348] width 95 height 15
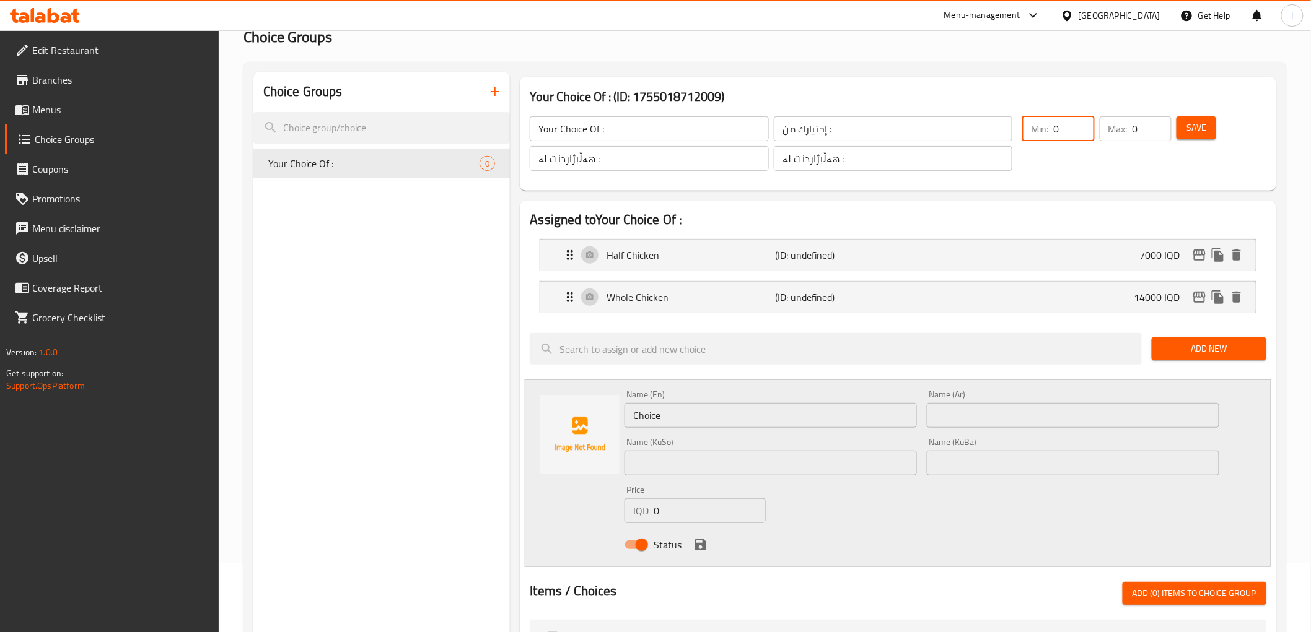
drag, startPoint x: 1073, startPoint y: 134, endPoint x: 1008, endPoint y: 136, distance: 65.1
click at [1008, 136] on div "Your Choice Of : ​ إختيارك من : ​ هەڵبژاردنت لە : ​ هەڵبژاردنت لە : ​ Min: 0 ​ …" at bounding box center [898, 144] width 746 height 84
click at [1064, 131] on div "Min: ​ Max: 0 ​" at bounding box center [1096, 143] width 159 height 64
drag, startPoint x: 1140, startPoint y: 131, endPoint x: 1109, endPoint y: 133, distance: 31.1
click at [1116, 133] on div "Max: 0 ​" at bounding box center [1135, 128] width 72 height 25
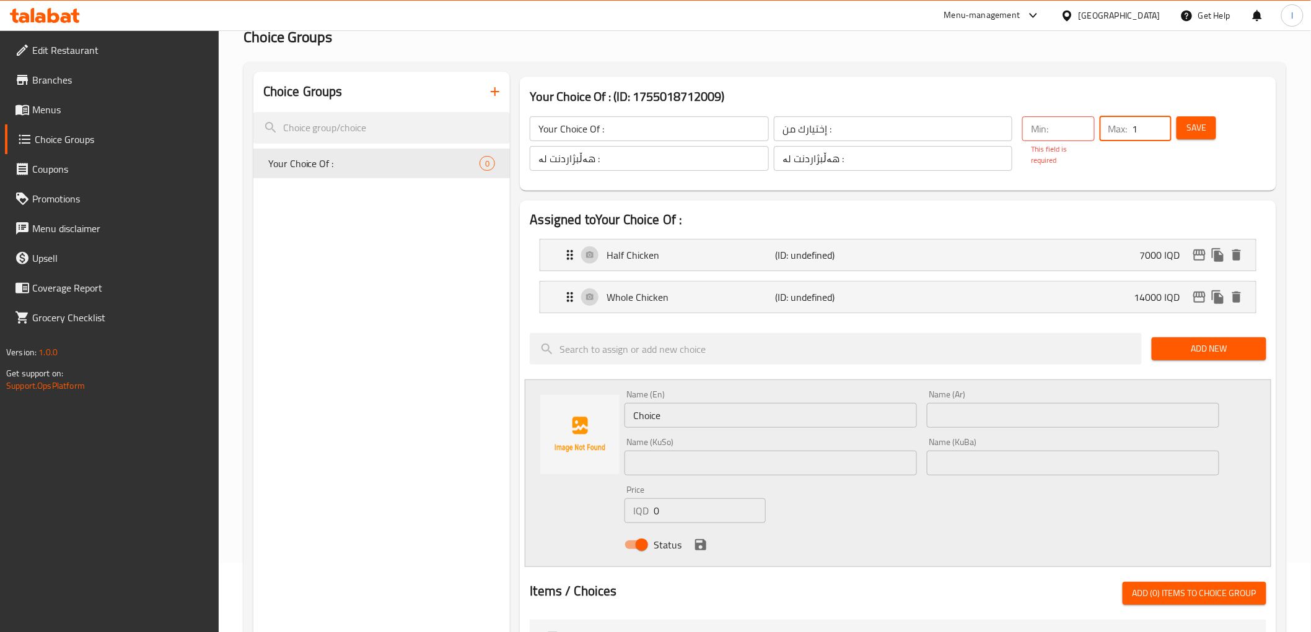
type input "1"
click at [1056, 126] on input "number" at bounding box center [1073, 128] width 41 height 25
type input "1"
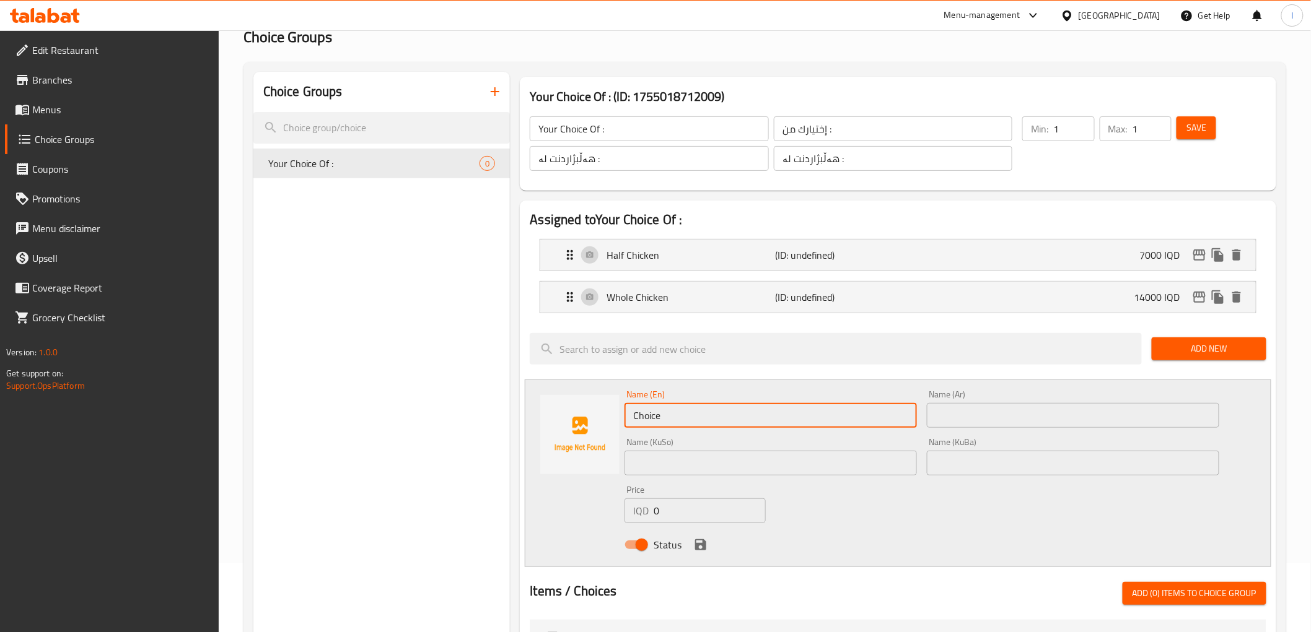
click at [706, 427] on input "Choice" at bounding box center [770, 415] width 292 height 25
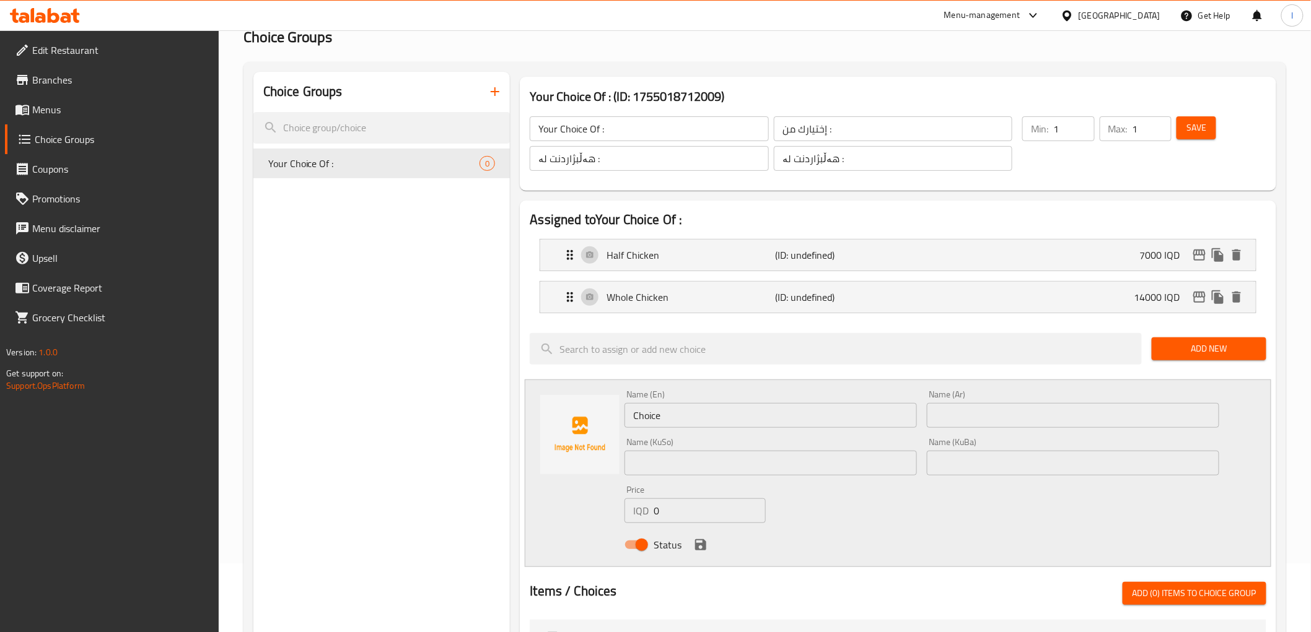
click at [1093, 411] on input "text" at bounding box center [1073, 415] width 292 height 25
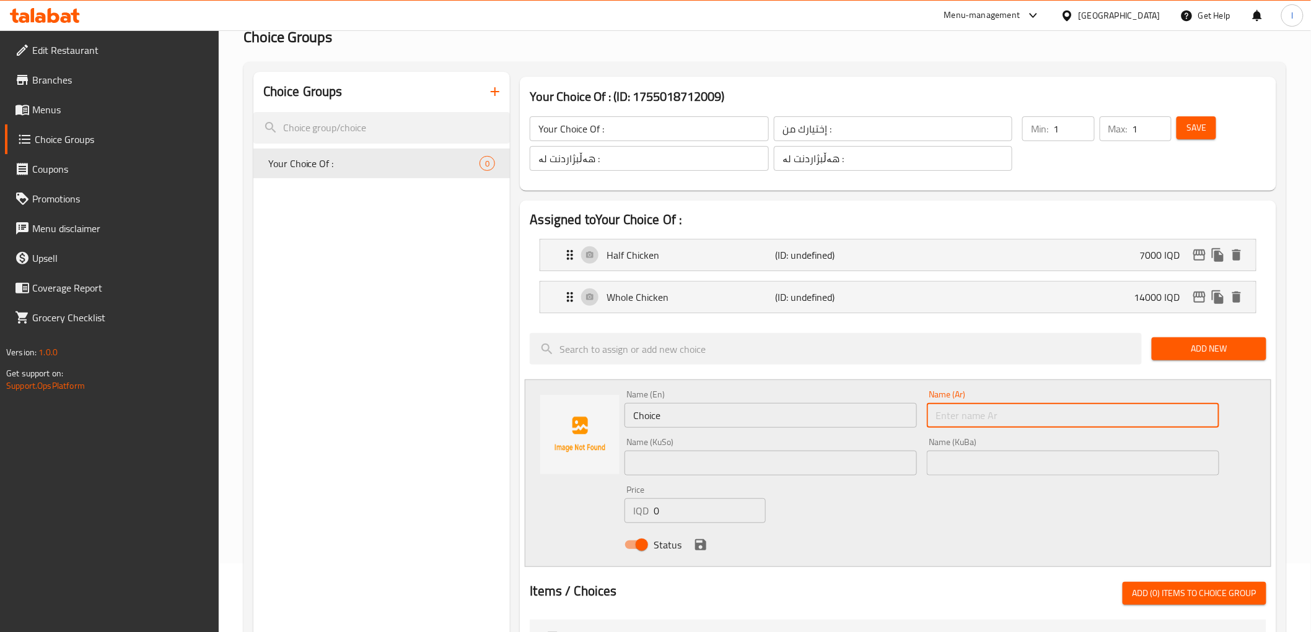
paste input "ربع دجاجة"
type input "ربع دجاجة"
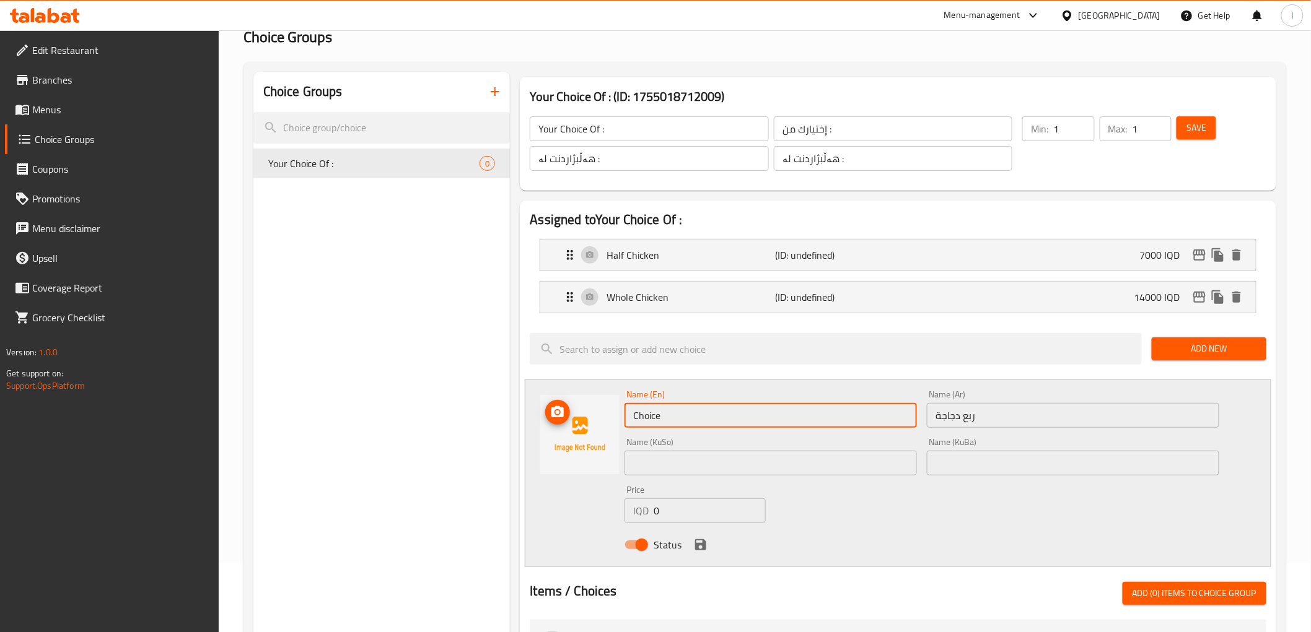
drag, startPoint x: 666, startPoint y: 417, endPoint x: 393, endPoint y: 386, distance: 274.9
click at [400, 388] on div "Choice Groups Your Choice Of : 0 Your Choice Of : (ID: 1755018712009) Your Choi…" at bounding box center [767, 584] width 1028 height 1025
paste input "Quarter Chicken"
type input "Quarter Chicken"
click at [1005, 468] on input "text" at bounding box center [1073, 463] width 292 height 25
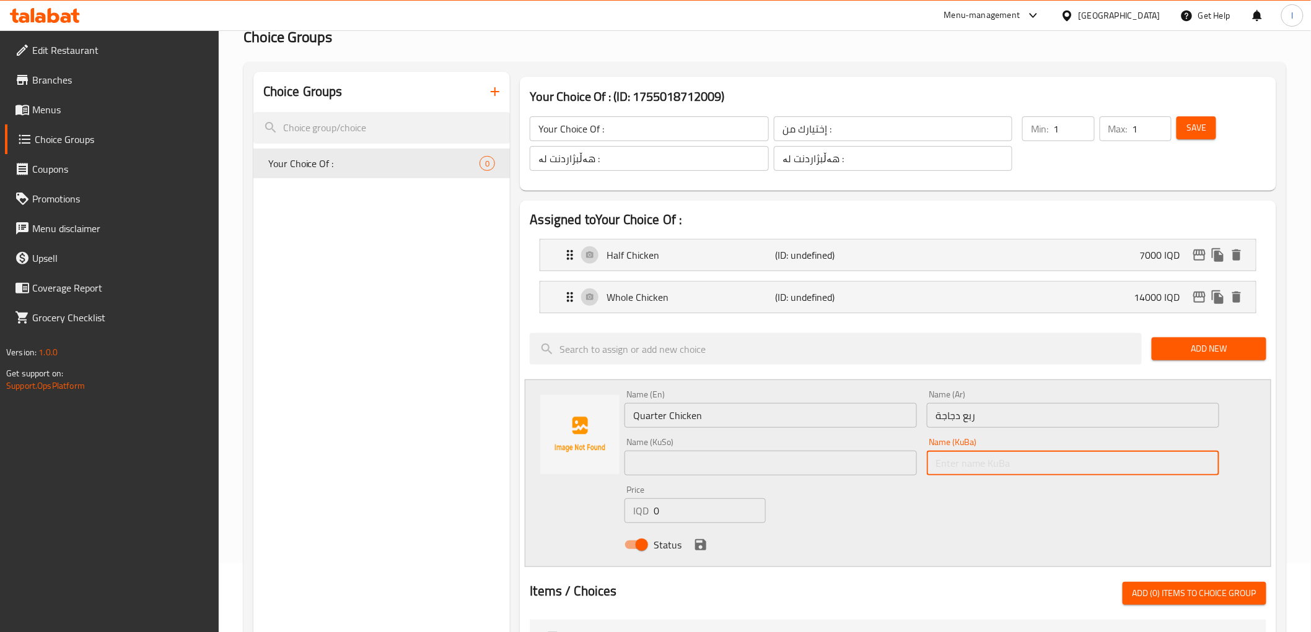
paste input "چارەگێ مریشک"
type input "چارەگێ مریشک"
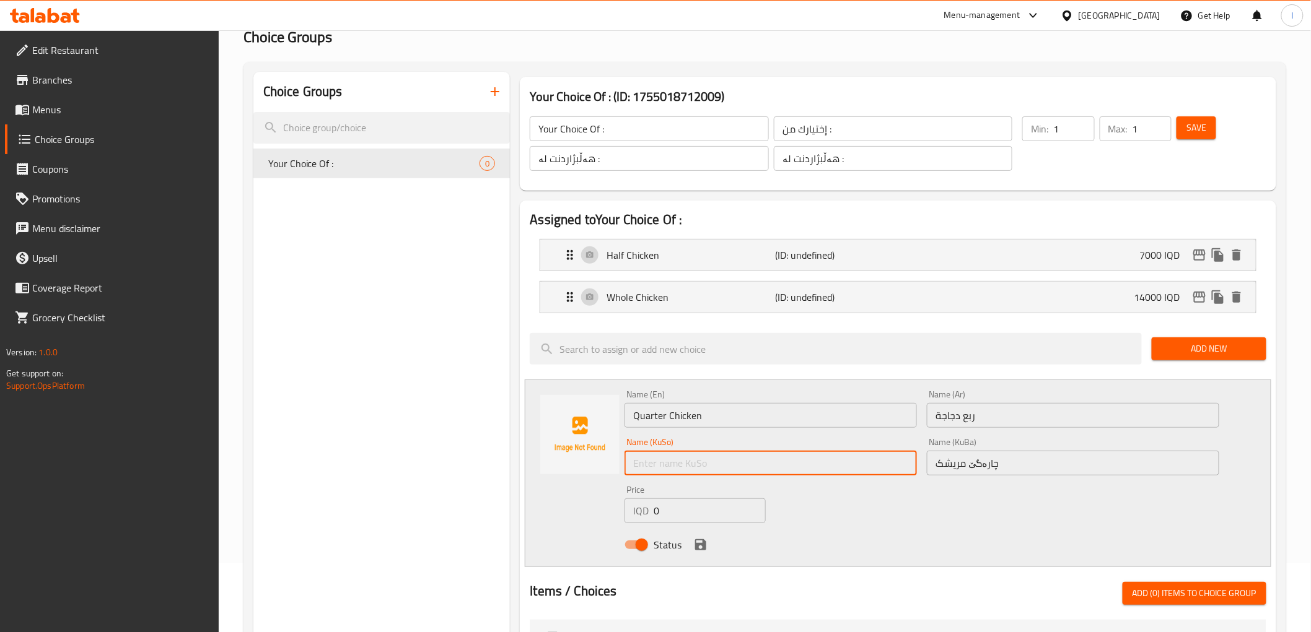
drag, startPoint x: 816, startPoint y: 470, endPoint x: 778, endPoint y: 481, distance: 39.4
click at [816, 470] on input "text" at bounding box center [770, 463] width 292 height 25
paste input "چارەگێ مریشک"
type input "چارەگێ مریشک"
drag, startPoint x: 730, startPoint y: 460, endPoint x: 478, endPoint y: 448, distance: 252.4
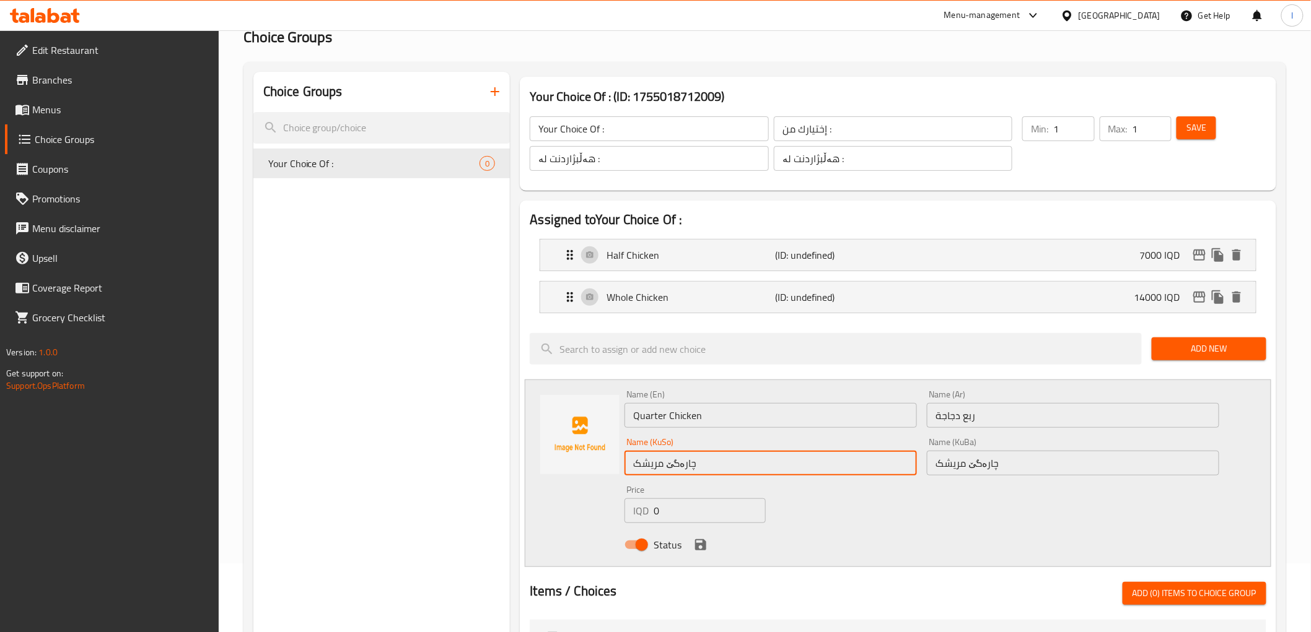
click at [478, 448] on div "Choice Groups Your Choice Of : 0 Your Choice Of : (ID: 1755018712009) Your Choi…" at bounding box center [767, 584] width 1028 height 1025
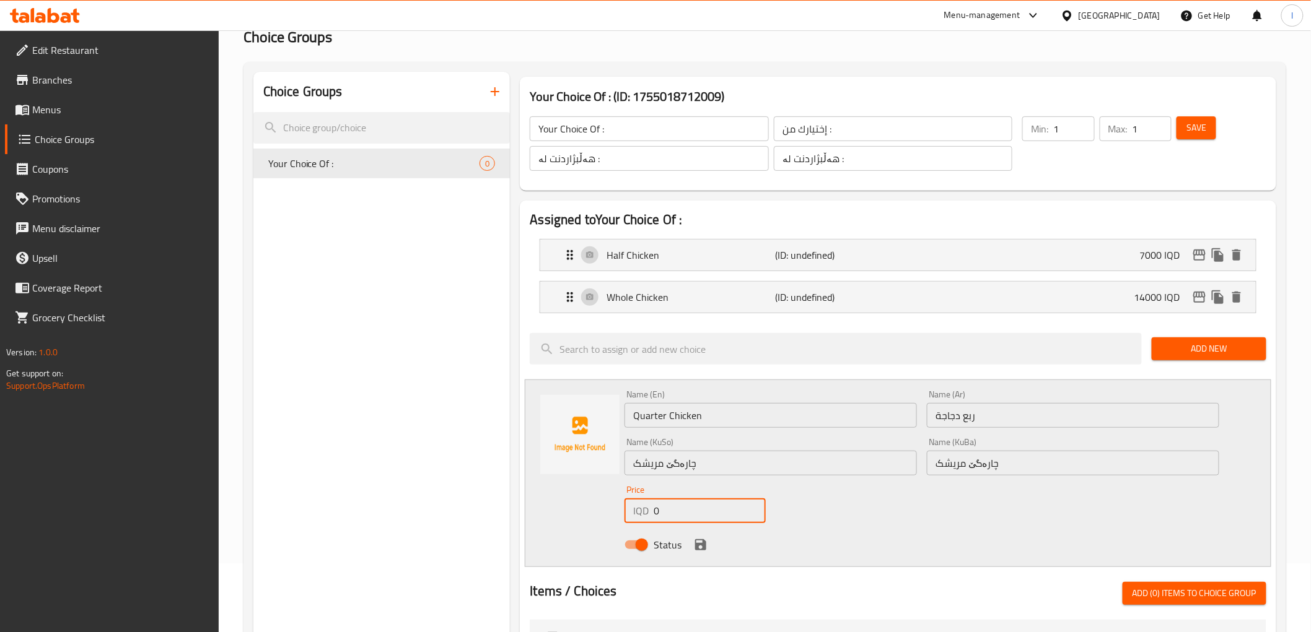
drag, startPoint x: 712, startPoint y: 509, endPoint x: 403, endPoint y: 486, distance: 310.5
click at [405, 488] on div "Choice Groups Your Choice Of : 0 Your Choice Of : (ID: 1755018712009) Your Choi…" at bounding box center [767, 584] width 1028 height 1025
type input "4000"
click at [701, 548] on icon "save" at bounding box center [700, 545] width 15 height 15
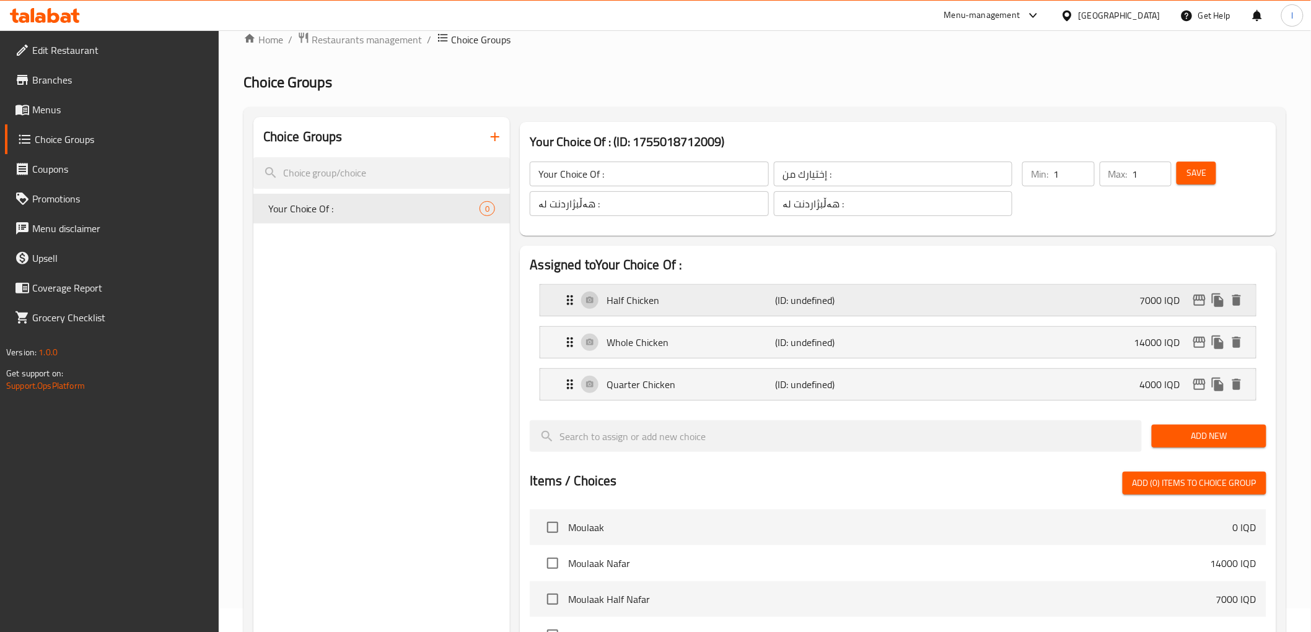
scroll to position [0, 0]
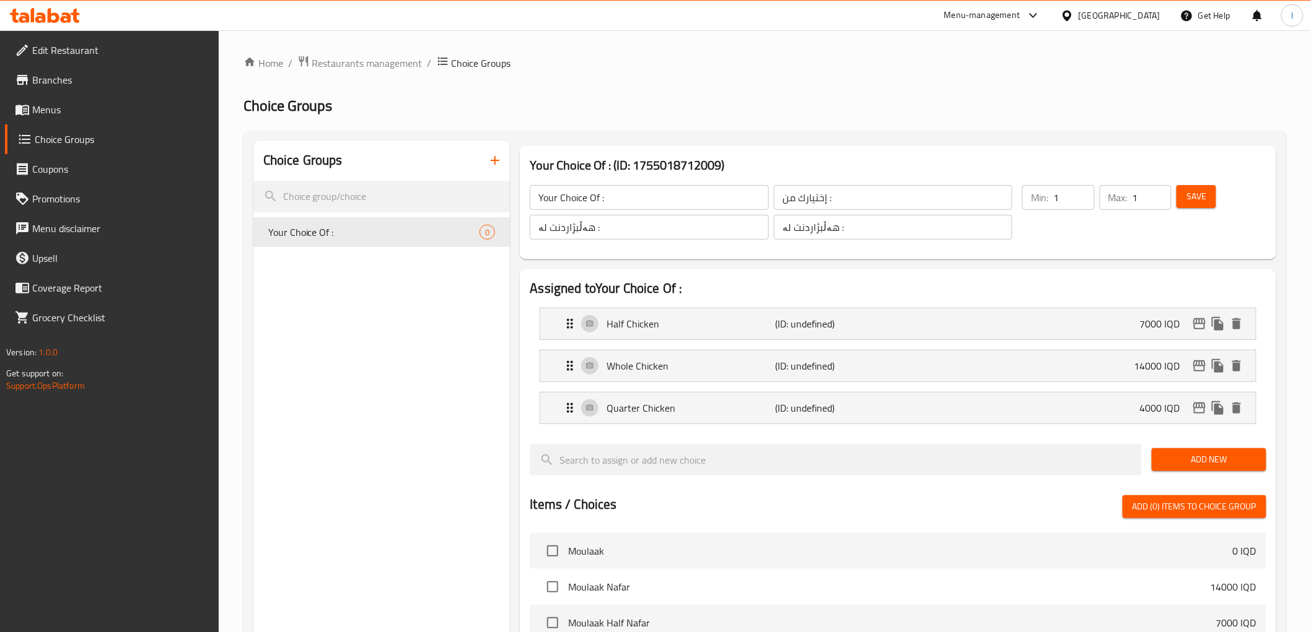
click at [1193, 194] on span "Save" at bounding box center [1196, 196] width 20 height 15
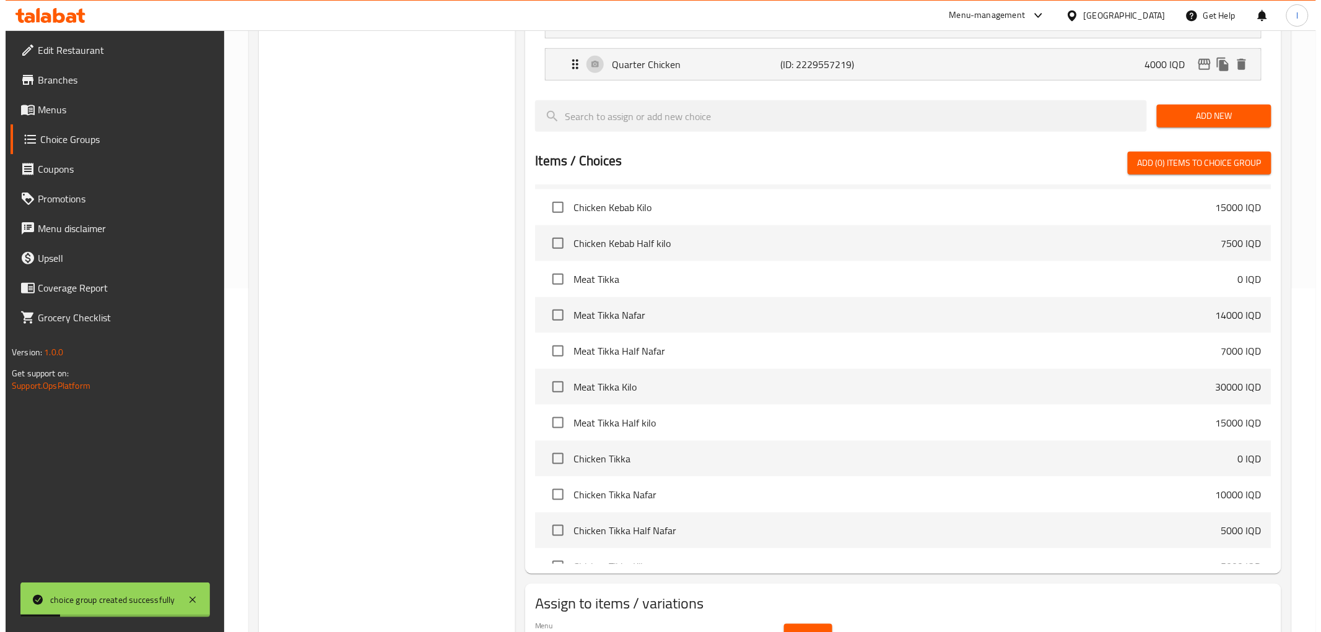
scroll to position [619, 0]
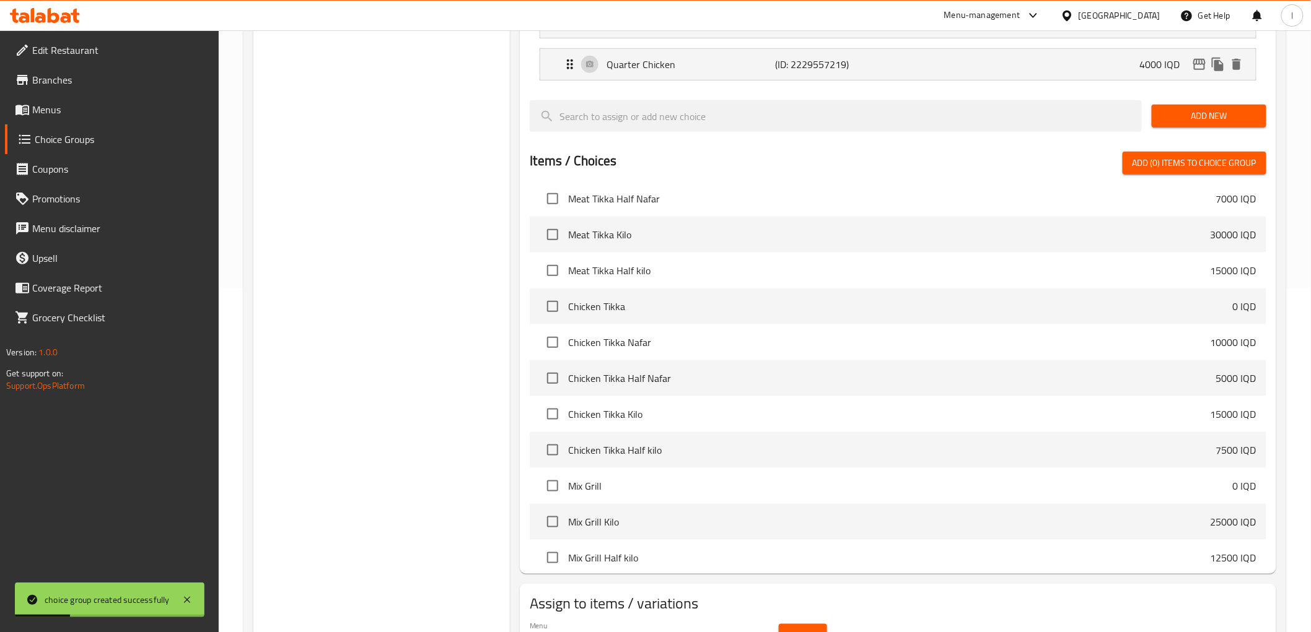
click at [807, 628] on span "Select" at bounding box center [803, 635] width 28 height 15
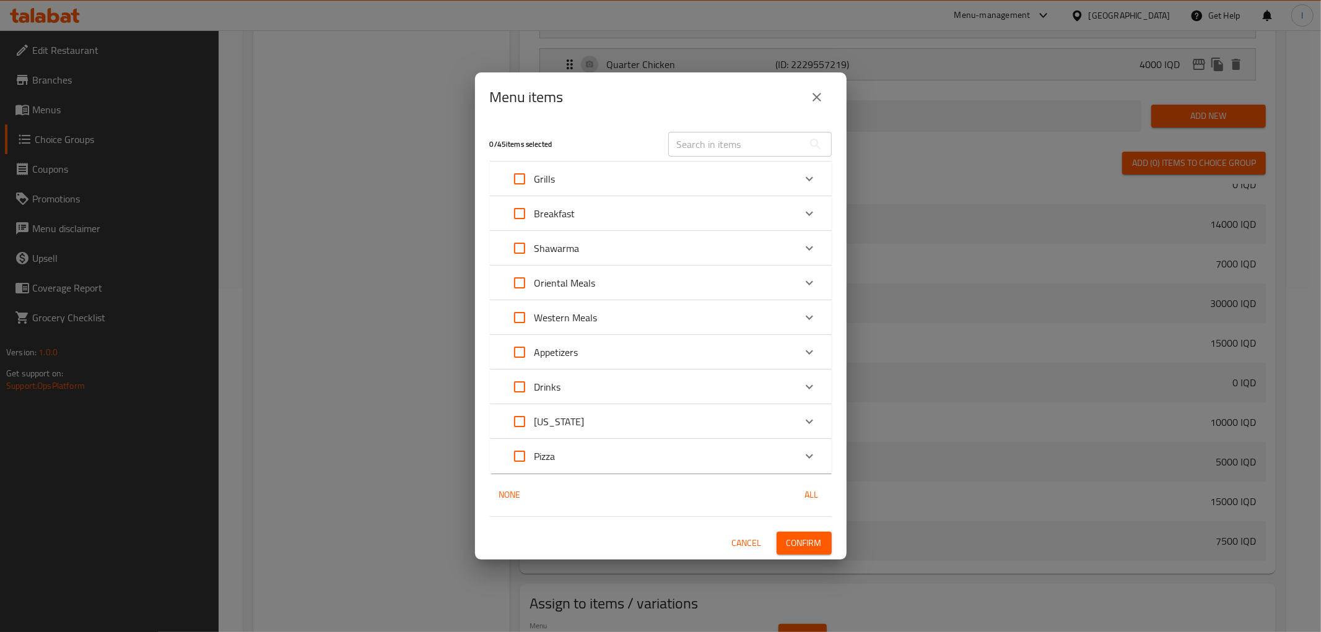
click at [773, 282] on div "Oriental Meals" at bounding box center [650, 283] width 290 height 30
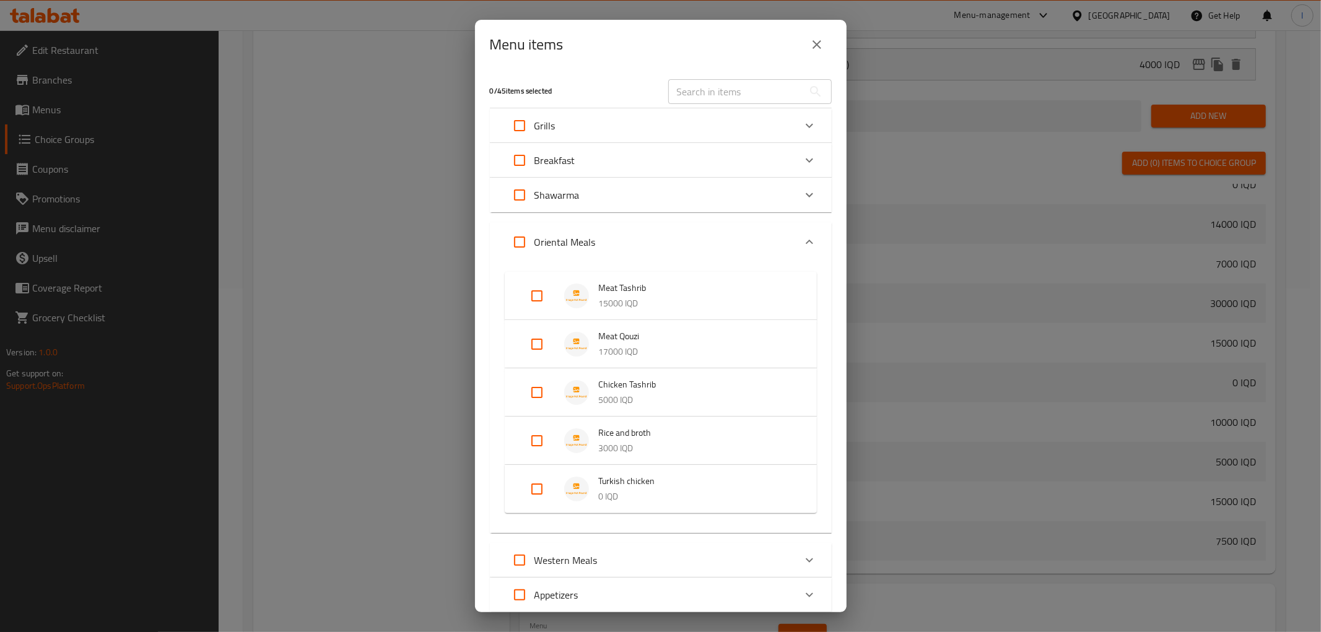
click at [604, 491] on p "0 IQD" at bounding box center [695, 496] width 193 height 15
click at [536, 499] on input "Expand" at bounding box center [537, 499] width 30 height 30
checkbox input "true"
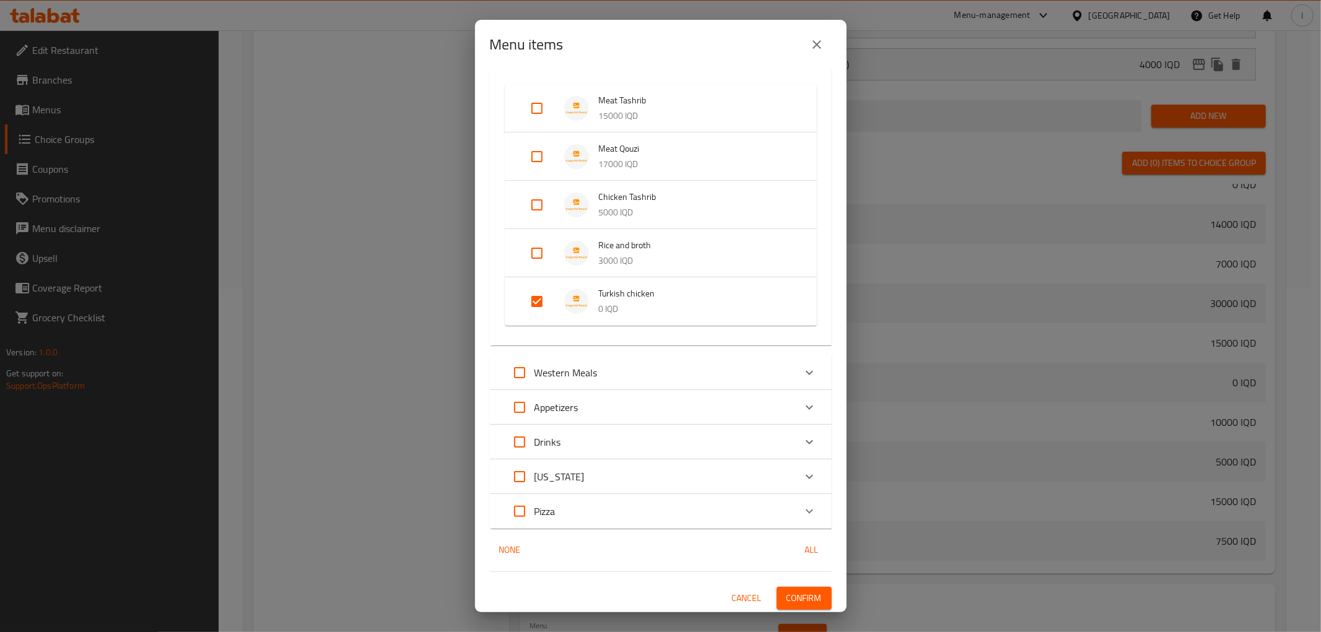
scroll to position [190, 0]
click at [793, 596] on span "Confirm" at bounding box center [804, 596] width 35 height 15
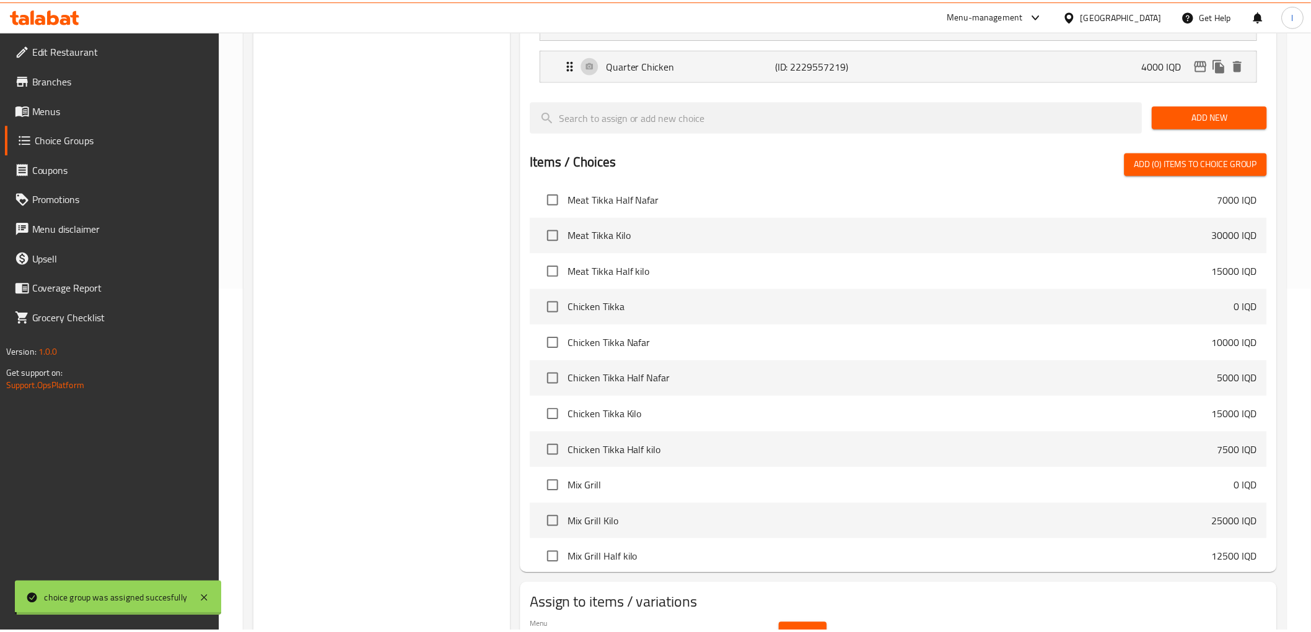
scroll to position [358, 0]
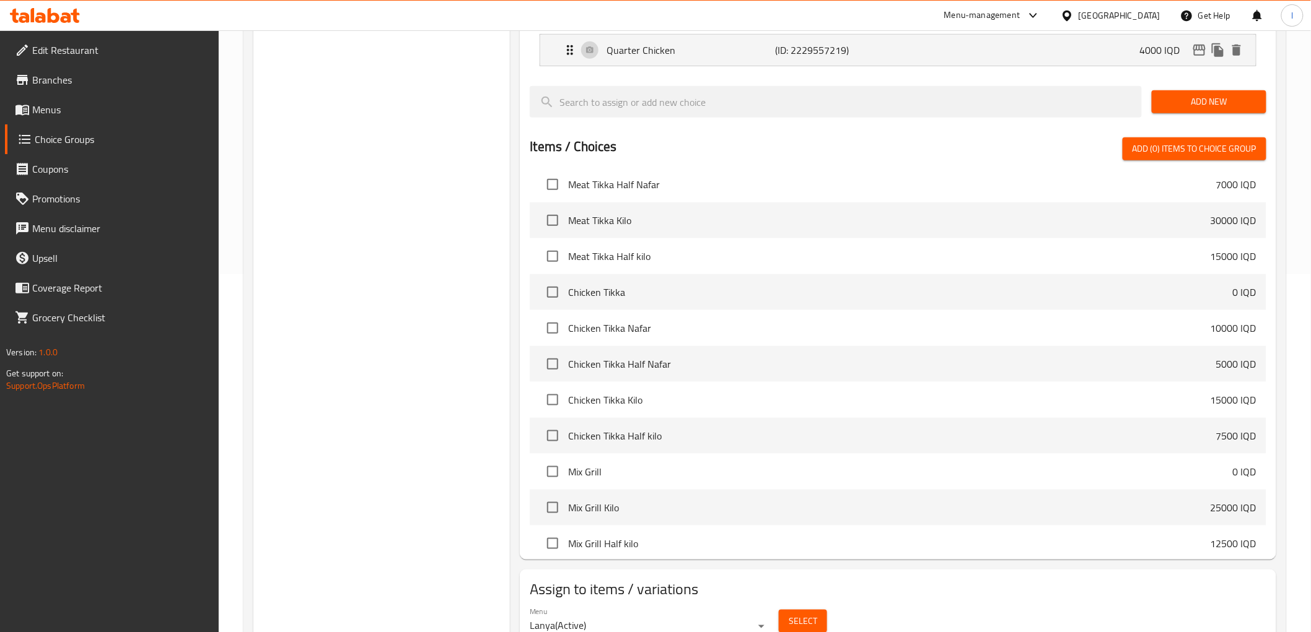
click at [67, 115] on span "Menus" at bounding box center [120, 109] width 177 height 15
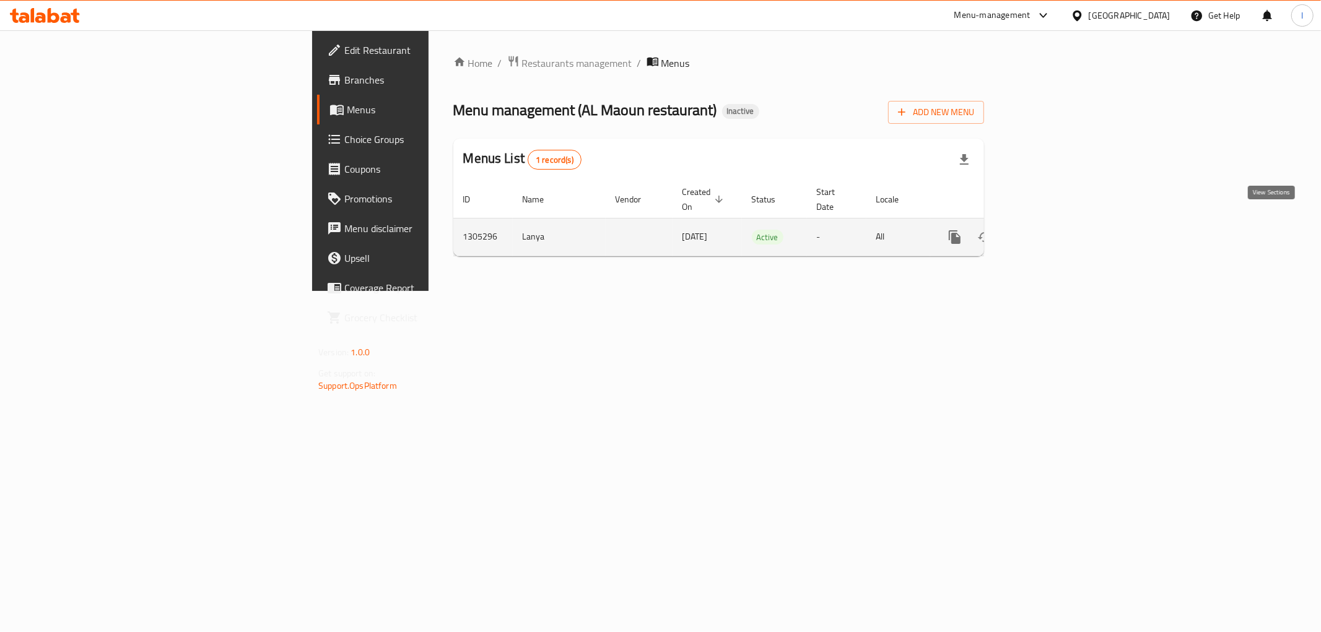
click at [1050, 232] on icon "enhanced table" at bounding box center [1044, 237] width 11 height 11
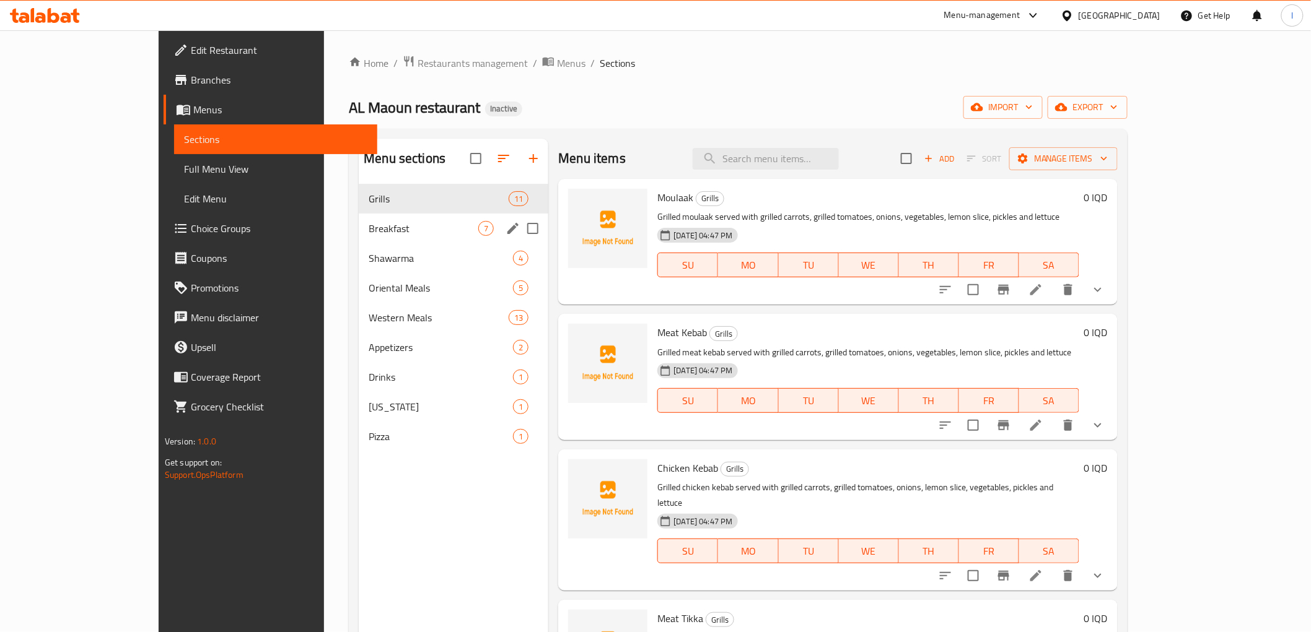
click at [359, 239] on div "Breakfast 7" at bounding box center [454, 229] width 190 height 30
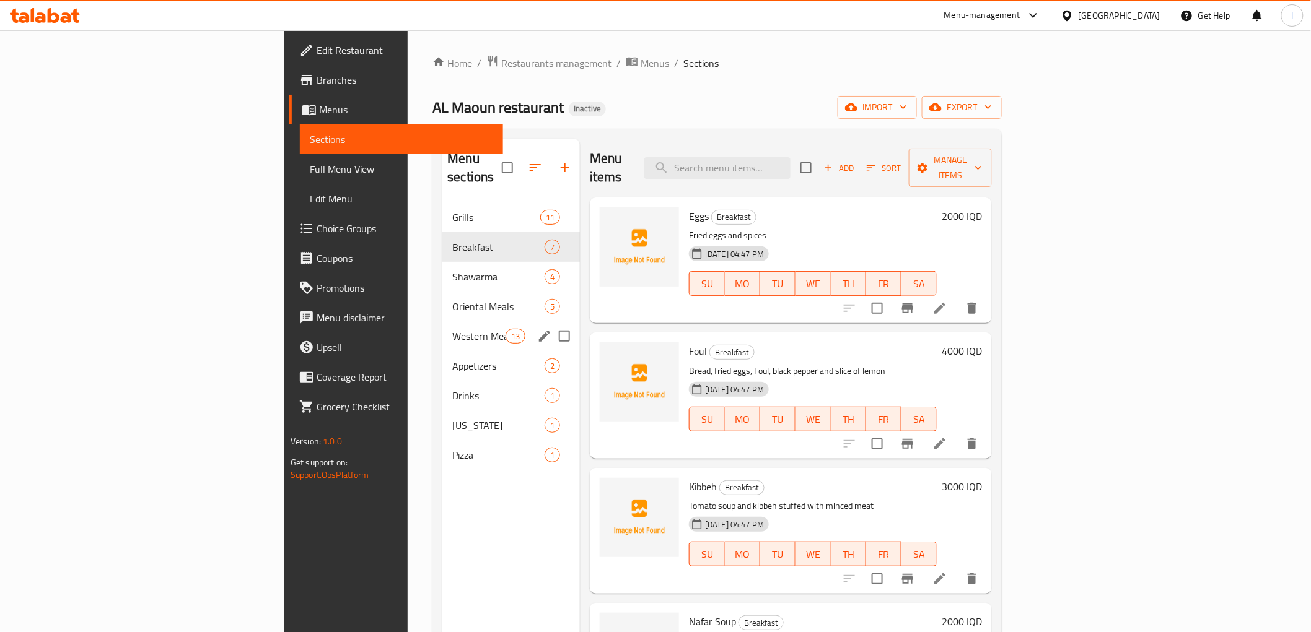
click at [452, 329] on span "Western Meals" at bounding box center [478, 336] width 53 height 15
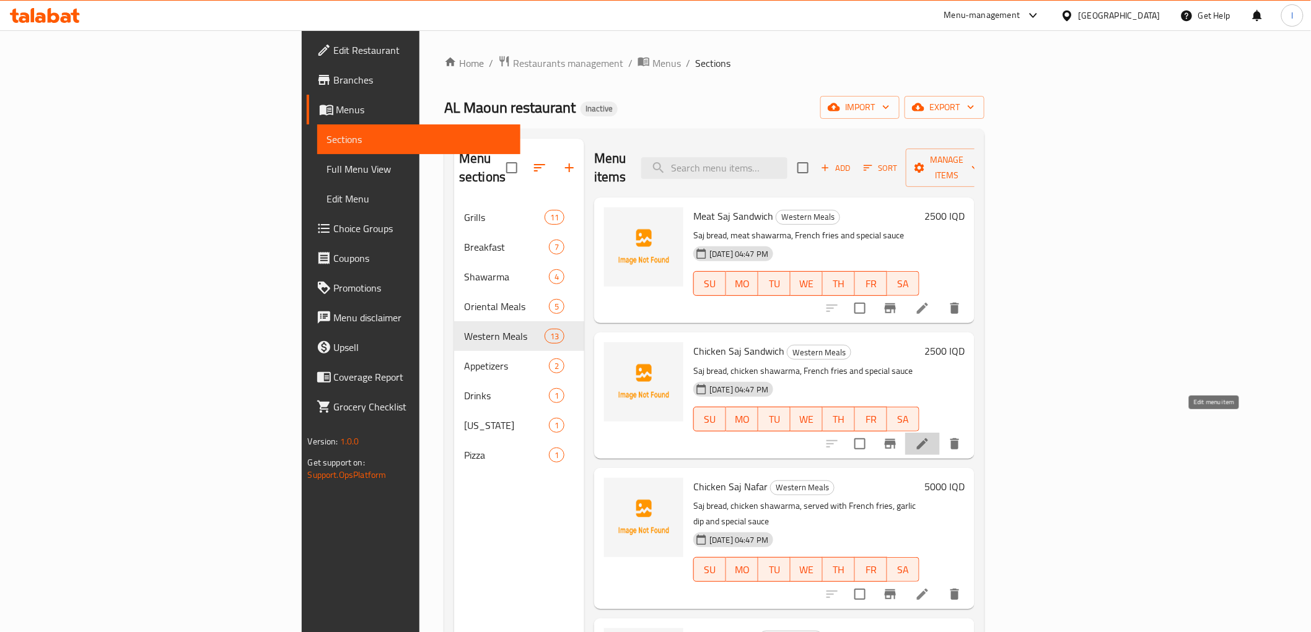
click at [930, 437] on icon at bounding box center [922, 444] width 15 height 15
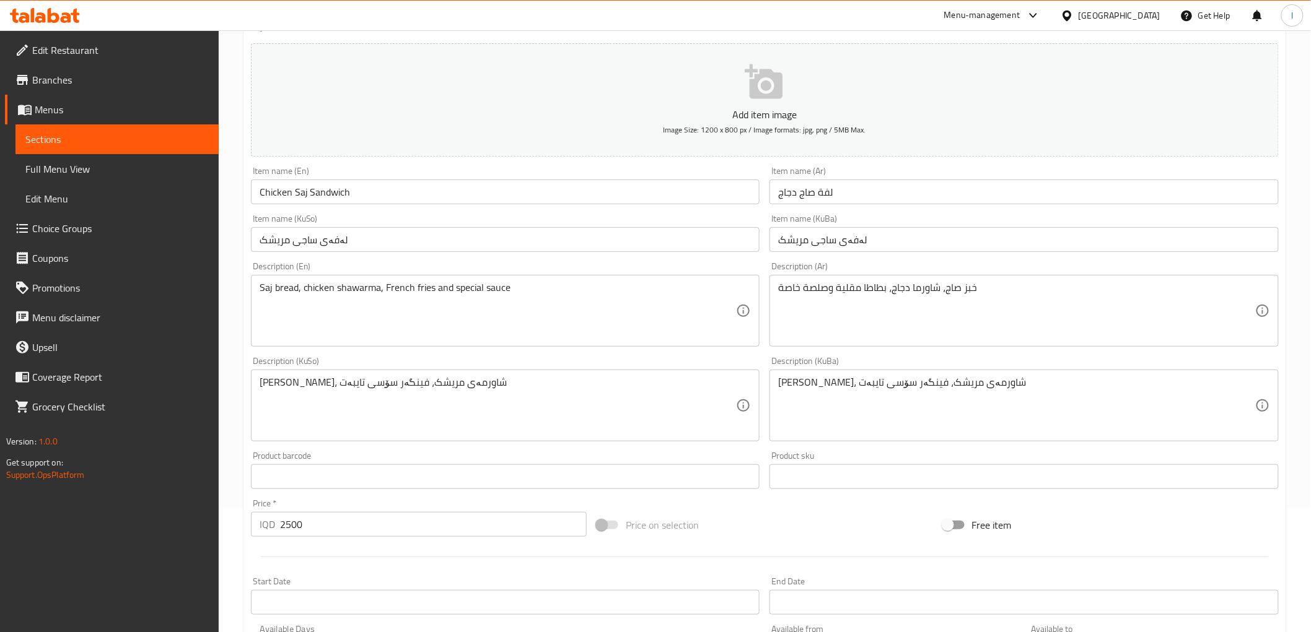
scroll to position [138, 0]
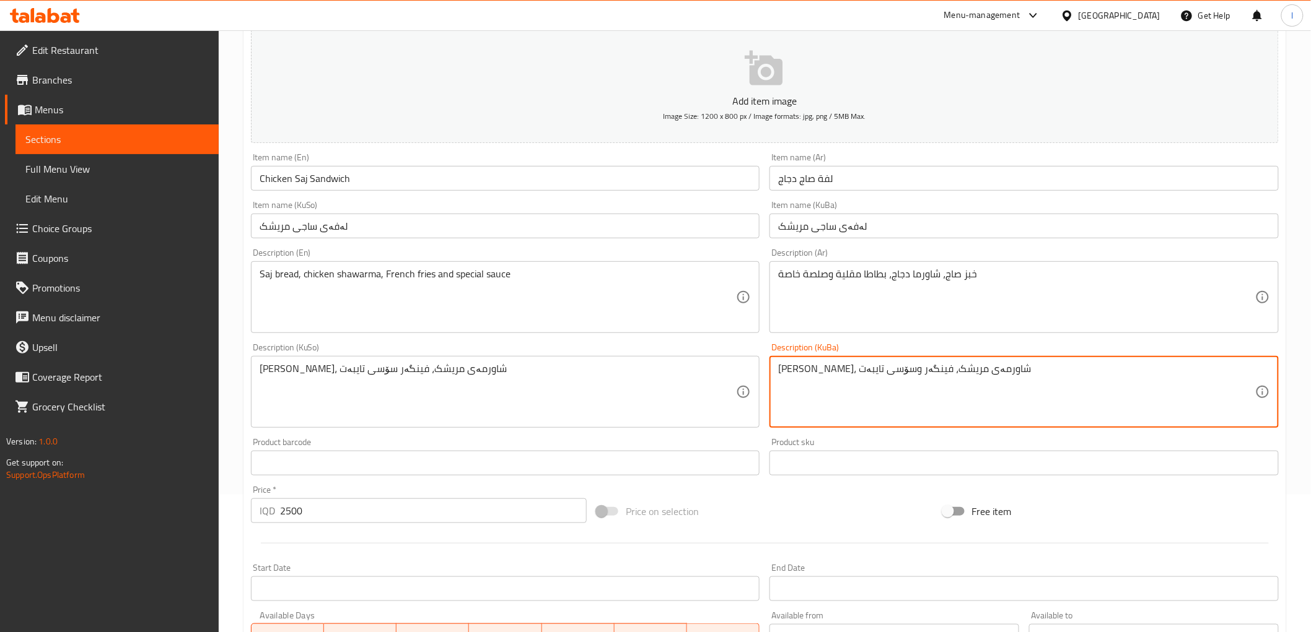
click at [868, 372] on textarea "[PERSON_NAME]، شاورمەی مریشک، فینگەر وسۆسی تایبەت" at bounding box center [1016, 392] width 477 height 59
type textarea "[PERSON_NAME]، شاورمەی مریشک، فینگەر وسۆسی تایبەت"
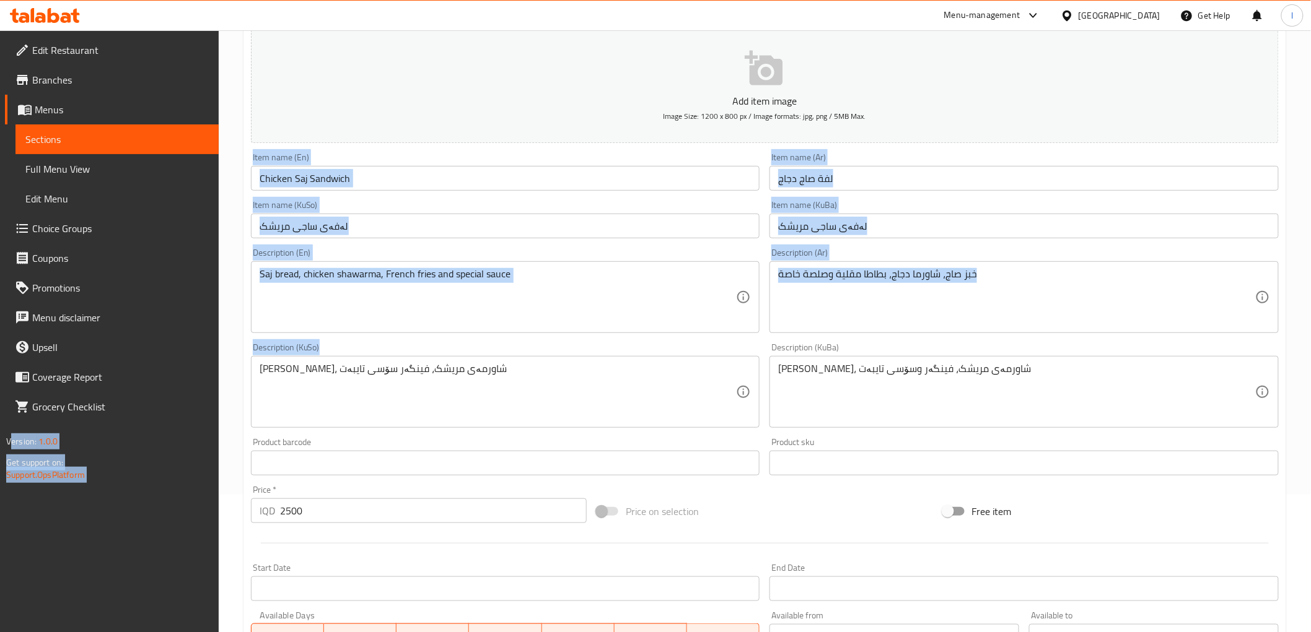
drag, startPoint x: 504, startPoint y: 361, endPoint x: 119, endPoint y: 320, distance: 387.5
click at [118, 322] on div "Edit Restaurant Branches Menus Sections Full Menu View Edit Menu Choice Groups …" at bounding box center [655, 386] width 1311 height 987
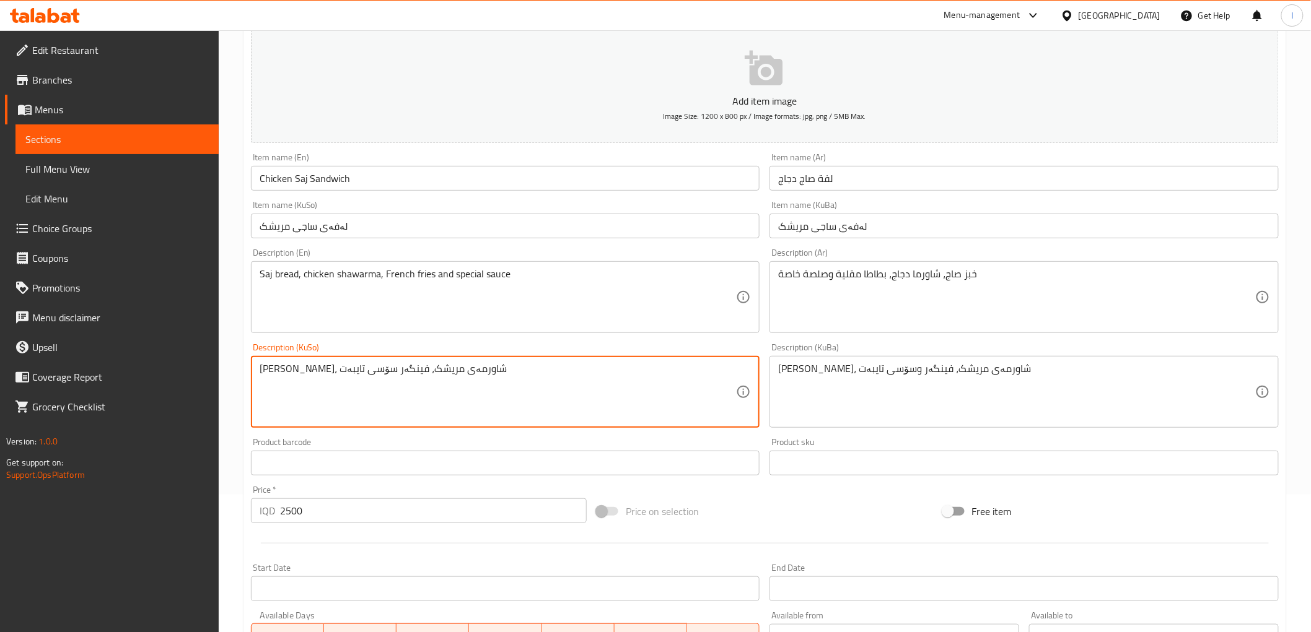
click at [412, 377] on textarea "نانی ساج، شاورمەی مریشک، فینگەر سۆسی تایبەت" at bounding box center [498, 392] width 477 height 59
click at [413, 377] on textarea "نانی ساج، شاورمەی مریشک، فینگەر سۆسی تایبەت" at bounding box center [498, 392] width 477 height 59
paste textarea "و"
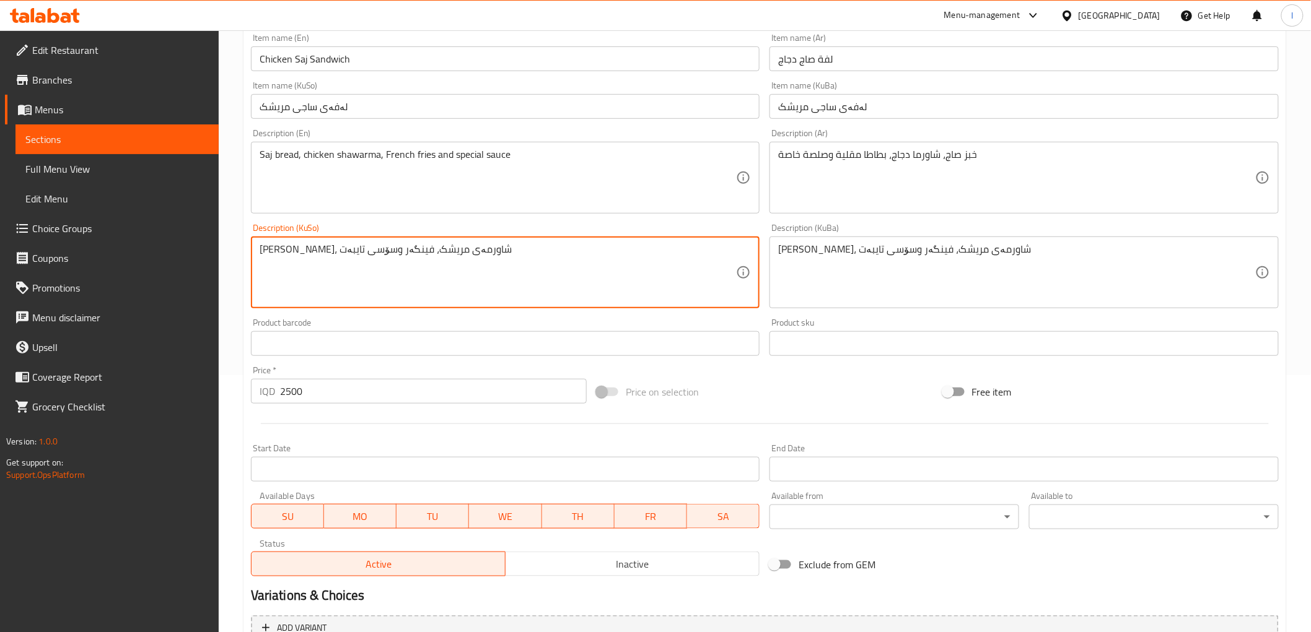
scroll to position [383, 0]
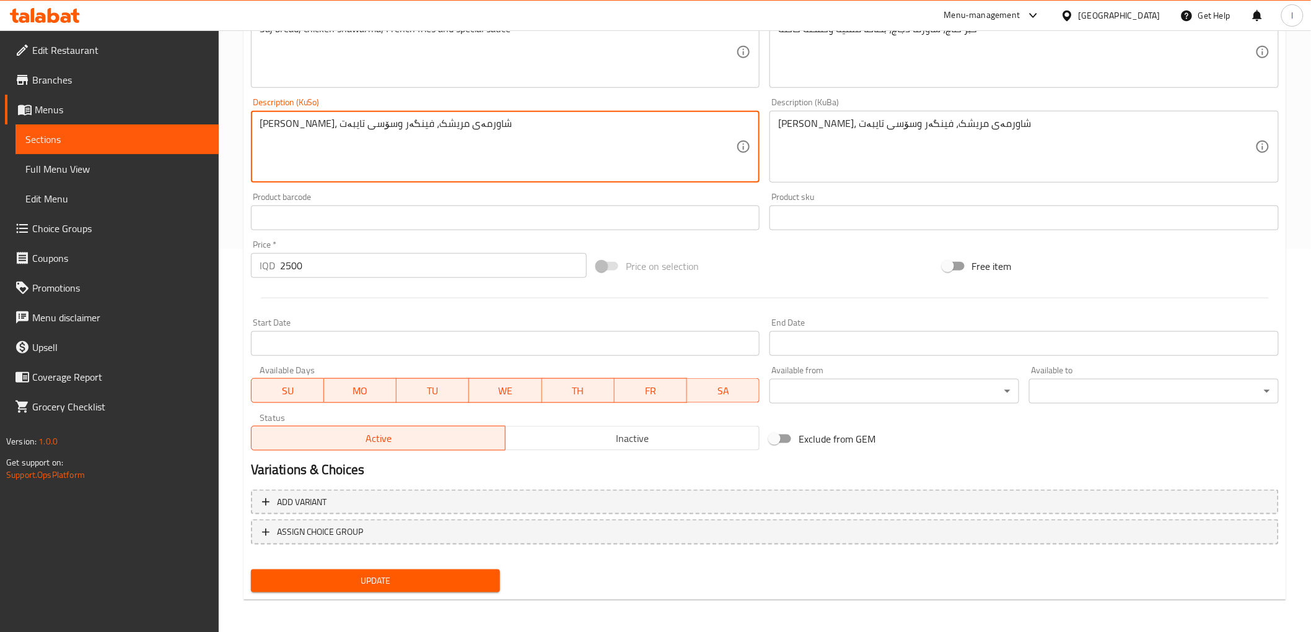
type textarea "[PERSON_NAME]، شاورمەی مریشک، فینگەر وسۆسی تایبەت"
click at [392, 574] on span "Update" at bounding box center [376, 581] width 230 height 15
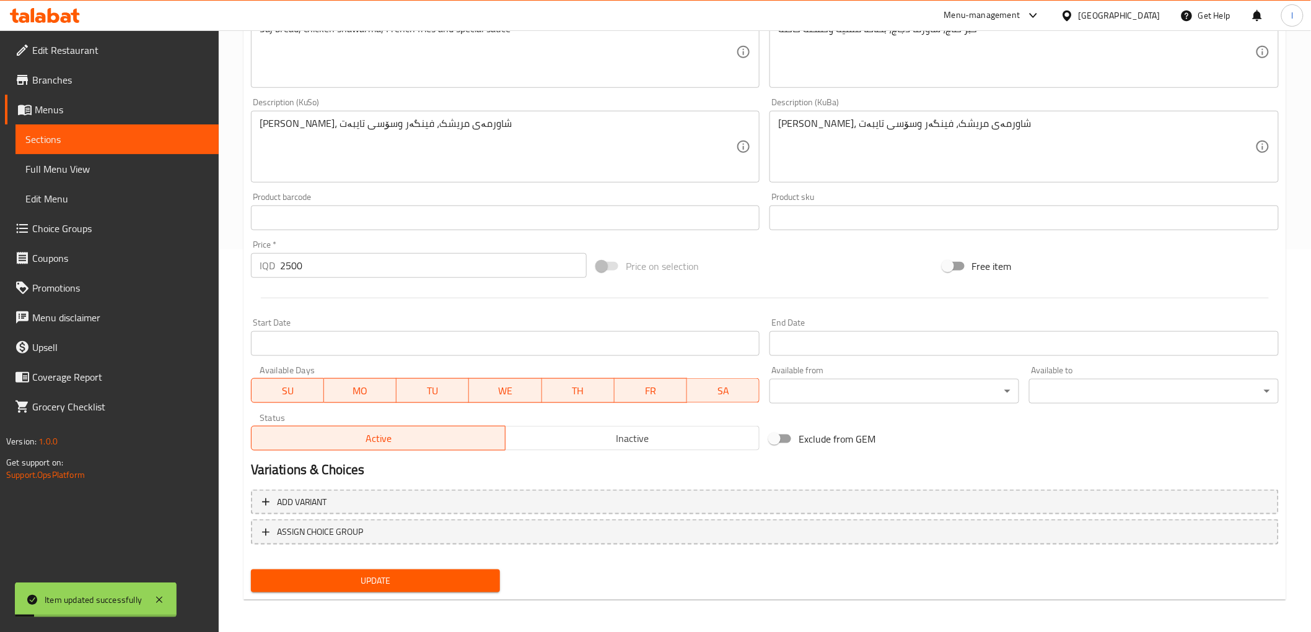
click at [63, 134] on span "Sections" at bounding box center [116, 139] width 183 height 15
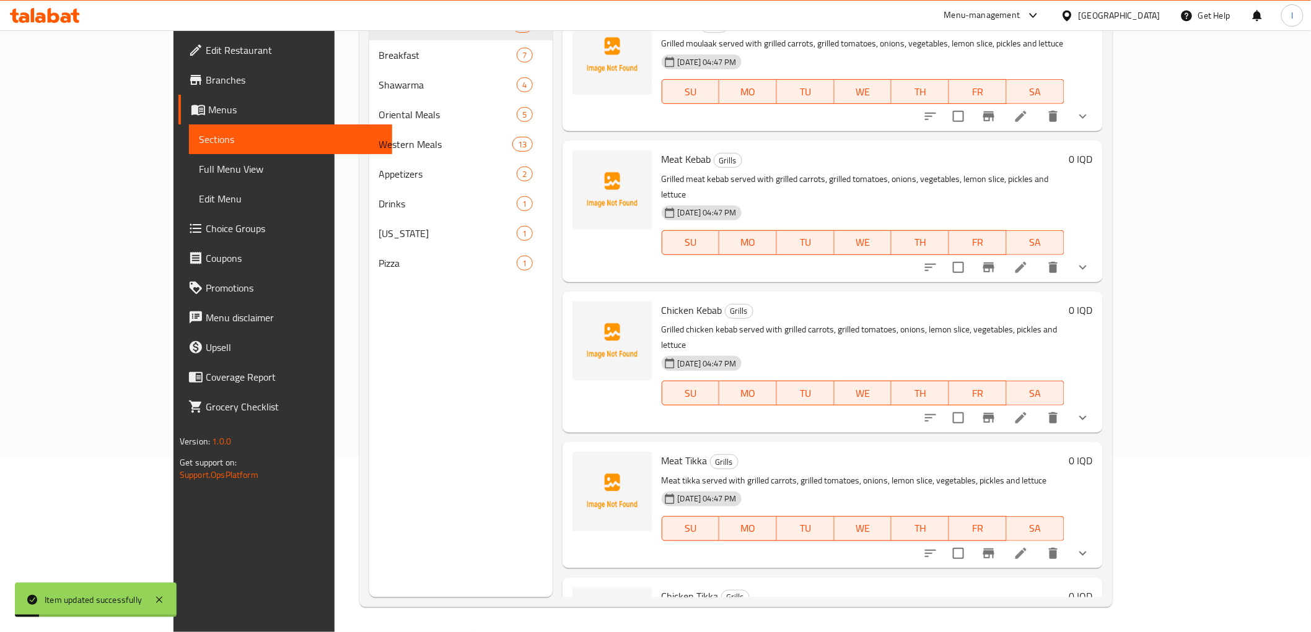
scroll to position [173, 0]
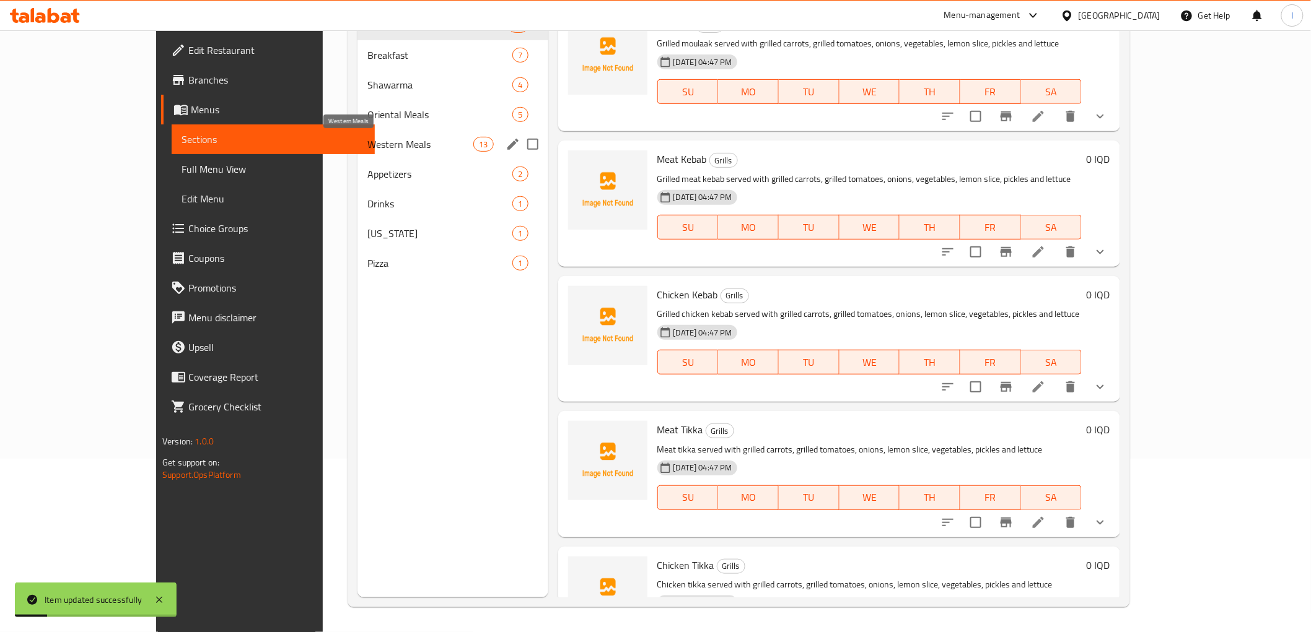
click at [367, 146] on span "Western Meals" at bounding box center [420, 144] width 106 height 15
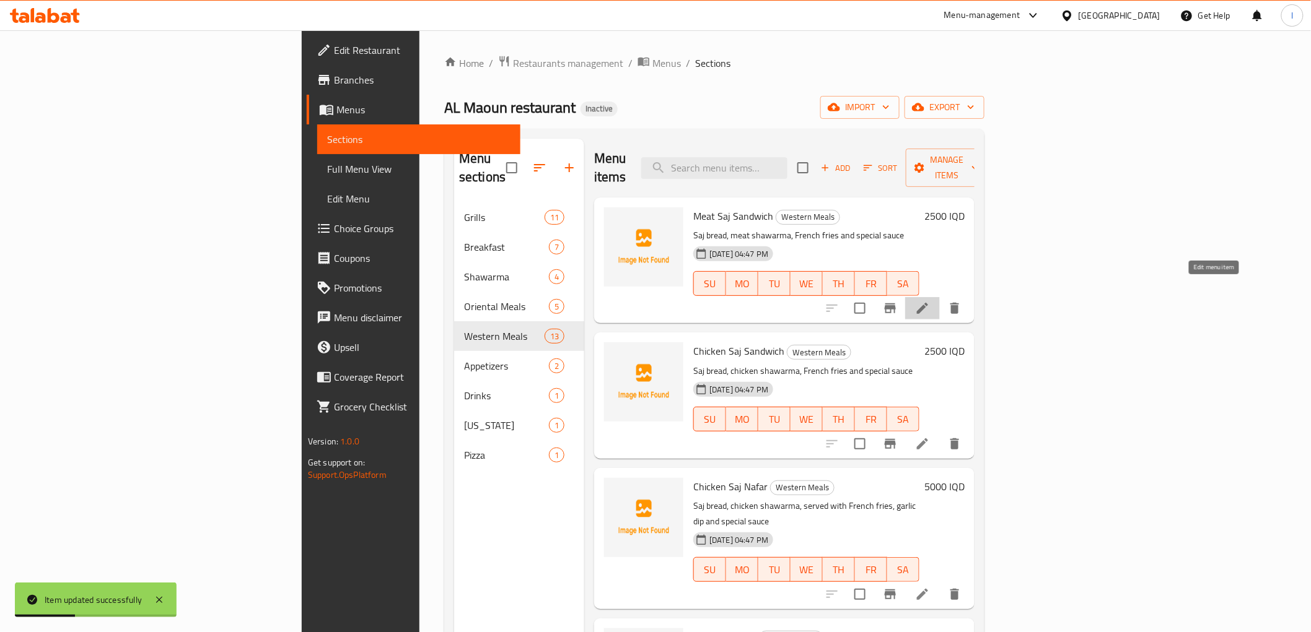
click at [930, 301] on icon at bounding box center [922, 308] width 15 height 15
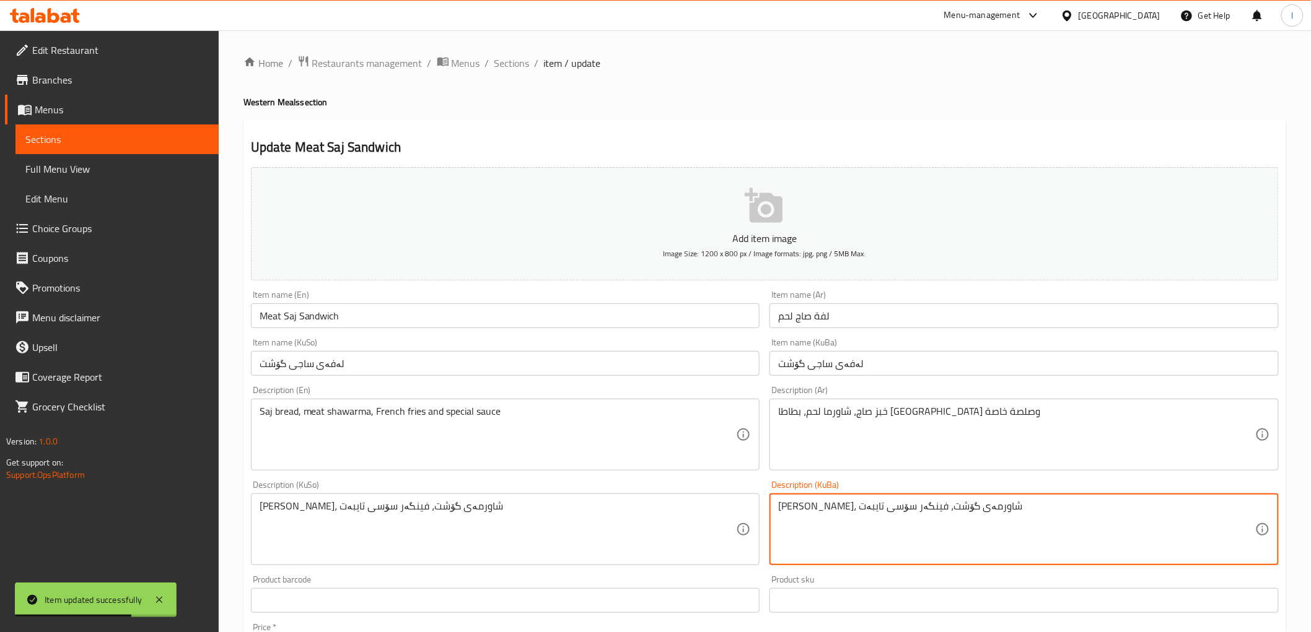
click at [837, 511] on textarea "نانی ساج، شاورمەی گۆشت، فینگەر سۆسی تایبەت" at bounding box center [1016, 529] width 477 height 59
click at [833, 510] on textarea "نانی ساج، شاورمەی گۆشت، فینگەر سۆسی تایبەت" at bounding box center [1016, 529] width 477 height 59
click at [807, 504] on textarea "[PERSON_NAME]، شاورمەی گۆشت، فینگەر وسۆسی تایبەت" at bounding box center [1016, 529] width 477 height 59
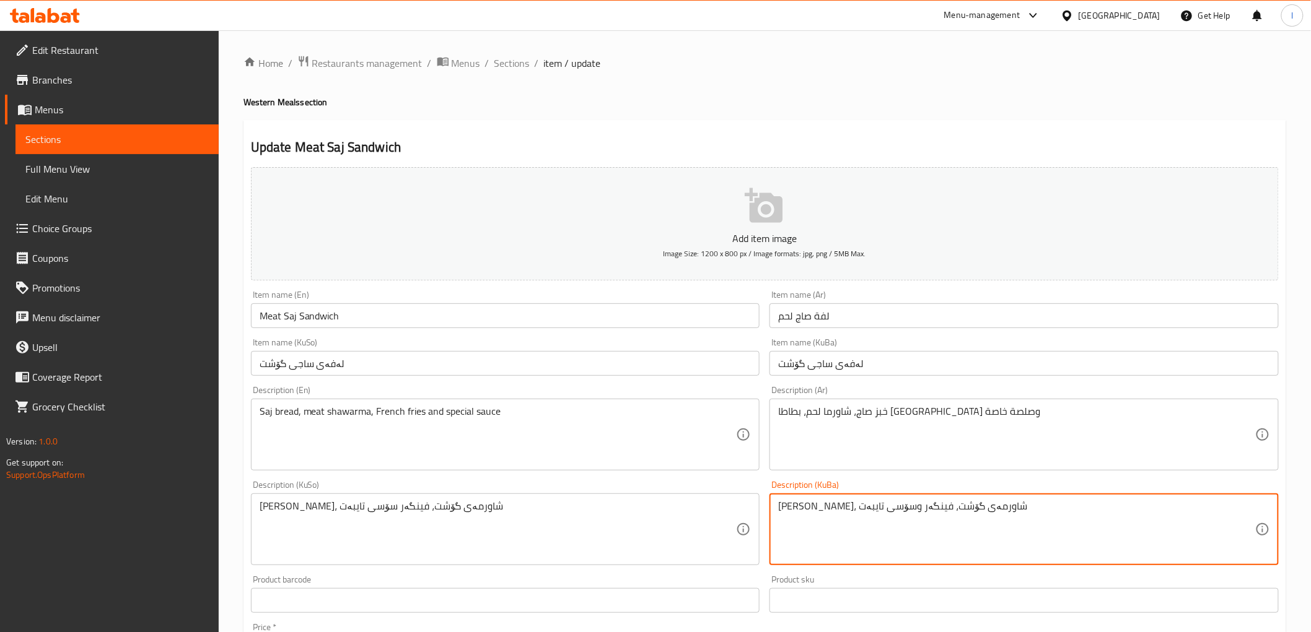
type textarea "[PERSON_NAME]، شاورمەی گۆشت، فینگەر وسۆسی تایبەت"
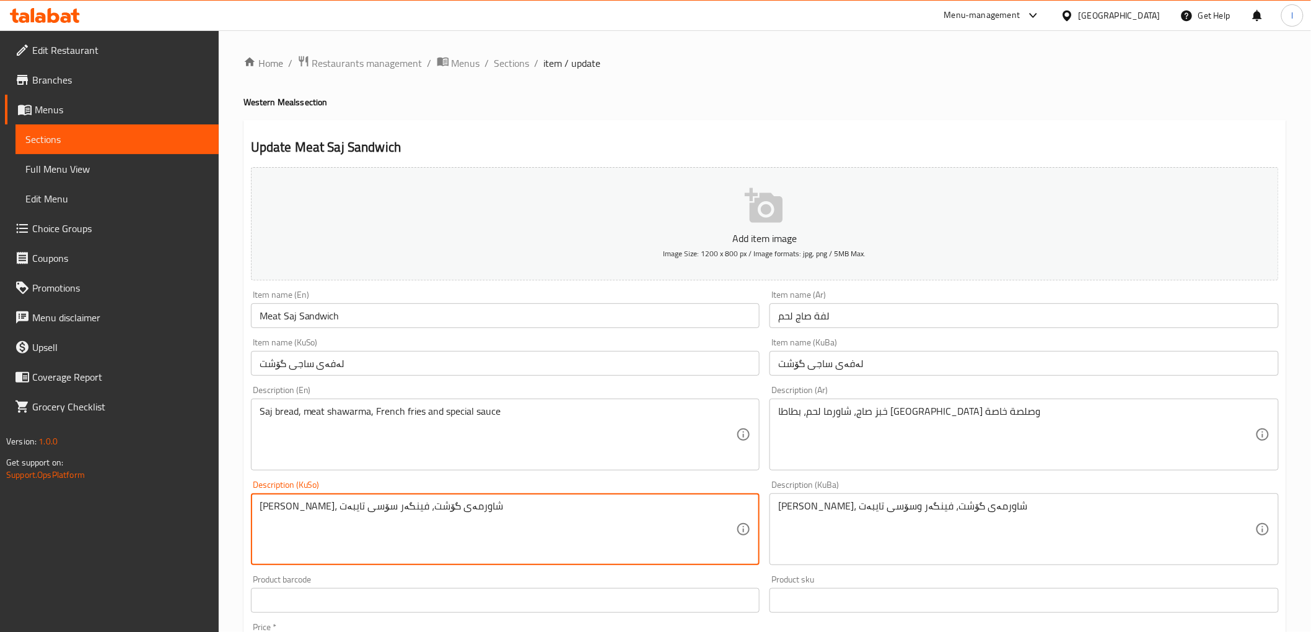
drag, startPoint x: 372, startPoint y: 492, endPoint x: 167, endPoint y: 456, distance: 208.2
paste textarea "و"
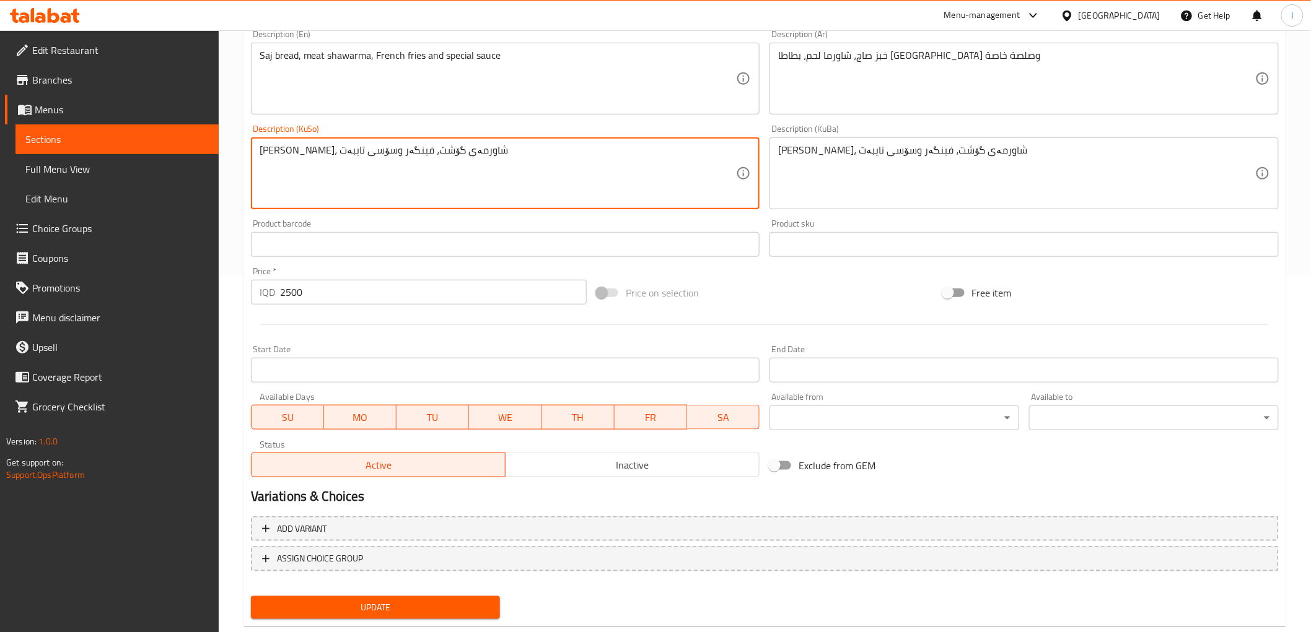
scroll to position [383, 0]
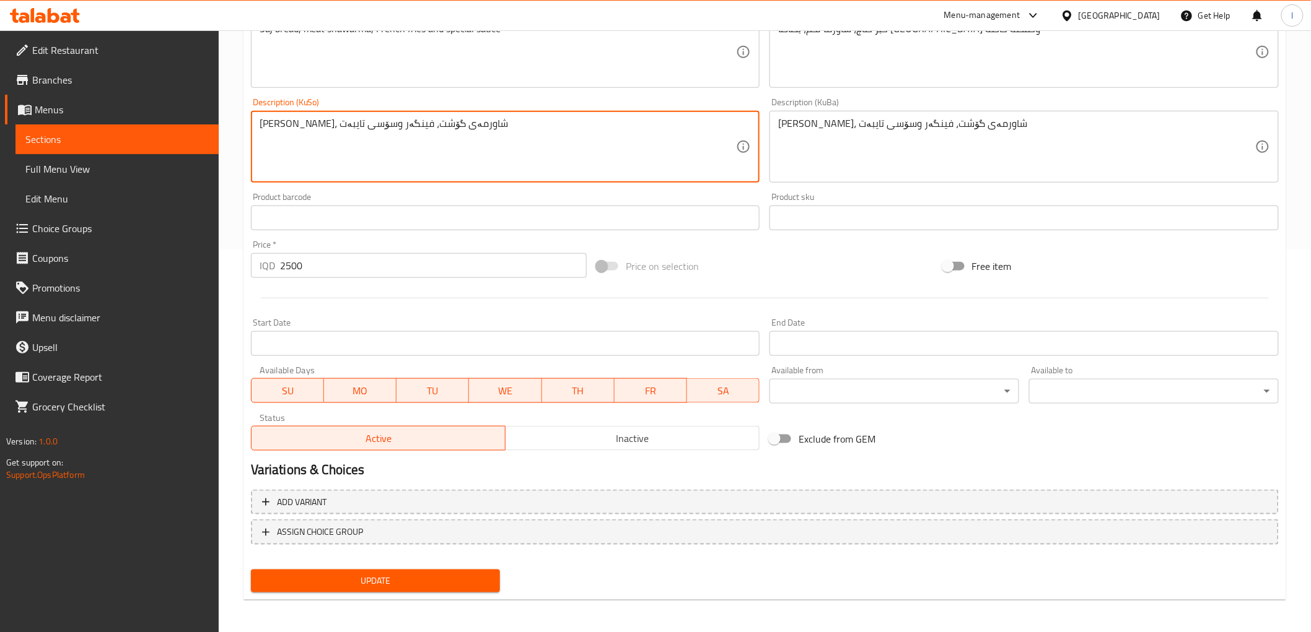
type textarea "[PERSON_NAME]، شاورمەی گۆشت، فینگەر وسۆسی تایبەت"
click at [448, 580] on span "Update" at bounding box center [376, 581] width 230 height 15
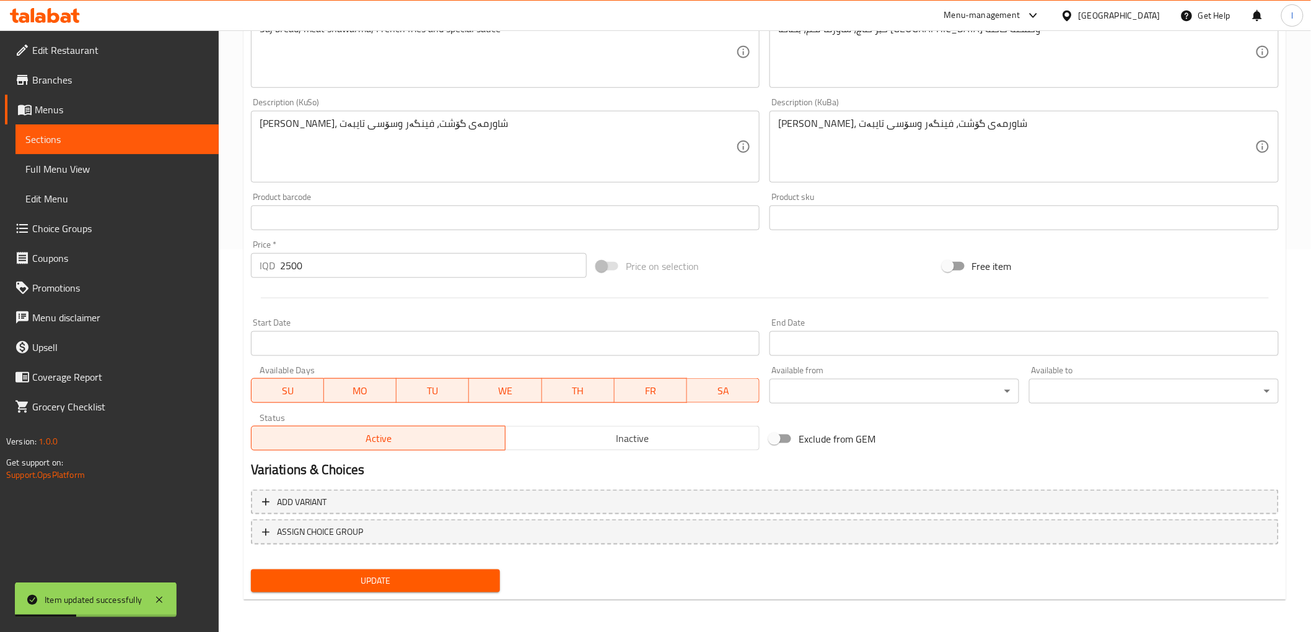
click at [147, 134] on span "Sections" at bounding box center [116, 139] width 183 height 15
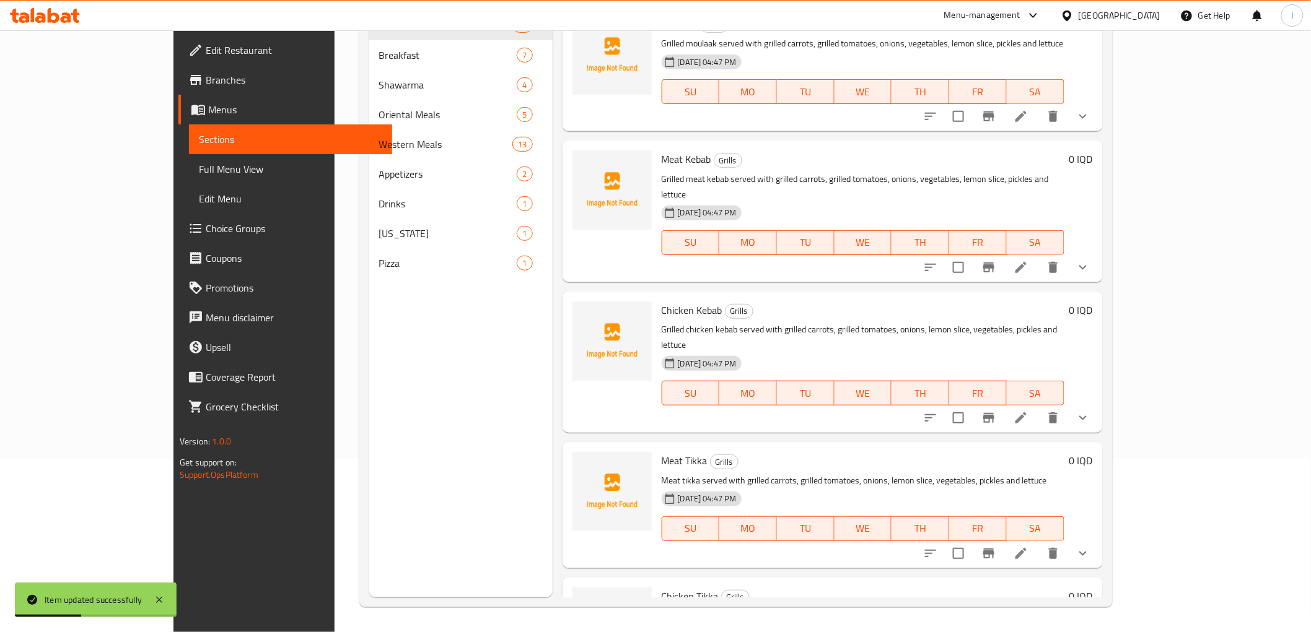
scroll to position [173, 0]
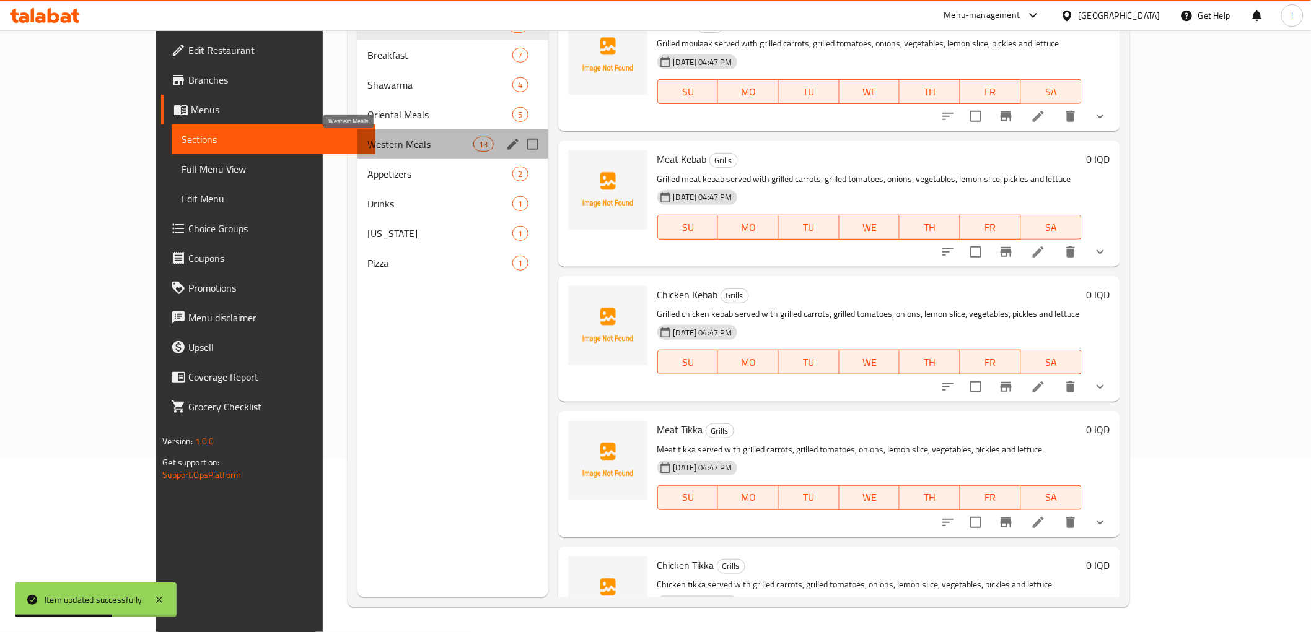
click at [367, 147] on span "Western Meals" at bounding box center [420, 144] width 106 height 15
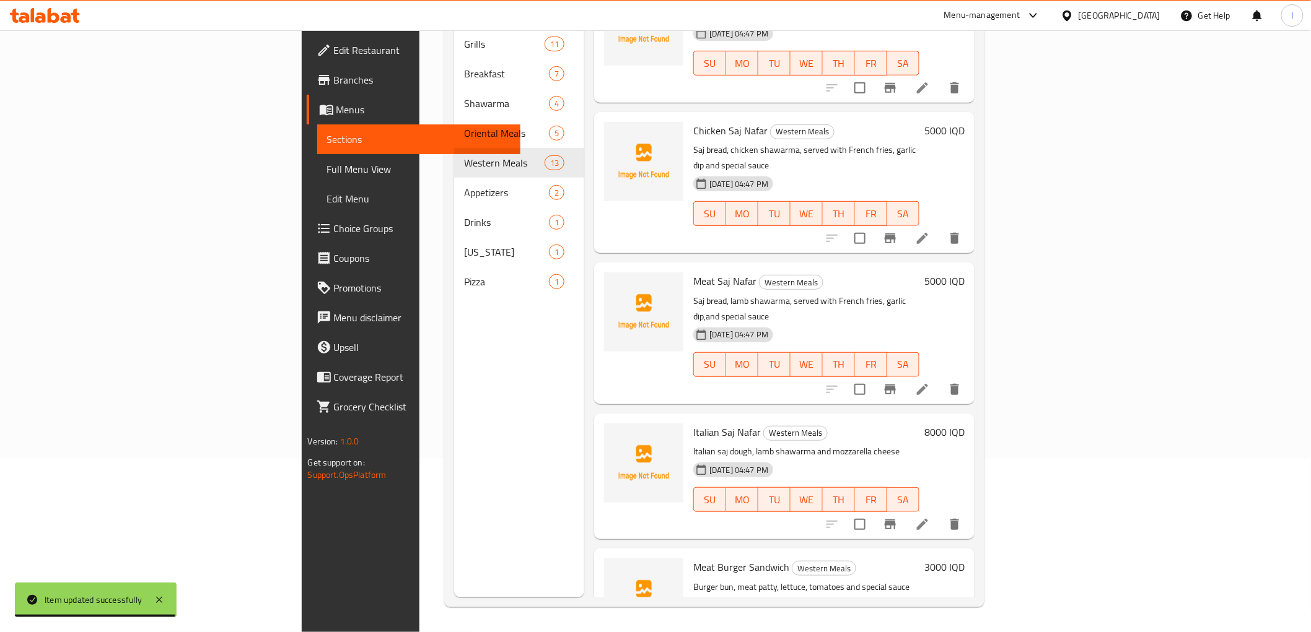
scroll to position [206, 0]
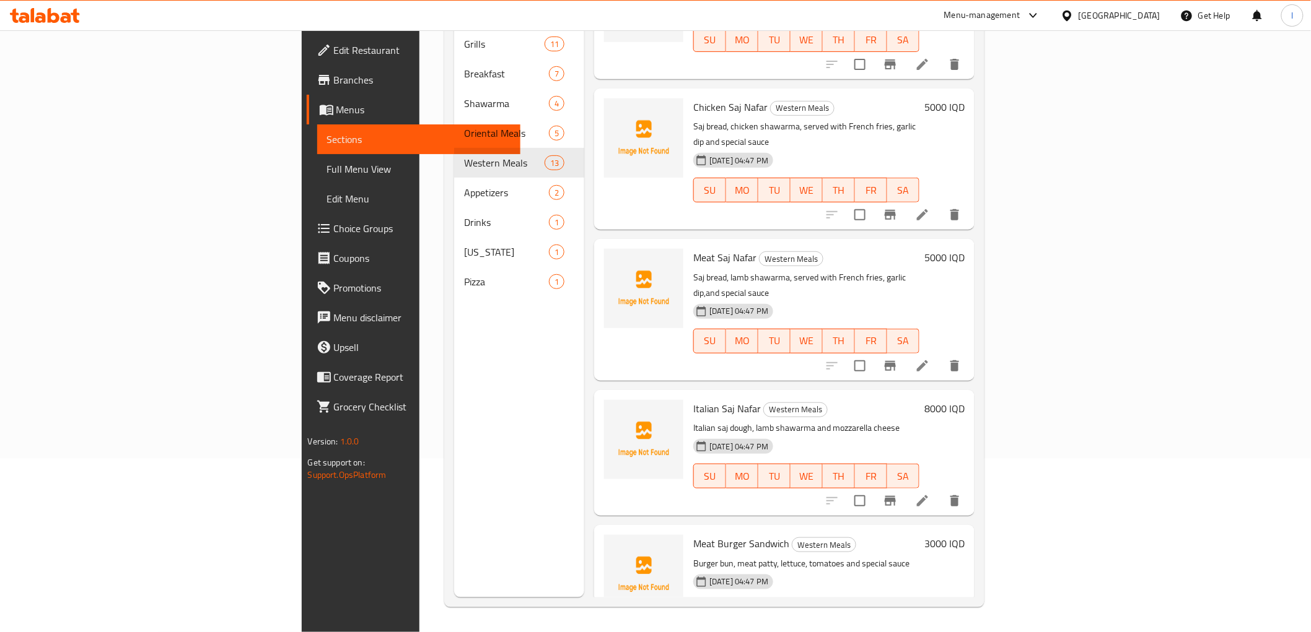
click at [940, 355] on li at bounding box center [922, 366] width 35 height 22
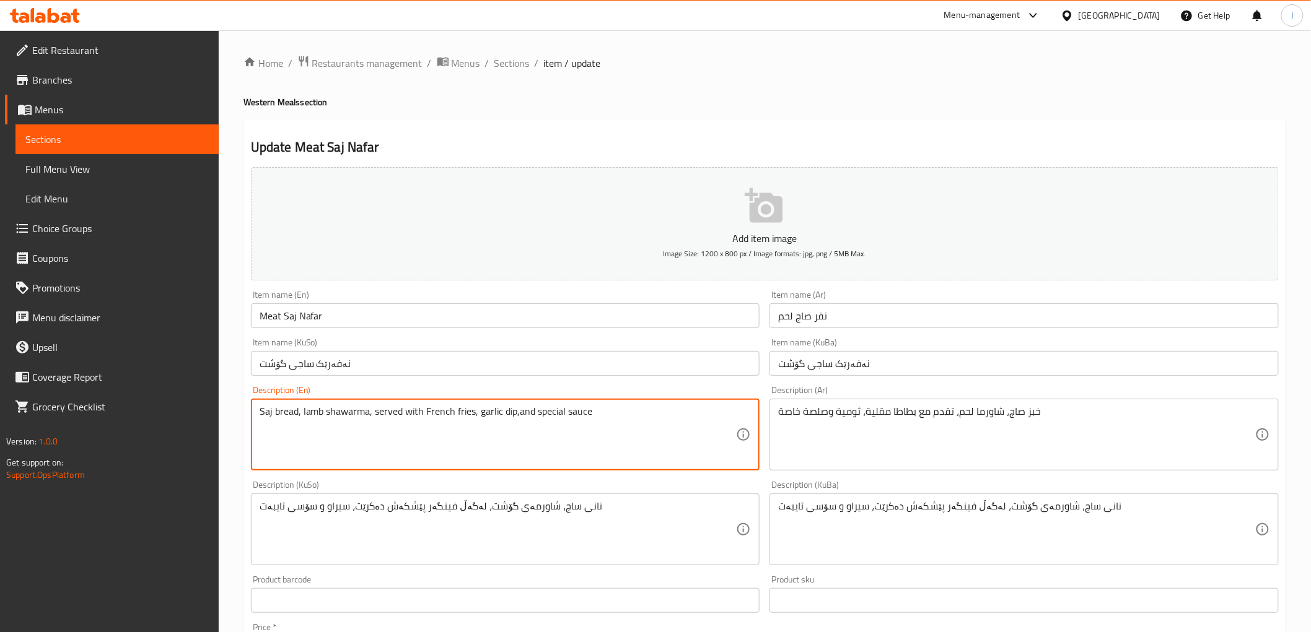
click at [315, 413] on textarea "Saj bread, lamb shawarma, served with French fries, garlic dip,and special sauce" at bounding box center [498, 435] width 477 height 59
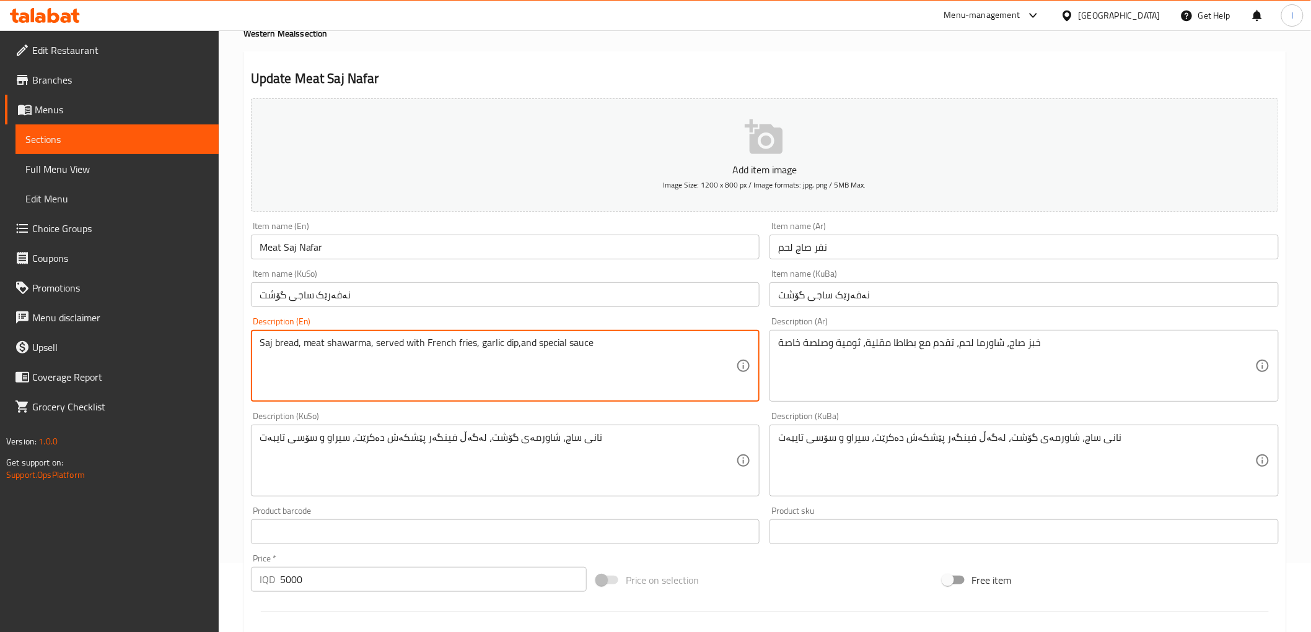
click at [516, 349] on textarea "Saj bread, meat shawarma, served with French fries, garlic dip,and special sauce" at bounding box center [498, 366] width 477 height 59
click at [517, 351] on textarea "Saj bread, meat shawarma, served with French fries, garlic dip,and special sauce" at bounding box center [498, 366] width 477 height 59
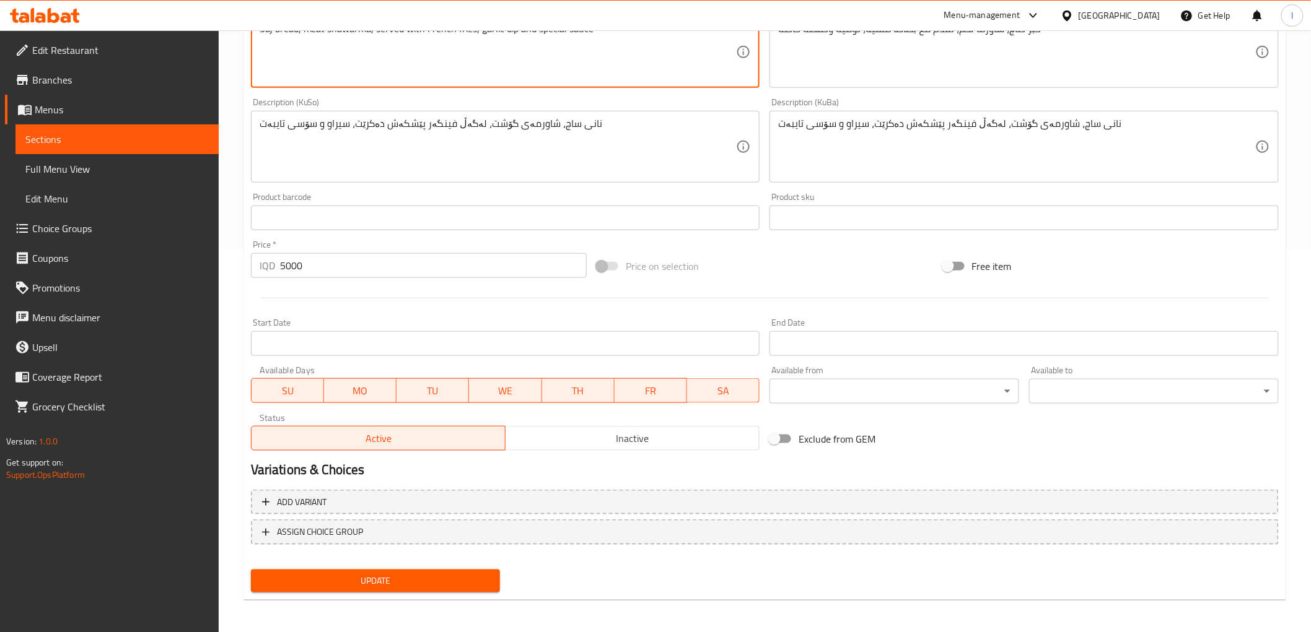
type textarea "Saj bread, meat shawarma, served with French fries, garlic dip and special sauce"
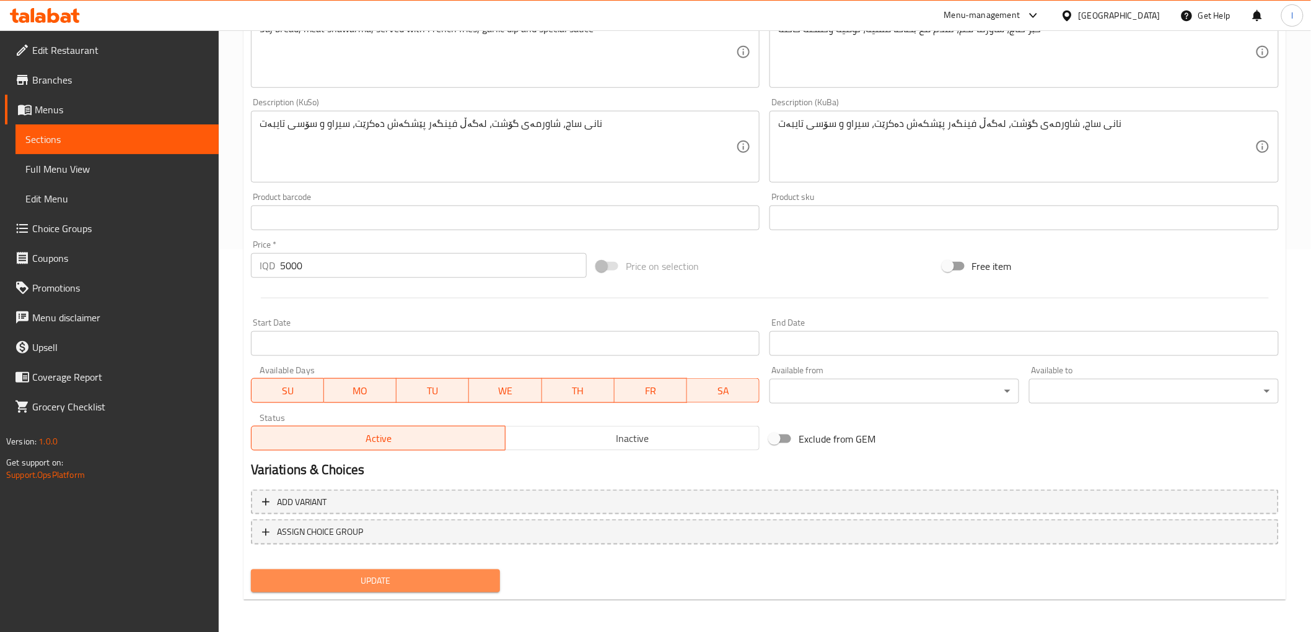
click at [466, 587] on button "Update" at bounding box center [376, 581] width 250 height 23
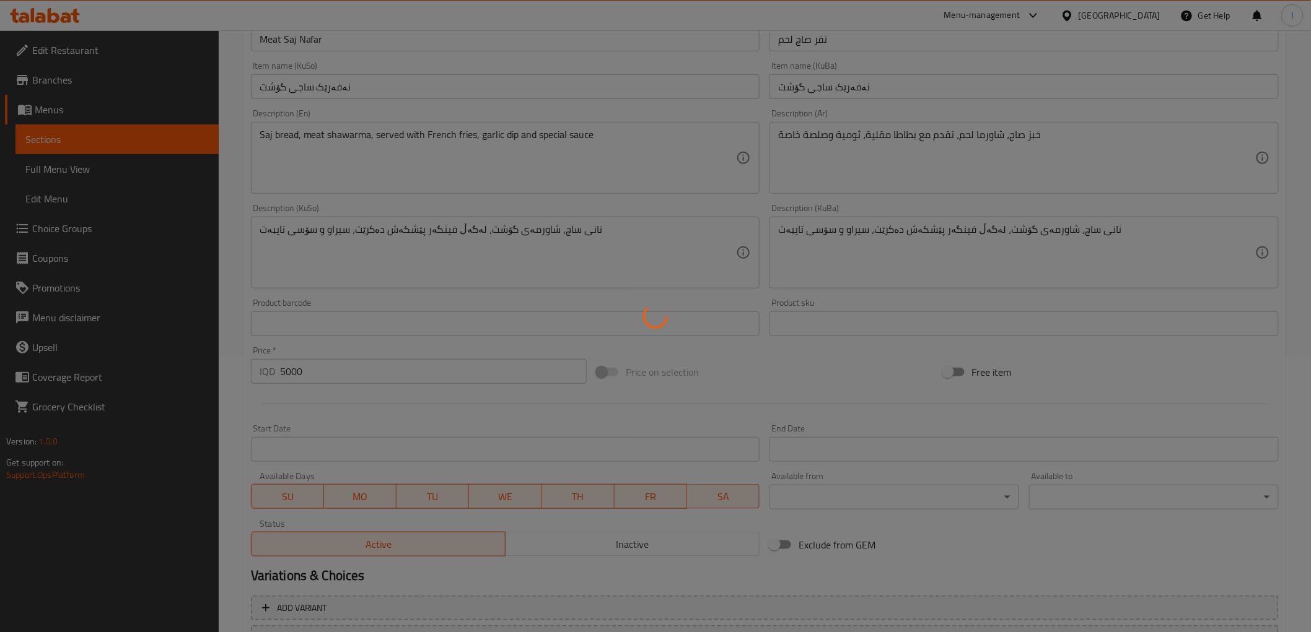
scroll to position [177, 0]
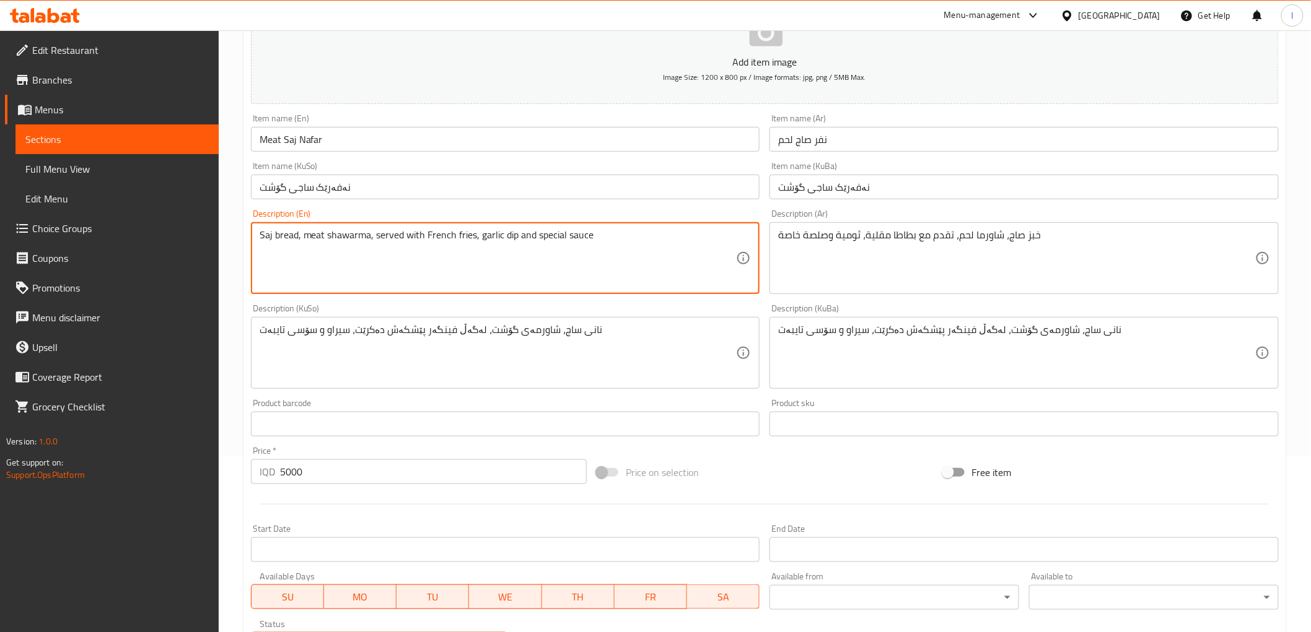
click at [317, 234] on textarea "Saj bread, meat shawarma, served with French fries, garlic dip and special sauce" at bounding box center [498, 258] width 477 height 59
click at [64, 172] on span "Full Menu View" at bounding box center [116, 169] width 183 height 15
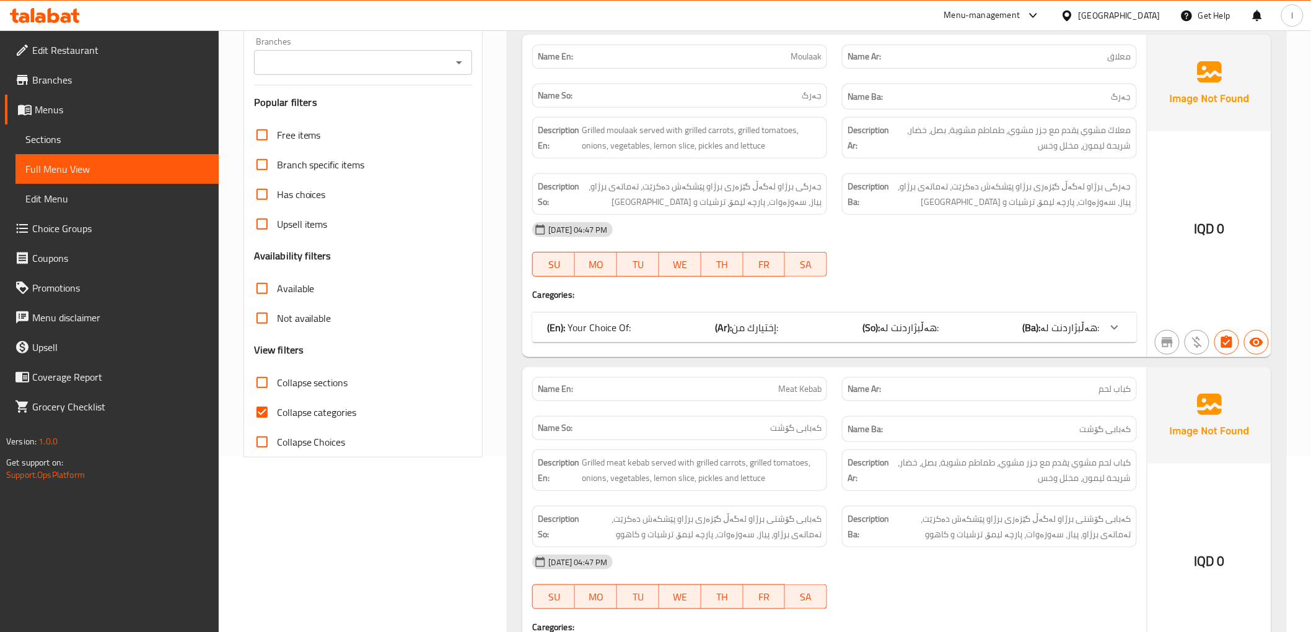
click at [109, 144] on span "Sections" at bounding box center [116, 139] width 183 height 15
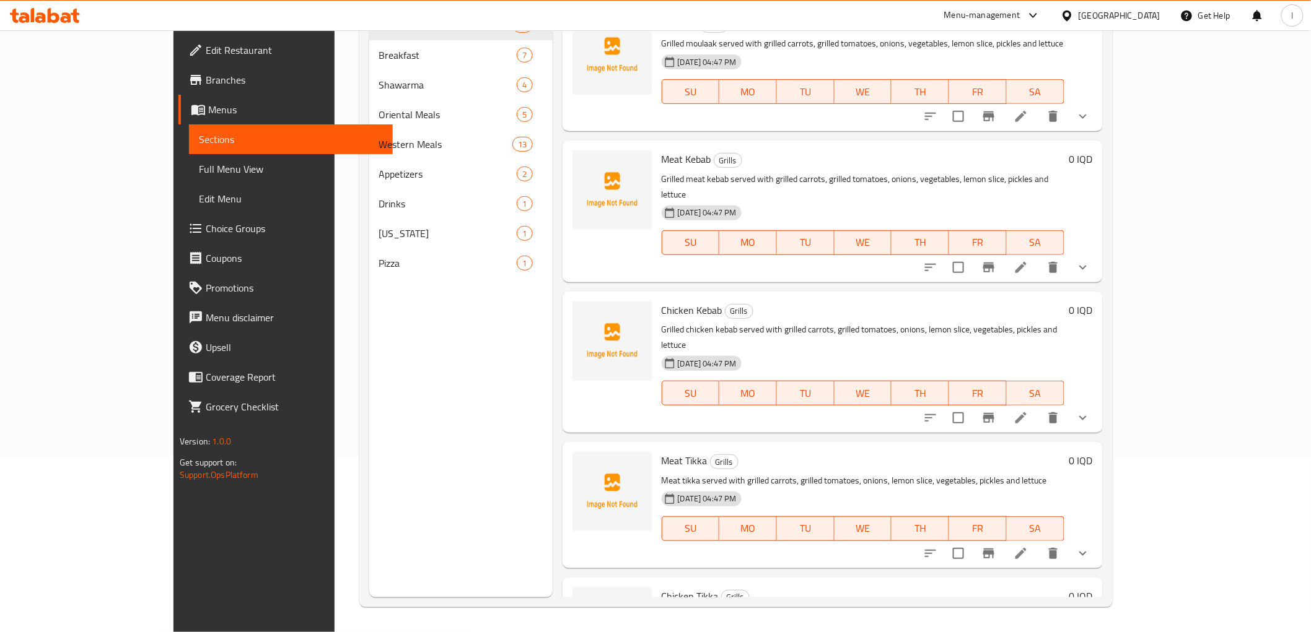
scroll to position [173, 0]
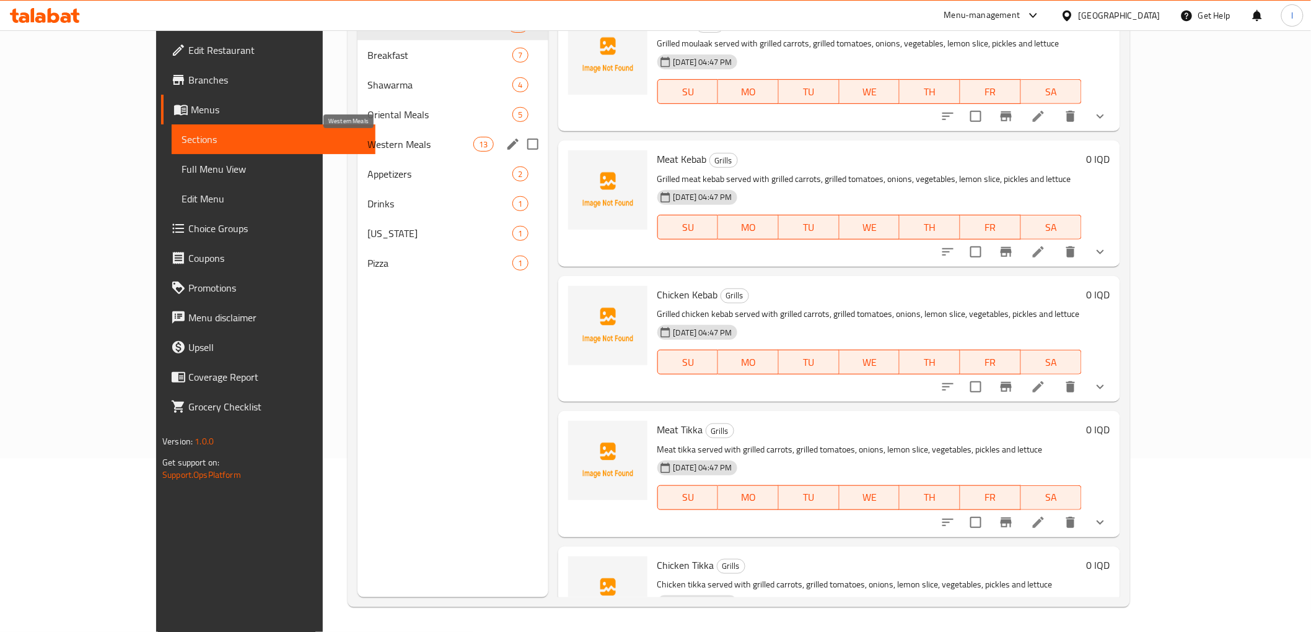
drag, startPoint x: 351, startPoint y: 150, endPoint x: 504, endPoint y: 182, distance: 156.4
click at [367, 150] on span "Western Meals" at bounding box center [420, 144] width 106 height 15
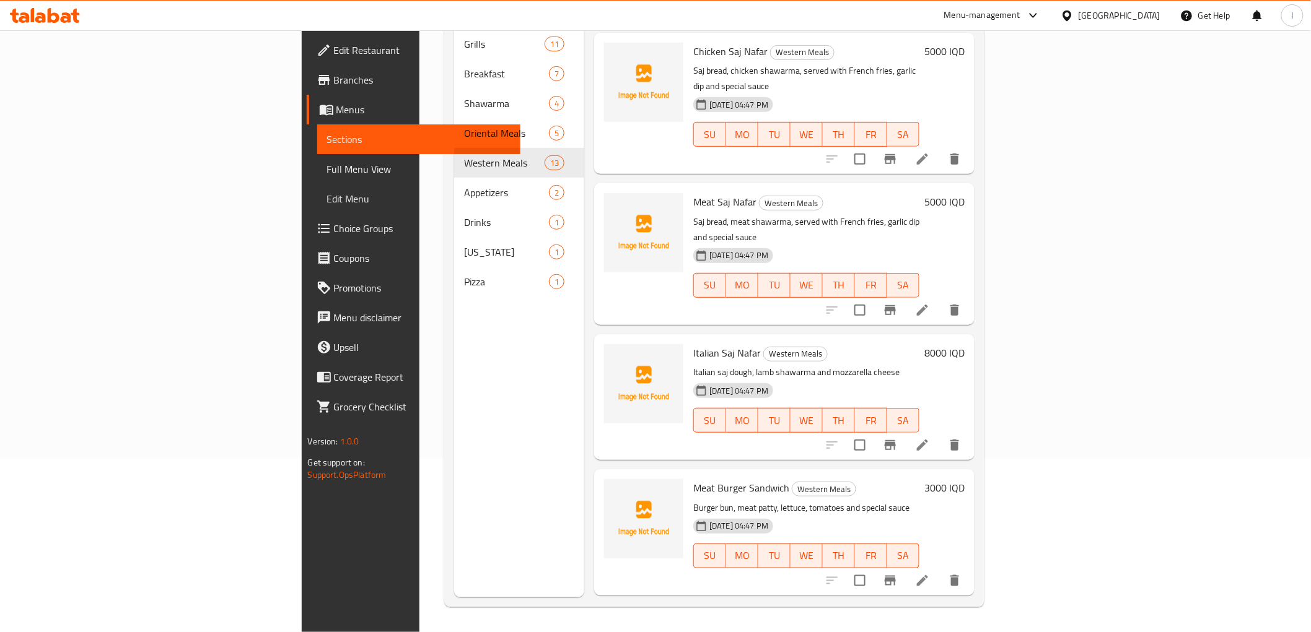
scroll to position [275, 0]
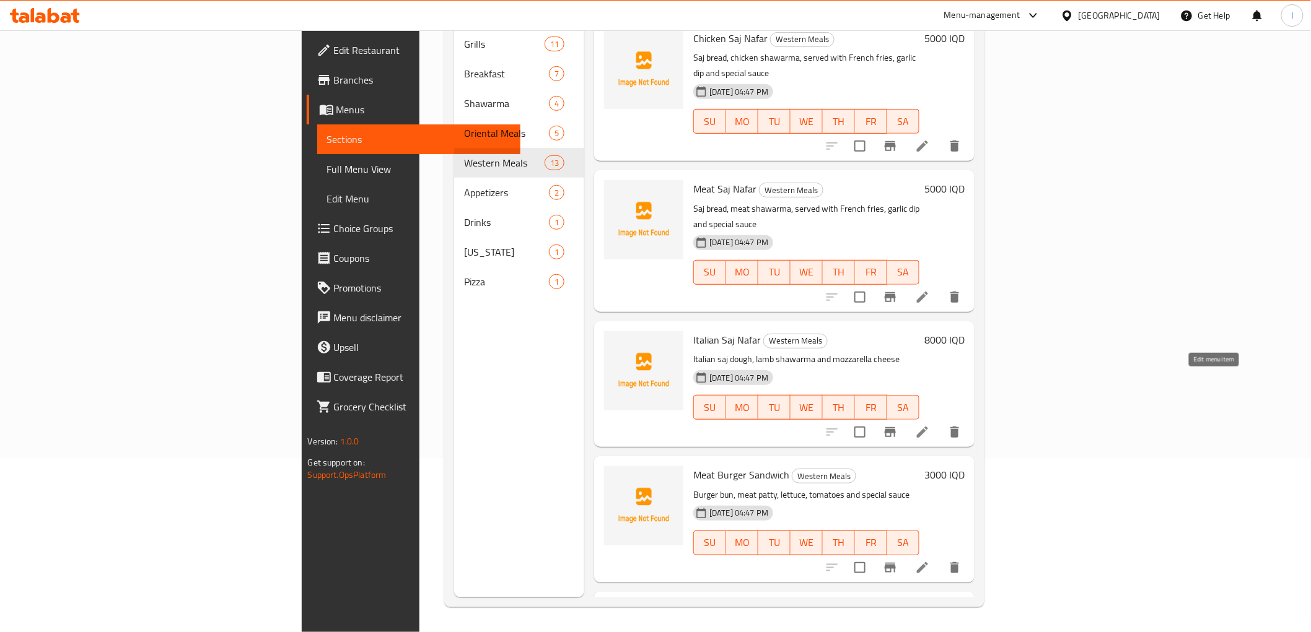
click at [930, 425] on icon at bounding box center [922, 432] width 15 height 15
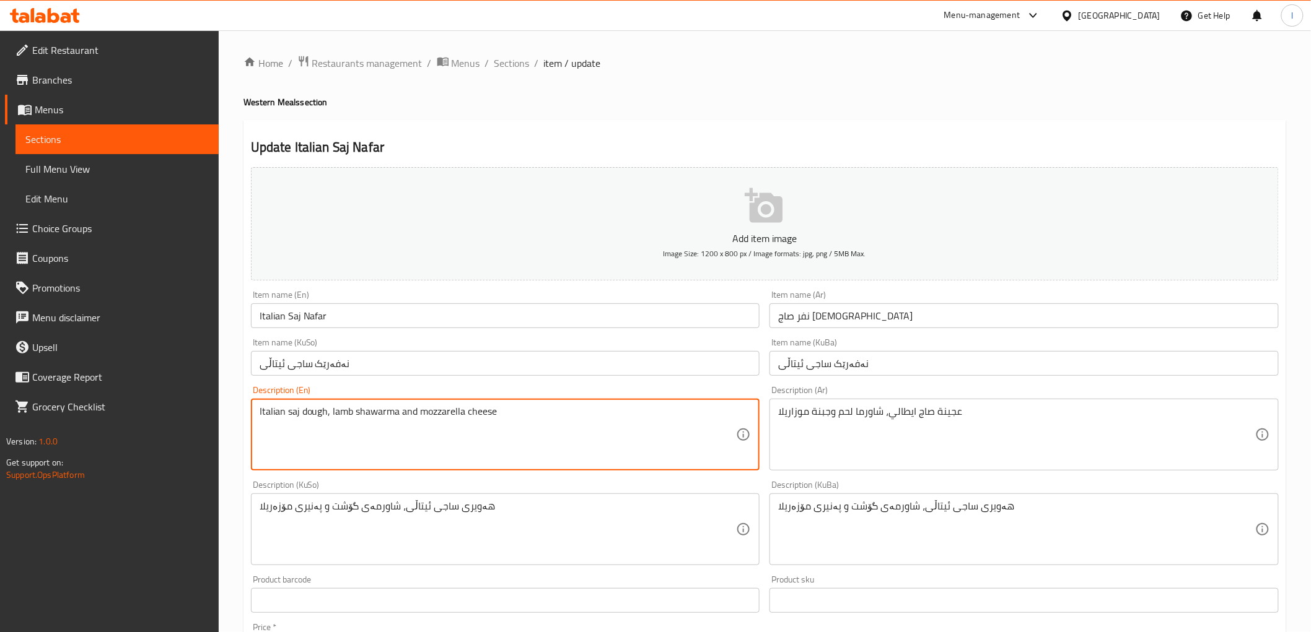
click at [341, 413] on textarea "Italian saj dough, lamb shawarma and mozzarella cheese" at bounding box center [498, 435] width 477 height 59
paste textarea "meat"
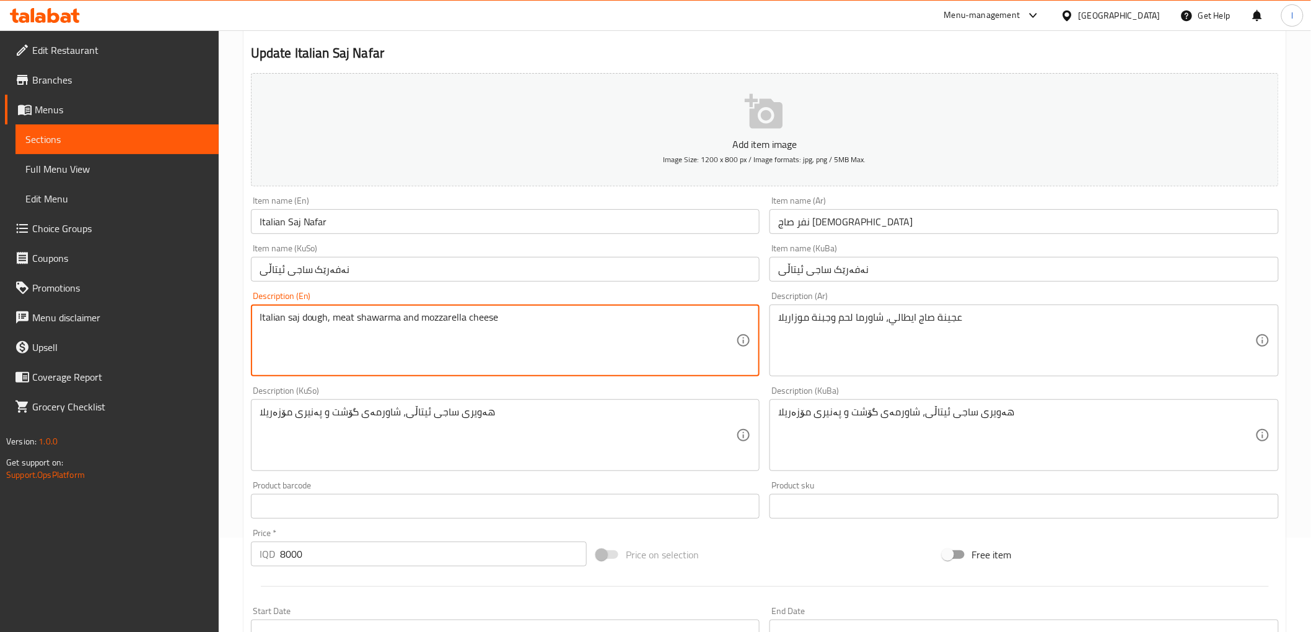
scroll to position [344, 0]
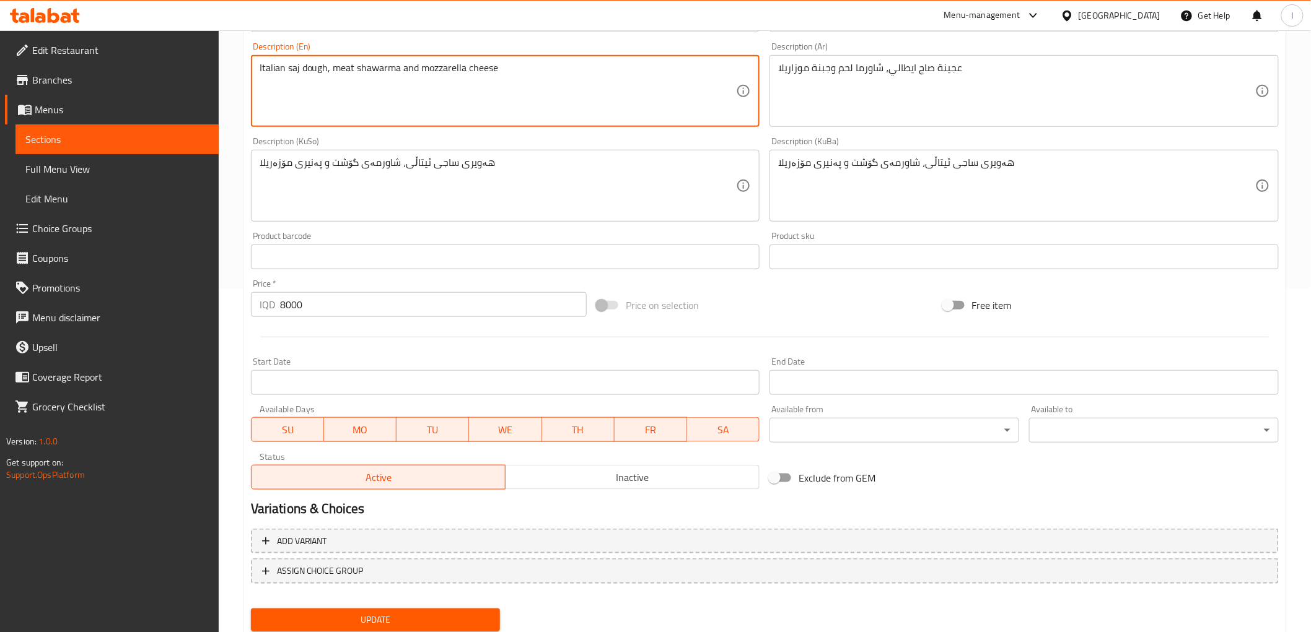
type textarea "Italian saj dough, meat shawarma and mozzarella cheese"
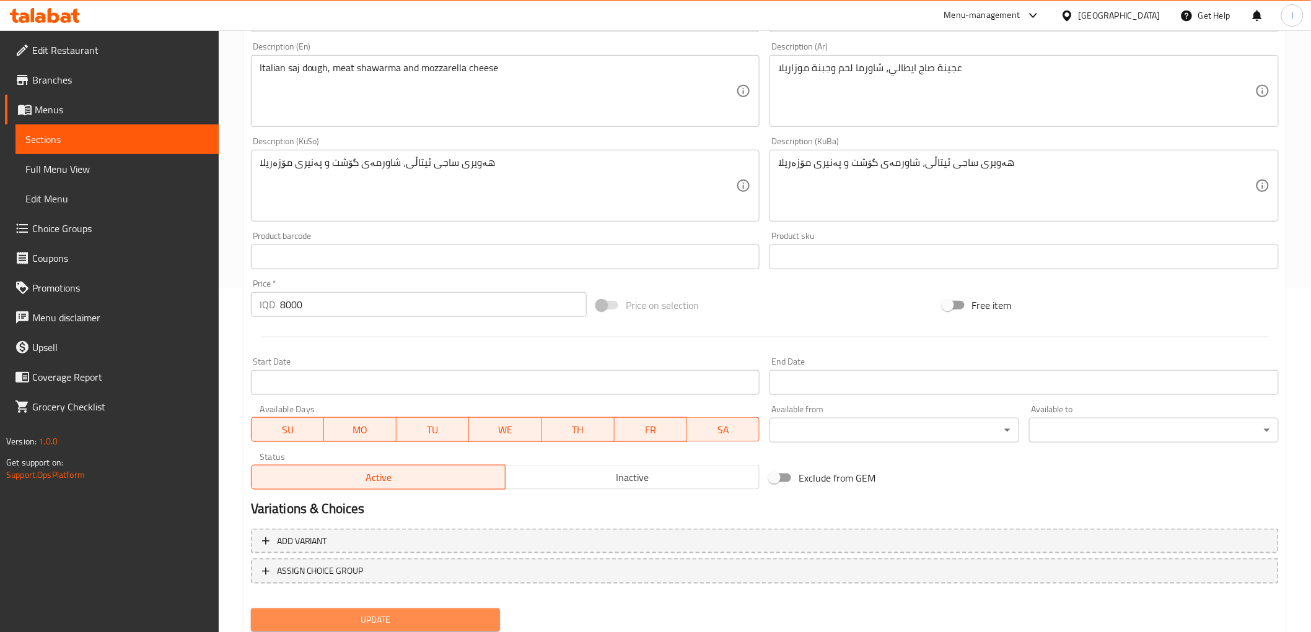
click at [440, 615] on span "Update" at bounding box center [376, 620] width 230 height 15
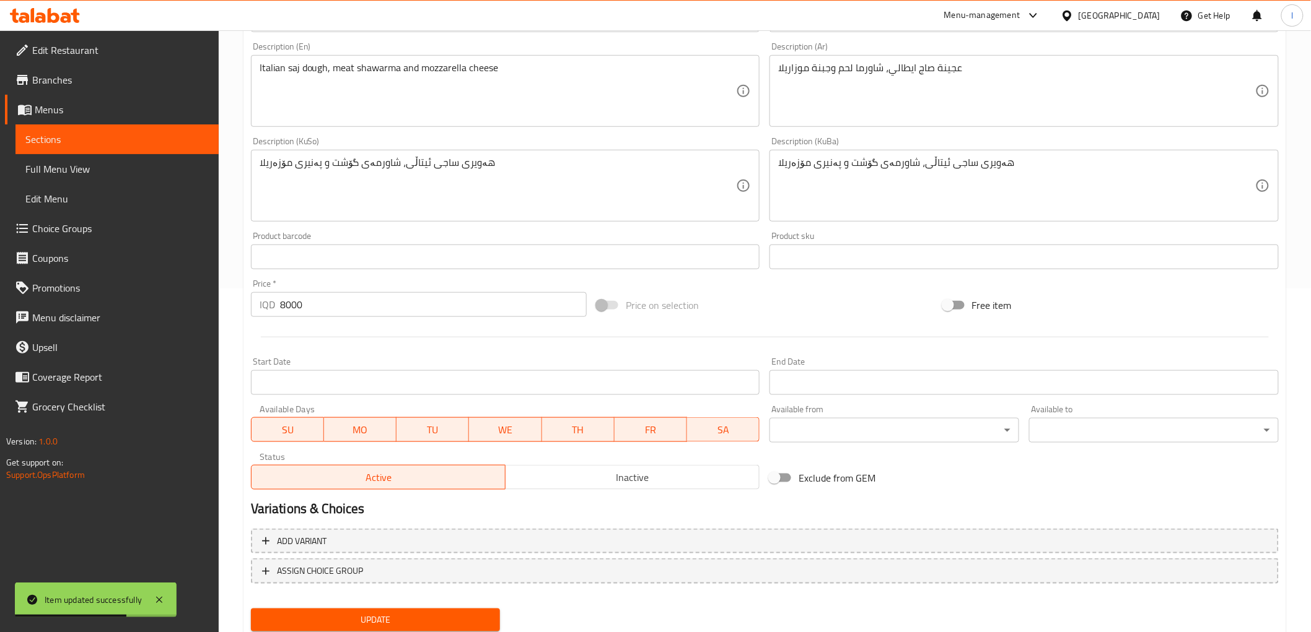
click at [100, 135] on span "Sections" at bounding box center [116, 139] width 183 height 15
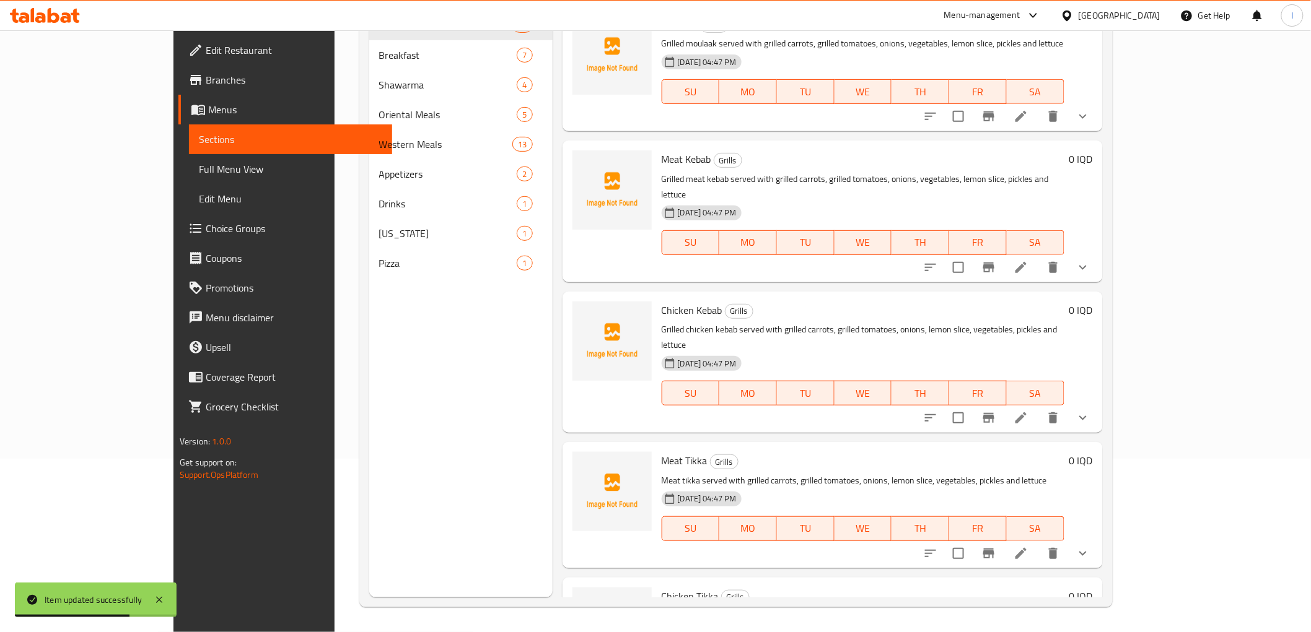
scroll to position [173, 0]
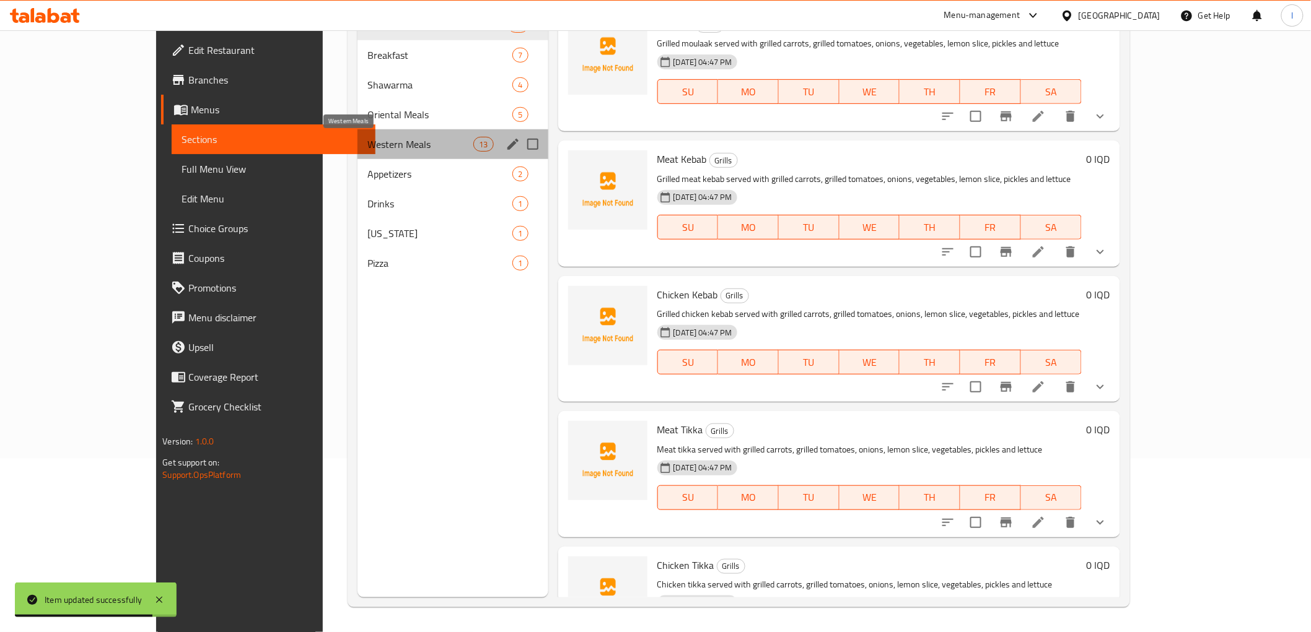
click at [367, 149] on span "Western Meals" at bounding box center [420, 144] width 106 height 15
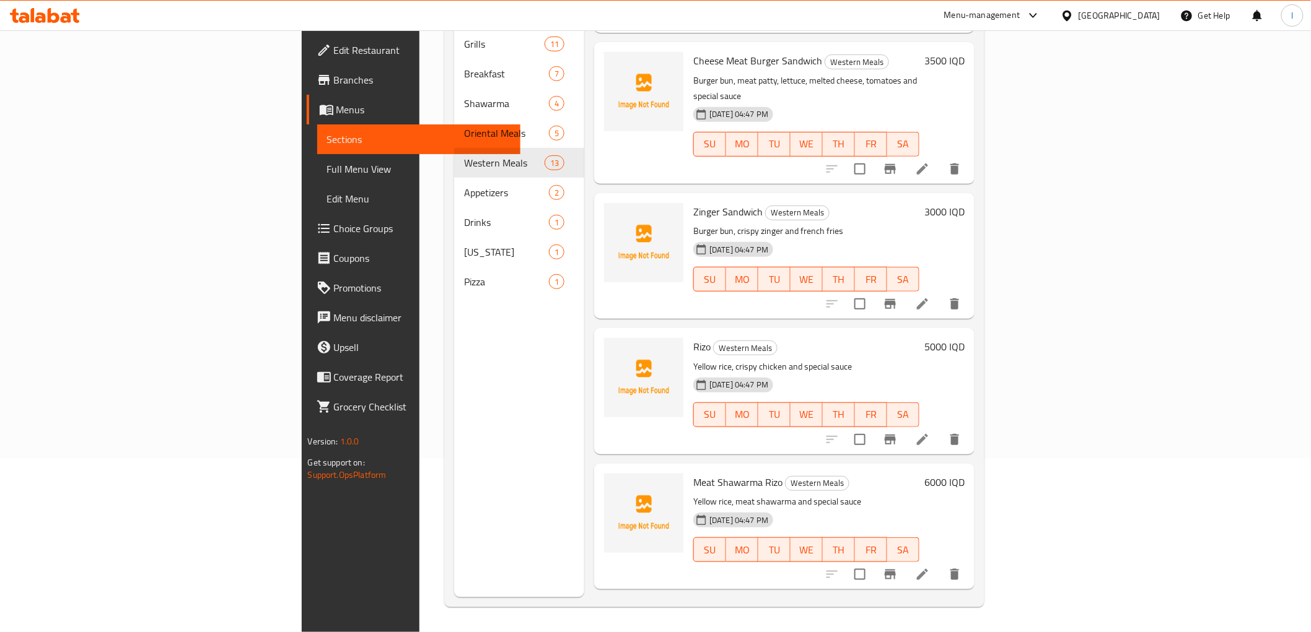
scroll to position [1156, 0]
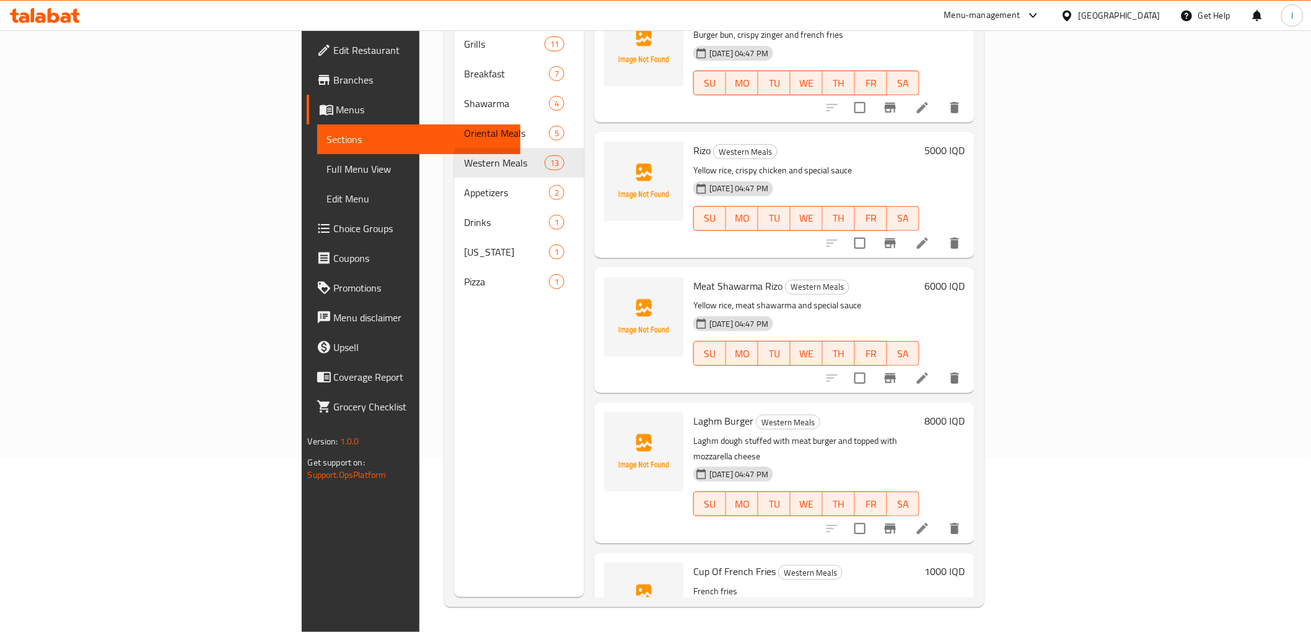
click at [930, 522] on icon at bounding box center [922, 529] width 15 height 15
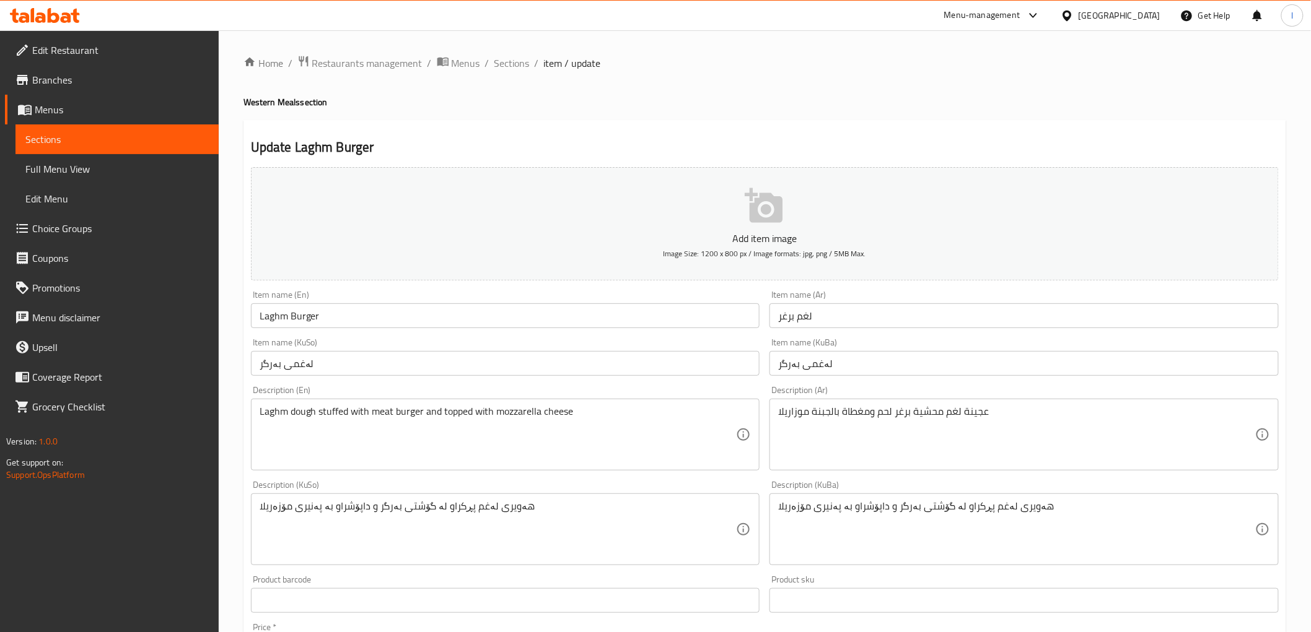
click at [784, 365] on input "لەغمی بەرگر" at bounding box center [1023, 363] width 509 height 25
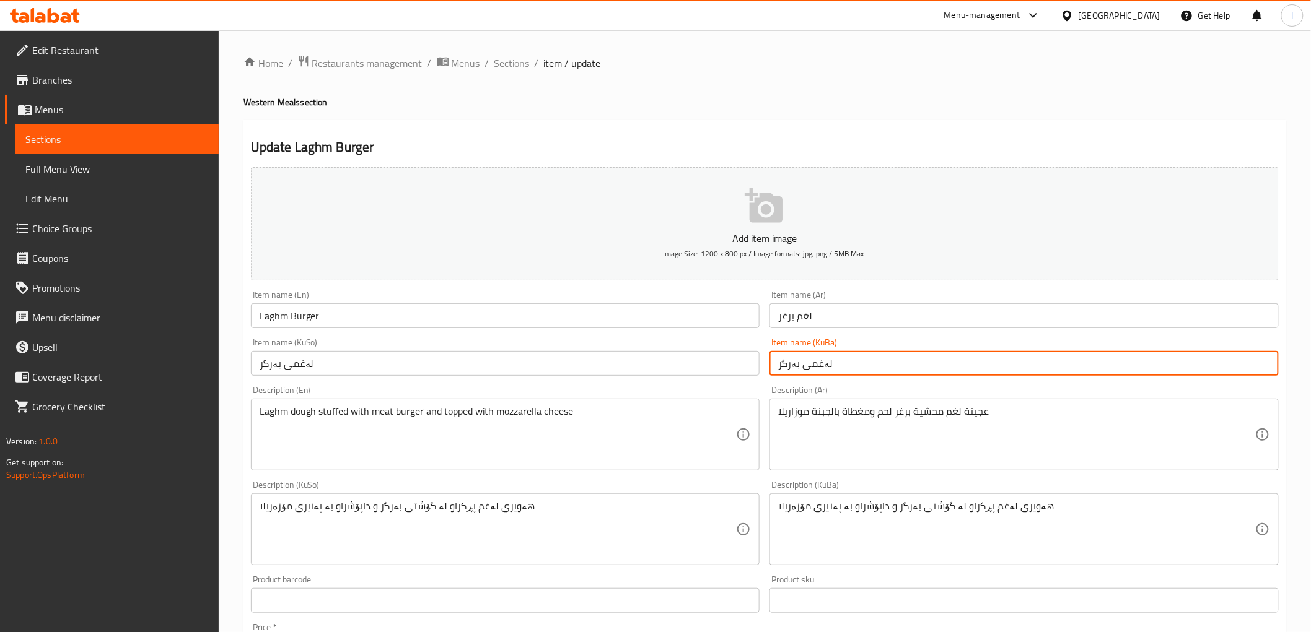
click at [784, 365] on input "لەغمی بەرگر" at bounding box center [1023, 363] width 509 height 25
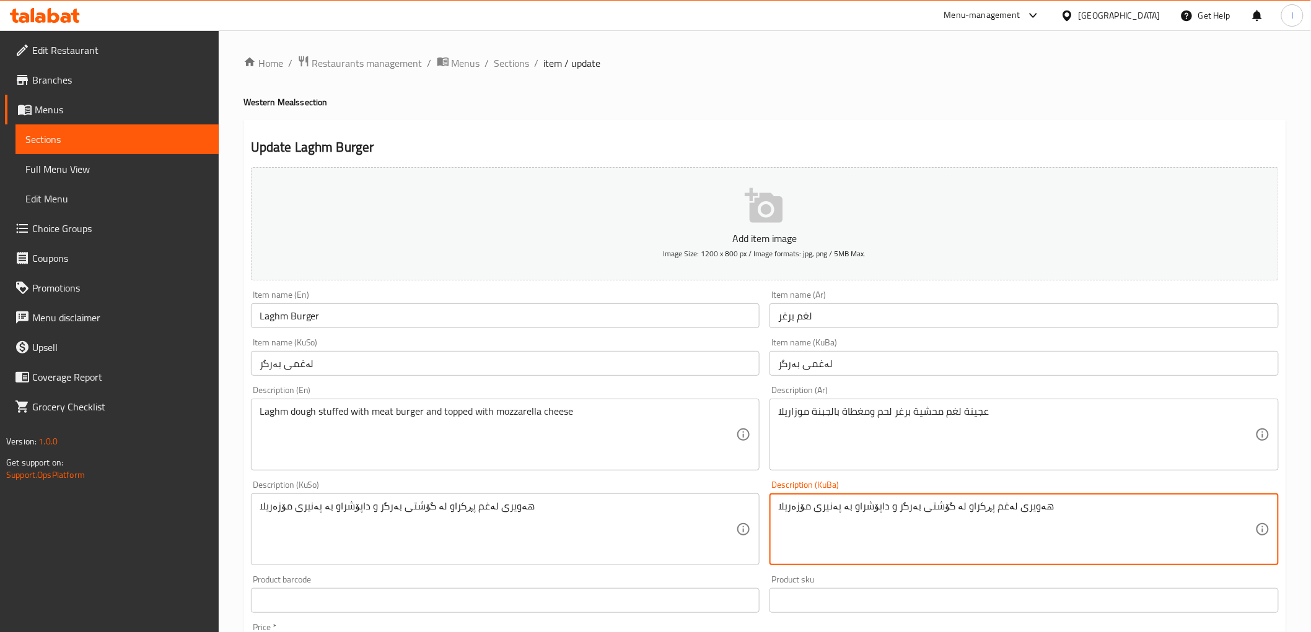
click at [895, 512] on textarea "هەویری لەغم پڕکراو لە گۆشتی بەرگر و داپۆشراو بە پەنیری مۆزەریلا" at bounding box center [1016, 529] width 477 height 59
click at [926, 505] on textarea "هەویری لەغم پڕکراو لە گۆشتی و داپۆشراو بە پەنیری مۆزەریلا" at bounding box center [1016, 529] width 477 height 59
click at [921, 507] on textarea "هەویری لەغم پڕکراو لە گۆشتی و داپۆشراو بە پەنیری مۆزەریلا" at bounding box center [1016, 529] width 477 height 59
paste textarea "بەرگر"
click at [1100, 512] on textarea "هەویری لەغم پڕکراو لە بەرگر ی گۆشتی و داپۆشراو بە پەنیری مۆزەریلا" at bounding box center [1016, 529] width 477 height 59
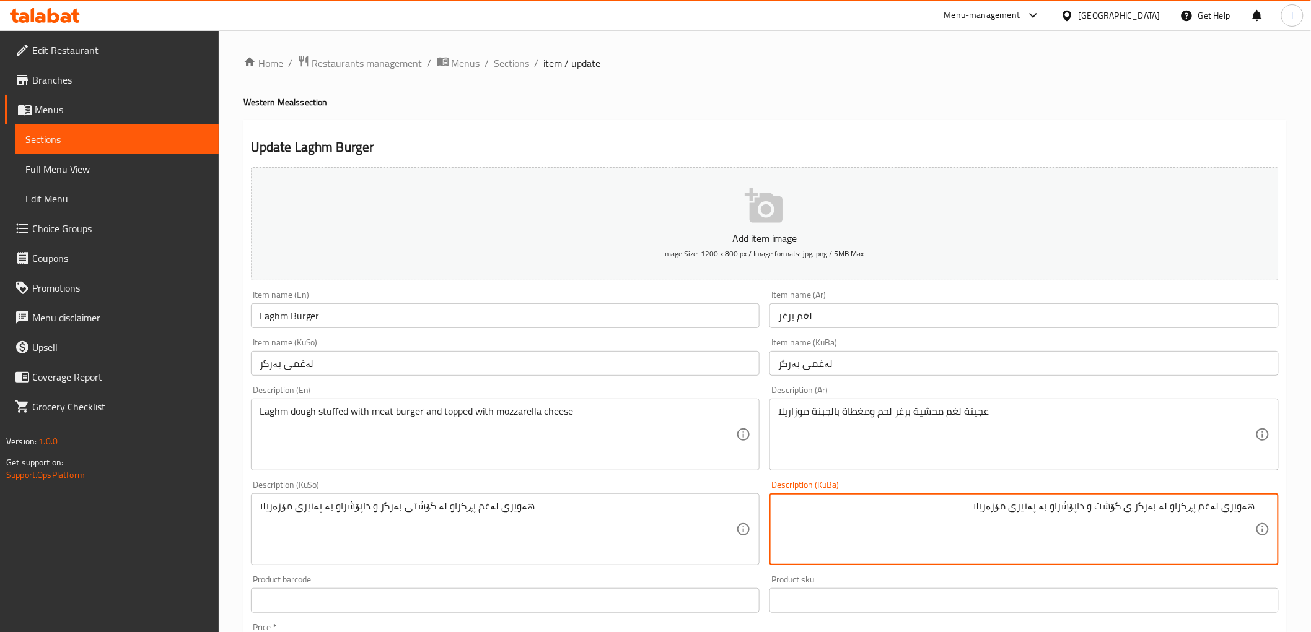
drag, startPoint x: 971, startPoint y: 514, endPoint x: 1321, endPoint y: 512, distance: 349.4
click at [1311, 512] on html "​ Menu-management Iraq Get Help l Edit Restaurant Branches Menus Sections Full …" at bounding box center [655, 316] width 1311 height 632
type textarea "هەویری لەغم پڕکراو لە بەرگر ی گۆشت و داپۆشراو بە پەنیری مۆزەریلا"
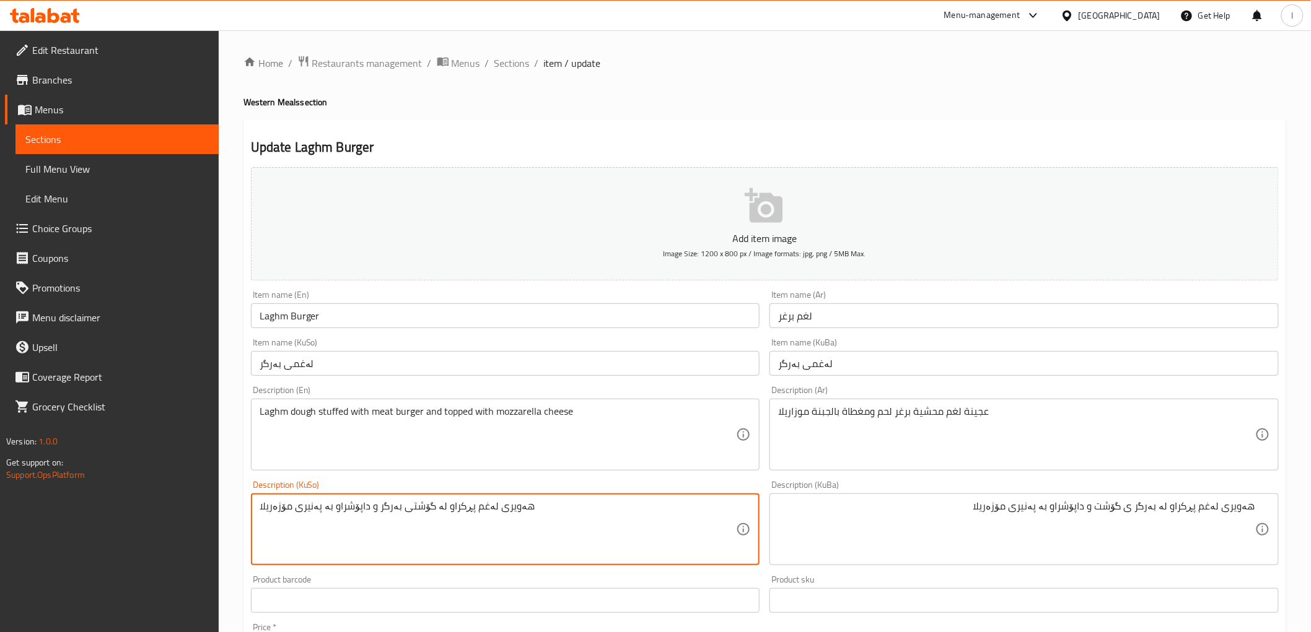
click at [493, 510] on textarea "هەویری لەغم پڕکراو لە گۆشتی بەرگر و داپۆشراو بە پەنیری مۆزەریلا" at bounding box center [498, 529] width 477 height 59
paste textarea "بەرگر ی گۆشت"
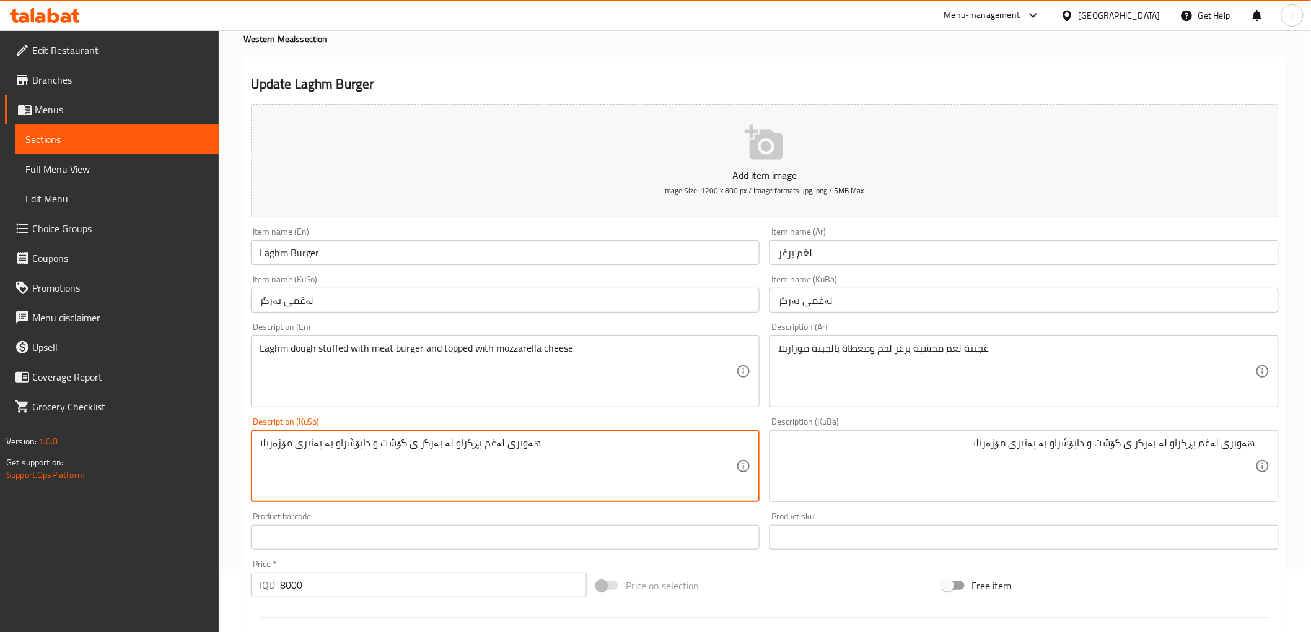
scroll to position [344, 0]
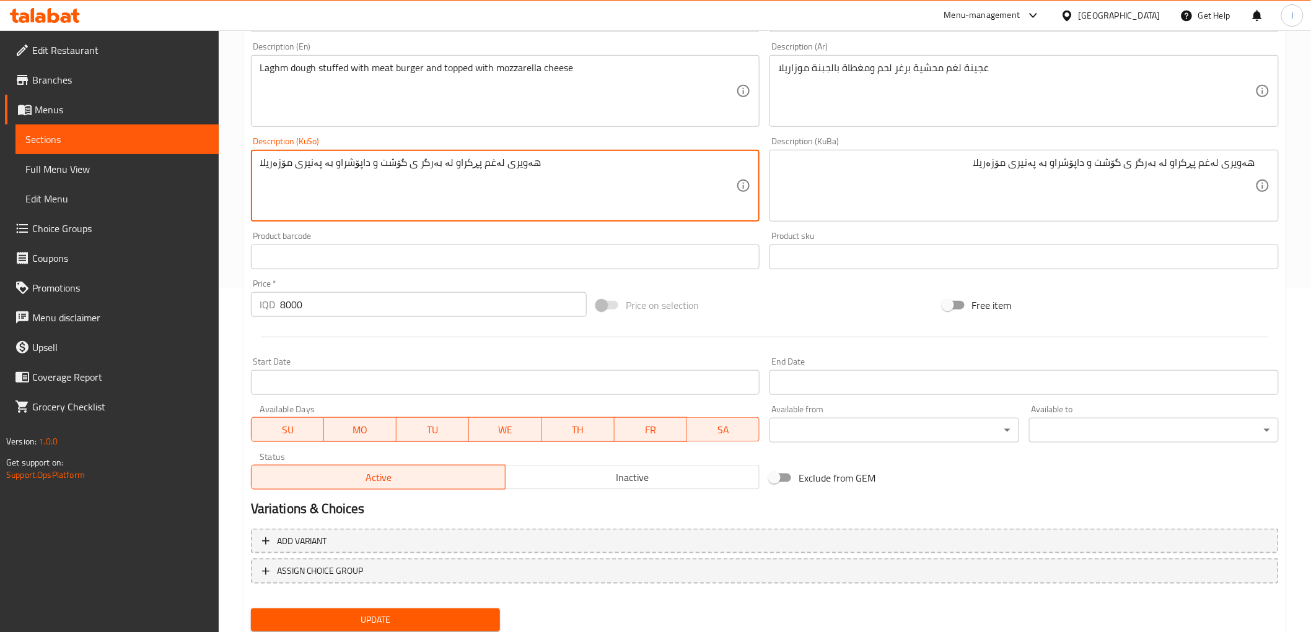
type textarea "هەویری لەغم پڕکراو لە بەرگر ی گۆشت و داپۆشراو بە پەنیری مۆزەریلا"
click at [452, 614] on span "Update" at bounding box center [376, 620] width 230 height 15
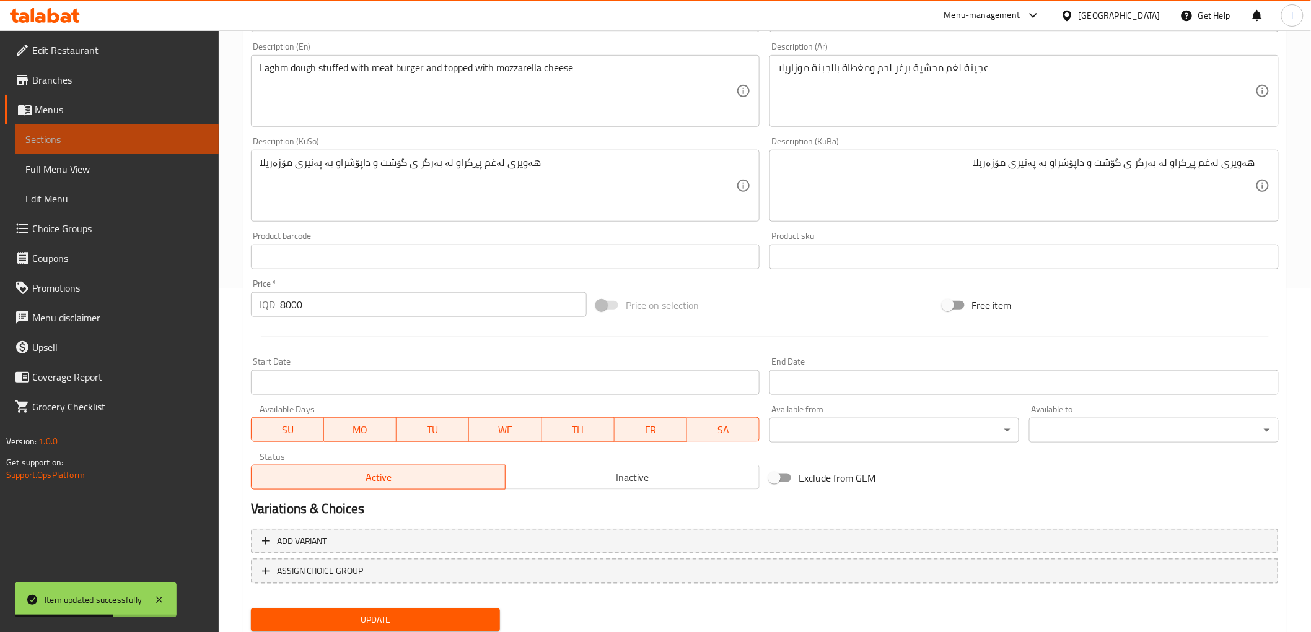
click at [136, 132] on span "Sections" at bounding box center [116, 139] width 183 height 15
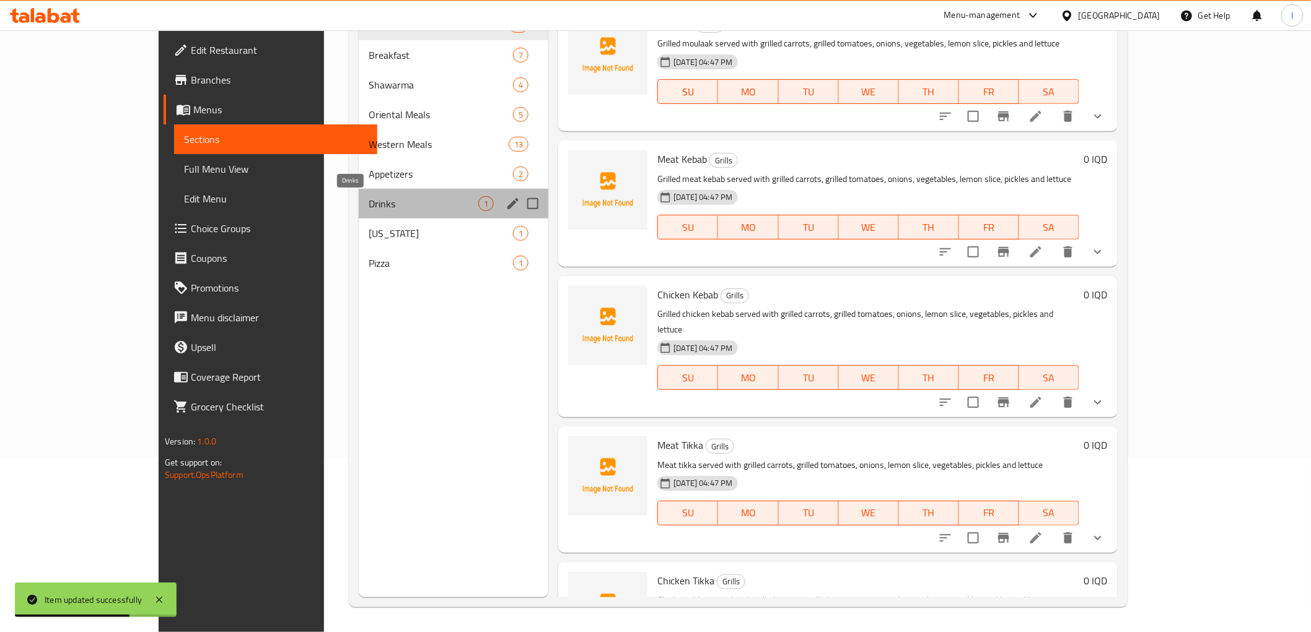
click at [369, 201] on span "Drinks" at bounding box center [424, 203] width 110 height 15
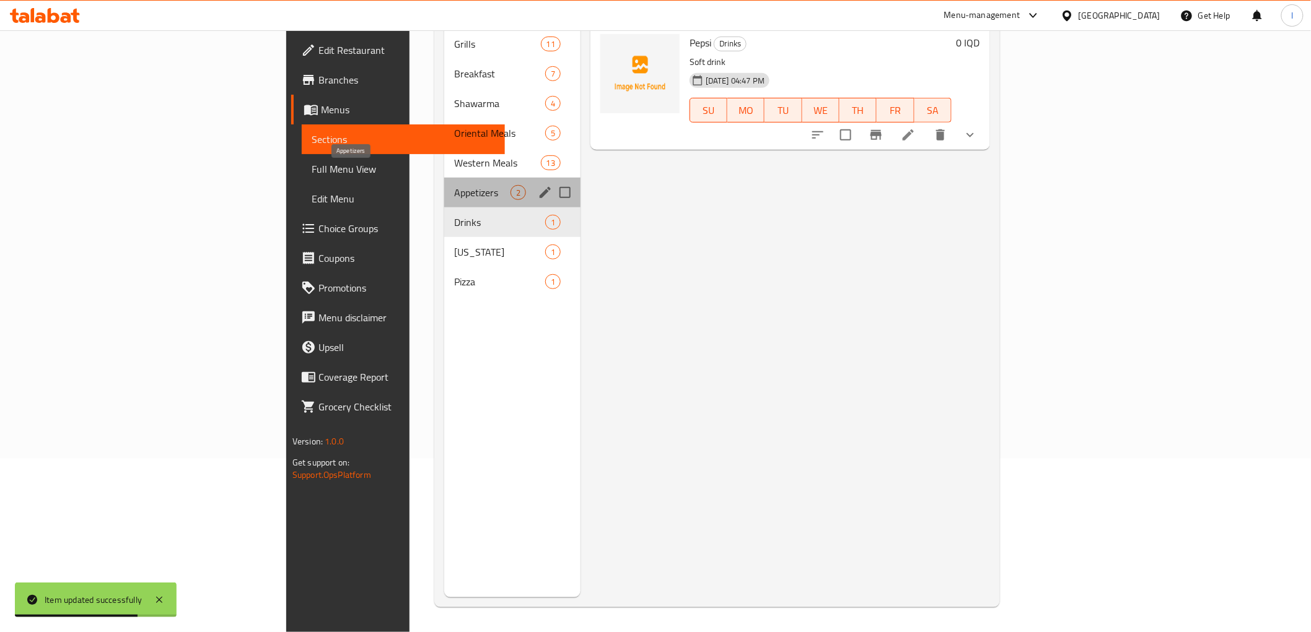
click at [454, 185] on span "Appetizers" at bounding box center [482, 192] width 56 height 15
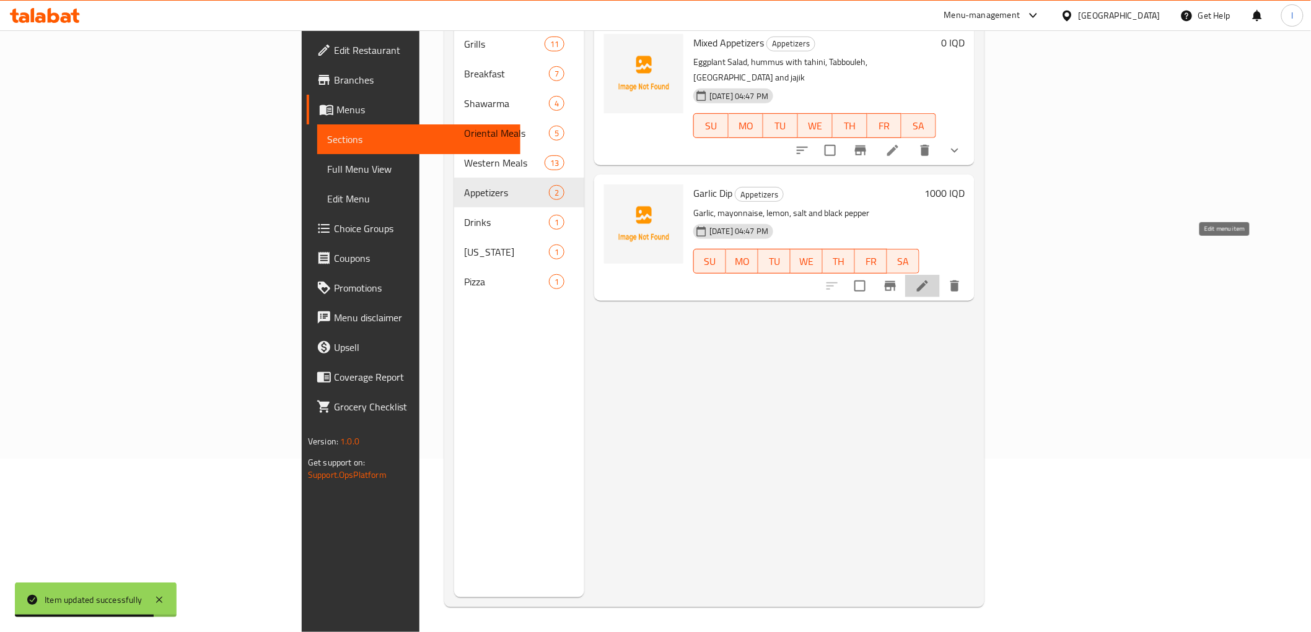
click at [928, 281] on icon at bounding box center [922, 286] width 11 height 11
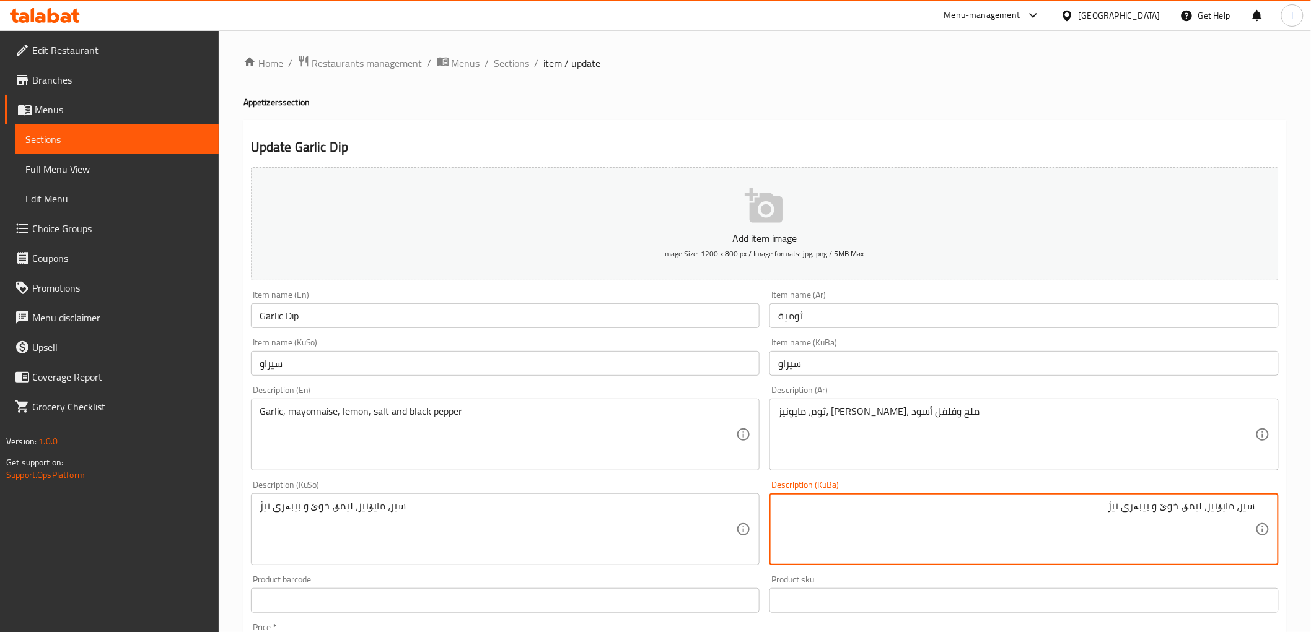
click at [1121, 507] on textarea "سیر، مایۆنیز، لیمۆ، خوێ و بیبەری تیژ" at bounding box center [1016, 529] width 477 height 59
click at [1121, 507] on textarea "سیر، مایۆنیز، لیمۆ، خوێ و بیبەری ڕەش" at bounding box center [1016, 529] width 477 height 59
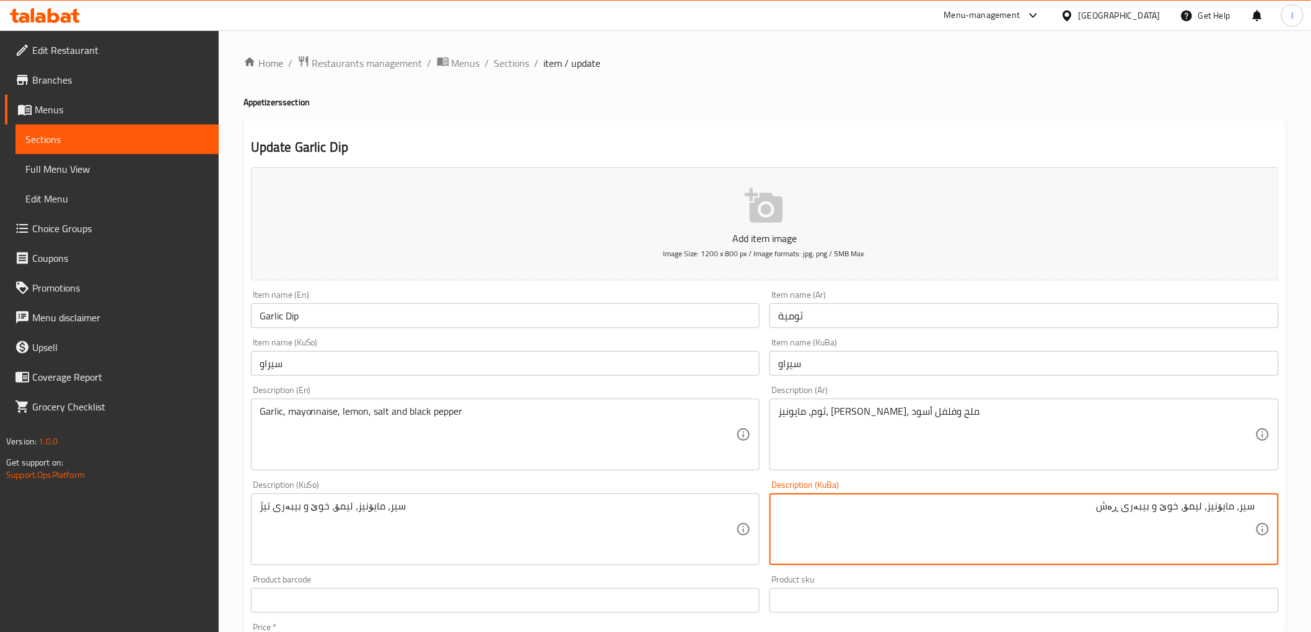
type textarea "سیر، مایۆنیز، لیمۆ، خوێ و بیبەری ڕەش"
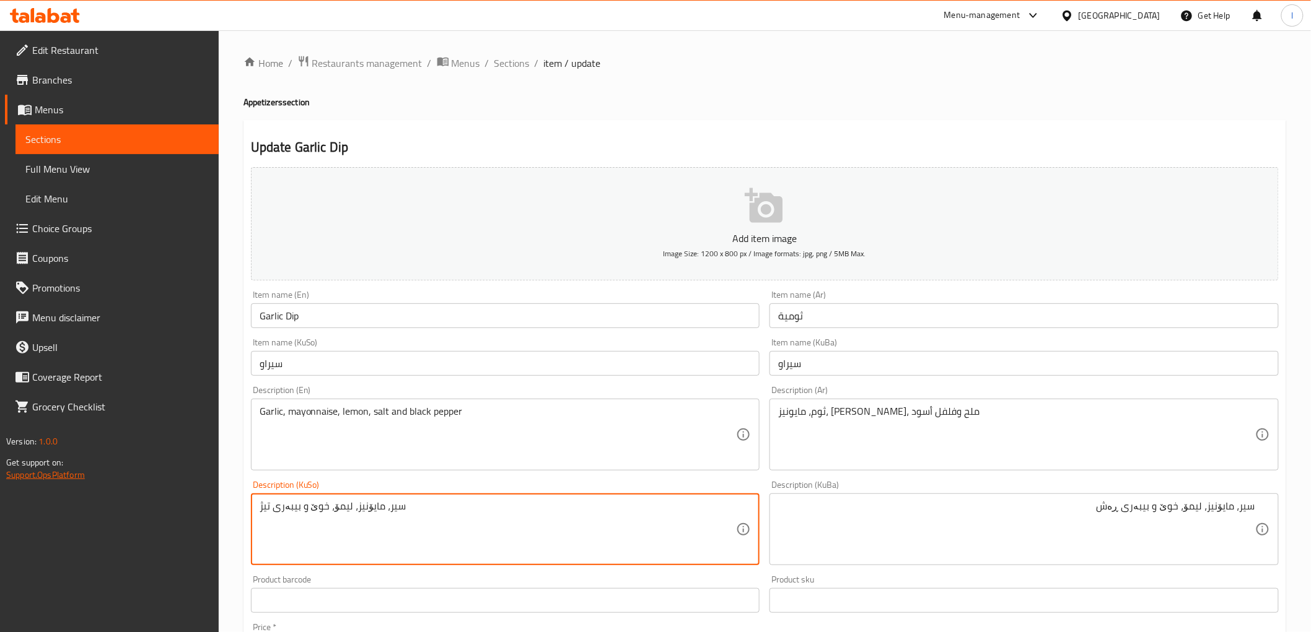
drag, startPoint x: 435, startPoint y: 502, endPoint x: 71, endPoint y: 478, distance: 365.1
paste textarea "ڕەش"
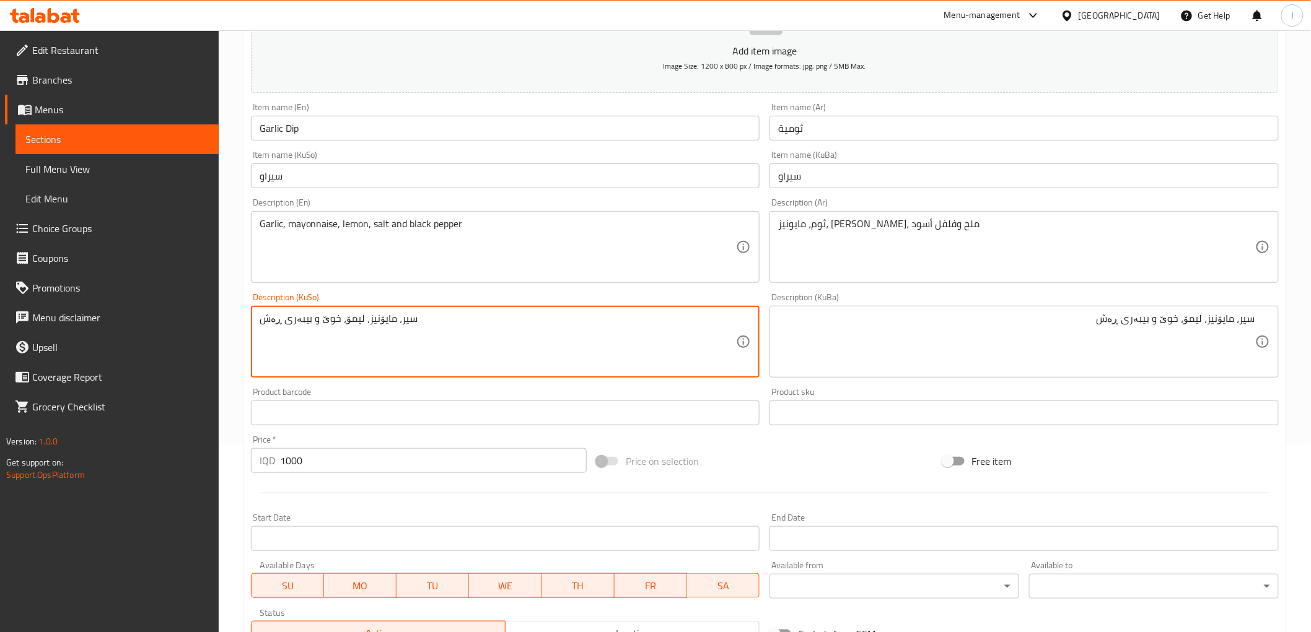
scroll to position [344, 0]
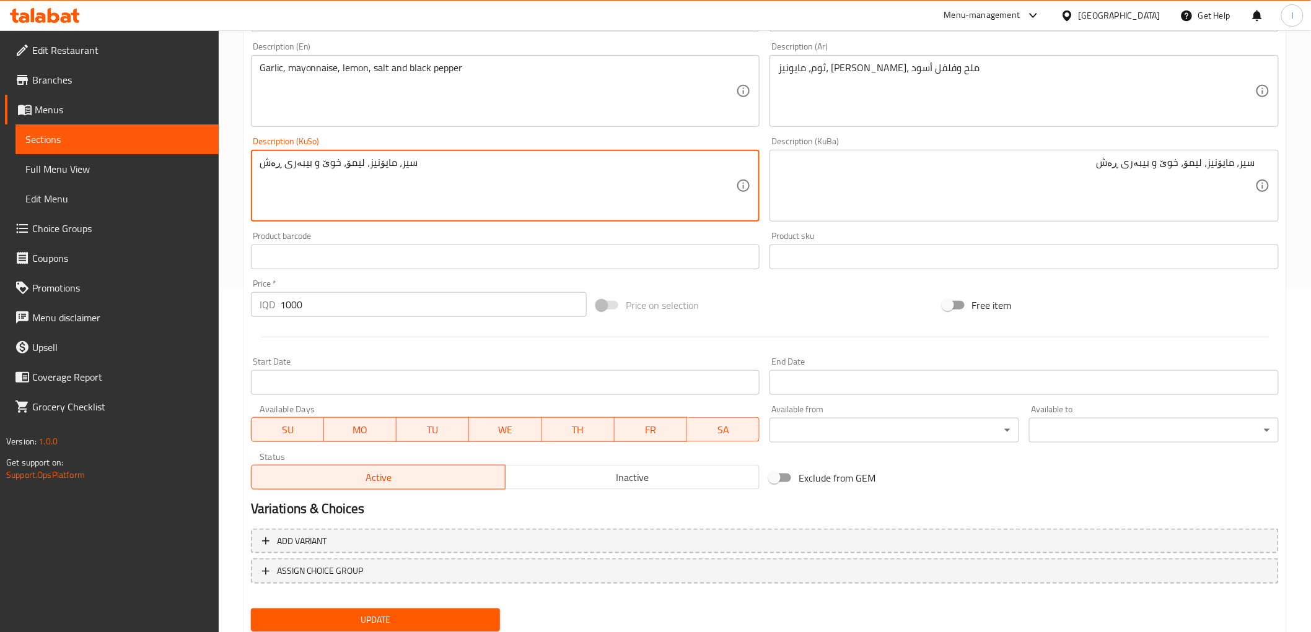
type textarea "سیر، مایۆنیز، لیمۆ، خوێ و بیبەری ڕەش"
click at [421, 613] on span "Update" at bounding box center [376, 620] width 230 height 15
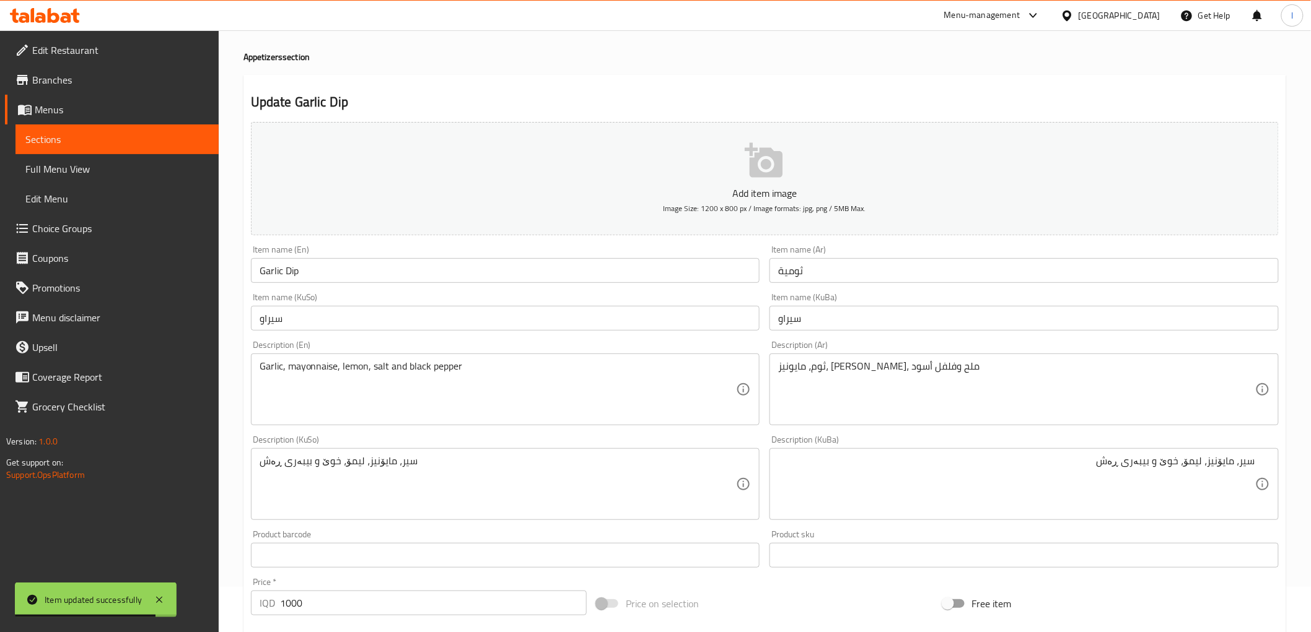
scroll to position [0, 0]
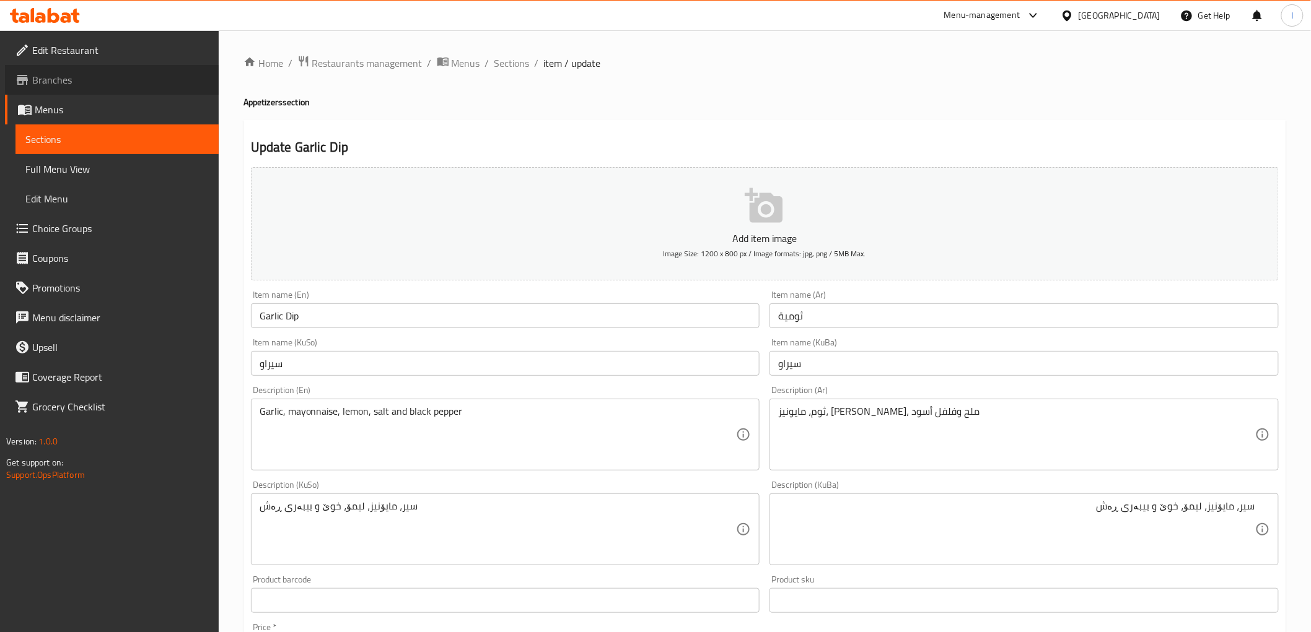
click at [76, 87] on link "Branches" at bounding box center [112, 80] width 214 height 30
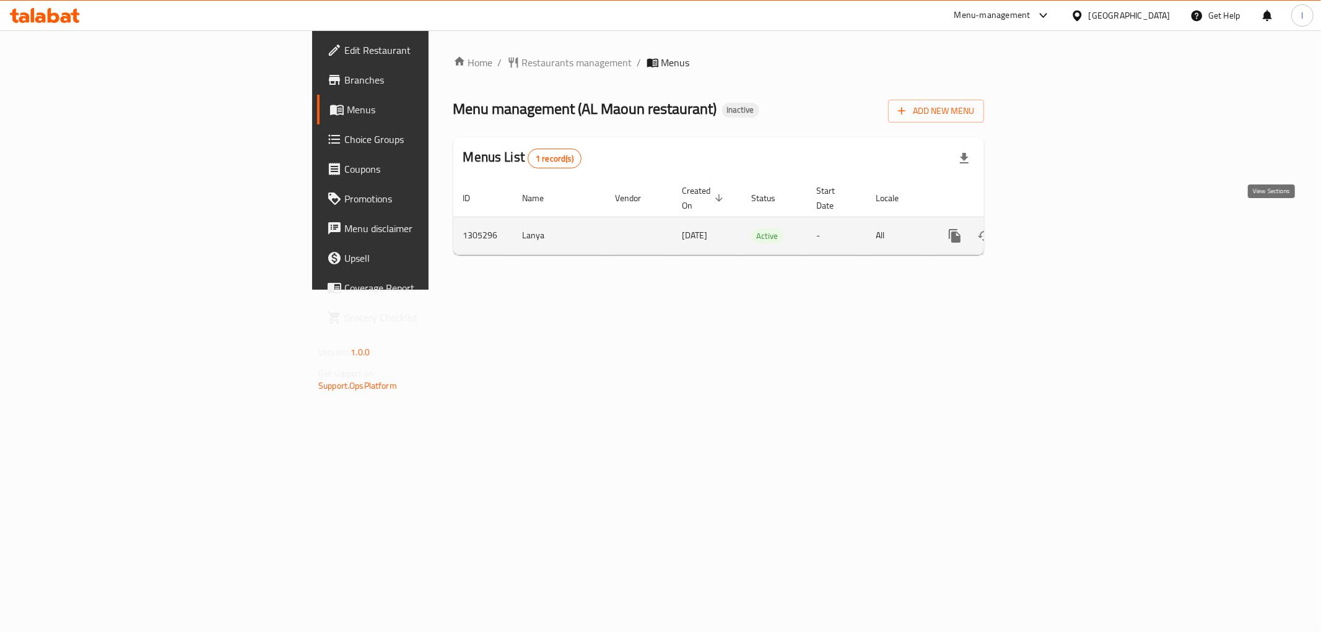
click at [1052, 229] on icon "enhanced table" at bounding box center [1044, 236] width 15 height 15
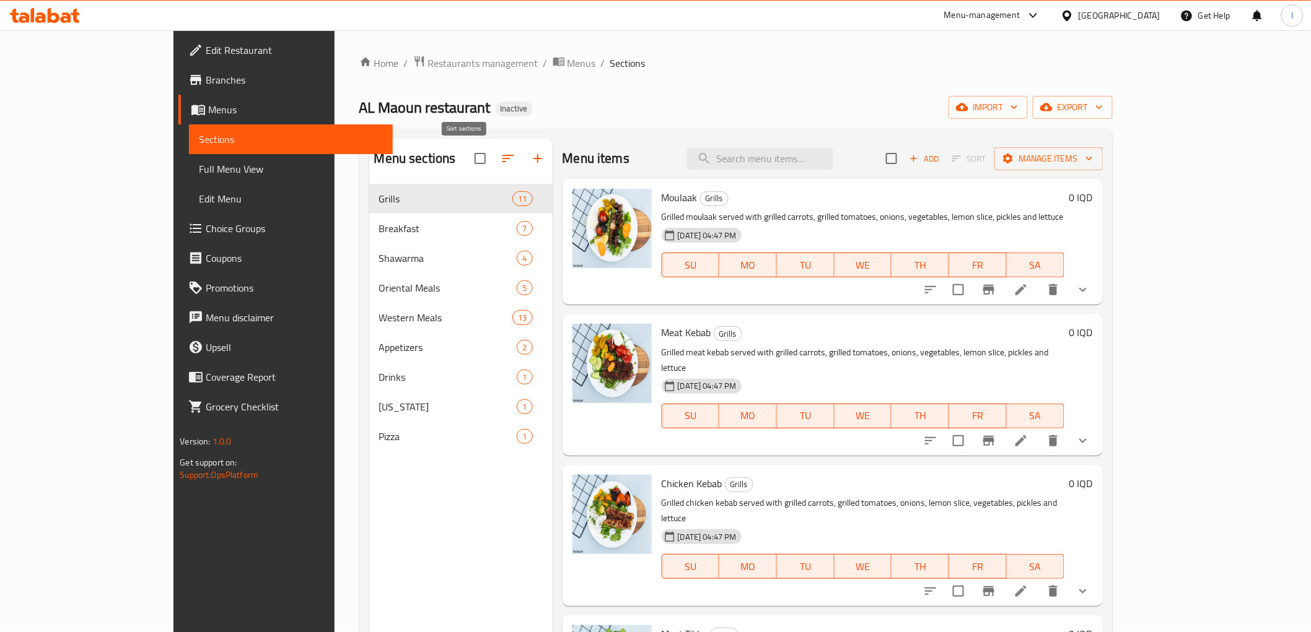
click at [500, 164] on icon "button" at bounding box center [507, 158] width 15 height 15
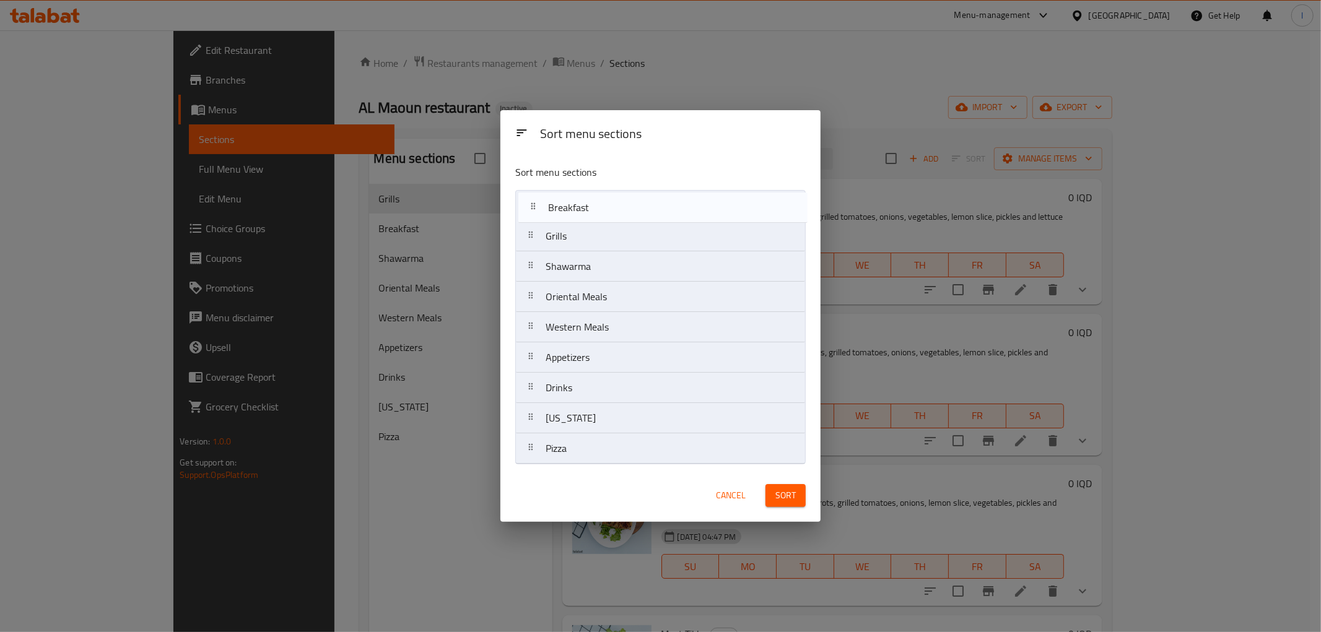
drag, startPoint x: 553, startPoint y: 246, endPoint x: 557, endPoint y: 201, distance: 44.9
click nav "Grills Breakfast Shawarma Oriental Meals Western Meals Appetizers Drinks Kentuc…"
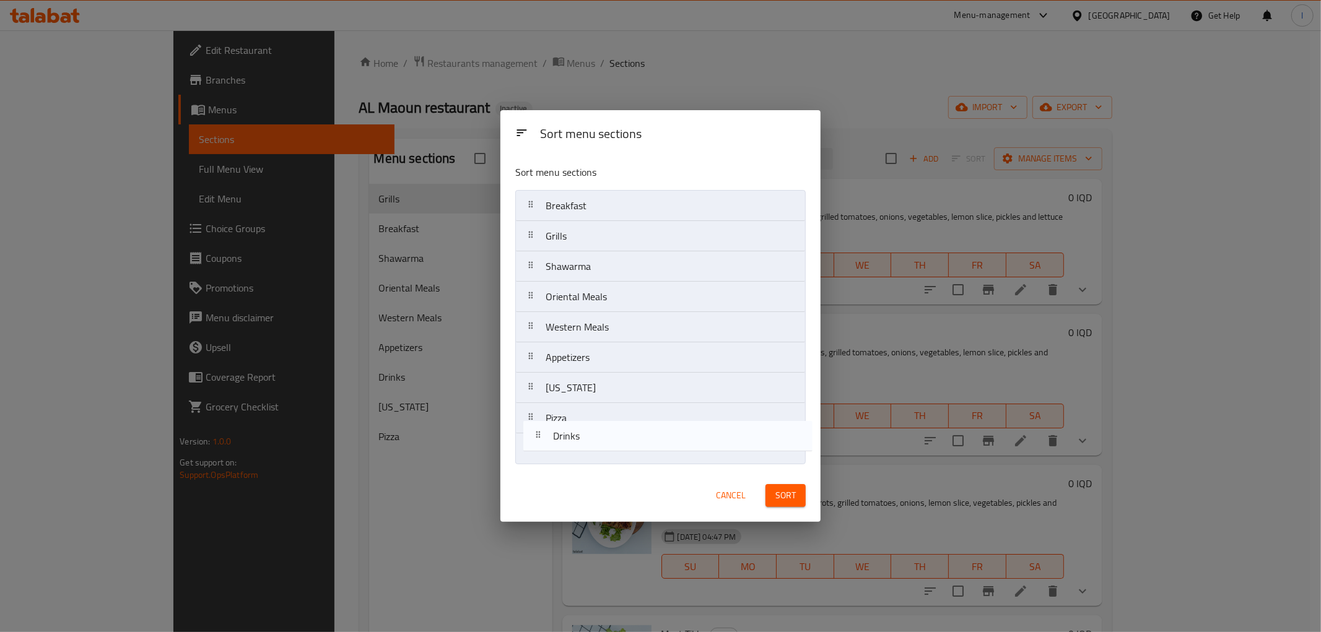
drag, startPoint x: 564, startPoint y: 391, endPoint x: 572, endPoint y: 446, distance: 55.8
click nav "Breakfast Grills Shawarma Oriental Meals Western Meals Appetizers Drinks Kentuc…"
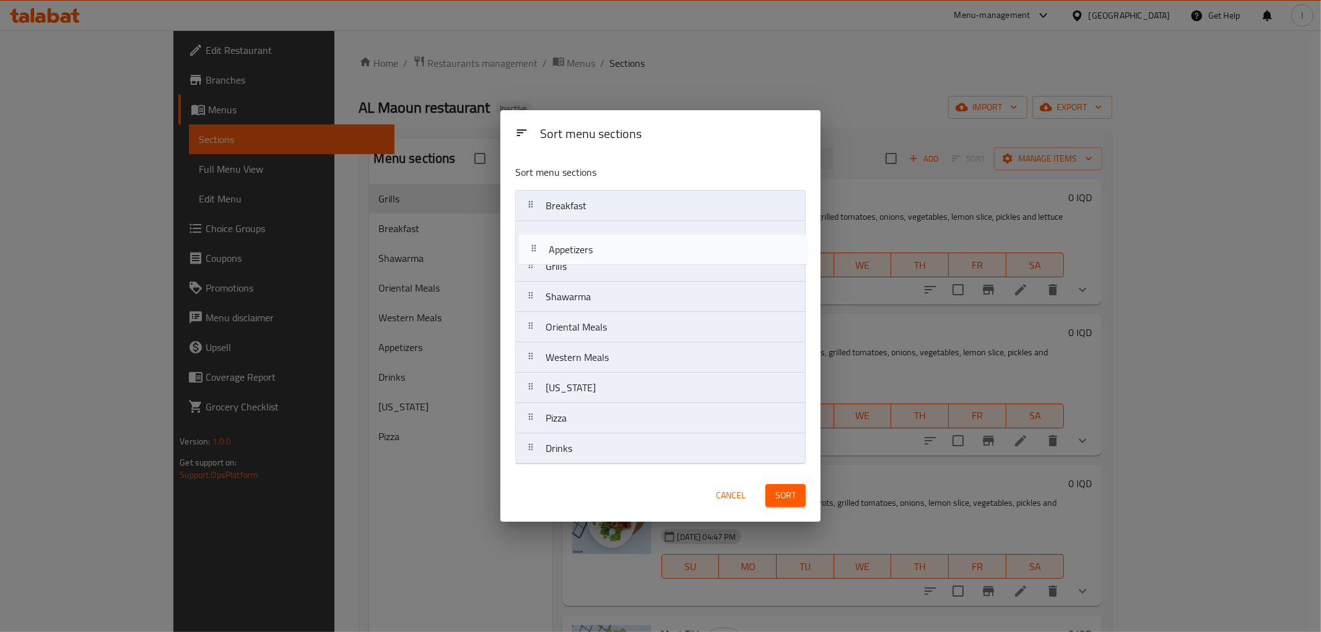
drag, startPoint x: 576, startPoint y: 365, endPoint x: 581, endPoint y: 250, distance: 115.9
click nav "Breakfast Grills Shawarma Oriental Meals Western Meals Appetizers Kentucky Pizz…"
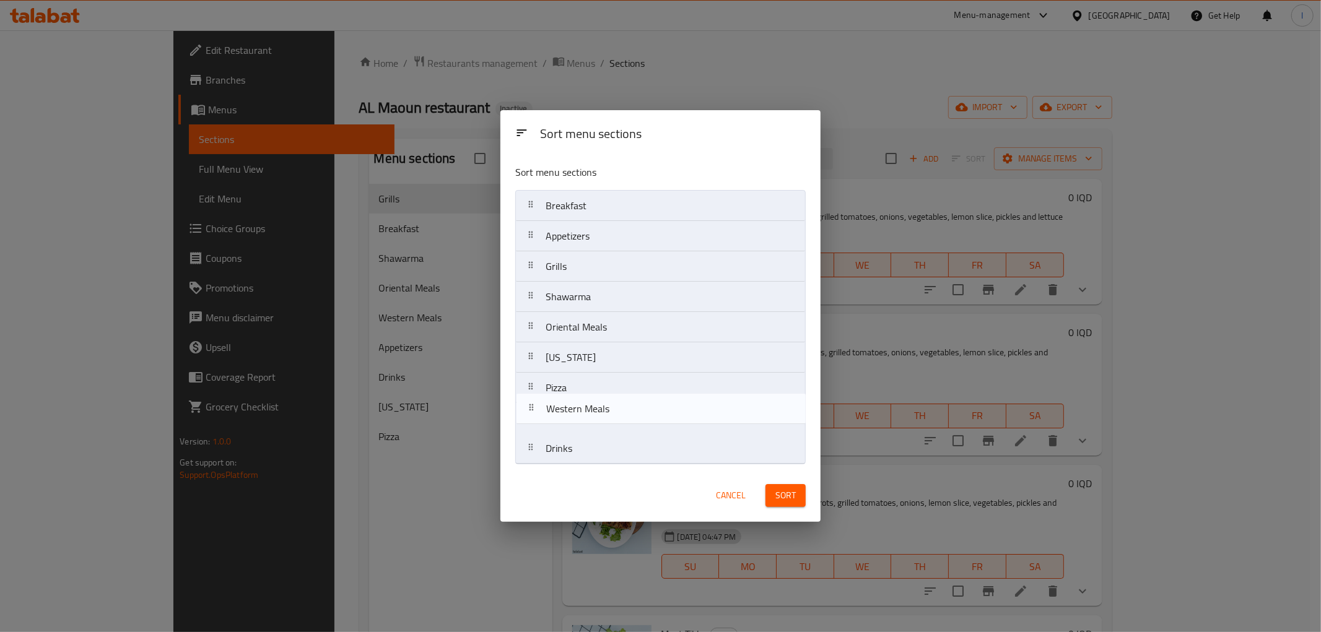
drag, startPoint x: 587, startPoint y: 358, endPoint x: 589, endPoint y: 416, distance: 57.6
click nav "Breakfast Appetizers Grills Shawarma Oriental Meals Western Meals Kentucky Pizz…"
drag, startPoint x: 600, startPoint y: 333, endPoint x: 588, endPoint y: 410, distance: 77.6
click nav "Breakfast Appetizers Grills Shawarma Oriental Meals Kentucky Pizza Western Meal…"
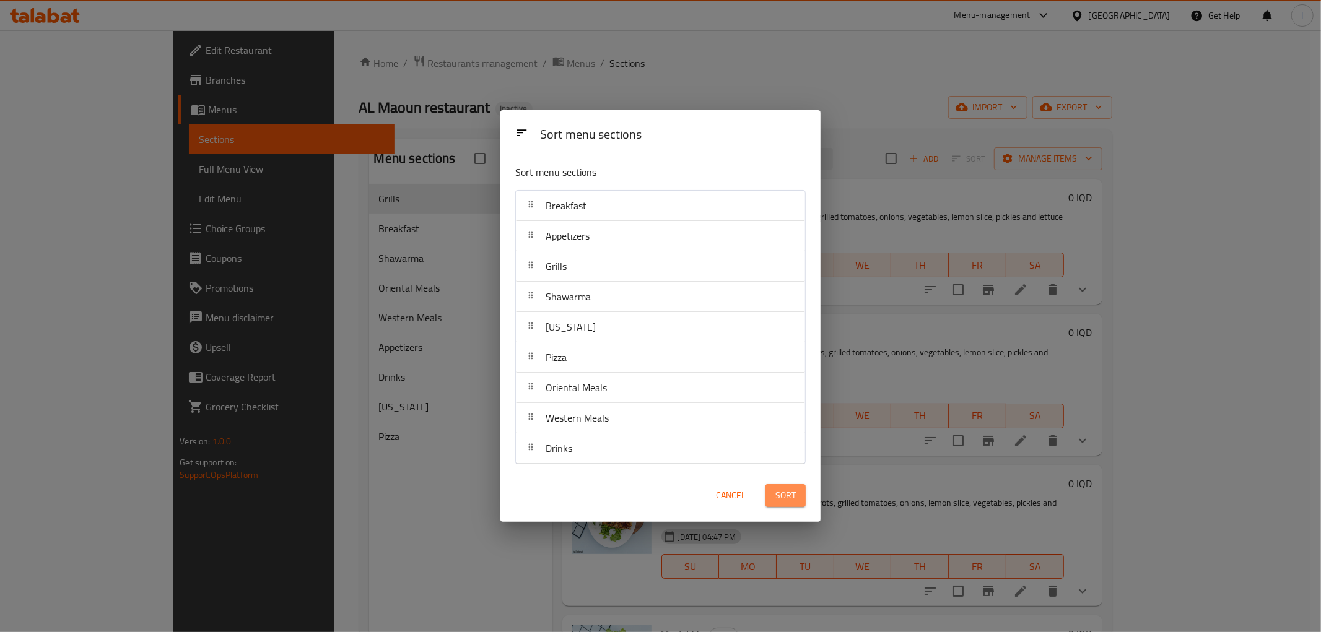
click span "Sort"
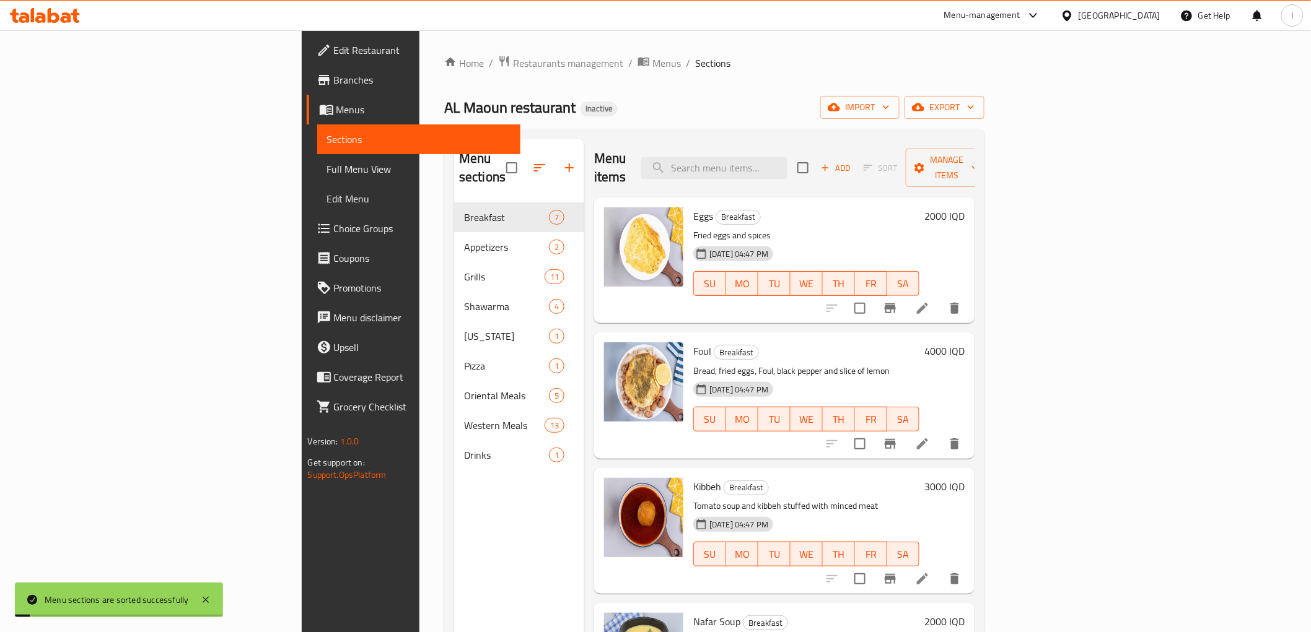
click span "Full Menu View"
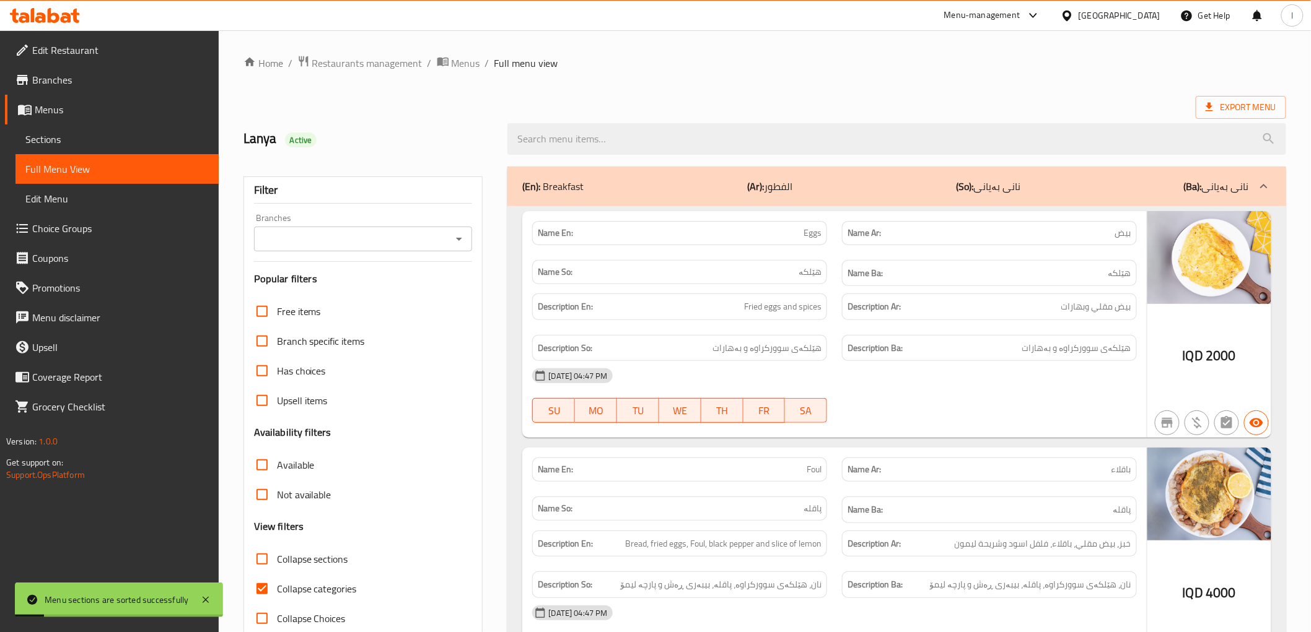
click input "Branches"
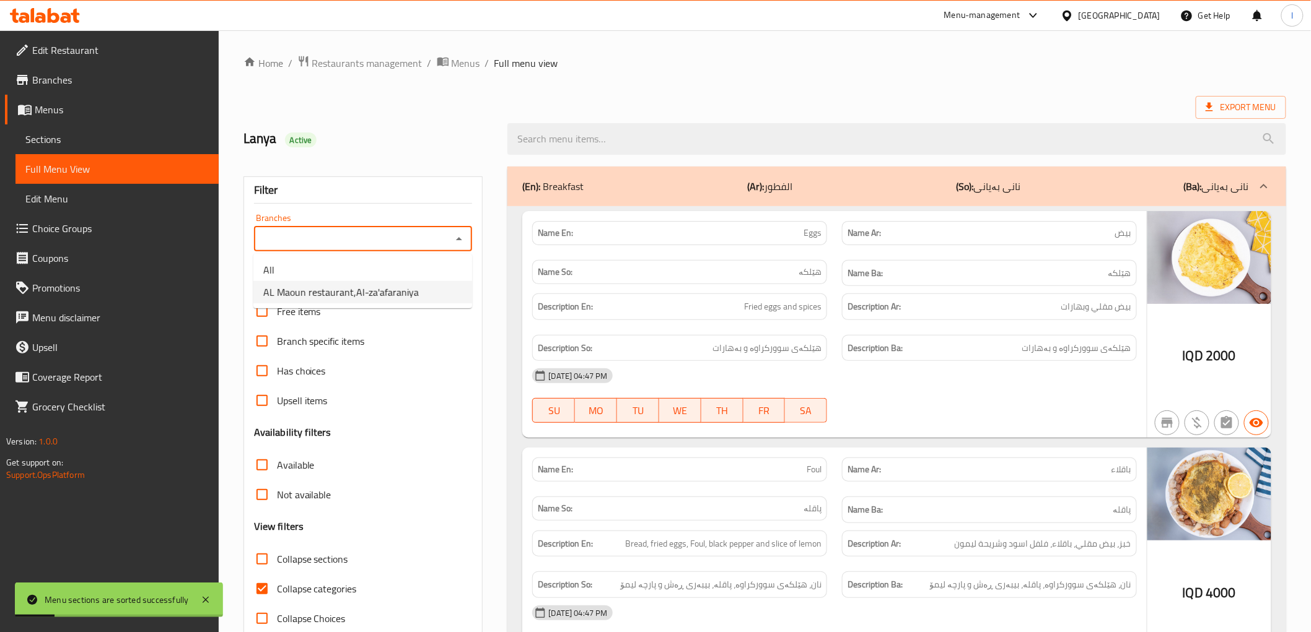
click span "AL Maoun restaurant,Al-za'afaraniya"
type input "AL Maoun restaurant,Al-za'afaraniya"
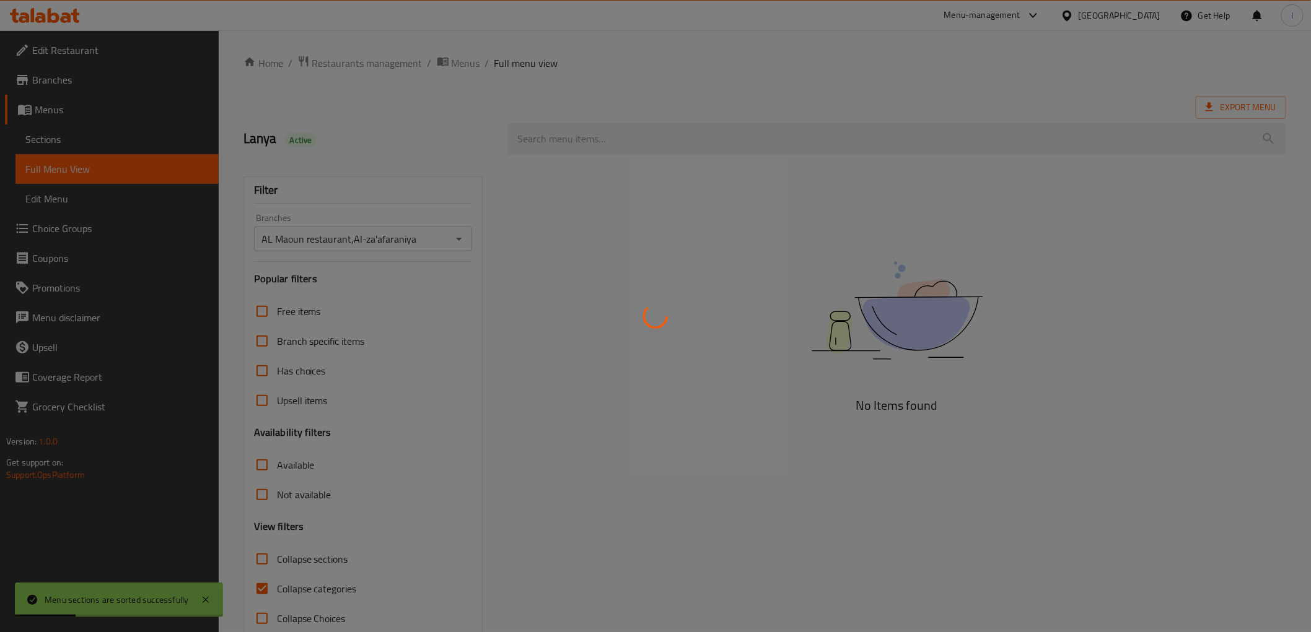
click div
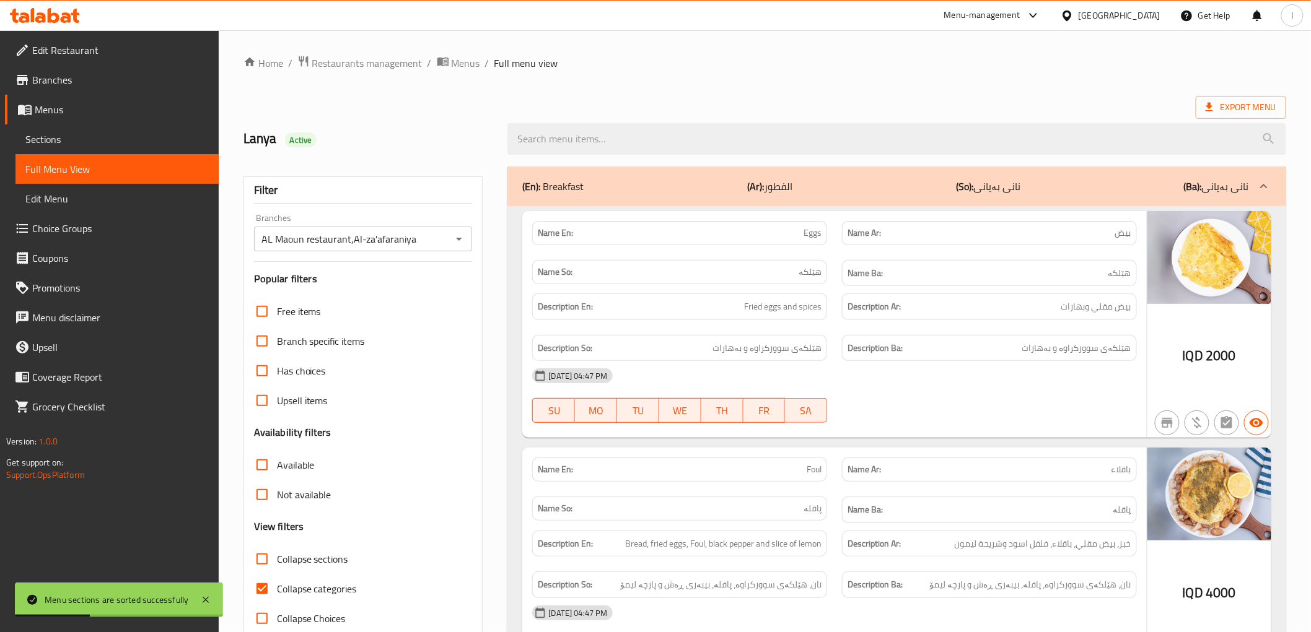
click span "Collapse categories"
click input "Collapse categories"
checkbox input "false"
click span "Edit Restaurant"
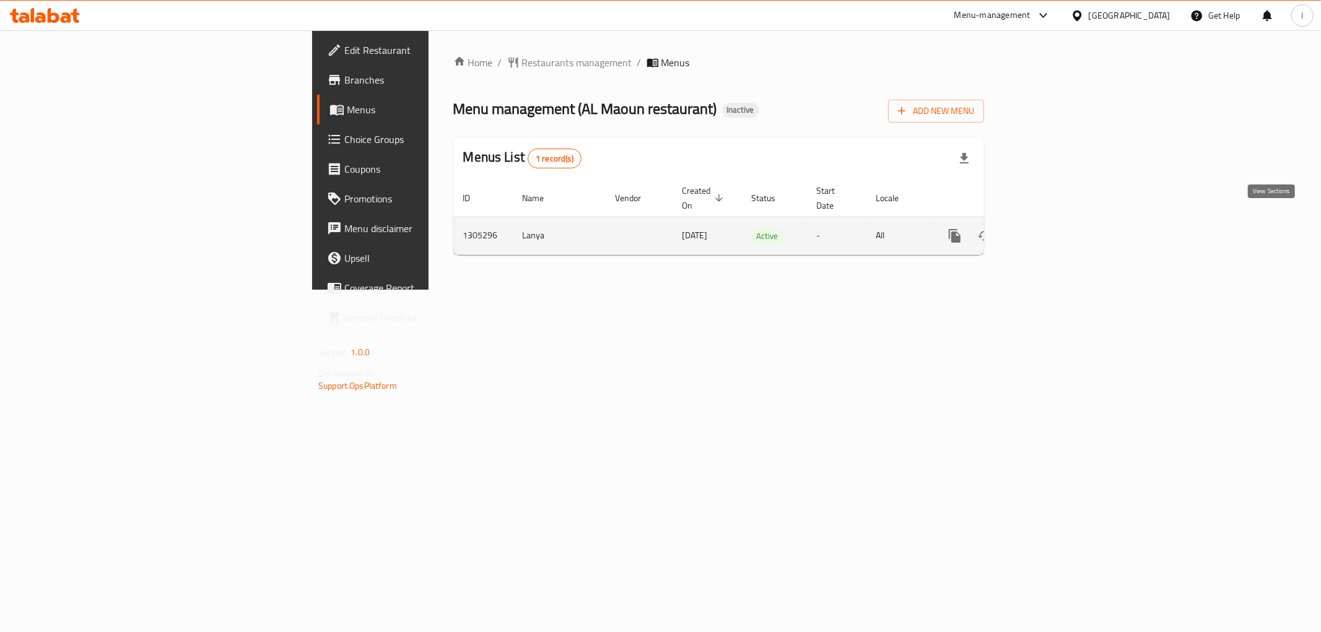
click at [1052, 229] on icon "enhanced table" at bounding box center [1044, 236] width 15 height 15
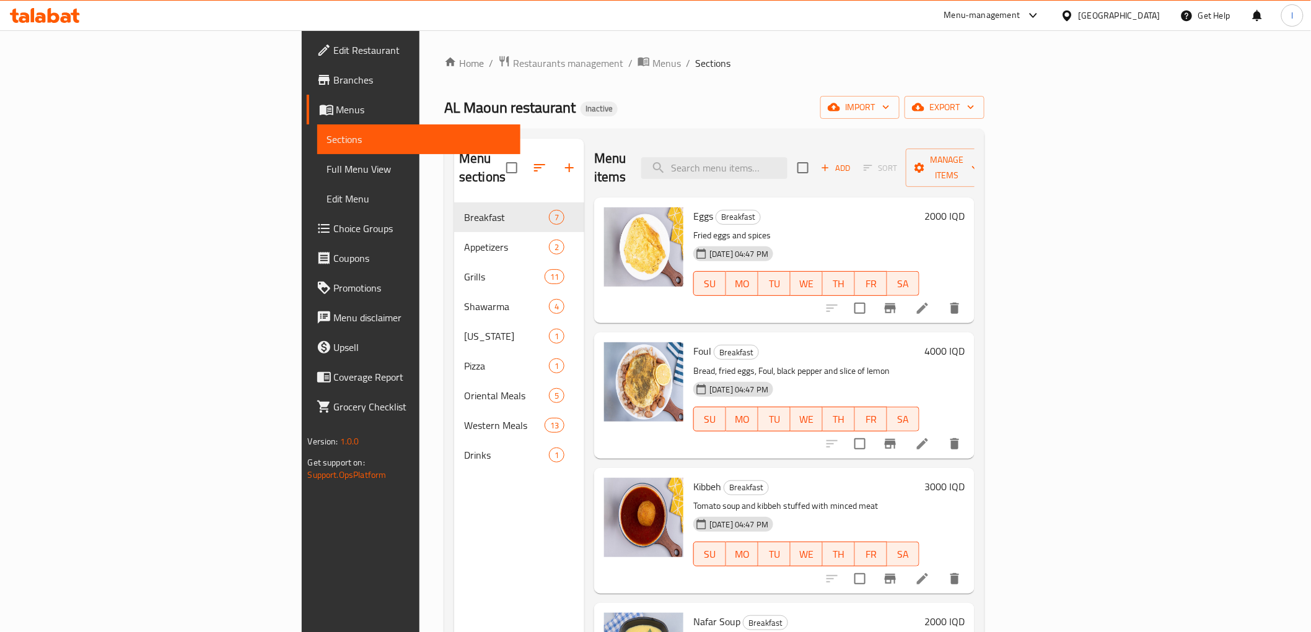
click at [327, 174] on span "Full Menu View" at bounding box center [418, 169] width 183 height 15
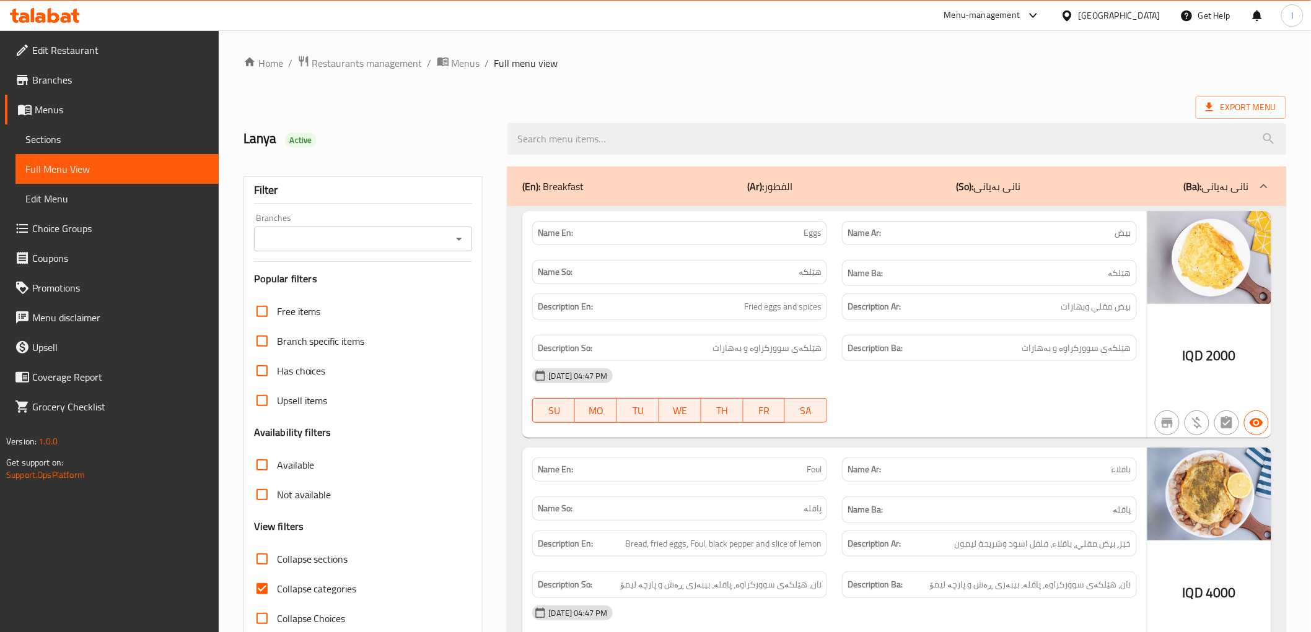
click at [444, 248] on div "Branches" at bounding box center [363, 239] width 219 height 25
click at [336, 240] on input "Branches" at bounding box center [353, 238] width 191 height 17
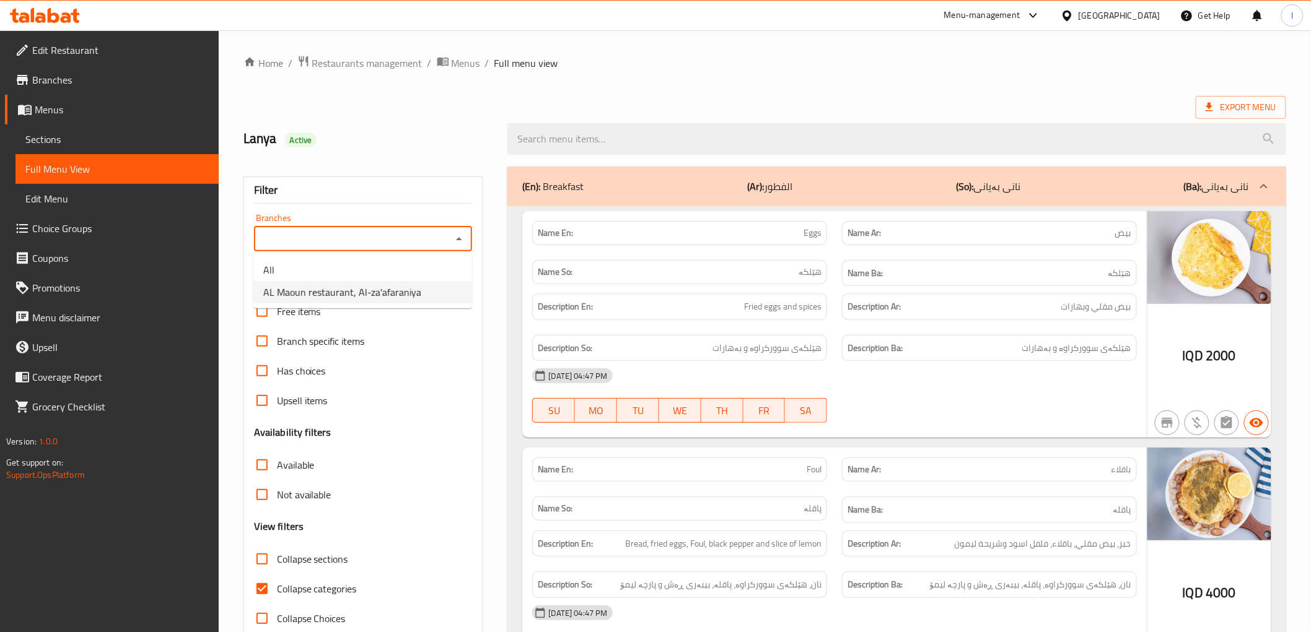
click at [331, 289] on span "AL Maoun restaurant, Al-za'afaraniya" at bounding box center [342, 292] width 158 height 15
type input "AL Maoun restaurant, Al-za'afaraniya"
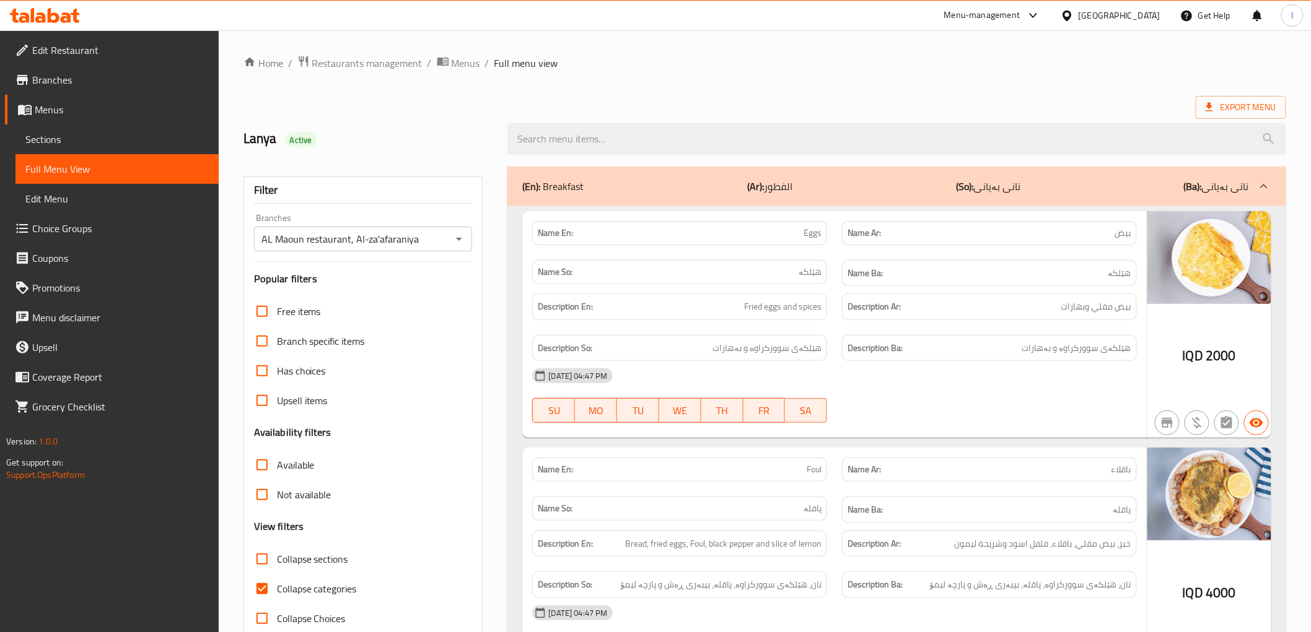
click at [291, 601] on label "Collapse categories" at bounding box center [302, 589] width 110 height 30
click at [277, 601] on input "Collapse categories" at bounding box center [262, 589] width 30 height 30
checkbox input "false"
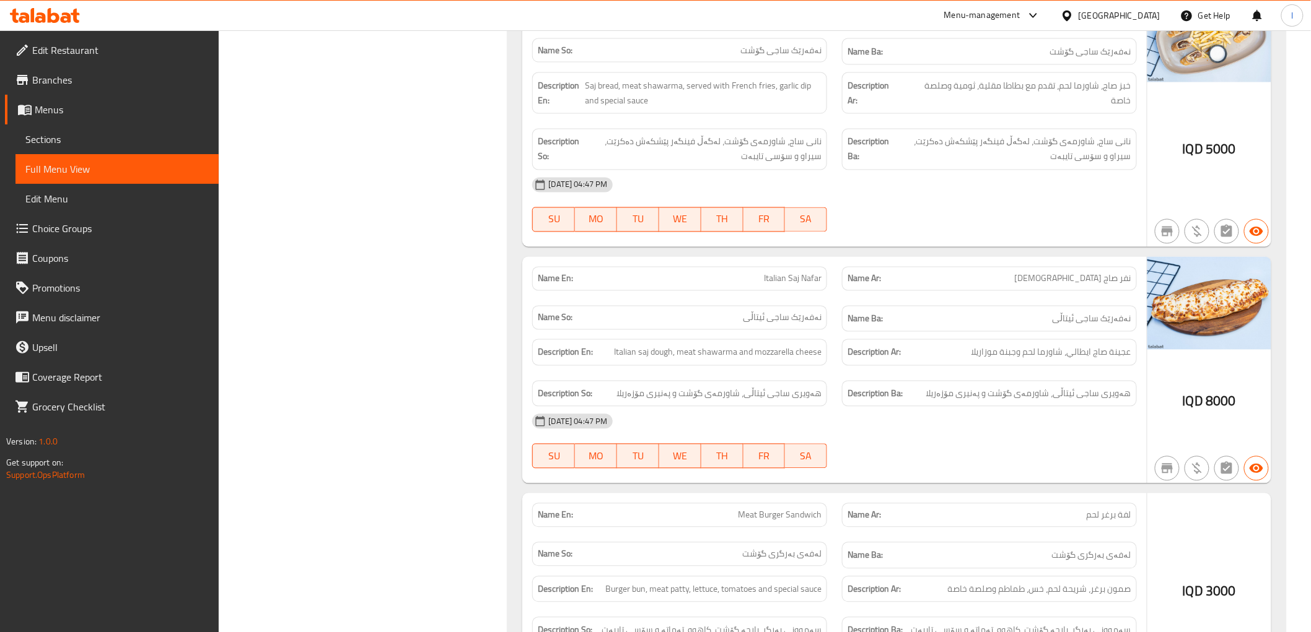
scroll to position [14918, 0]
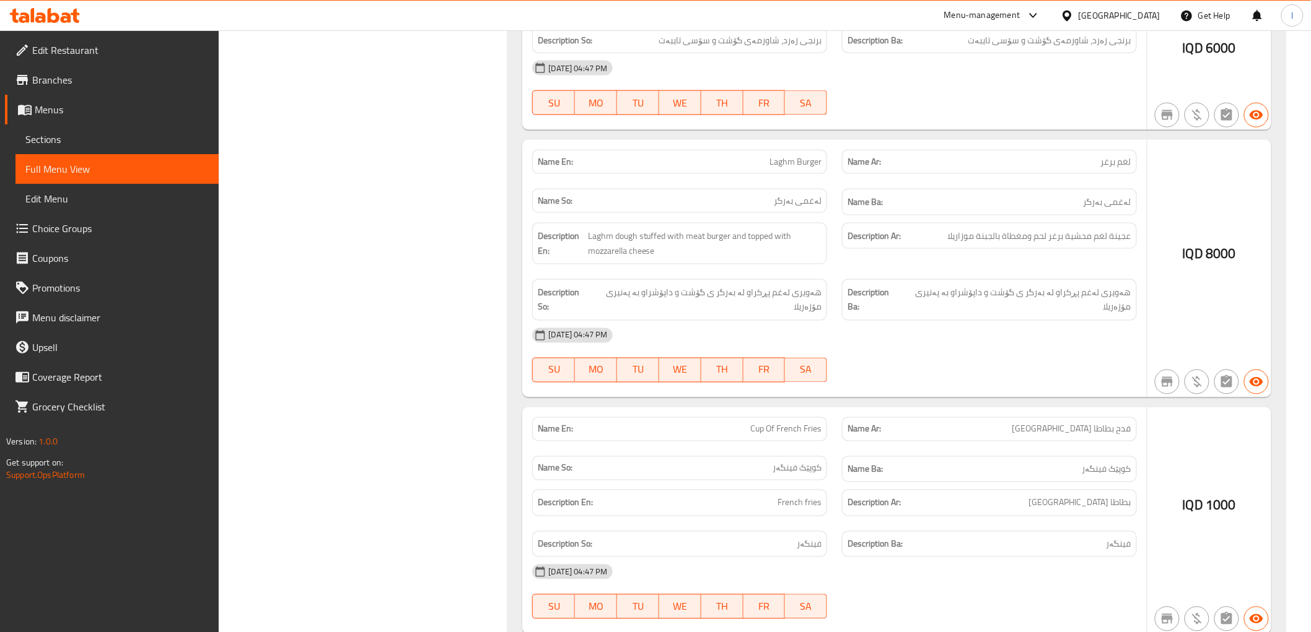
scroll to position [14298, 0]
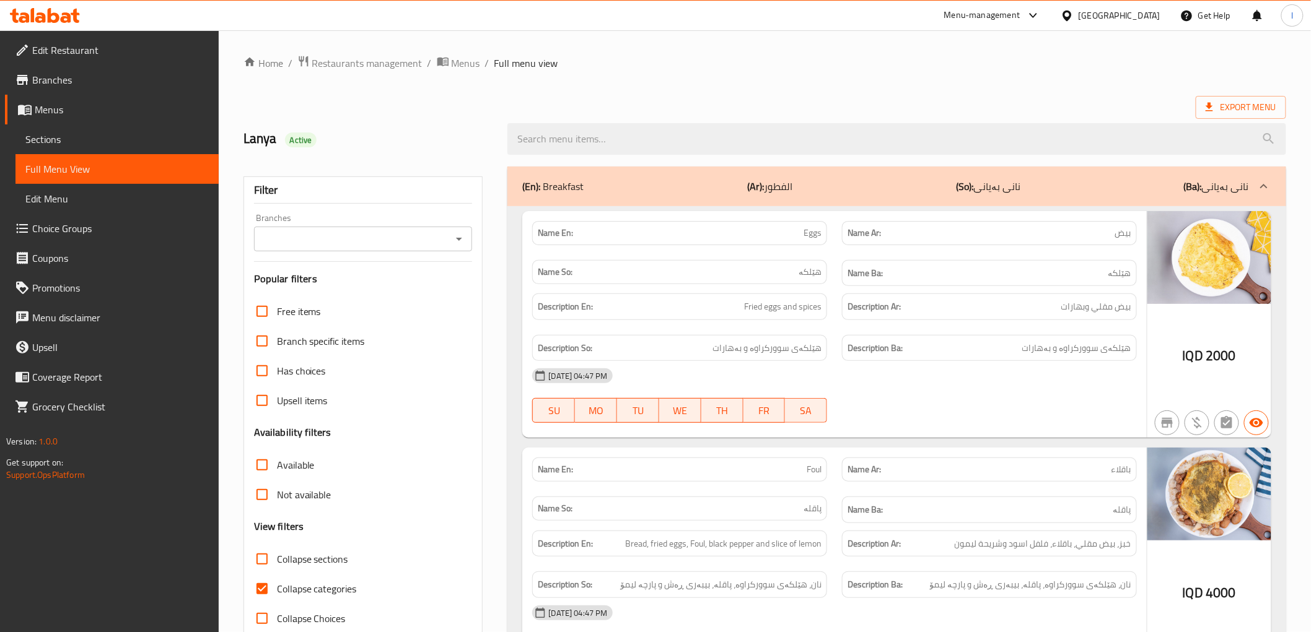
click at [333, 257] on div "Filter Branches Branches Popular filters Free items Branch specific items Has c…" at bounding box center [363, 406] width 240 height 458
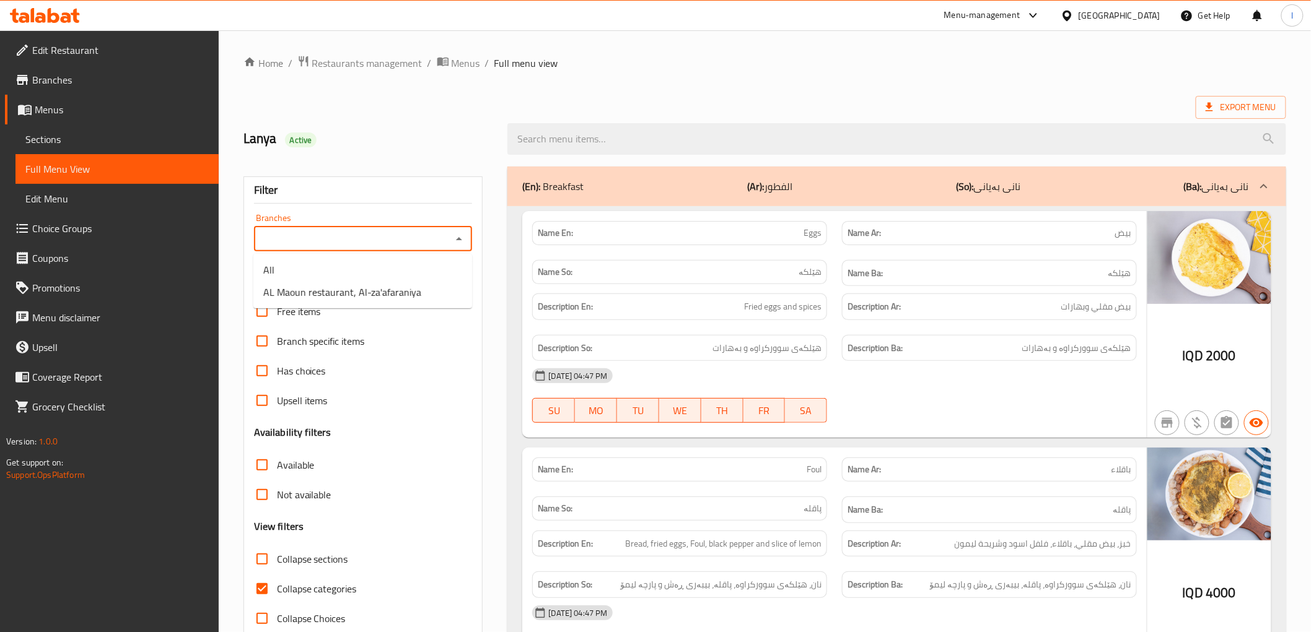
click at [343, 243] on input "Branches" at bounding box center [353, 238] width 191 height 17
click at [333, 289] on span "AL Maoun restaurant, Al-za'afaraniya" at bounding box center [342, 292] width 158 height 15
type input "AL Maoun restaurant, Al-za'afaraniya"
click at [286, 592] on span "Collapse categories" at bounding box center [317, 589] width 80 height 15
click at [277, 592] on input "Collapse categories" at bounding box center [262, 589] width 30 height 30
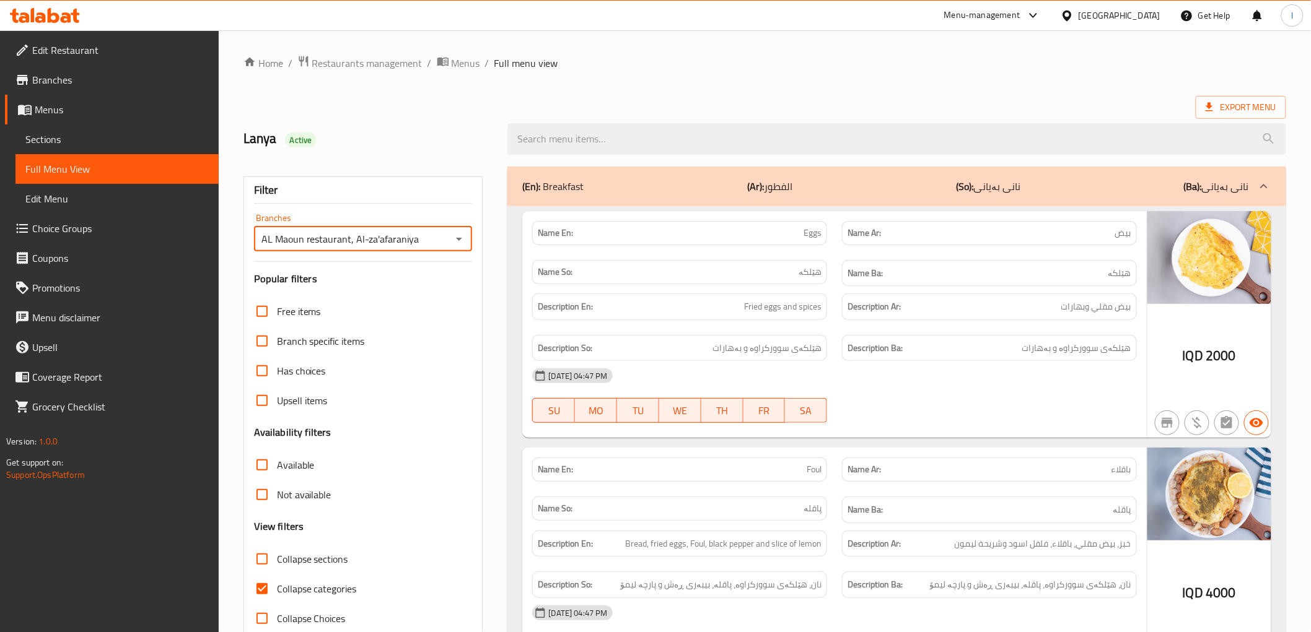
checkbox input "false"
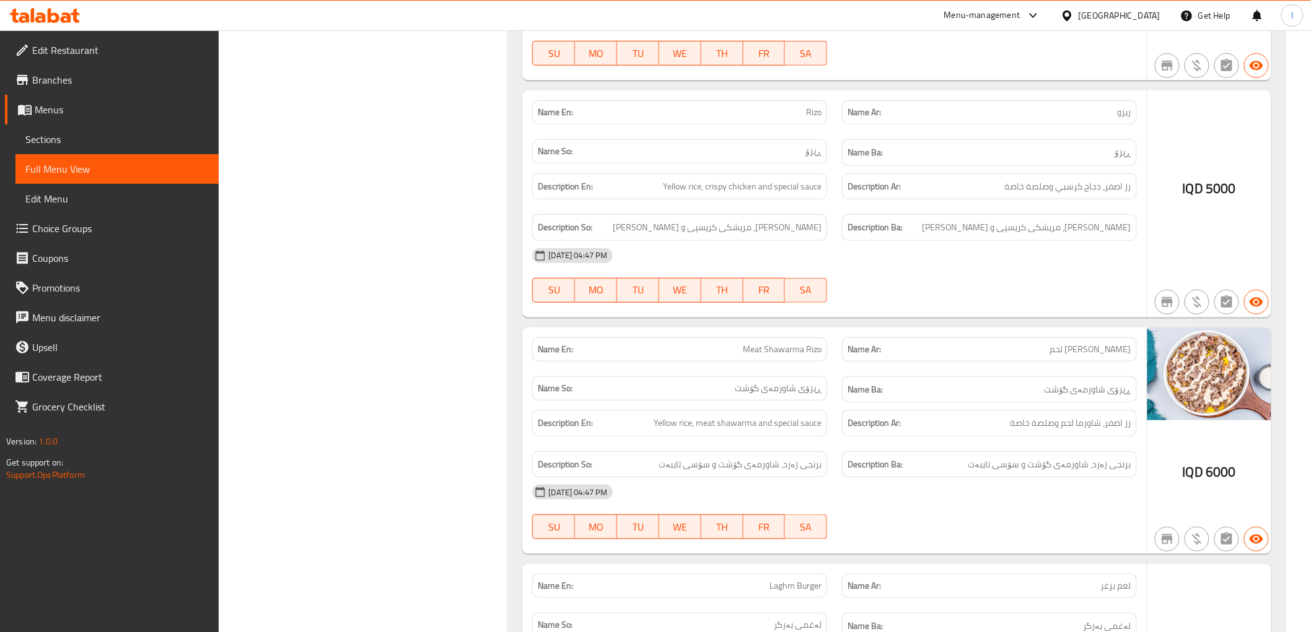
scroll to position [14023, 0]
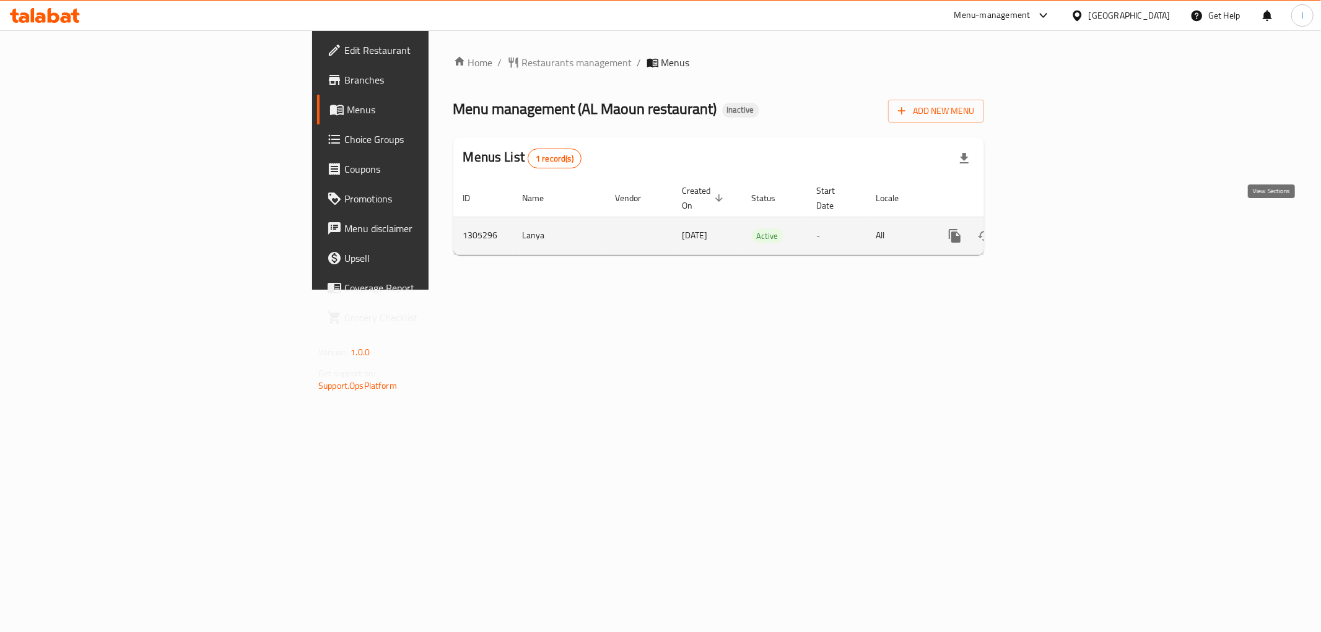
click at [1059, 230] on link "enhanced table" at bounding box center [1044, 236] width 30 height 30
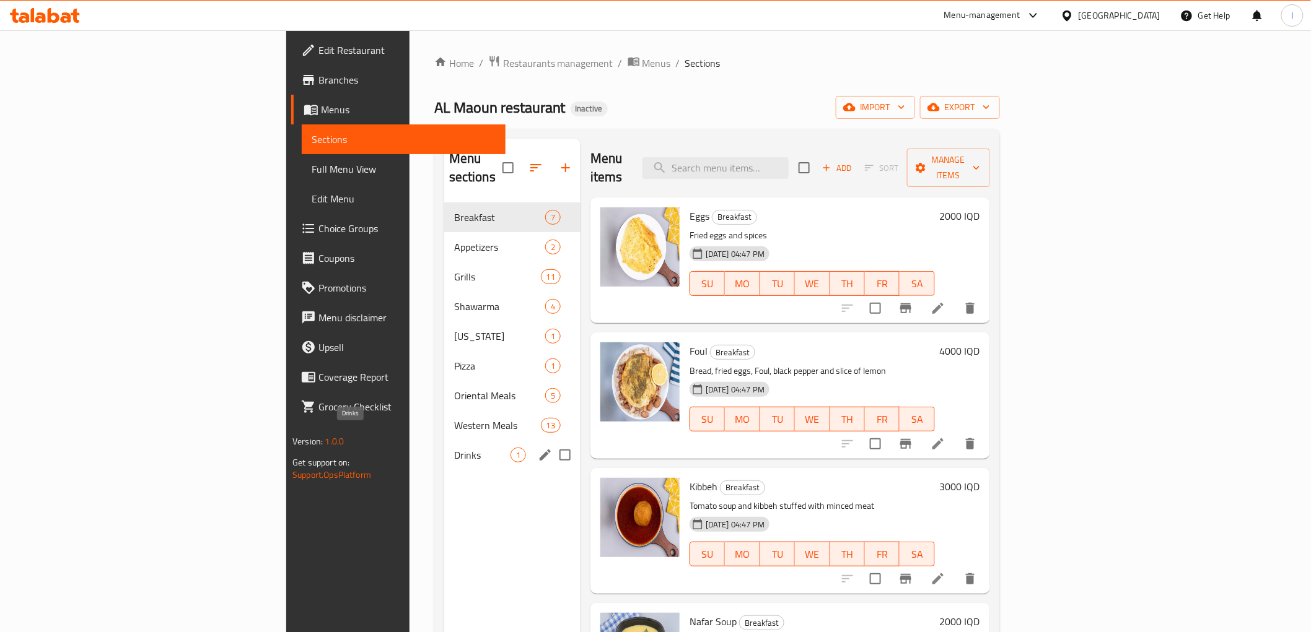
click at [454, 448] on span "Drinks" at bounding box center [482, 455] width 56 height 15
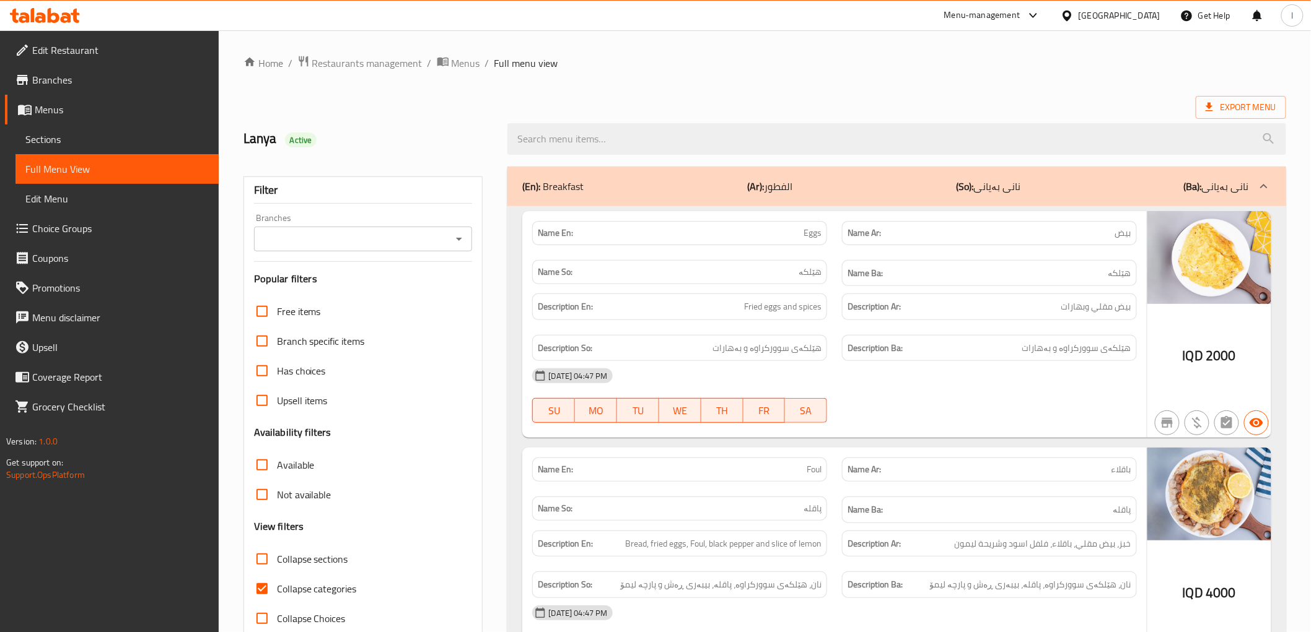
click at [362, 238] on input "Branches" at bounding box center [353, 238] width 191 height 17
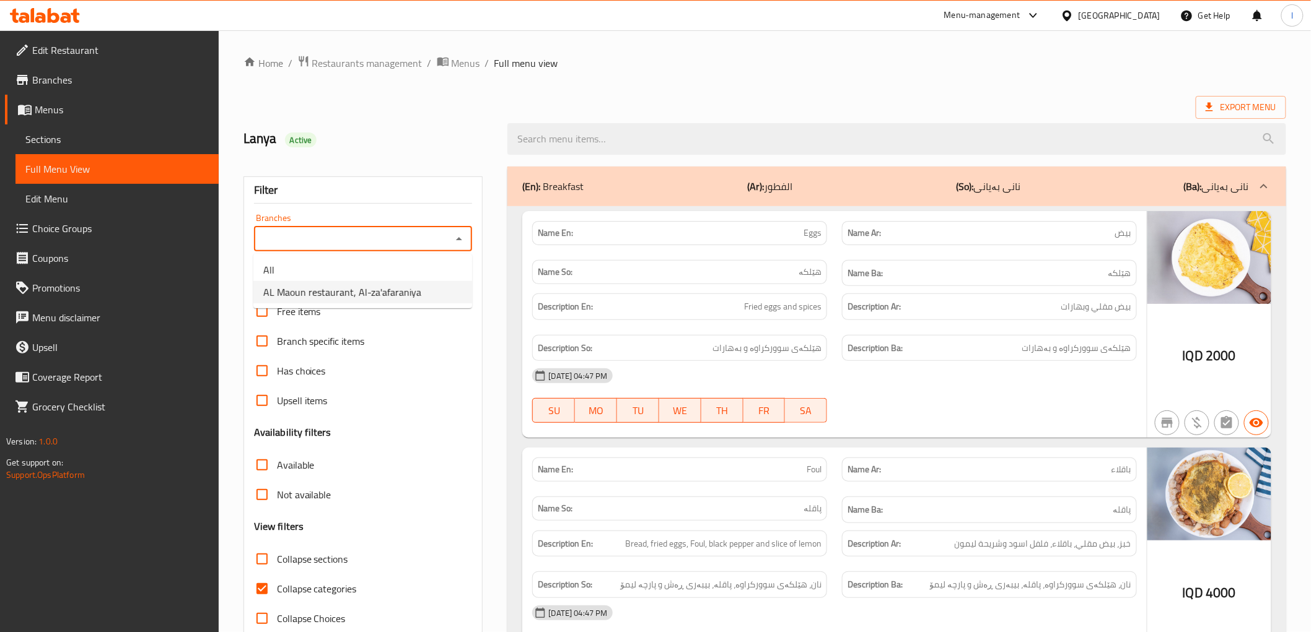
click at [315, 293] on span "AL Maoun restaurant, Al-za'afaraniya" at bounding box center [342, 292] width 158 height 15
type input "AL Maoun restaurant, Al-za'afaraniya"
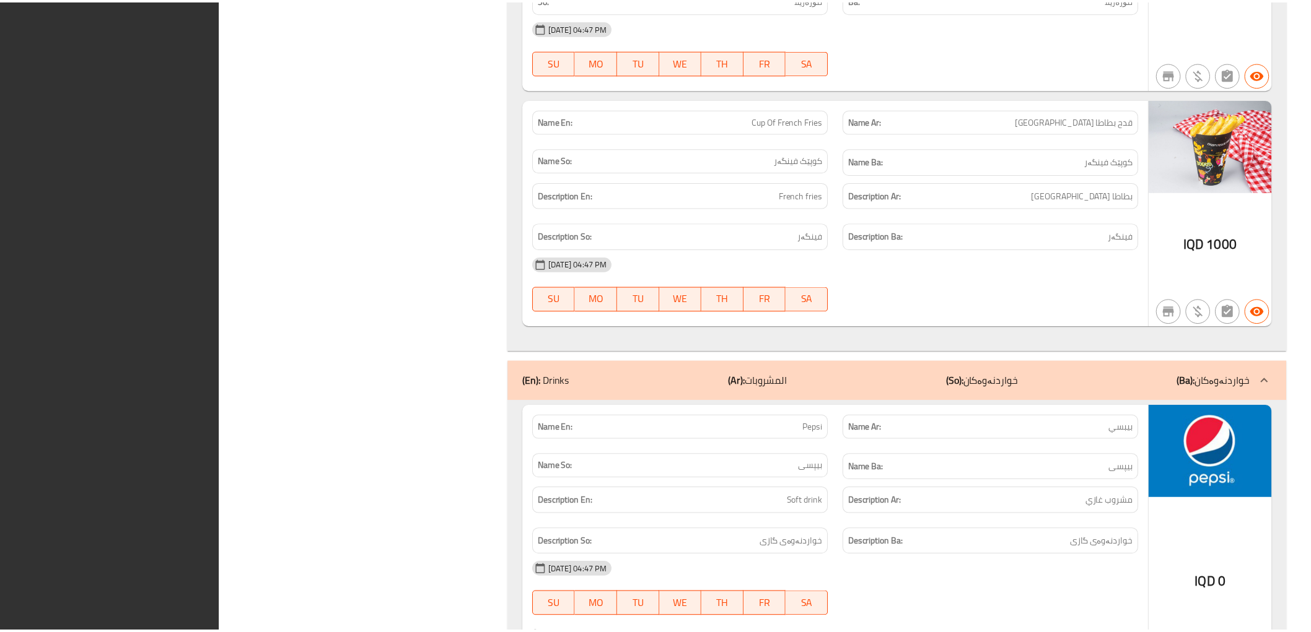
scroll to position [12292, 0]
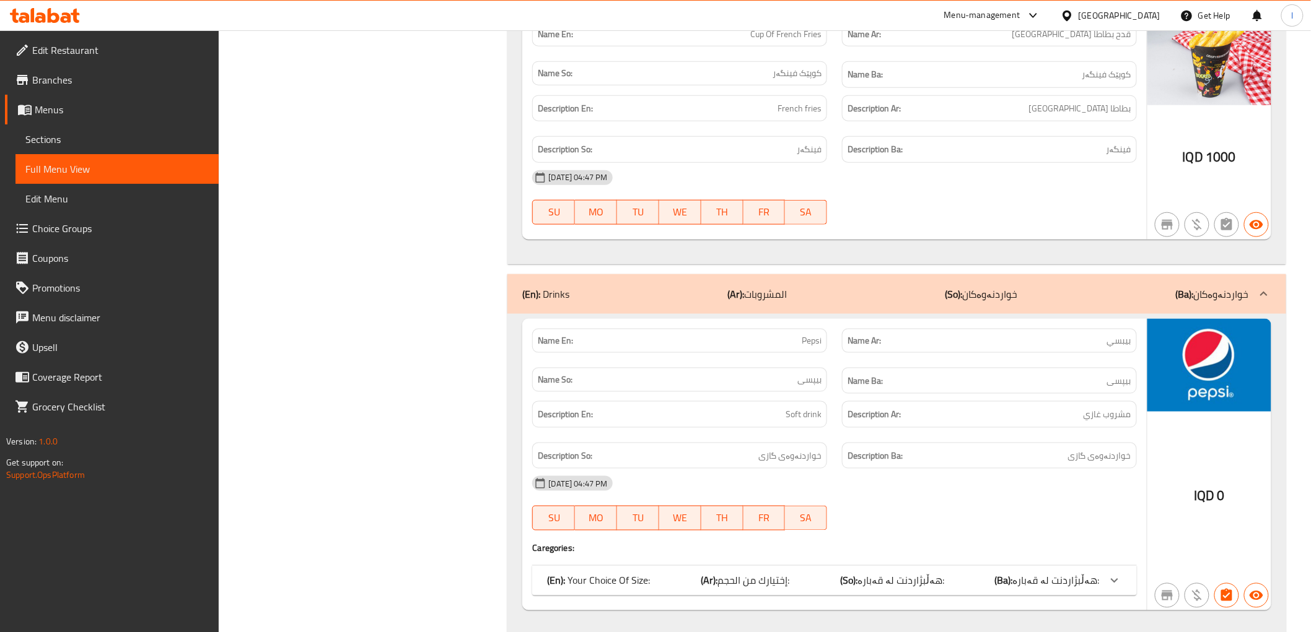
click at [40, 14] on icon at bounding box center [40, 17] width 11 height 11
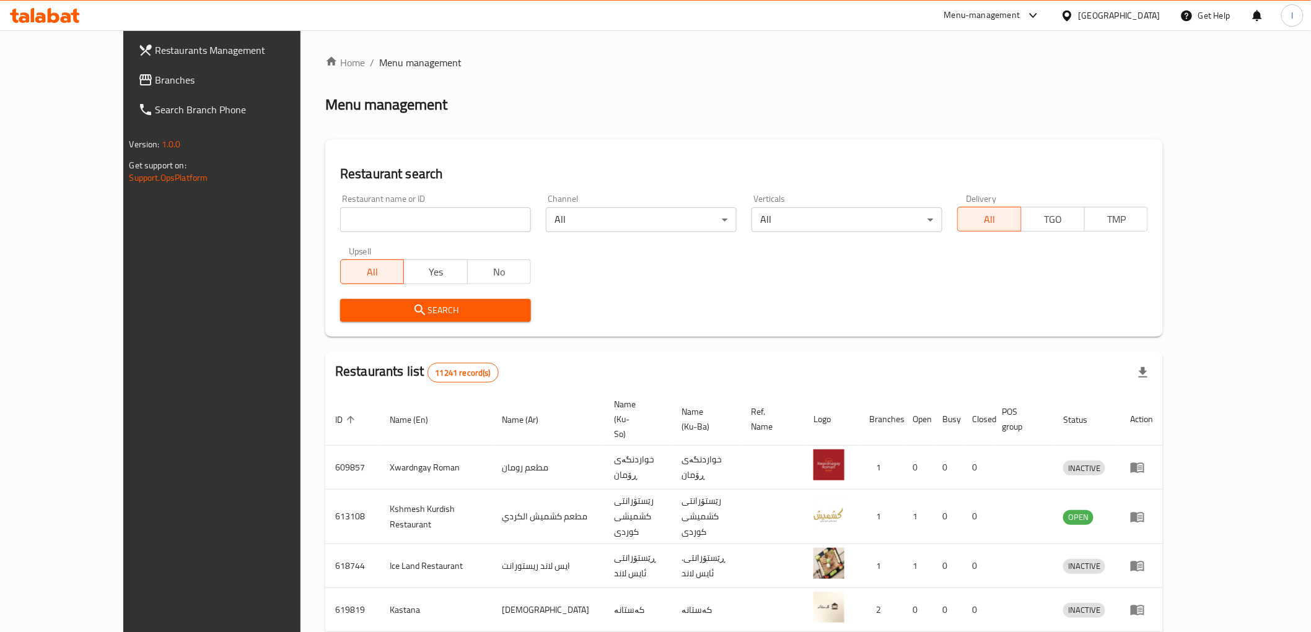
click at [155, 73] on span "Branches" at bounding box center [243, 79] width 177 height 15
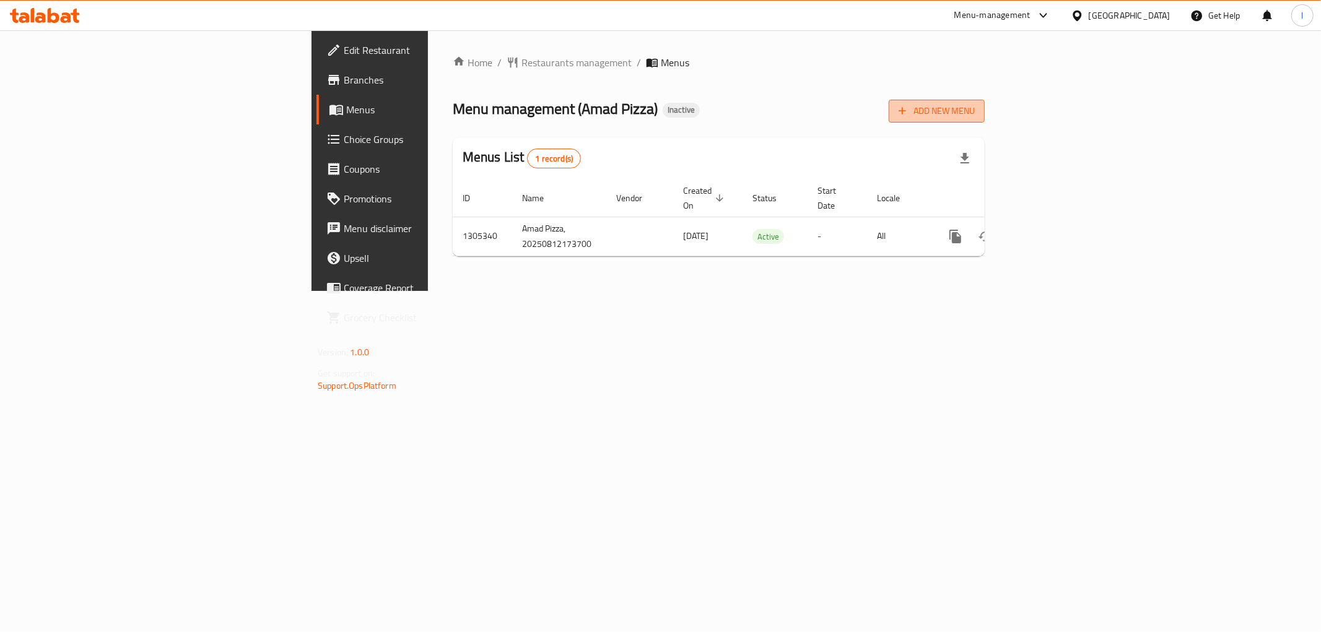
click at [975, 115] on span "Add New Menu" at bounding box center [937, 110] width 76 height 15
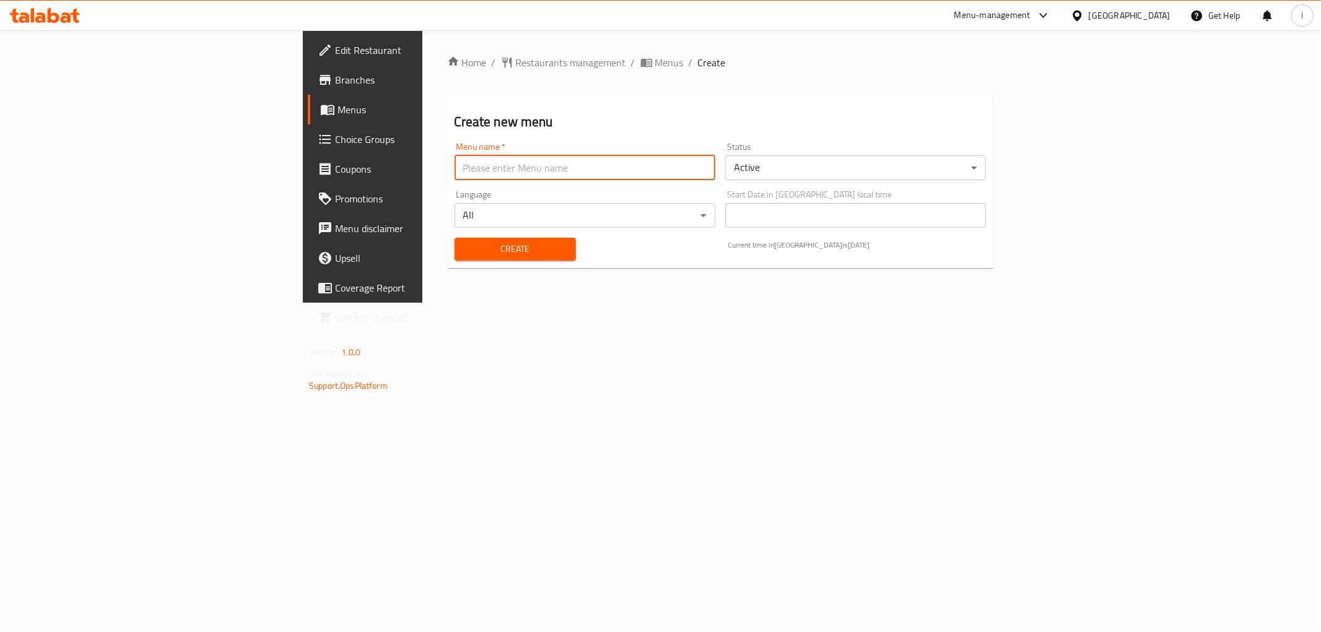
click at [590, 165] on input "text" at bounding box center [585, 167] width 261 height 25
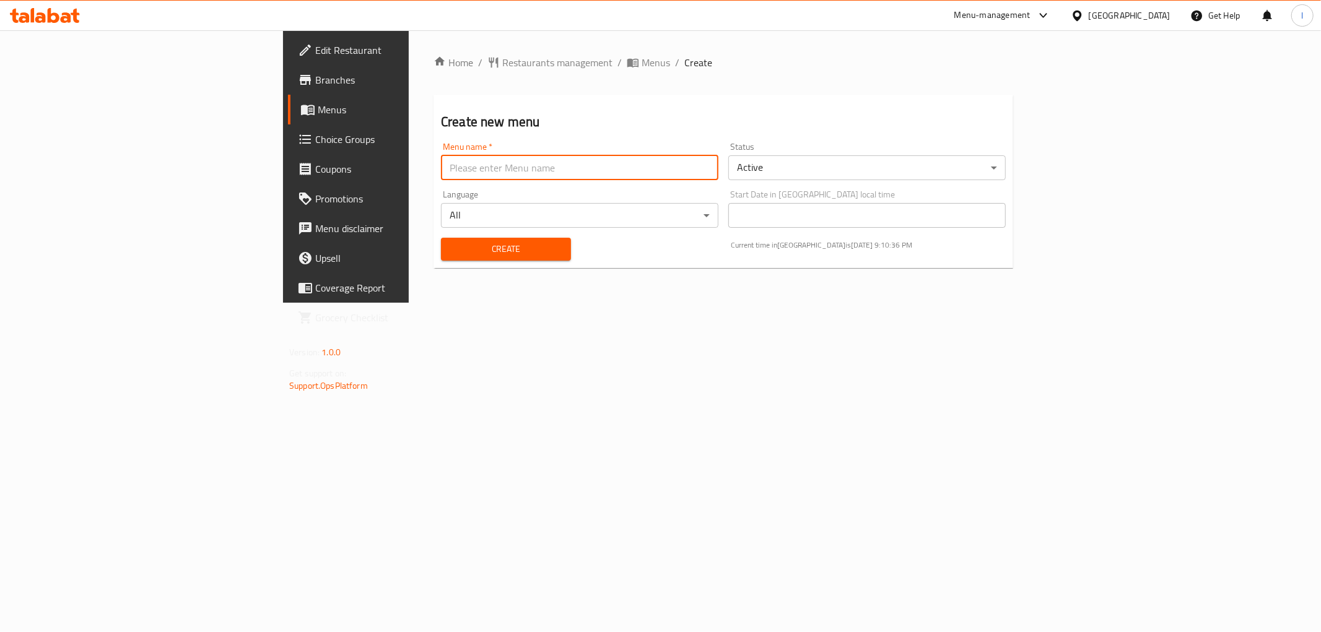
type input "Lanya"
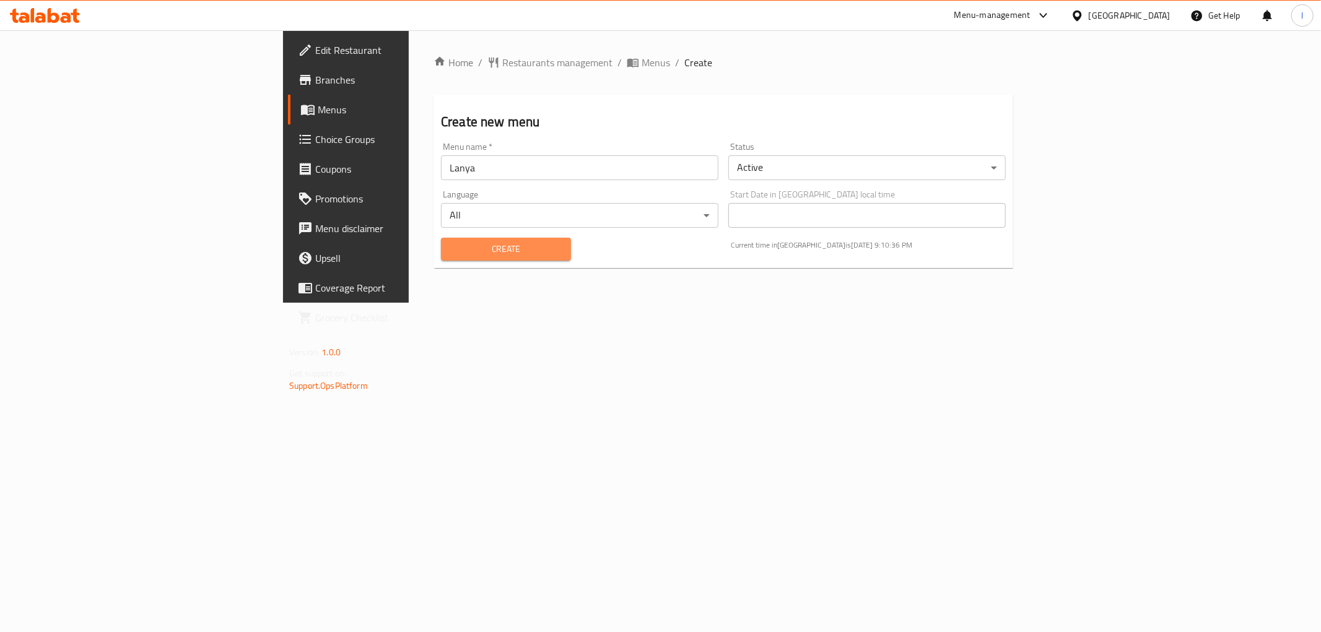
click at [451, 245] on span "Create" at bounding box center [506, 249] width 110 height 15
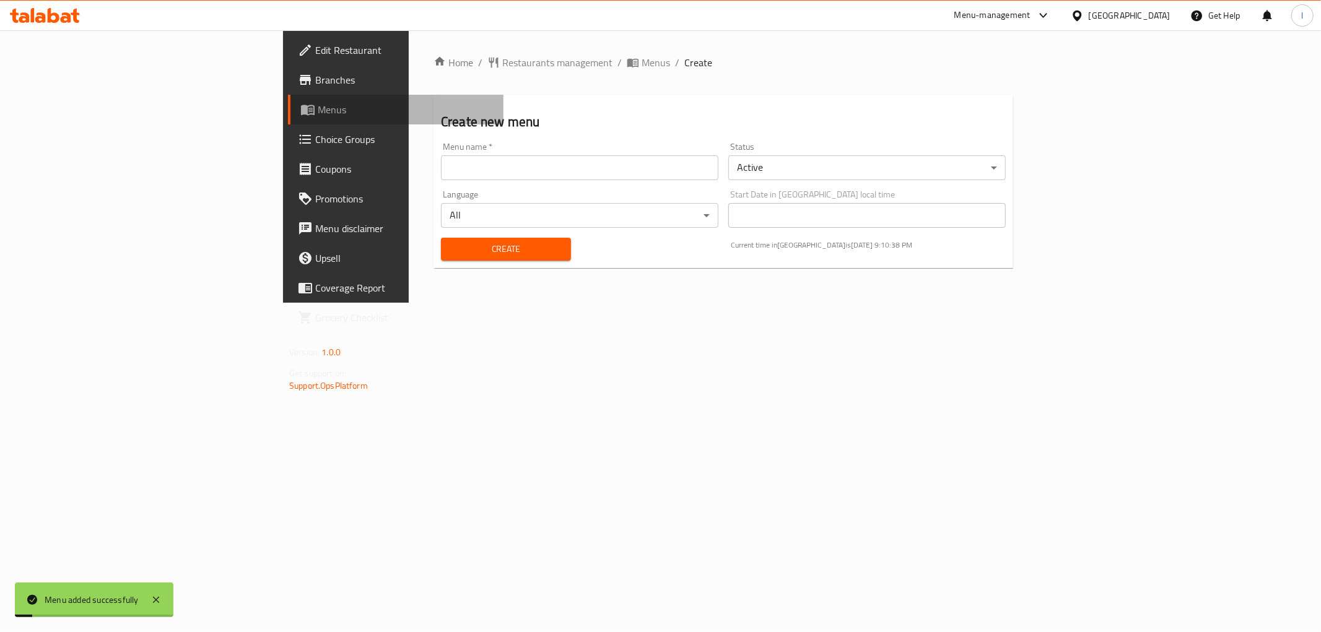
click at [318, 111] on span "Menus" at bounding box center [406, 109] width 176 height 15
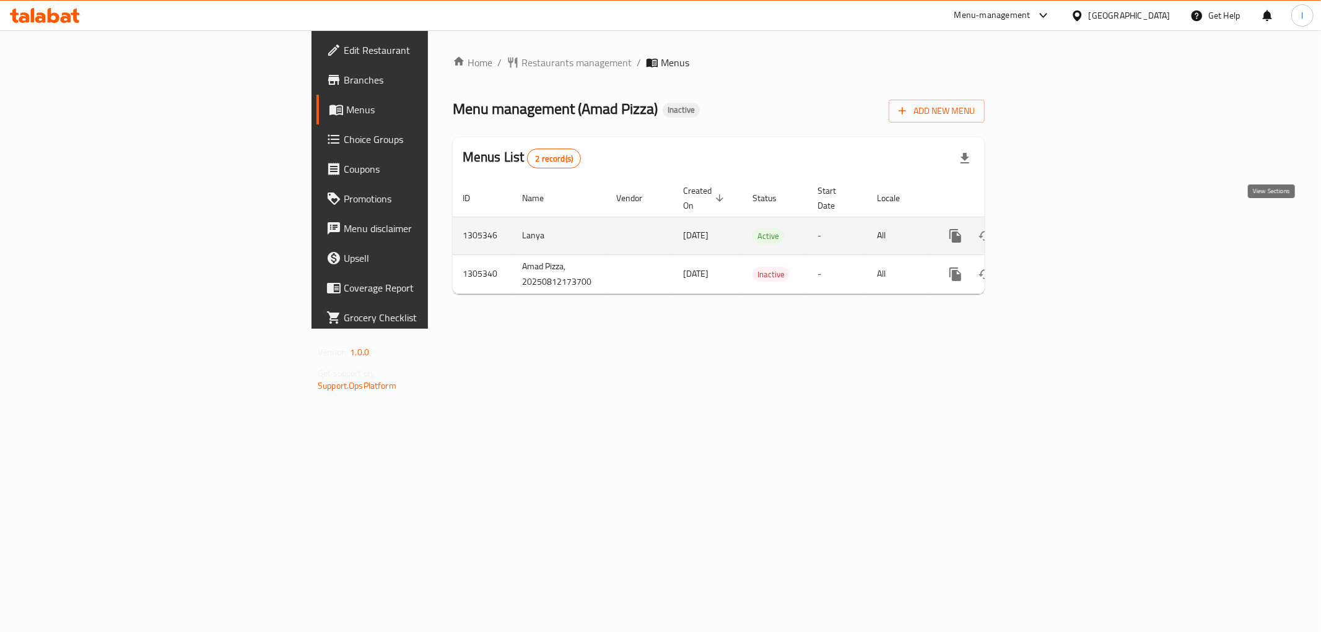
click at [1060, 230] on link "enhanced table" at bounding box center [1045, 236] width 30 height 30
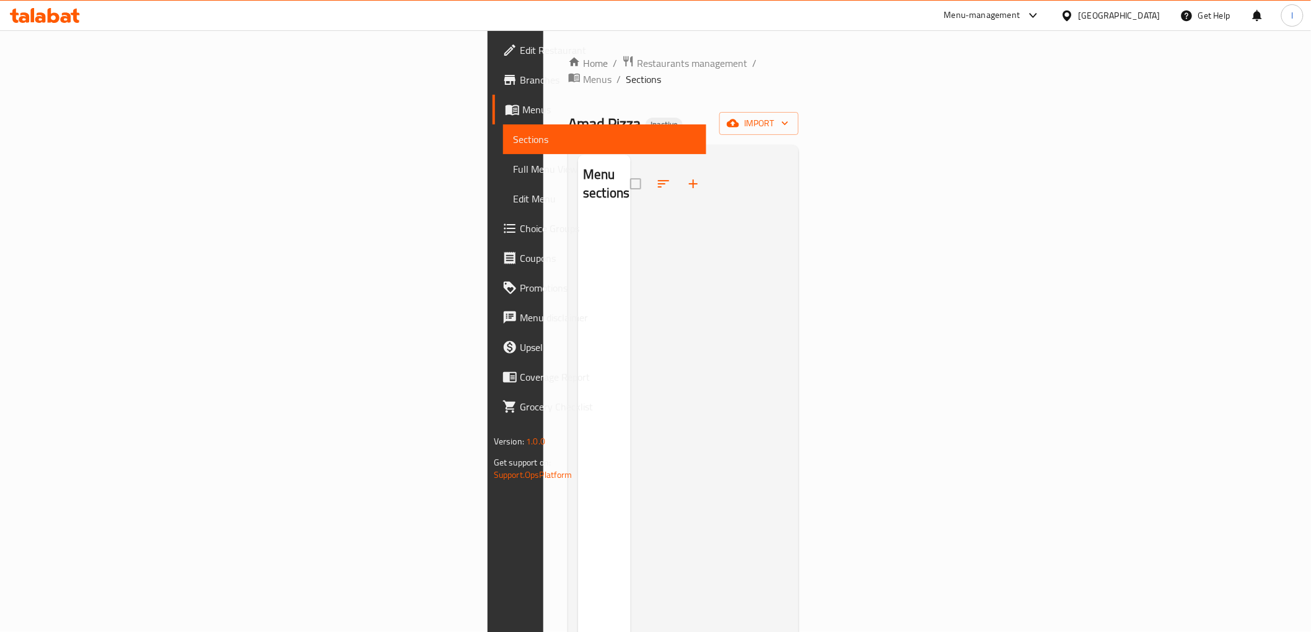
click at [754, 120] on div "Home / Restaurants management / Menus / Sections Amad Pizza Inactive import Men…" at bounding box center [683, 426] width 230 height 742
click at [739, 117] on icon "button" at bounding box center [733, 123] width 12 height 12
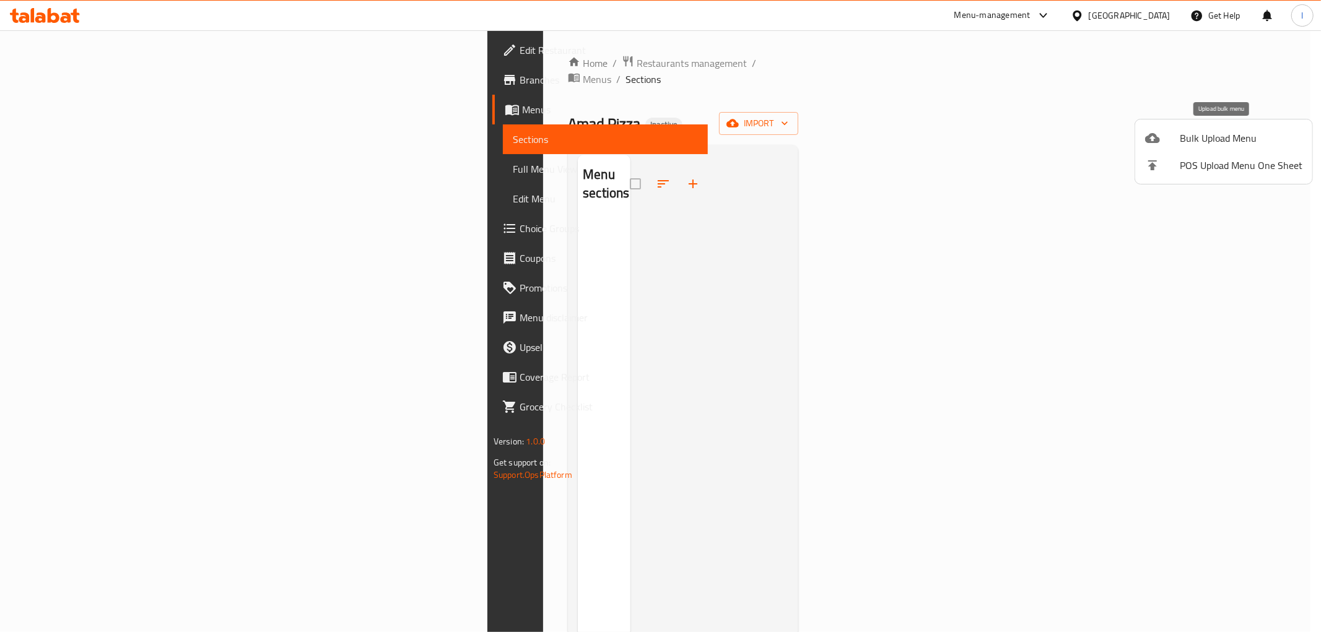
click at [1190, 139] on span "Bulk Upload Menu" at bounding box center [1241, 138] width 123 height 15
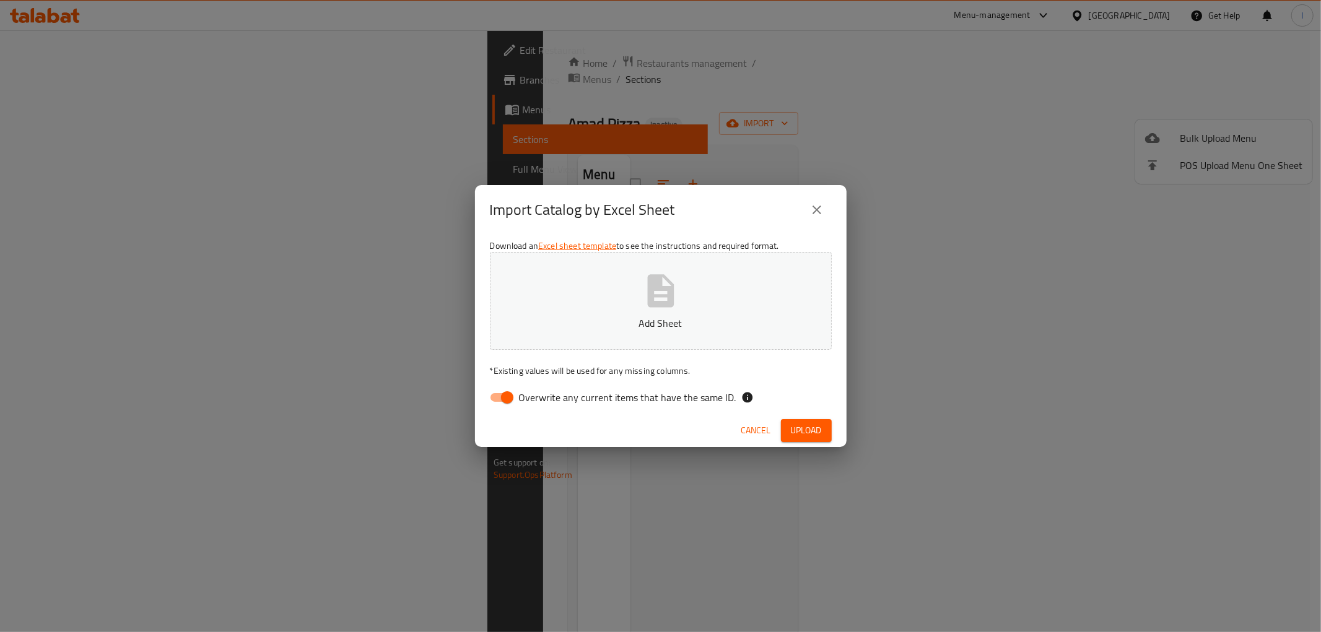
click at [595, 396] on span "Overwrite any current items that have the same ID." at bounding box center [627, 397] width 217 height 15
click at [543, 396] on input "Overwrite any current items that have the same ID." at bounding box center [507, 398] width 71 height 24
checkbox input "false"
click at [638, 289] on button "Add Sheet" at bounding box center [661, 301] width 342 height 98
click at [802, 432] on span "Upload" at bounding box center [806, 430] width 31 height 15
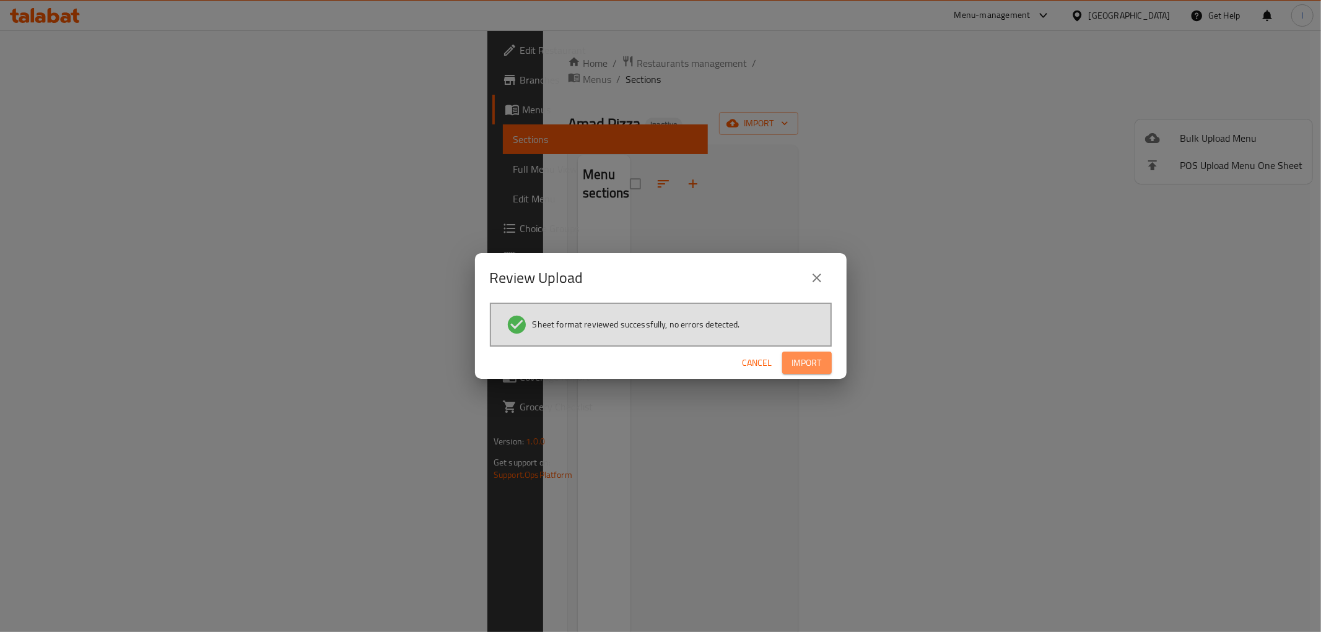
click at [806, 367] on span "Import" at bounding box center [807, 363] width 30 height 15
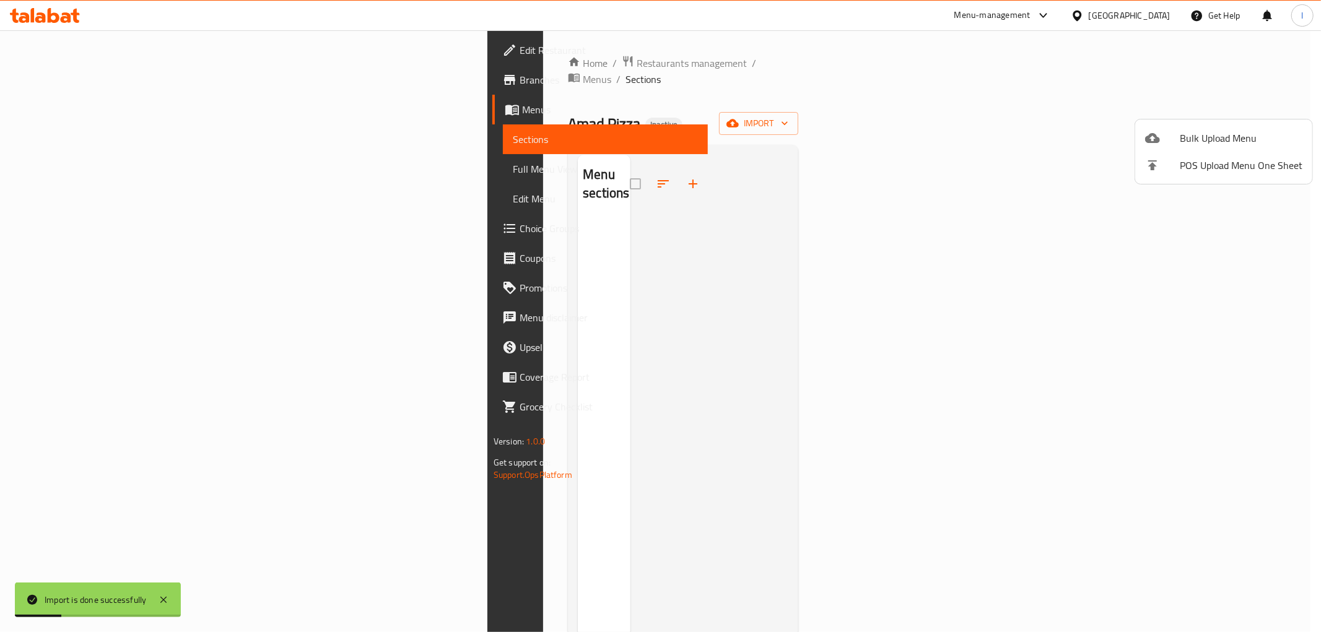
click at [94, 175] on div at bounding box center [660, 316] width 1321 height 632
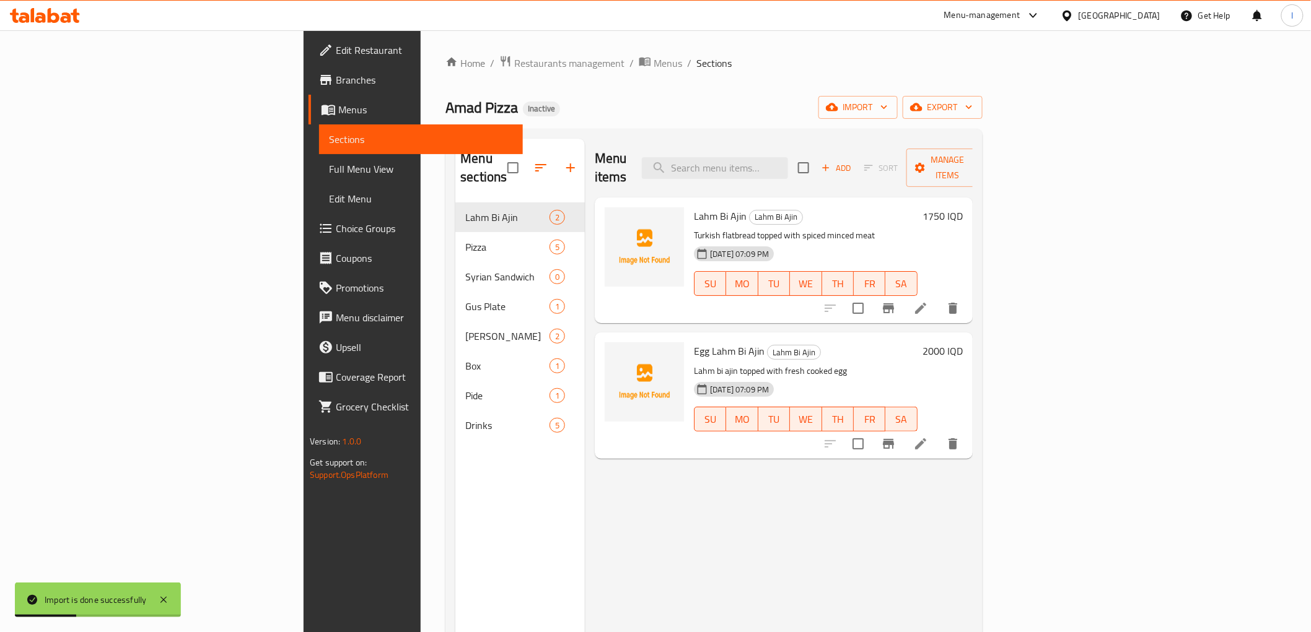
click at [329, 177] on span "Full Menu View" at bounding box center [420, 169] width 183 height 15
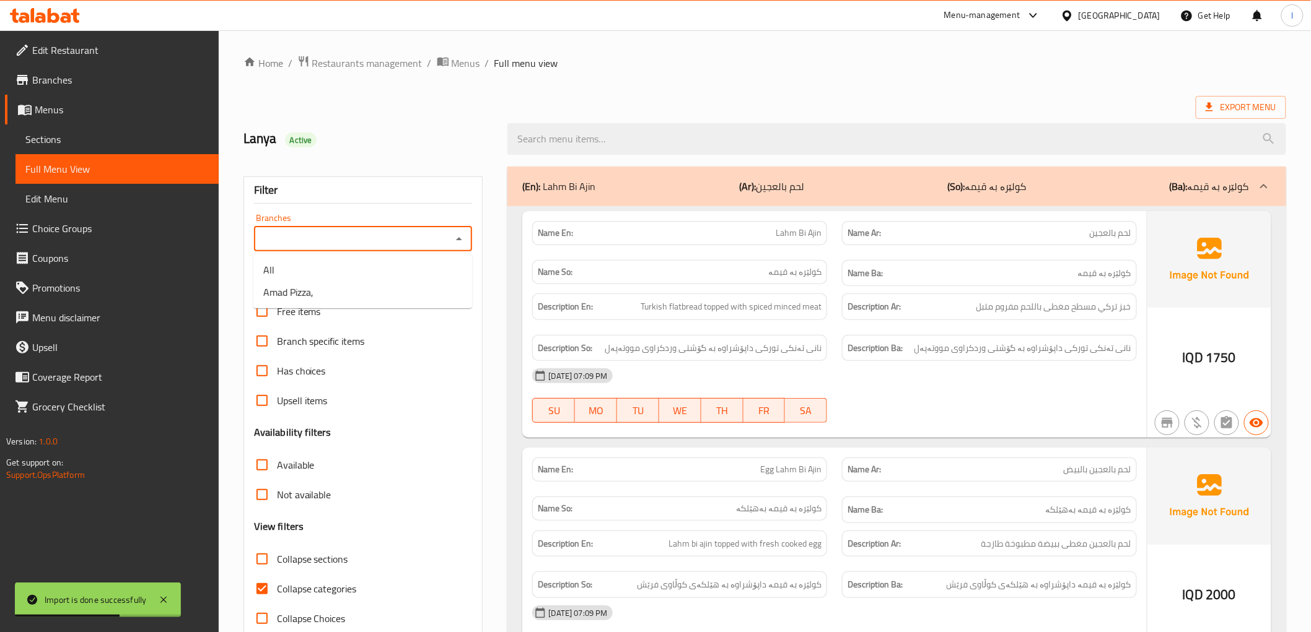
drag, startPoint x: 327, startPoint y: 235, endPoint x: 317, endPoint y: 263, distance: 29.6
click at [327, 235] on input "Branches" at bounding box center [353, 238] width 191 height 17
click at [317, 299] on li "Amad Pizza," at bounding box center [362, 292] width 219 height 22
type input "Amad Pizza,"
click at [331, 592] on span "Collapse categories" at bounding box center [317, 589] width 80 height 15
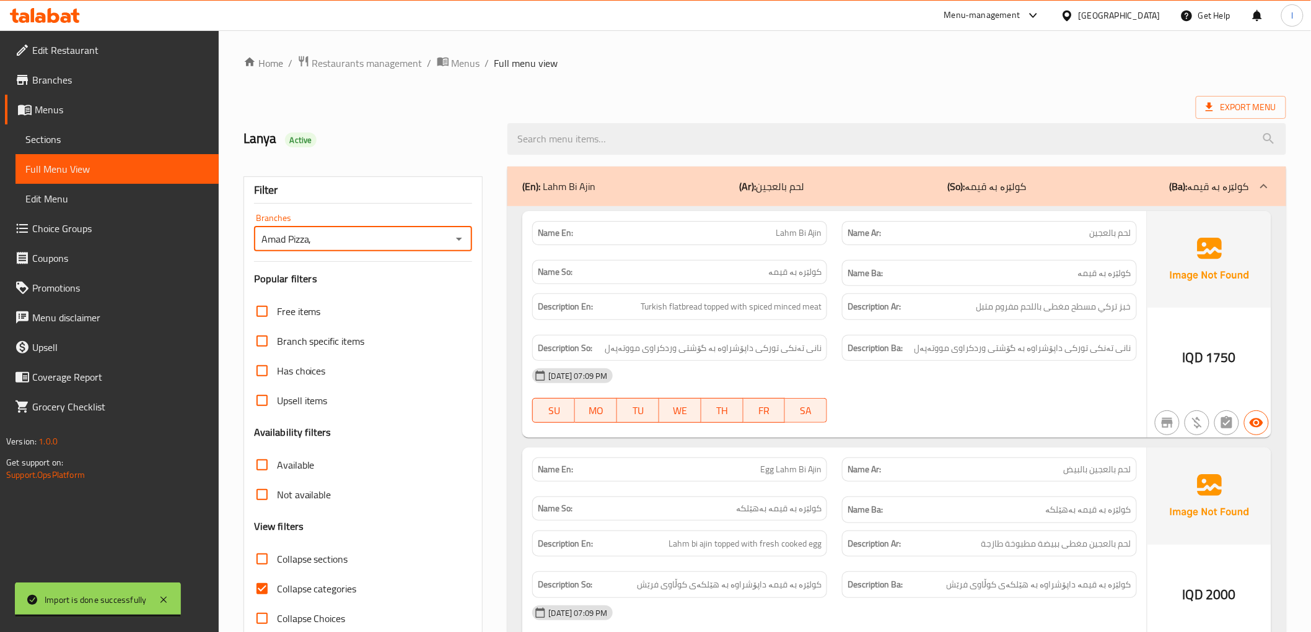
click at [277, 592] on input "Collapse categories" at bounding box center [262, 589] width 30 height 30
checkbox input "false"
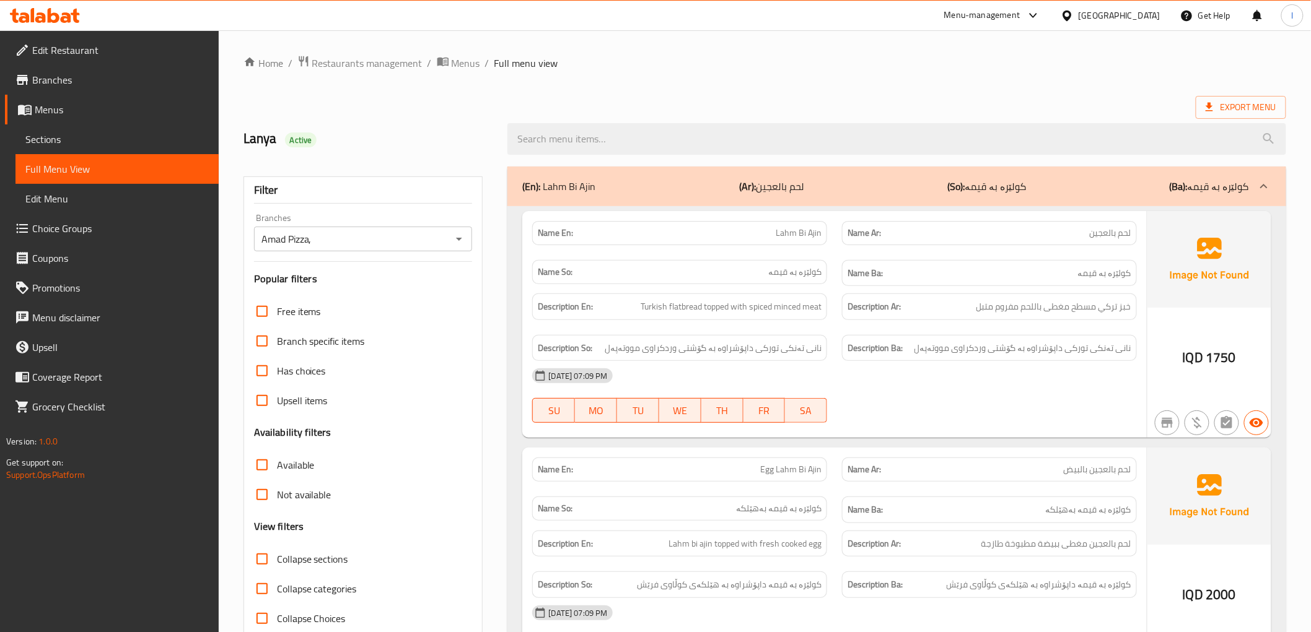
click at [290, 554] on span "Collapse sections" at bounding box center [312, 559] width 71 height 15
click at [277, 554] on input "Collapse sections" at bounding box center [262, 559] width 30 height 30
checkbox input "true"
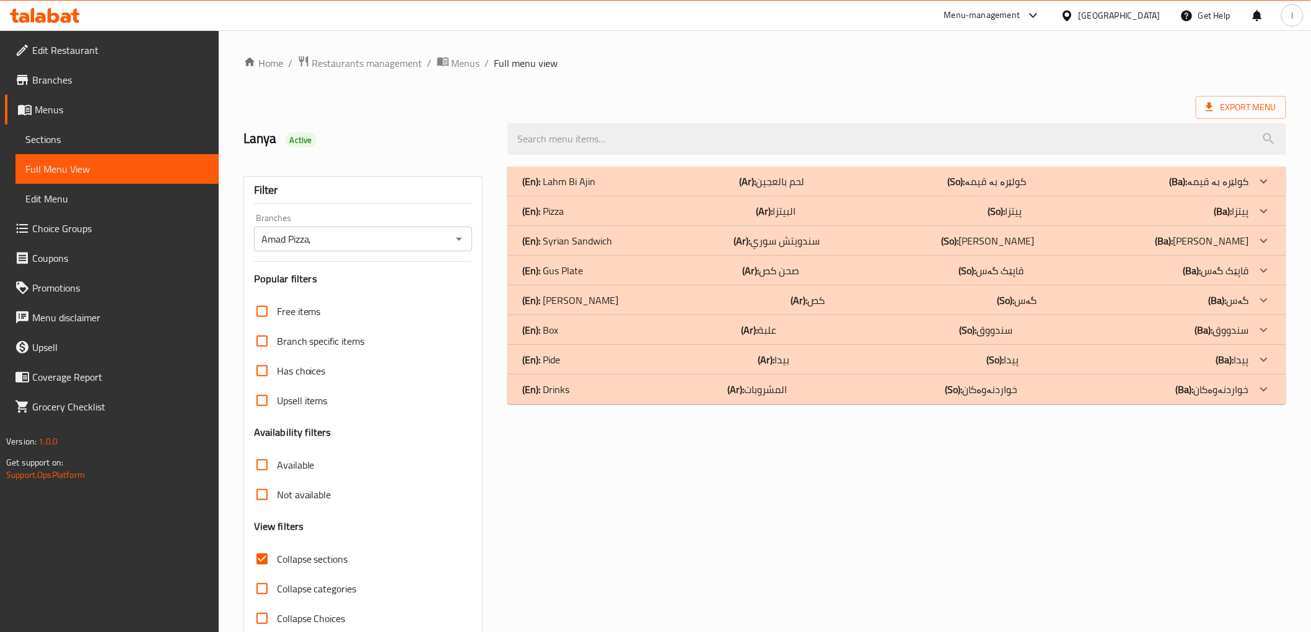
click at [583, 177] on p "(En): Lahm Bi Ajin" at bounding box center [558, 181] width 73 height 15
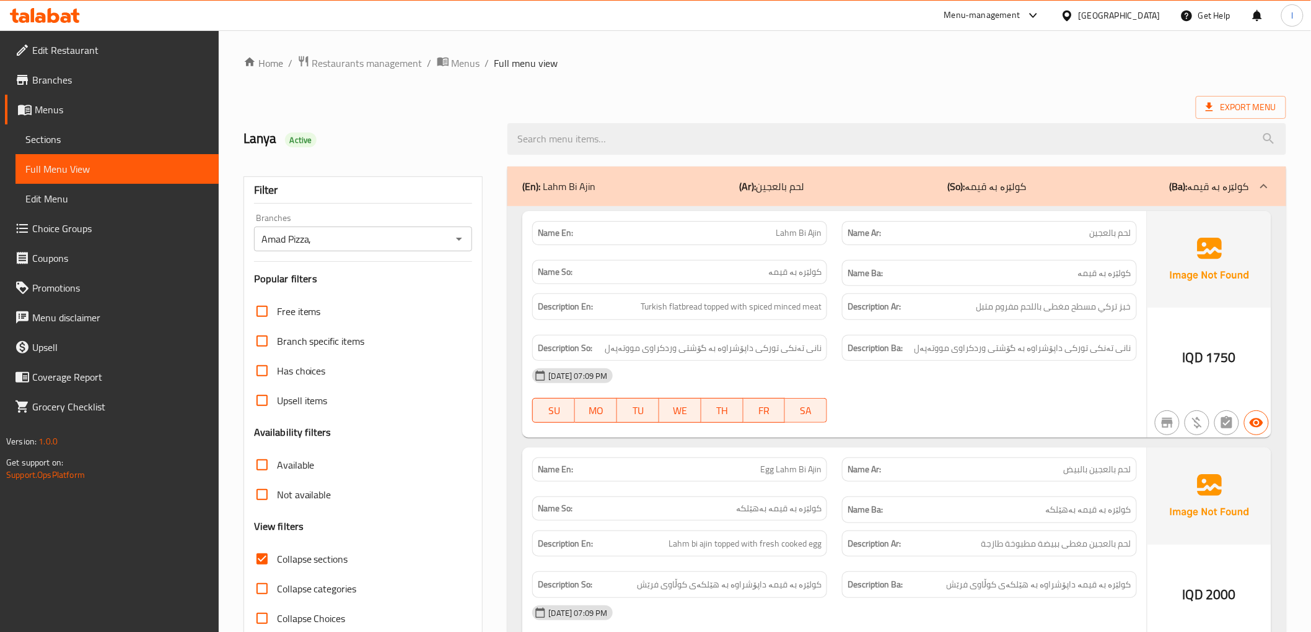
click at [912, 208] on div "Name En: Lahm Bi Ajin Name Ar: لحم بالعجين Name So: کولێرە بە قیمە Name Ba: کول…" at bounding box center [896, 453] width 778 height 494
click at [909, 201] on div "(En): Lahm Bi Ajin (Ar): لحم بالعجين (So): کولێرە بە قیمە (Ba): کولێرە بە قیمە" at bounding box center [896, 187] width 778 height 40
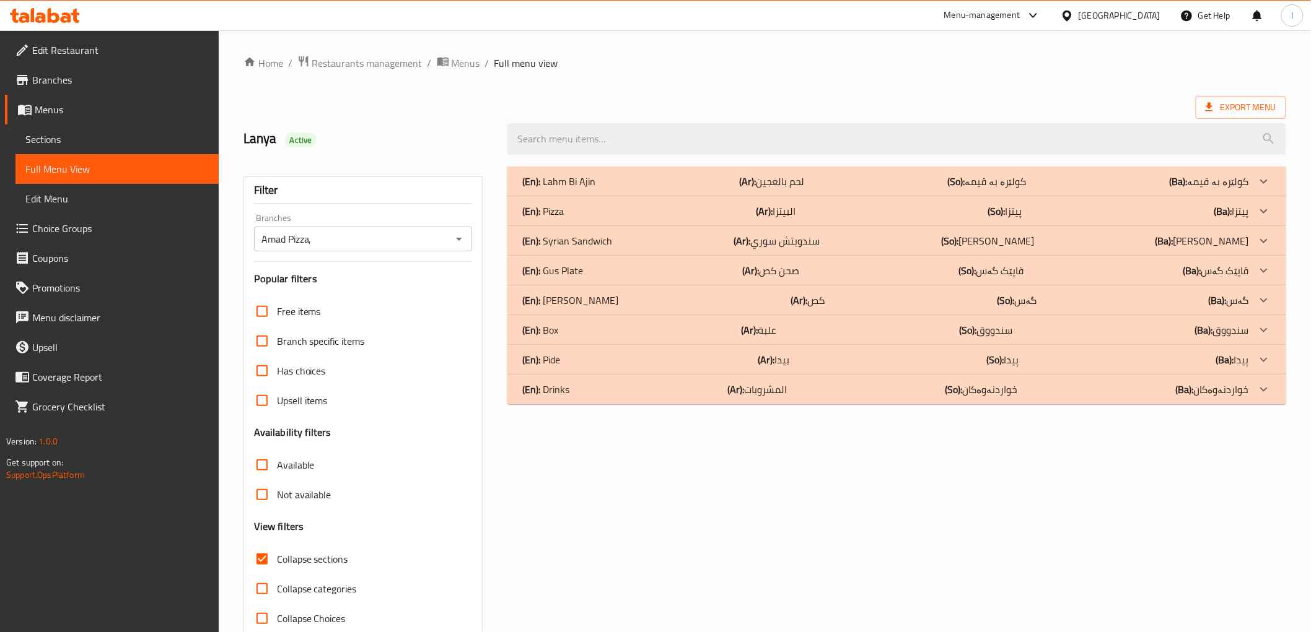
click at [802, 196] on div "(En): Pizza (Ar): البيتزا (So): پیتزا (Ba): پیتزا" at bounding box center [896, 182] width 778 height 30
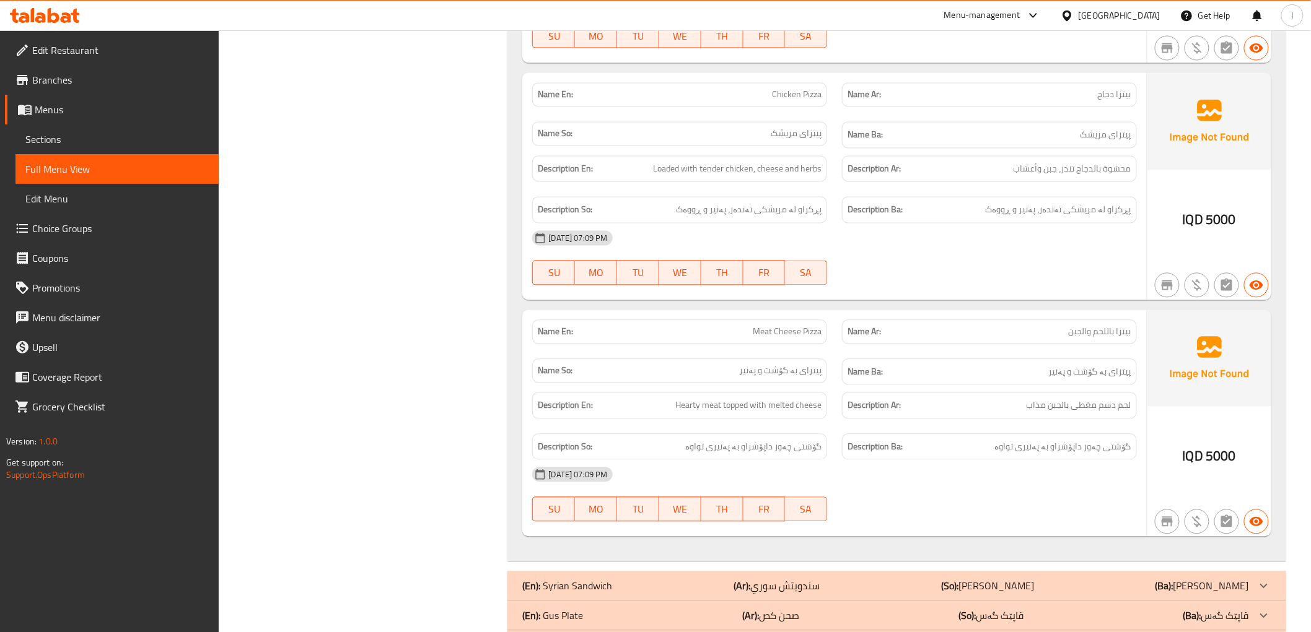
scroll to position [1063, 0]
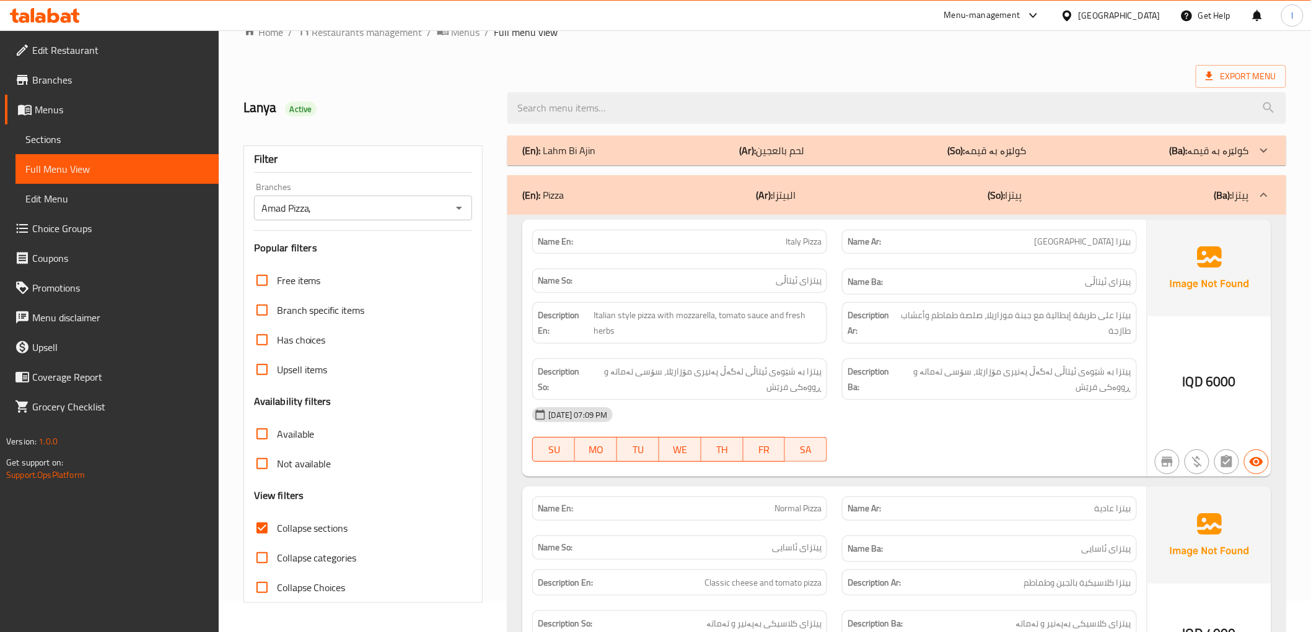
click at [864, 208] on div "(En): Pizza (Ar): البيتزا (So): پیتزا (Ba): پیتزا" at bounding box center [896, 195] width 778 height 40
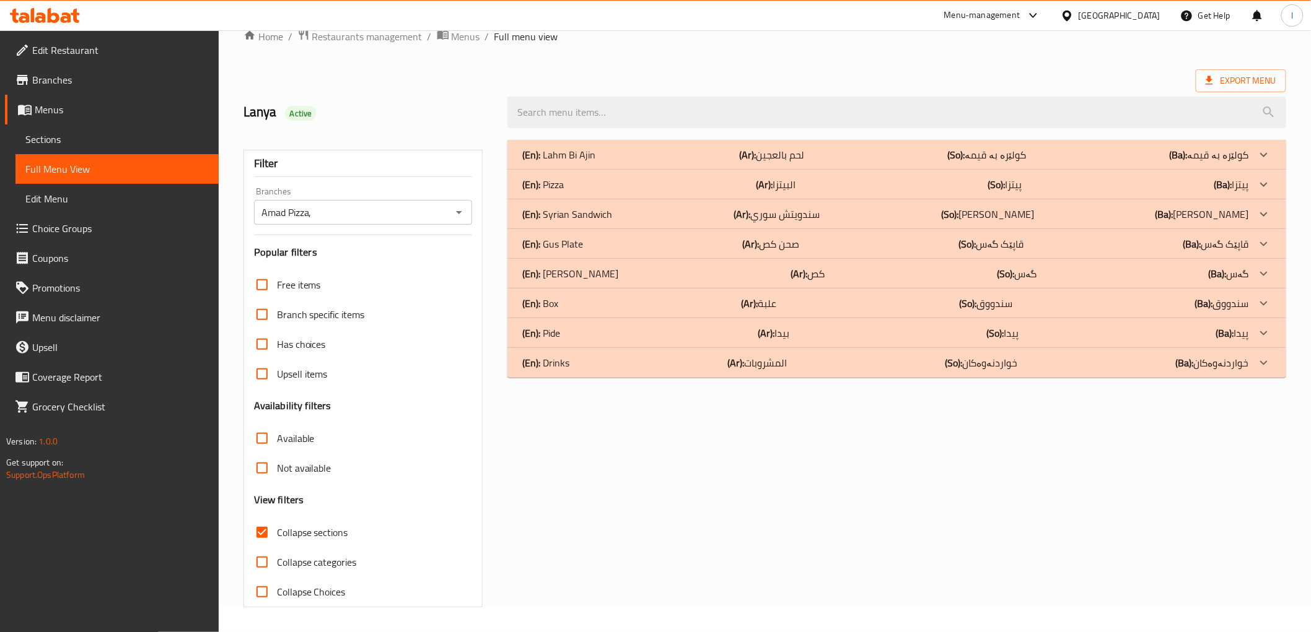
scroll to position [27, 0]
click at [804, 162] on p "(Ar): سندويتش سوري" at bounding box center [771, 154] width 65 height 15
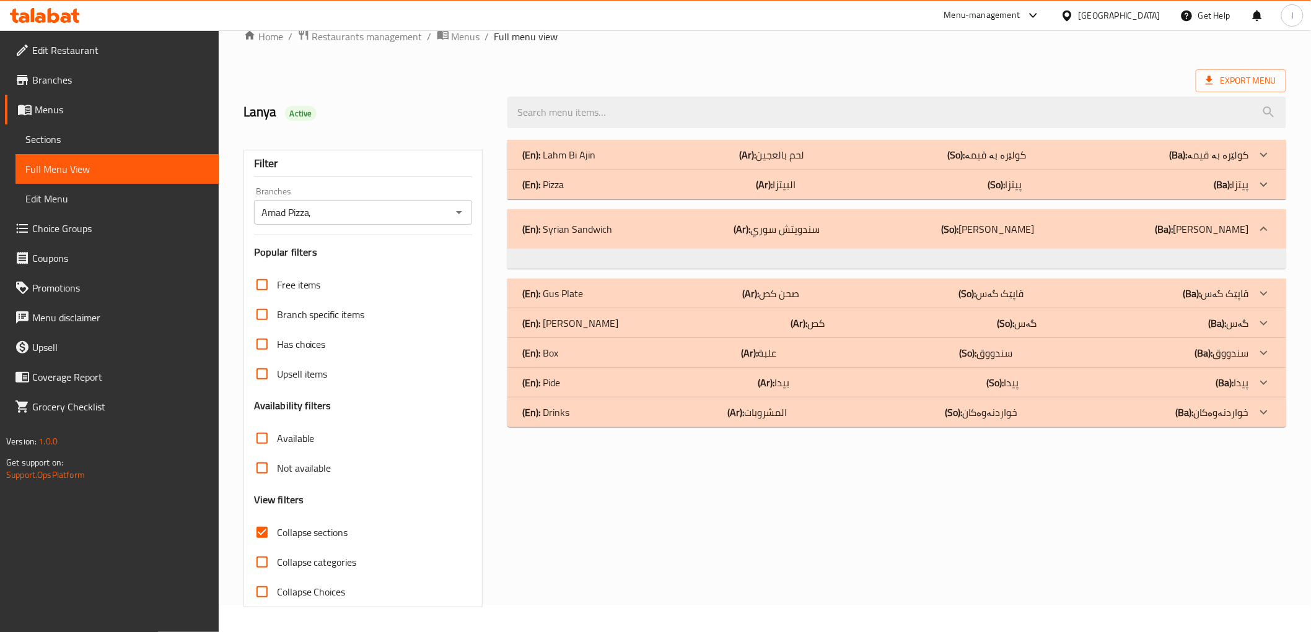
click at [725, 234] on div "(En): Syrian Sandwich (Ar): سندويتش سوري (So): [PERSON_NAME] (Ba): سەندویچی سوری" at bounding box center [885, 229] width 726 height 15
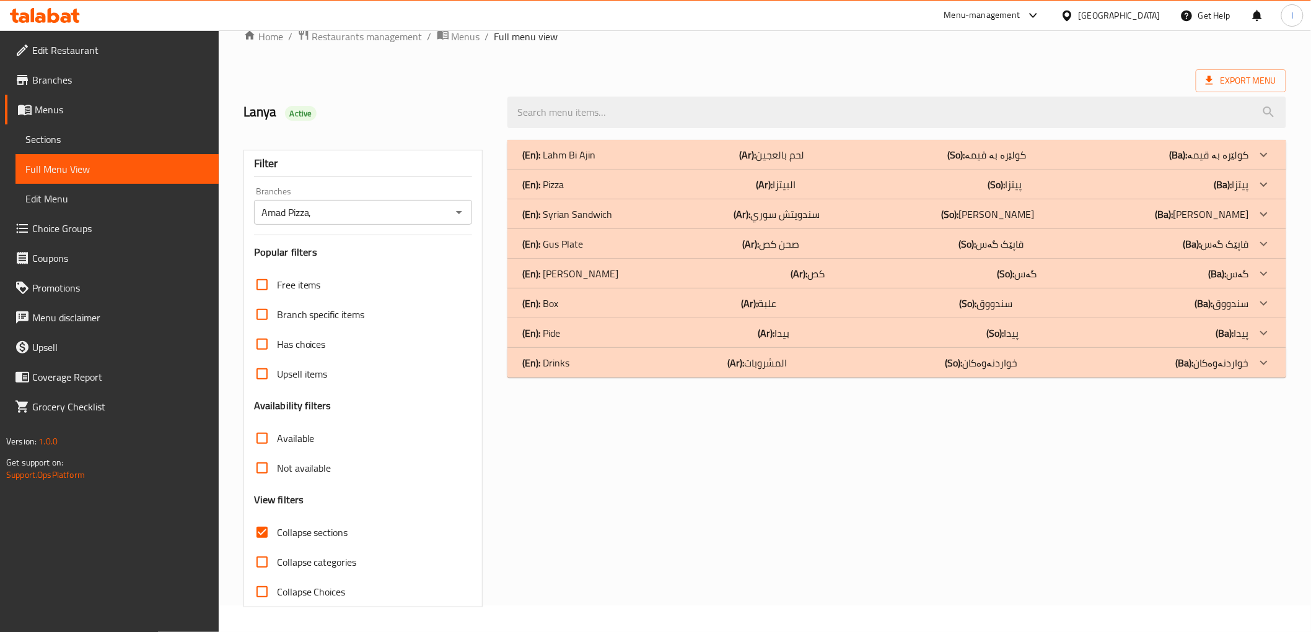
click at [723, 162] on div "(En): Gus Plate (Ar): صحن كص (So): قاپێک گەس (Ba): قاپێک گەس" at bounding box center [885, 154] width 726 height 15
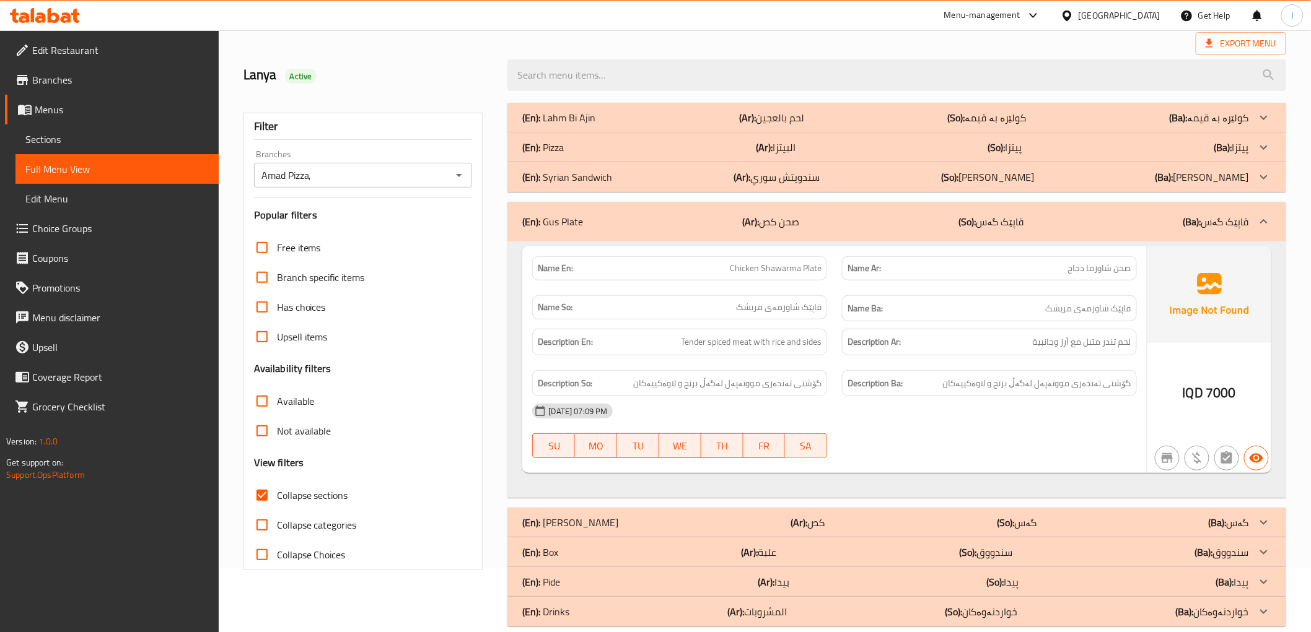
scroll to position [84, 0]
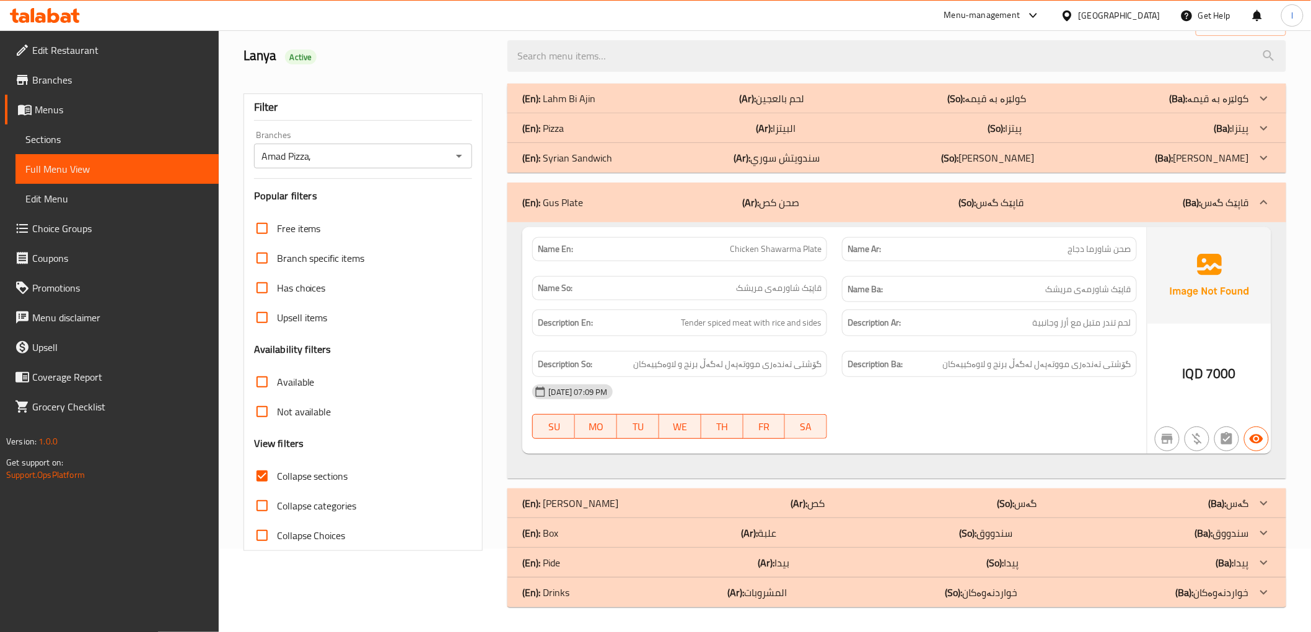
click at [976, 212] on div "(En): Gus Plate (Ar): صحن كص (So): قاپێک گەس (Ba): قاپێک گەس" at bounding box center [896, 203] width 778 height 40
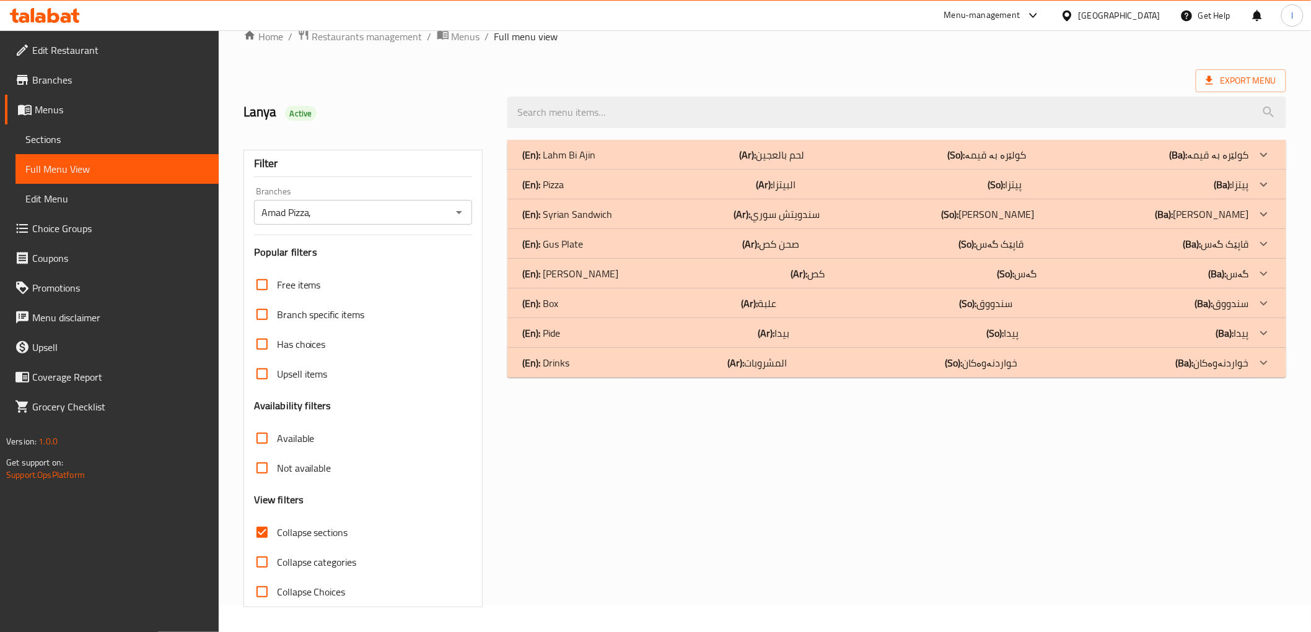
scroll to position [27, 0]
click at [908, 170] on div "(En): [PERSON_NAME] (Ar): كص (So): گەس (Ba): گەس" at bounding box center [896, 155] width 778 height 30
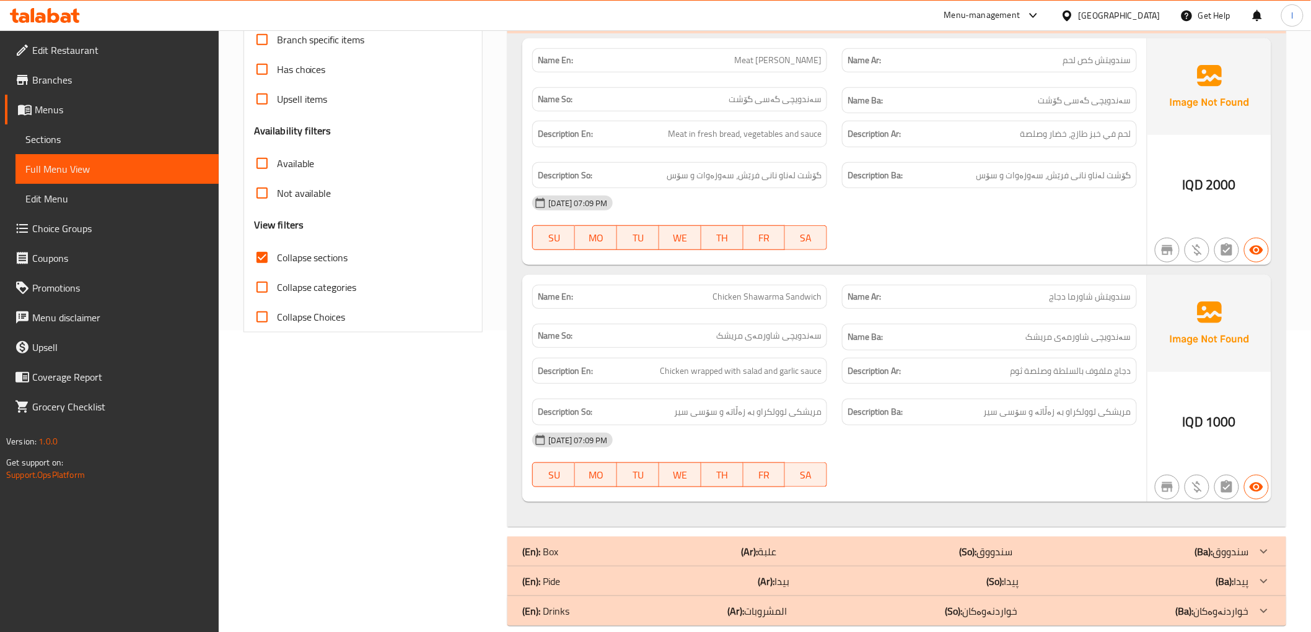
scroll to position [233, 0]
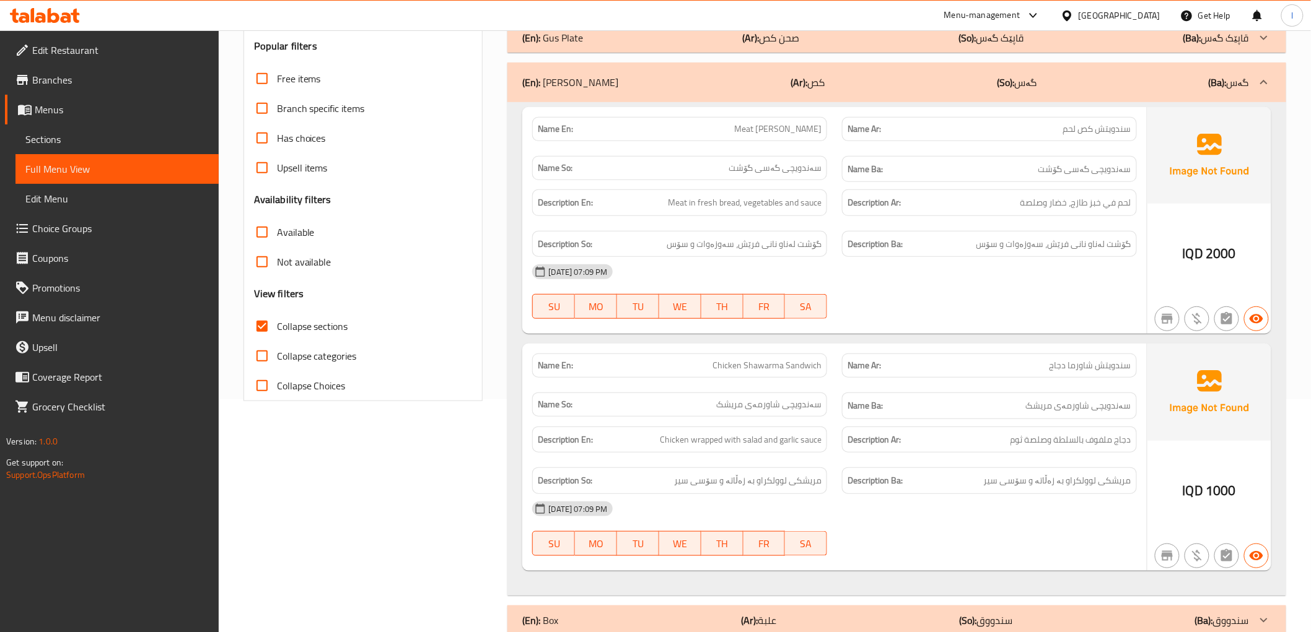
click at [789, 453] on div "Description En: Chicken wrapped with salad and garlic sauce" at bounding box center [679, 440] width 295 height 27
click at [790, 434] on span "Chicken wrapped with salad and garlic sauce" at bounding box center [741, 439] width 162 height 15
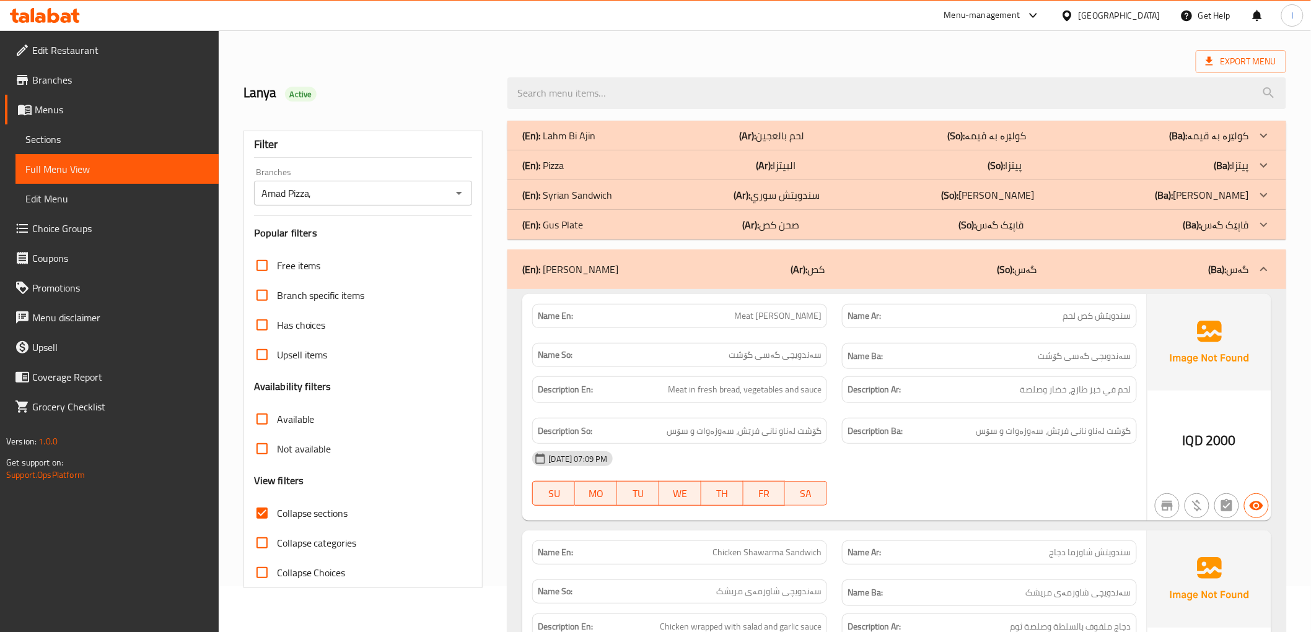
click at [914, 275] on div "(En): [PERSON_NAME] (Ar): كص (So): گەس (Ba): گەس" at bounding box center [885, 269] width 726 height 15
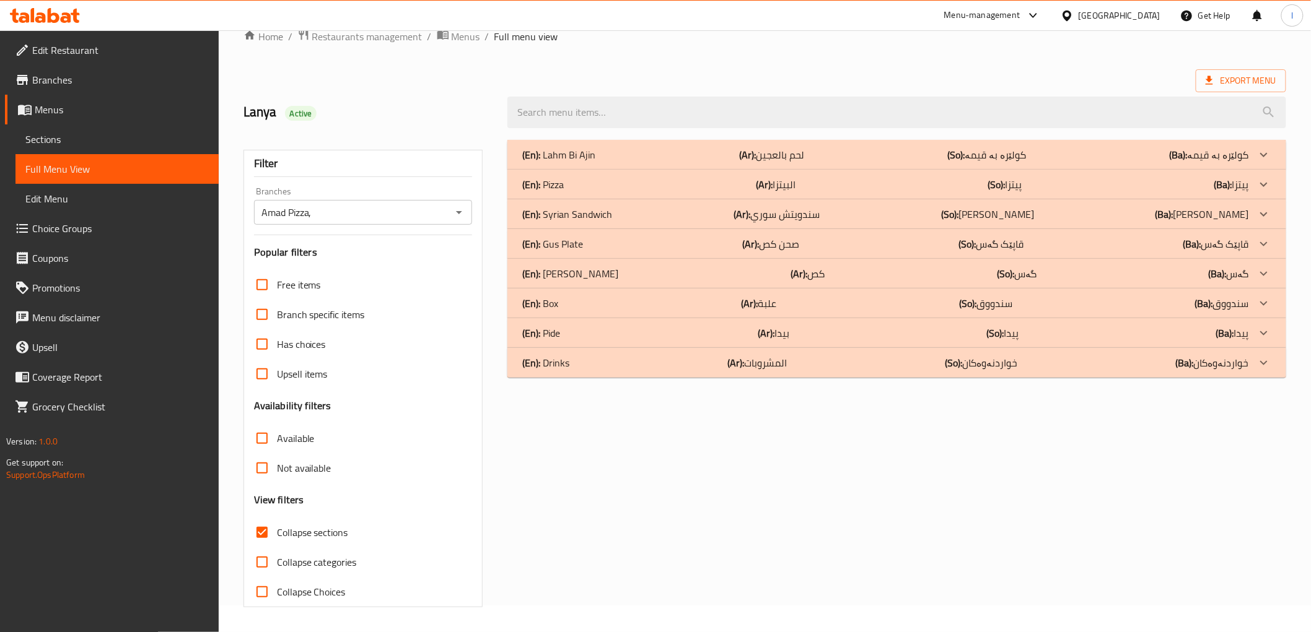
scroll to position [27, 0]
click at [868, 162] on div "(En): Box (Ar): علبة (So): سندووق (Ba): سندووق" at bounding box center [885, 154] width 726 height 15
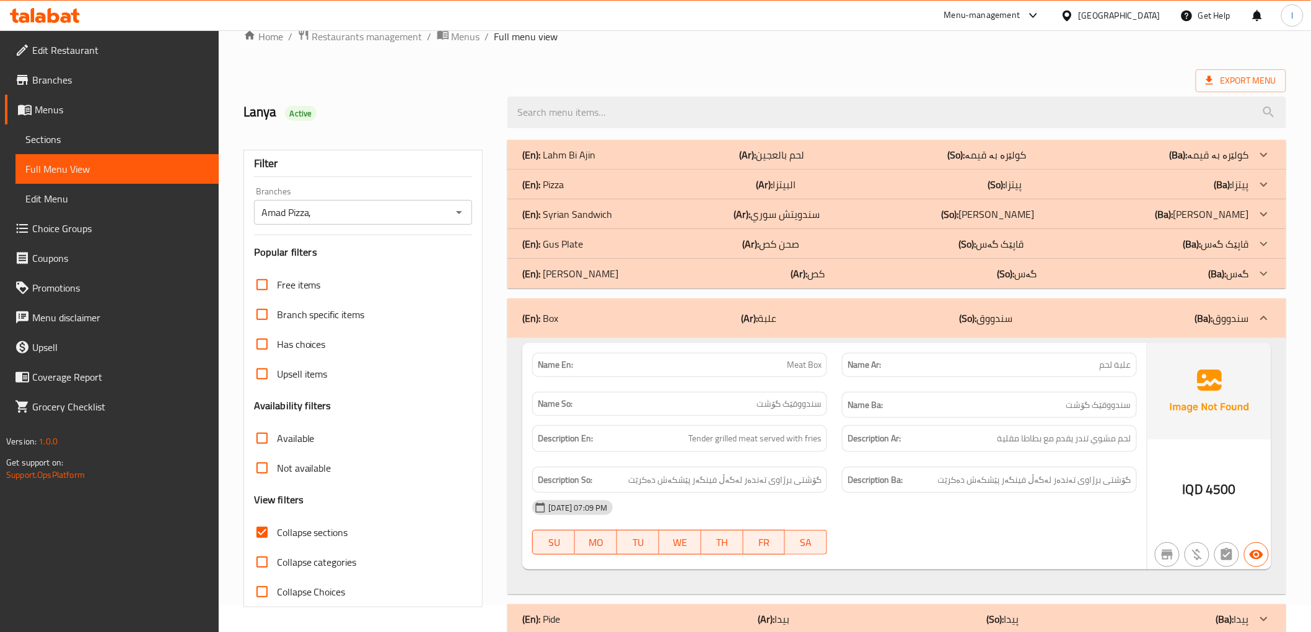
scroll to position [84, 0]
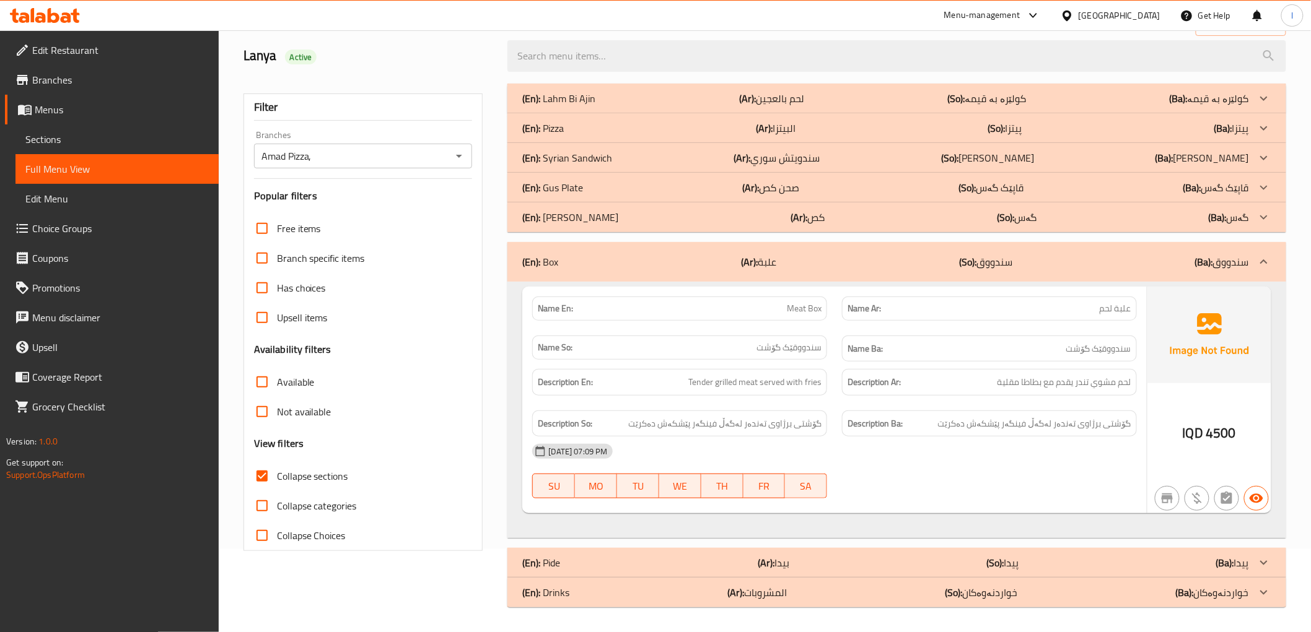
click at [765, 237] on div "(En): Lahm Bi Ajin (Ar): لحم بالعجين (So): کولێرە بە قیمە (Ba): کولێرە بە قیمە …" at bounding box center [896, 346] width 778 height 525
click at [753, 250] on div "(En): Box (Ar): علبة (So): سندووق (Ba): سندووق" at bounding box center [896, 262] width 778 height 40
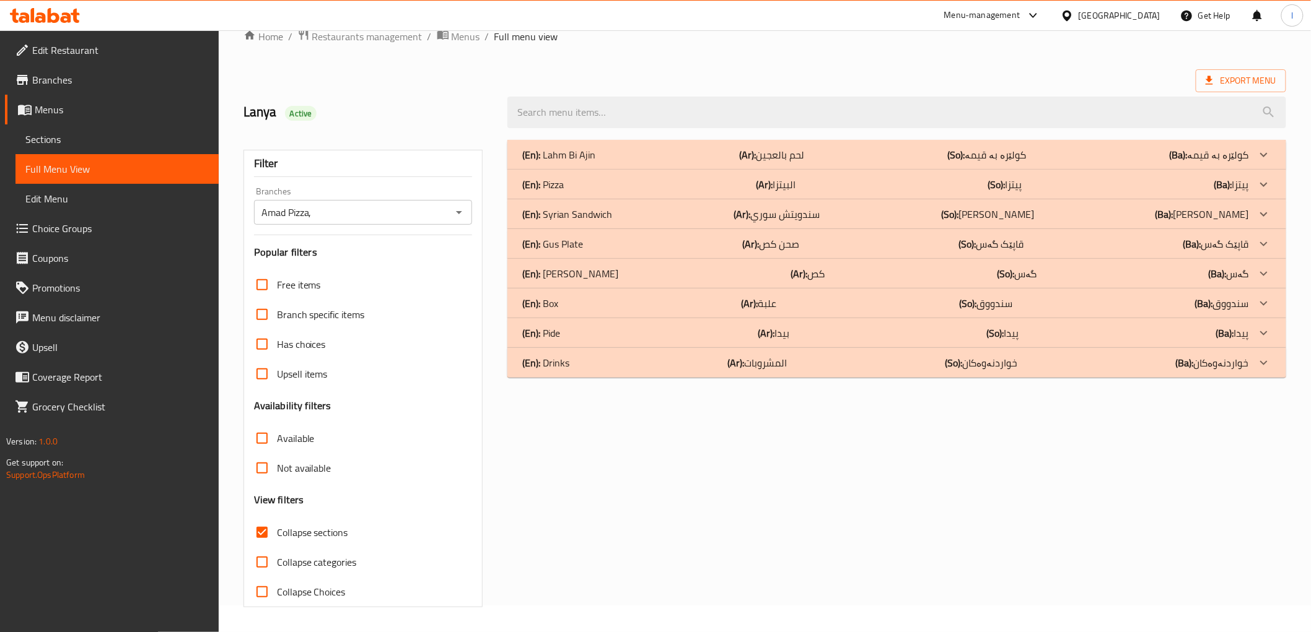
scroll to position [27, 0]
click at [652, 162] on div "(En): Pide (Ar): بيدا (So): پیدا (Ba): پیدا" at bounding box center [885, 154] width 726 height 15
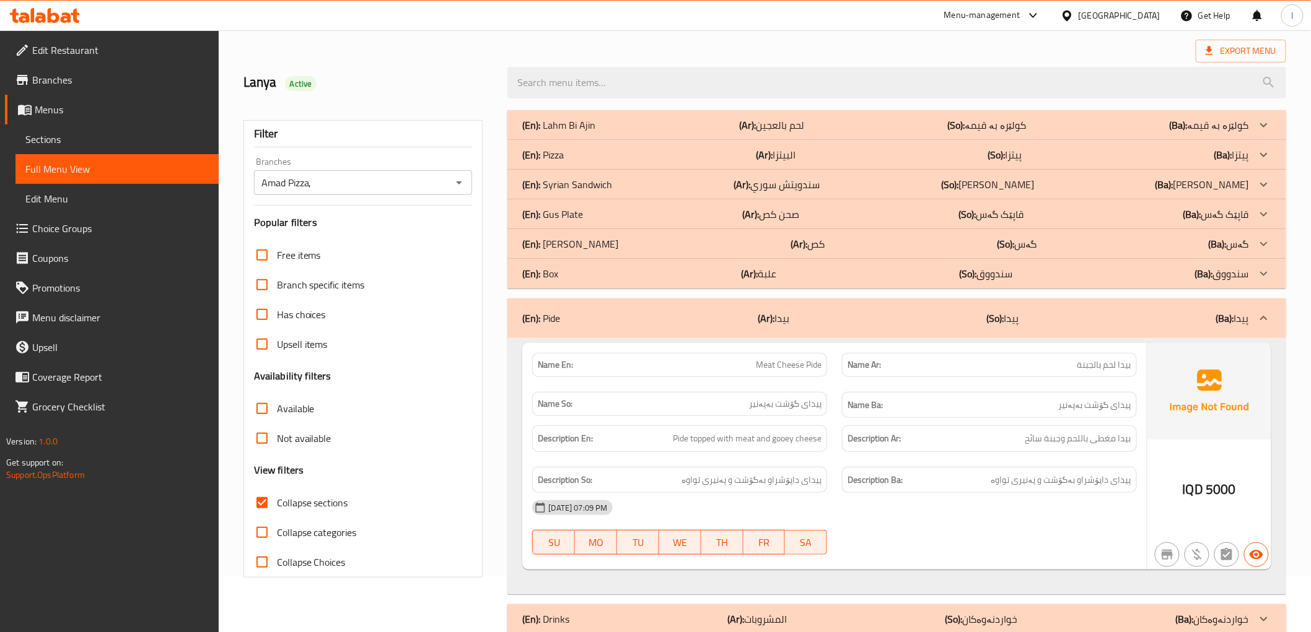
scroll to position [84, 0]
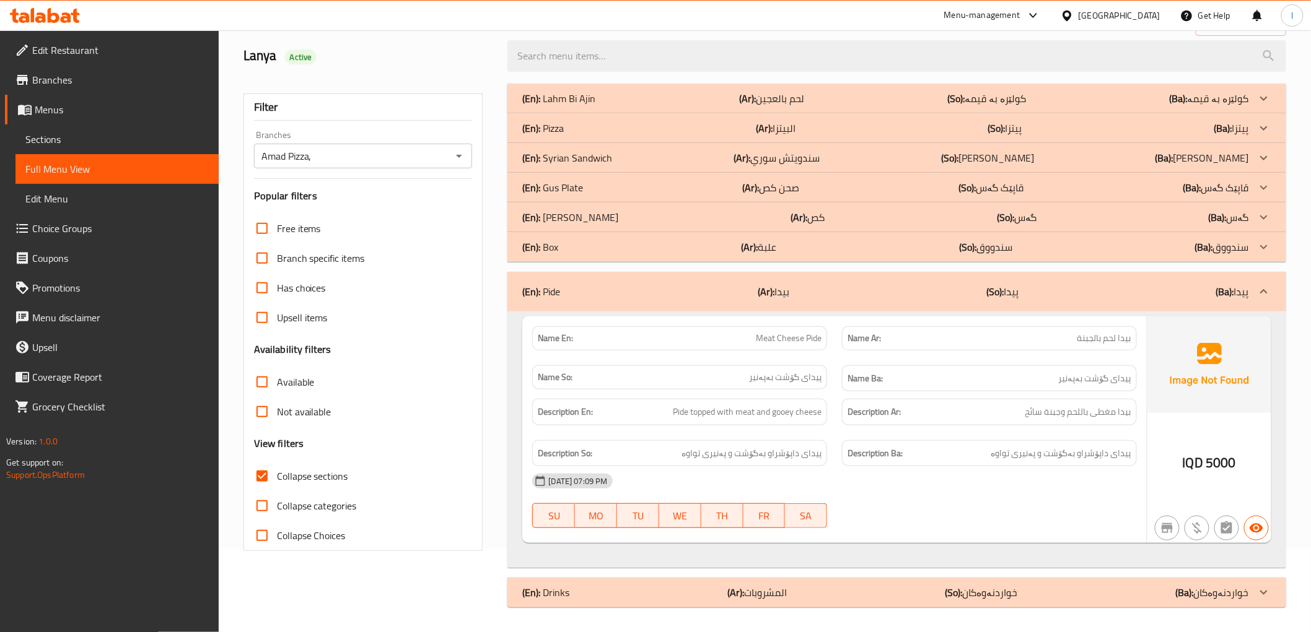
click at [983, 289] on div "(En): Pide (Ar): بيدا (So): پیدا (Ba): پیدا" at bounding box center [885, 291] width 726 height 15
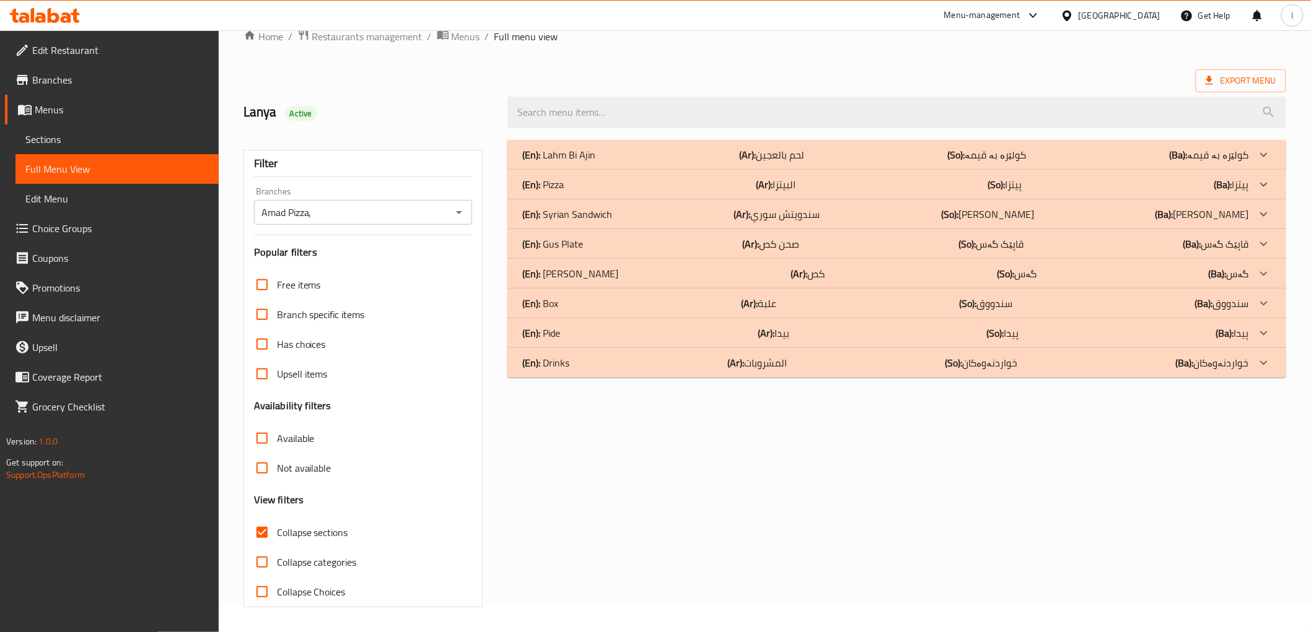
click at [925, 162] on div "(En): Drinks (Ar): المشروبات (So): خواردنەوەکان (Ba): خواردنەوەکان" at bounding box center [885, 154] width 726 height 15
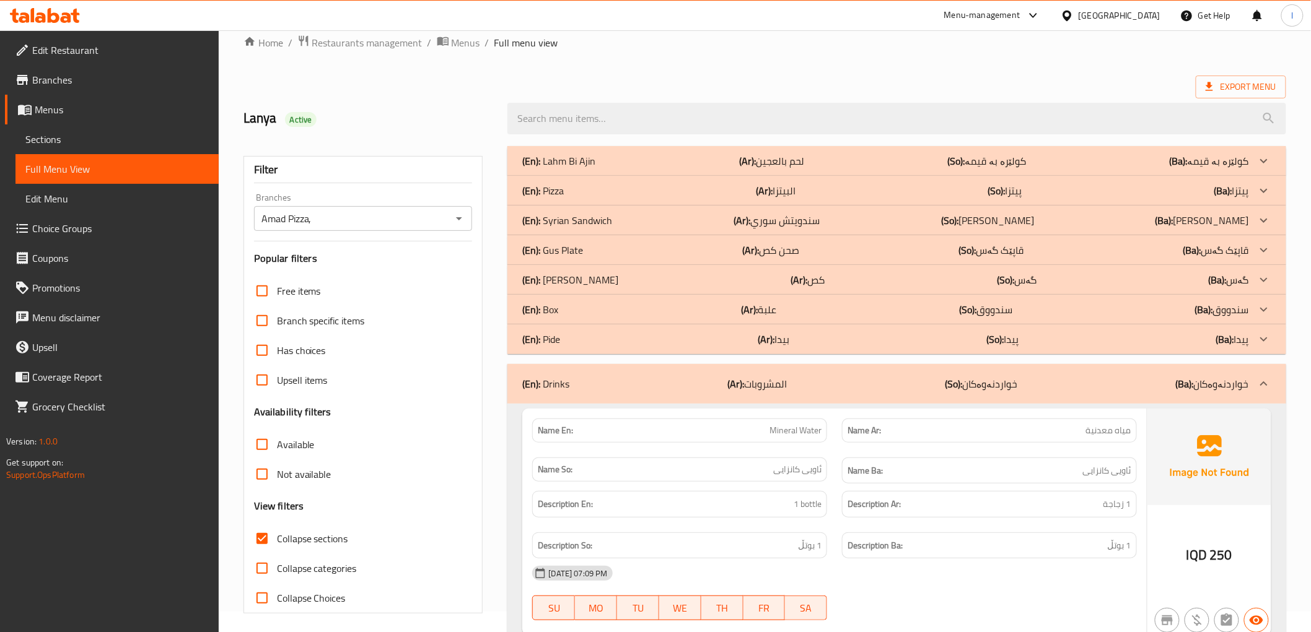
scroll to position [0, 0]
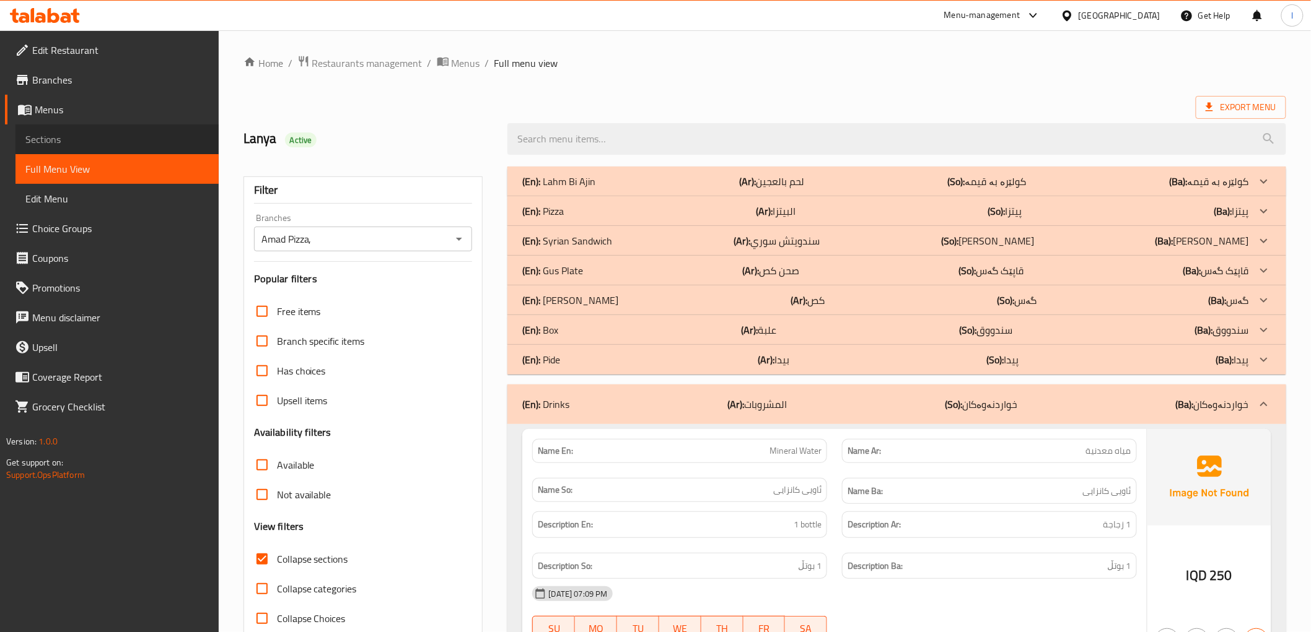
click at [87, 137] on span "Sections" at bounding box center [116, 139] width 183 height 15
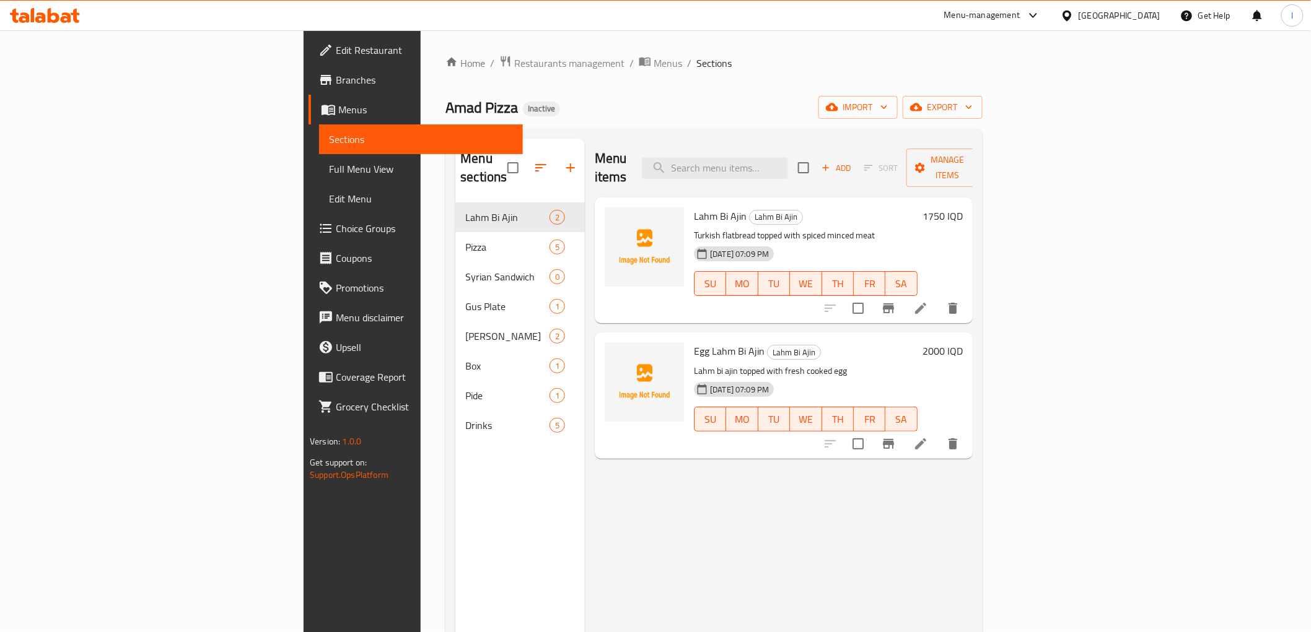
drag, startPoint x: 609, startPoint y: 531, endPoint x: 567, endPoint y: 510, distance: 47.1
click at [608, 531] on div "Menu items Add Sort Manage items Lahm Bi Ajin Lahm Bi Ajin Turkish flatbread to…" at bounding box center [779, 455] width 388 height 632
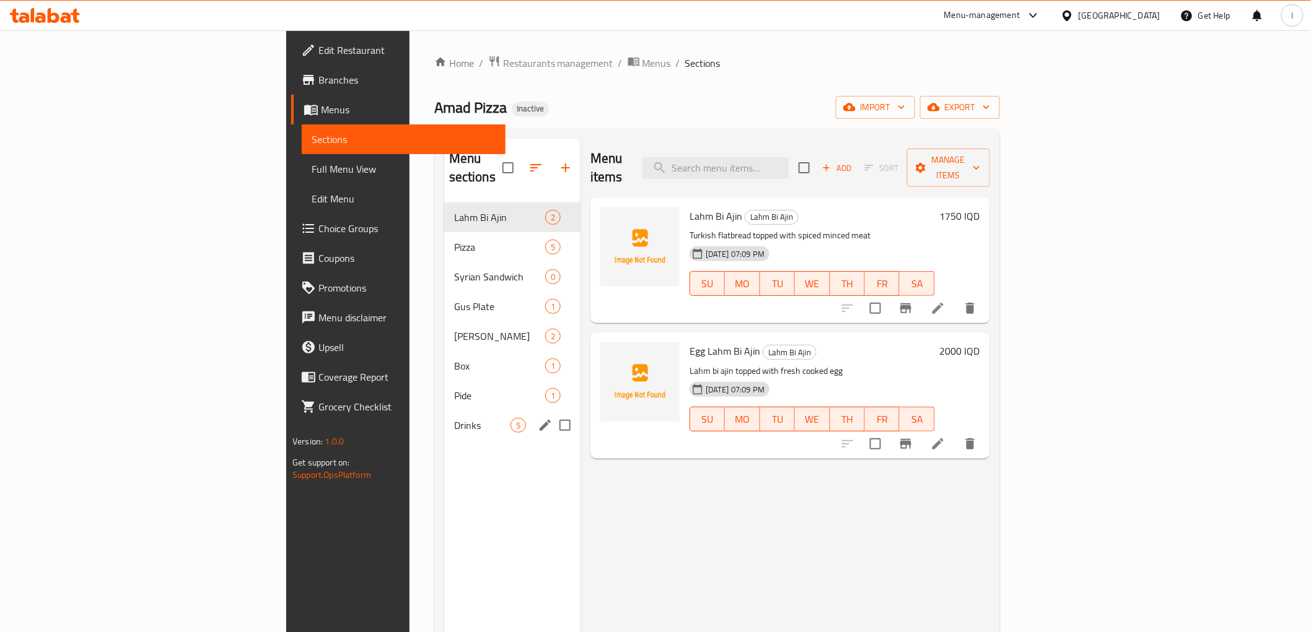
click at [454, 418] on span "Drinks" at bounding box center [482, 425] width 56 height 15
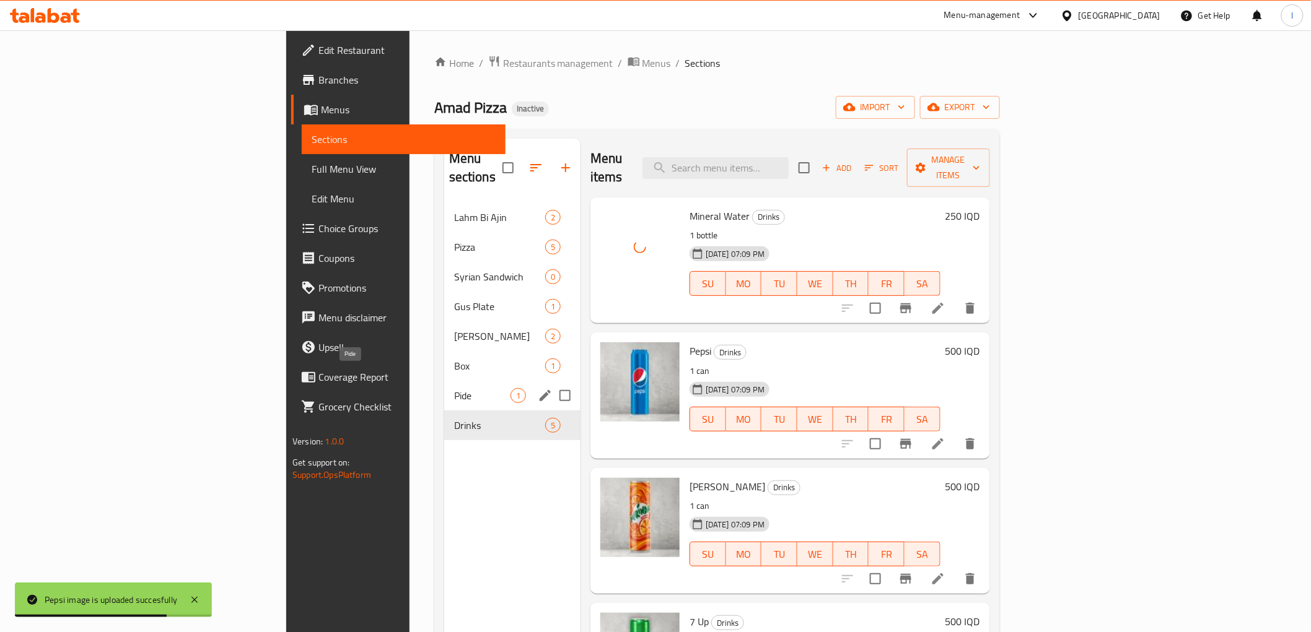
click at [454, 388] on span "Pide" at bounding box center [482, 395] width 56 height 15
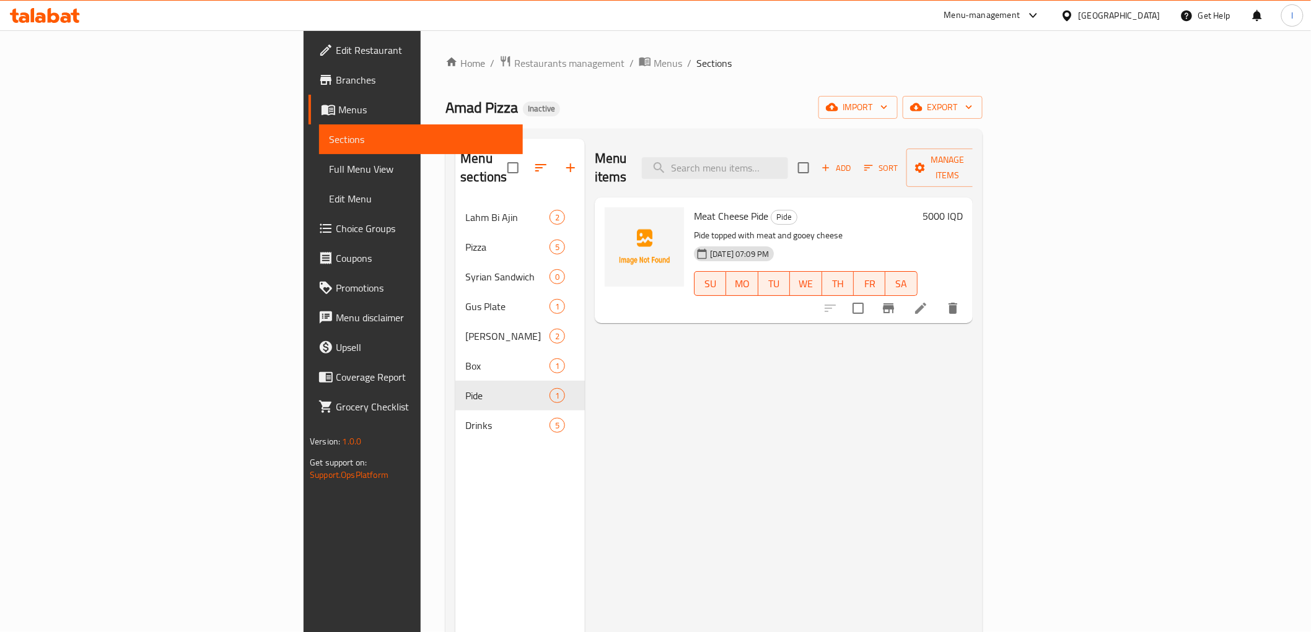
click at [585, 422] on div "Menu items Add Sort Manage items Meat Cheese Pide Pide Pide topped with meat an…" at bounding box center [779, 455] width 388 height 632
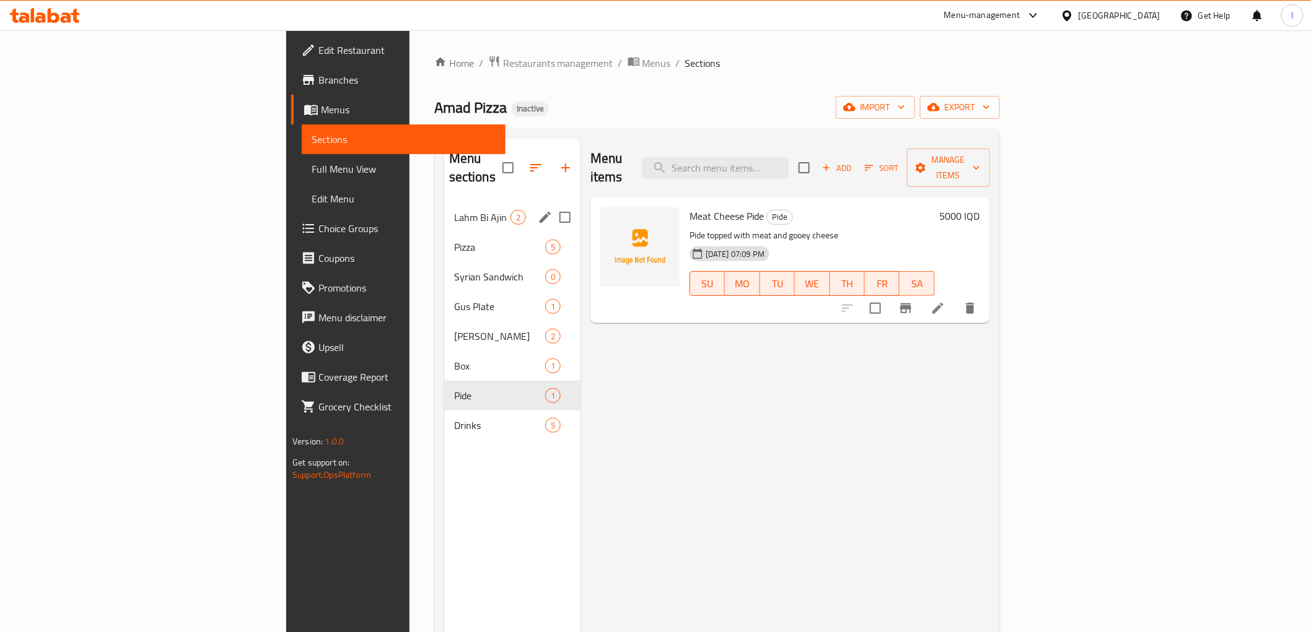
click at [444, 203] on div "Lahm Bi Ajin 2" at bounding box center [512, 218] width 136 height 30
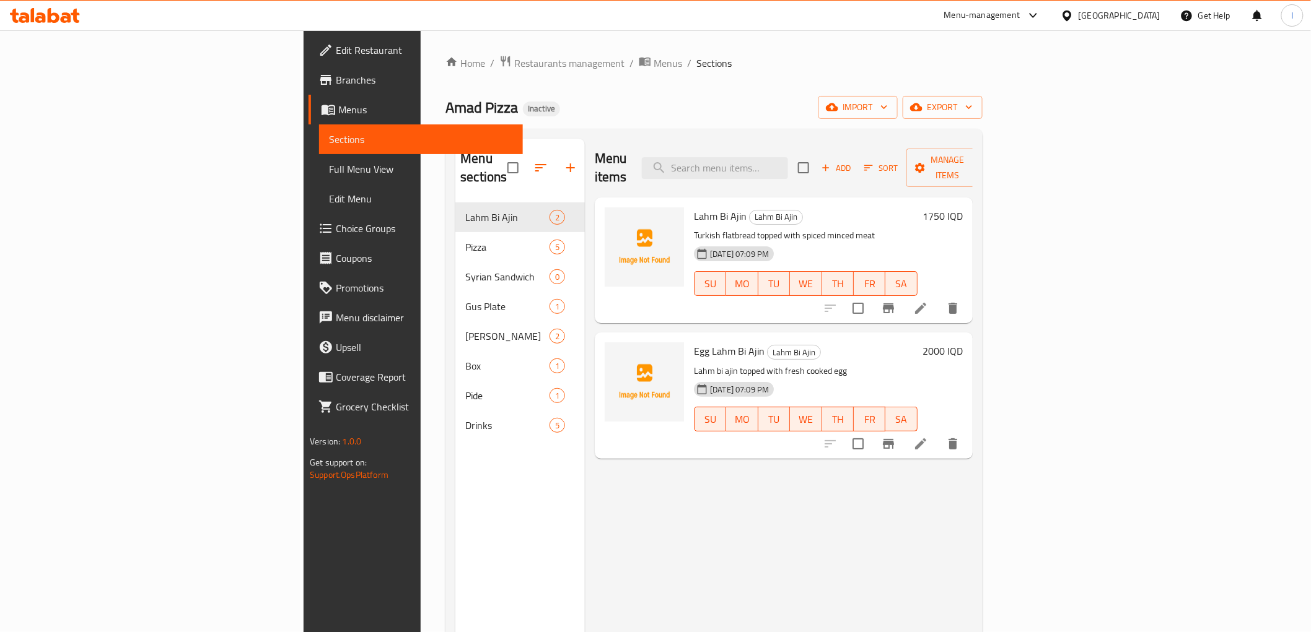
click at [585, 457] on div "Menu items Add Sort Manage items Lahm Bi Ajin Lahm Bi Ajin Turkish flatbread to…" at bounding box center [779, 455] width 388 height 632
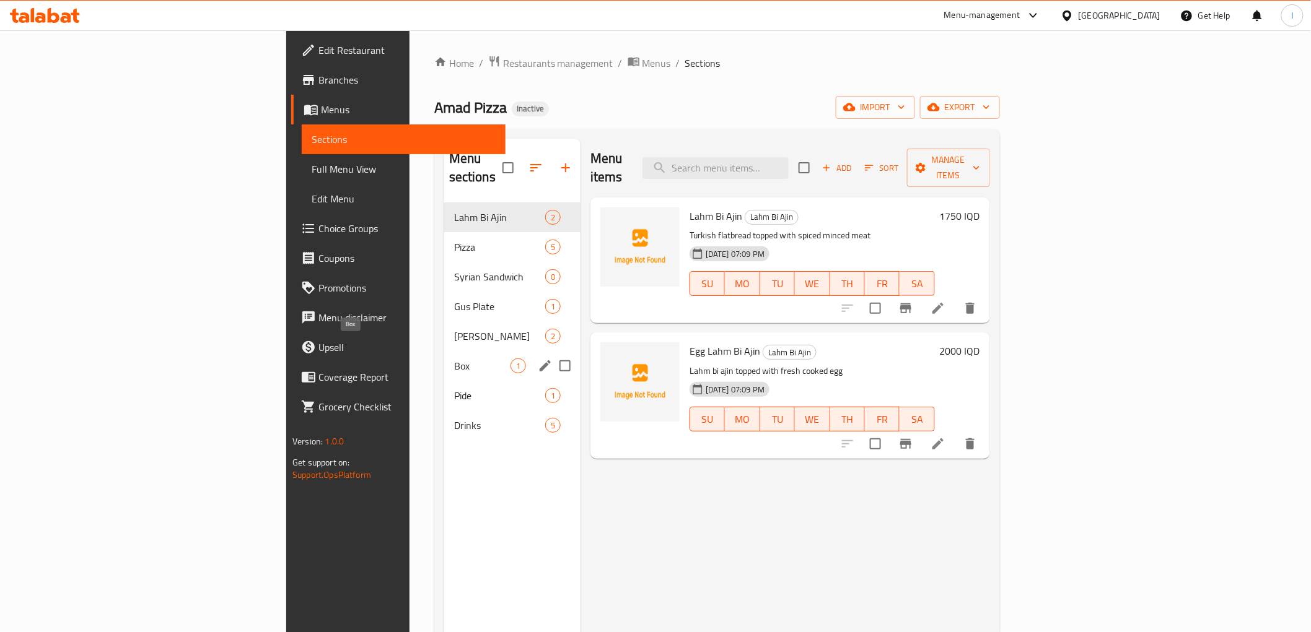
click at [454, 359] on span "Box" at bounding box center [482, 366] width 56 height 15
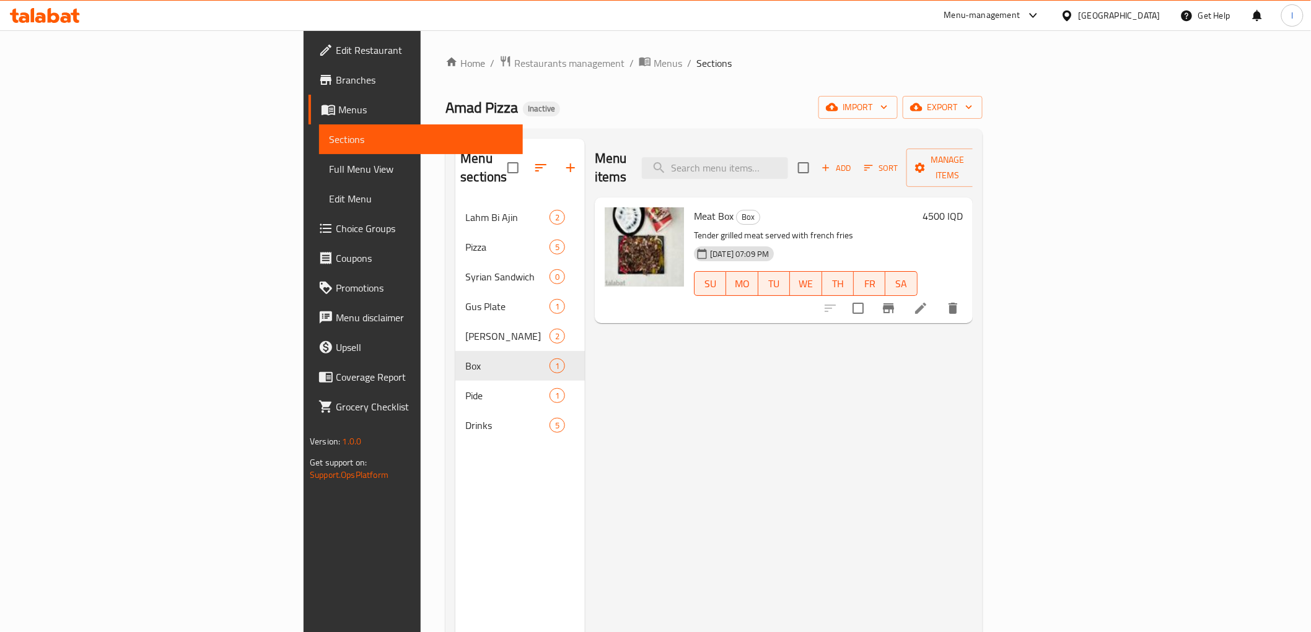
click at [628, 391] on div "Menu items Add Sort Manage items Meat Box Box Tender grilled meat served with f…" at bounding box center [779, 455] width 388 height 632
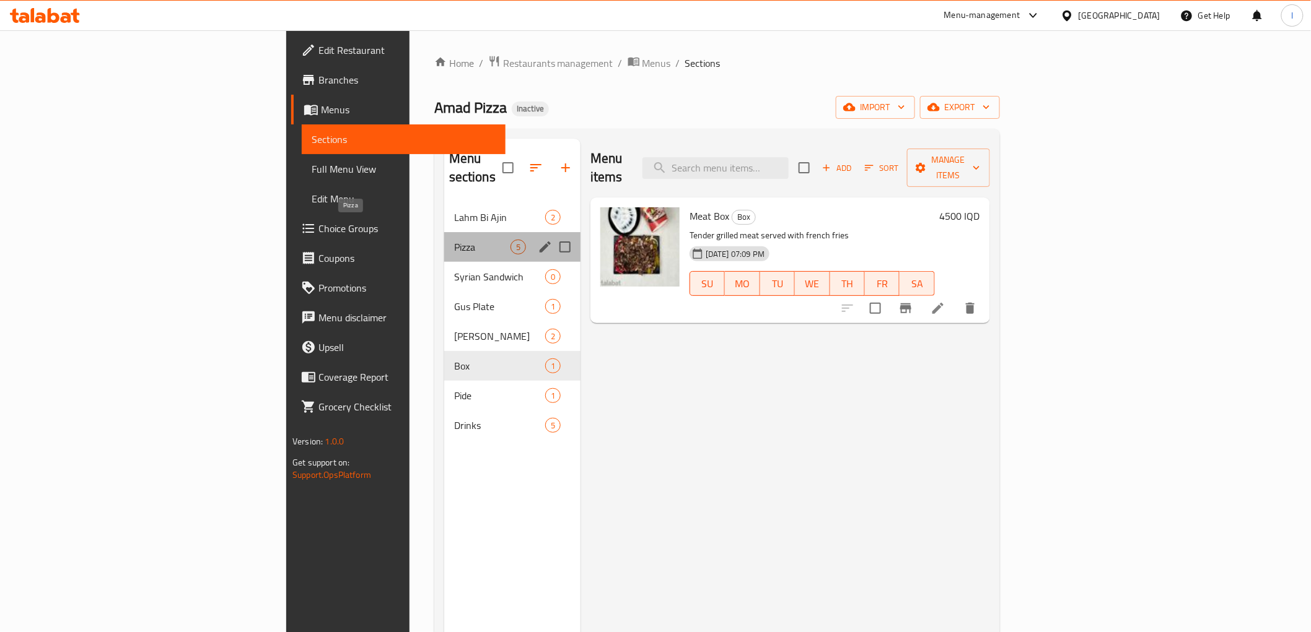
click at [454, 240] on span "Pizza" at bounding box center [482, 247] width 56 height 15
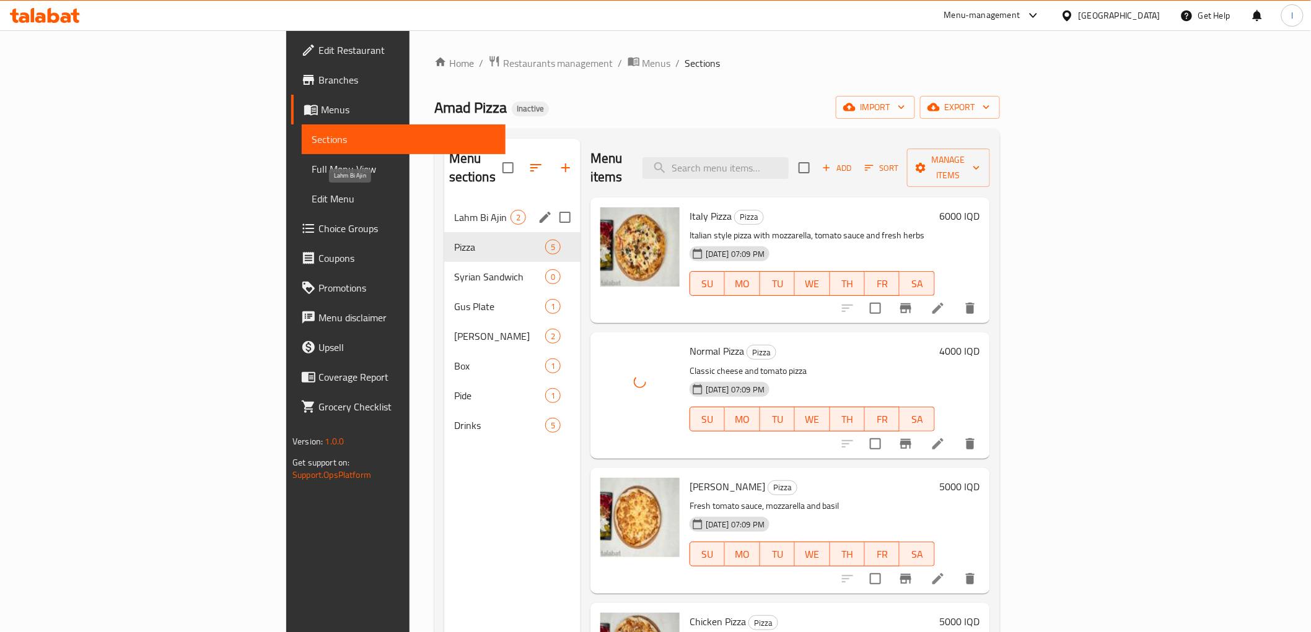
click at [454, 210] on span "Lahm Bi Ajin" at bounding box center [482, 217] width 56 height 15
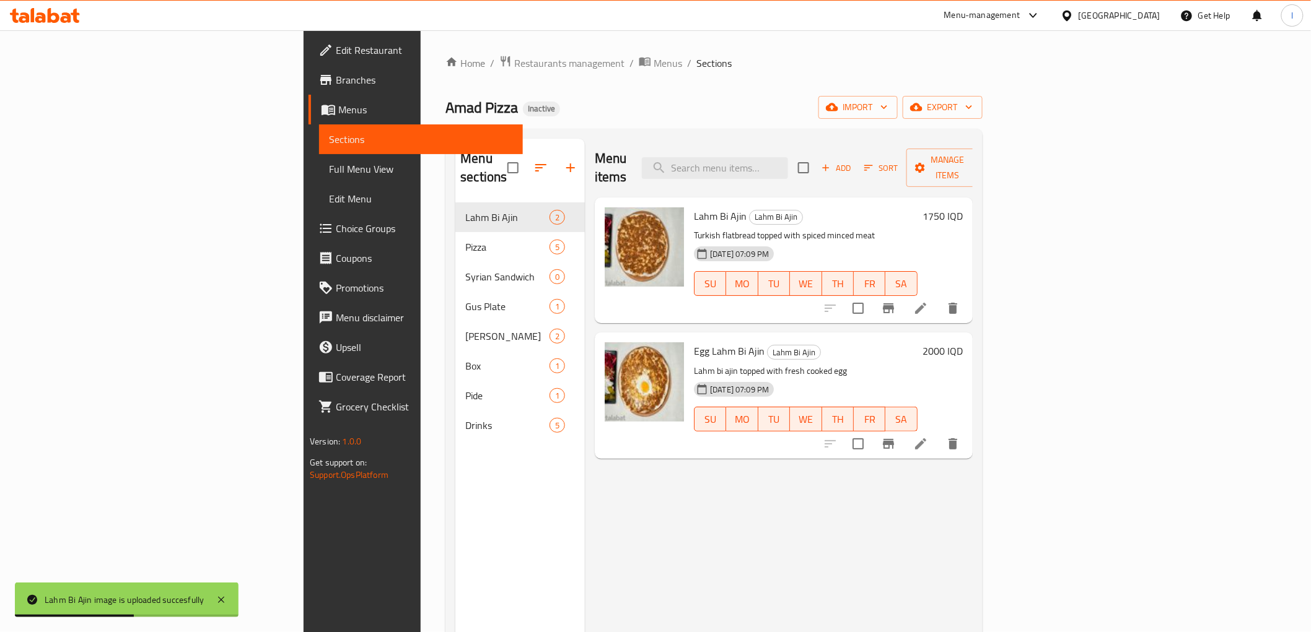
click at [585, 459] on div "Menu items Add Sort Manage items Lahm Bi Ajin Lahm Bi Ajin Turkish flatbread to…" at bounding box center [779, 455] width 388 height 632
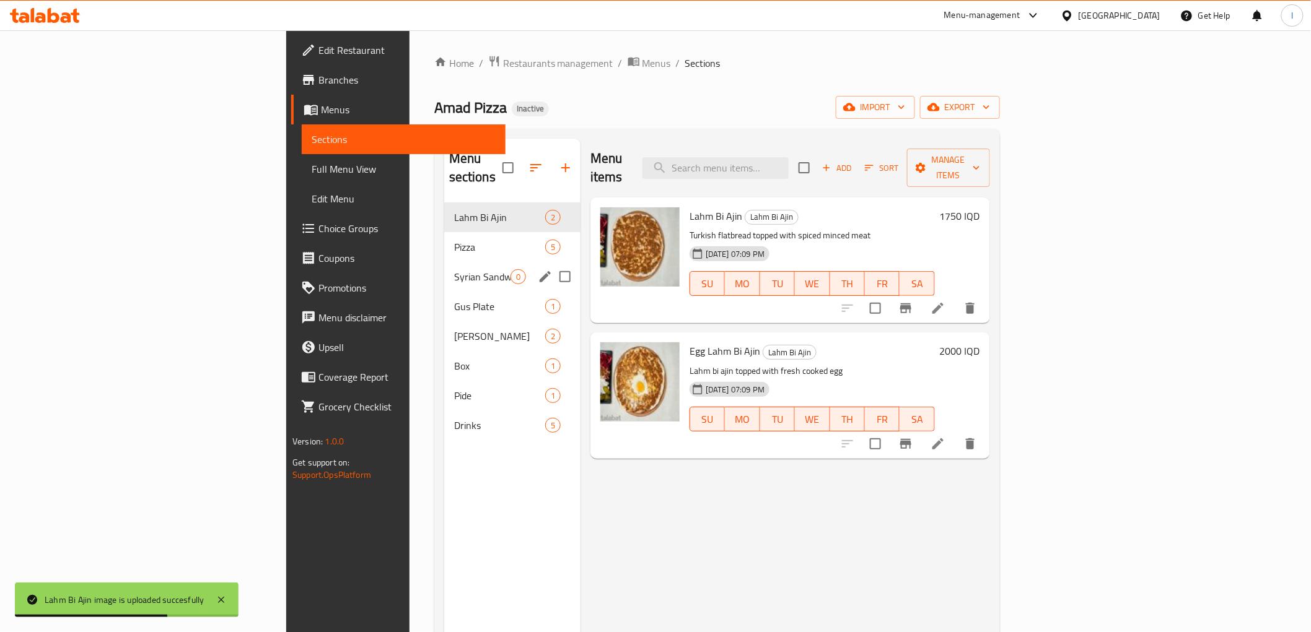
click at [454, 269] on span "Syrian Sandwich" at bounding box center [482, 276] width 56 height 15
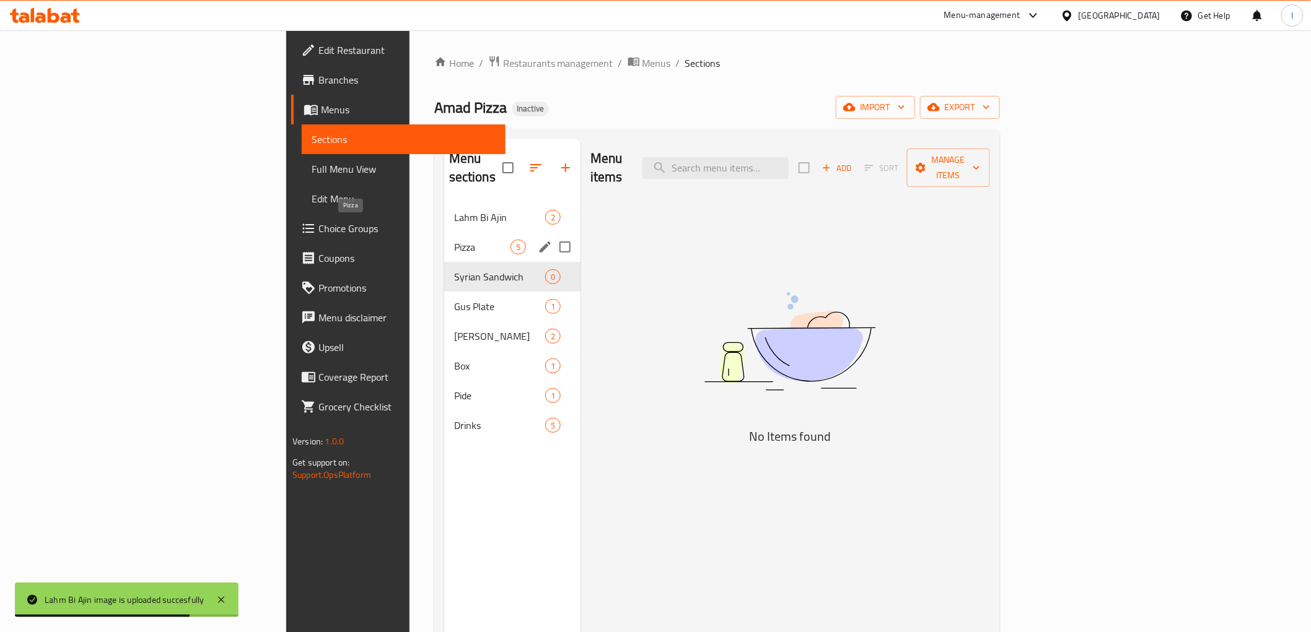
click at [454, 240] on span "Pizza" at bounding box center [482, 247] width 56 height 15
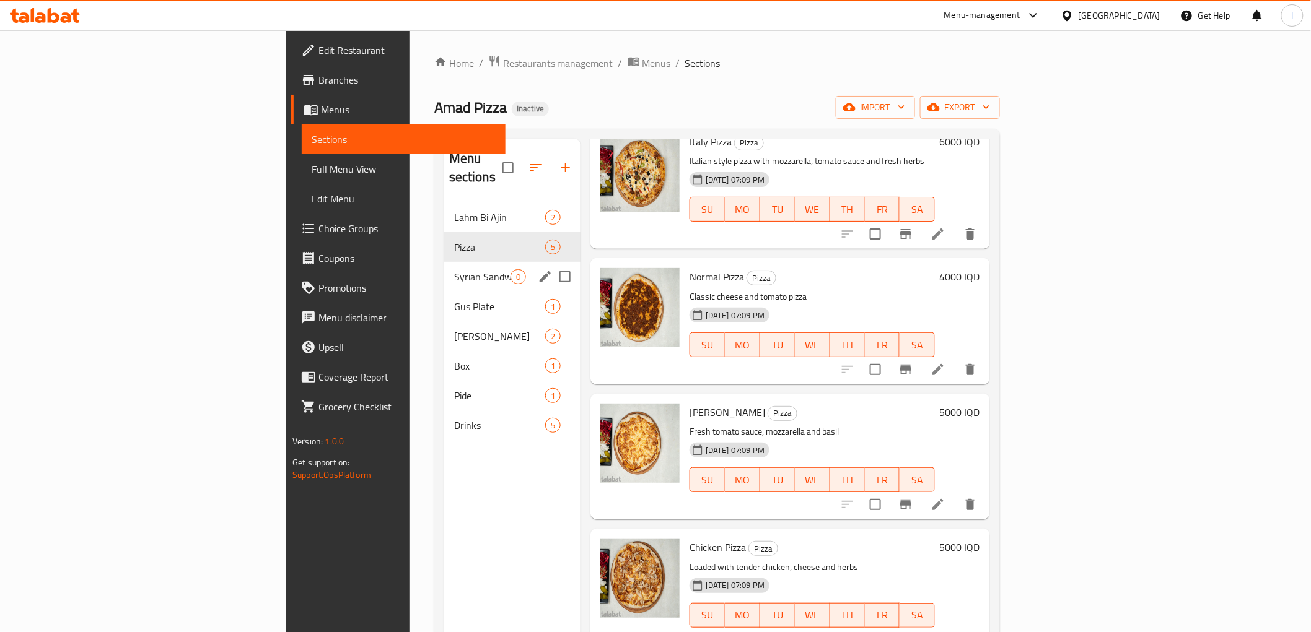
click at [444, 268] on div "Syrian Sandwich 0" at bounding box center [512, 277] width 136 height 30
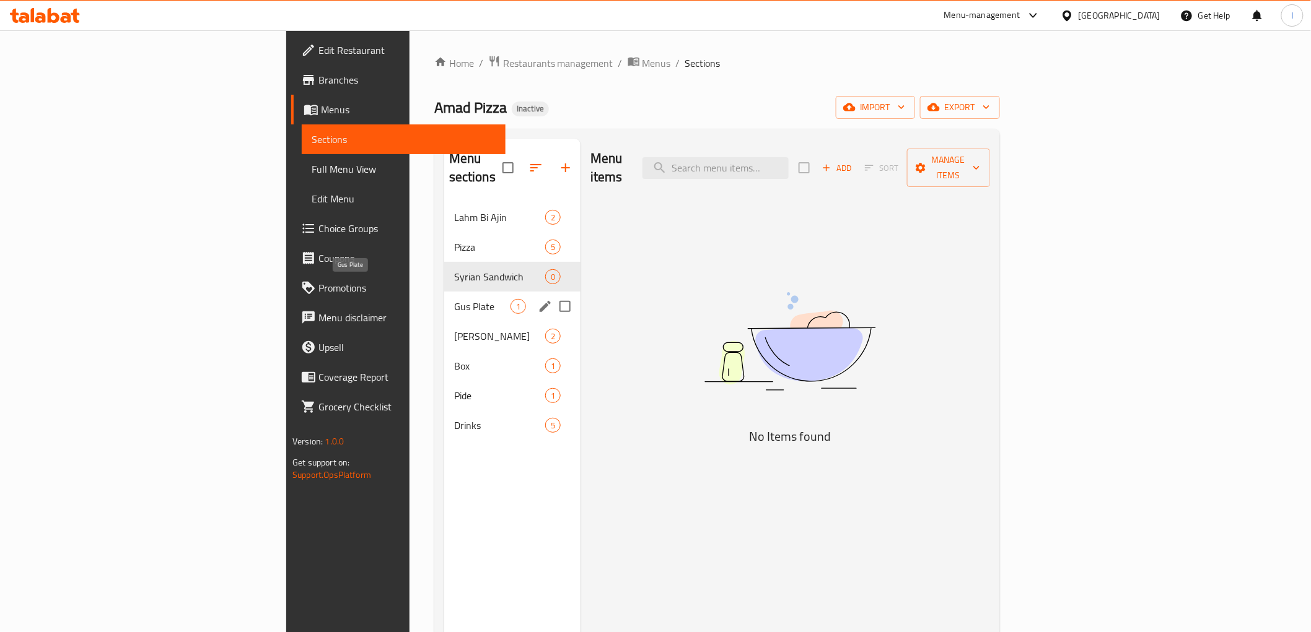
click at [454, 299] on span "Gus Plate" at bounding box center [482, 306] width 56 height 15
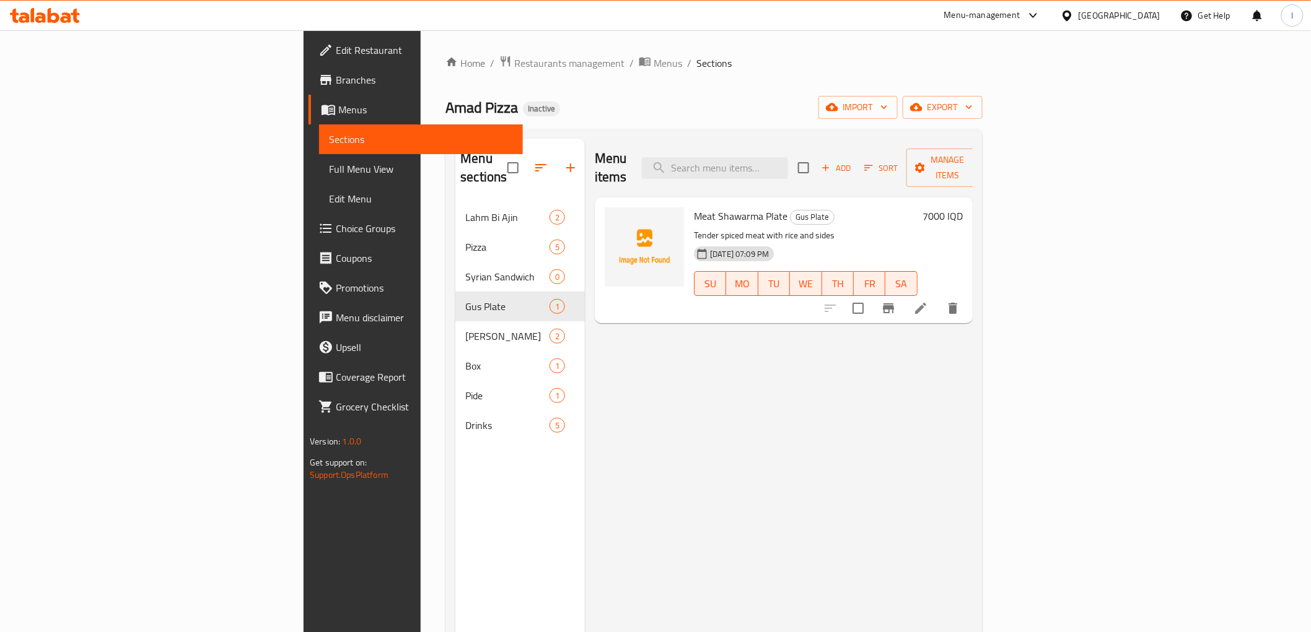
click at [585, 415] on div "Menu items Add Sort Manage items Meat Shawarma Plate Gus Plate Tender spiced me…" at bounding box center [779, 455] width 388 height 632
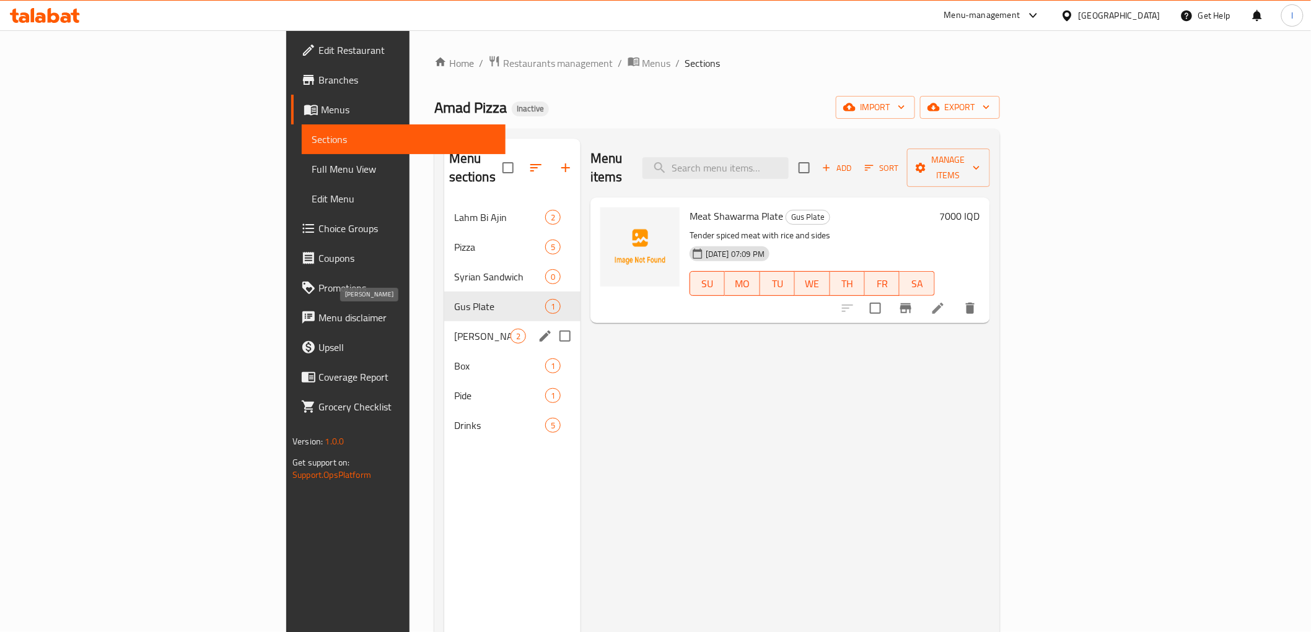
click at [454, 329] on span "[PERSON_NAME]" at bounding box center [482, 336] width 56 height 15
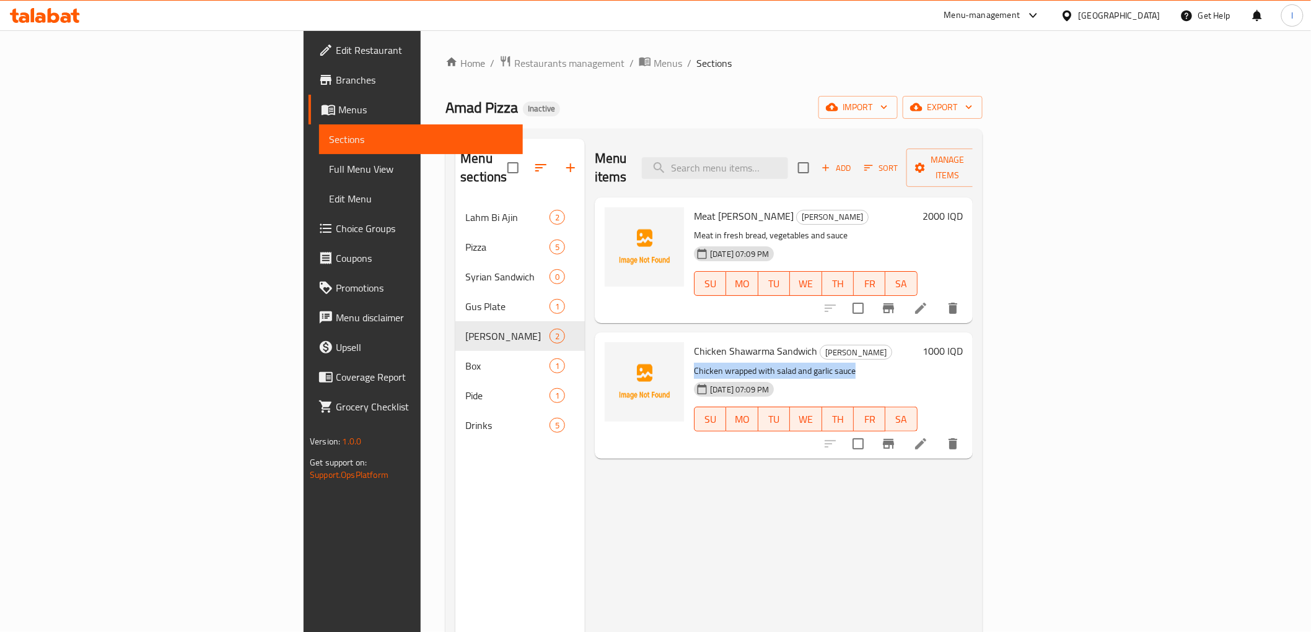
drag, startPoint x: 619, startPoint y: 354, endPoint x: 778, endPoint y: 351, distance: 158.6
click at [778, 364] on p "Chicken wrapped with salad and garlic sauce" at bounding box center [806, 371] width 224 height 15
copy p "Chicken wrapped with salad and garlic sauce"
click at [694, 207] on span "Meat [PERSON_NAME]" at bounding box center [744, 216] width 100 height 19
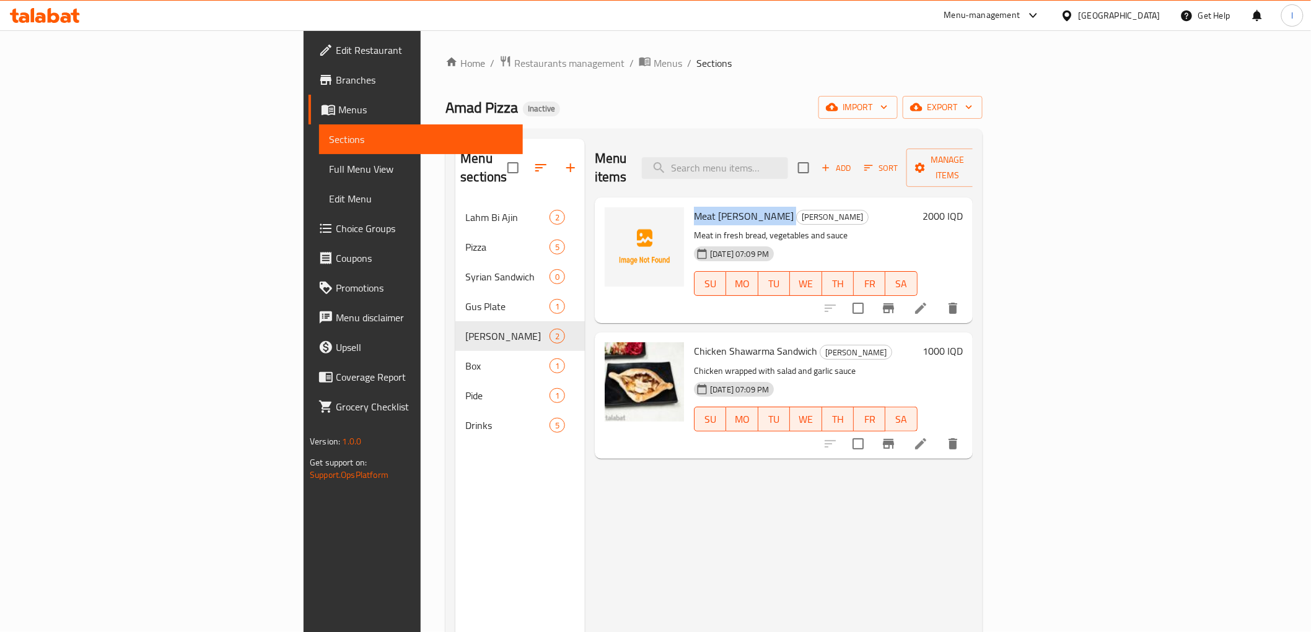
click at [694, 207] on span "Meat [PERSON_NAME]" at bounding box center [744, 216] width 100 height 19
copy h6 "Meat [PERSON_NAME]"
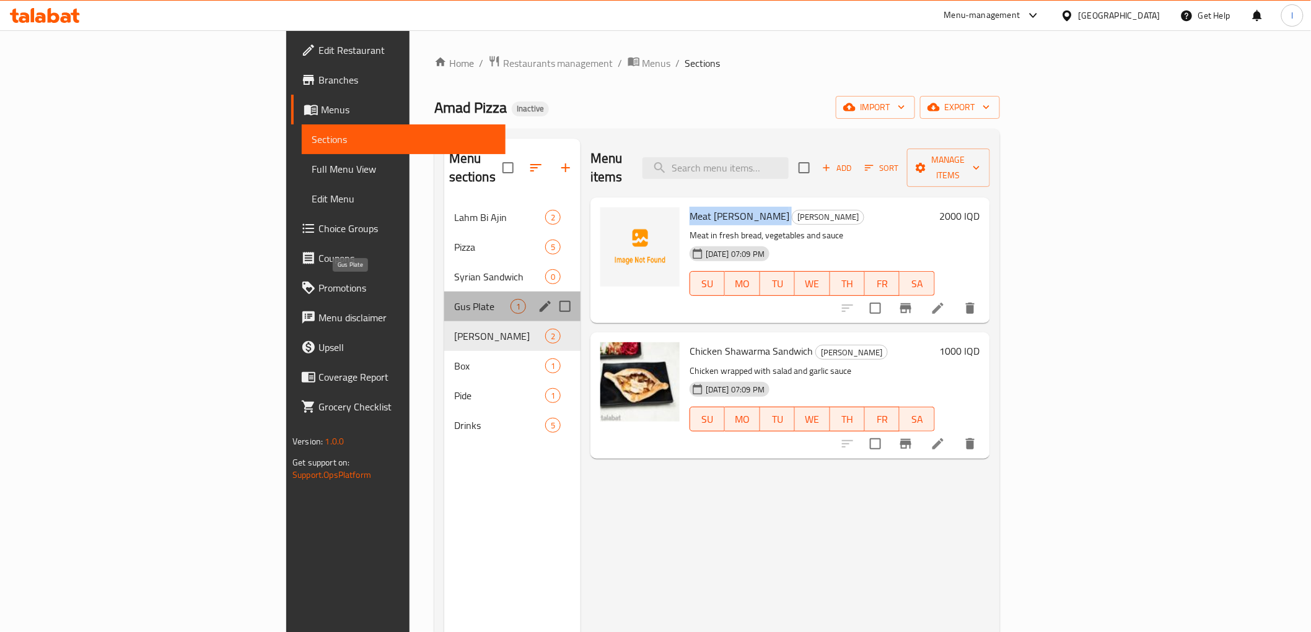
click at [454, 299] on span "Gus Plate" at bounding box center [482, 306] width 56 height 15
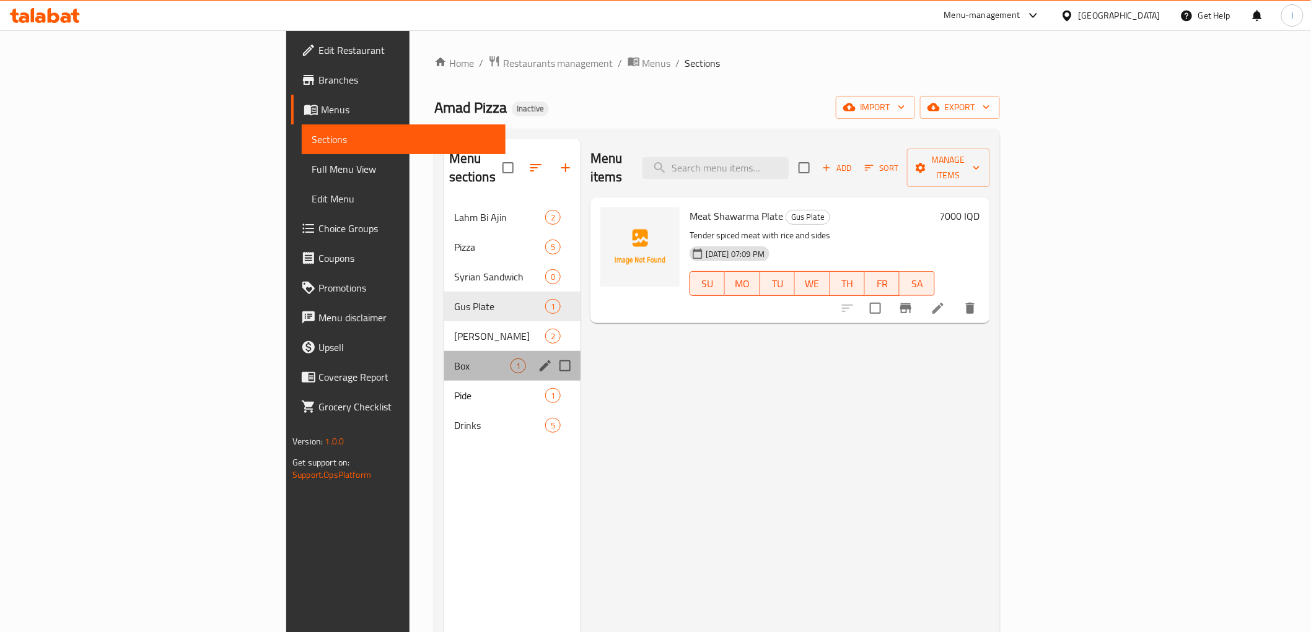
click at [444, 351] on div "Box 1" at bounding box center [512, 366] width 136 height 30
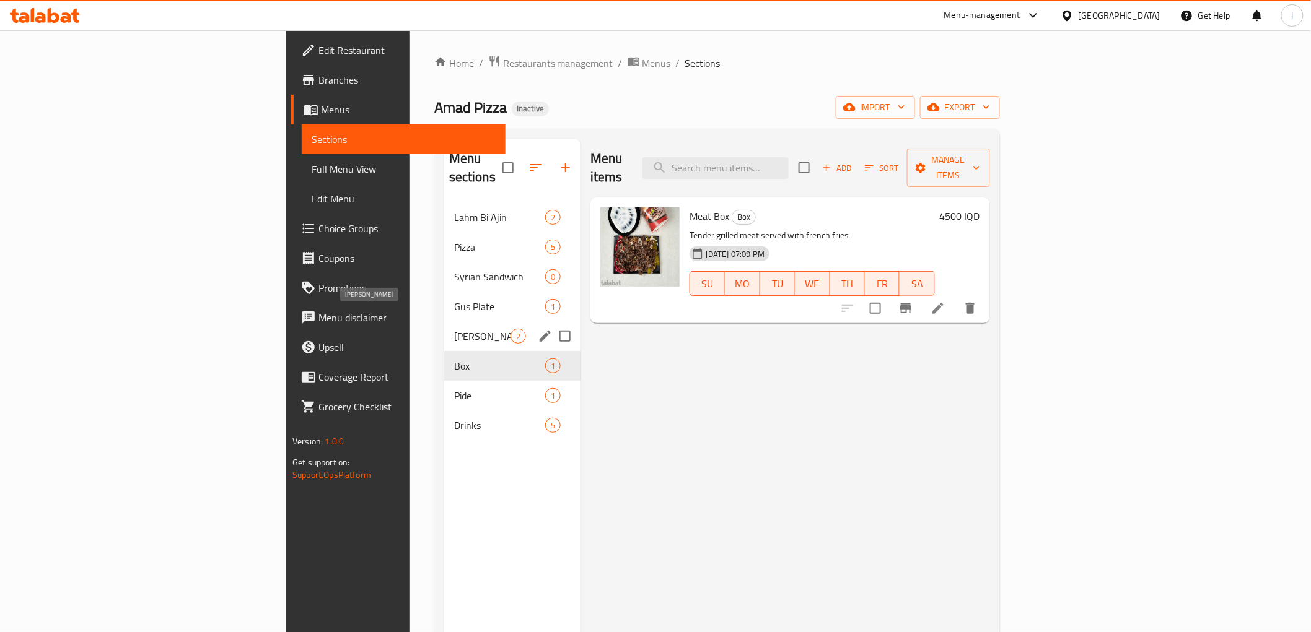
click at [454, 329] on span "[PERSON_NAME]" at bounding box center [482, 336] width 56 height 15
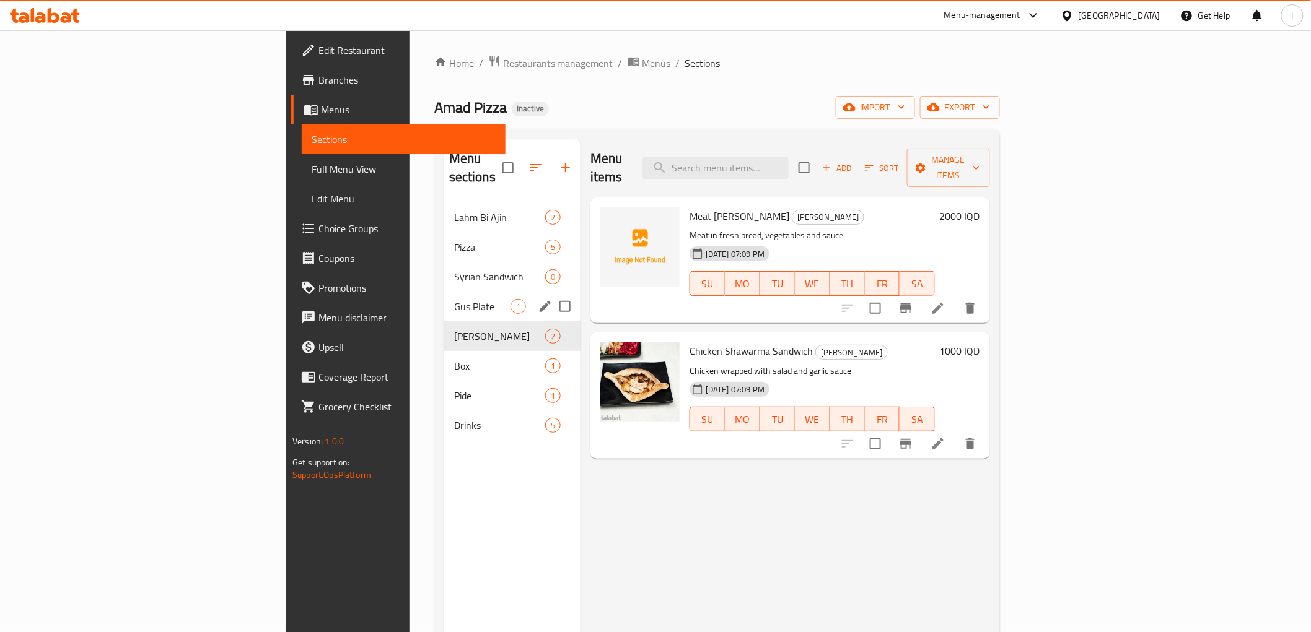
click at [454, 299] on span "Gus Plate" at bounding box center [482, 306] width 56 height 15
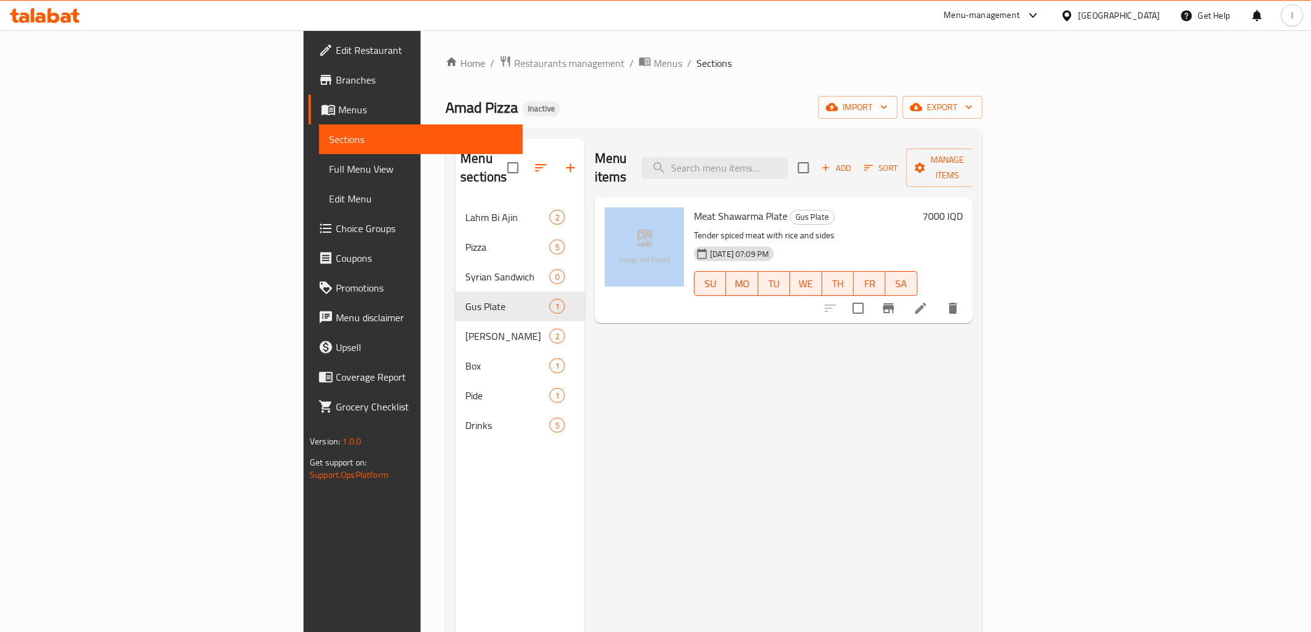
click at [585, 393] on div "Menu items Add Sort Manage items Meat Shawarma Plate Gus Plate Tender spiced me…" at bounding box center [779, 455] width 388 height 632
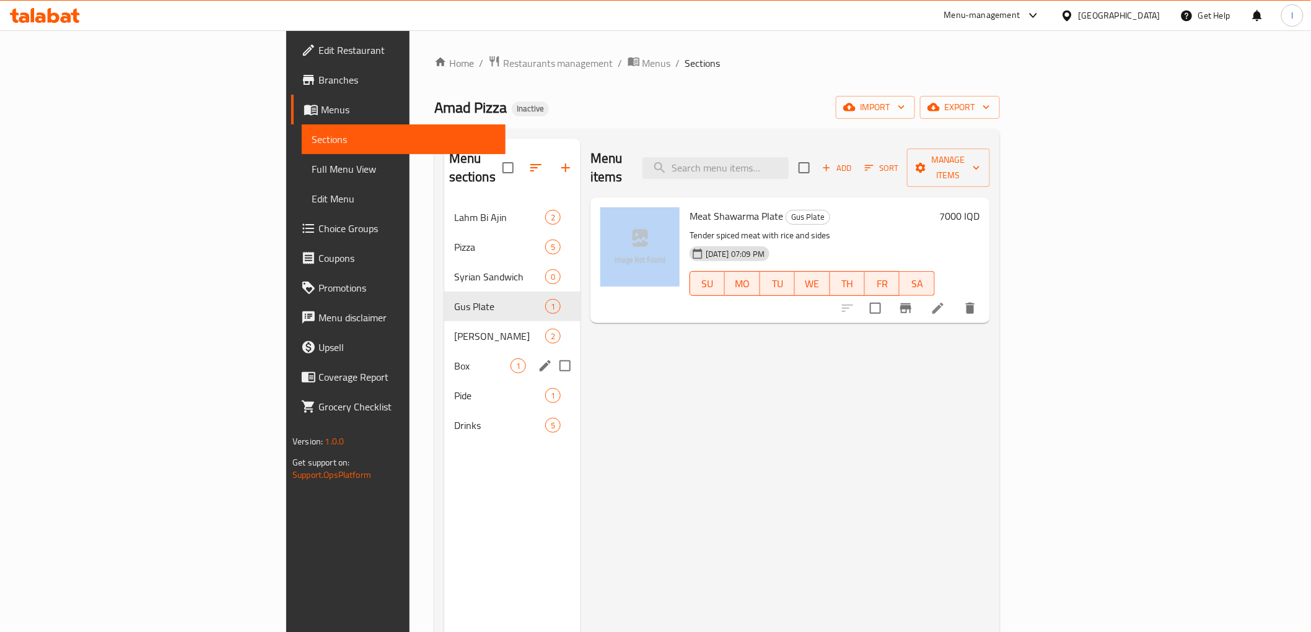
click at [444, 356] on div "Box 1" at bounding box center [512, 366] width 136 height 30
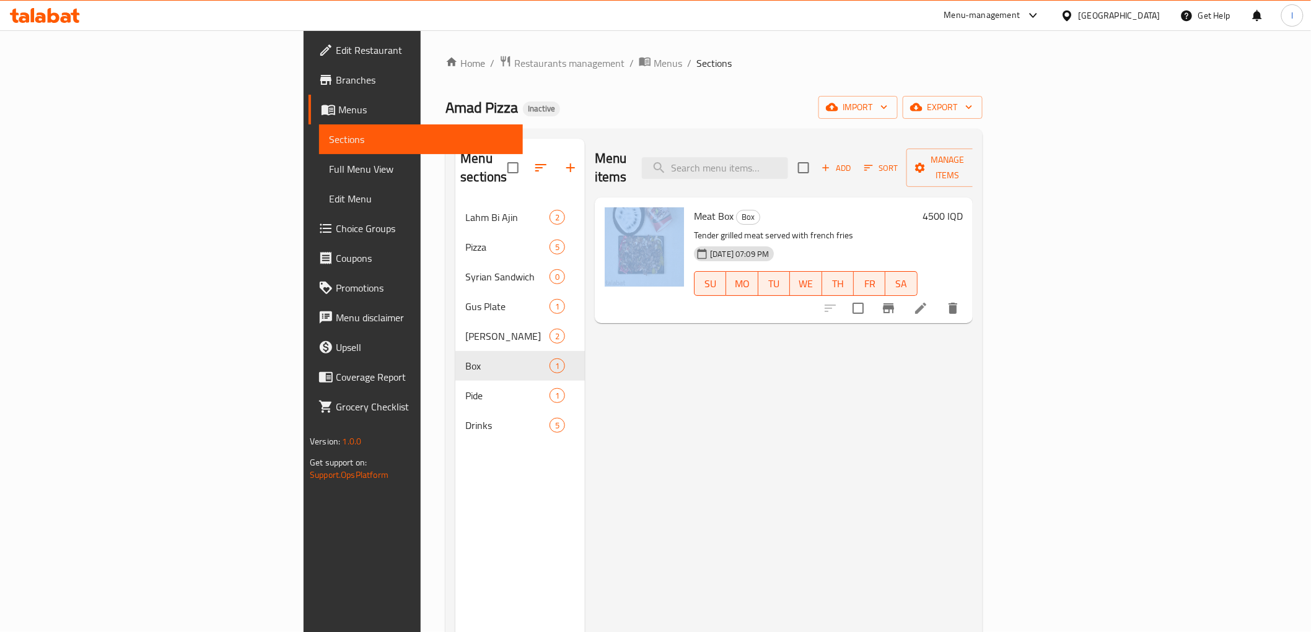
click at [585, 414] on div "Menu items Add Sort Manage items Meat Box Box Tender grilled meat served with f…" at bounding box center [779, 455] width 388 height 632
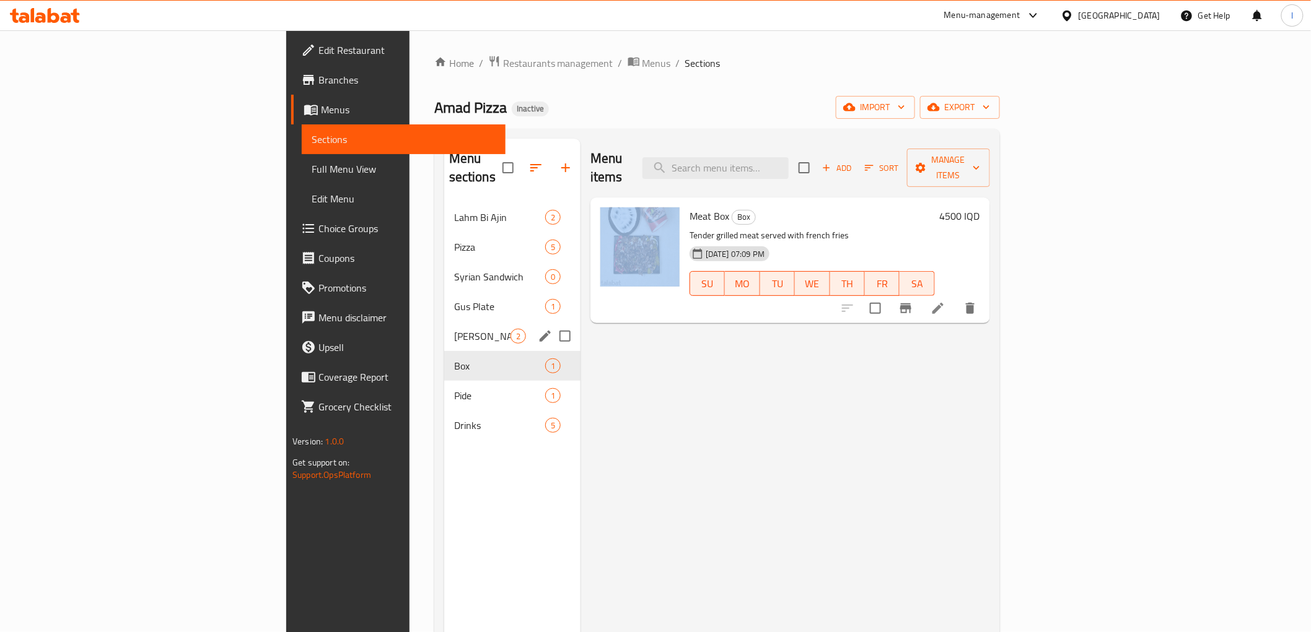
click at [444, 321] on div "Gus 2" at bounding box center [512, 336] width 136 height 30
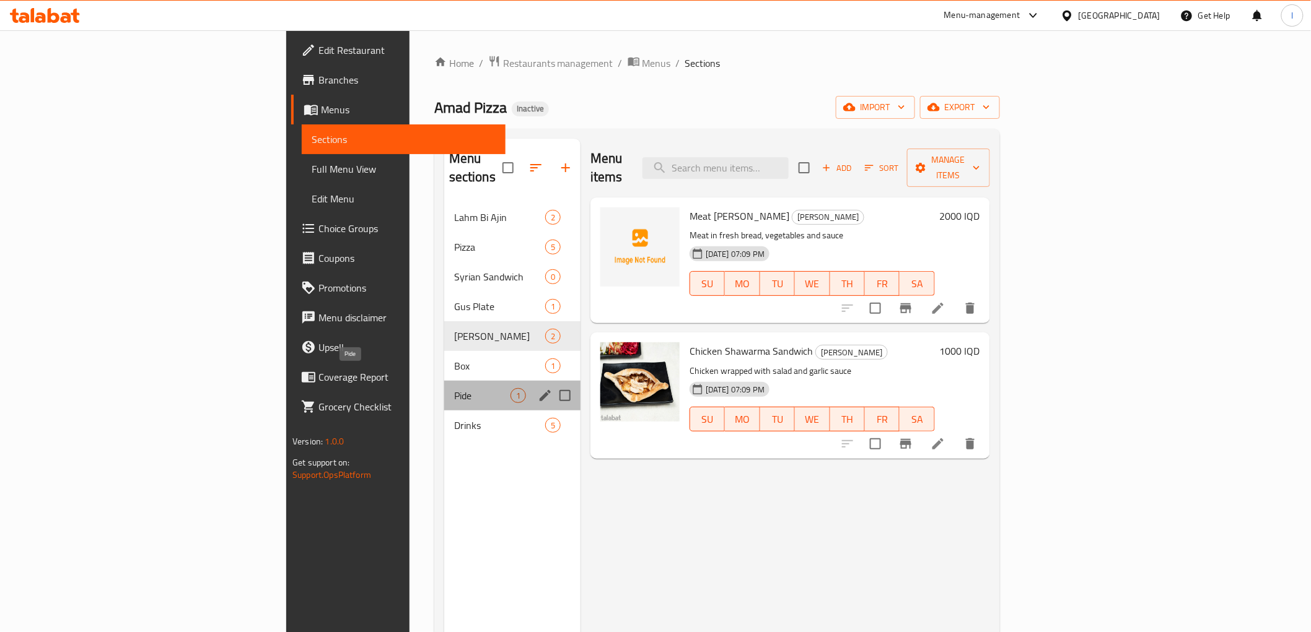
click at [454, 388] on span "Pide" at bounding box center [482, 395] width 56 height 15
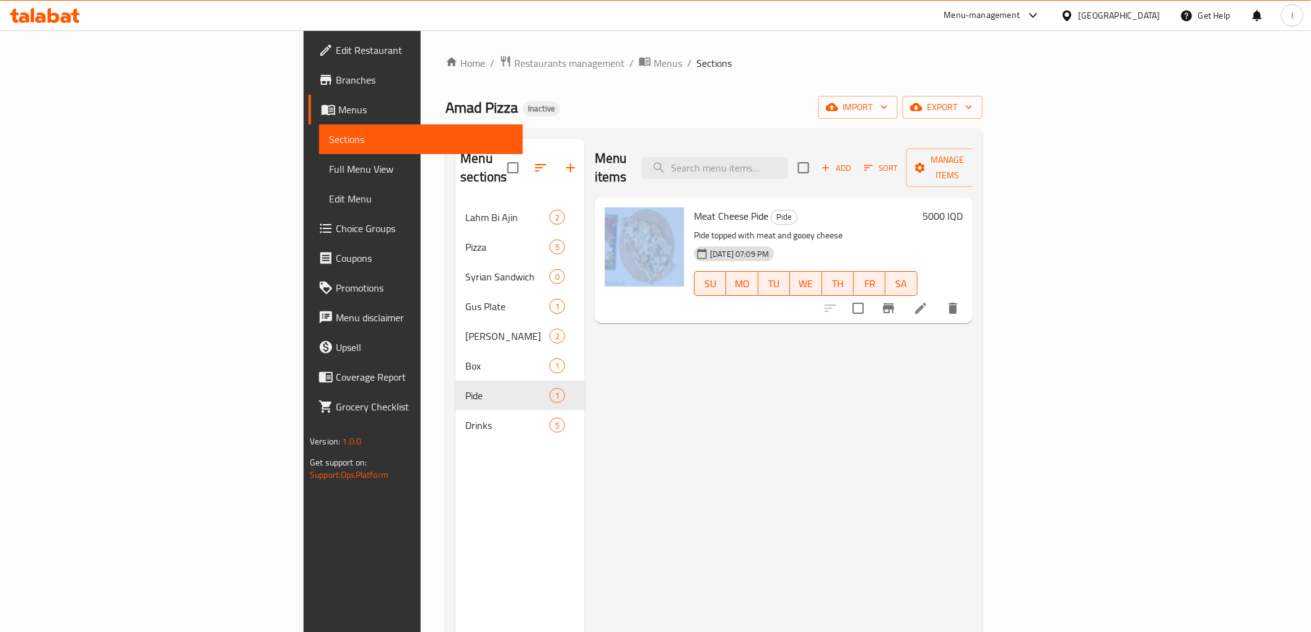
click at [603, 414] on div "Menu items Add Sort Manage items Meat Cheese Pide Pide Pide topped with meat an…" at bounding box center [779, 455] width 388 height 632
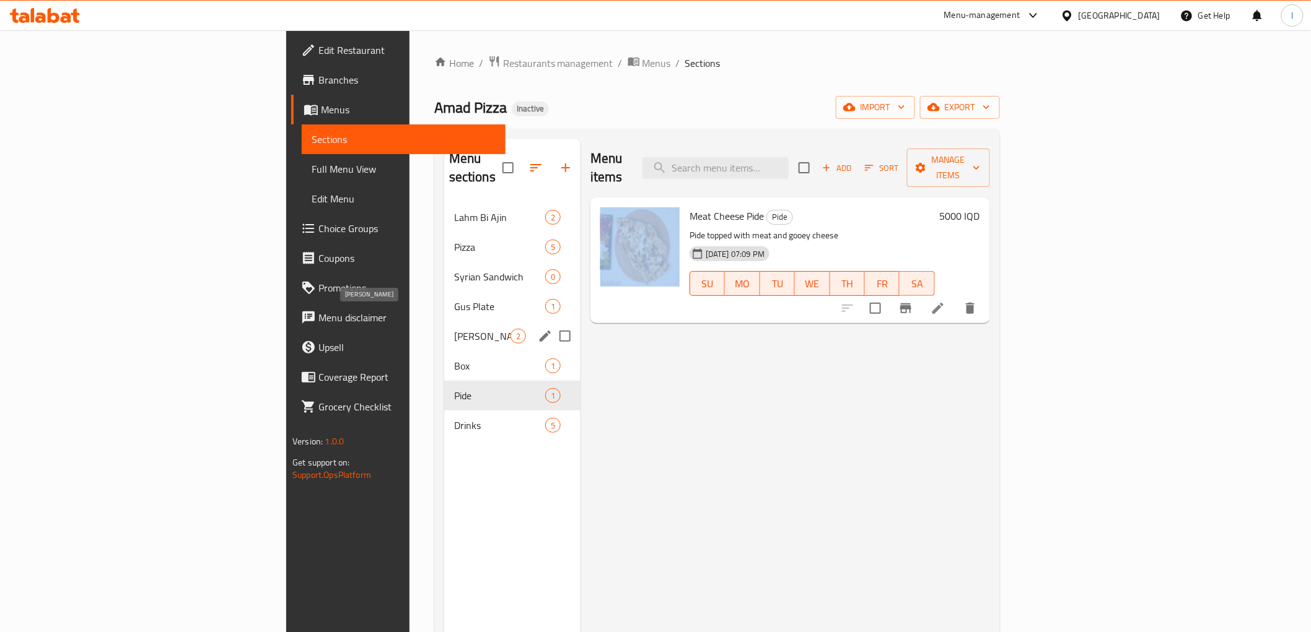
click at [454, 329] on span "[PERSON_NAME]" at bounding box center [482, 336] width 56 height 15
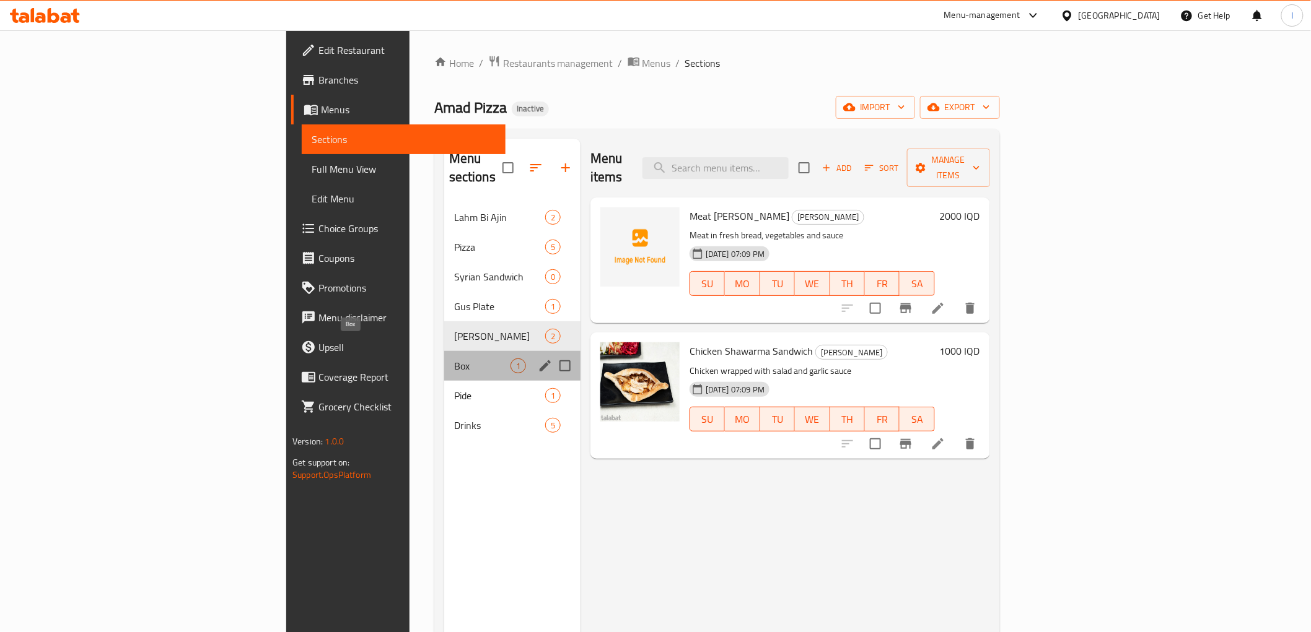
click at [454, 359] on span "Box" at bounding box center [482, 366] width 56 height 15
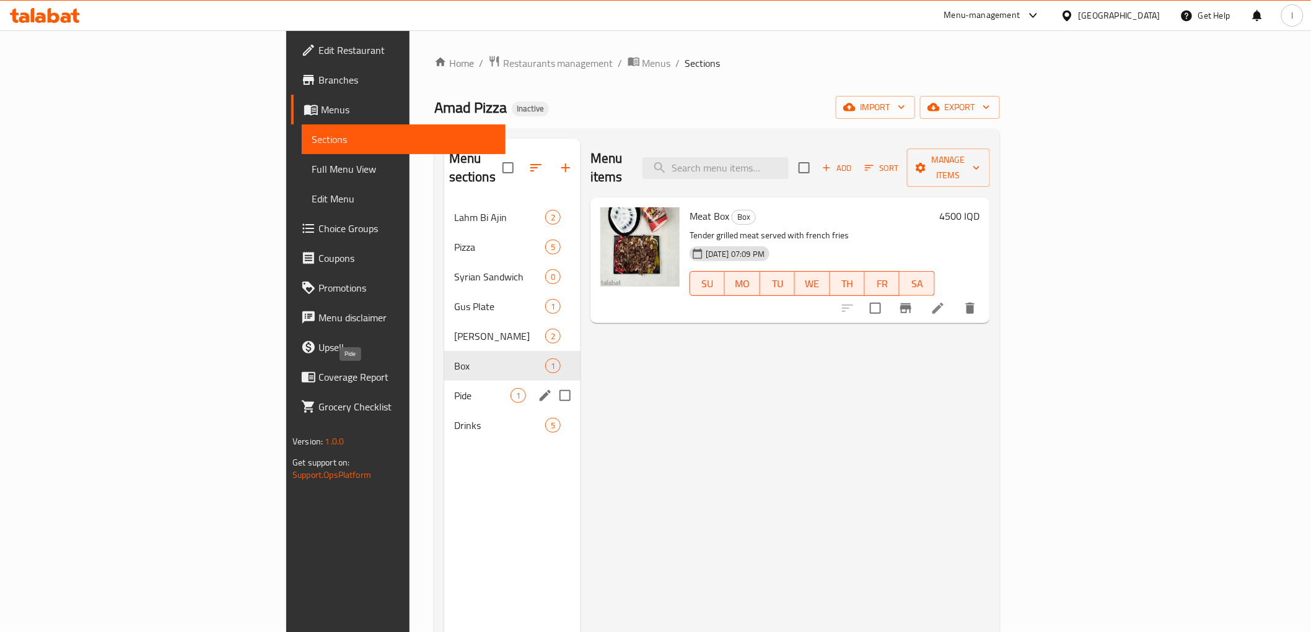
click at [454, 388] on span "Pide" at bounding box center [482, 395] width 56 height 15
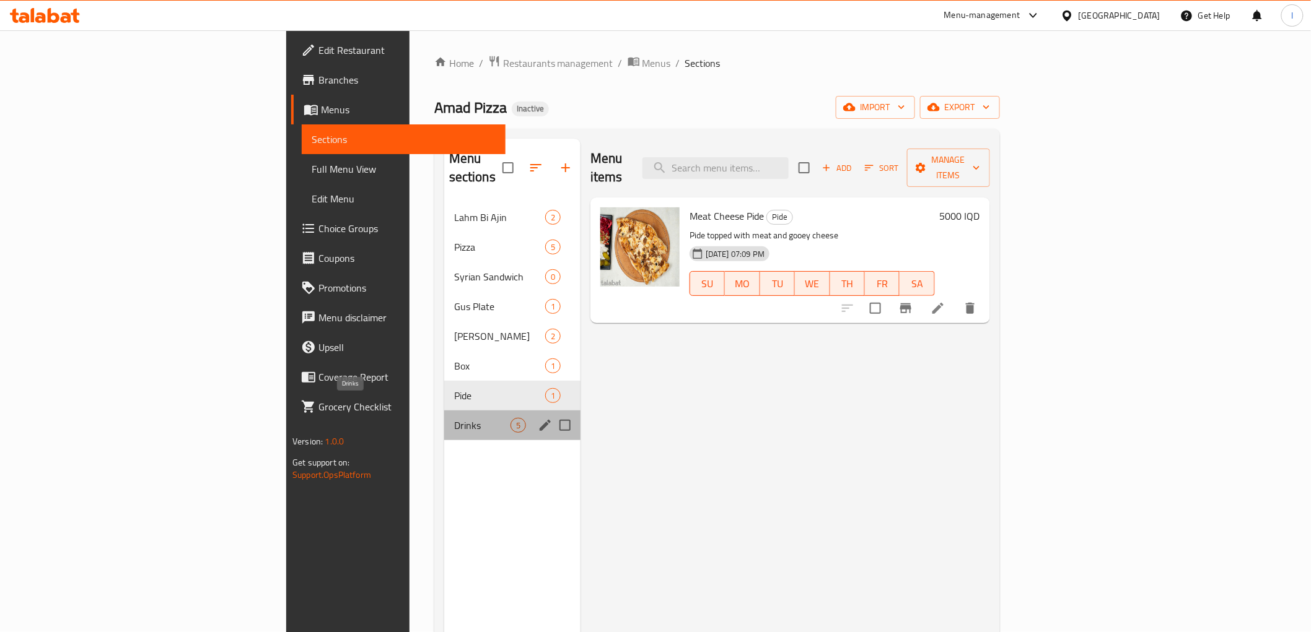
click at [454, 418] on span "Drinks" at bounding box center [482, 425] width 56 height 15
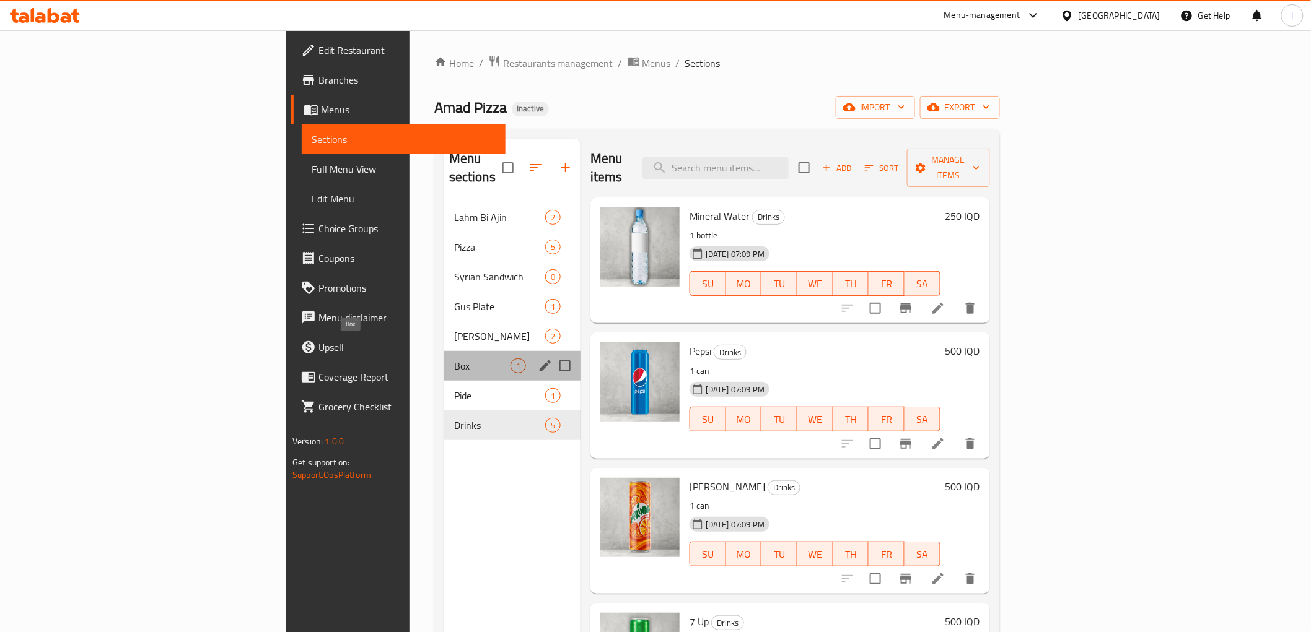
click at [454, 359] on span "Box" at bounding box center [482, 366] width 56 height 15
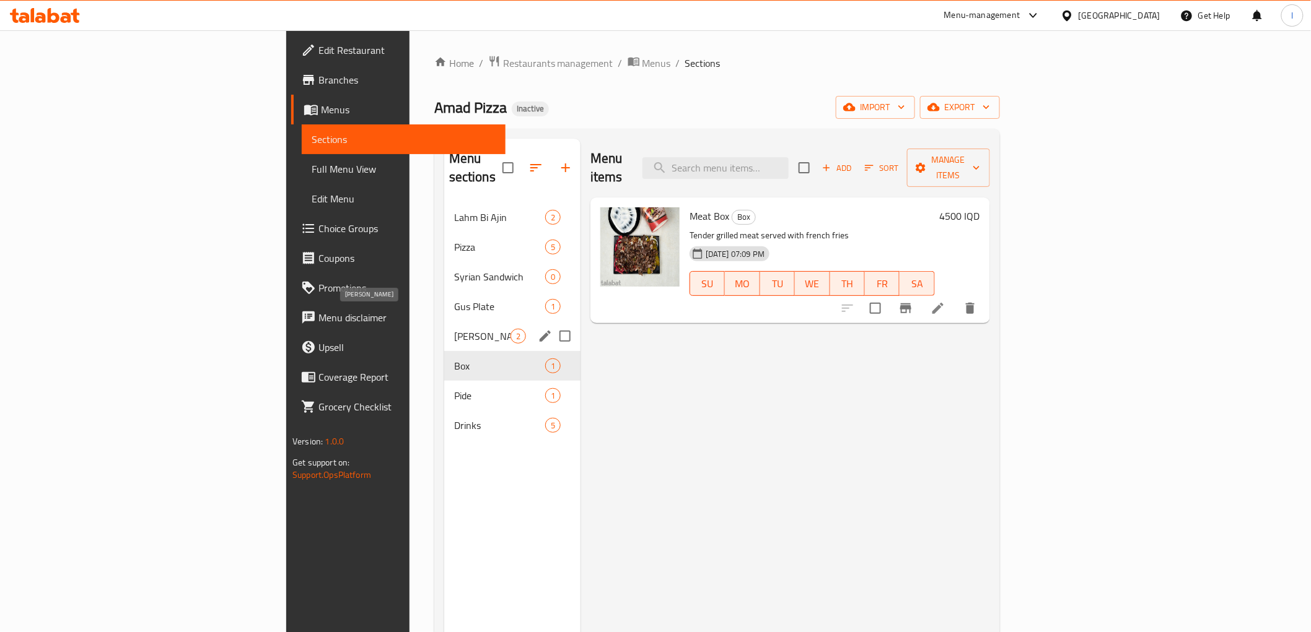
click at [454, 329] on span "[PERSON_NAME]" at bounding box center [482, 336] width 56 height 15
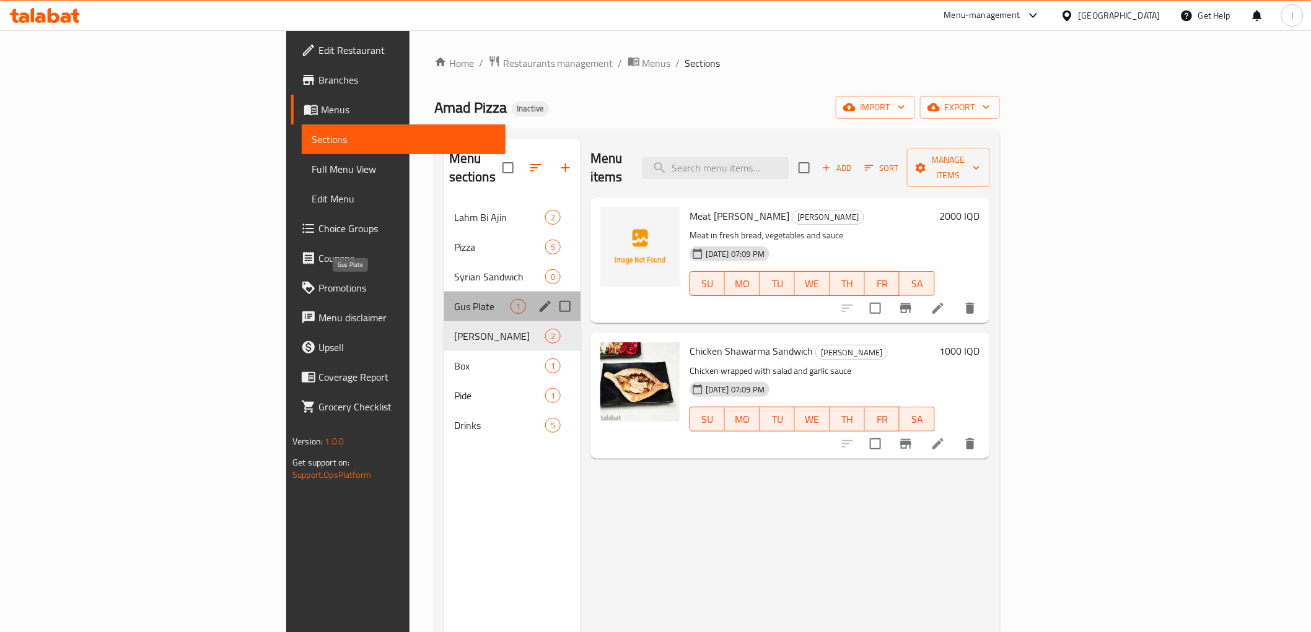
click at [454, 299] on span "Gus Plate" at bounding box center [482, 306] width 56 height 15
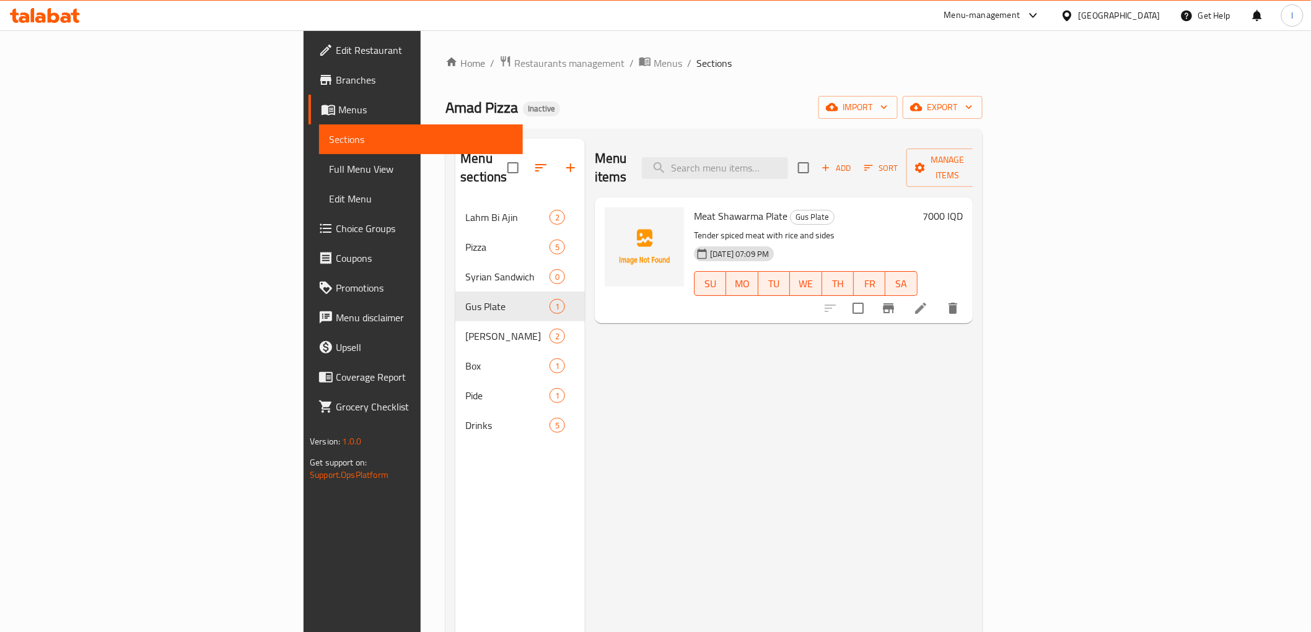
click at [928, 301] on icon at bounding box center [920, 308] width 15 height 15
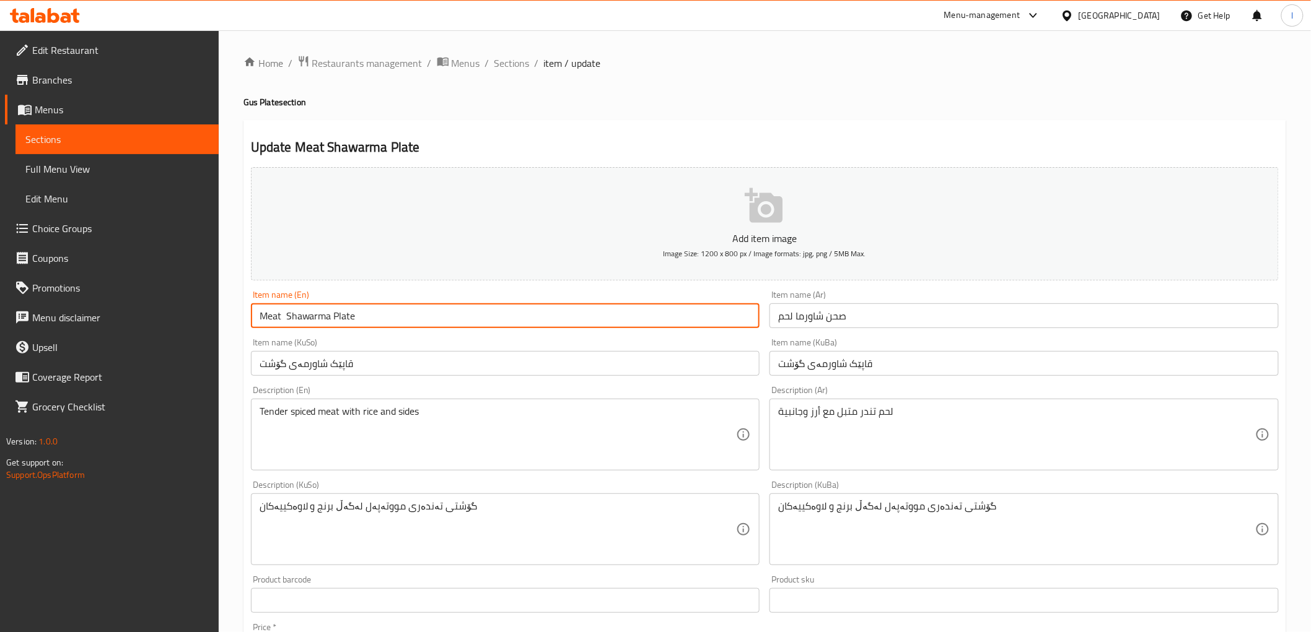
click at [299, 314] on input "Meat Shawarma Plate" at bounding box center [505, 316] width 509 height 25
drag, startPoint x: 448, startPoint y: 326, endPoint x: 0, endPoint y: 265, distance: 451.9
click at [0, 265] on div "Edit Restaurant Branches Menus Sections Full Menu View Edit Menu Choice Groups …" at bounding box center [655, 523] width 1311 height 987
paste input "[PERSON_NAME]"
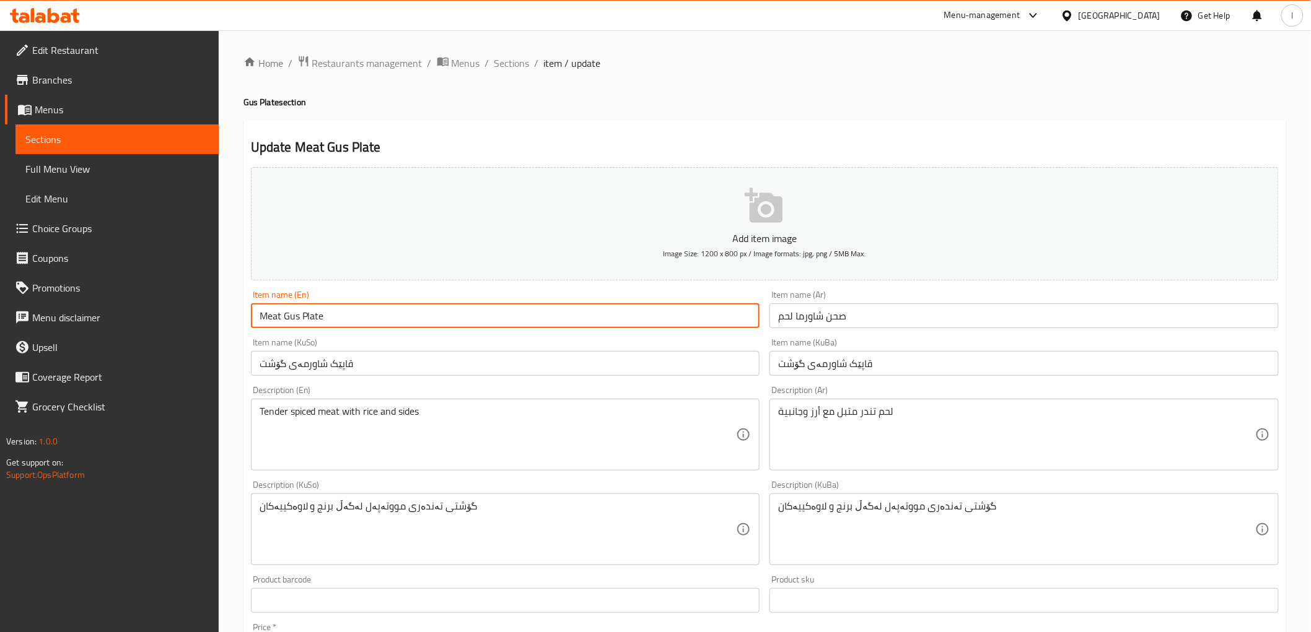
click at [287, 323] on input "Meat Gus Plate" at bounding box center [505, 316] width 509 height 25
type input "Meat Gus Plate"
click at [810, 320] on input "صحن شاورما لحم" at bounding box center [1023, 316] width 509 height 25
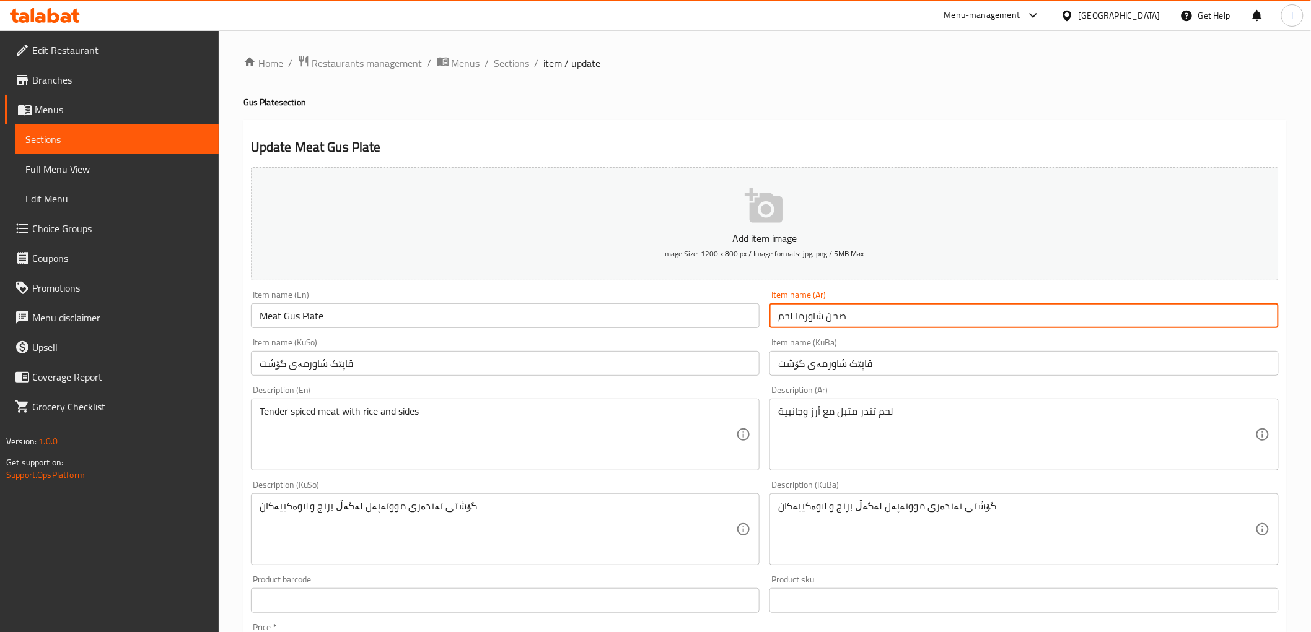
click at [810, 320] on input "صحن شاورما لحم" at bounding box center [1023, 316] width 509 height 25
paste input "كص"
type input "صحن كص لحم"
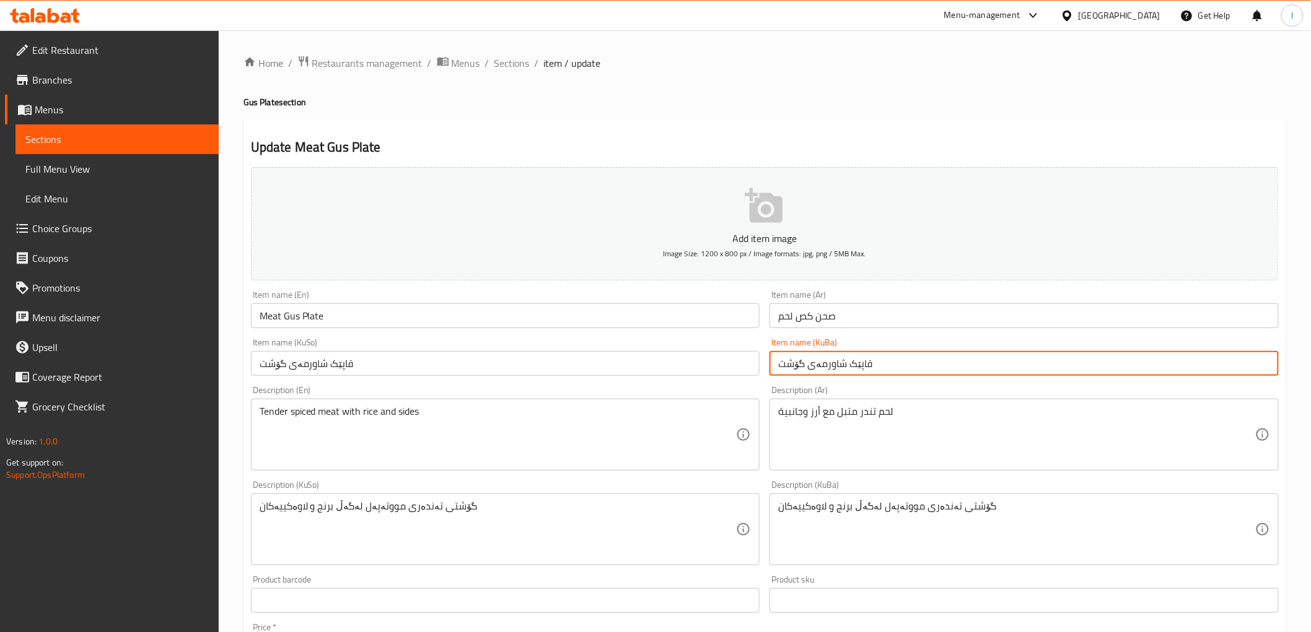
click at [894, 361] on input "قاپێک شاورمەی گۆشت" at bounding box center [1023, 363] width 509 height 25
drag, startPoint x: 815, startPoint y: 367, endPoint x: 844, endPoint y: 380, distance: 32.1
click at [844, 380] on div "Item name (KuBa) قاپێک شاورمەی گۆشت Item name (KuBa)" at bounding box center [1023, 357] width 519 height 48
paste input "گەس"
click at [824, 362] on input "قاپێک گەسی گۆشت" at bounding box center [1023, 363] width 509 height 25
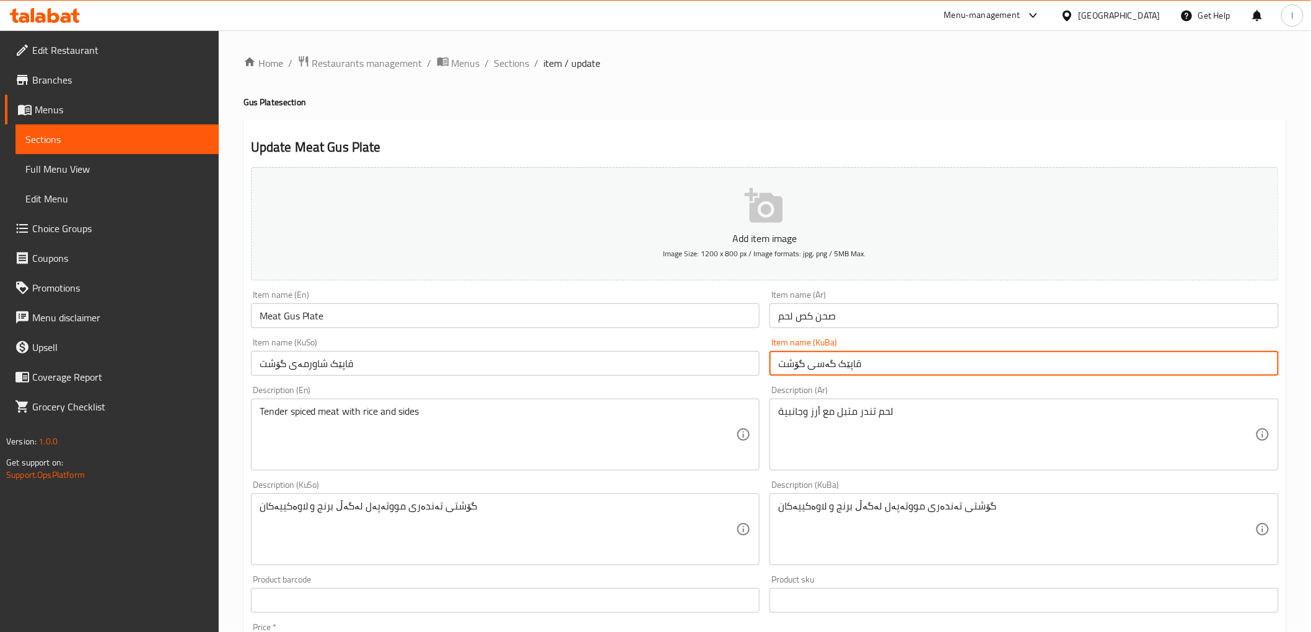
click at [824, 362] on input "قاپێک گەسی گۆشت" at bounding box center [1023, 363] width 509 height 25
type input "قاپێک گەسی گۆشت"
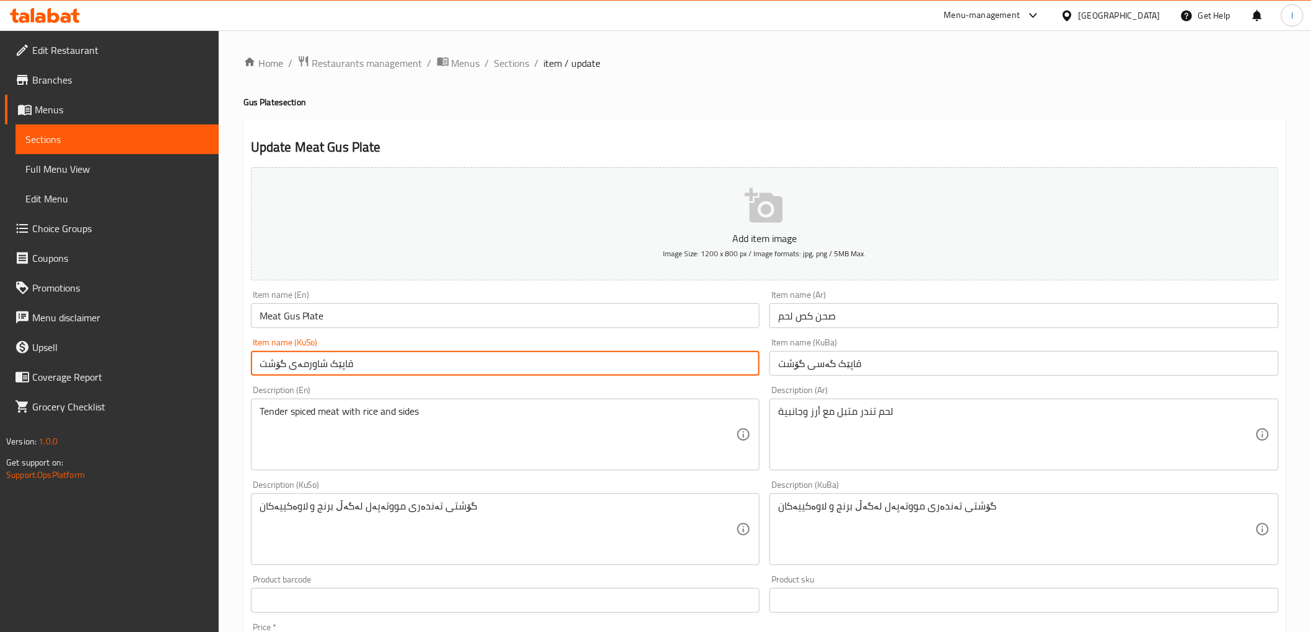
drag, startPoint x: 426, startPoint y: 365, endPoint x: 209, endPoint y: 363, distance: 216.8
click at [209, 363] on div "Edit Restaurant Branches Menus Sections Full Menu View Edit Menu Choice Groups …" at bounding box center [655, 523] width 1311 height 987
paste input "گەس"
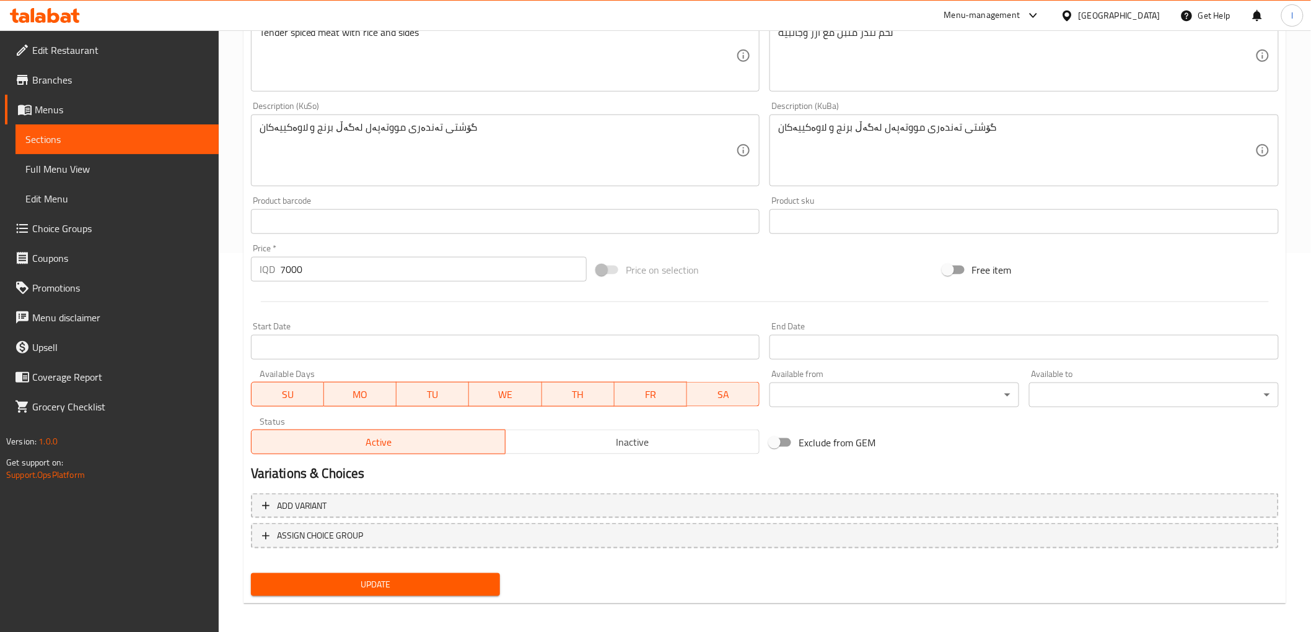
scroll to position [383, 0]
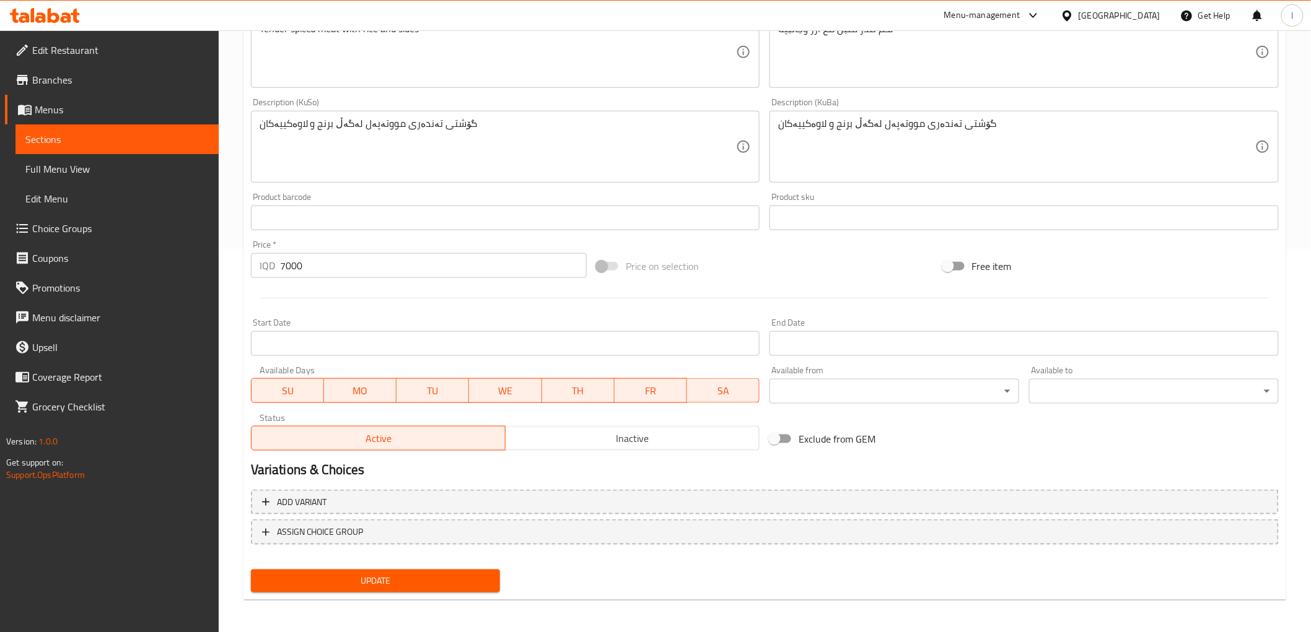
type input "قاپێک گەسی گۆشت"
click at [422, 574] on span "Update" at bounding box center [376, 581] width 230 height 15
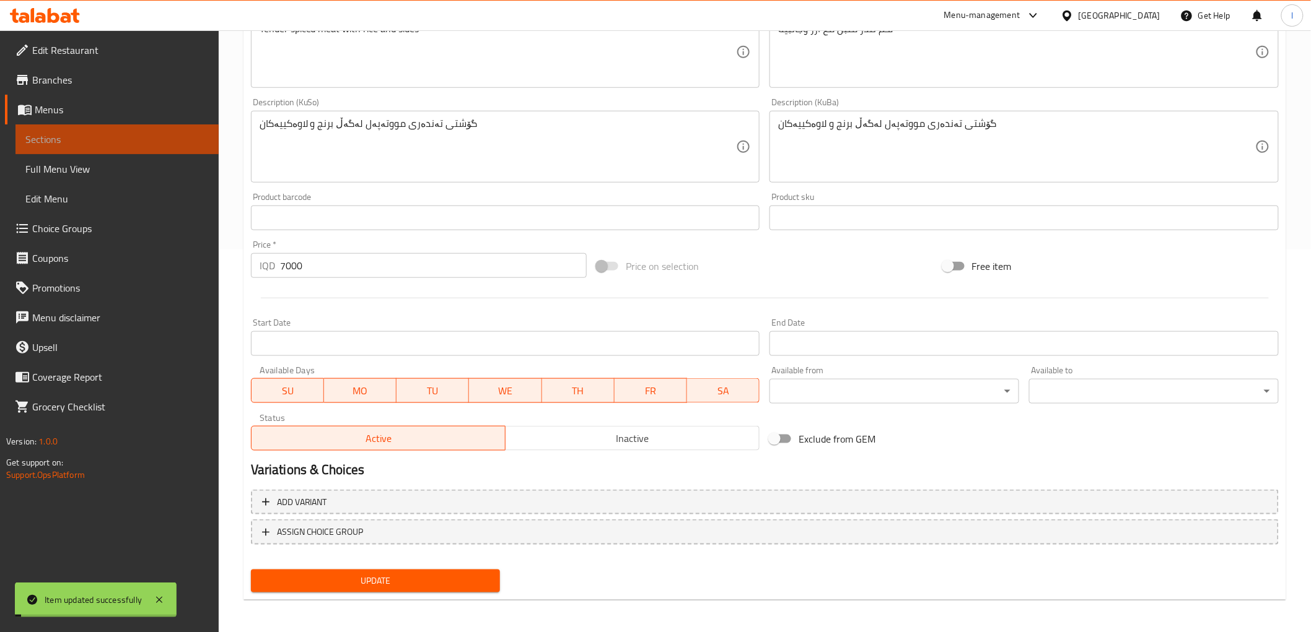
click at [110, 136] on span "Sections" at bounding box center [116, 139] width 183 height 15
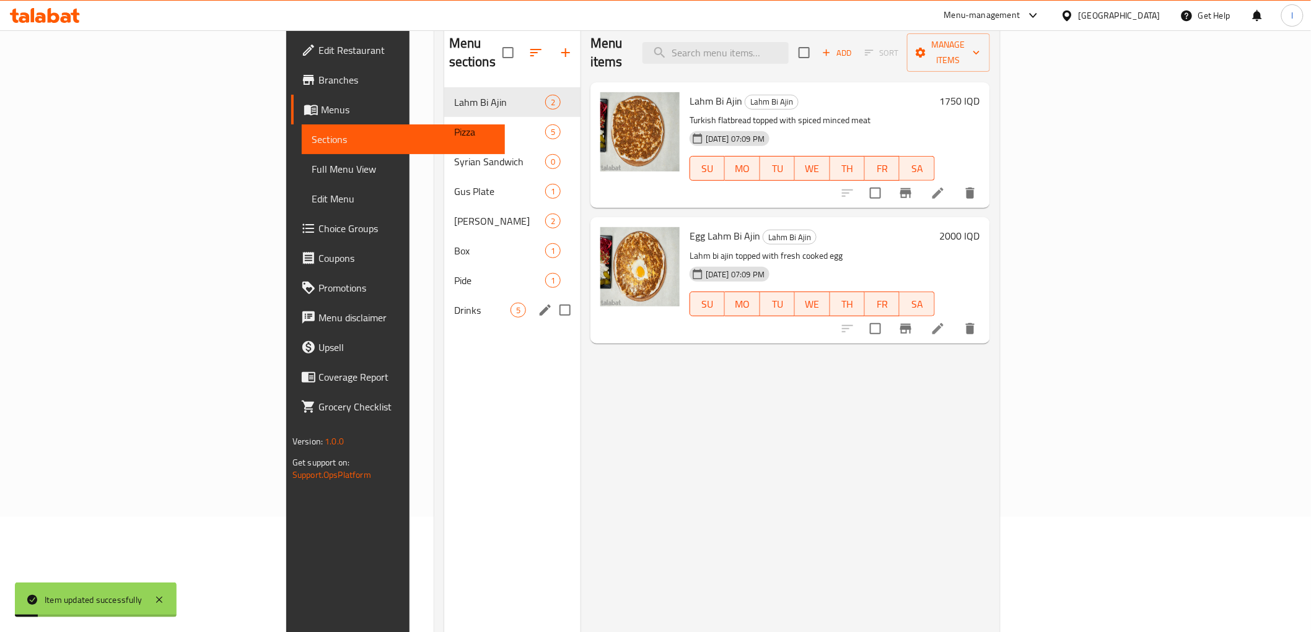
scroll to position [35, 0]
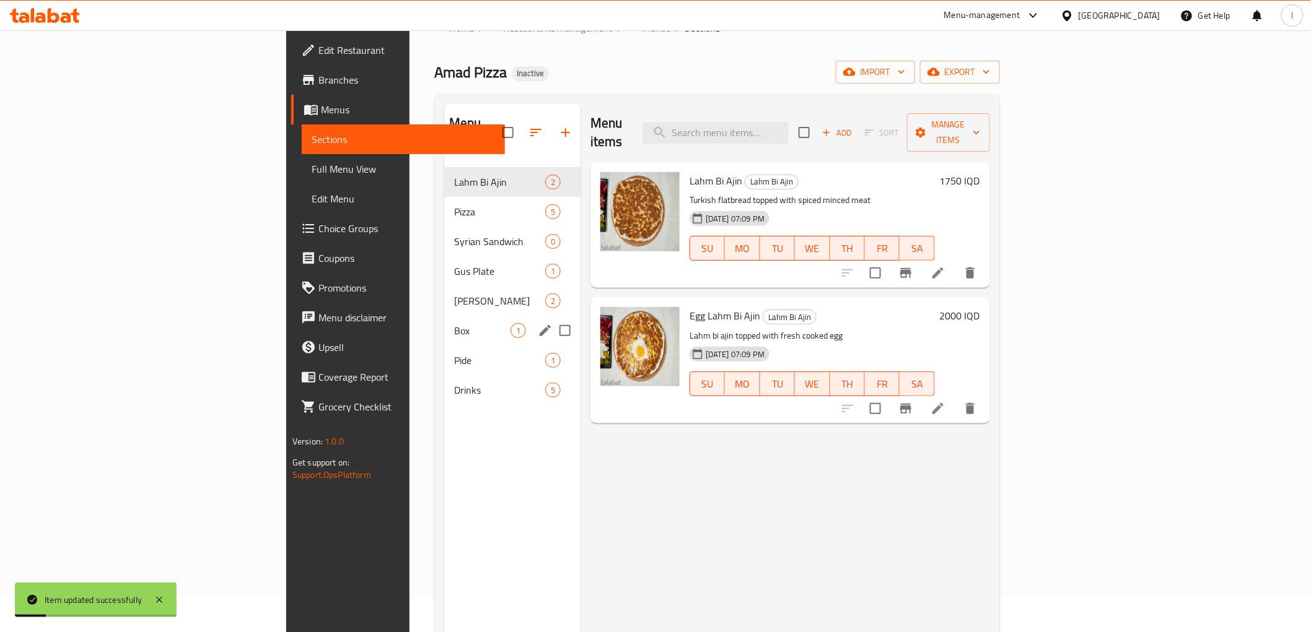
click at [444, 290] on div "Gus 2" at bounding box center [512, 301] width 136 height 30
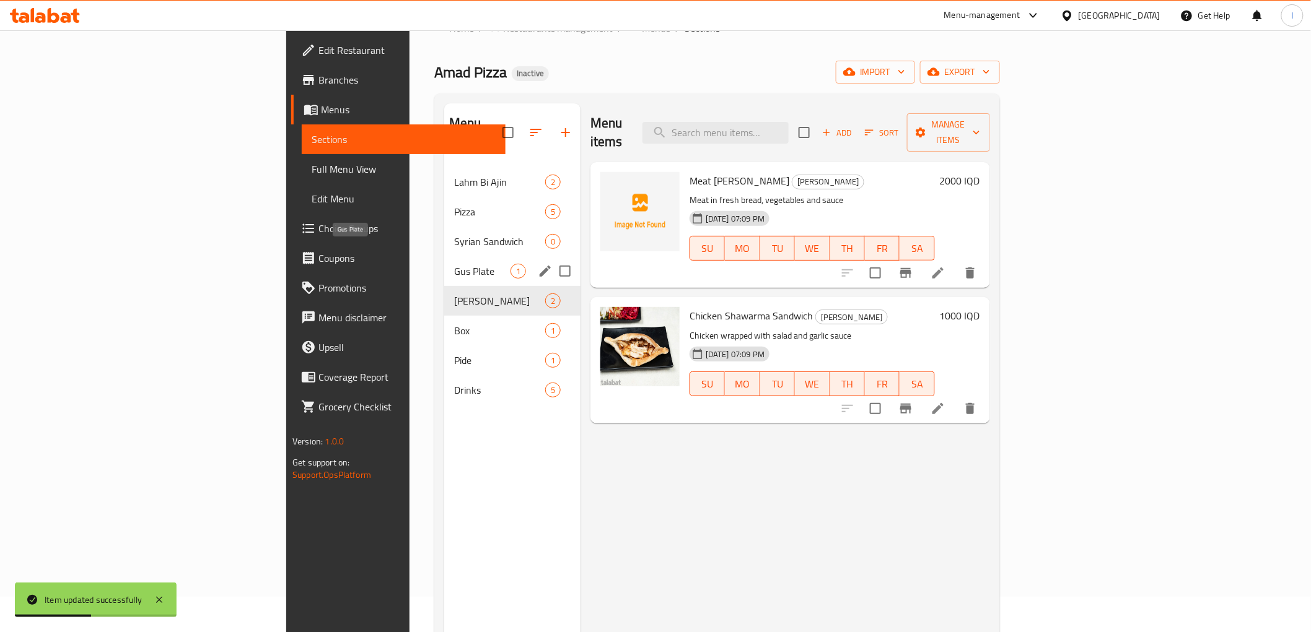
click at [454, 264] on span "Gus Plate" at bounding box center [482, 271] width 56 height 15
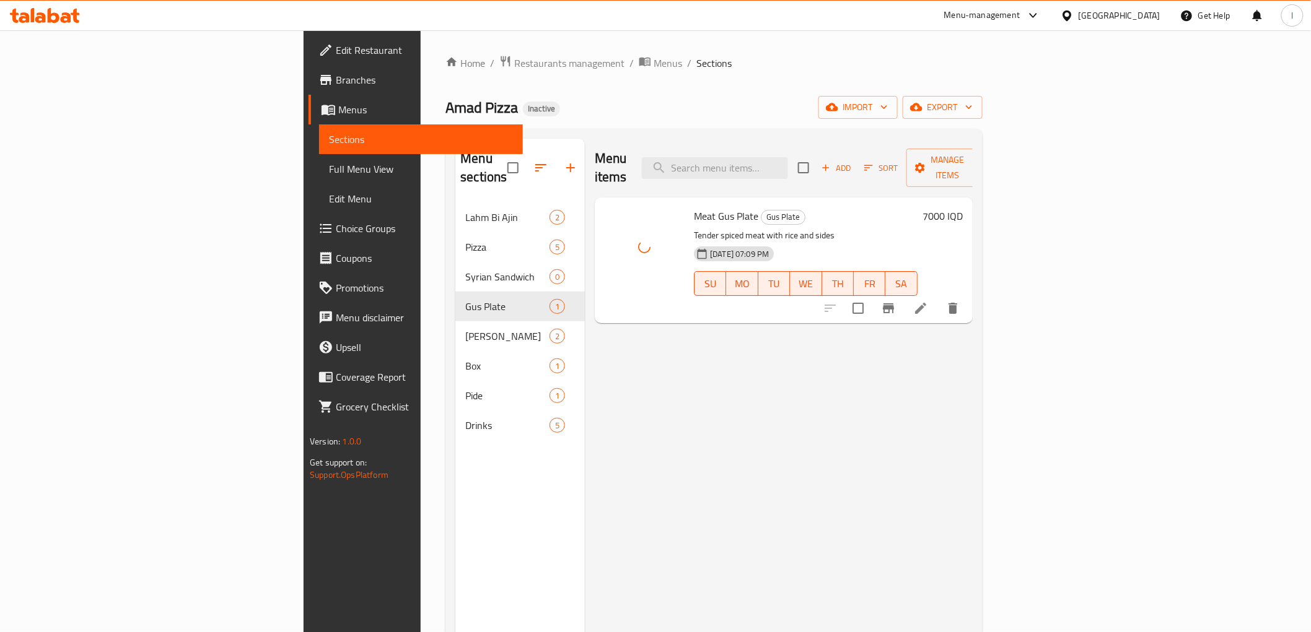
click at [585, 319] on div "Menu items Add Sort Manage items Meat Gus Plate Gus Plate Tender spiced meat wi…" at bounding box center [779, 455] width 388 height 632
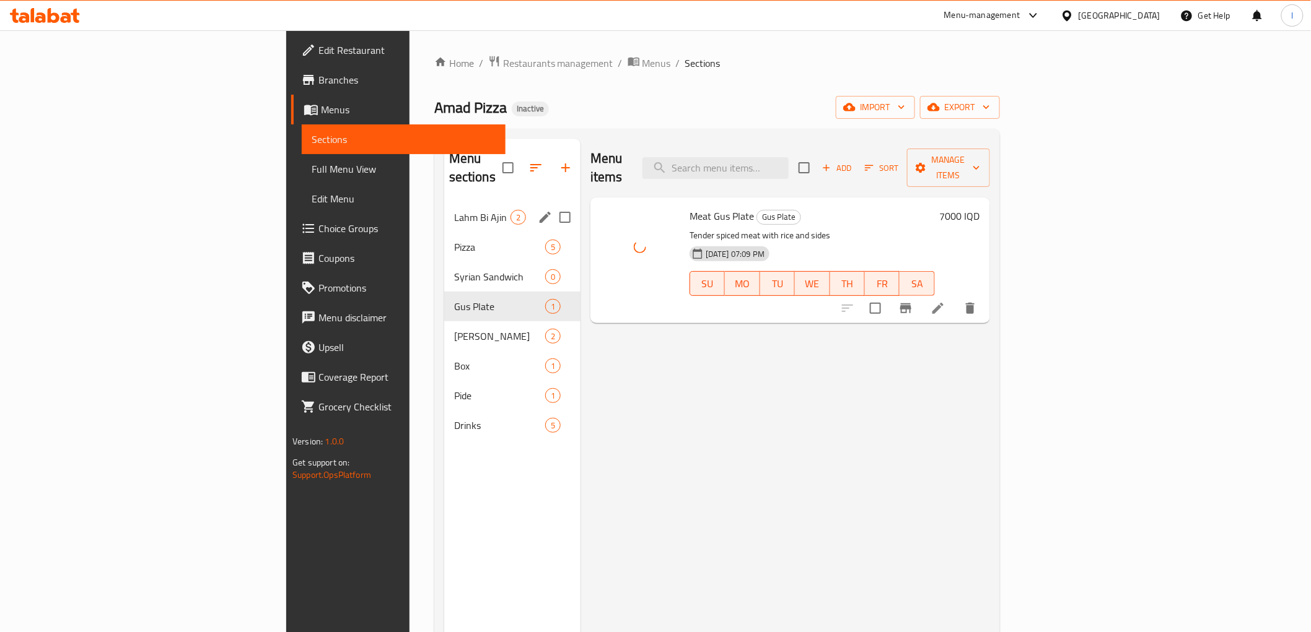
click at [444, 203] on div "Lahm Bi Ajin 2" at bounding box center [512, 218] width 136 height 30
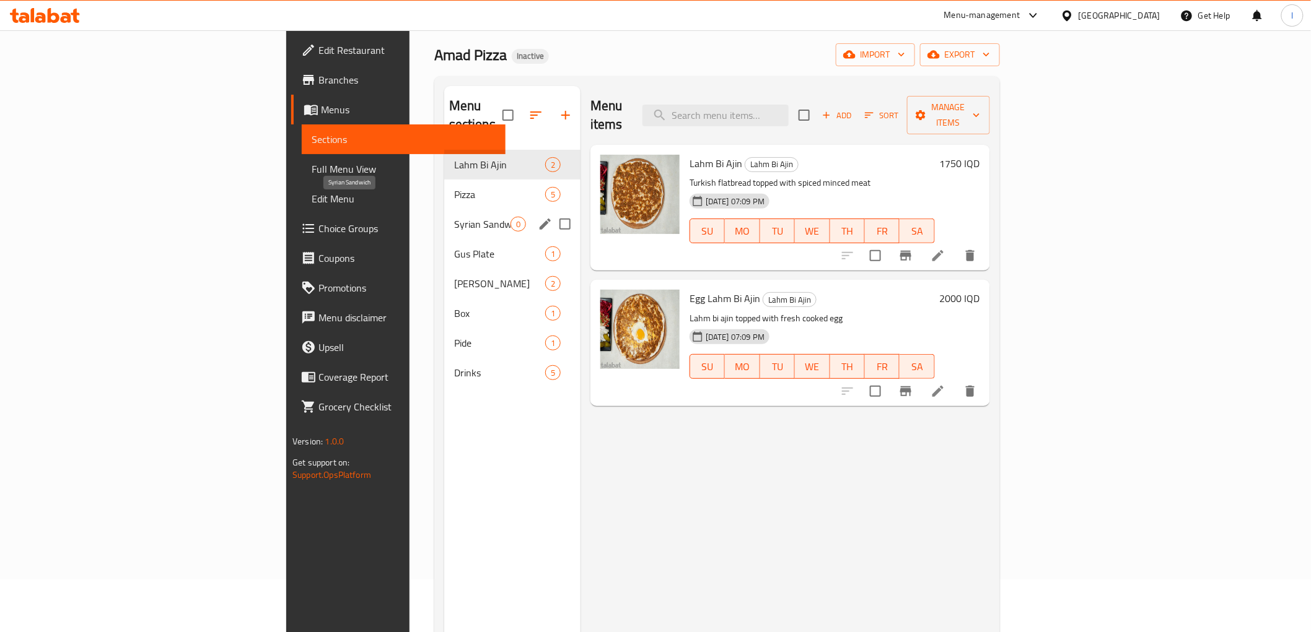
scroll to position [69, 0]
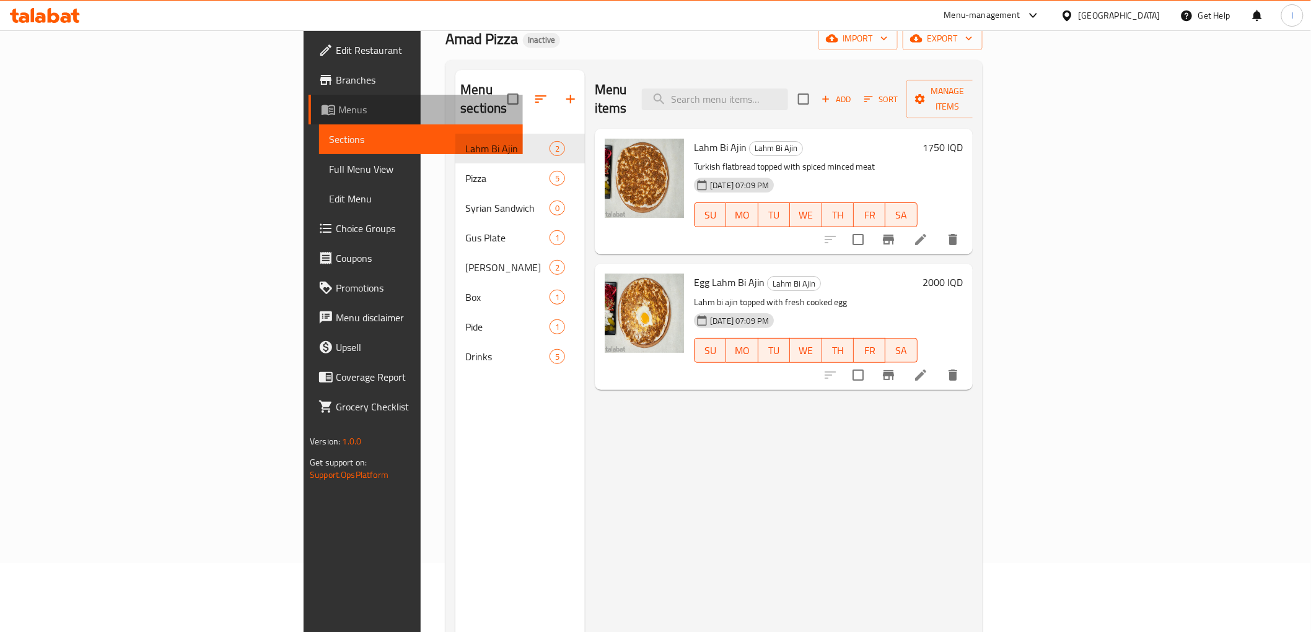
click at [338, 108] on span "Menus" at bounding box center [425, 109] width 174 height 15
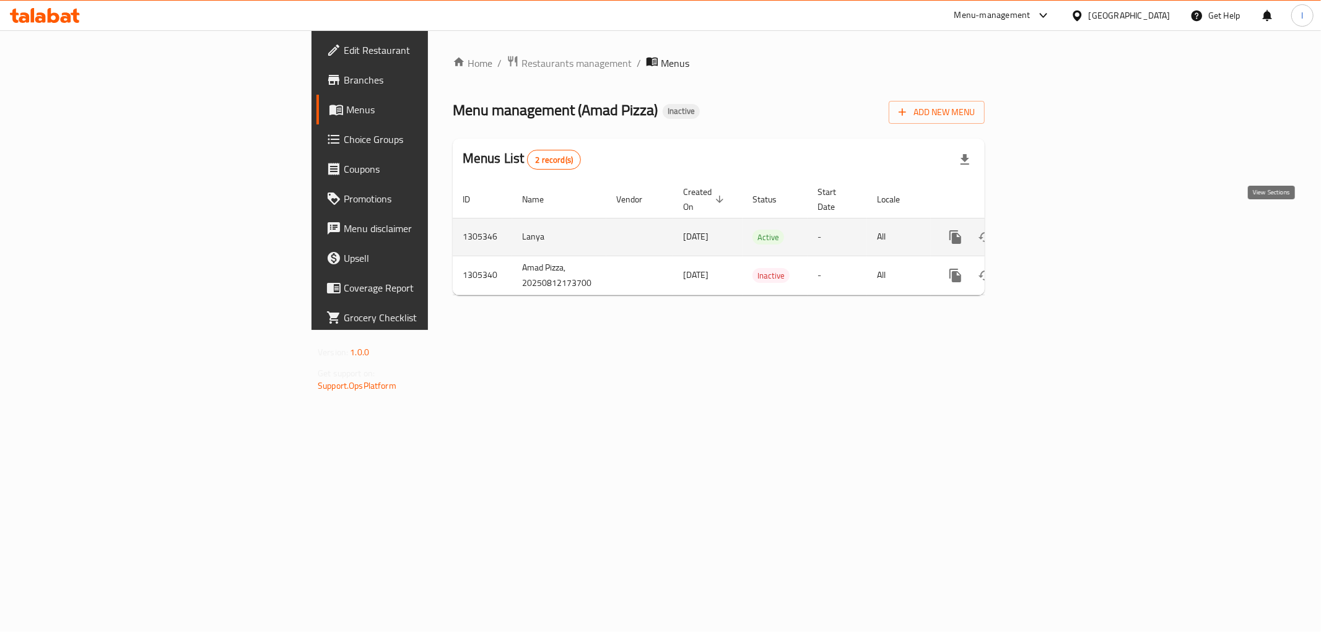
click at [1052, 230] on icon "enhanced table" at bounding box center [1045, 237] width 15 height 15
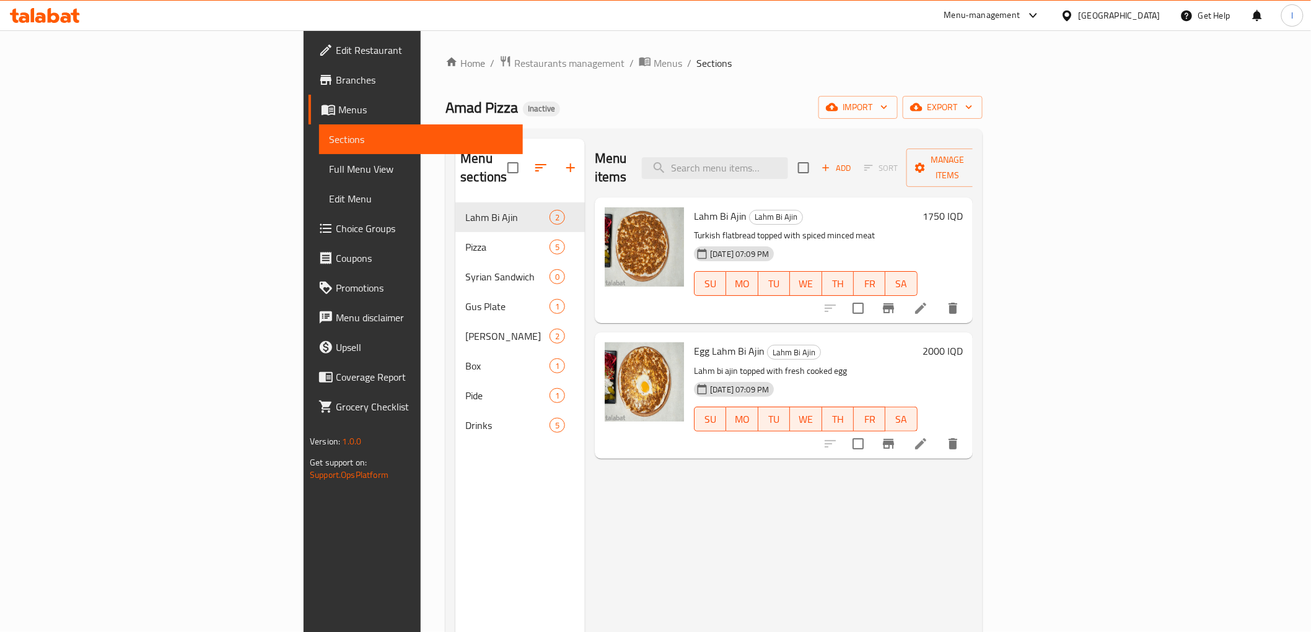
click at [336, 52] on span "Edit Restaurant" at bounding box center [424, 50] width 177 height 15
